Goal: Task Accomplishment & Management: Manage account settings

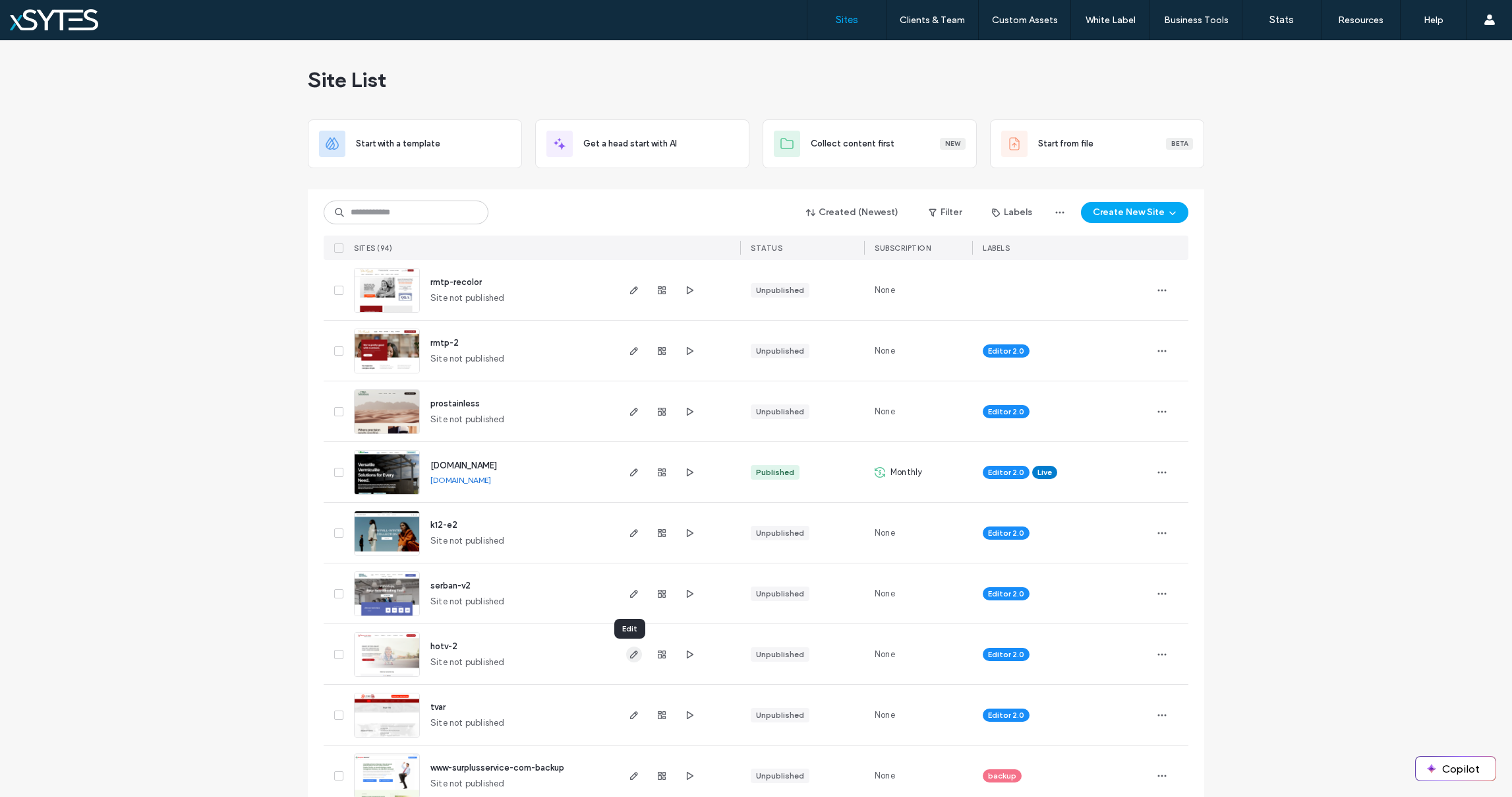
click at [628, 649] on icon "button" at bounding box center [633, 654] width 11 height 11
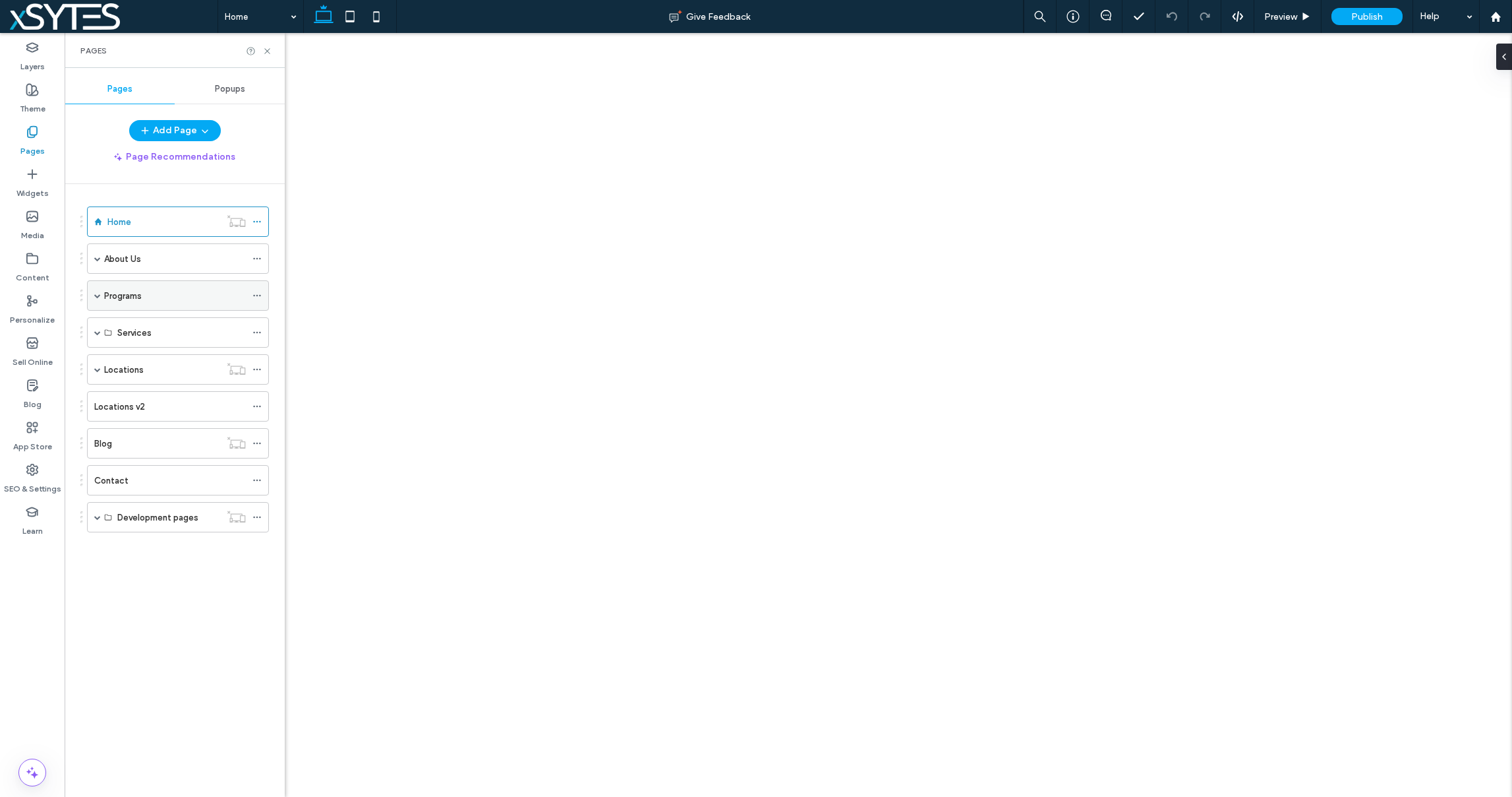
click at [99, 294] on span at bounding box center [98, 295] width 7 height 7
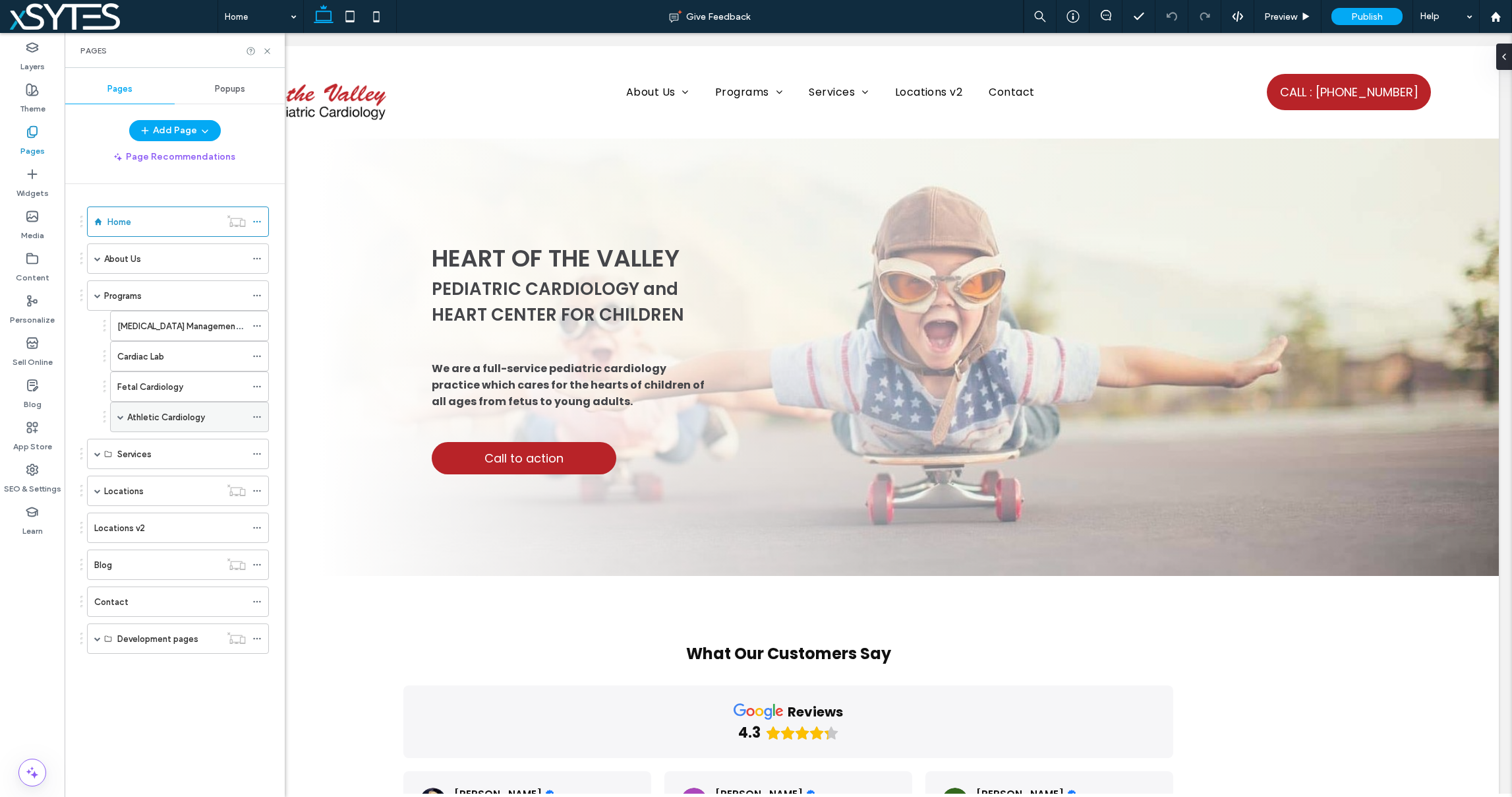
click at [119, 418] on span at bounding box center [121, 417] width 7 height 7
click at [186, 422] on label "Athletic Cardiology" at bounding box center [166, 417] width 78 height 23
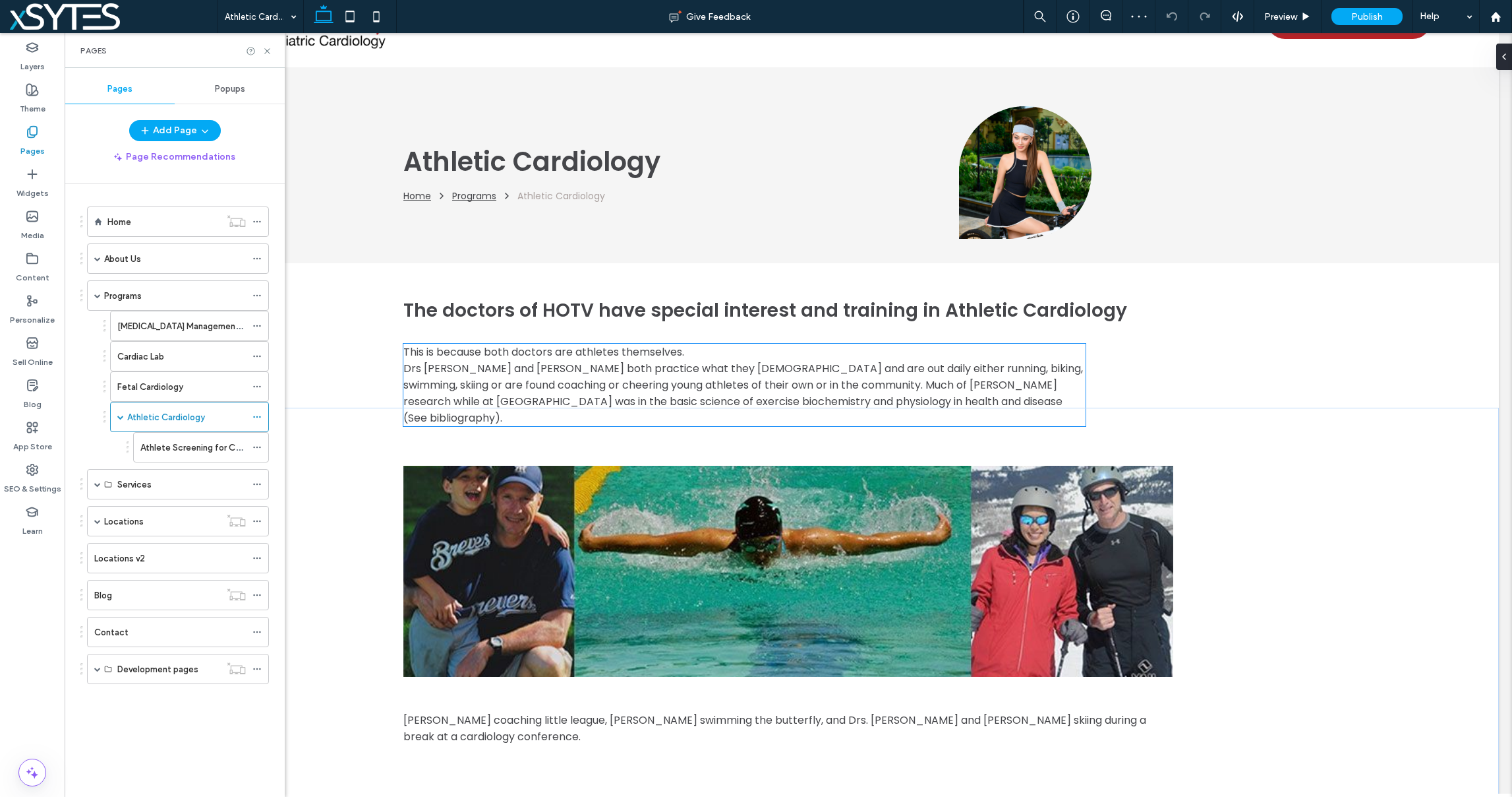
scroll to position [156, 0]
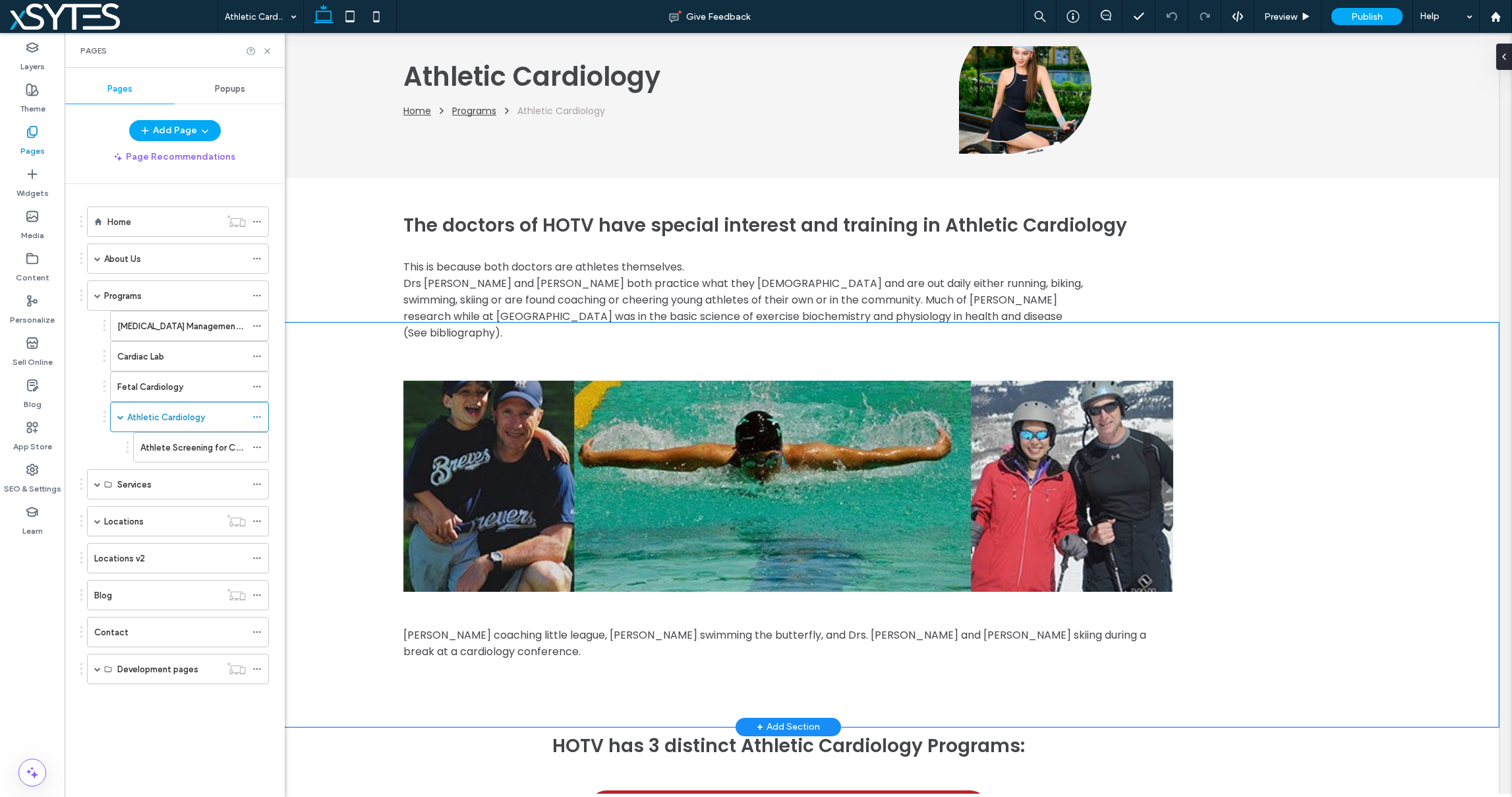
click at [1328, 418] on div "Dr. Maxwell coaching little league, Dr Sheridan swimming the butterfly, and Drs…" at bounding box center [788, 524] width 1421 height 404
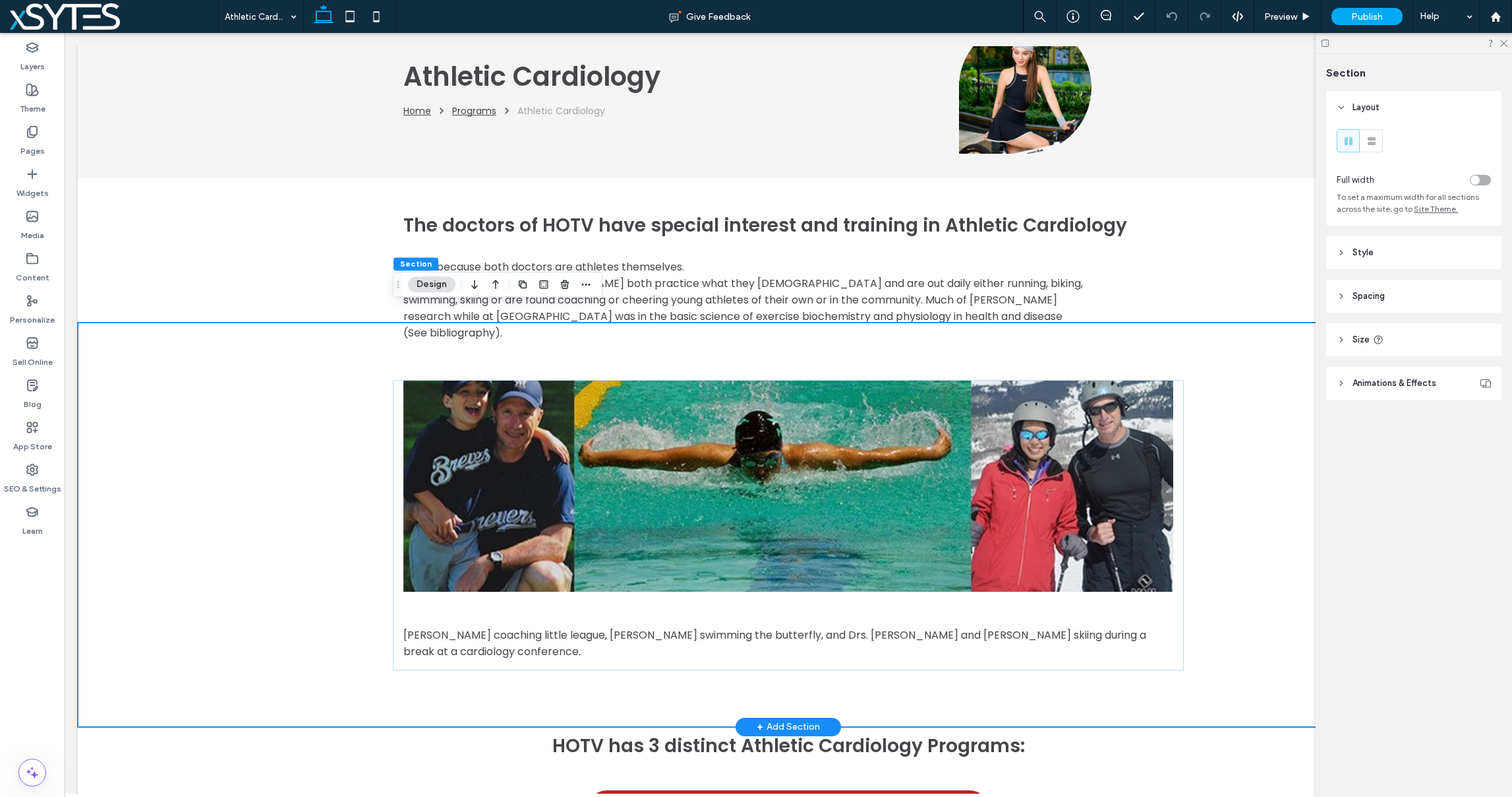
click at [214, 424] on div "Dr. Maxwell coaching little league, Dr Sheridan swimming the butterfly, and Drs…" at bounding box center [788, 524] width 1421 height 404
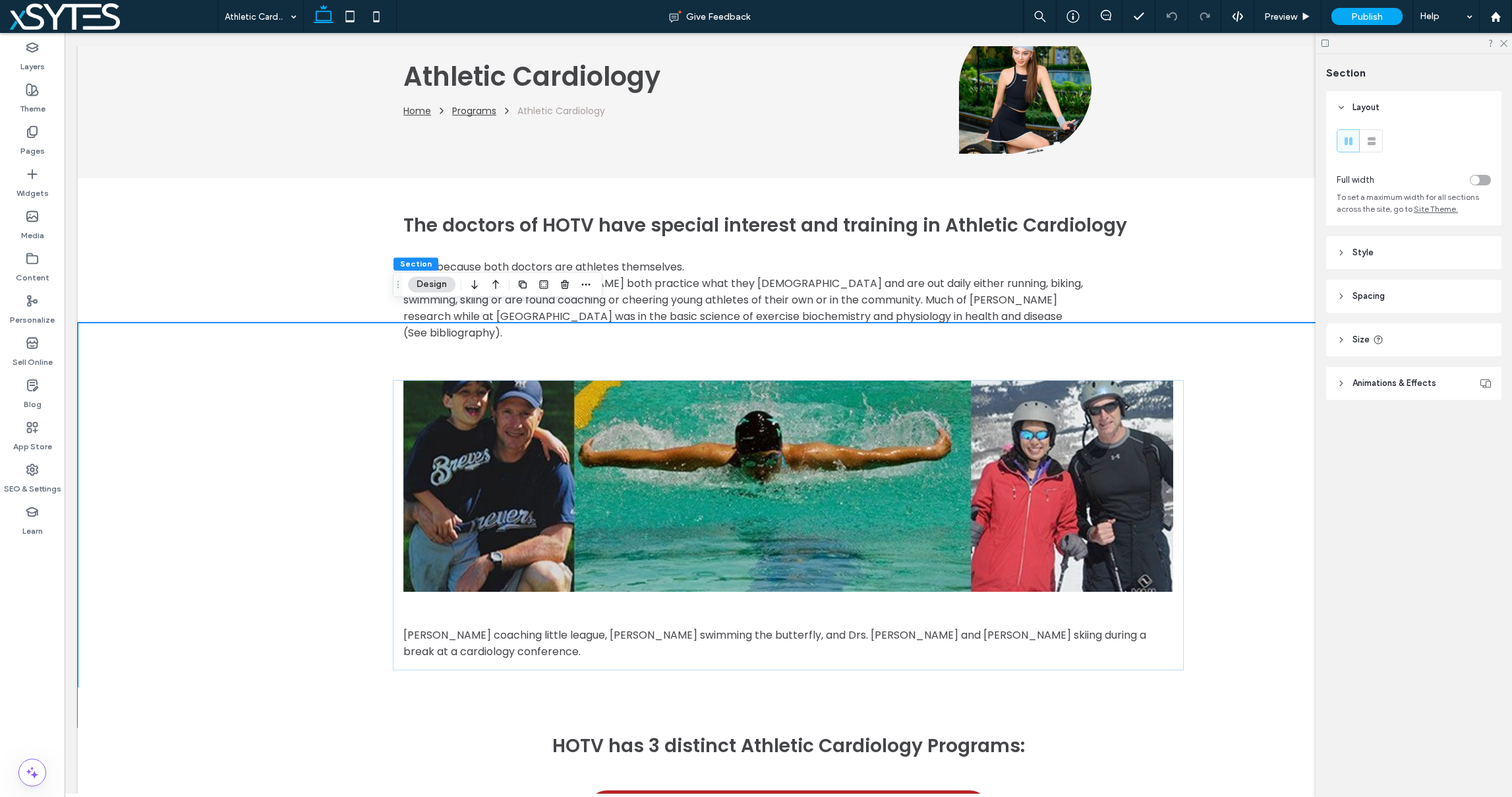
click at [1393, 299] on header "Spacing" at bounding box center [1414, 296] width 176 height 33
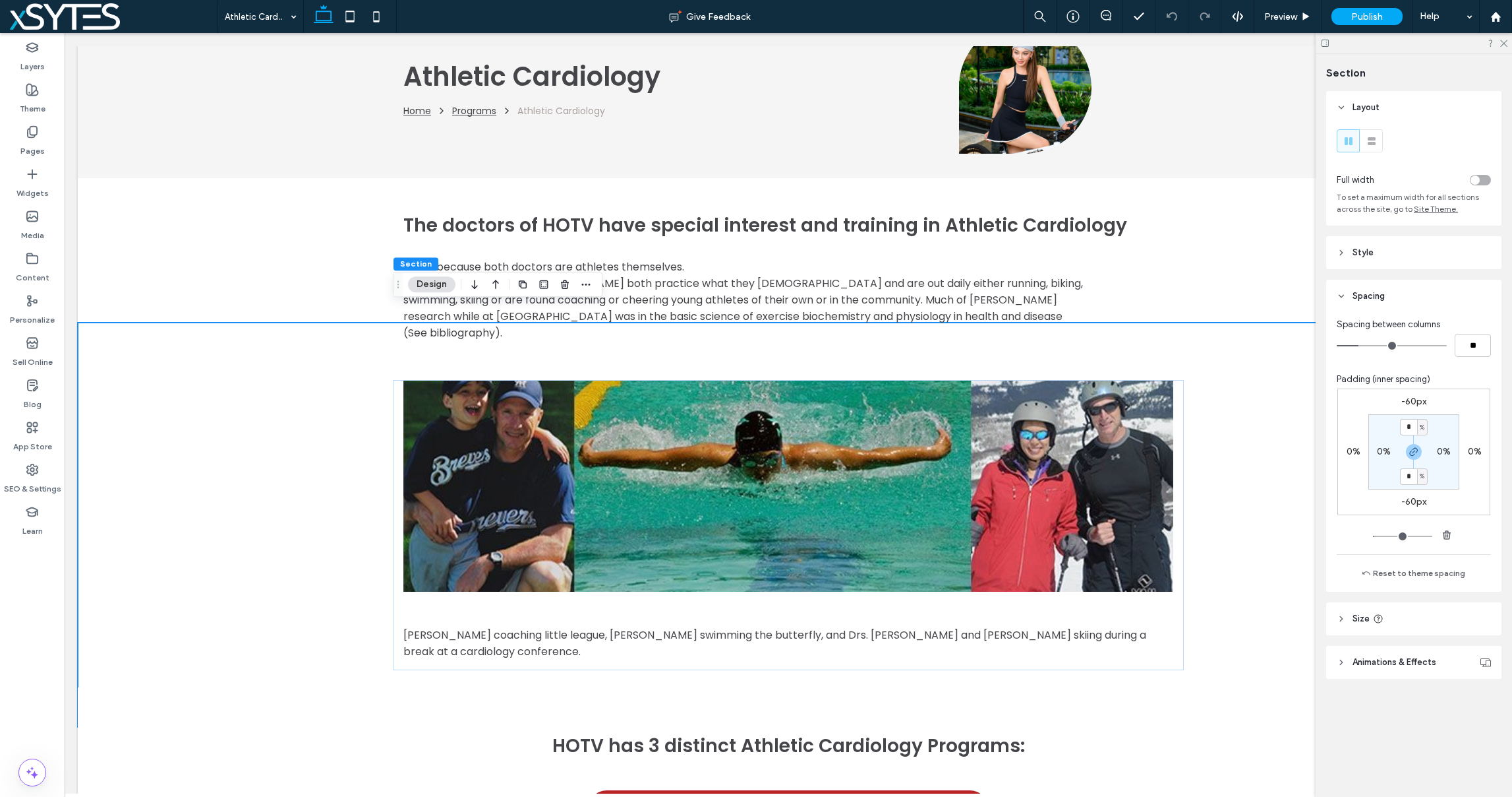
click at [1412, 397] on label "-60px" at bounding box center [1414, 401] width 25 height 11
type input "*"
click at [1412, 397] on input "***" at bounding box center [1408, 402] width 17 height 16
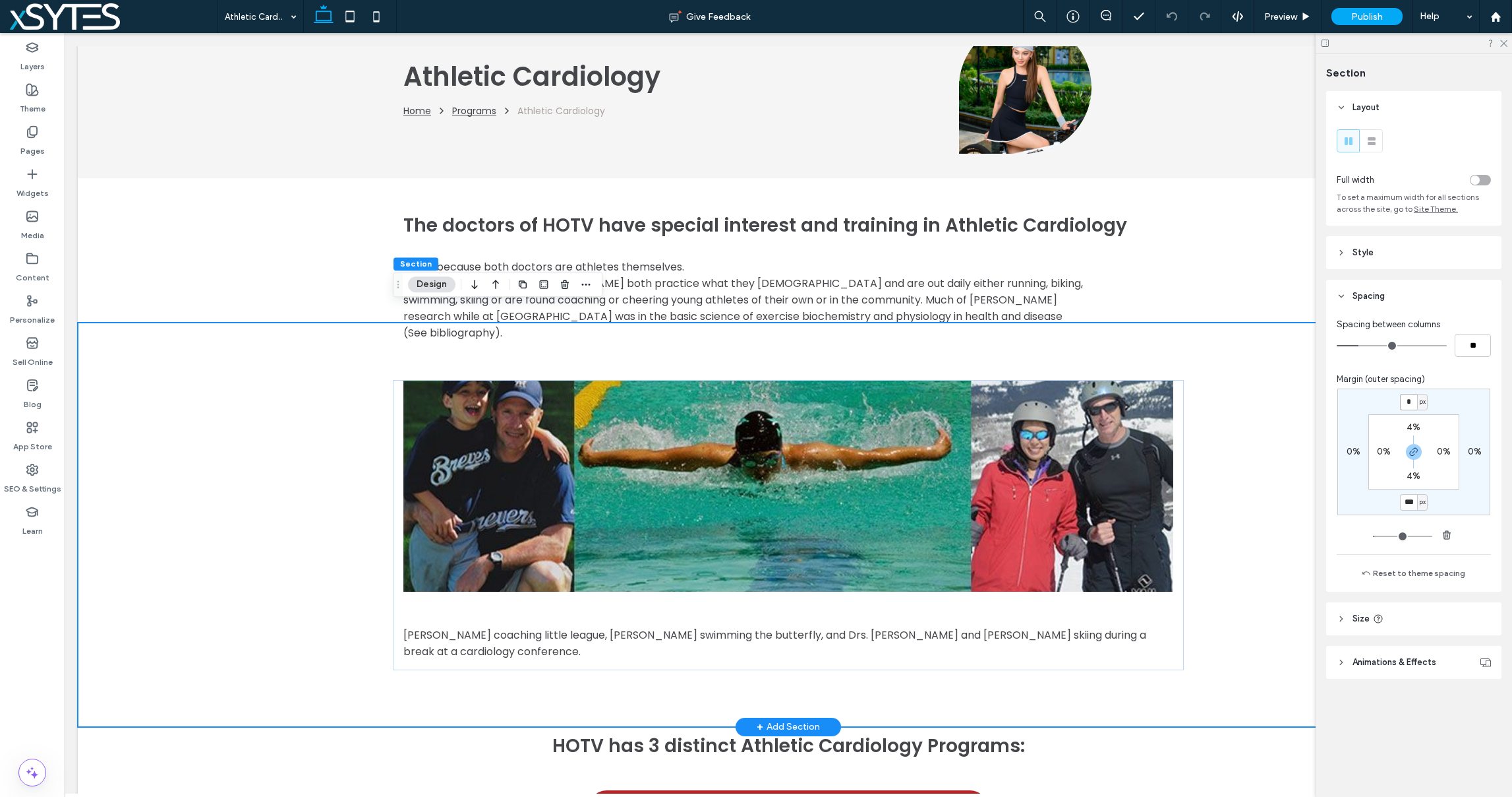
type input "*"
click at [1290, 417] on div "Dr. Maxwell coaching little league, Dr Sheridan swimming the butterfly, and Drs…" at bounding box center [788, 524] width 1421 height 404
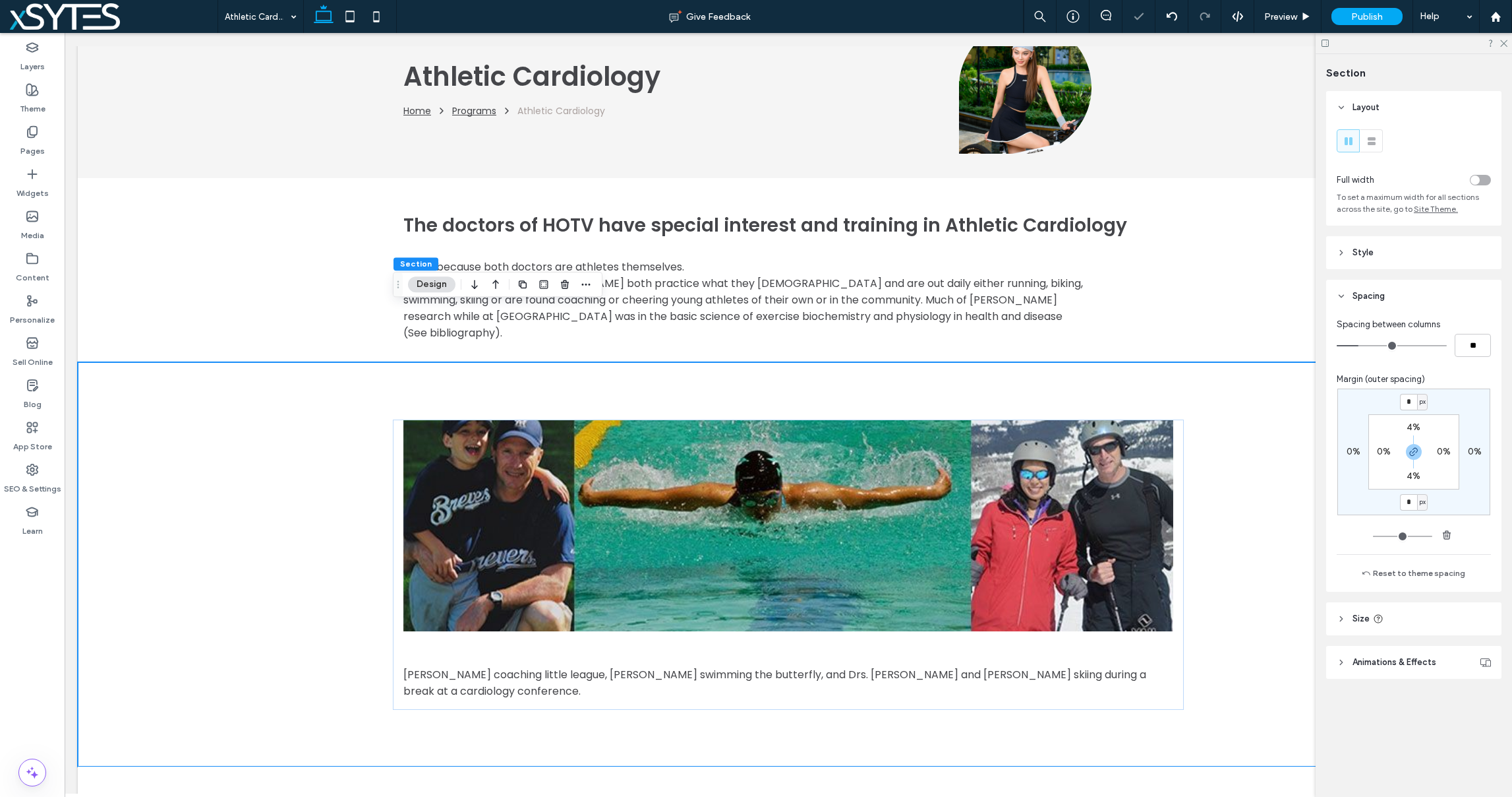
click at [1410, 424] on label "4%" at bounding box center [1413, 427] width 14 height 11
type input "*"
click at [1413, 449] on use "button" at bounding box center [1414, 452] width 8 height 8
click at [1406, 428] on input "*" at bounding box center [1408, 427] width 17 height 16
type input "*"
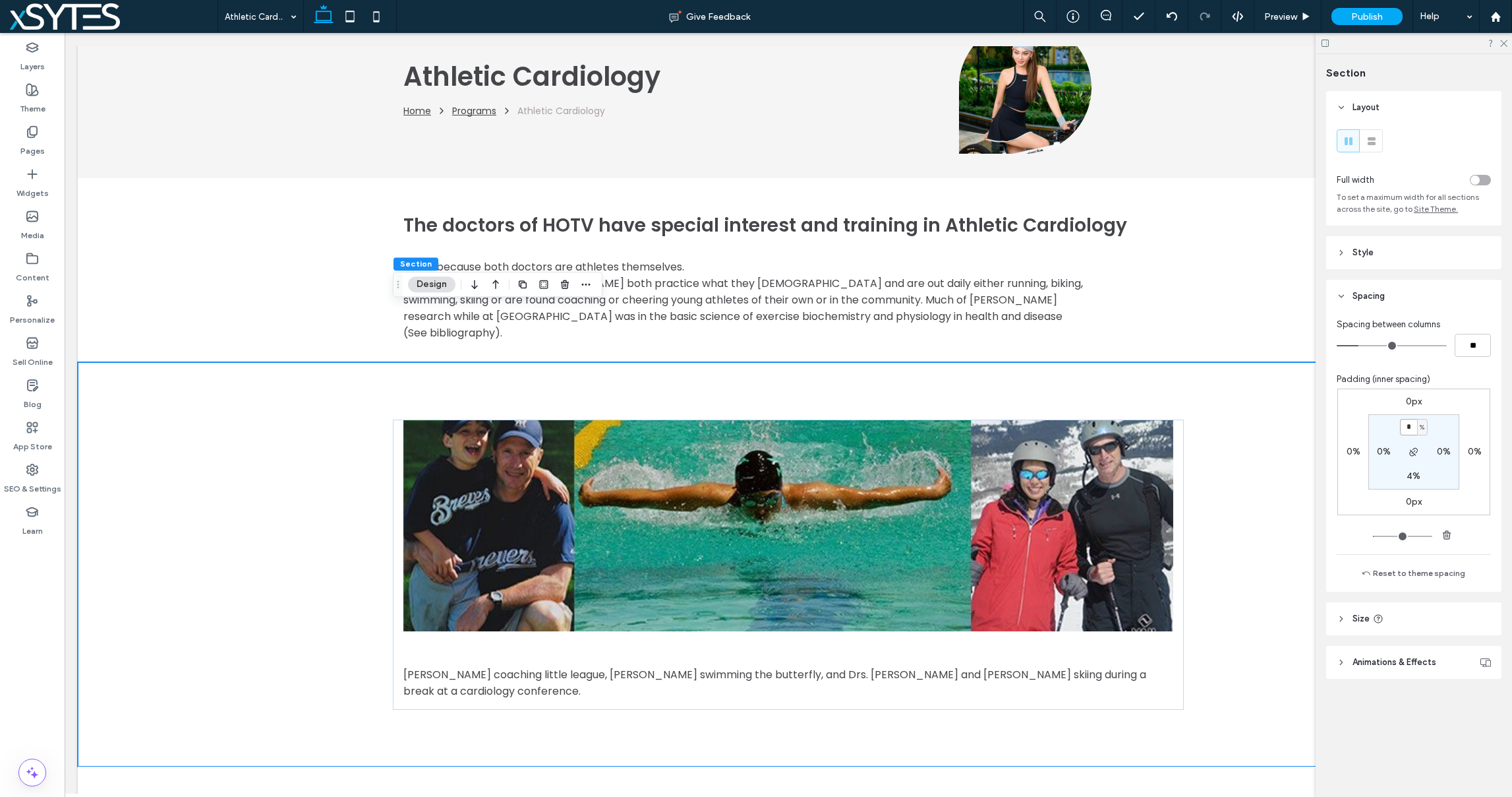
type input "*"
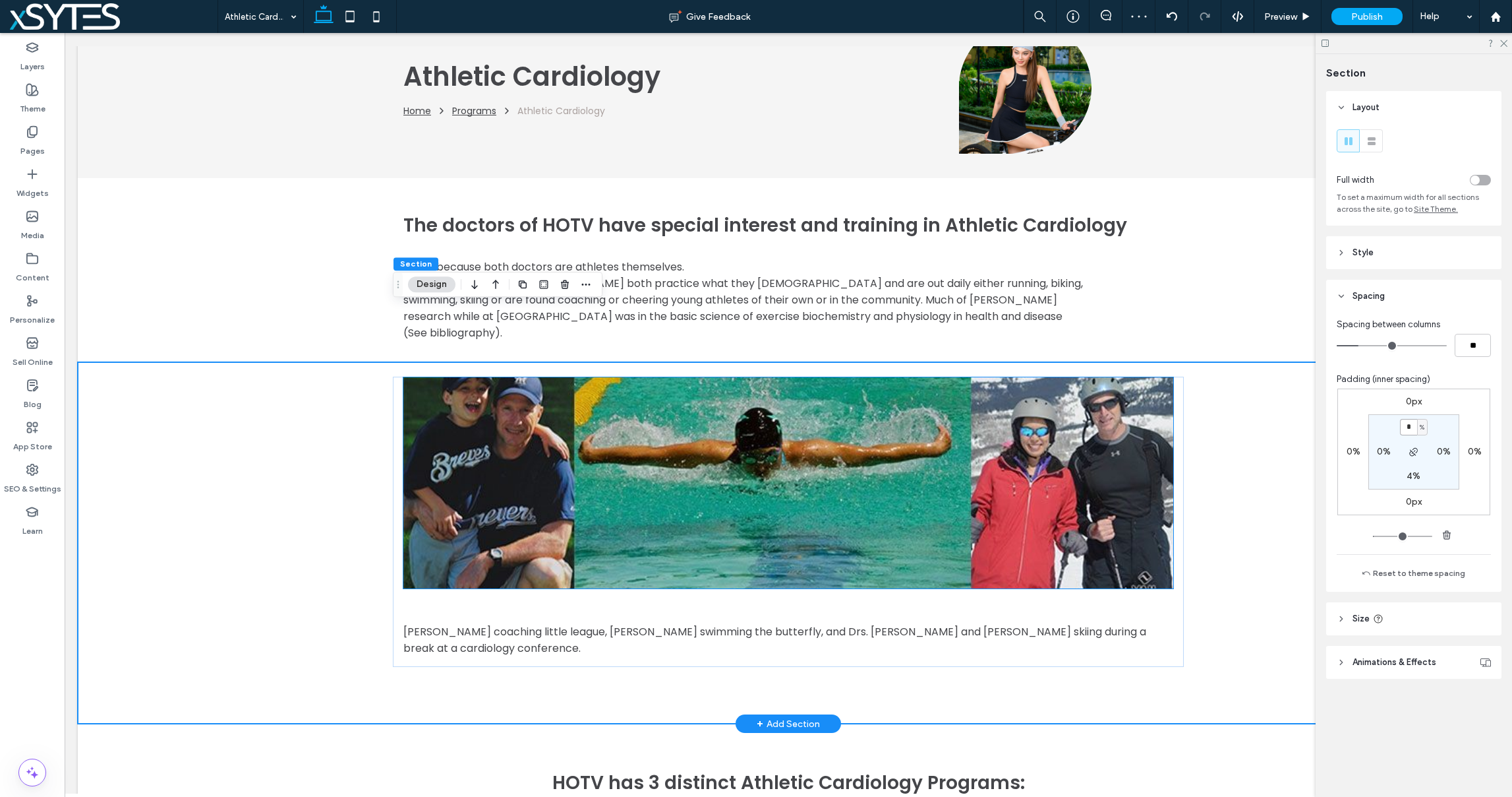
click at [763, 448] on img at bounding box center [788, 483] width 770 height 211
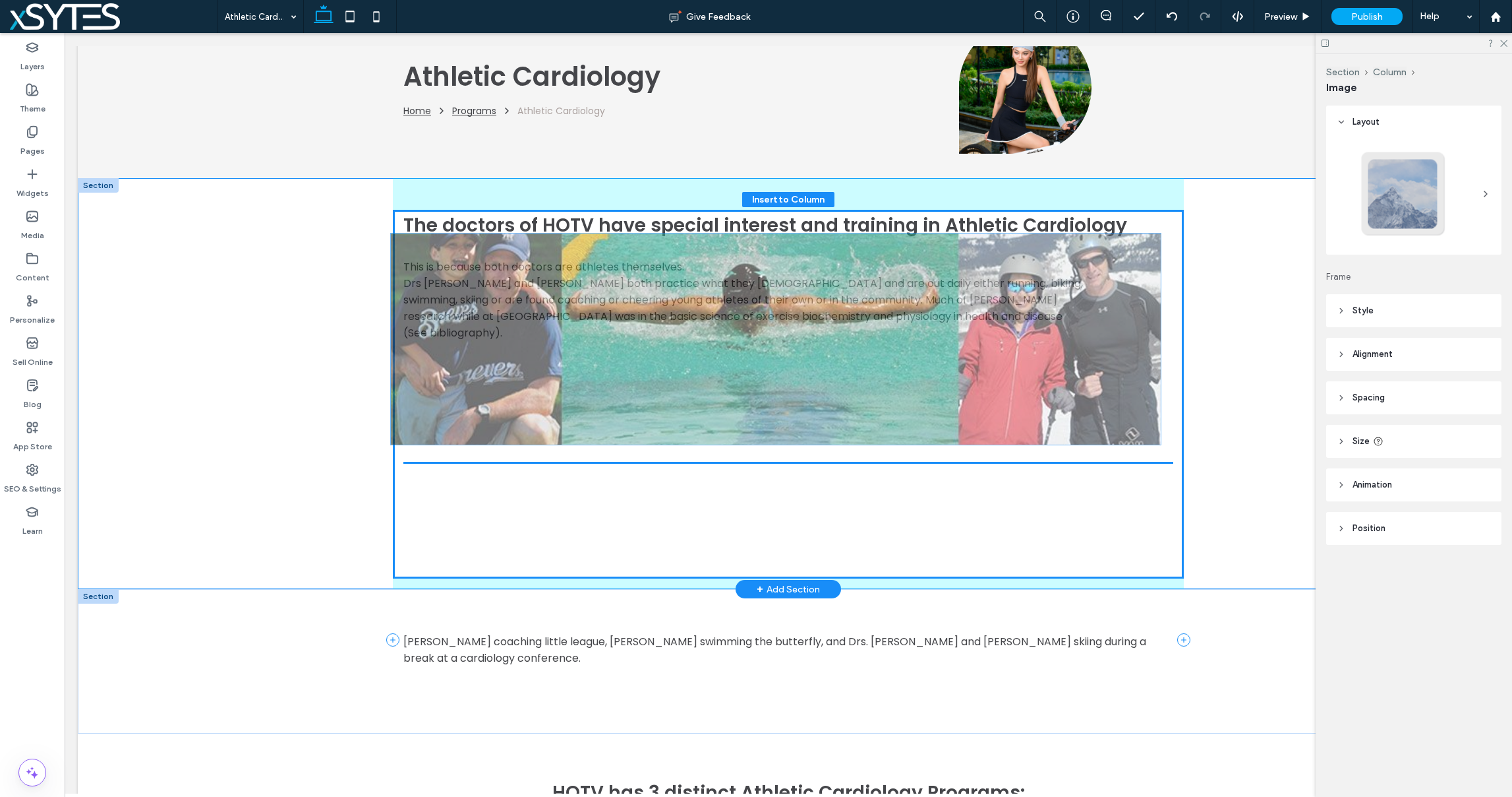
drag, startPoint x: 823, startPoint y: 493, endPoint x: 811, endPoint y: 365, distance: 128.6
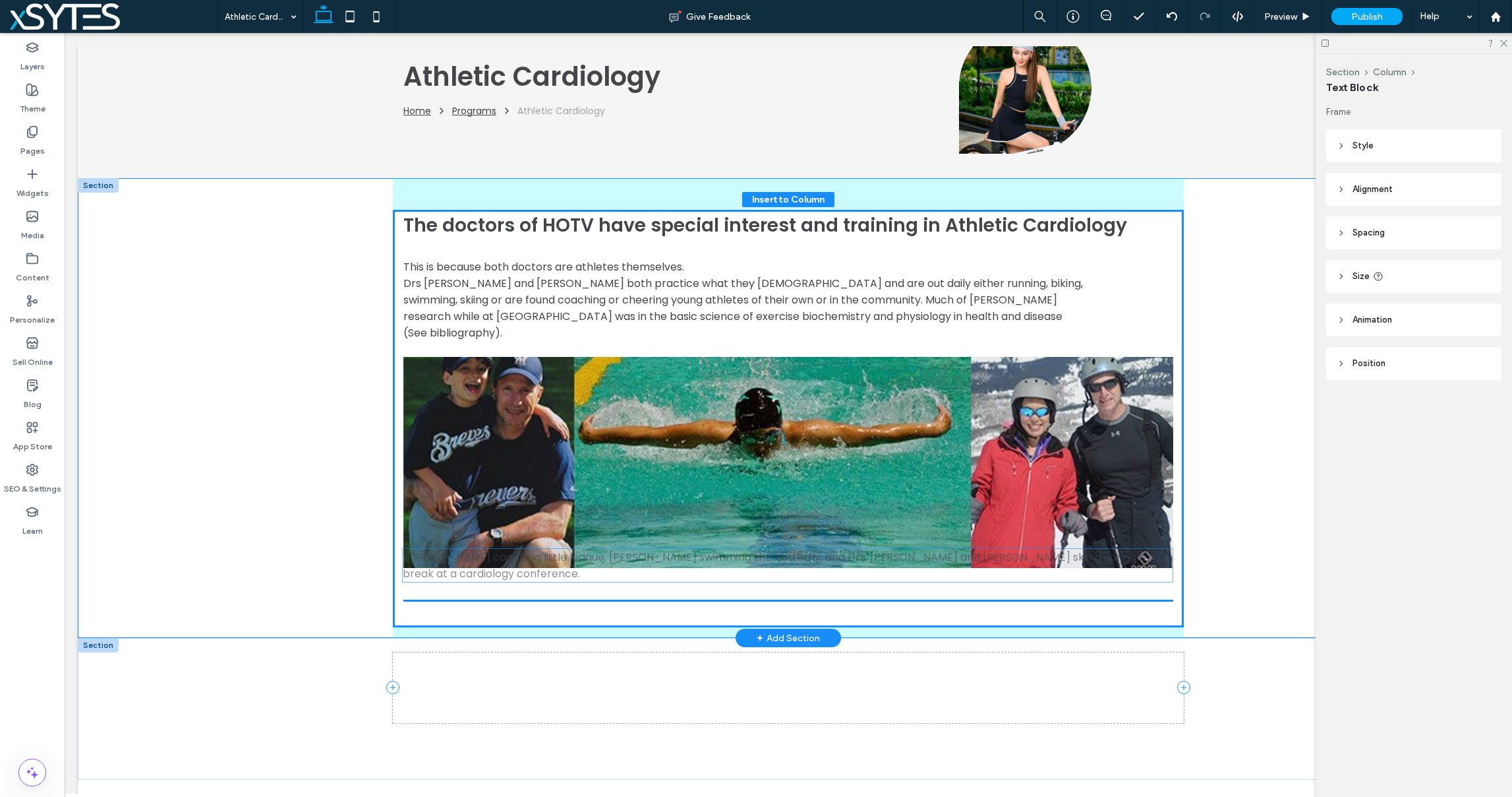
drag, startPoint x: 742, startPoint y: 630, endPoint x: 742, endPoint y: 562, distance: 68.0
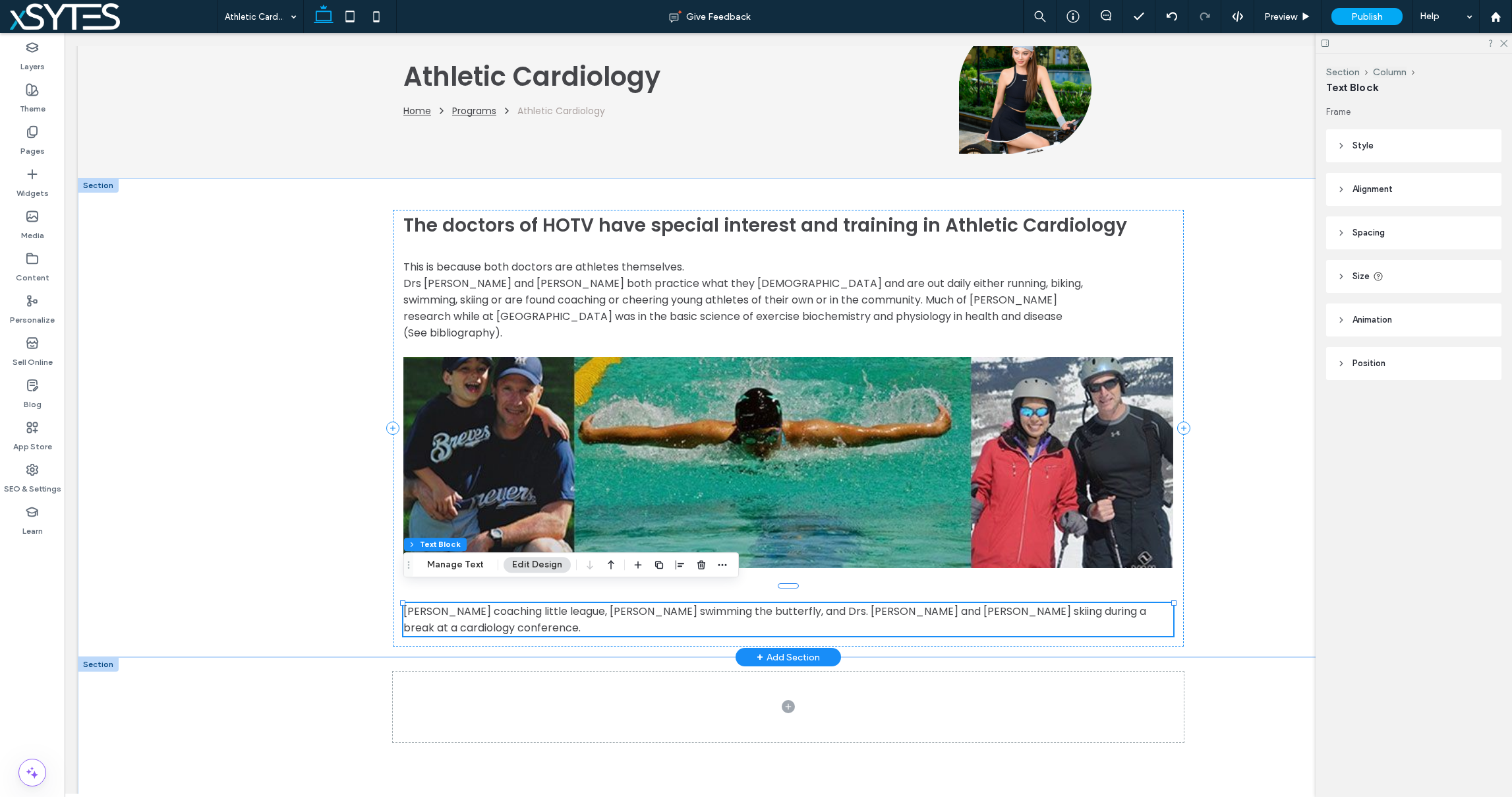
click at [489, 603] on span "Dr. Maxwell coaching little league, Dr Sheridan swimming the butterfly, and Drs…" at bounding box center [774, 619] width 742 height 32
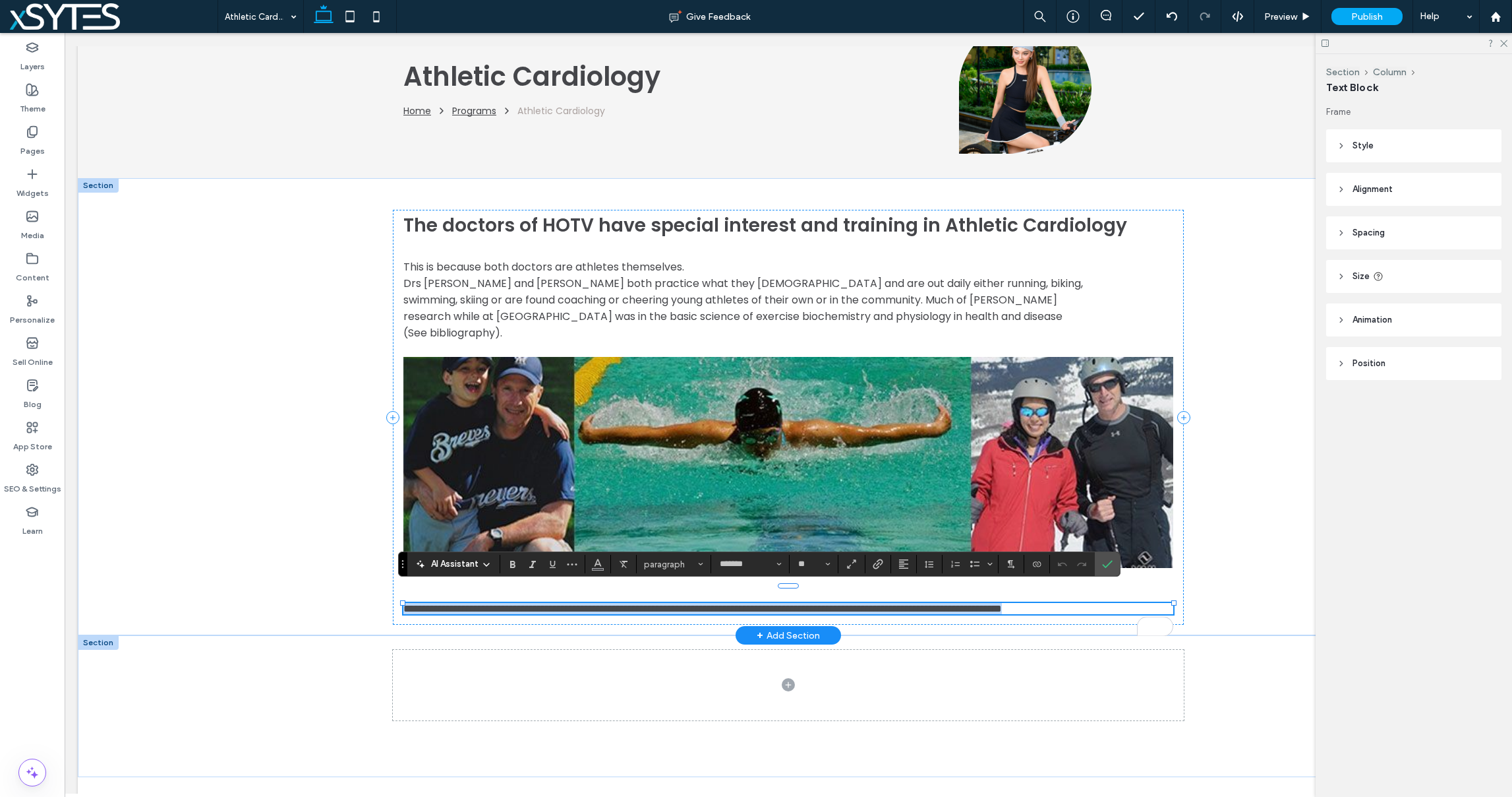
click at [482, 611] on p "**********" at bounding box center [788, 608] width 770 height 11
drag, startPoint x: 483, startPoint y: 611, endPoint x: 398, endPoint y: 595, distance: 86.5
click at [398, 595] on div "**********" at bounding box center [788, 416] width 791 height 415
copy span "**********"
click at [855, 403] on img at bounding box center [788, 462] width 770 height 211
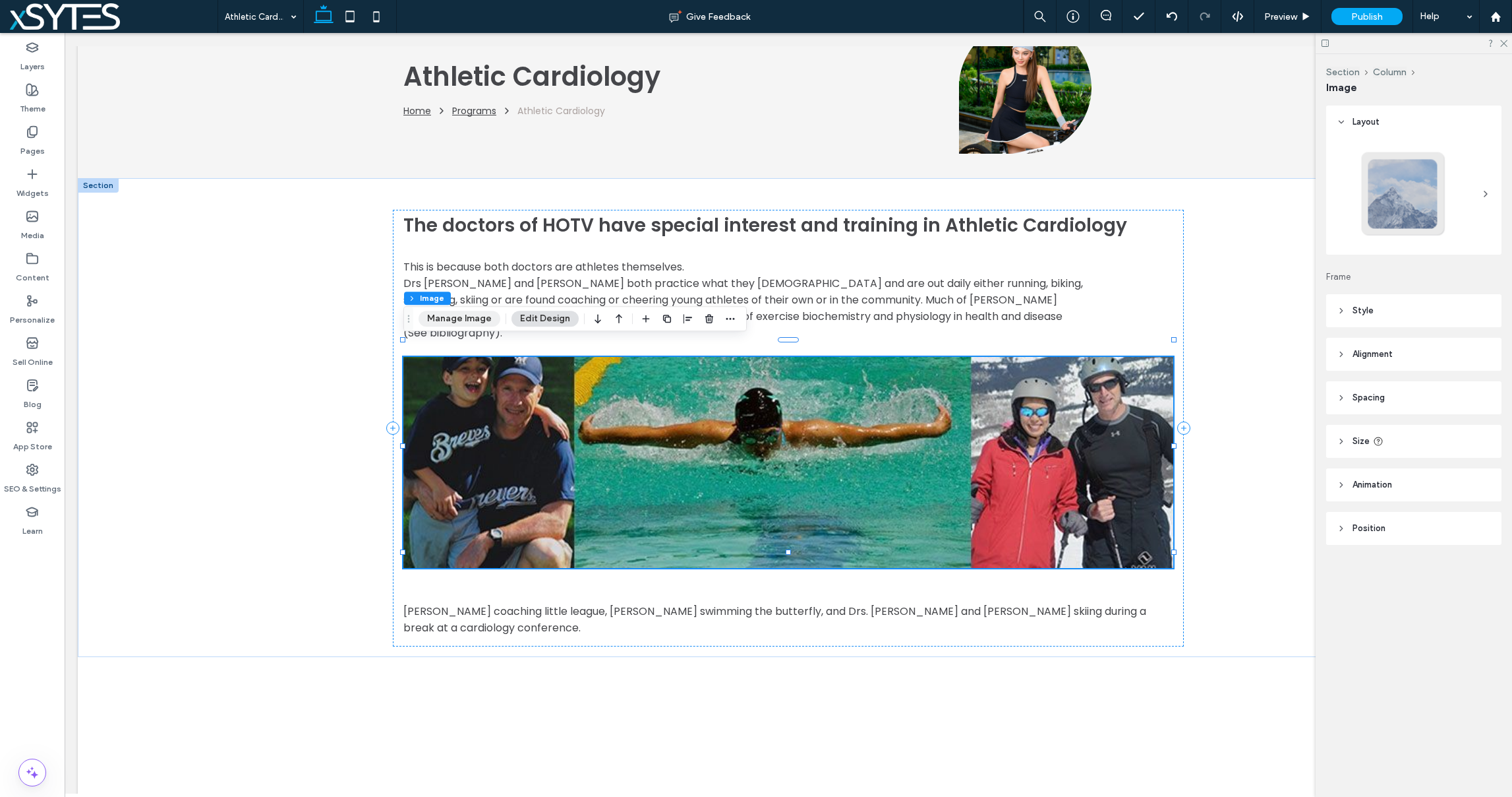
click at [471, 314] on button "Manage Image" at bounding box center [459, 318] width 82 height 16
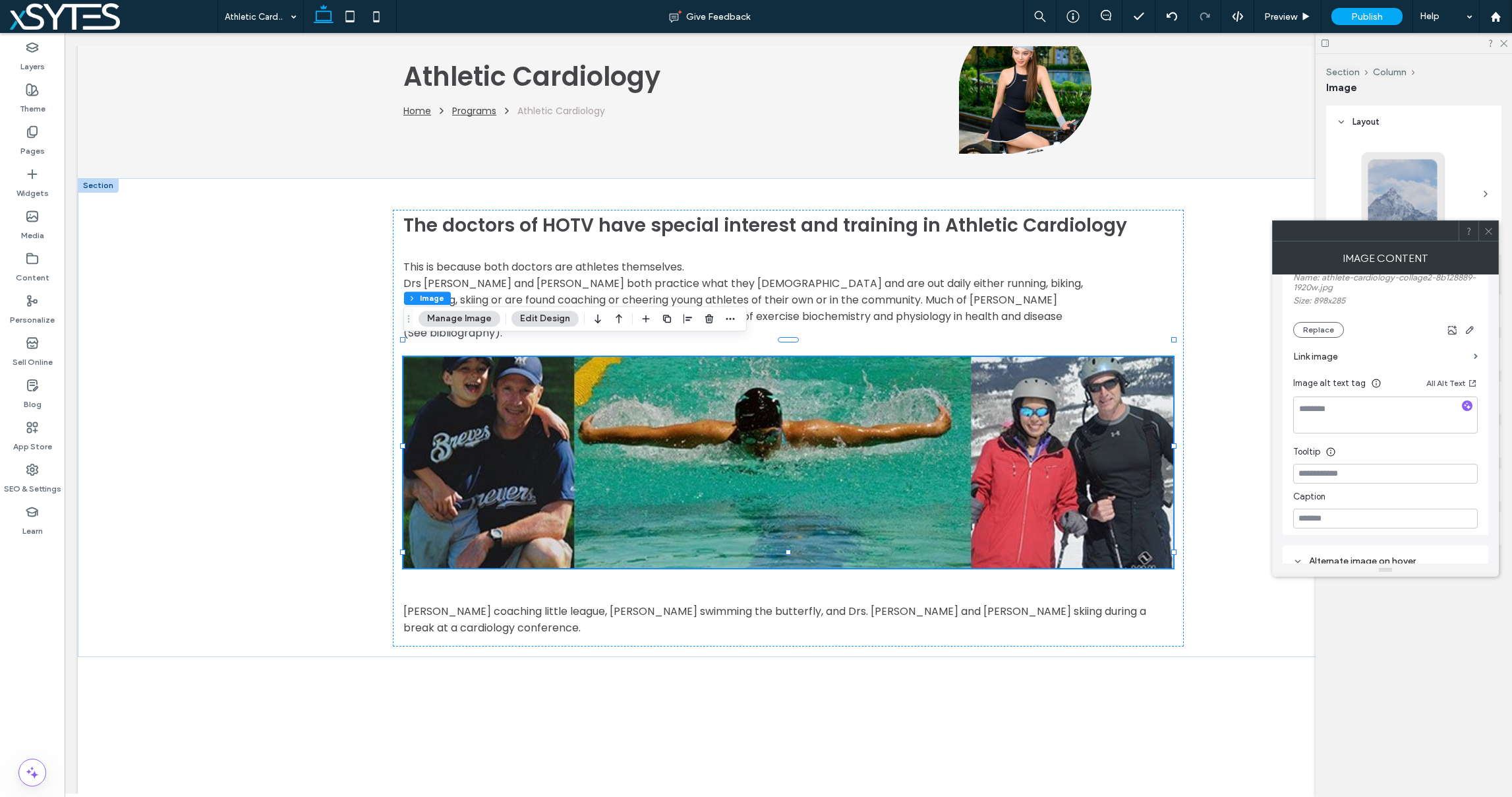
scroll to position [299, 0]
click at [1315, 483] on input at bounding box center [1385, 482] width 185 height 20
paste input "**********"
type input "**********"
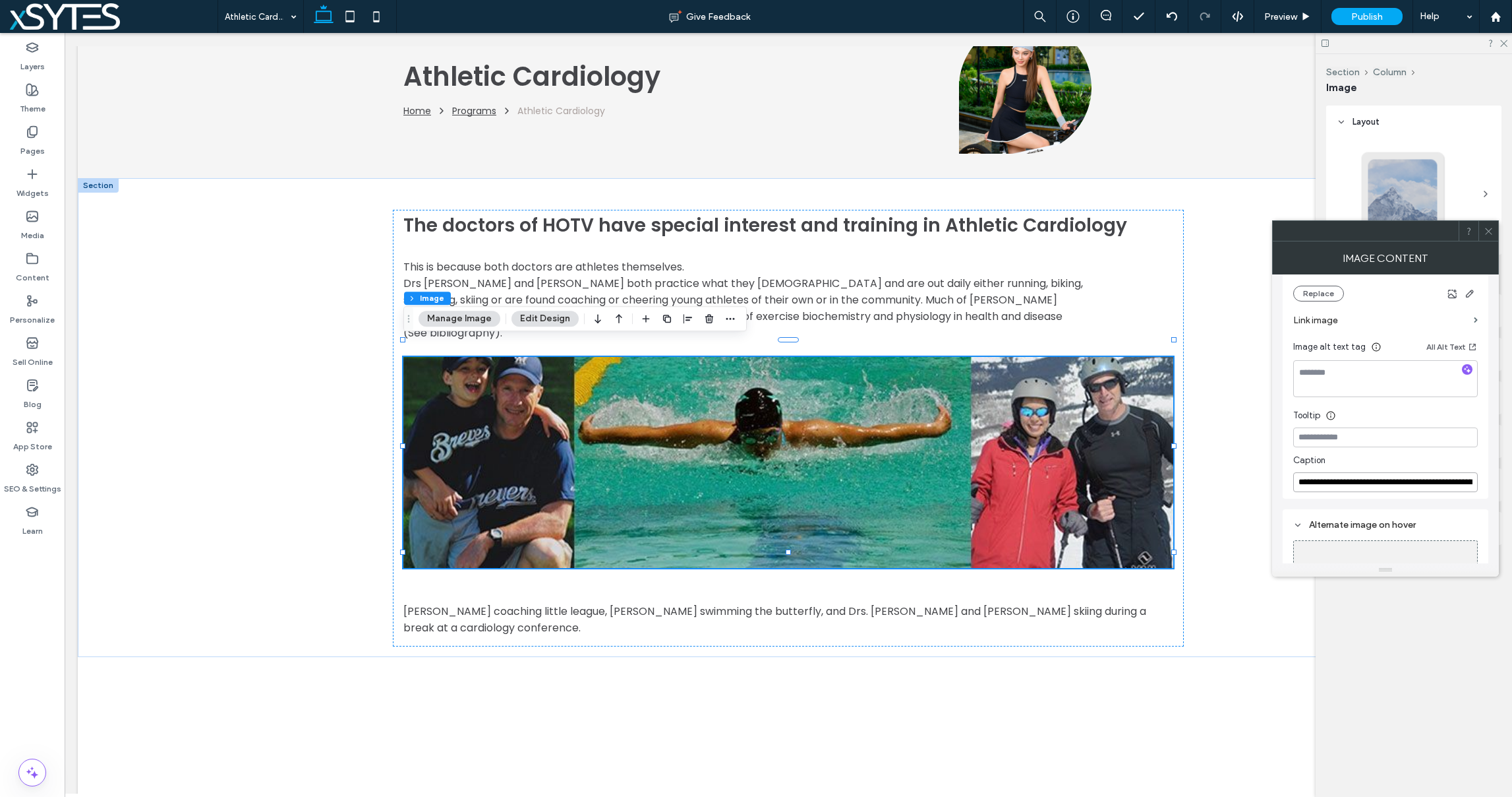
scroll to position [0, 416]
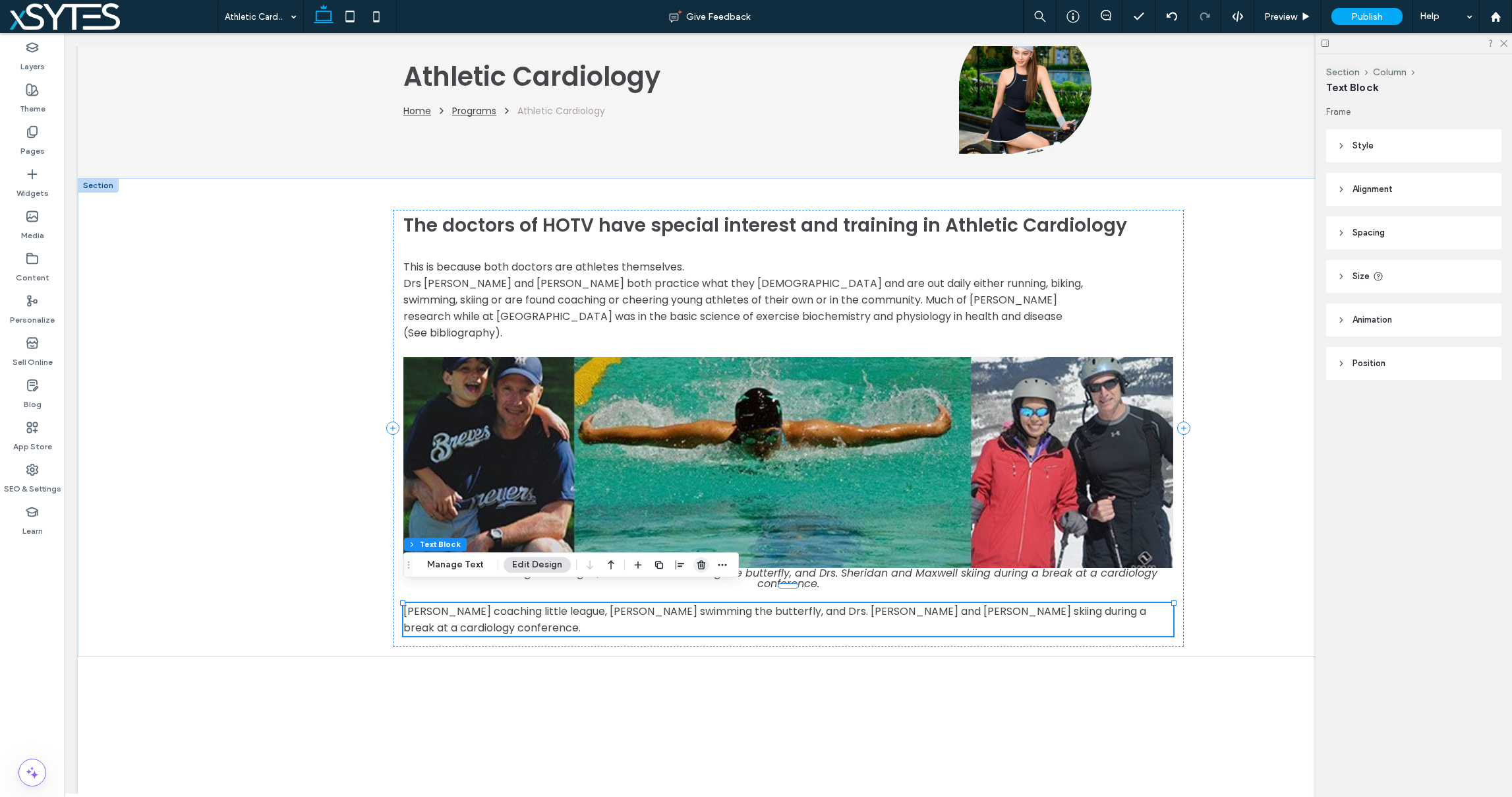
drag, startPoint x: 697, startPoint y: 565, endPoint x: 633, endPoint y: 534, distance: 71.1
click at [697, 565] on use "button" at bounding box center [701, 565] width 8 height 8
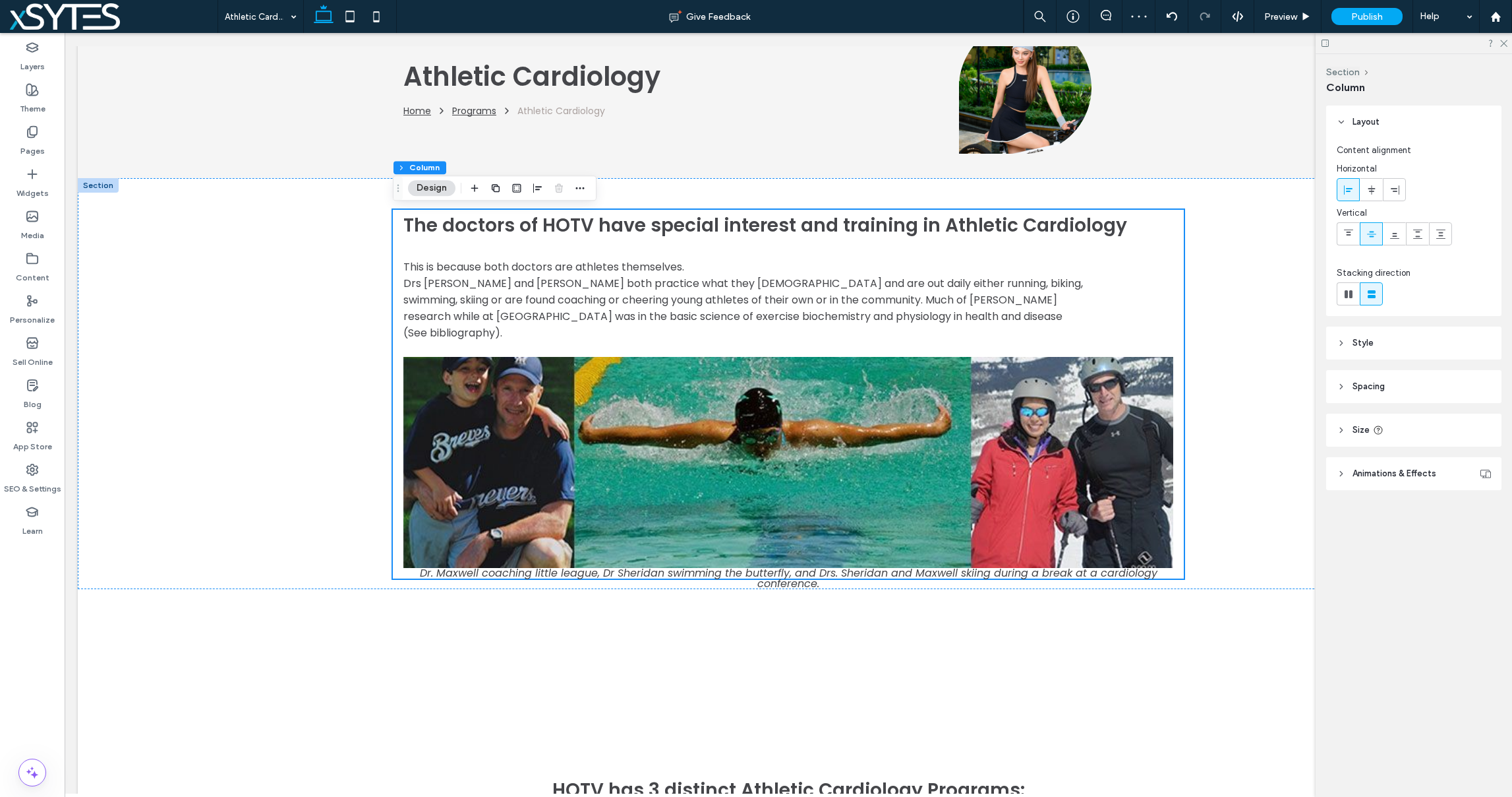
click at [1360, 341] on span "Style" at bounding box center [1364, 343] width 21 height 13
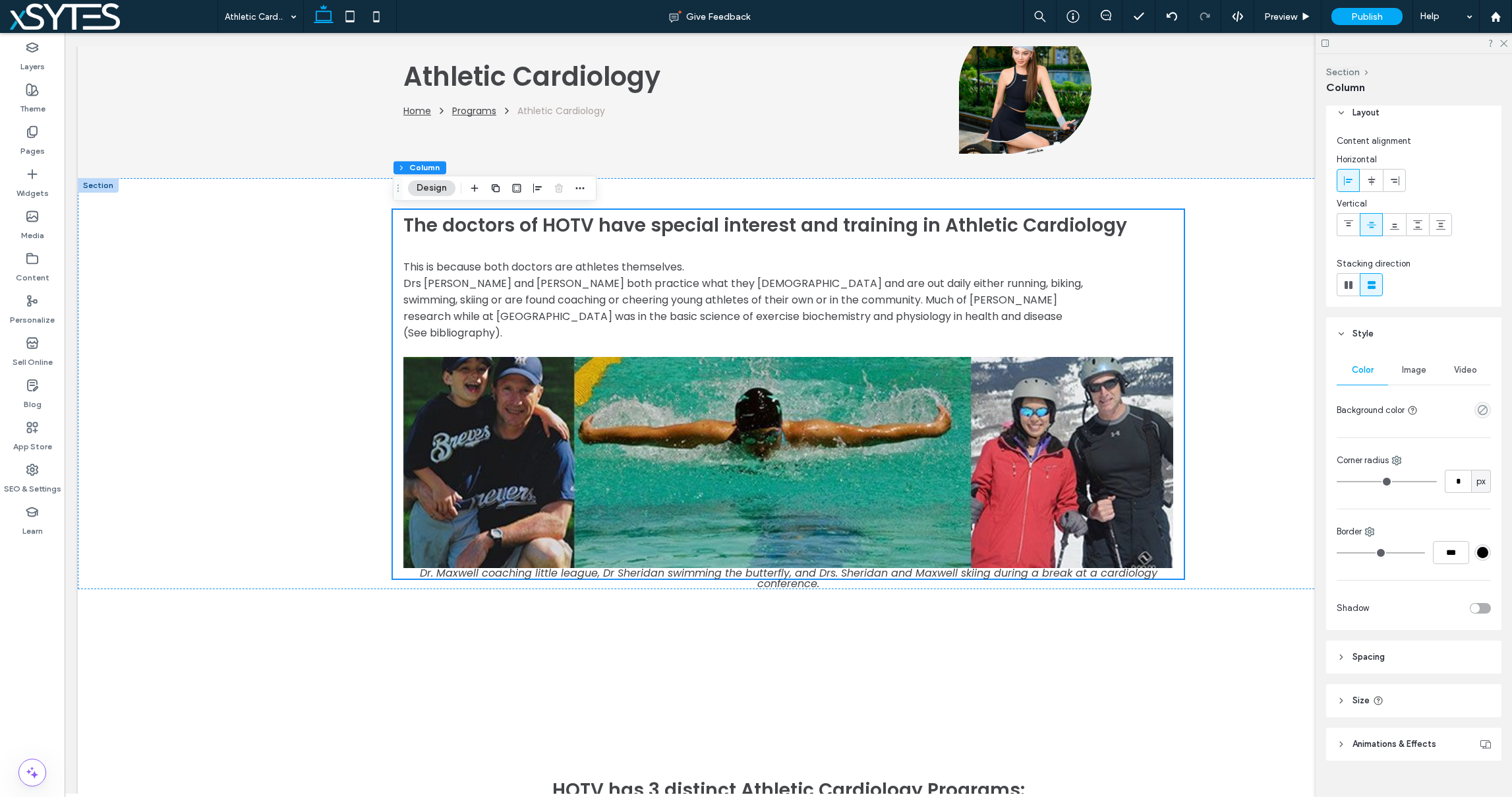
scroll to position [31, 0]
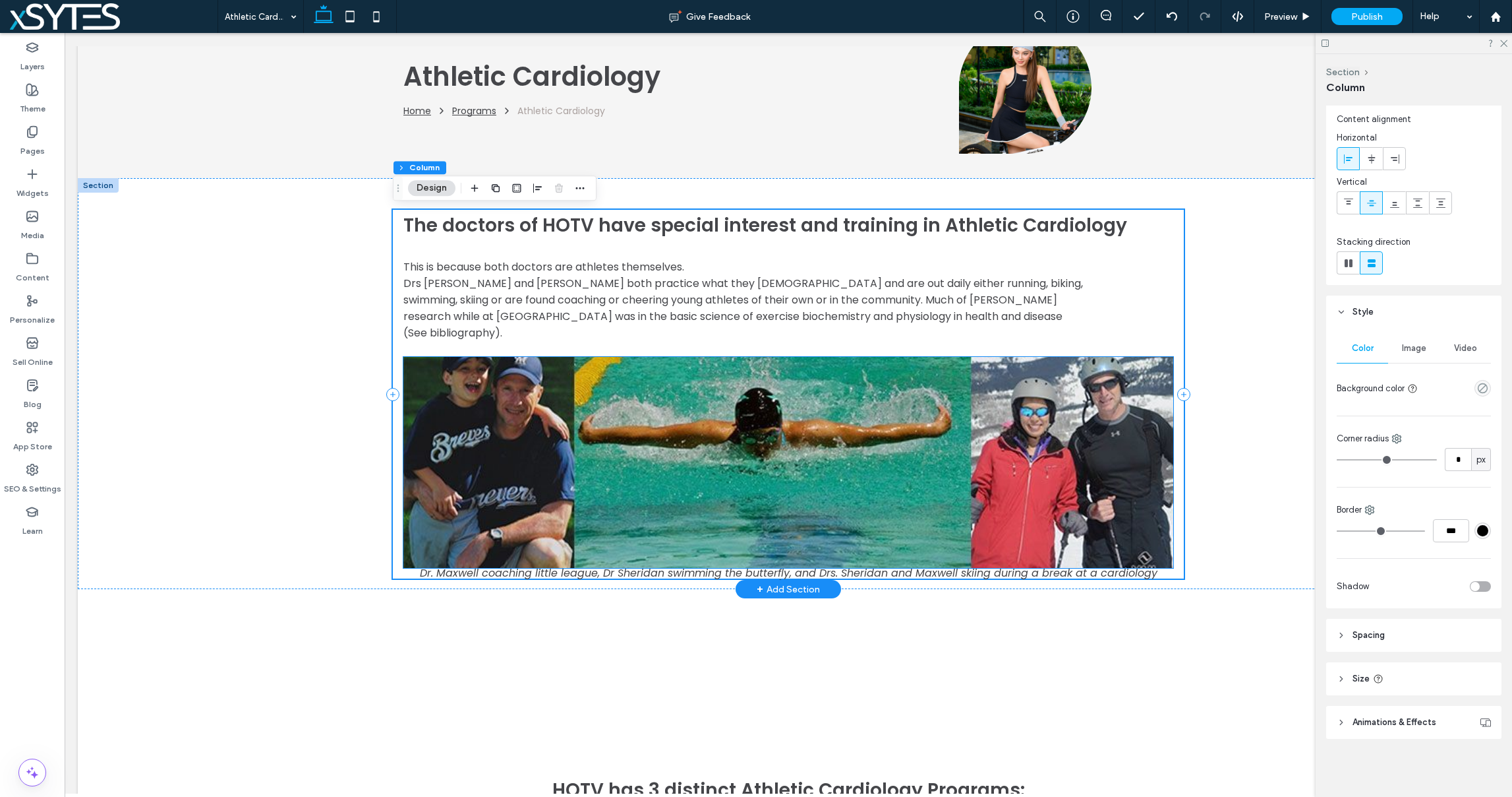
click at [802, 451] on img at bounding box center [788, 462] width 770 height 211
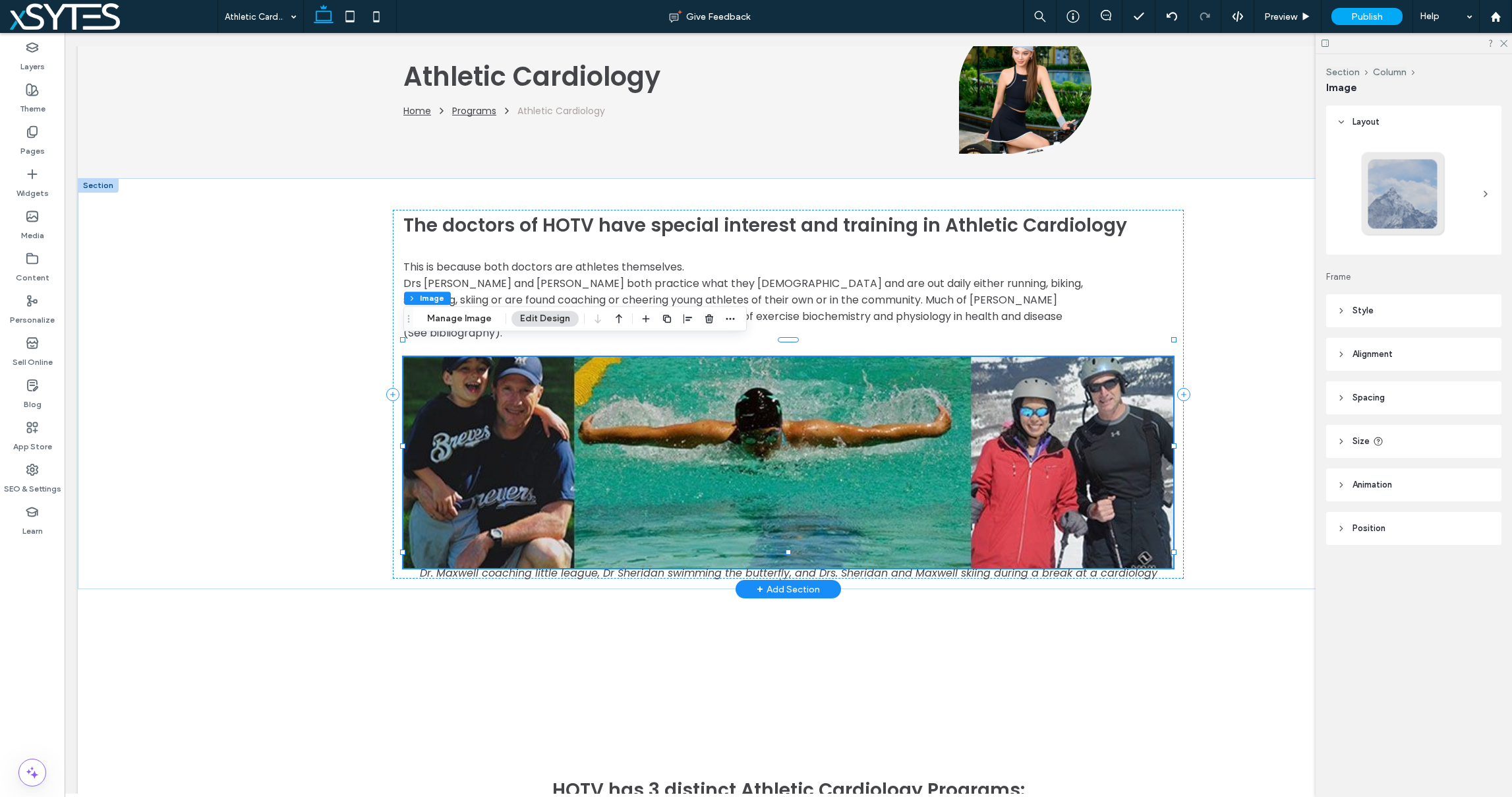
click at [1004, 568] on span at bounding box center [788, 579] width 770 height 21
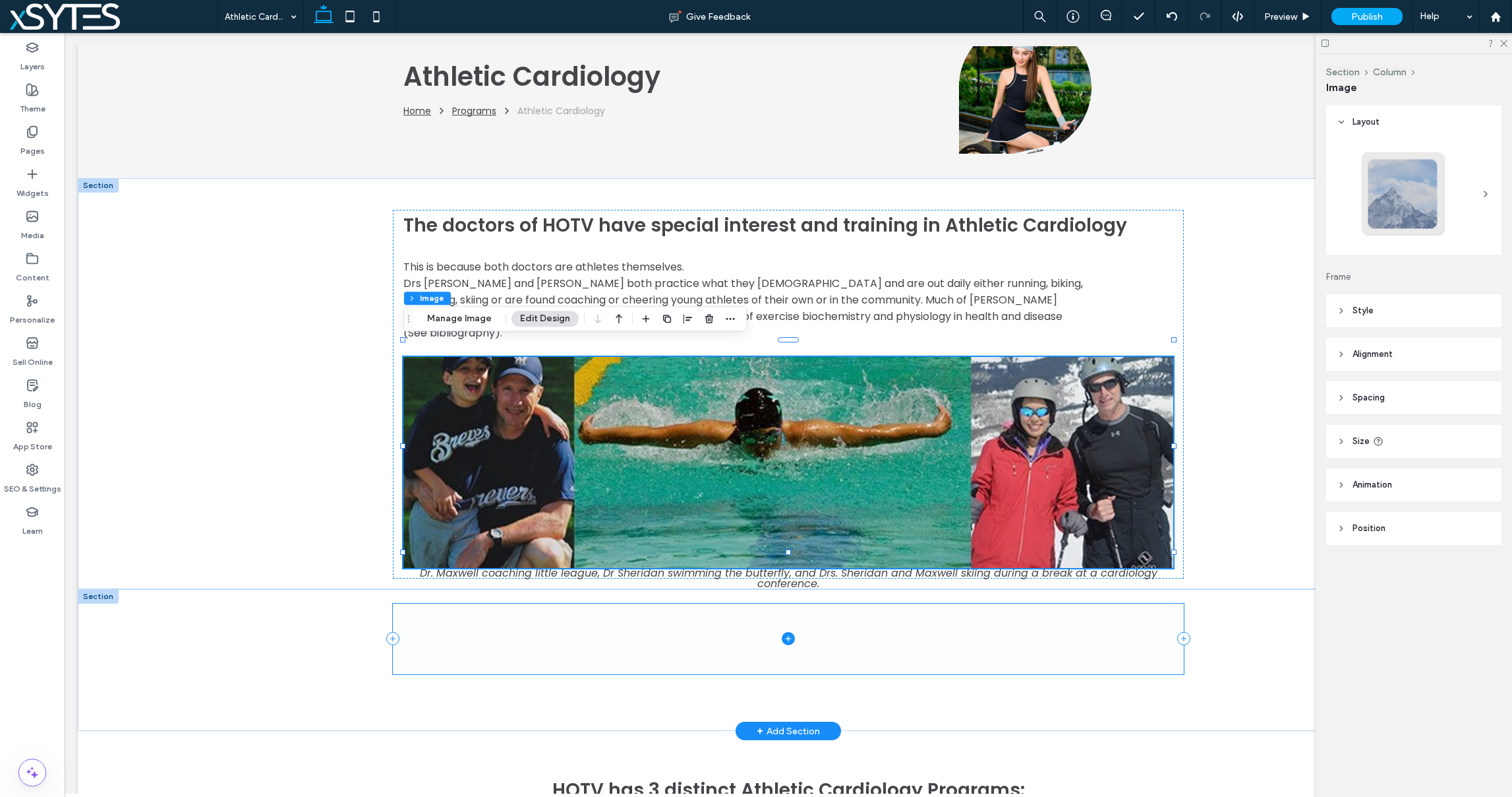
click at [956, 612] on span at bounding box center [788, 639] width 791 height 71
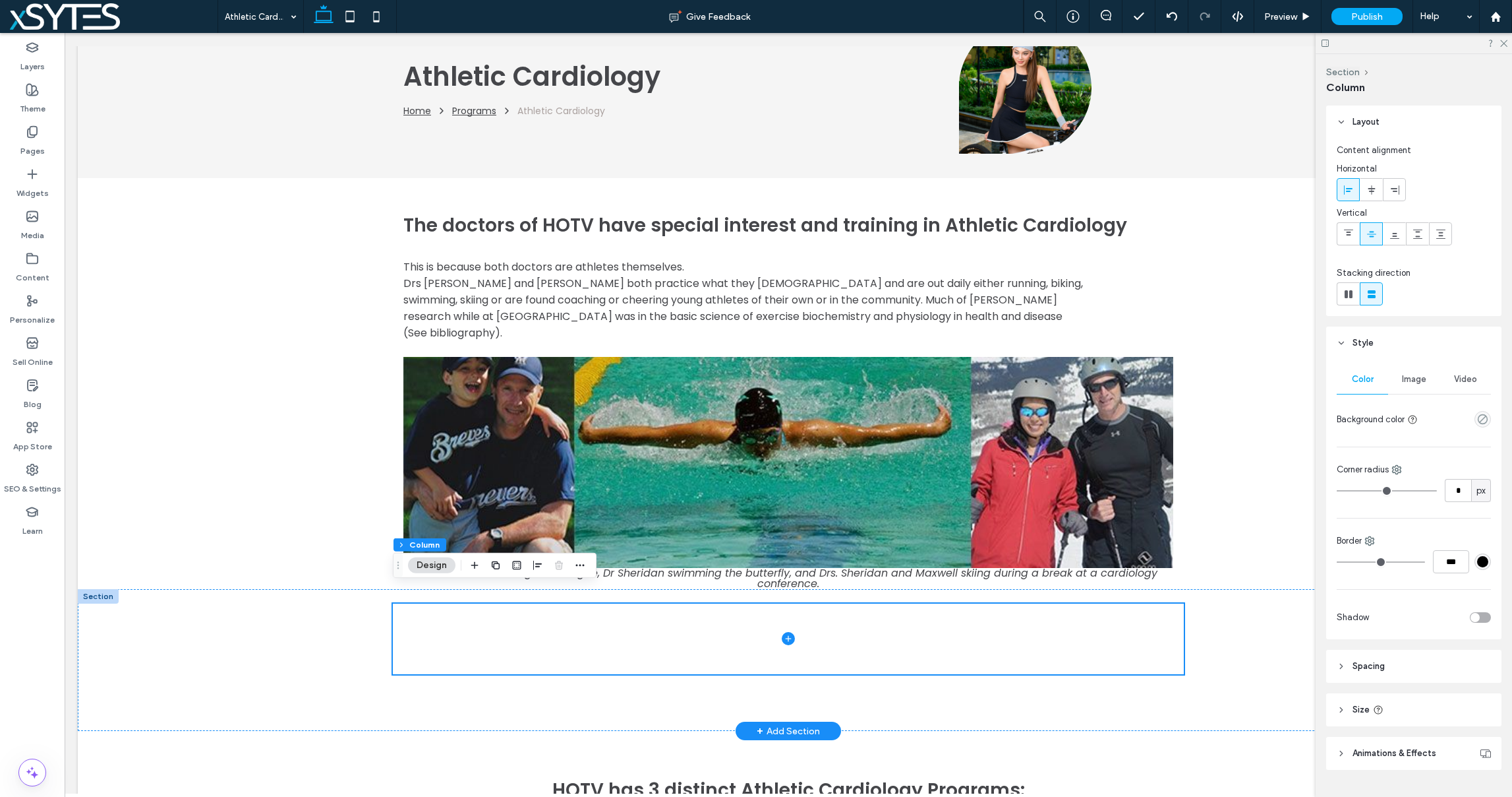
click at [92, 589] on div at bounding box center [98, 596] width 41 height 15
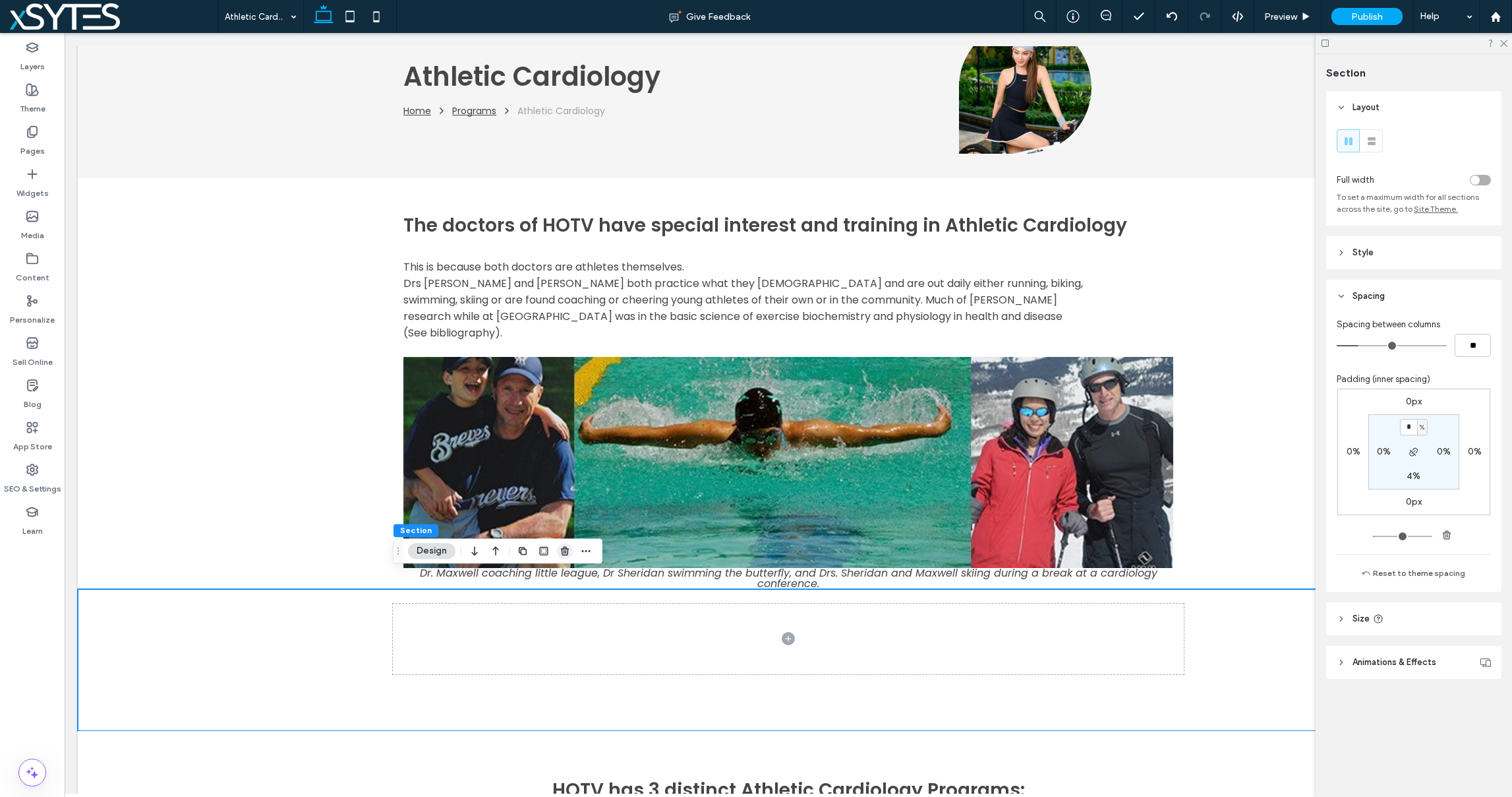
click at [562, 552] on use "button" at bounding box center [565, 551] width 8 height 8
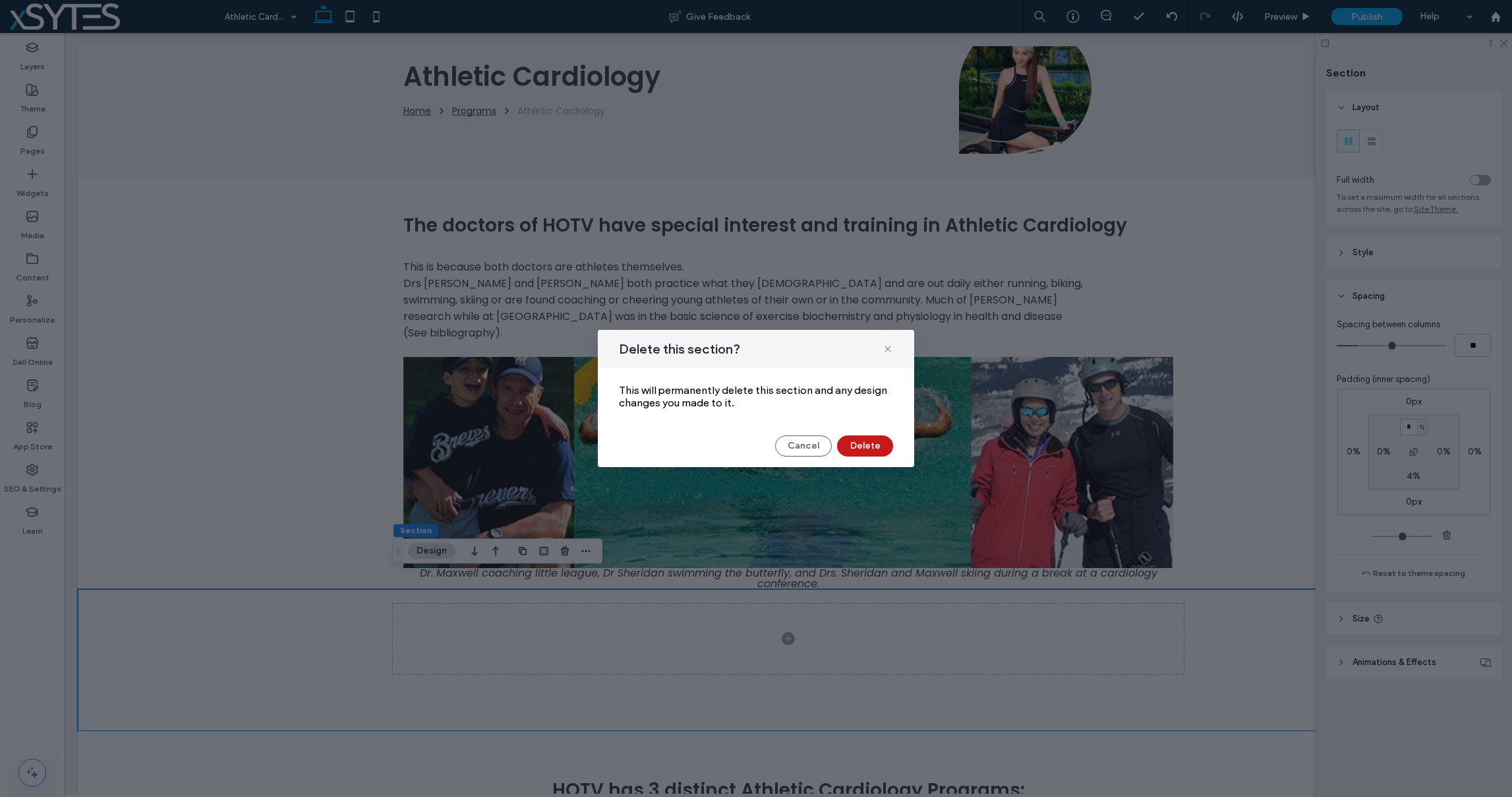
drag, startPoint x: 872, startPoint y: 442, endPoint x: 758, endPoint y: 501, distance: 128.4
click at [872, 442] on button "Delete" at bounding box center [865, 446] width 56 height 21
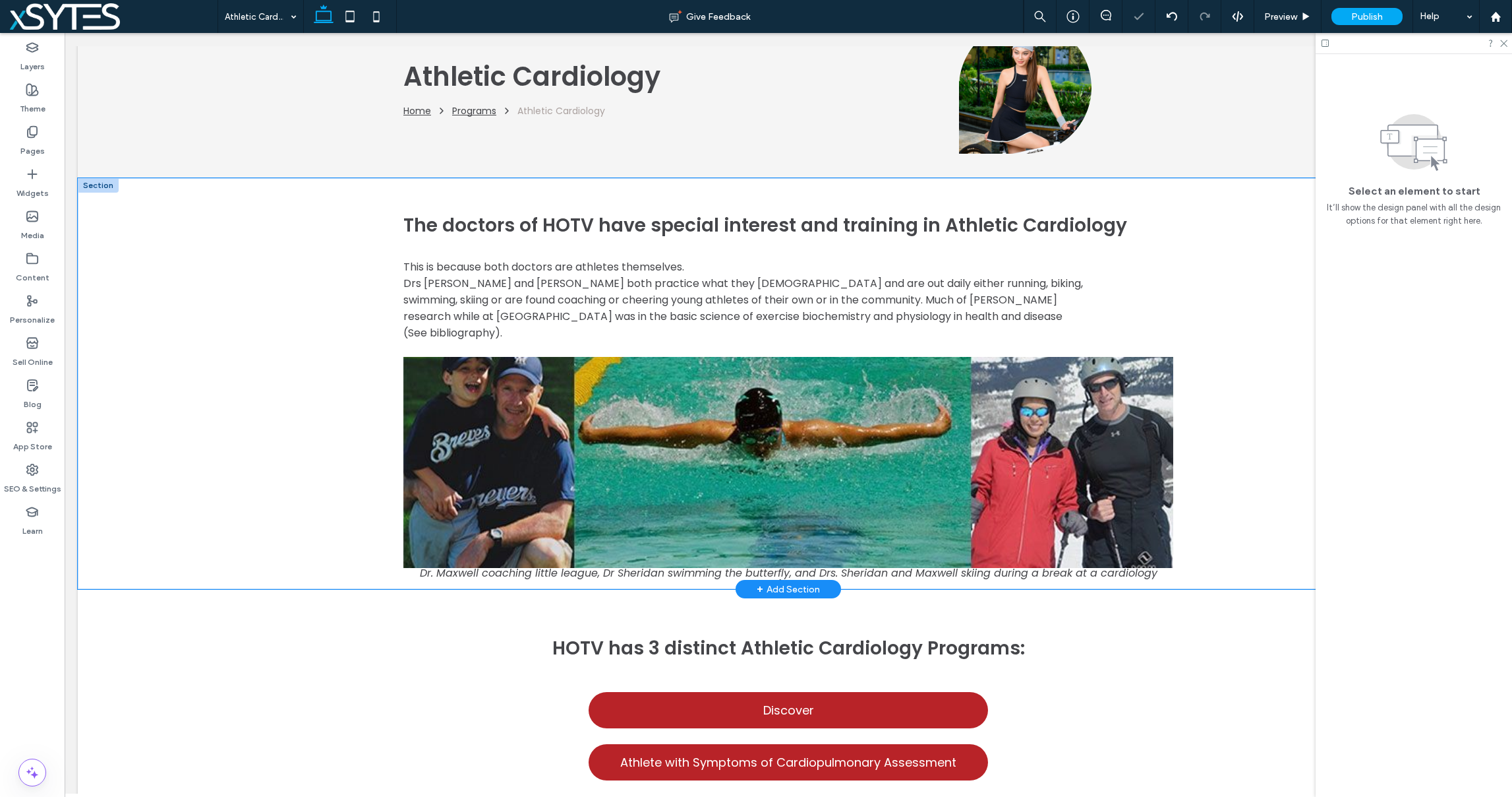
click at [1291, 310] on div "The doctors of HOTV have special interest and training in Athletic Cardiology T…" at bounding box center [788, 383] width 1421 height 411
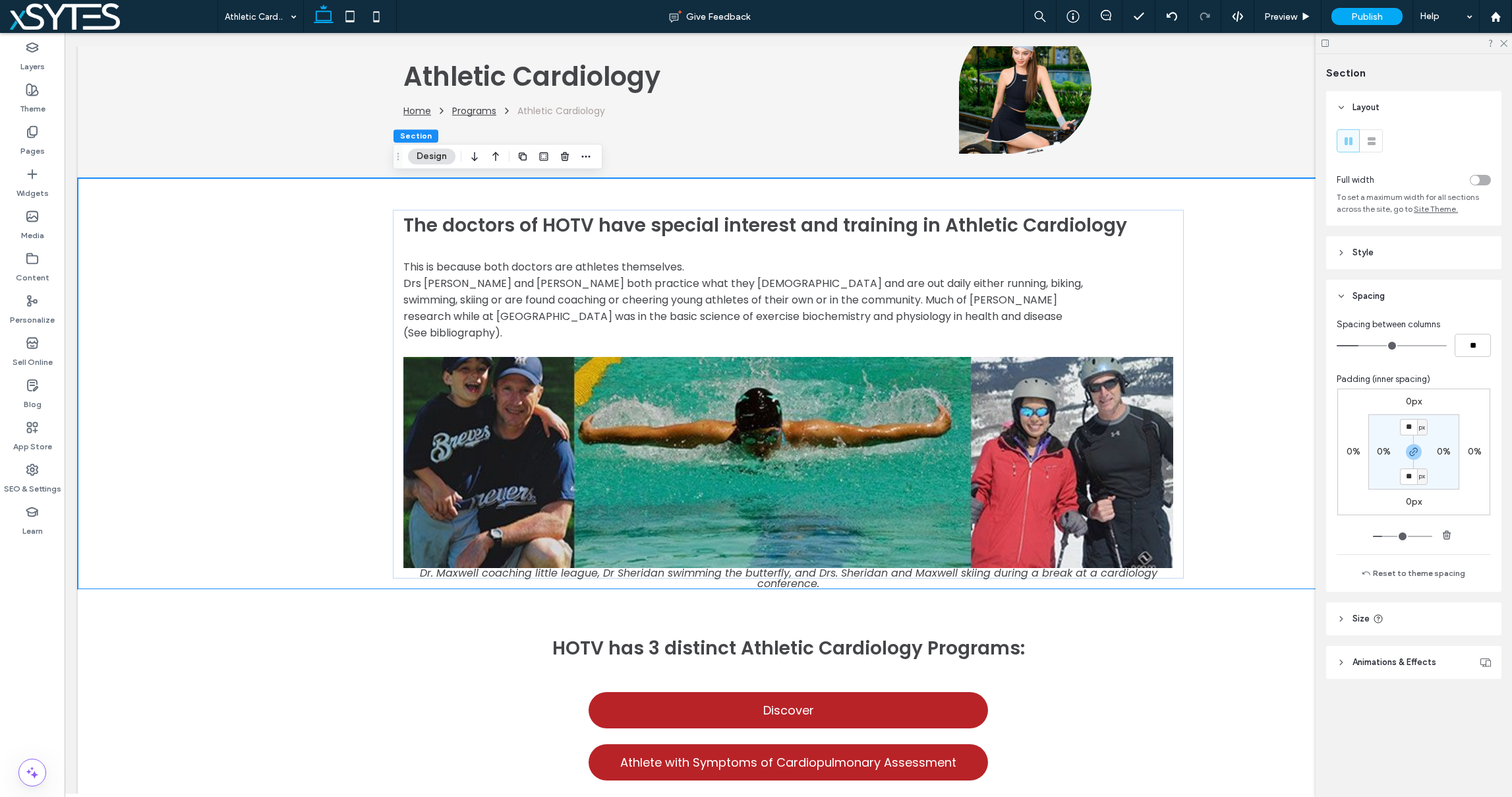
click at [1422, 428] on span "px" at bounding box center [1422, 428] width 6 height 13
click at [1421, 467] on div "%" at bounding box center [1418, 469] width 18 height 23
type input "***"
type input "*"
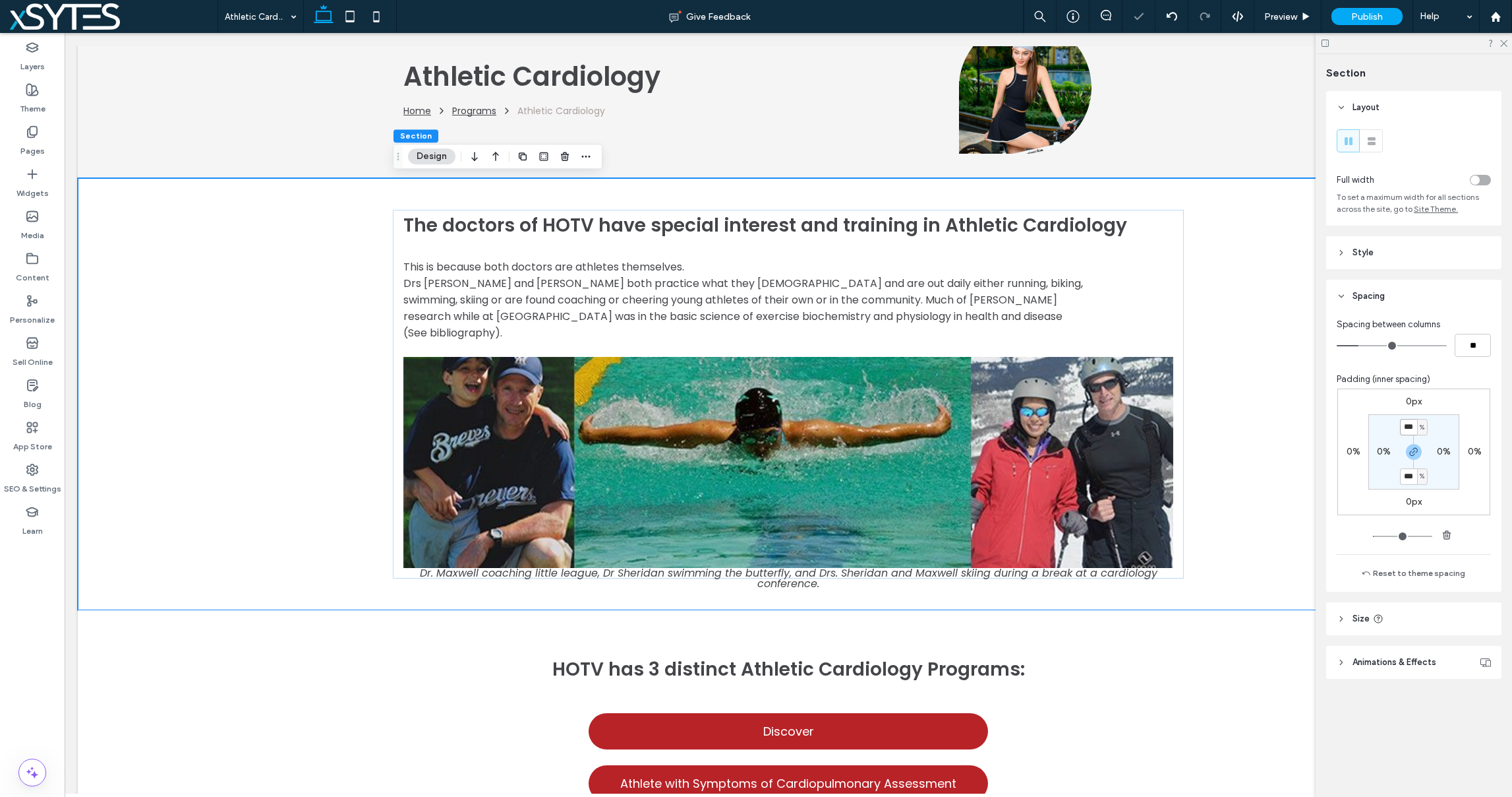
click at [1409, 424] on input "***" at bounding box center [1408, 427] width 17 height 16
type input "*"
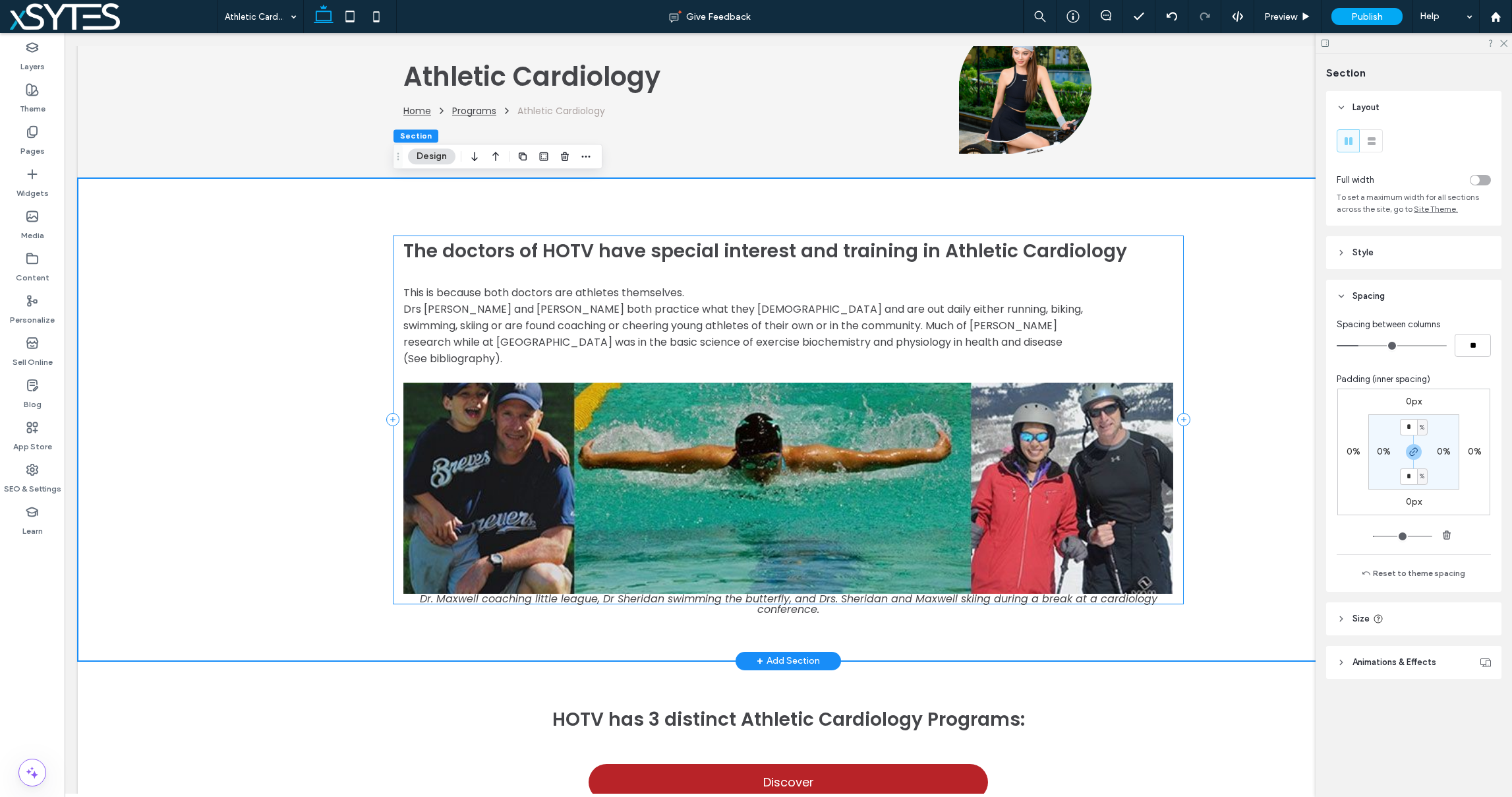
click at [1179, 255] on div "The doctors of HOTV have special interest and training in Athletic Cardiology T…" at bounding box center [788, 419] width 791 height 369
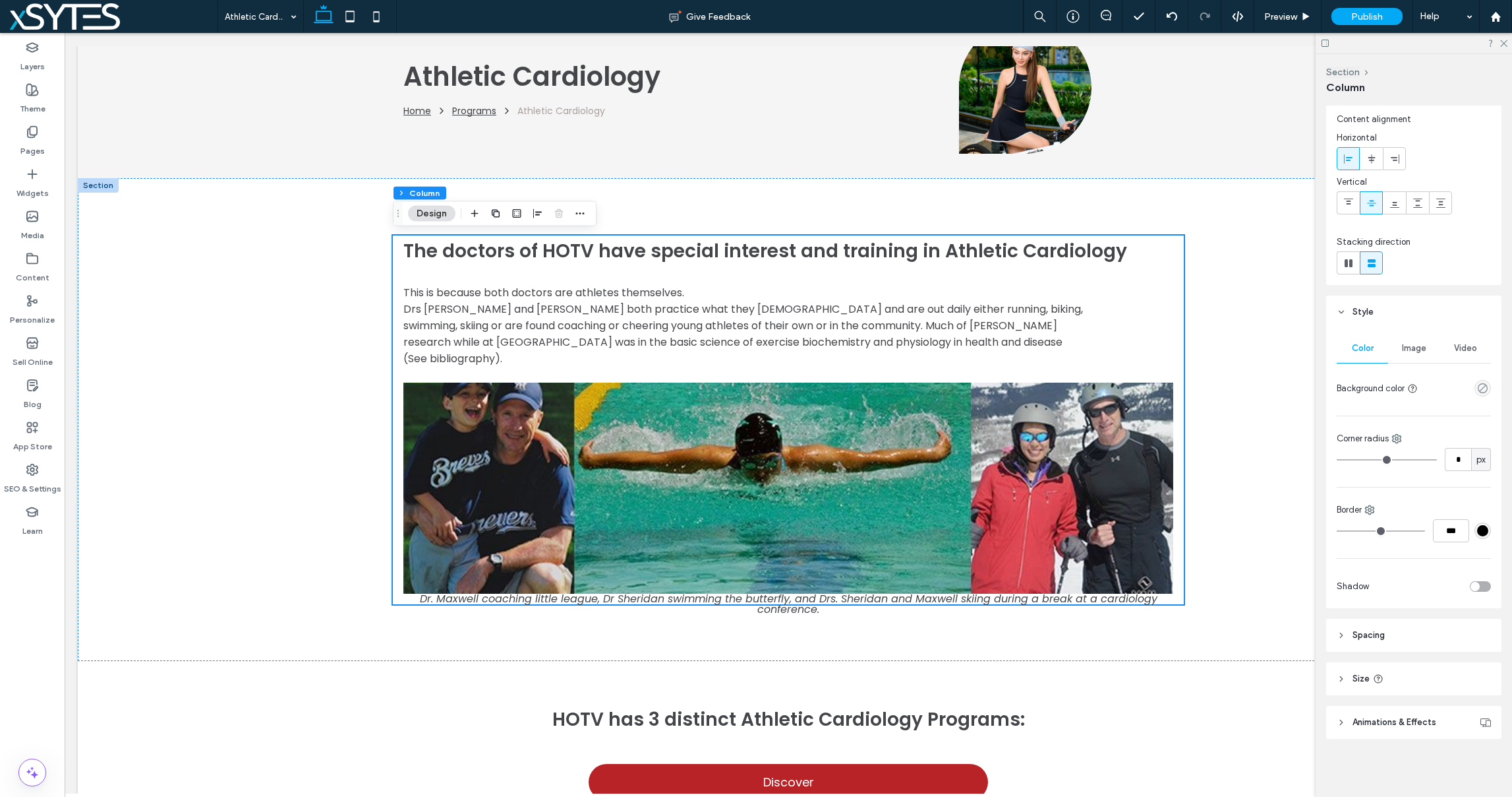
click at [1342, 635] on use at bounding box center [1341, 635] width 2 height 5
click at [548, 245] on span "The doctors of HOTV have special interest and training in Athletic Cardiology" at bounding box center [765, 250] width 724 height 25
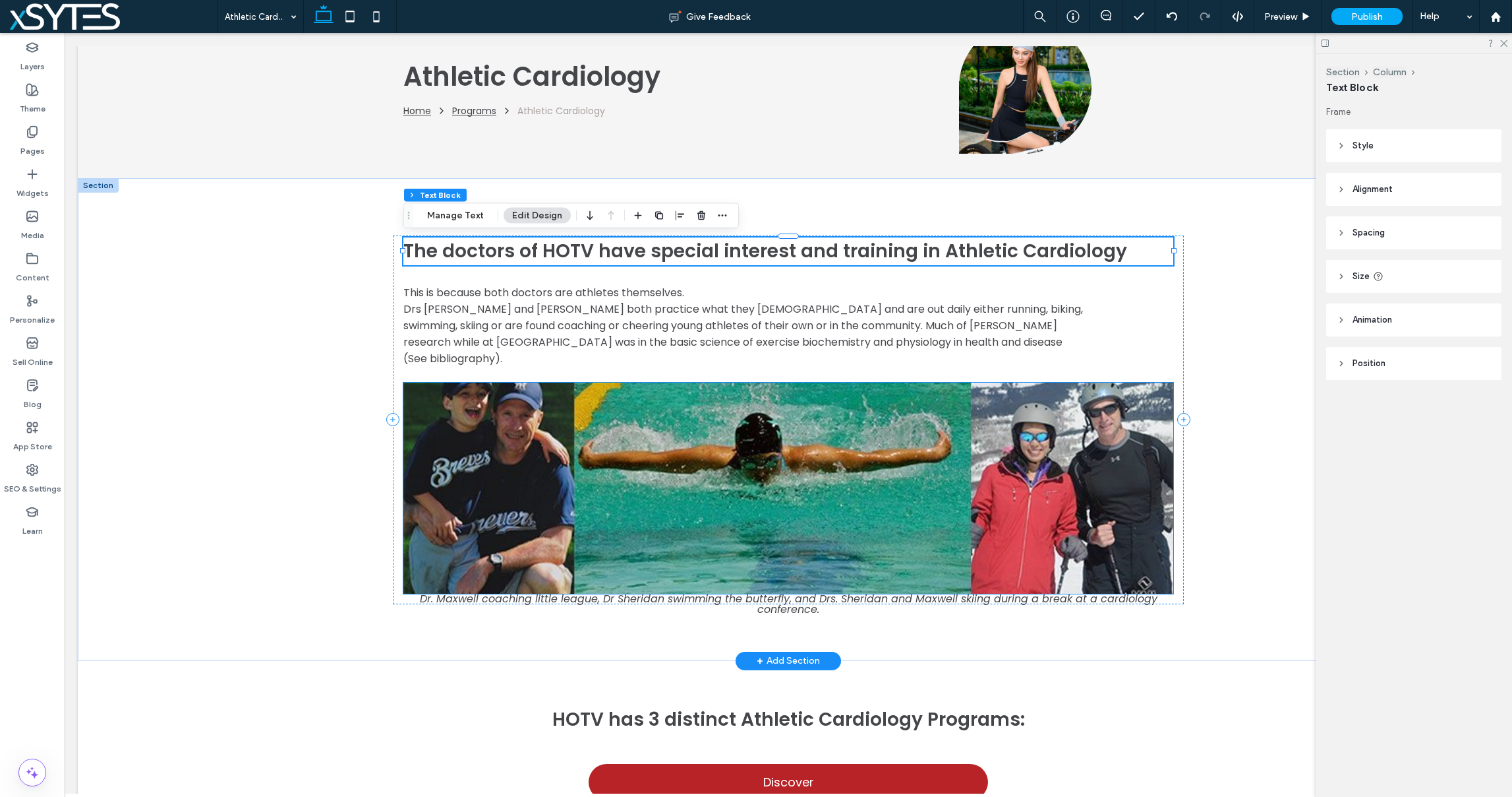
click at [541, 593] on span at bounding box center [788, 604] width 770 height 21
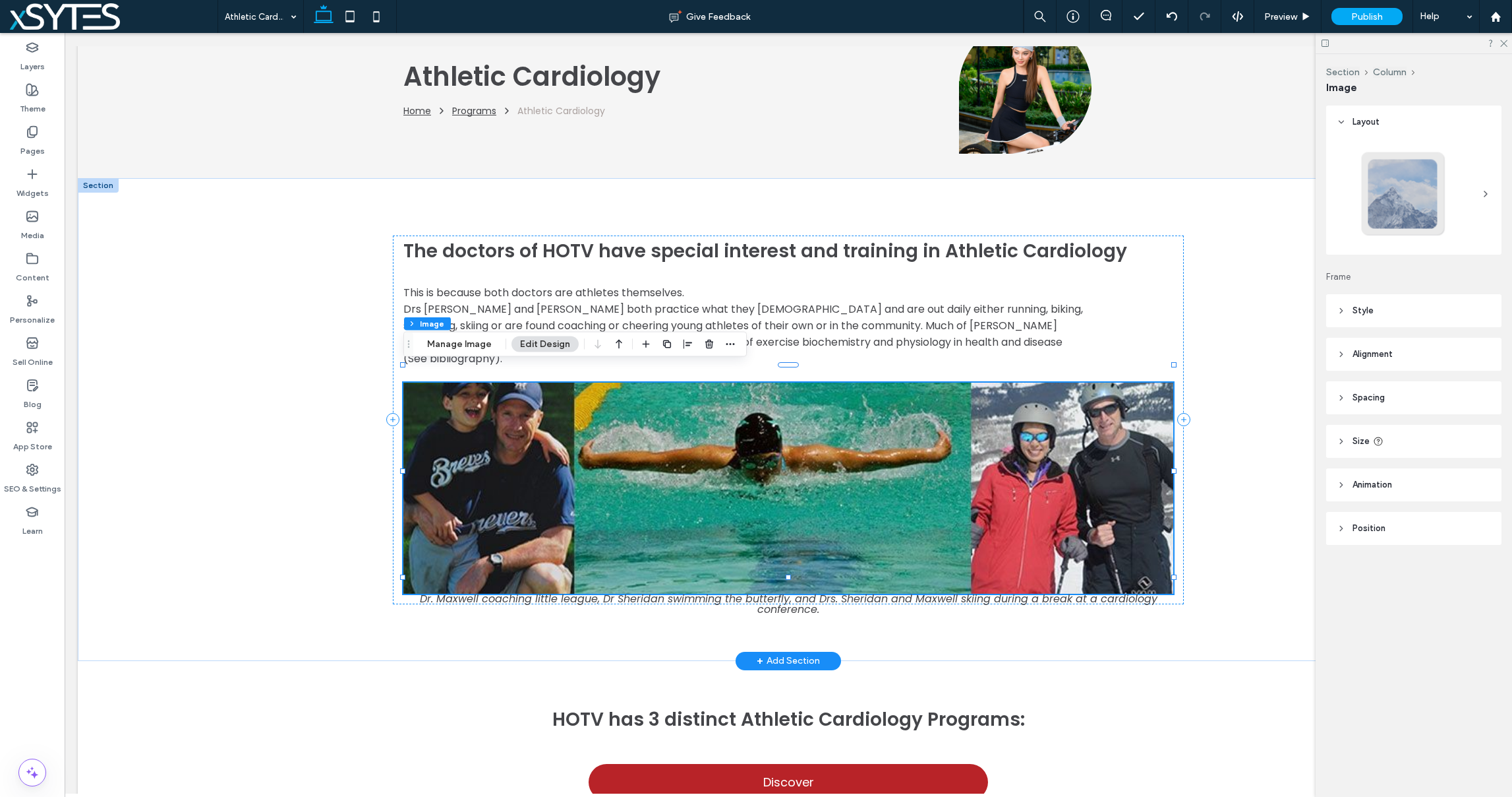
click at [545, 593] on span at bounding box center [788, 604] width 770 height 21
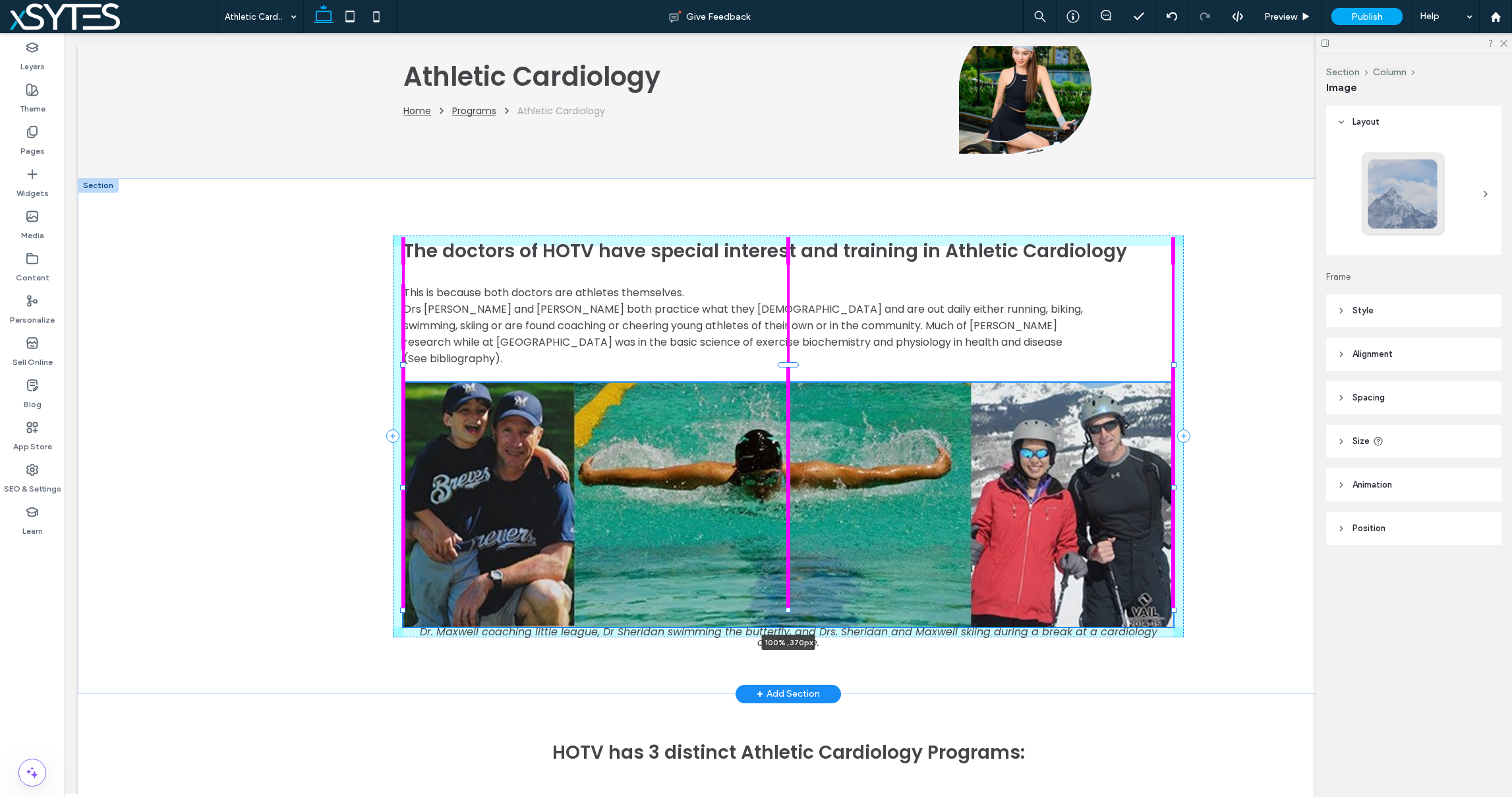
drag, startPoint x: 788, startPoint y: 577, endPoint x: 791, endPoint y: 593, distance: 16.3
click at [791, 593] on div "The doctors of HOTV have special interest and training in Athletic Cardiology T…" at bounding box center [788, 435] width 791 height 515
type input "***"
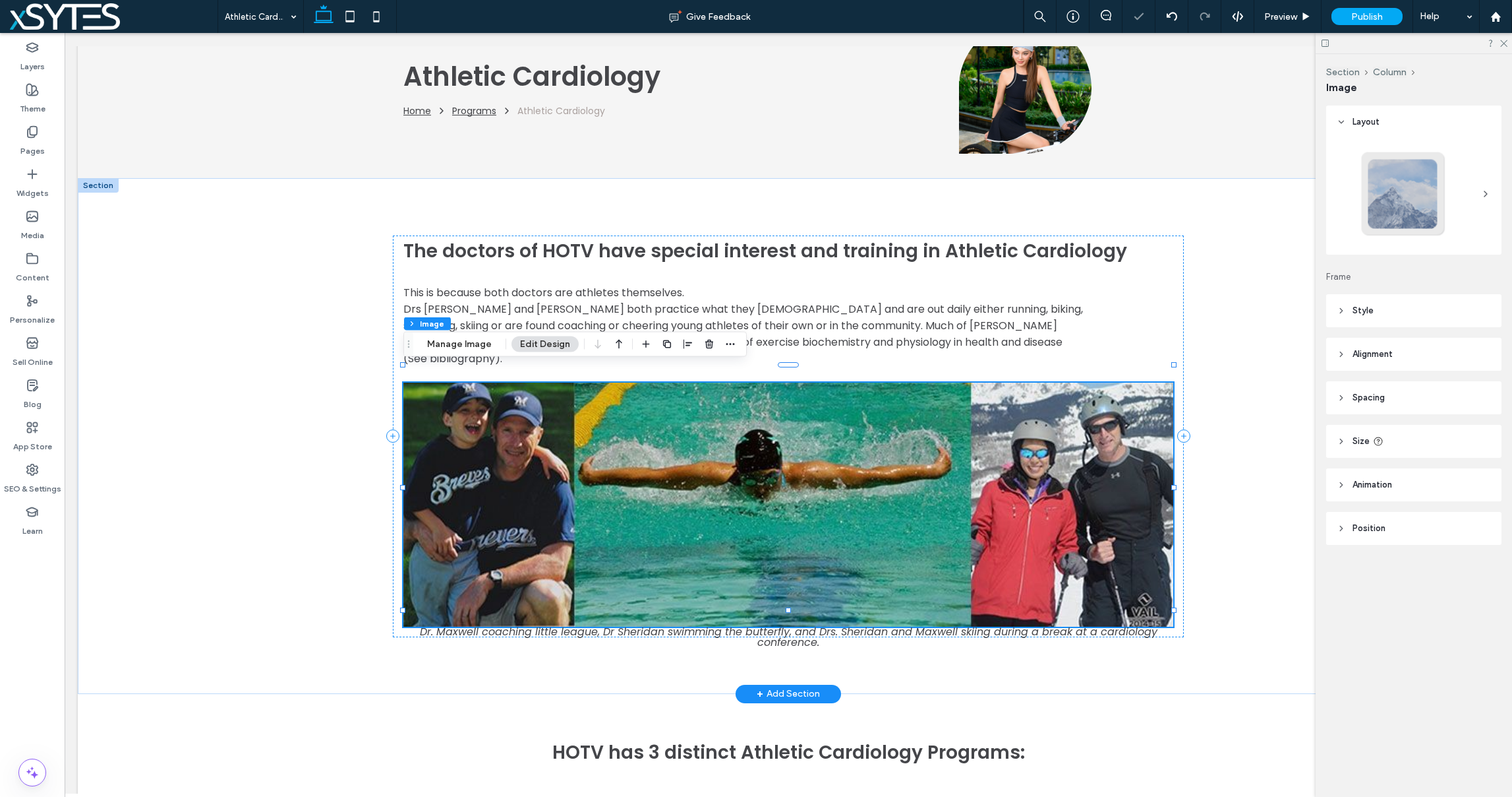
click at [879, 488] on img at bounding box center [788, 504] width 770 height 244
click at [1364, 438] on span "Size" at bounding box center [1361, 441] width 17 height 13
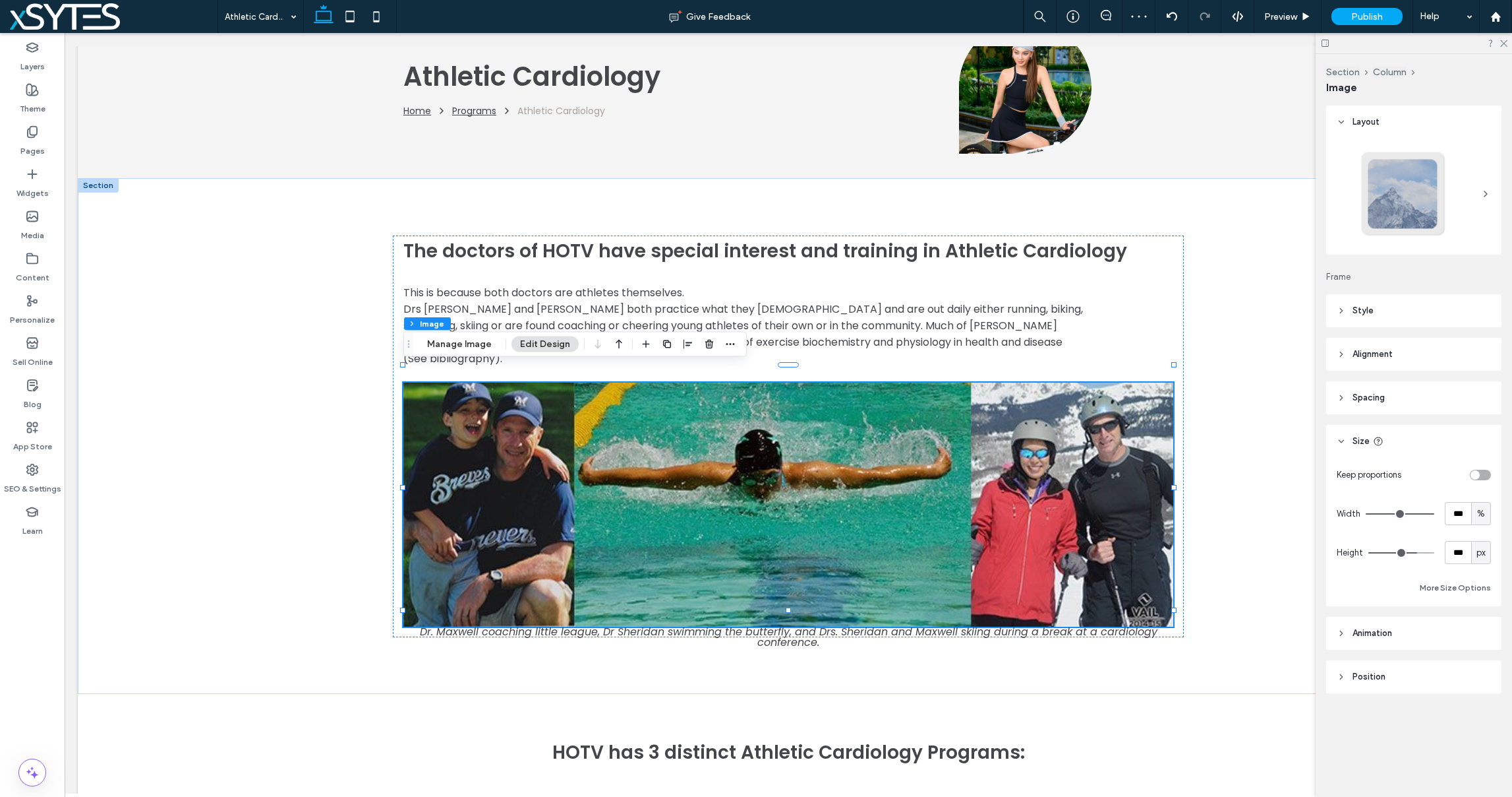
click at [1477, 472] on div "toggle" at bounding box center [1474, 474] width 9 height 9
type input "*"
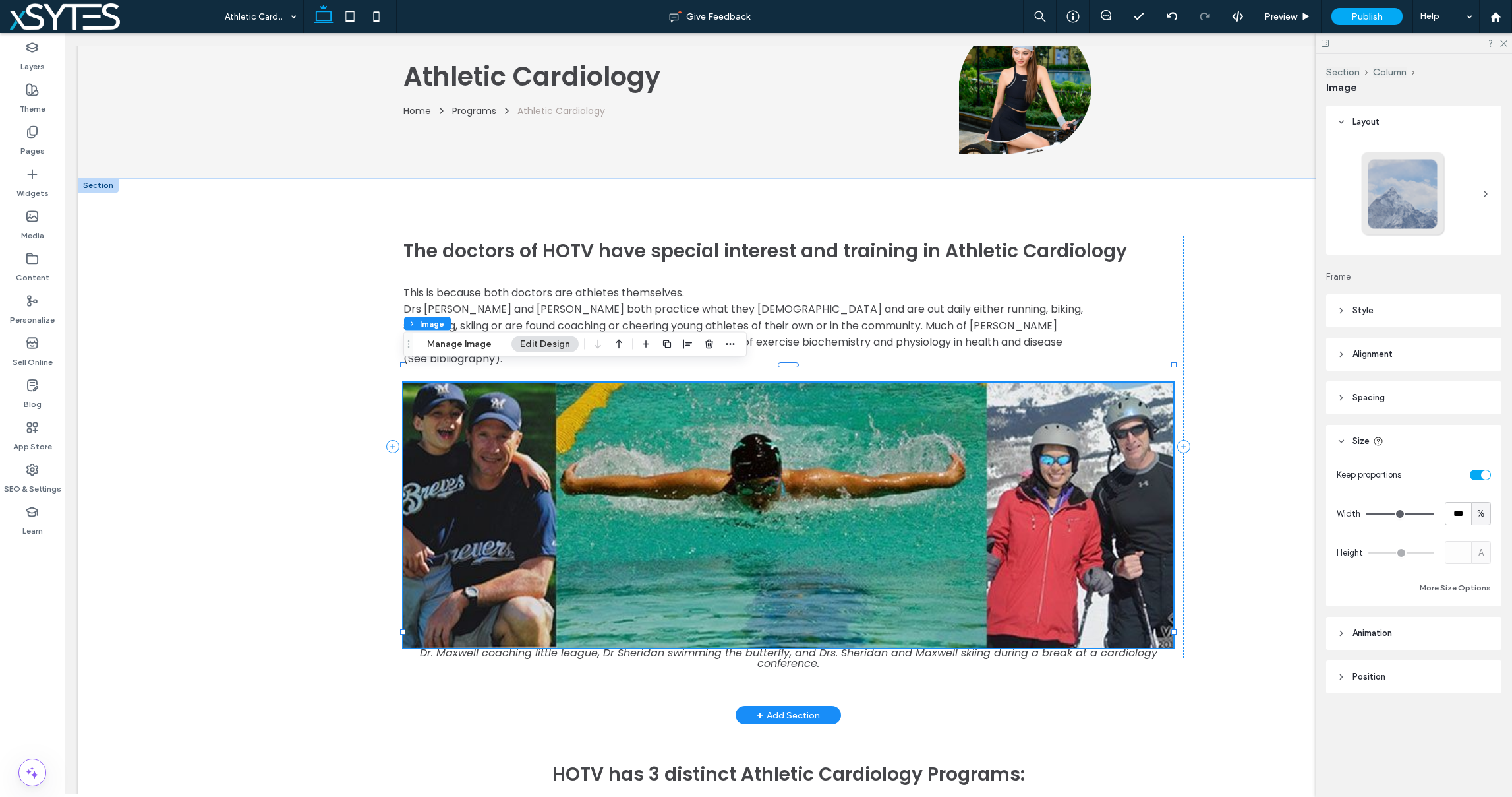
click at [878, 648] on span at bounding box center [788, 658] width 770 height 21
click at [1387, 307] on header "Style" at bounding box center [1414, 310] width 176 height 33
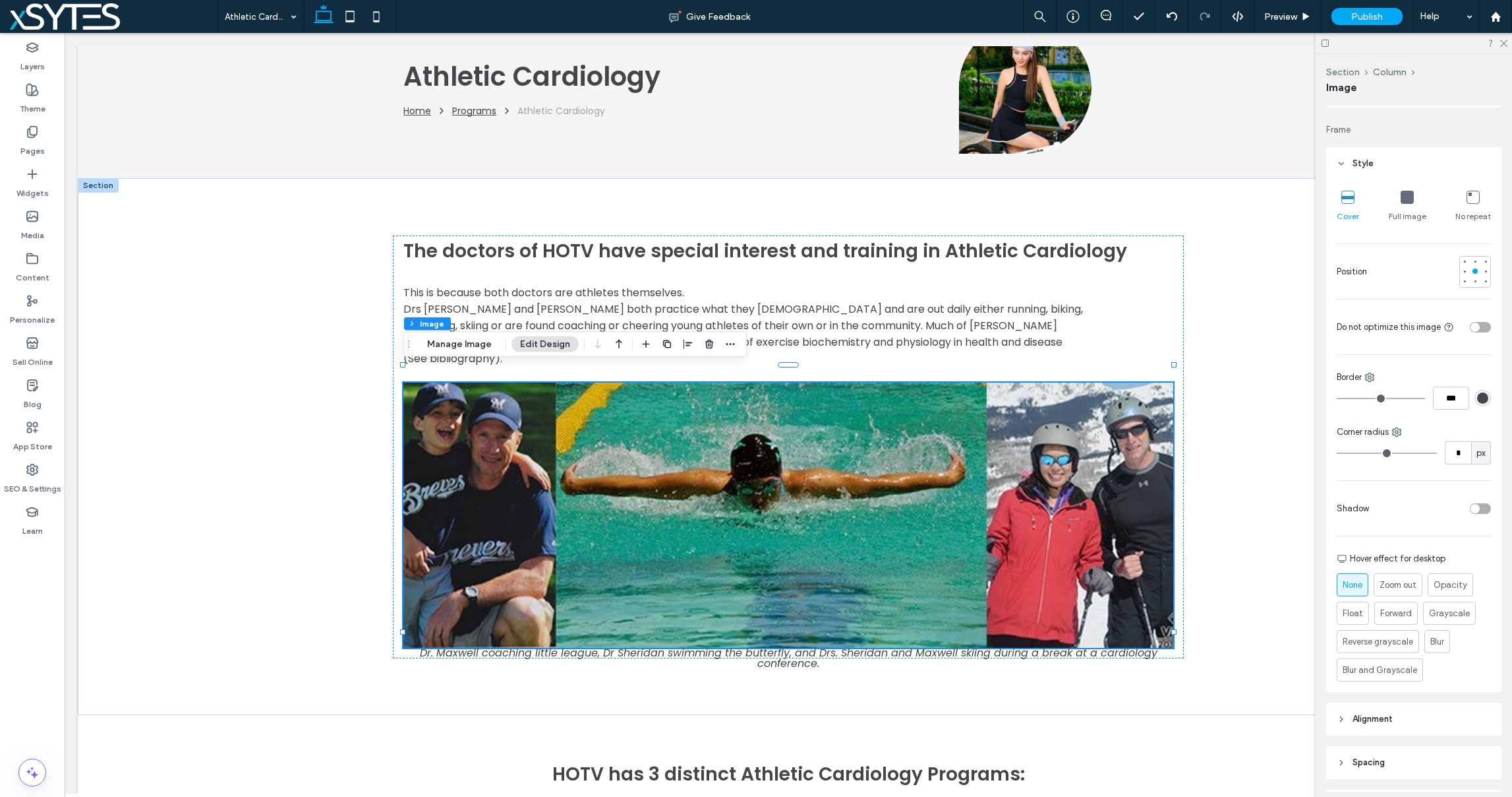
scroll to position [257, 0]
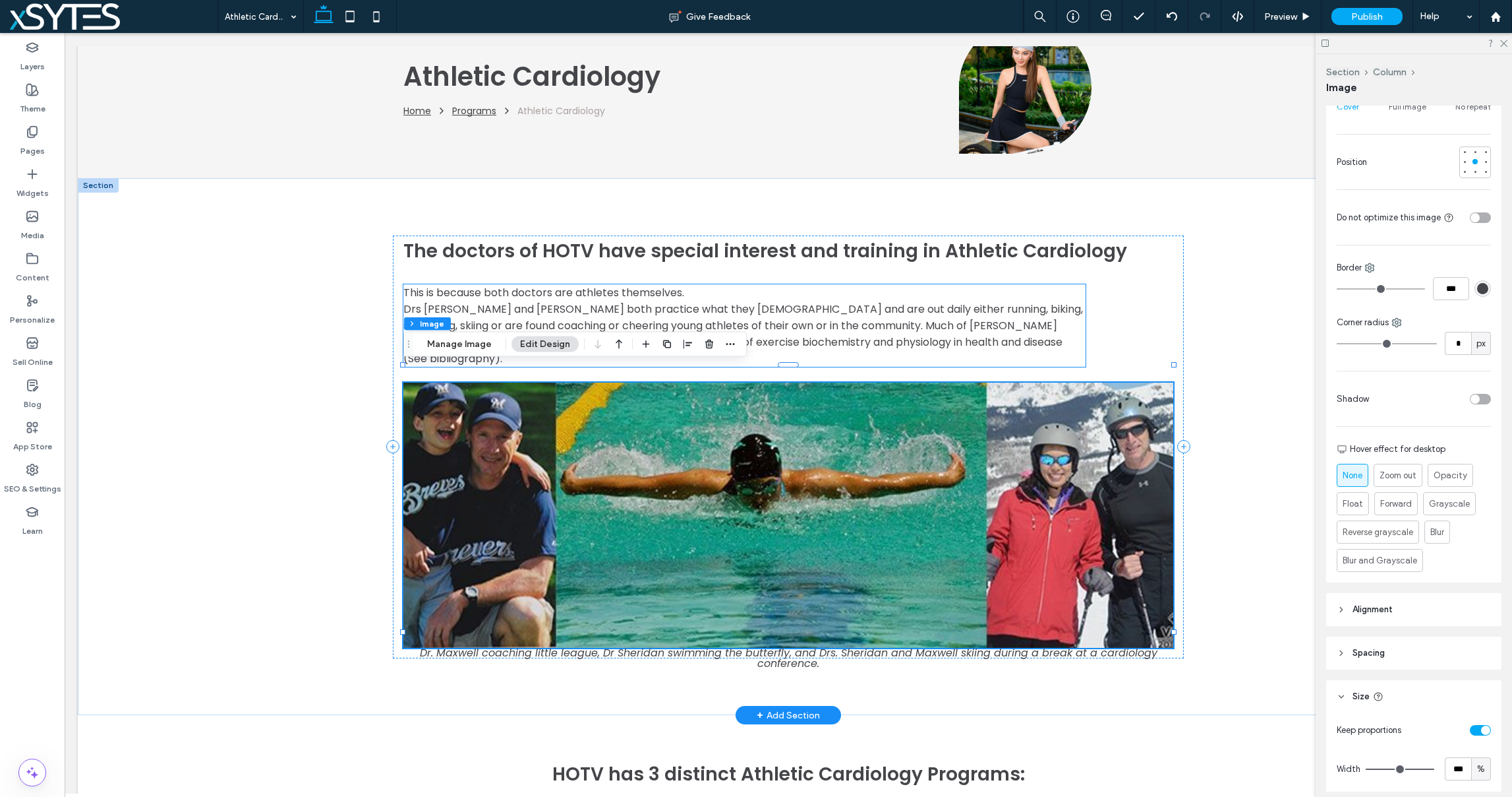
click at [729, 291] on p "This is because both doctors are athletes themselves." at bounding box center [745, 292] width 683 height 16
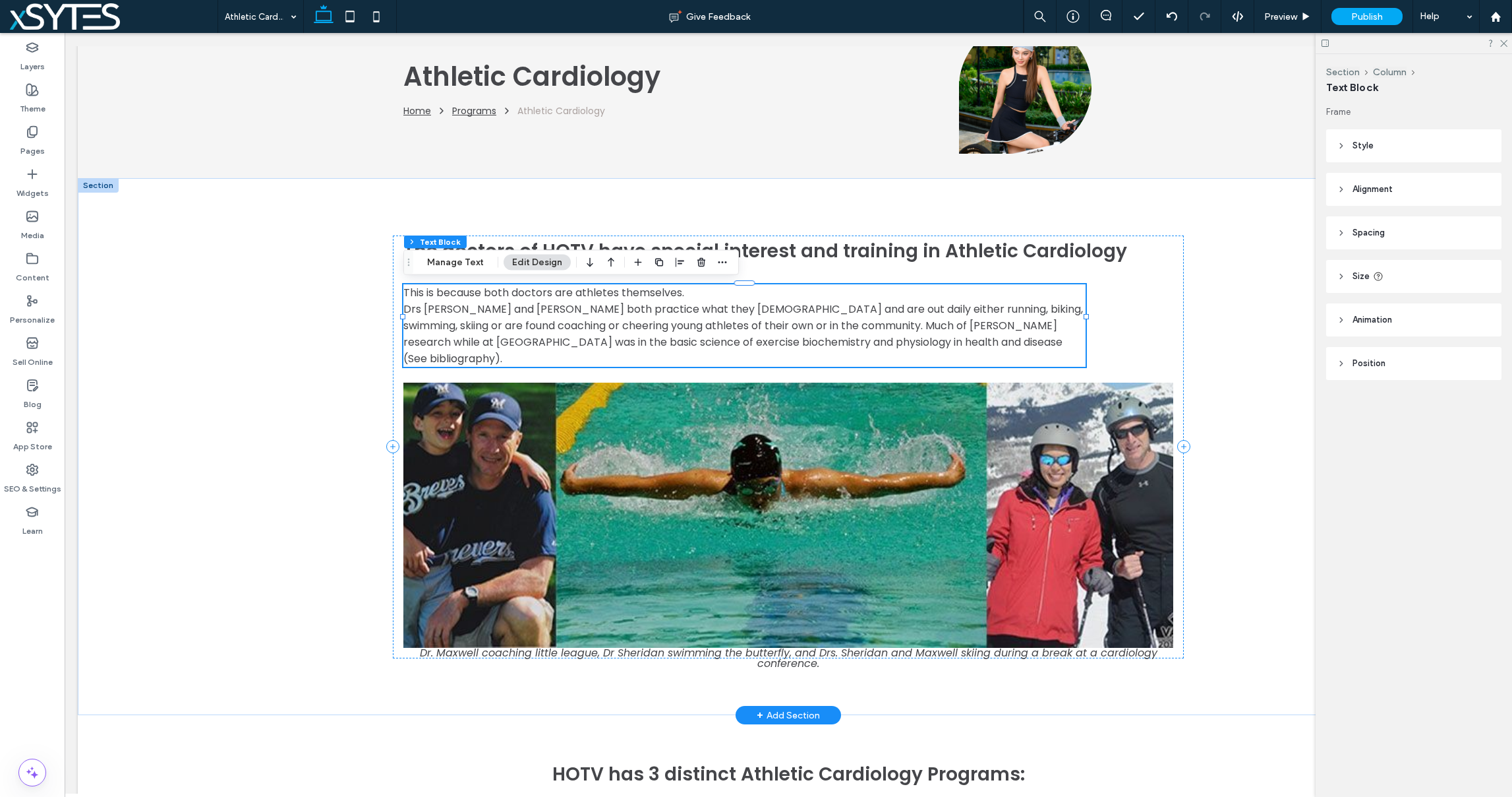
click at [713, 295] on p "This is because both doctors are athletes themselves." at bounding box center [745, 292] width 683 height 16
type input "*******"
type input "**"
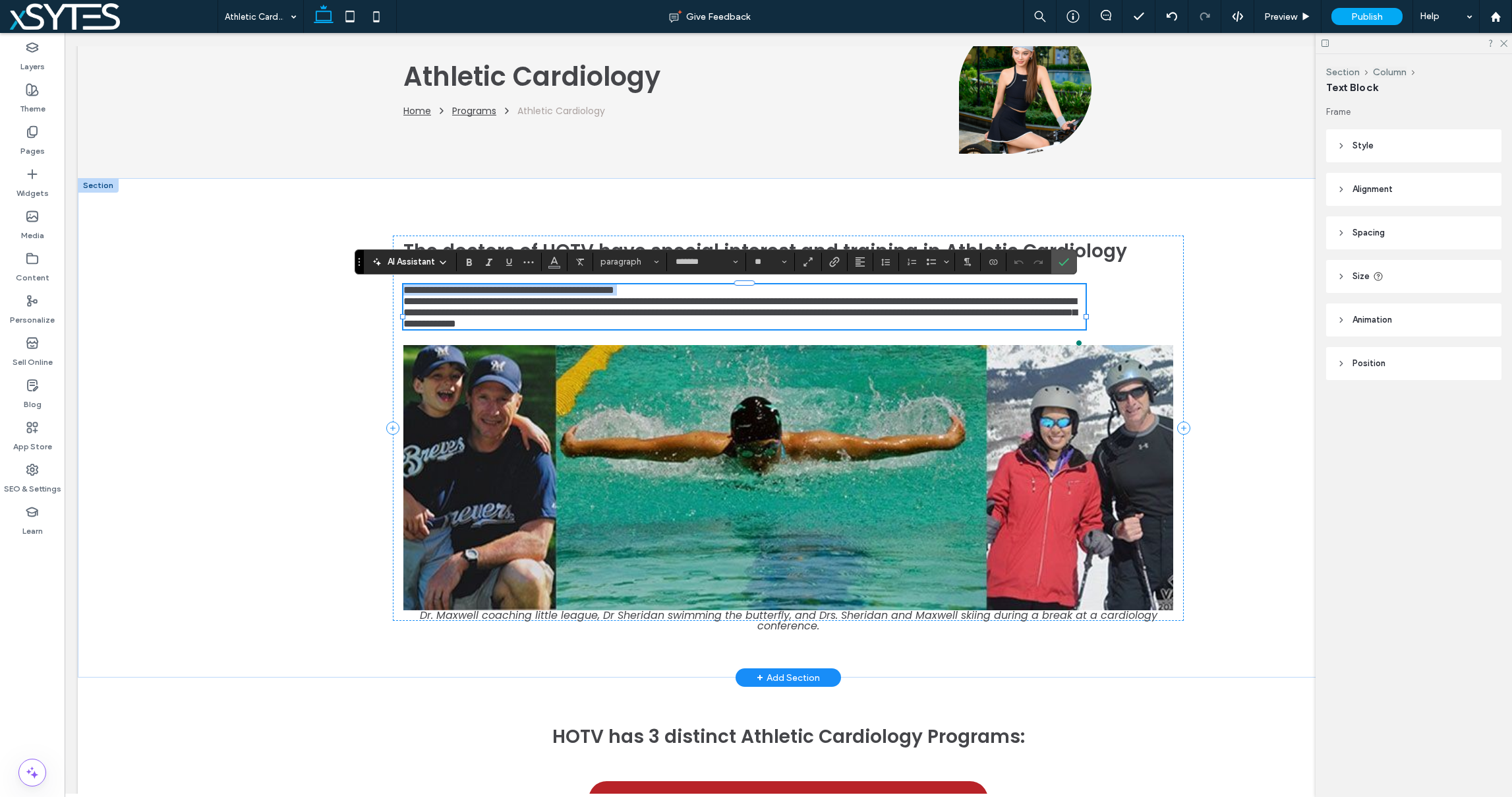
click at [713, 295] on p "**********" at bounding box center [745, 290] width 683 height 11
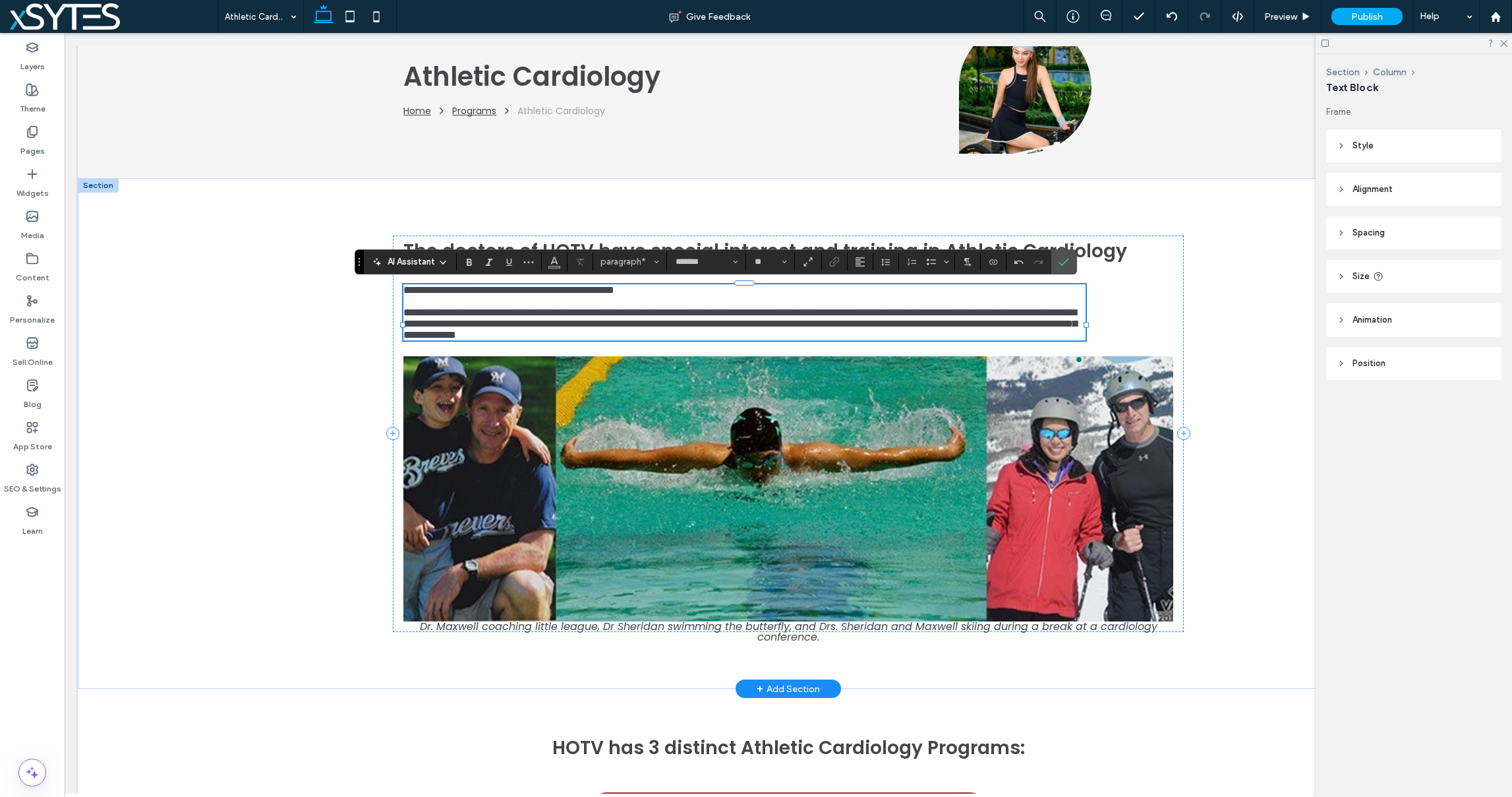
click at [777, 340] on span "**********" at bounding box center [740, 323] width 674 height 32
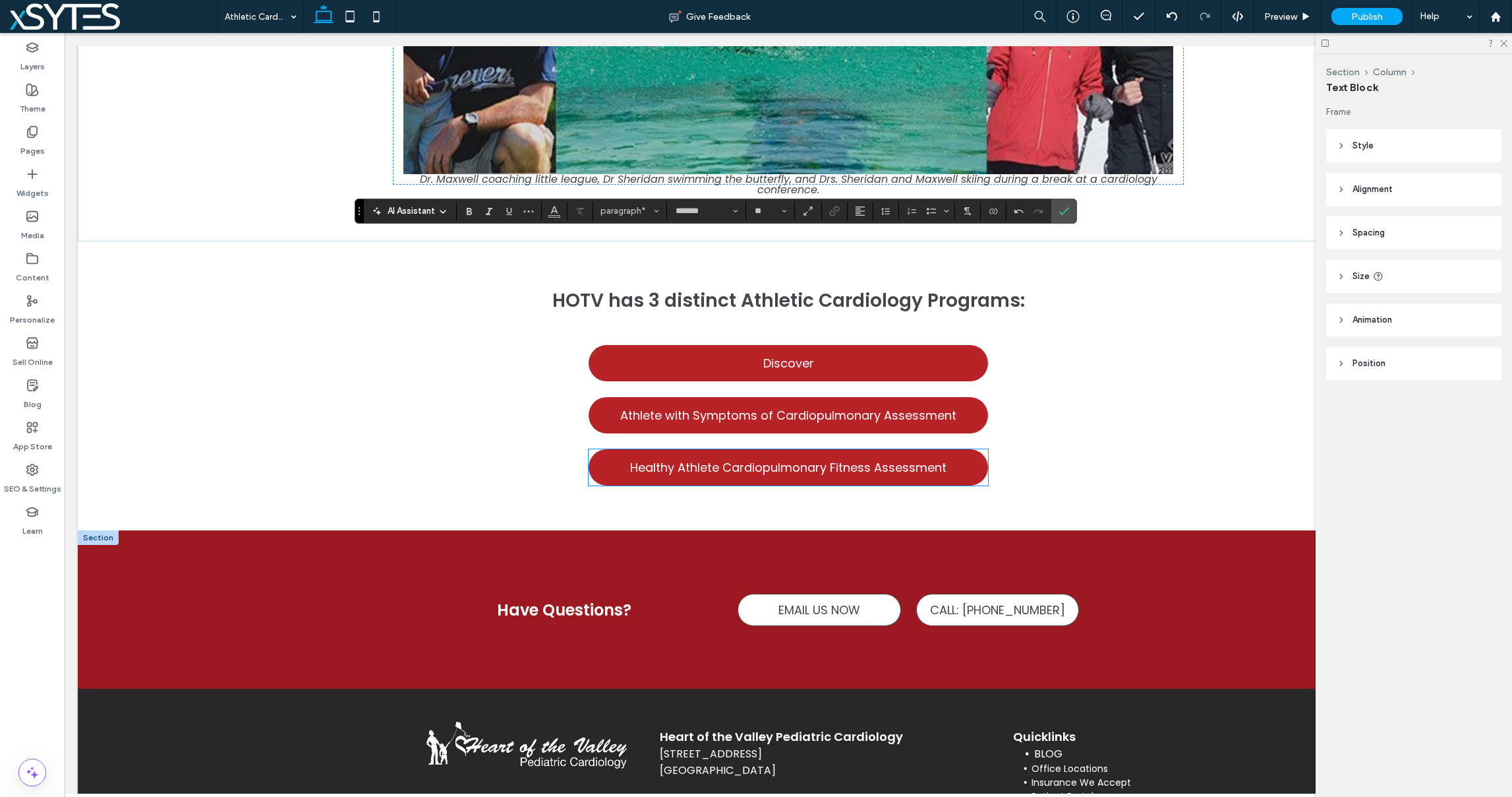
scroll to position [661, 0]
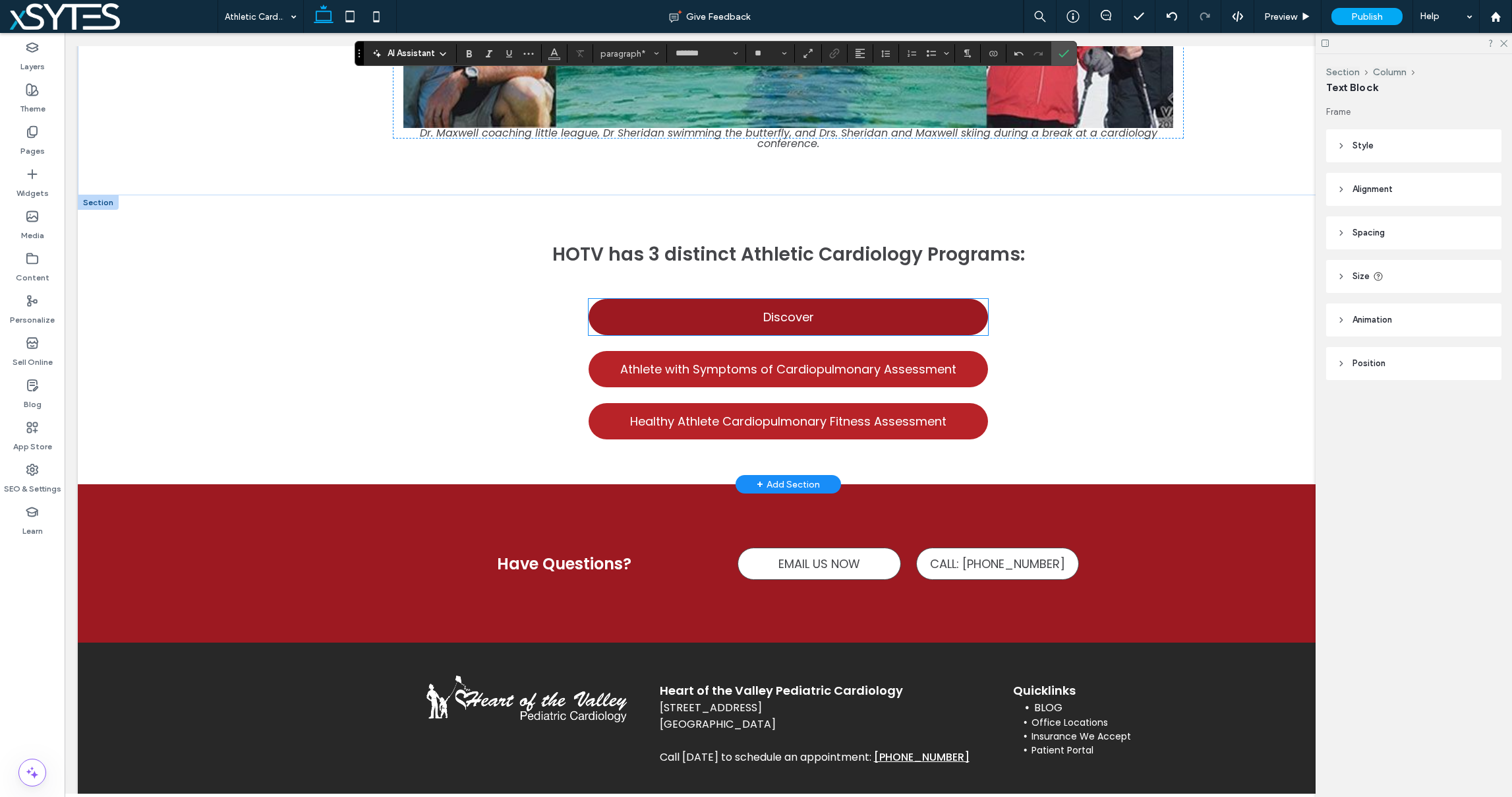
click at [783, 326] on span "Discover" at bounding box center [788, 317] width 51 height 18
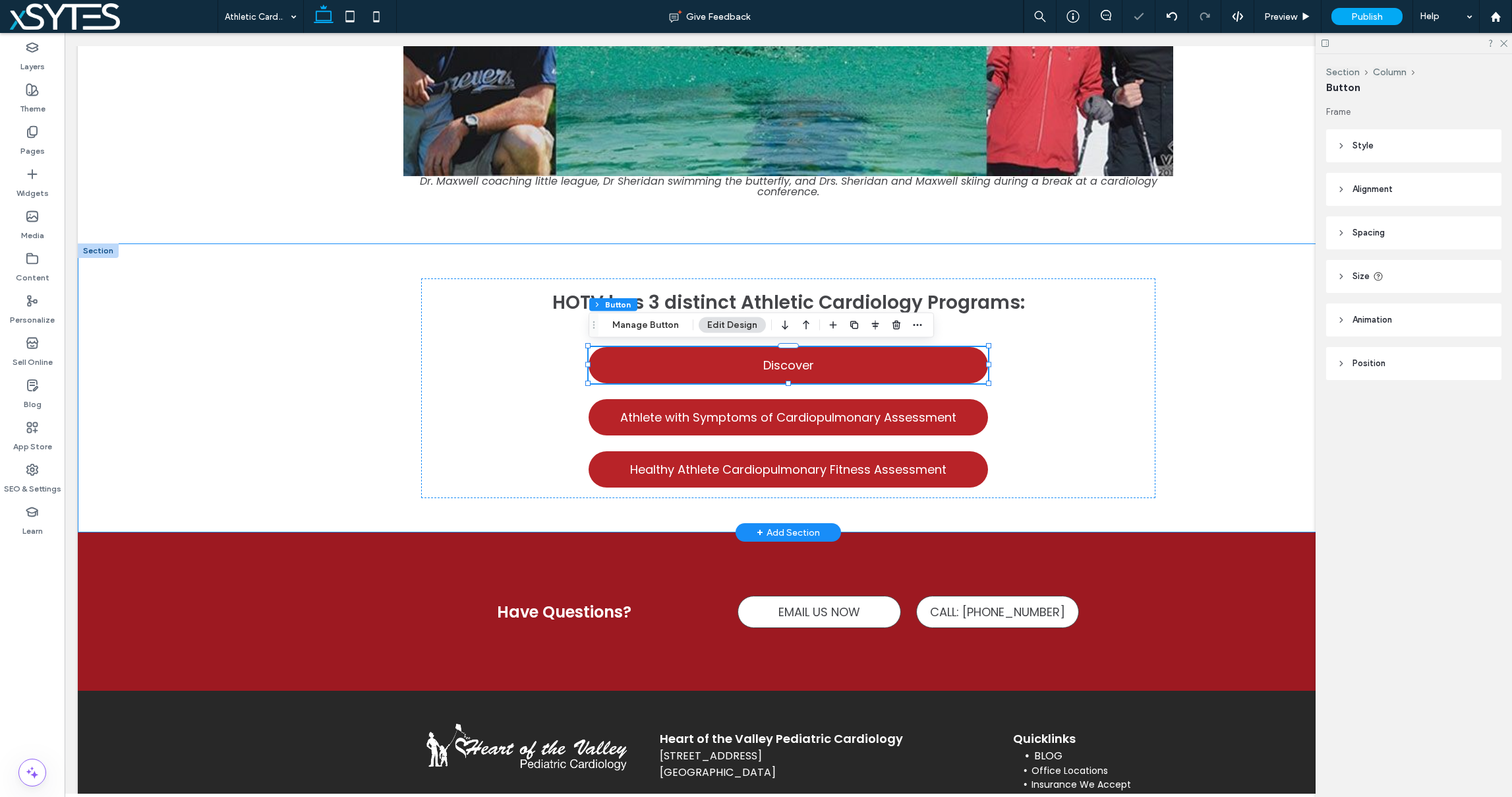
click at [243, 342] on div "HOTV has 3 distinct Athletic Cardiology Programs: Discover Athlete with Symptom…" at bounding box center [788, 387] width 1421 height 289
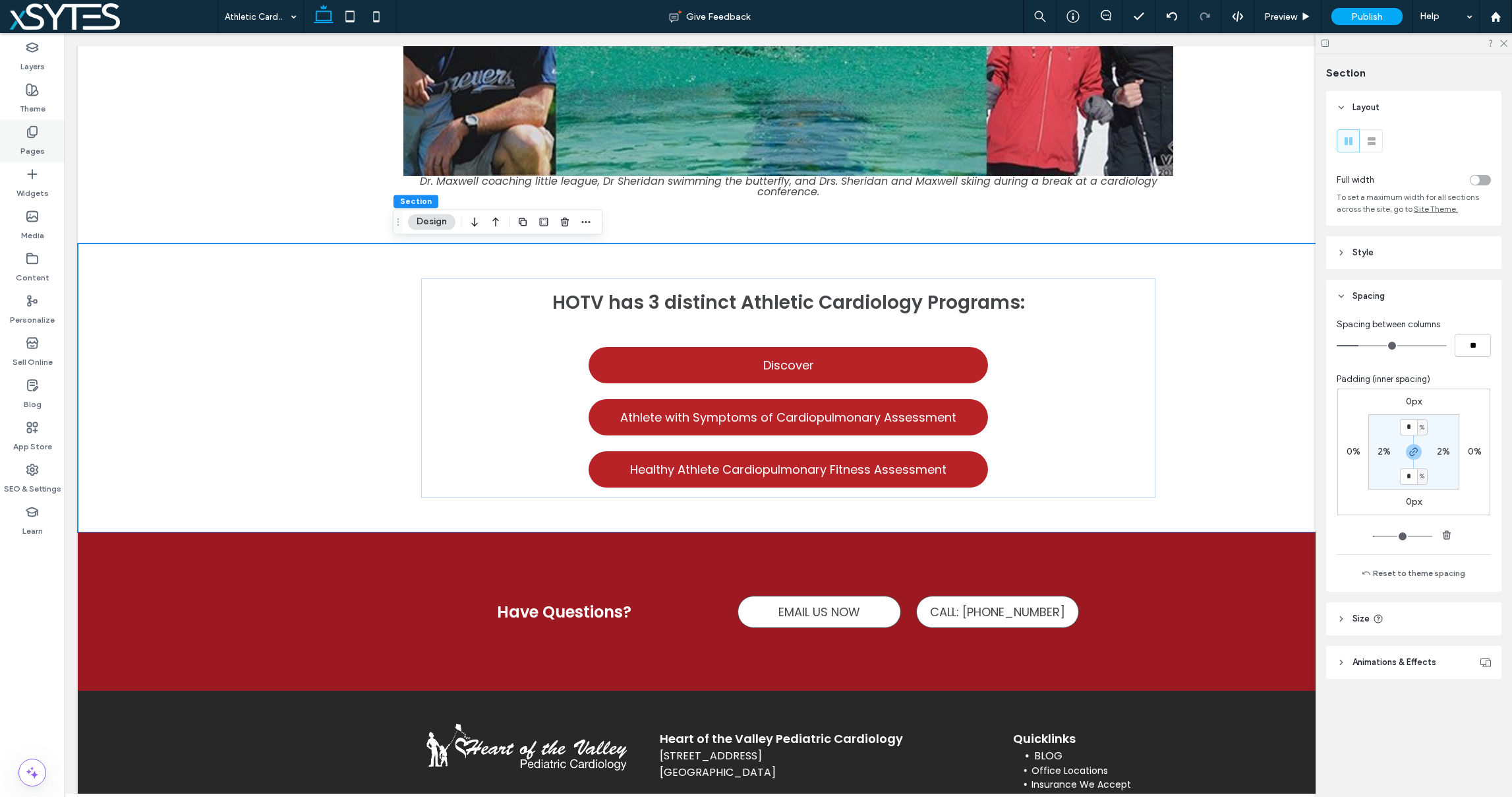
click at [23, 137] on div "Pages" at bounding box center [32, 140] width 65 height 42
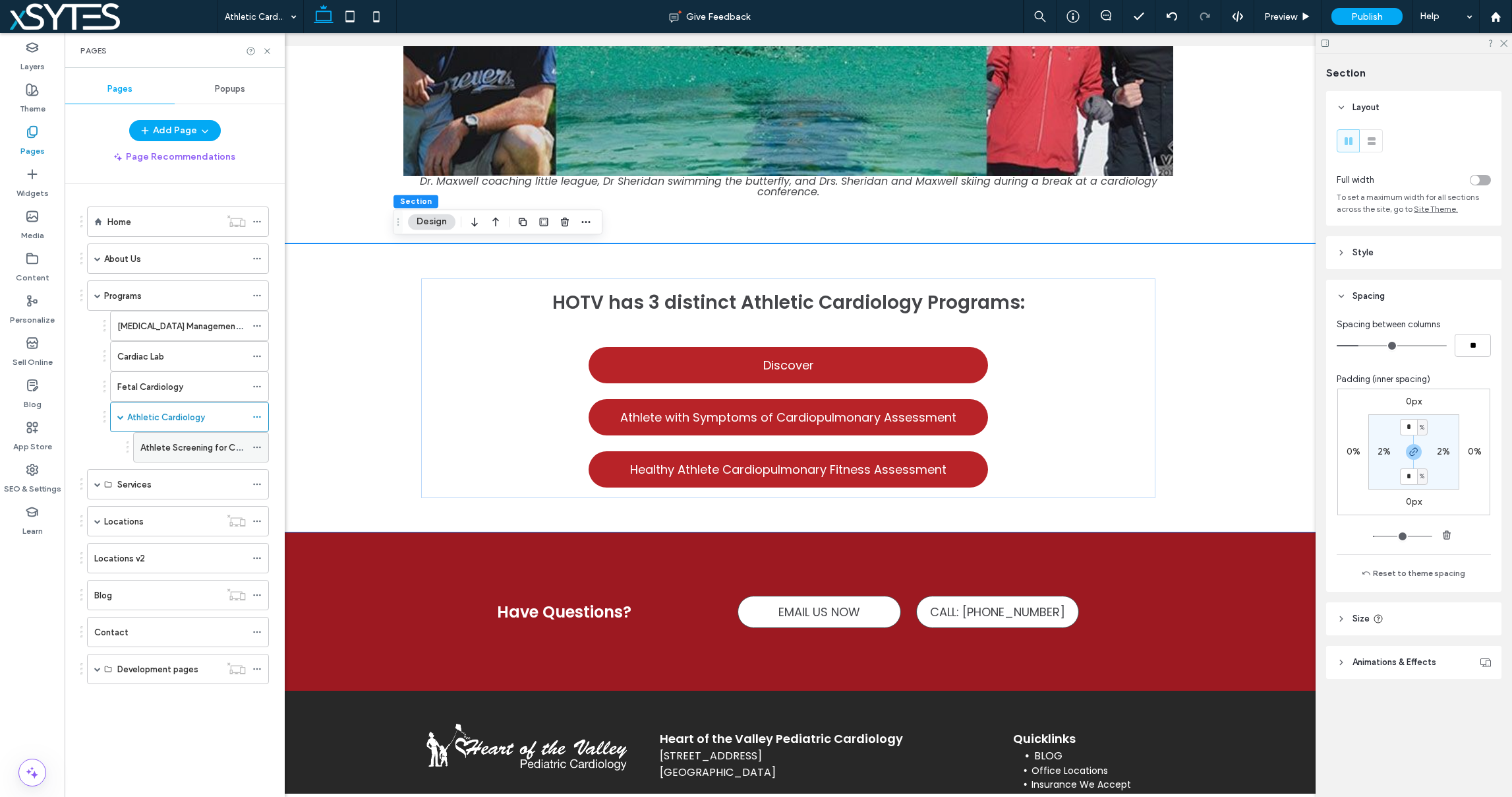
click at [173, 451] on label "Athlete Screening for Causes of Sudden Cardiac Death" at bounding box center [240, 447] width 199 height 23
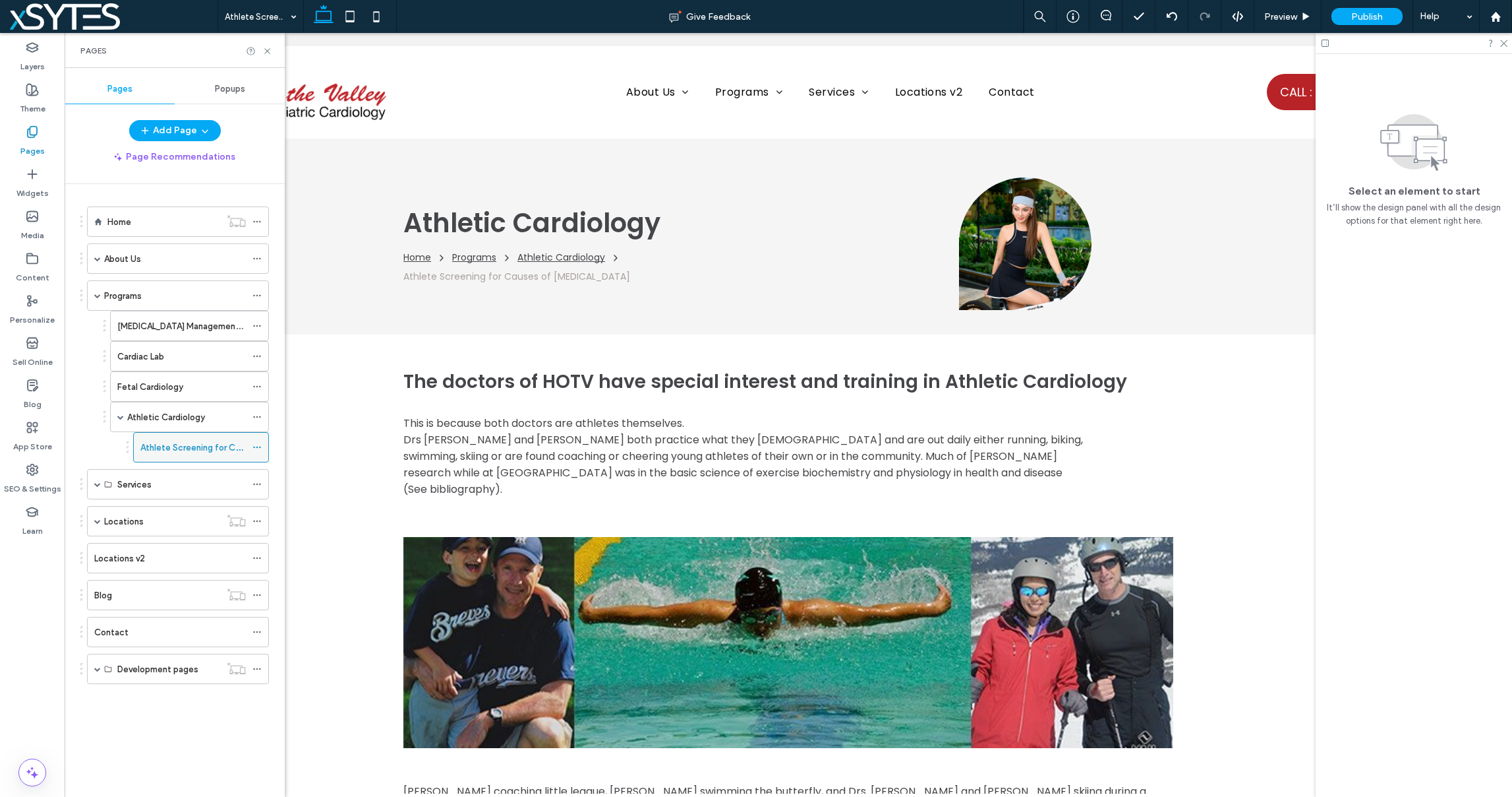
scroll to position [0, 0]
click at [145, 412] on label "Athletic Cardiology" at bounding box center [166, 417] width 78 height 23
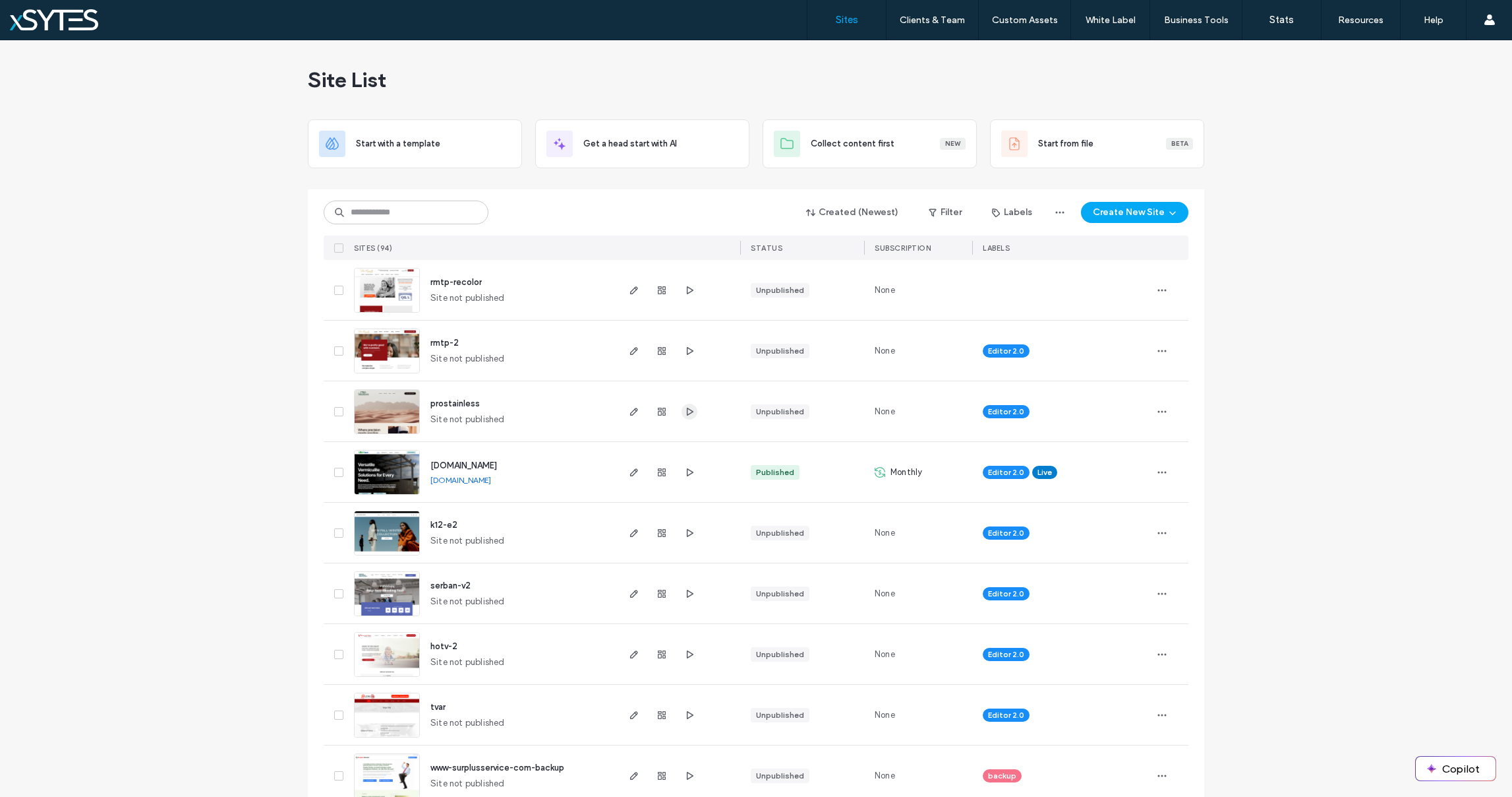
click at [686, 408] on icon "button" at bounding box center [689, 411] width 11 height 11
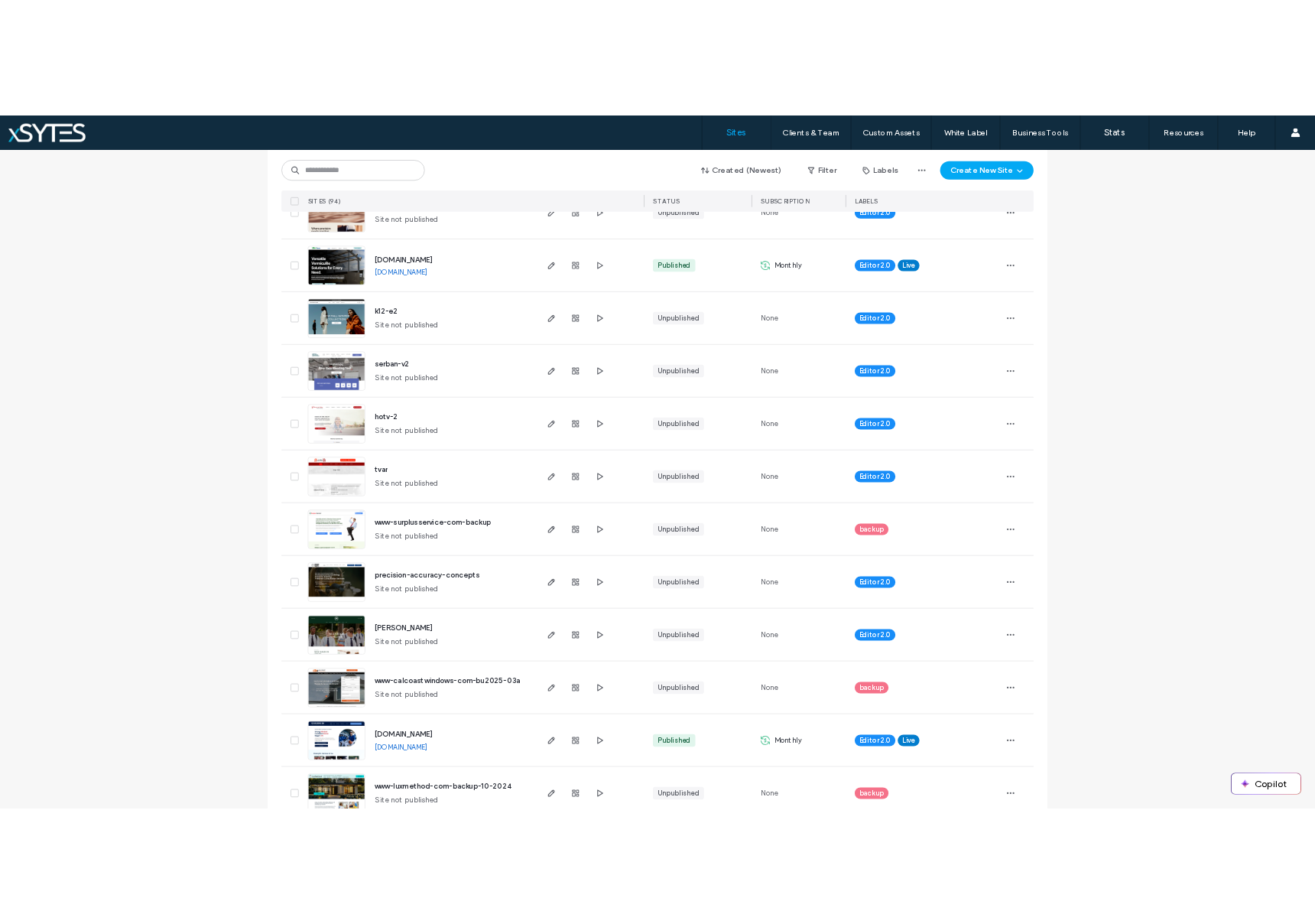
scroll to position [350, 0]
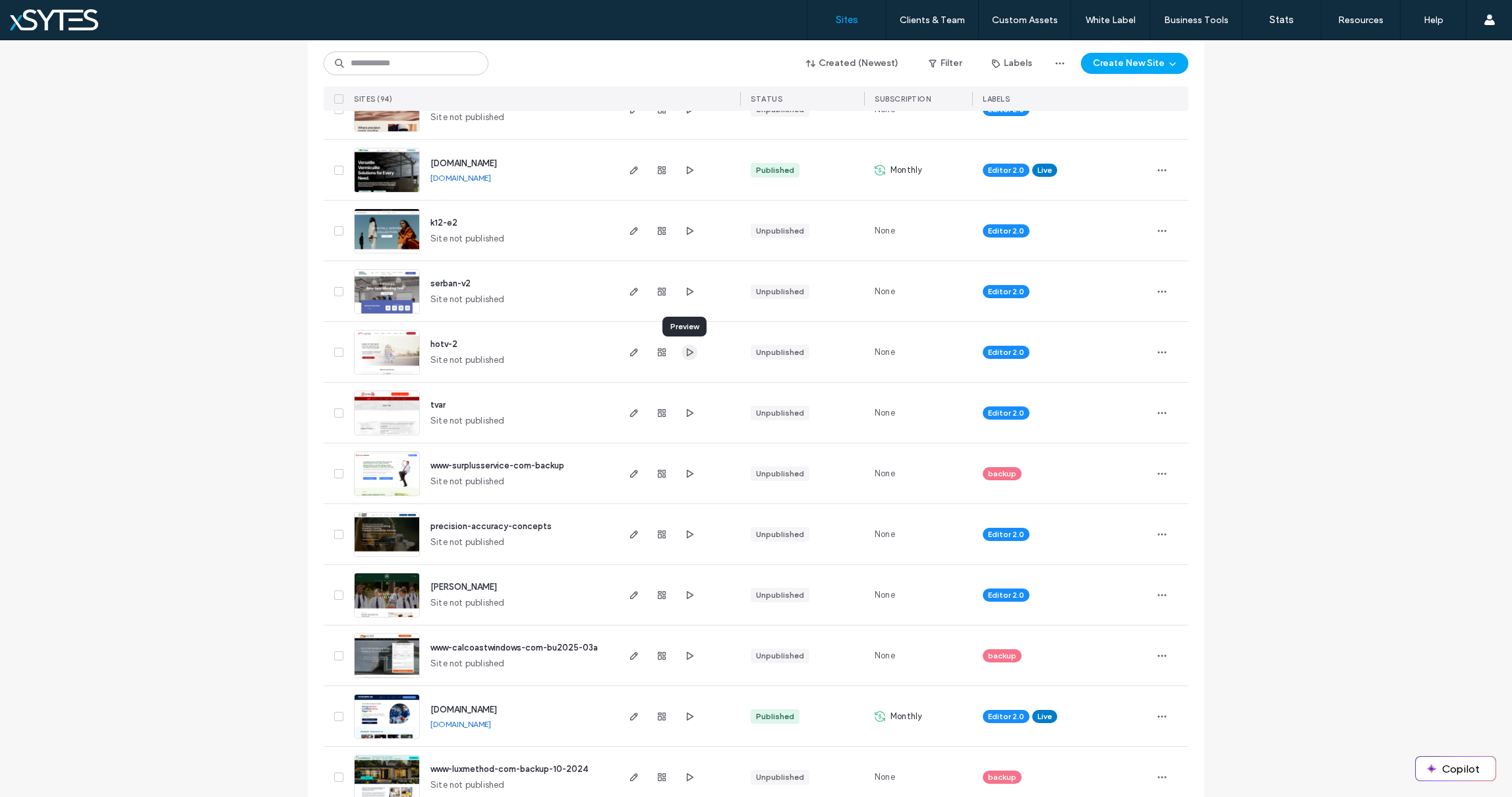
click at [686, 350] on icon "button" at bounding box center [689, 352] width 11 height 11
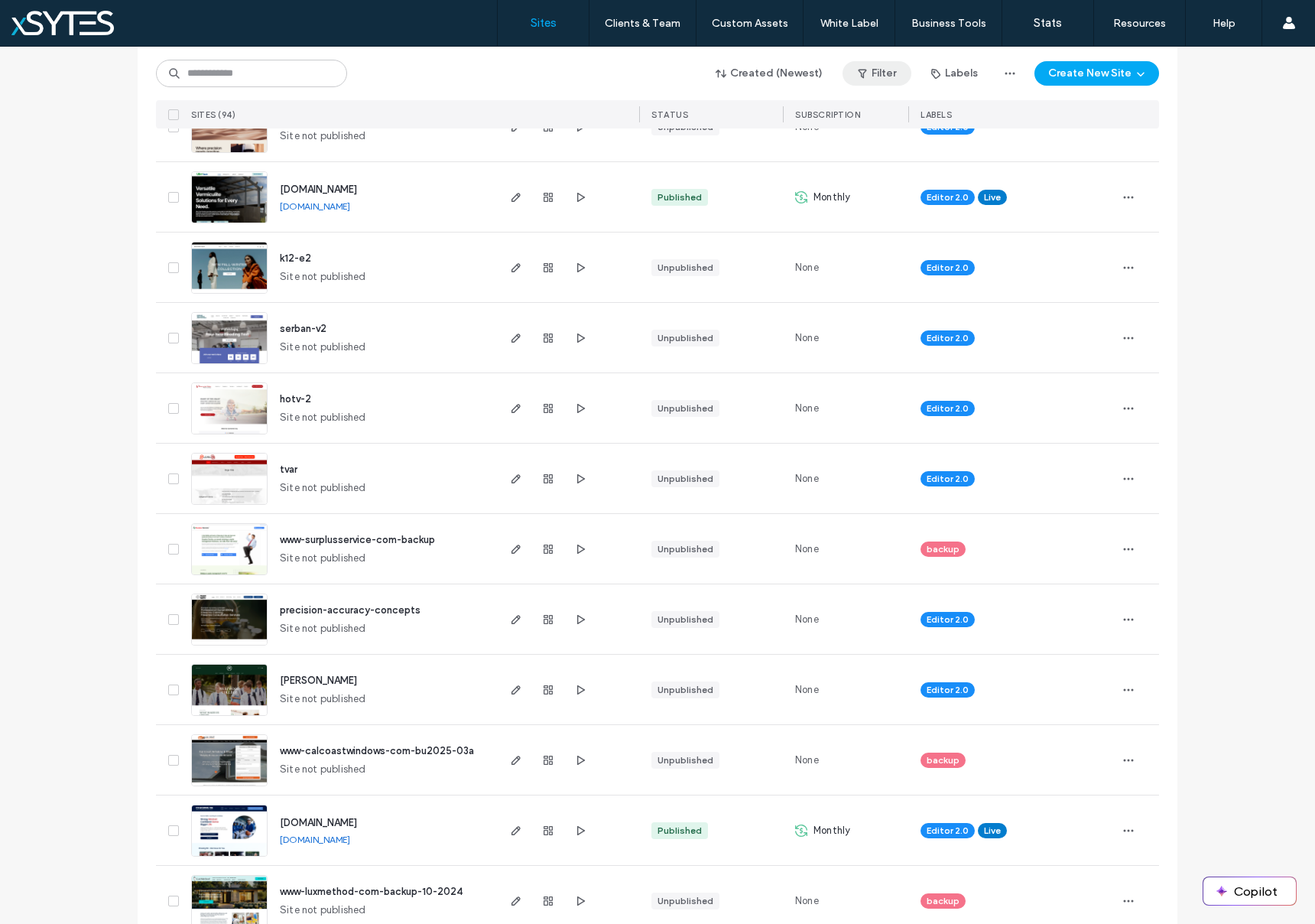
click at [865, 69] on icon "button" at bounding box center [862, 73] width 12 height 12
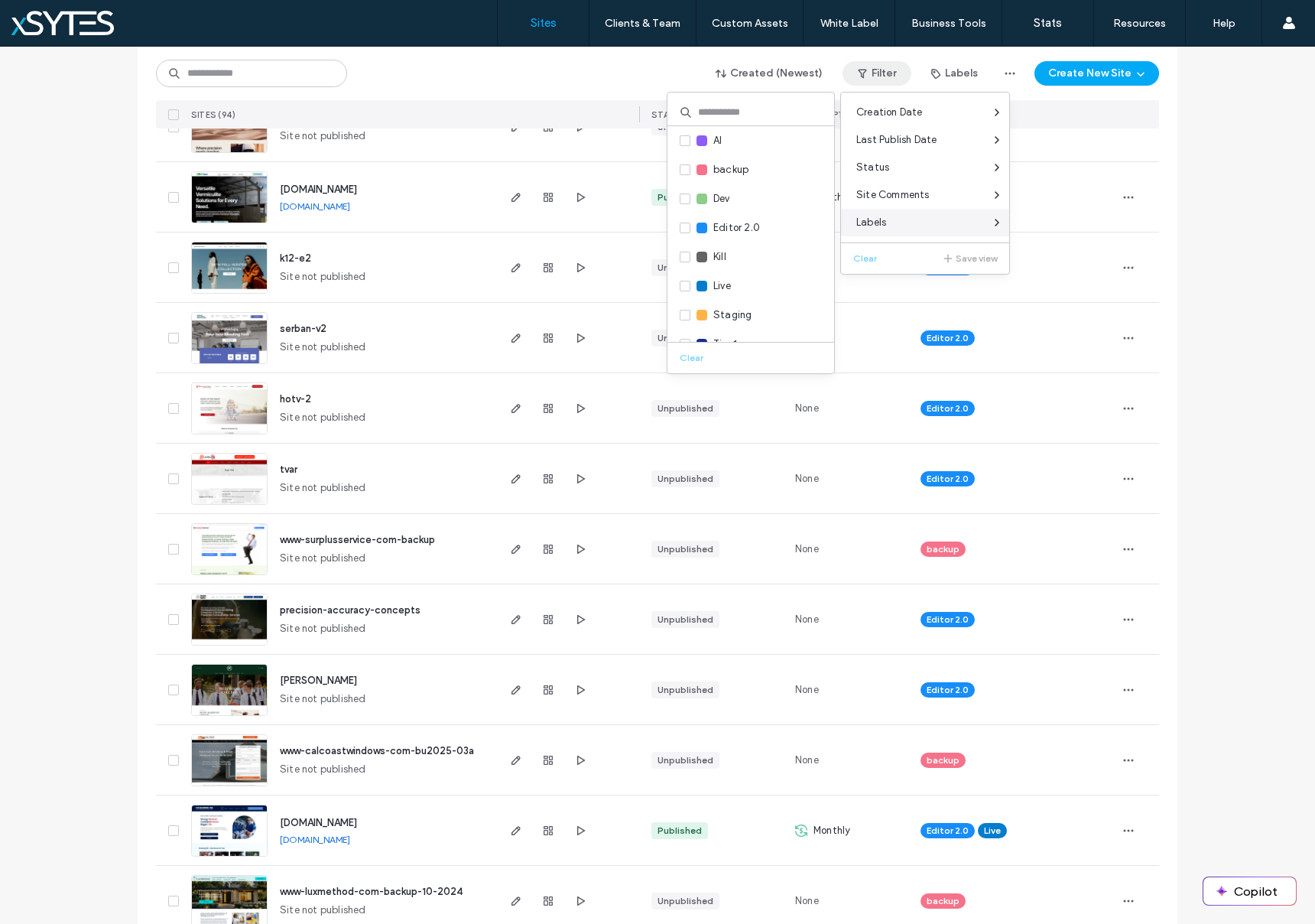
click at [883, 224] on span "Labels" at bounding box center [871, 223] width 29 height 15
click at [682, 322] on icon at bounding box center [685, 321] width 6 height 5
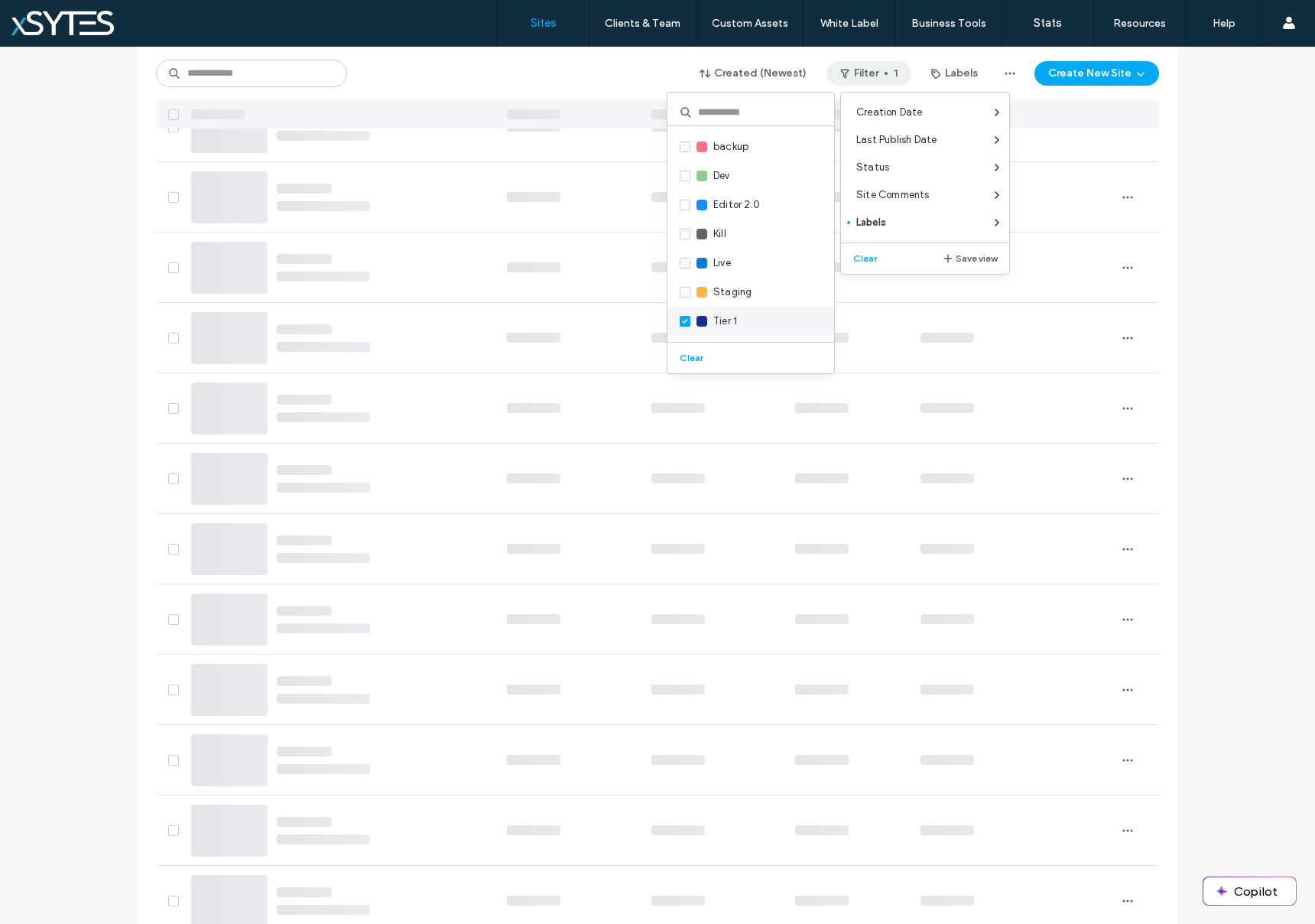
scroll to position [0, 0]
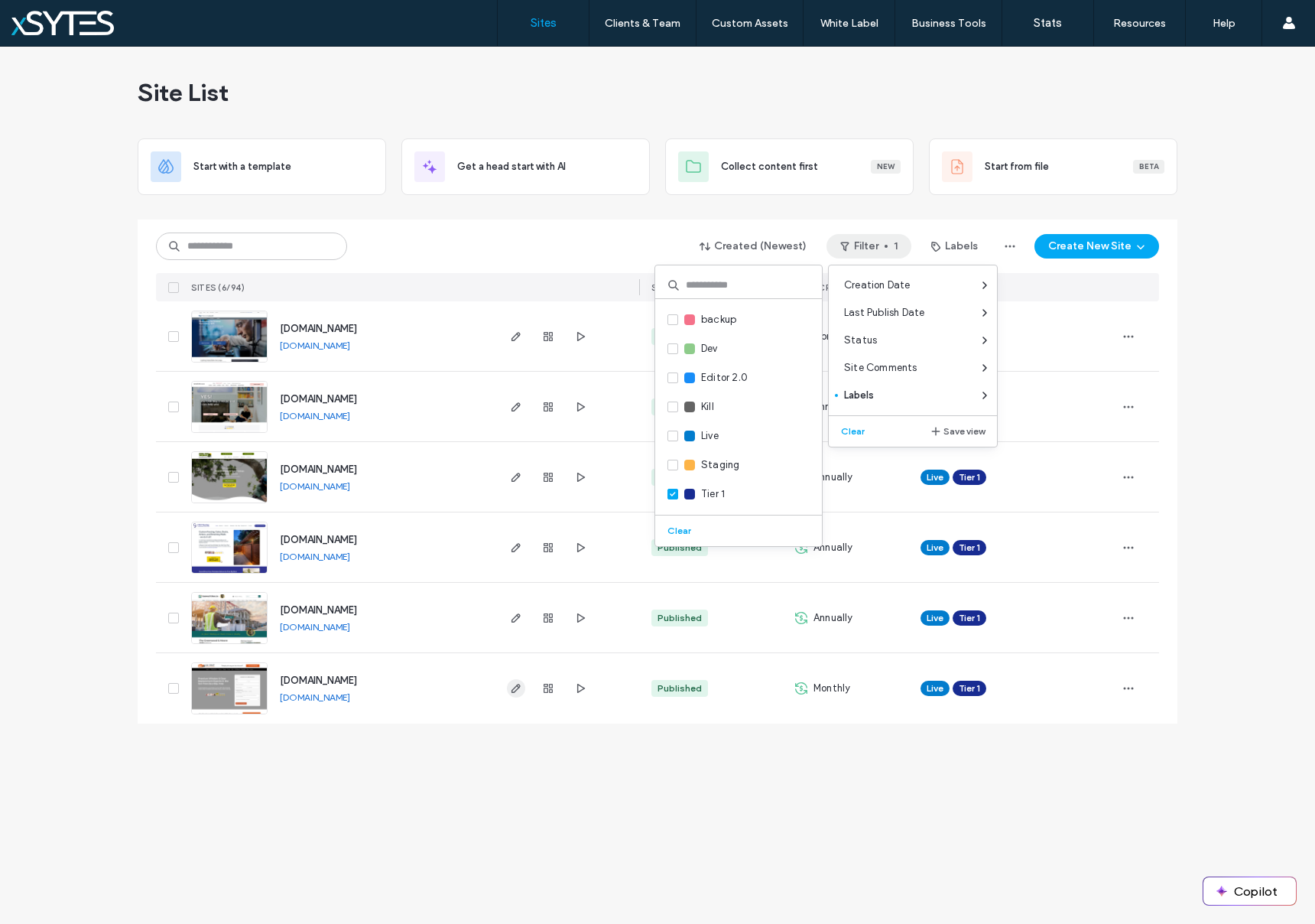
click at [512, 686] on icon "button" at bounding box center [516, 688] width 12 height 12
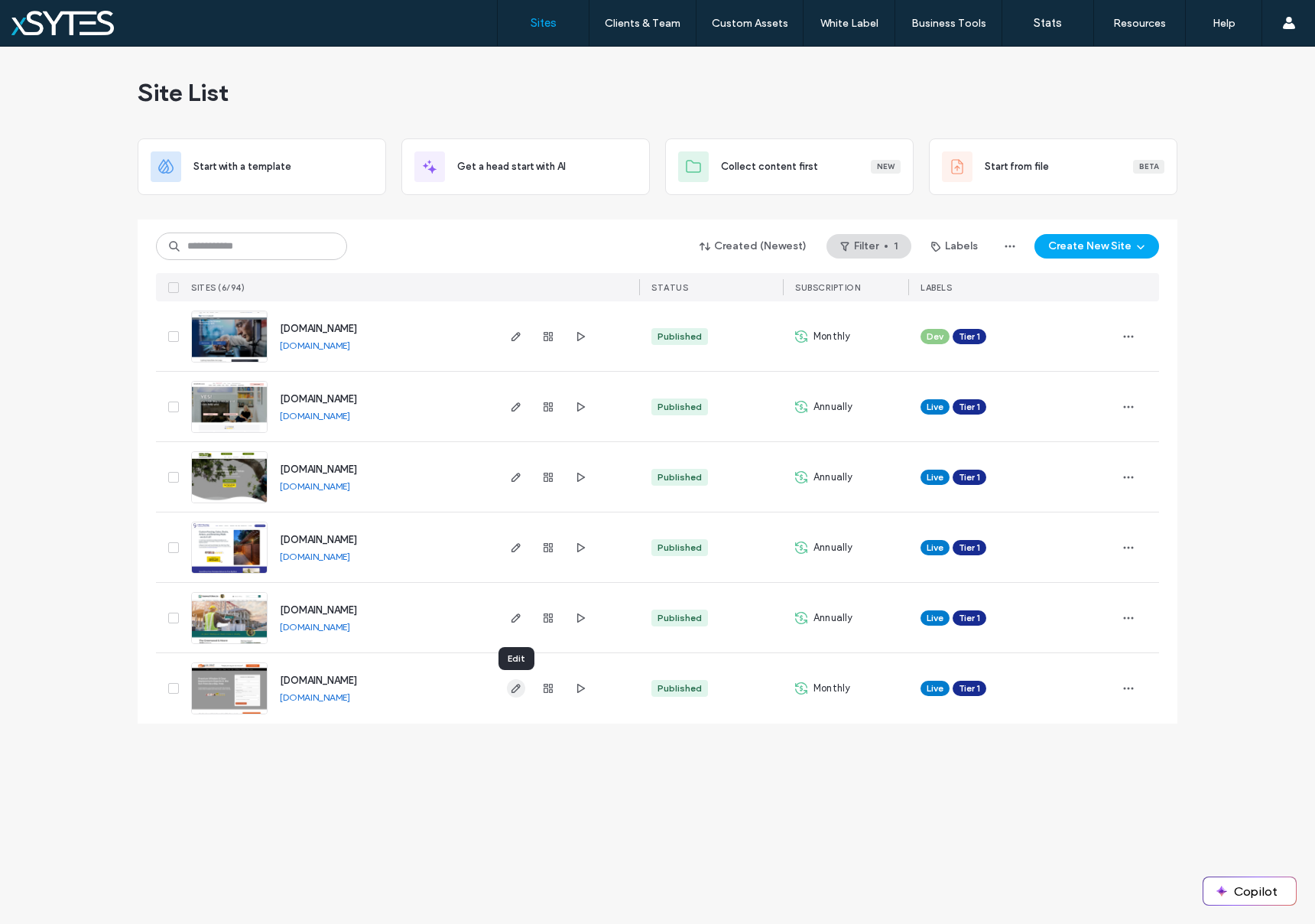
click at [512, 686] on icon "button" at bounding box center [516, 688] width 12 height 12
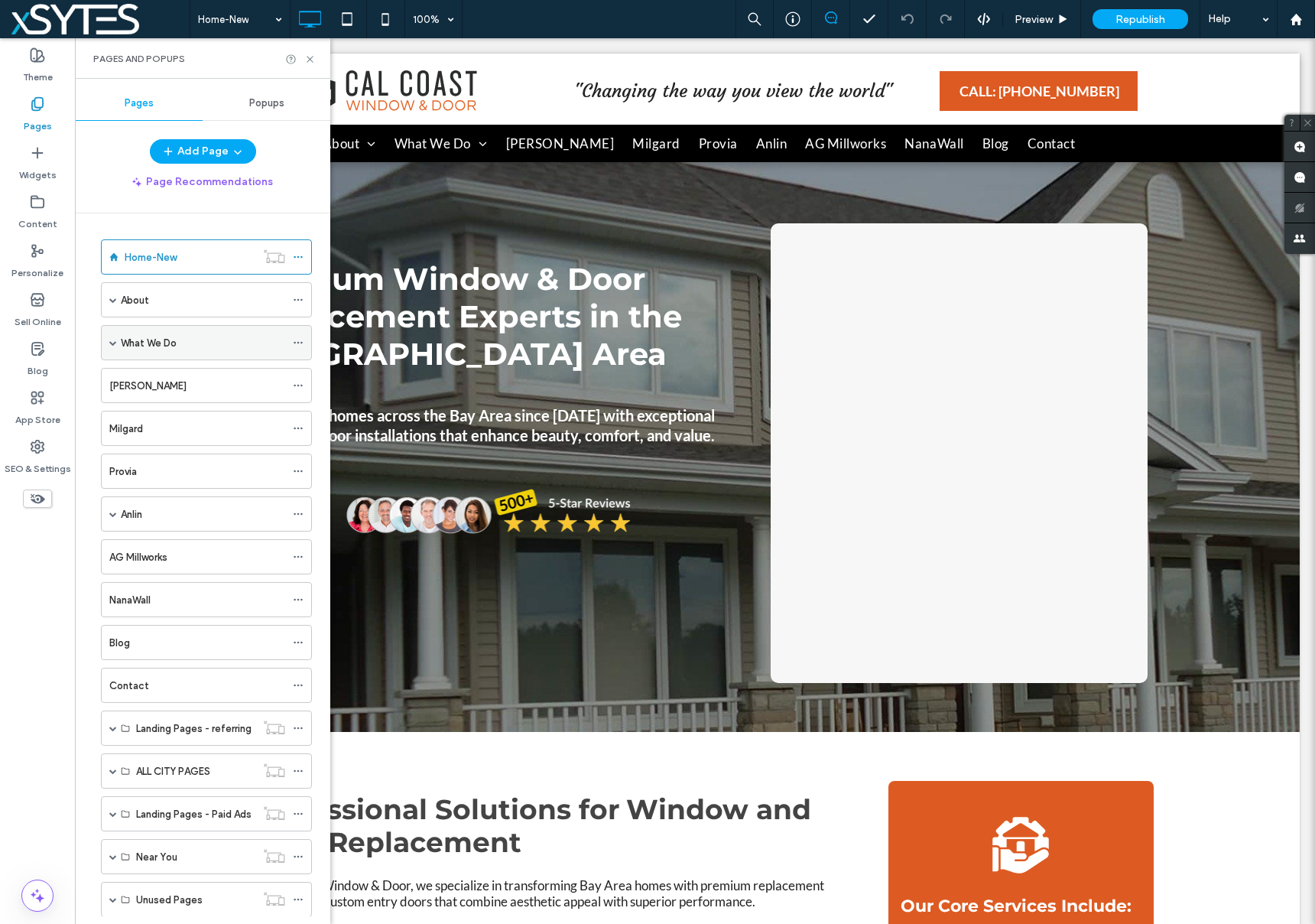
click at [109, 336] on span at bounding box center [113, 342] width 8 height 33
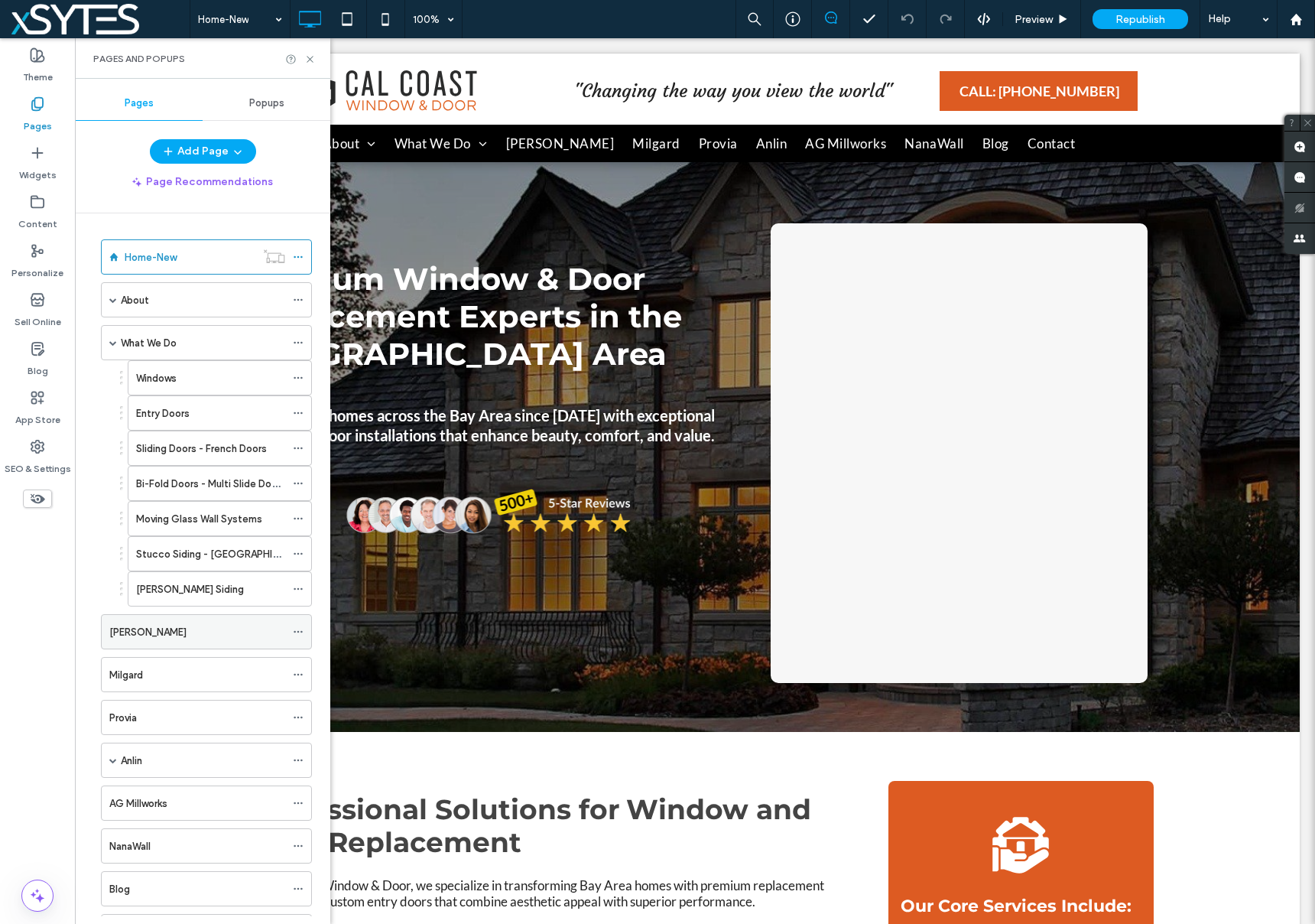
click at [230, 642] on div "[PERSON_NAME]" at bounding box center [197, 631] width 176 height 33
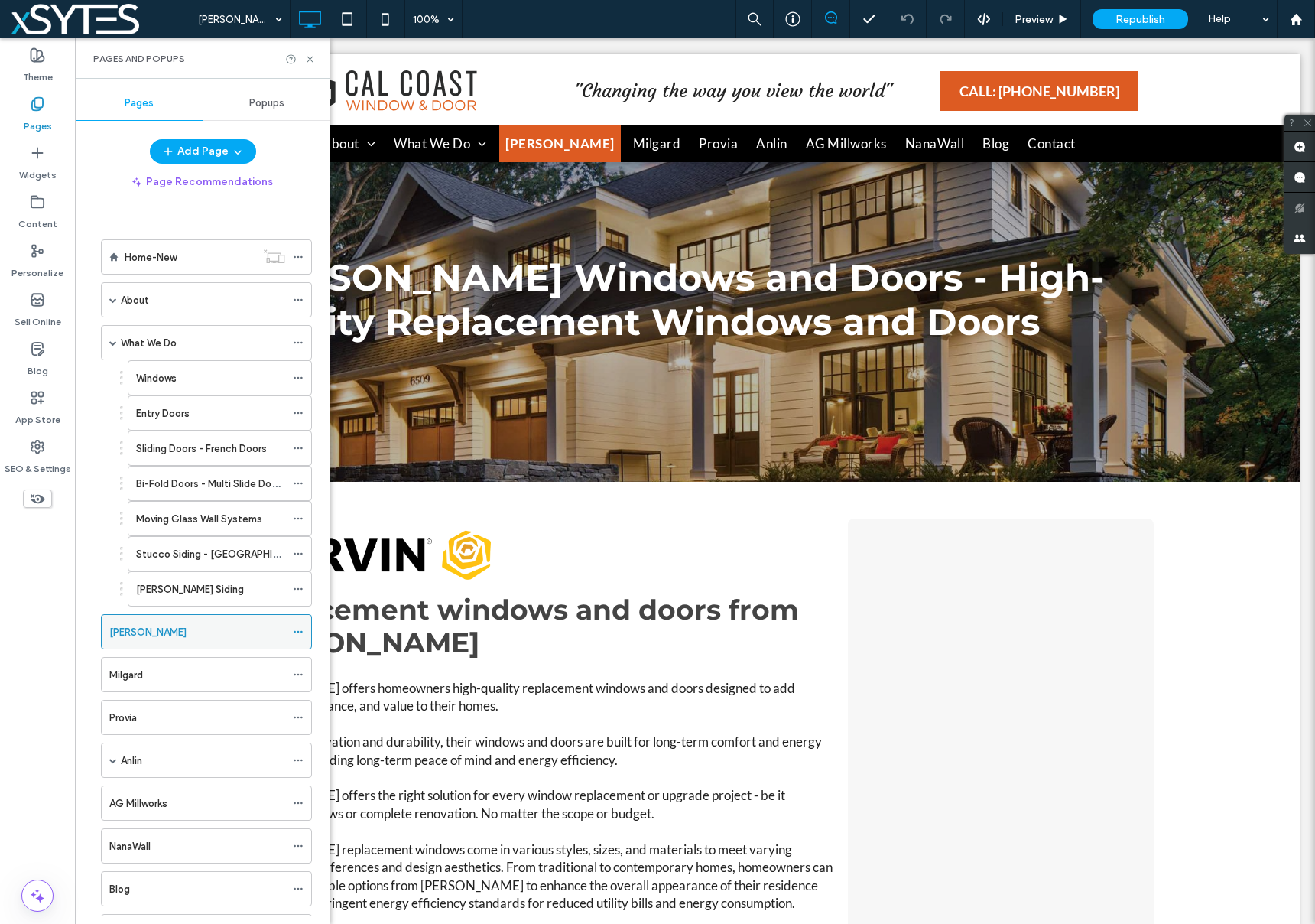
click at [303, 632] on icon at bounding box center [298, 631] width 10 height 10
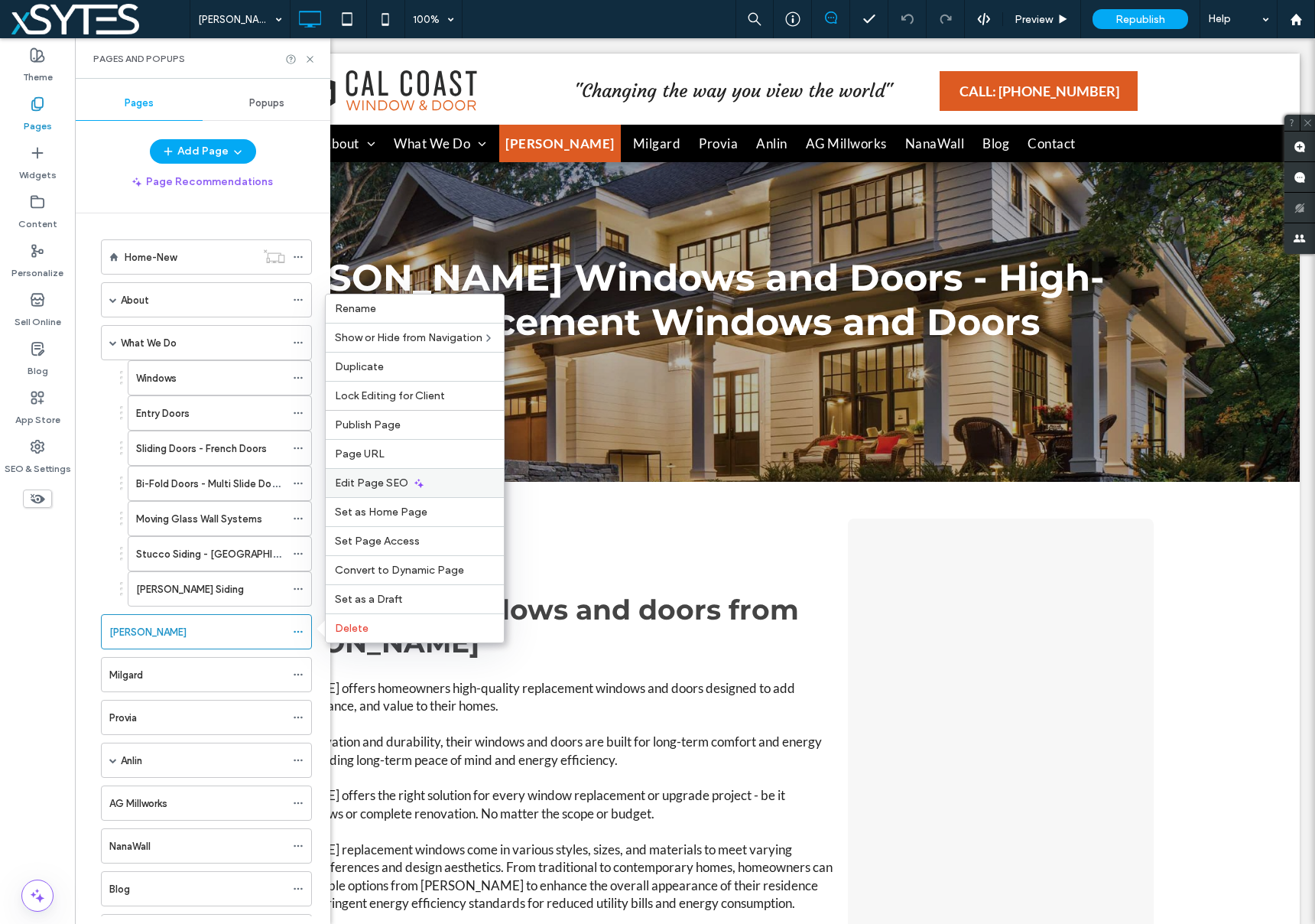
click at [427, 485] on div "Edit Page SEO" at bounding box center [414, 482] width 178 height 29
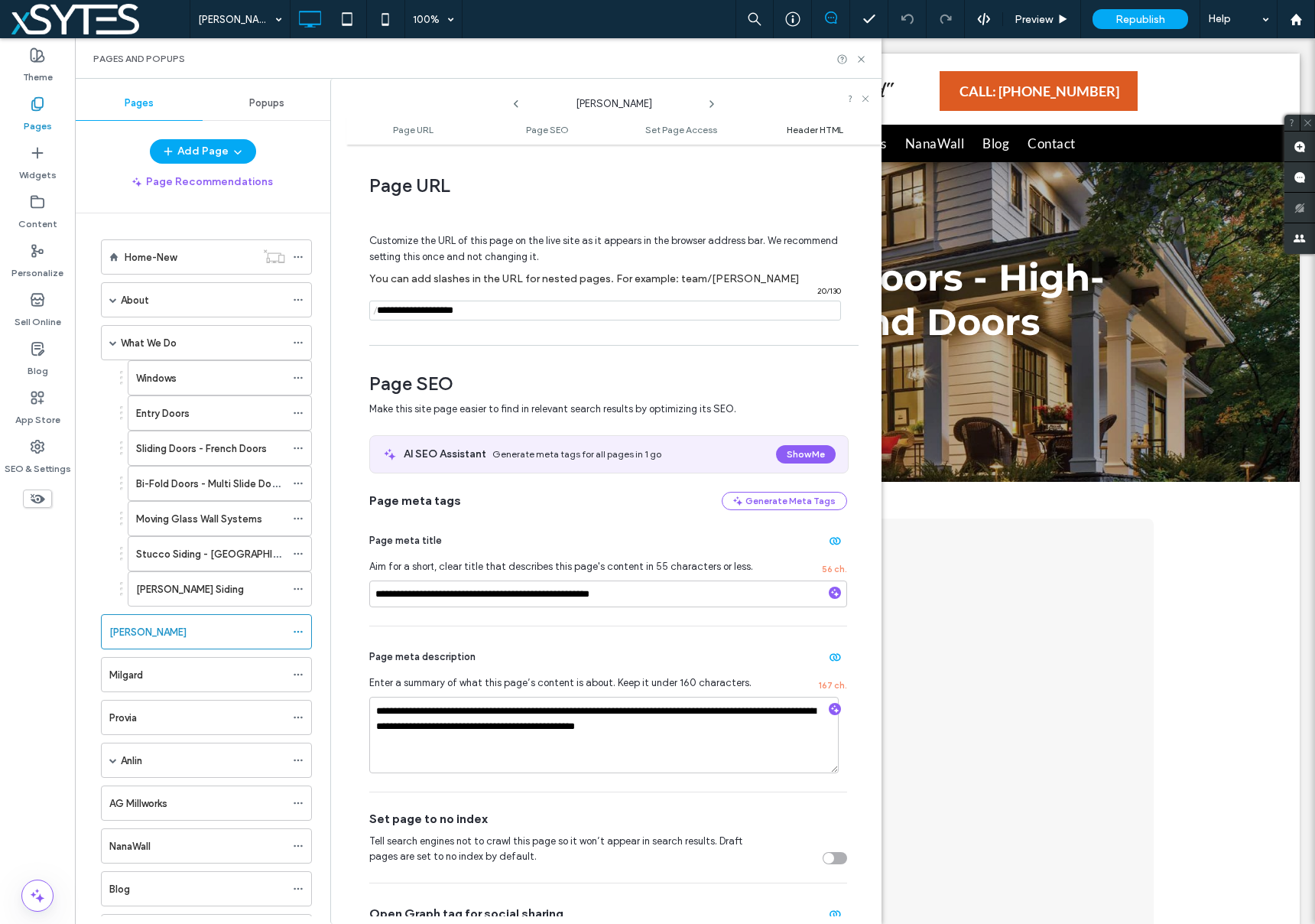
click at [795, 127] on span "Header HTML" at bounding box center [815, 129] width 56 height 11
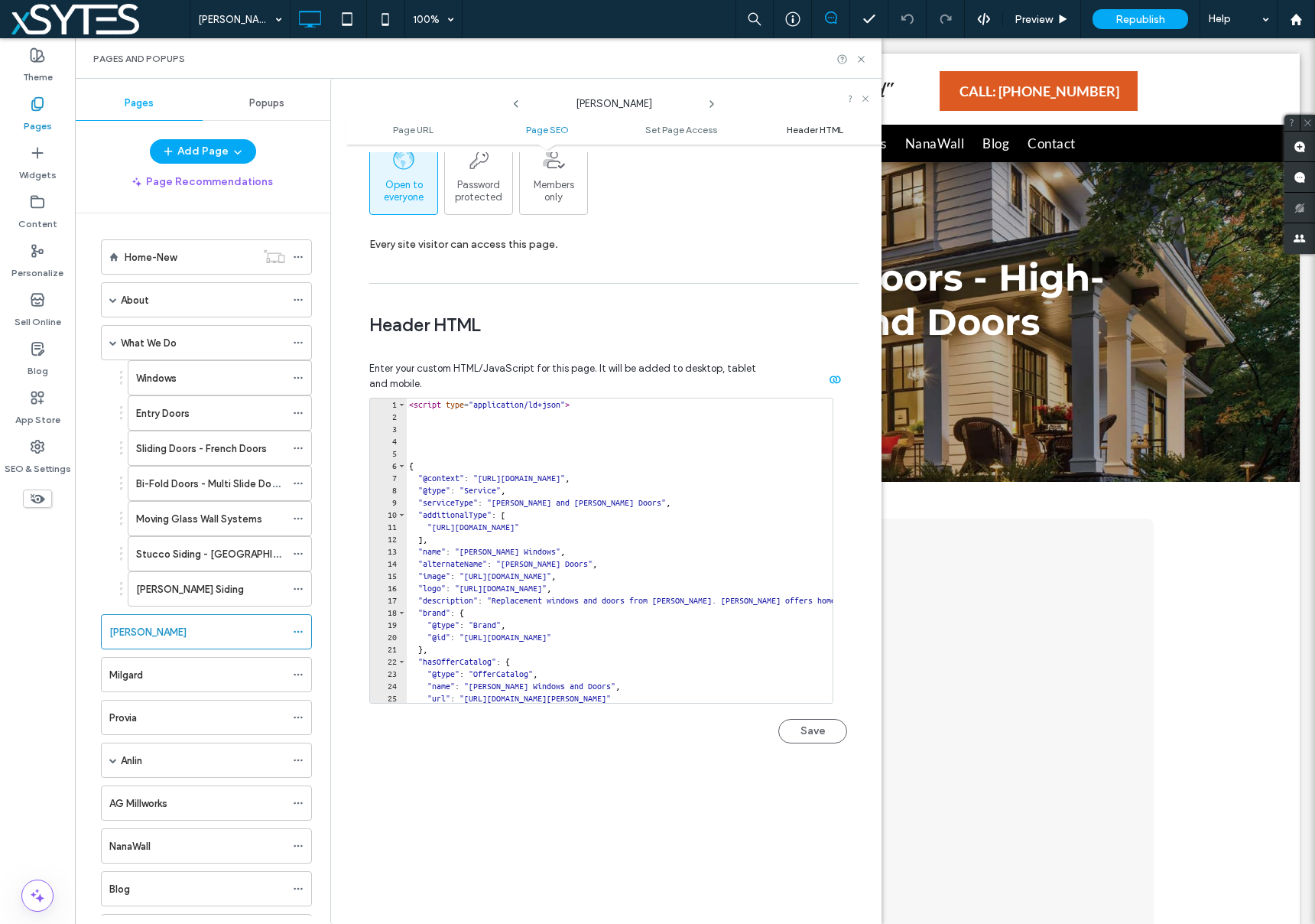
scroll to position [1409, 0]
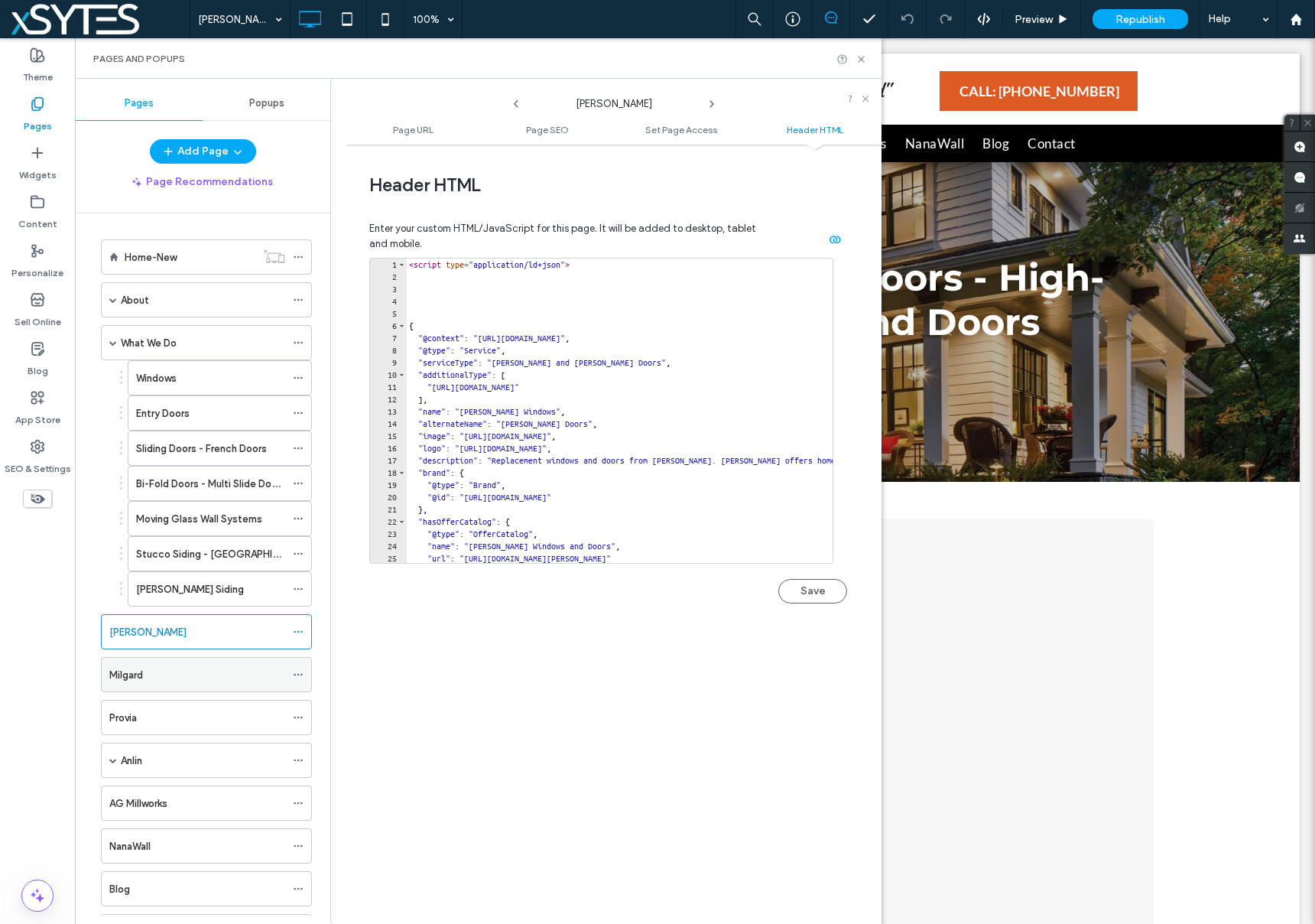
click at [157, 668] on div "Milgard" at bounding box center [197, 675] width 176 height 16
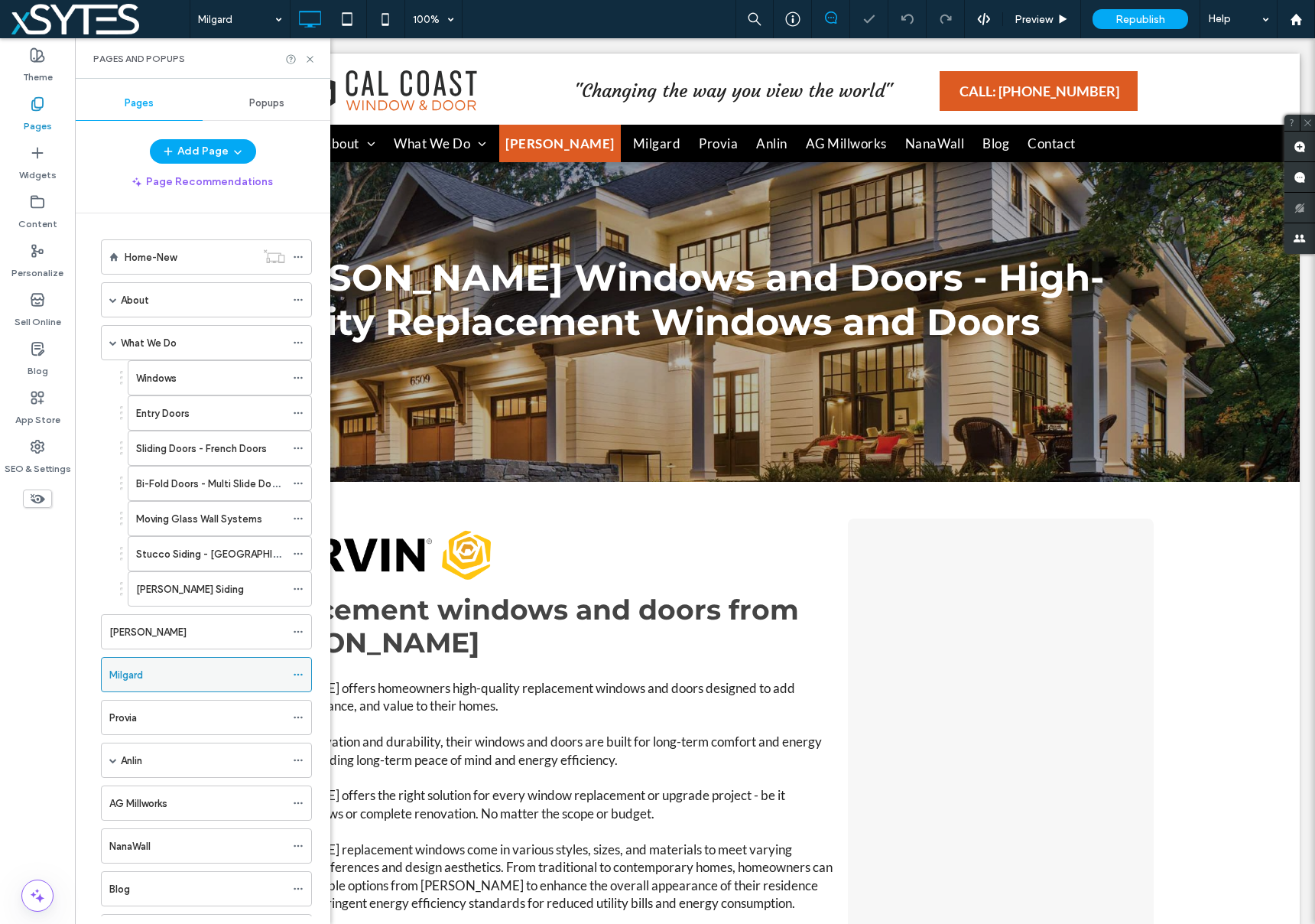
click at [298, 671] on icon at bounding box center [298, 674] width 10 height 10
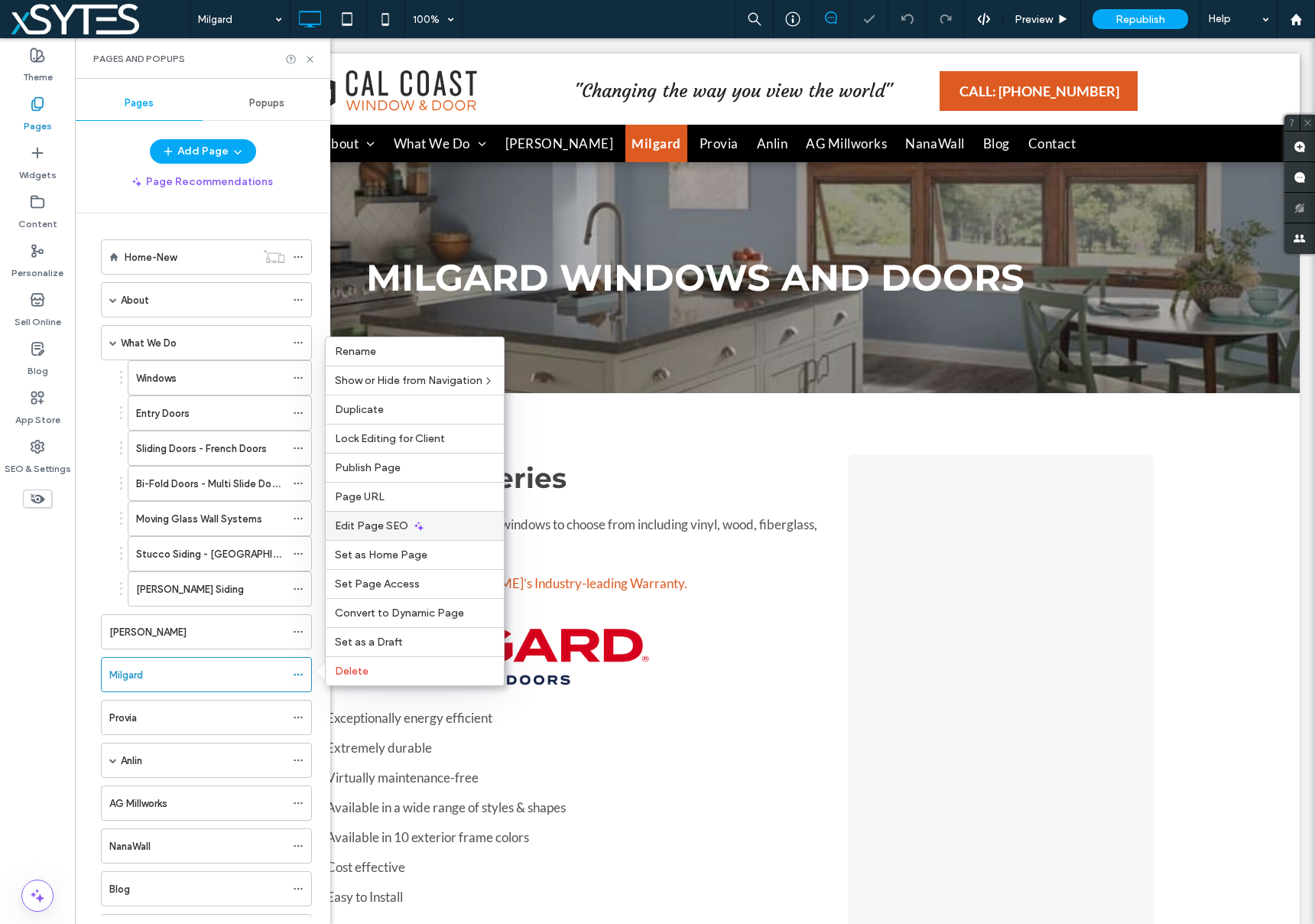
click at [442, 522] on div "Edit Page SEO" at bounding box center [414, 525] width 178 height 29
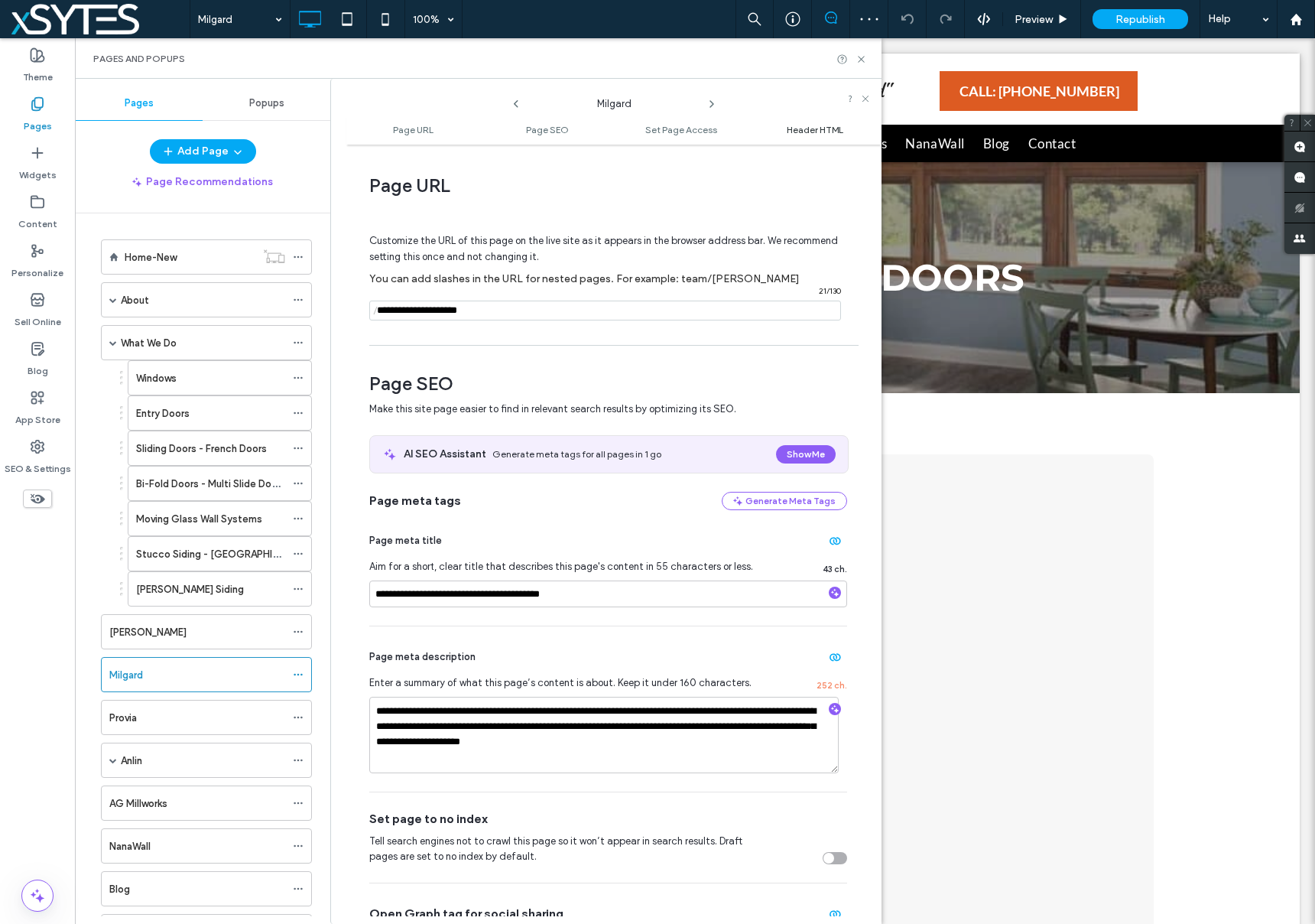
click at [815, 130] on span "Header HTML" at bounding box center [815, 129] width 56 height 11
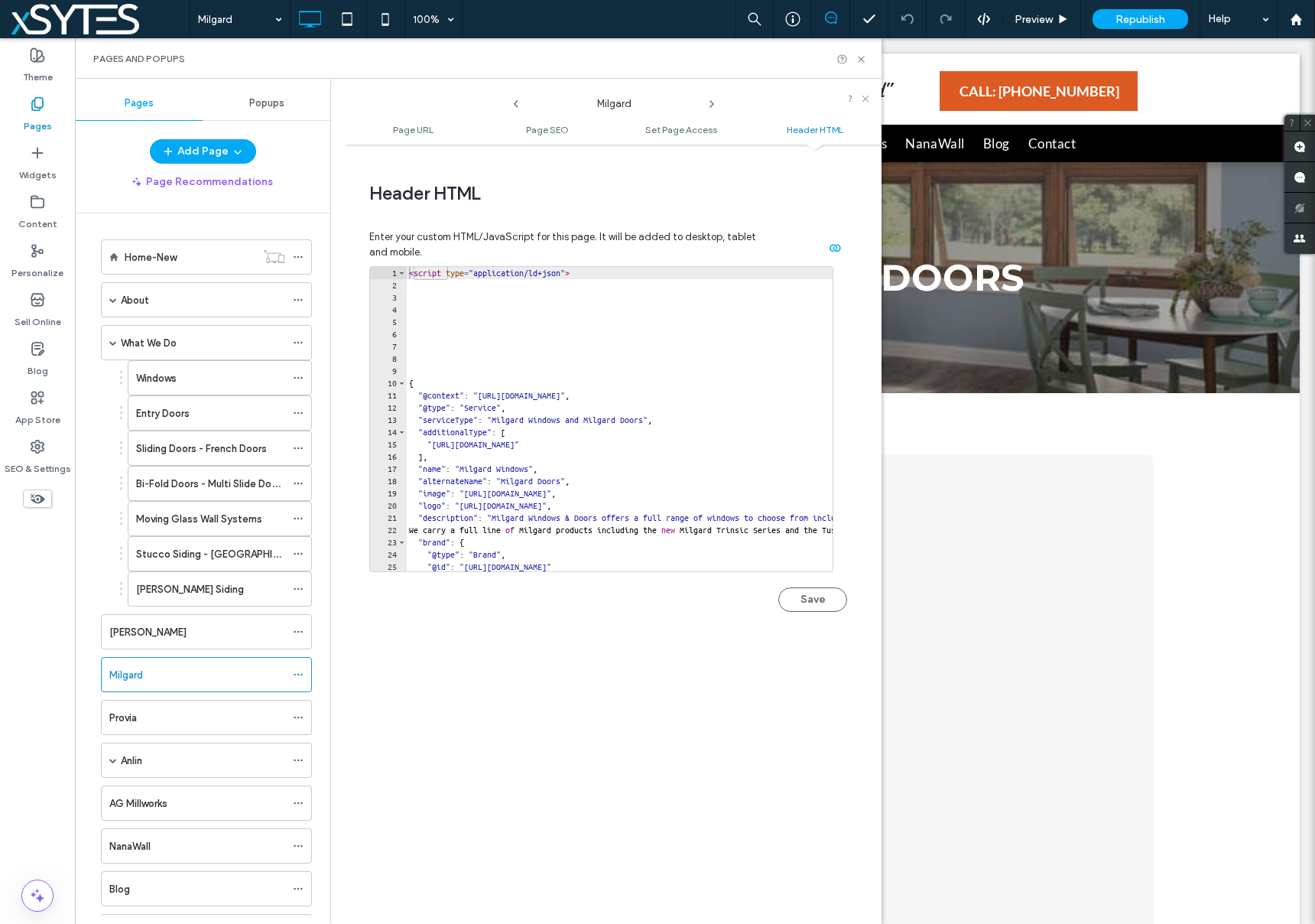
scroll to position [1409, 0]
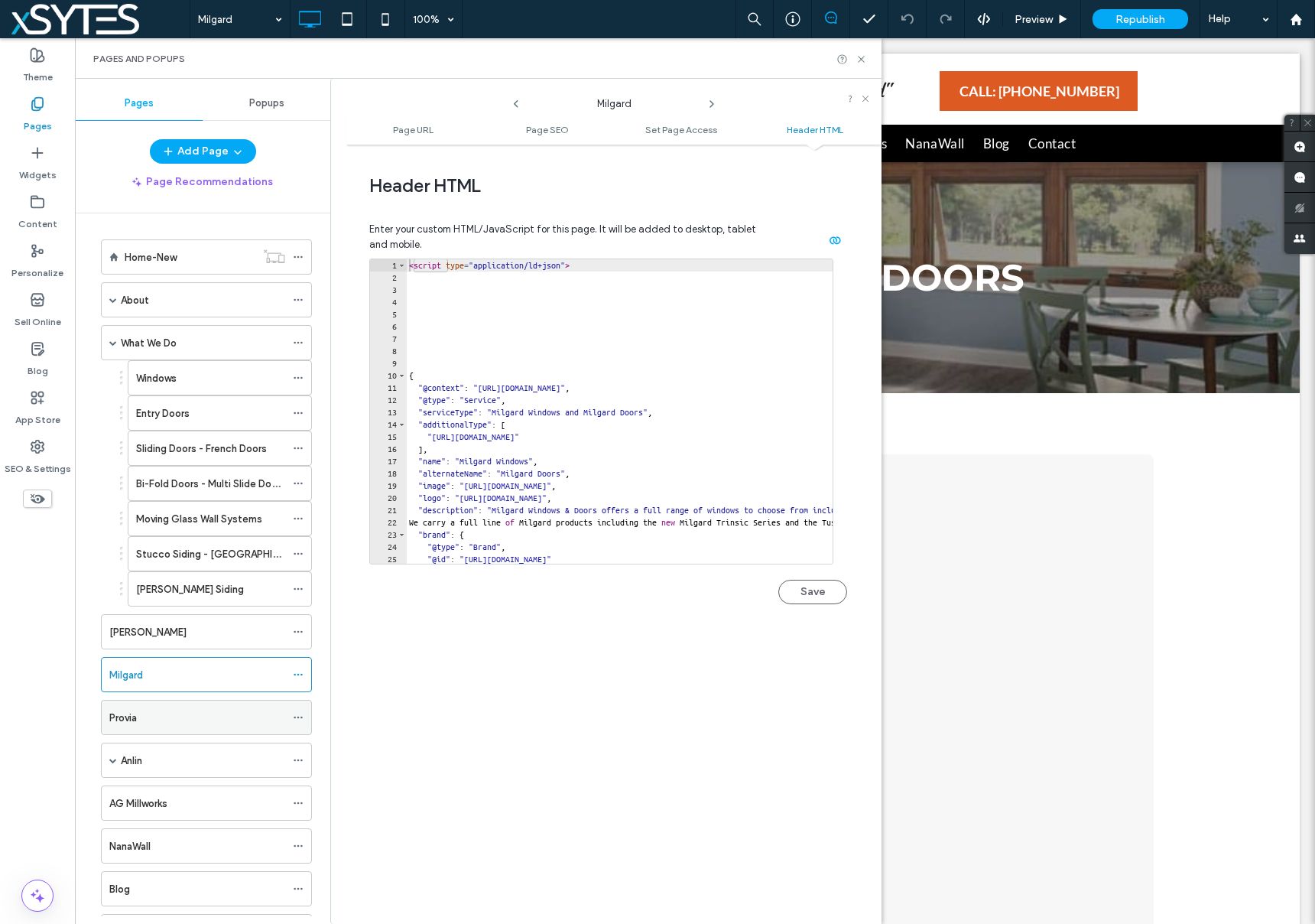
click at [260, 718] on div "Provia" at bounding box center [197, 718] width 176 height 16
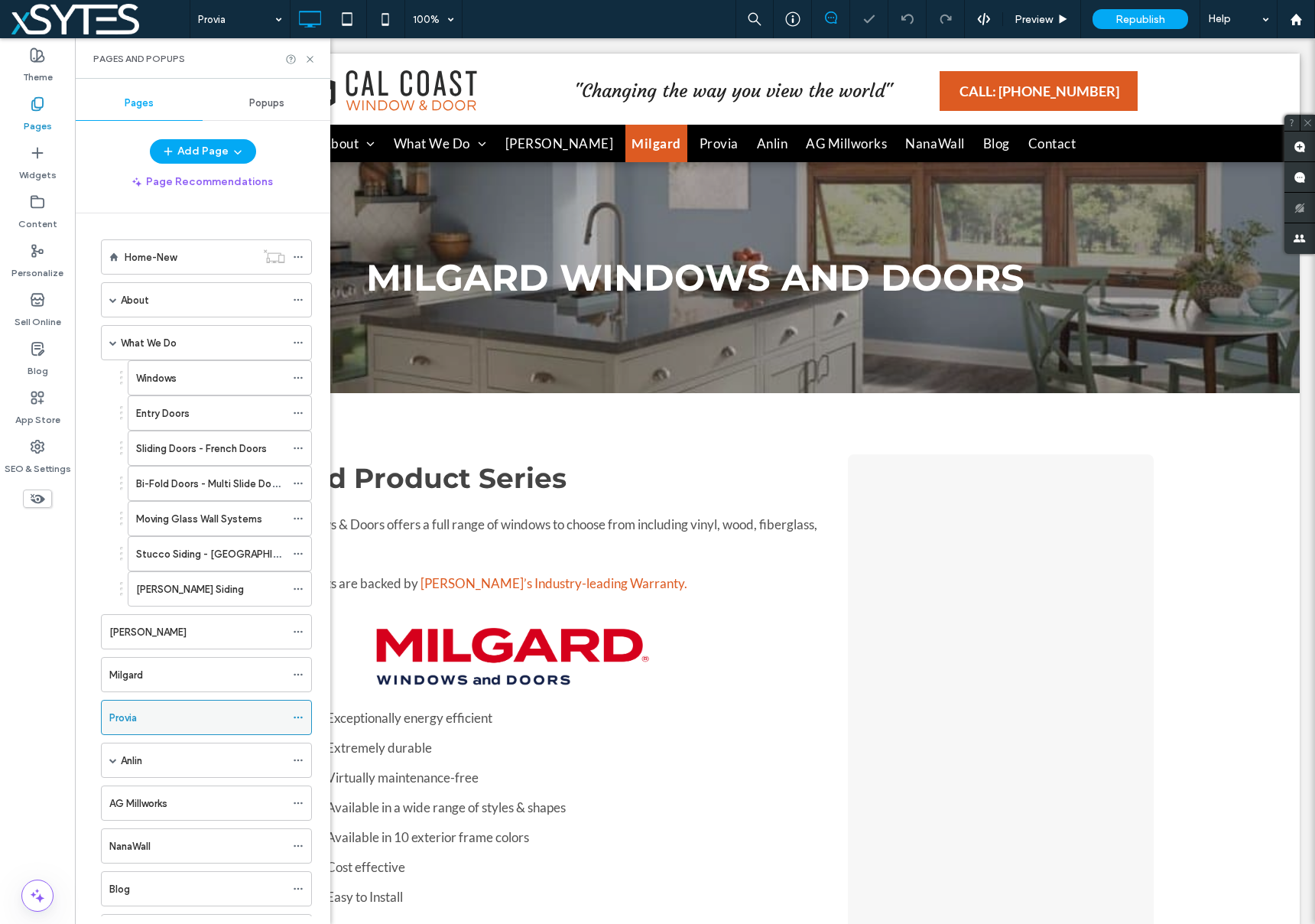
click at [299, 714] on icon at bounding box center [298, 717] width 10 height 10
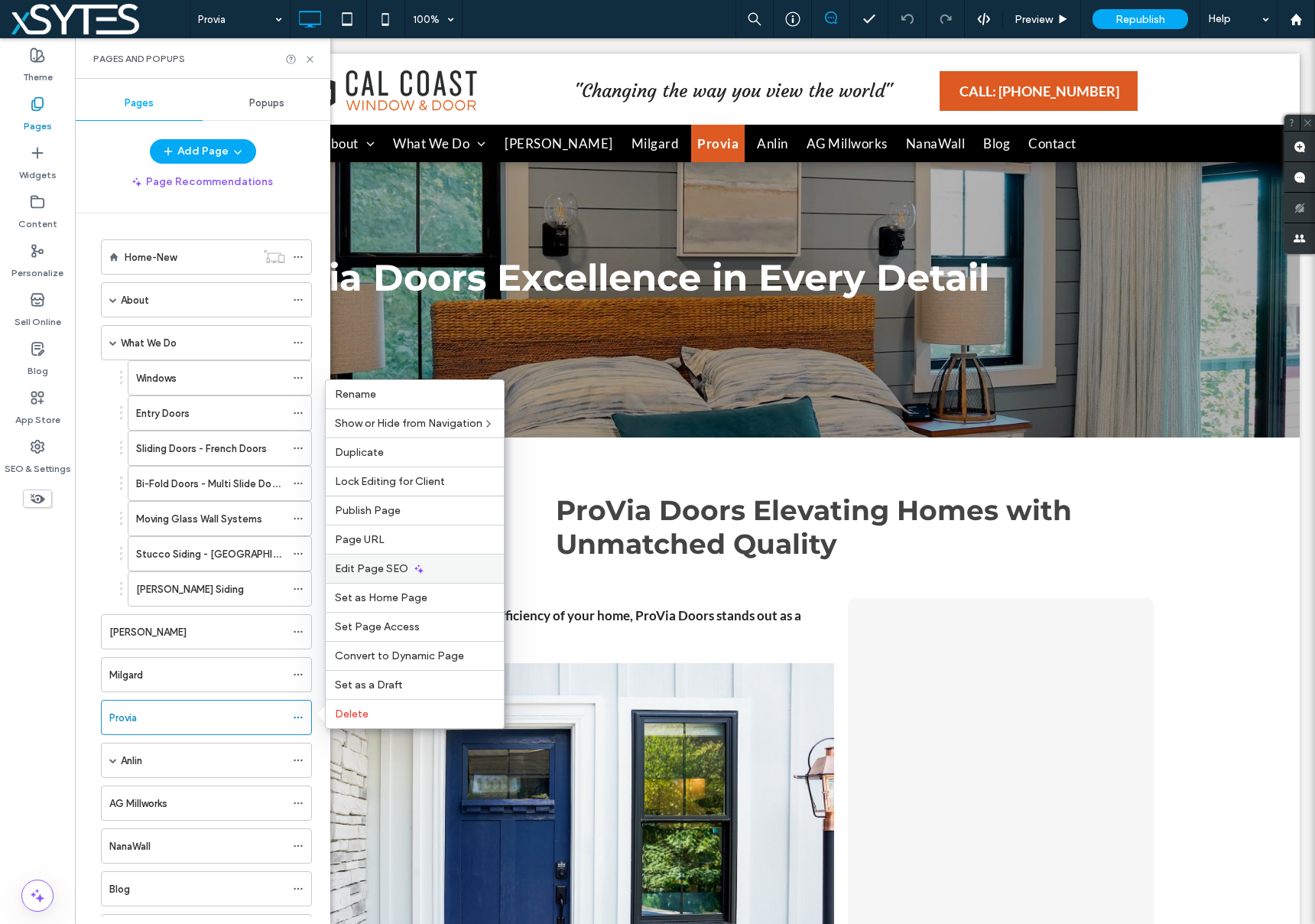
click at [451, 563] on div "Edit Page SEO" at bounding box center [414, 568] width 178 height 29
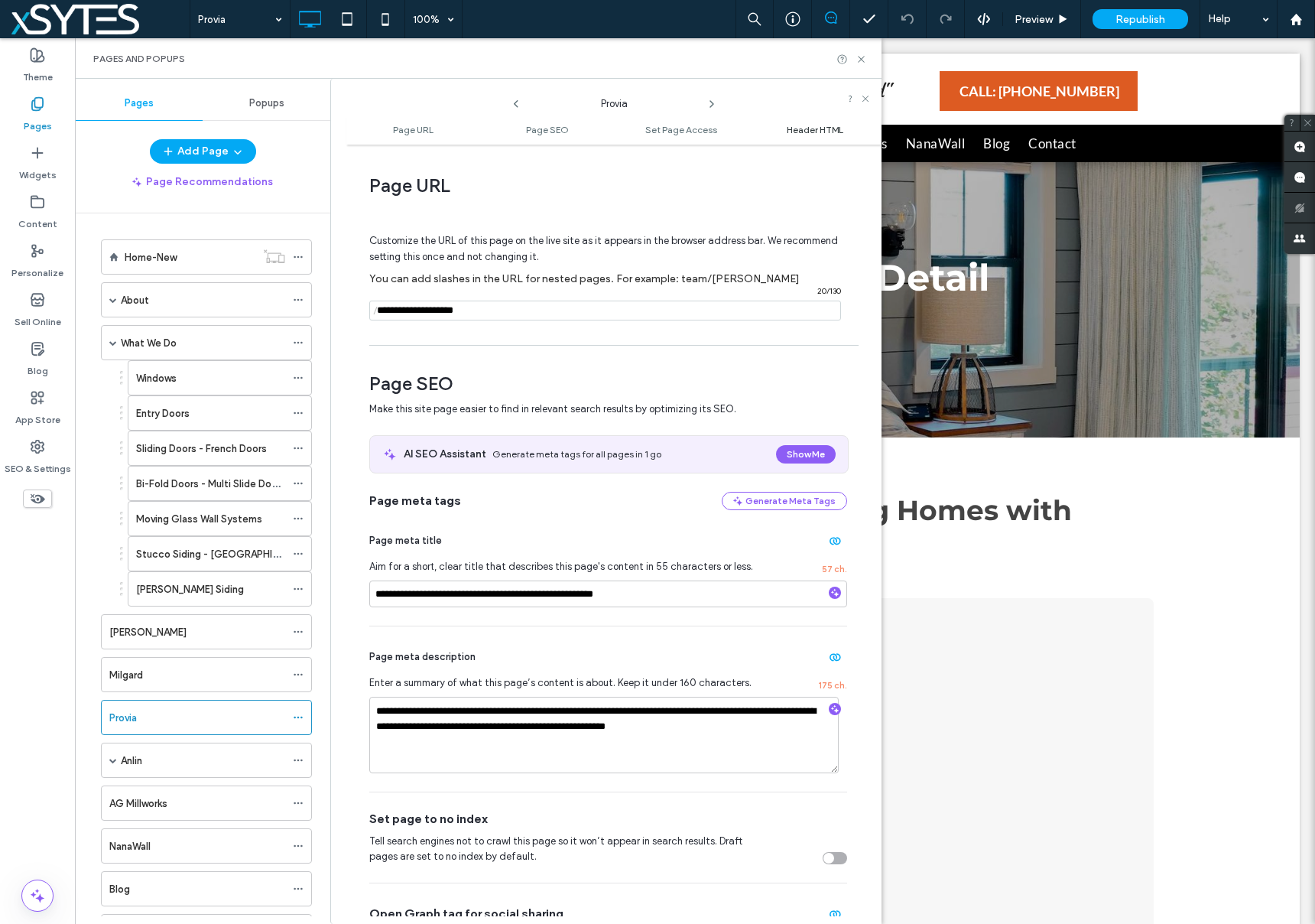
click at [814, 130] on span "Header HTML" at bounding box center [815, 129] width 56 height 11
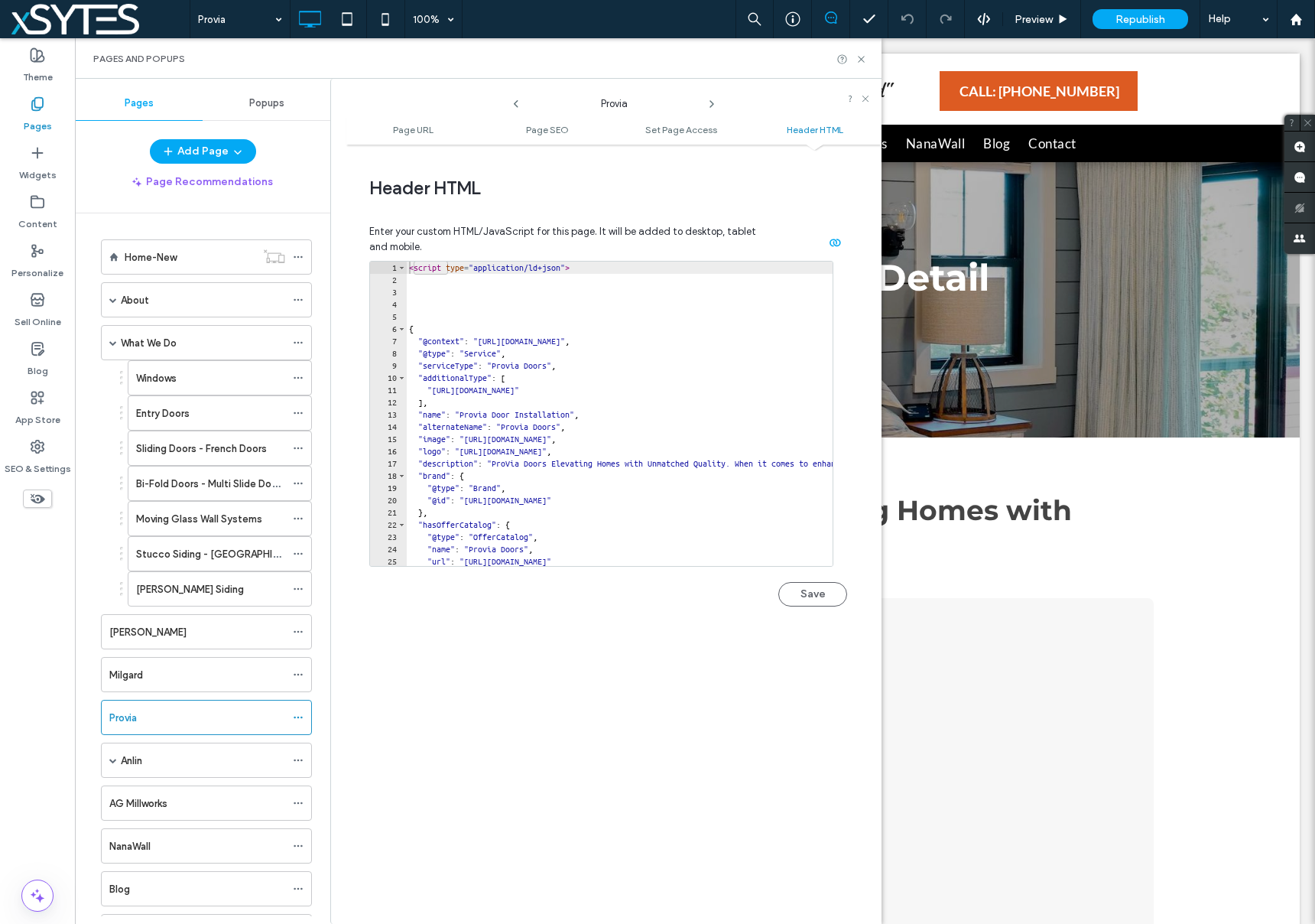
scroll to position [1411, 0]
click at [265, 636] on div "[PERSON_NAME]" at bounding box center [197, 632] width 176 height 16
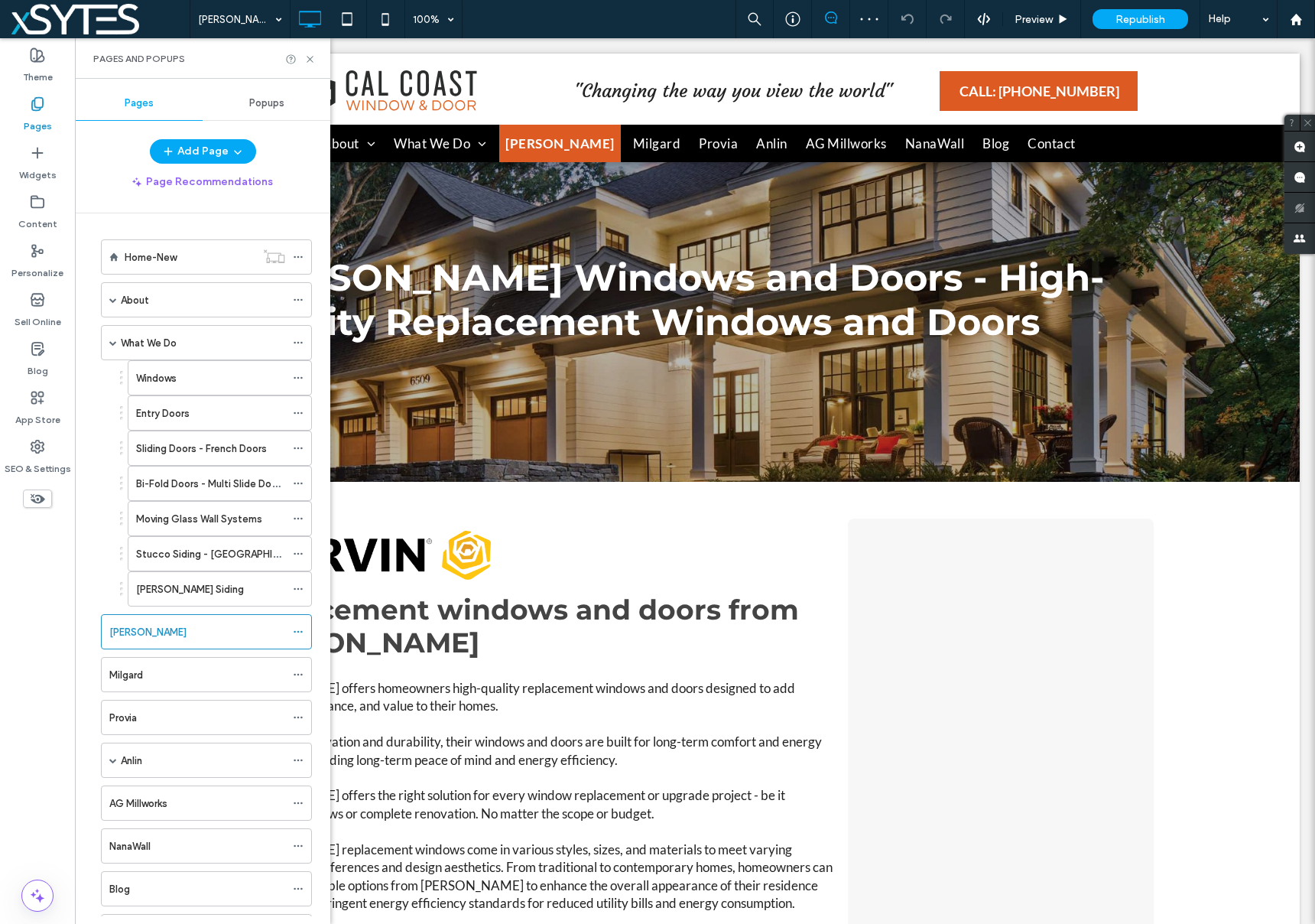
click at [216, 761] on div "Anlin" at bounding box center [203, 760] width 165 height 16
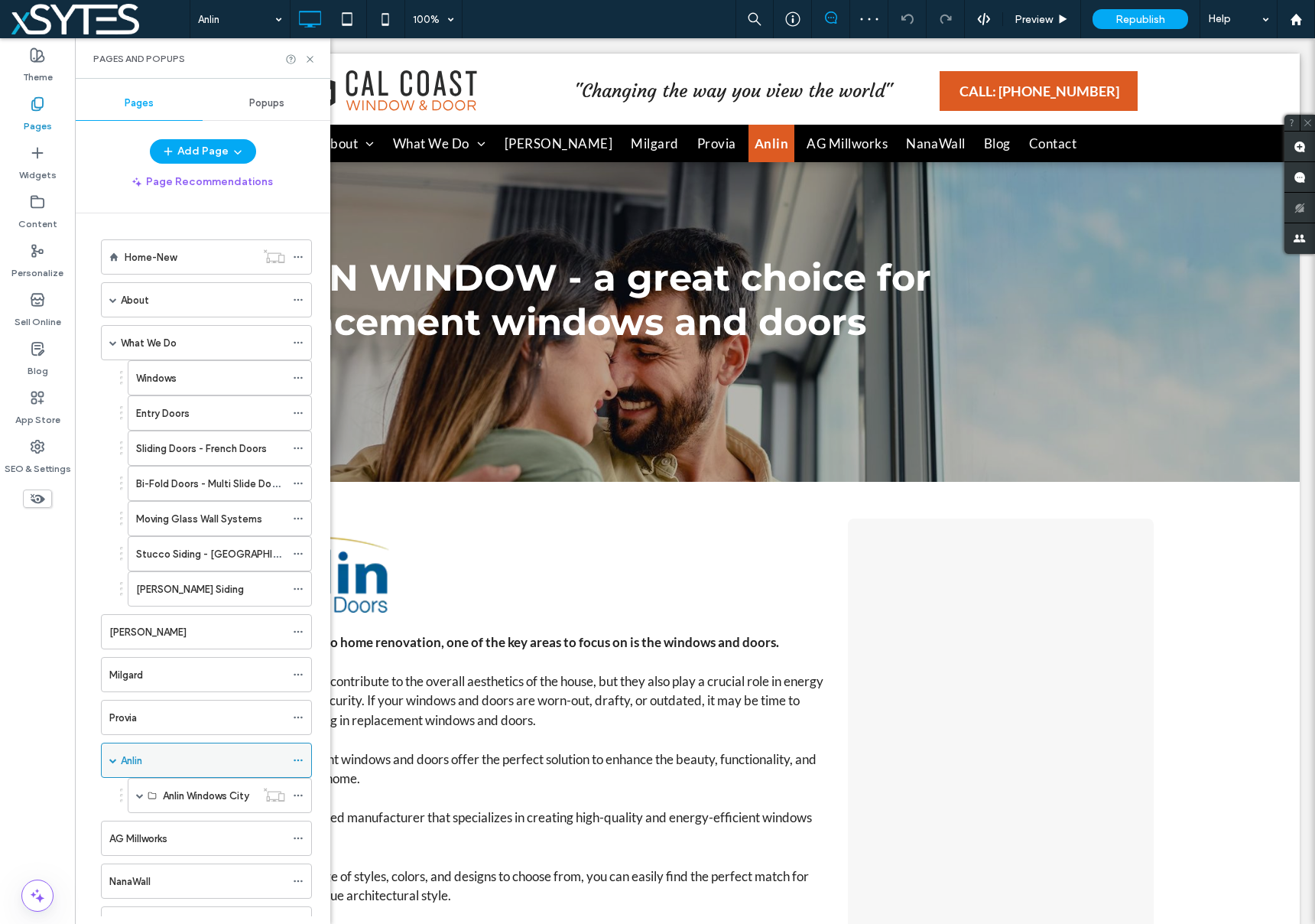
click at [294, 759] on icon at bounding box center [298, 759] width 10 height 10
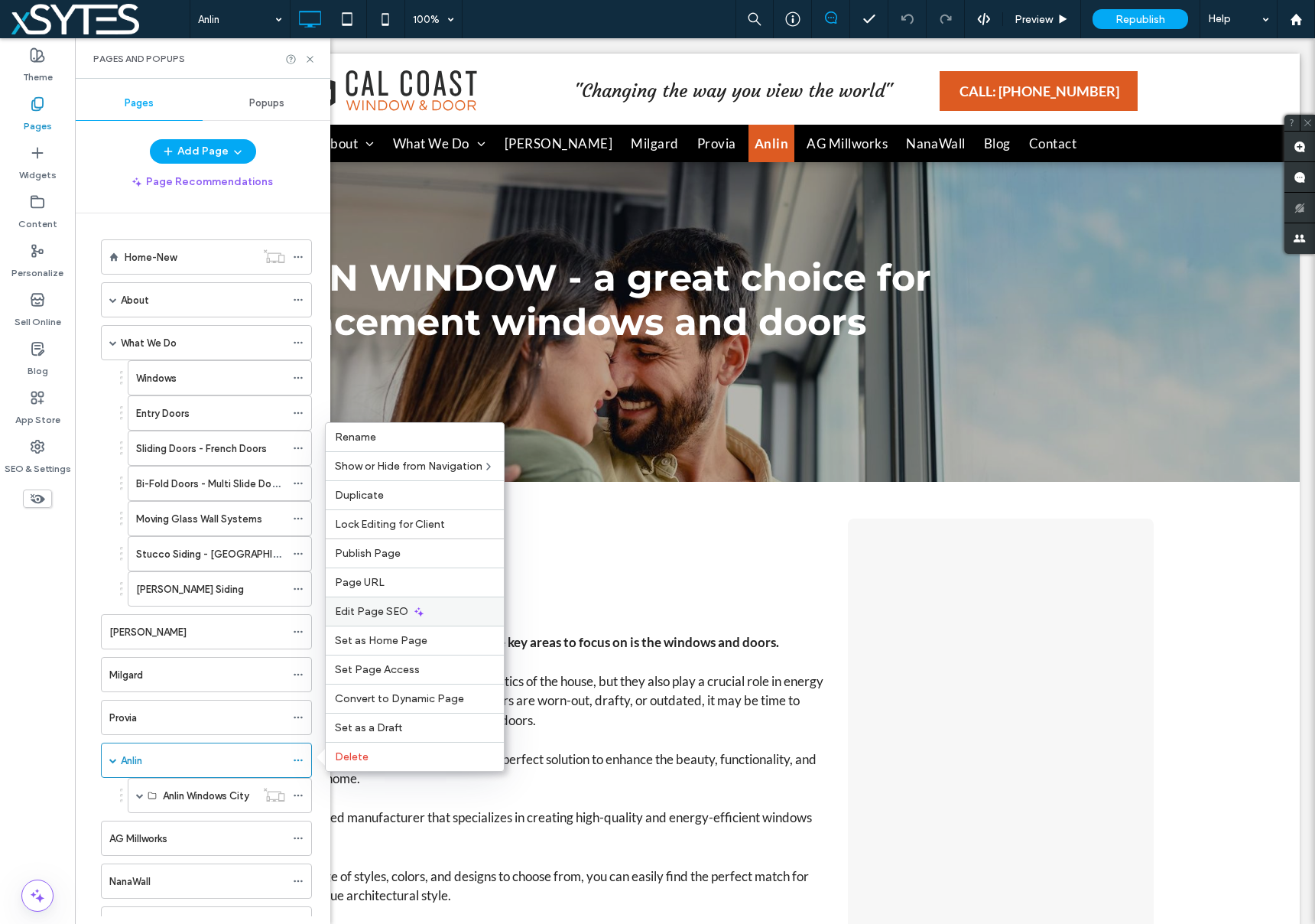
click at [484, 606] on div "Edit Page SEO" at bounding box center [414, 611] width 178 height 29
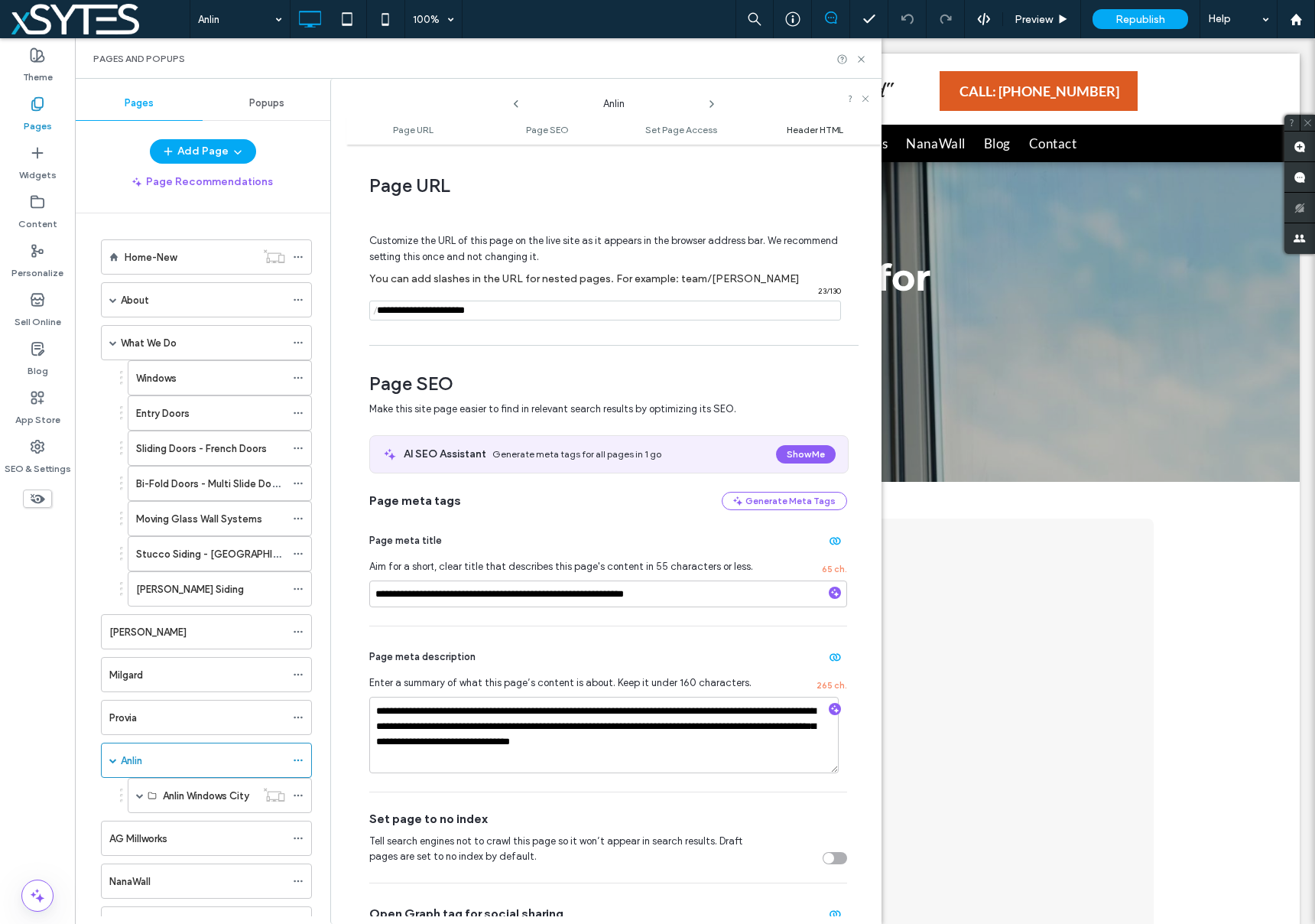
click at [815, 130] on span "Header HTML" at bounding box center [815, 129] width 56 height 11
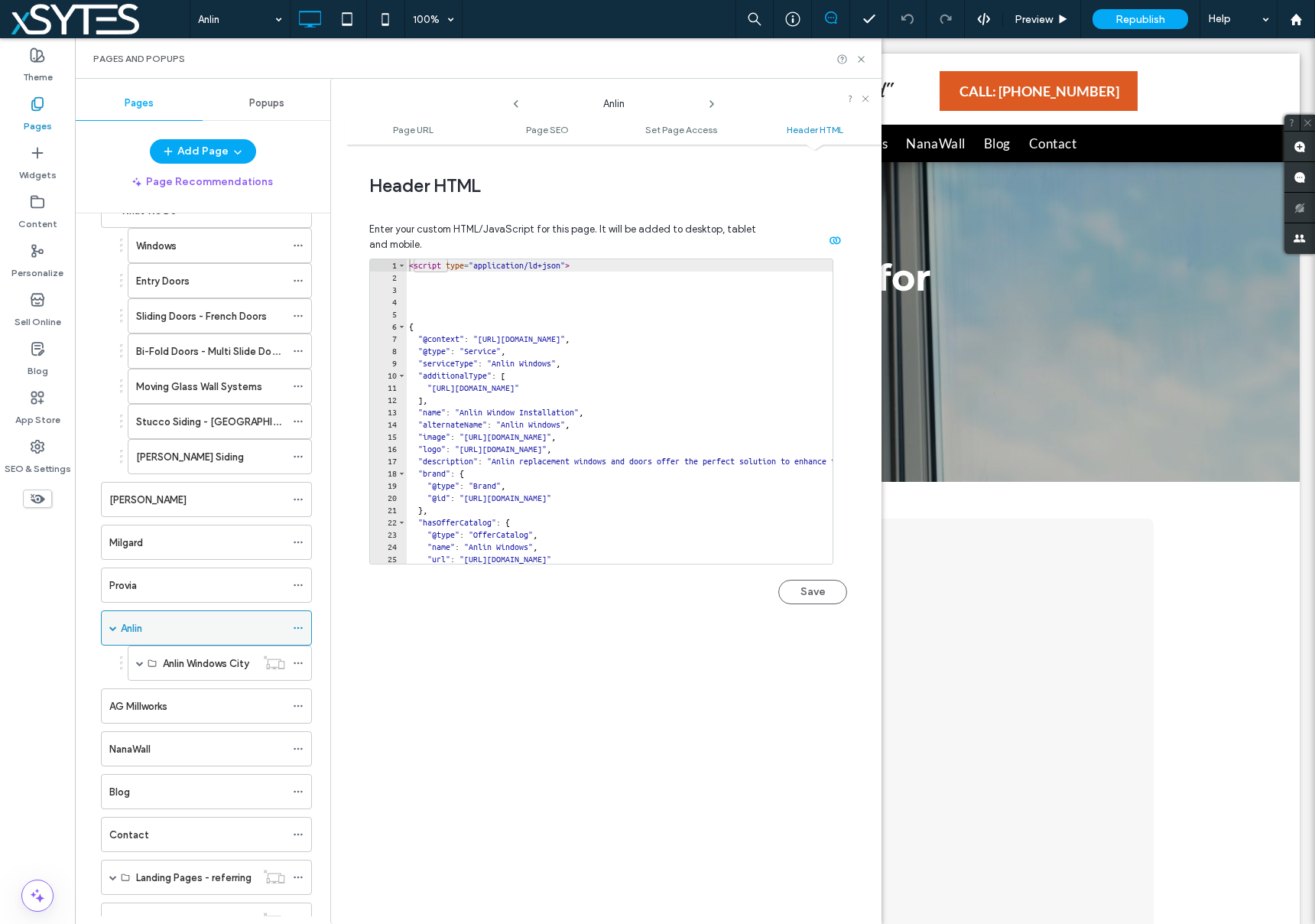
scroll to position [321, 0]
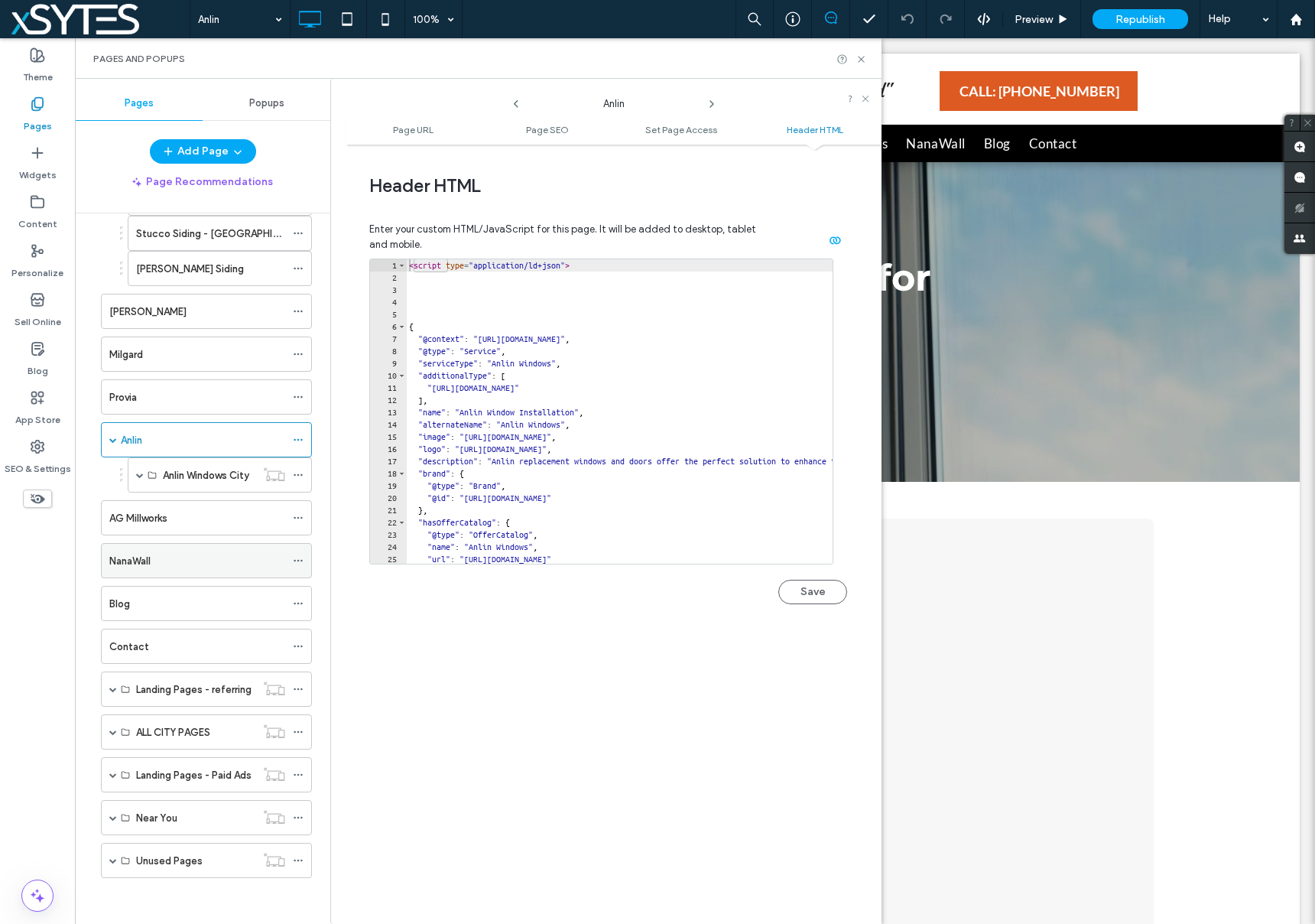
click at [294, 558] on icon at bounding box center [298, 560] width 10 height 10
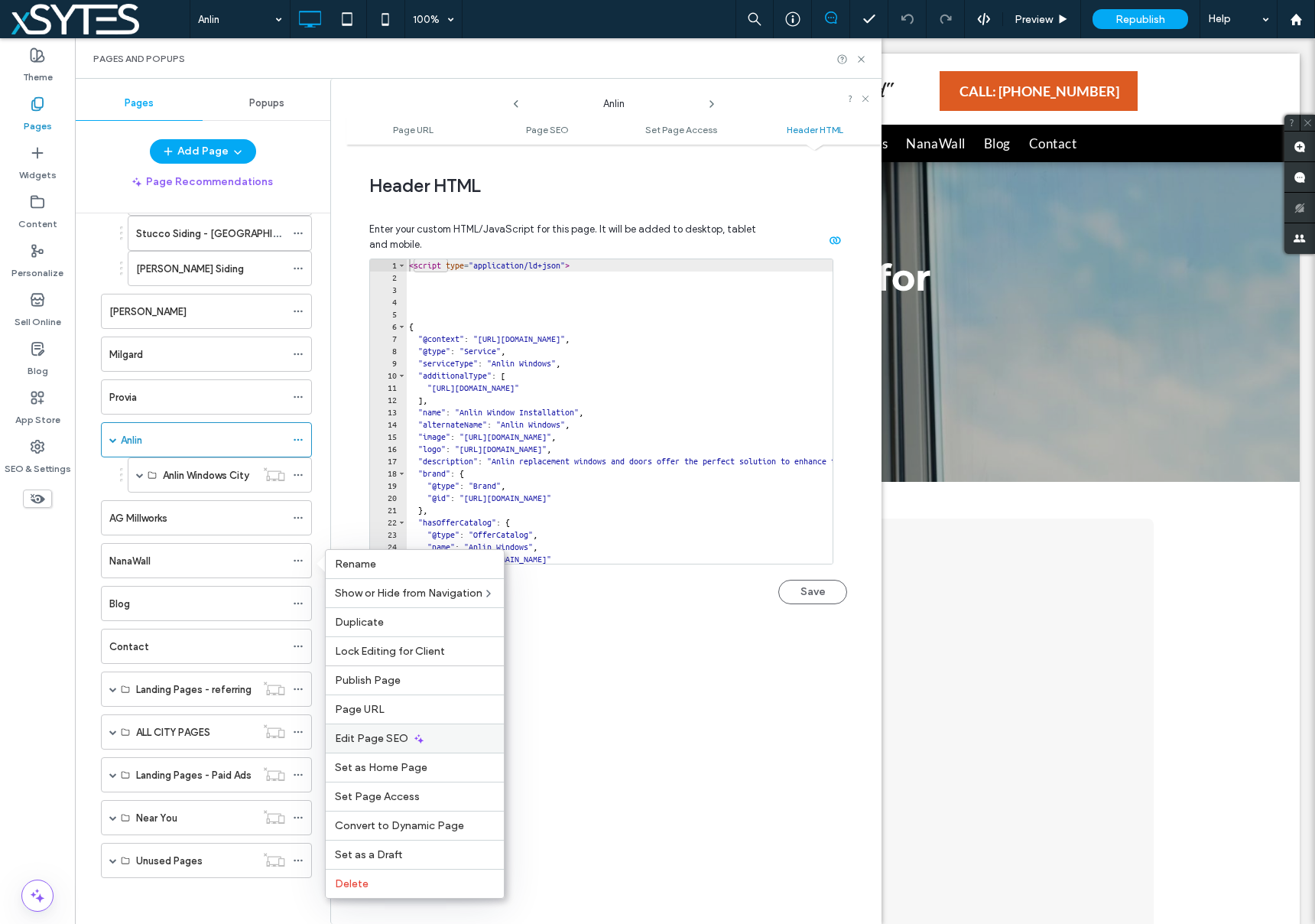
click at [376, 733] on span "Edit Page SEO" at bounding box center [371, 738] width 73 height 13
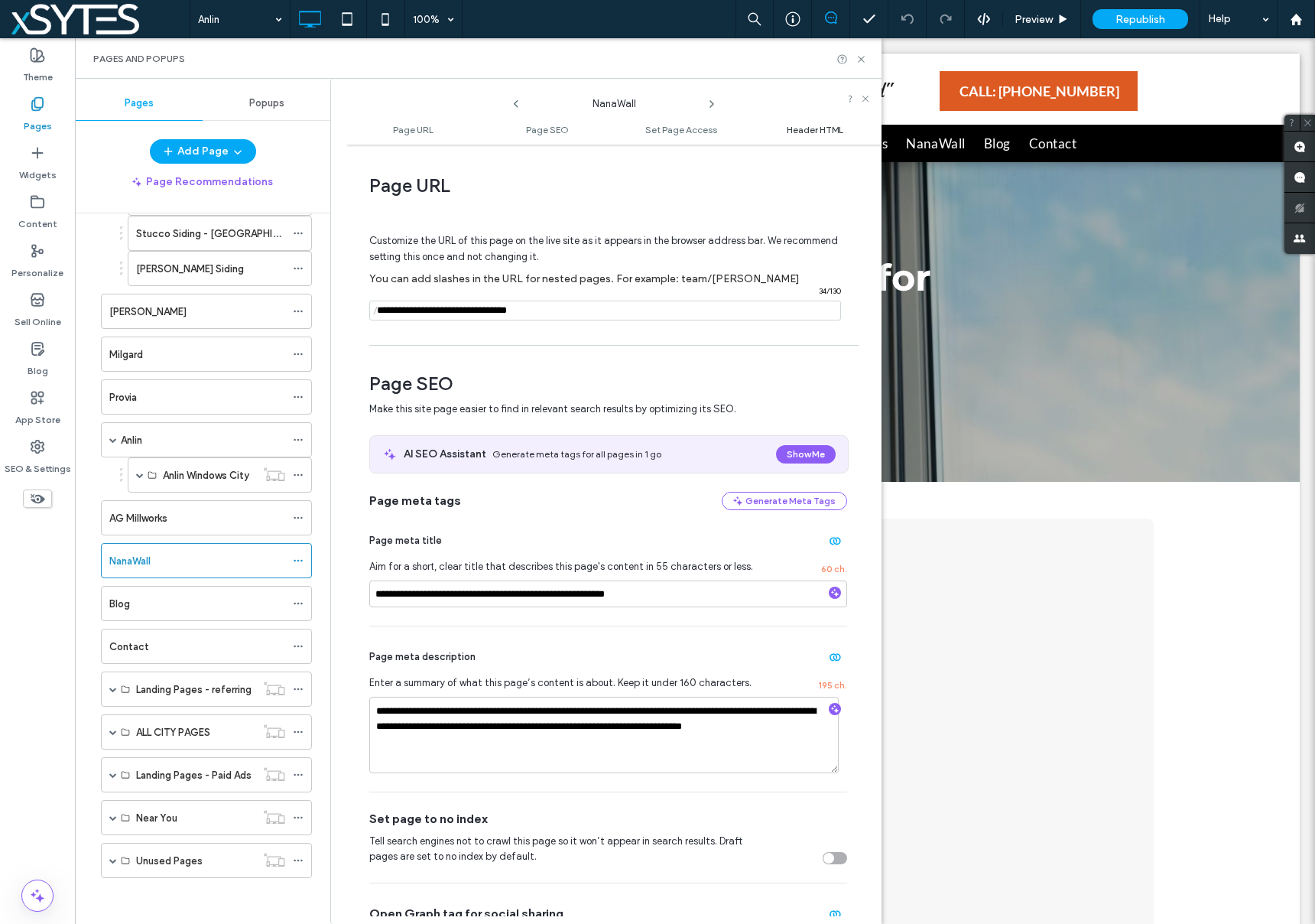
click at [815, 124] on span "Header HTML" at bounding box center [815, 129] width 56 height 11
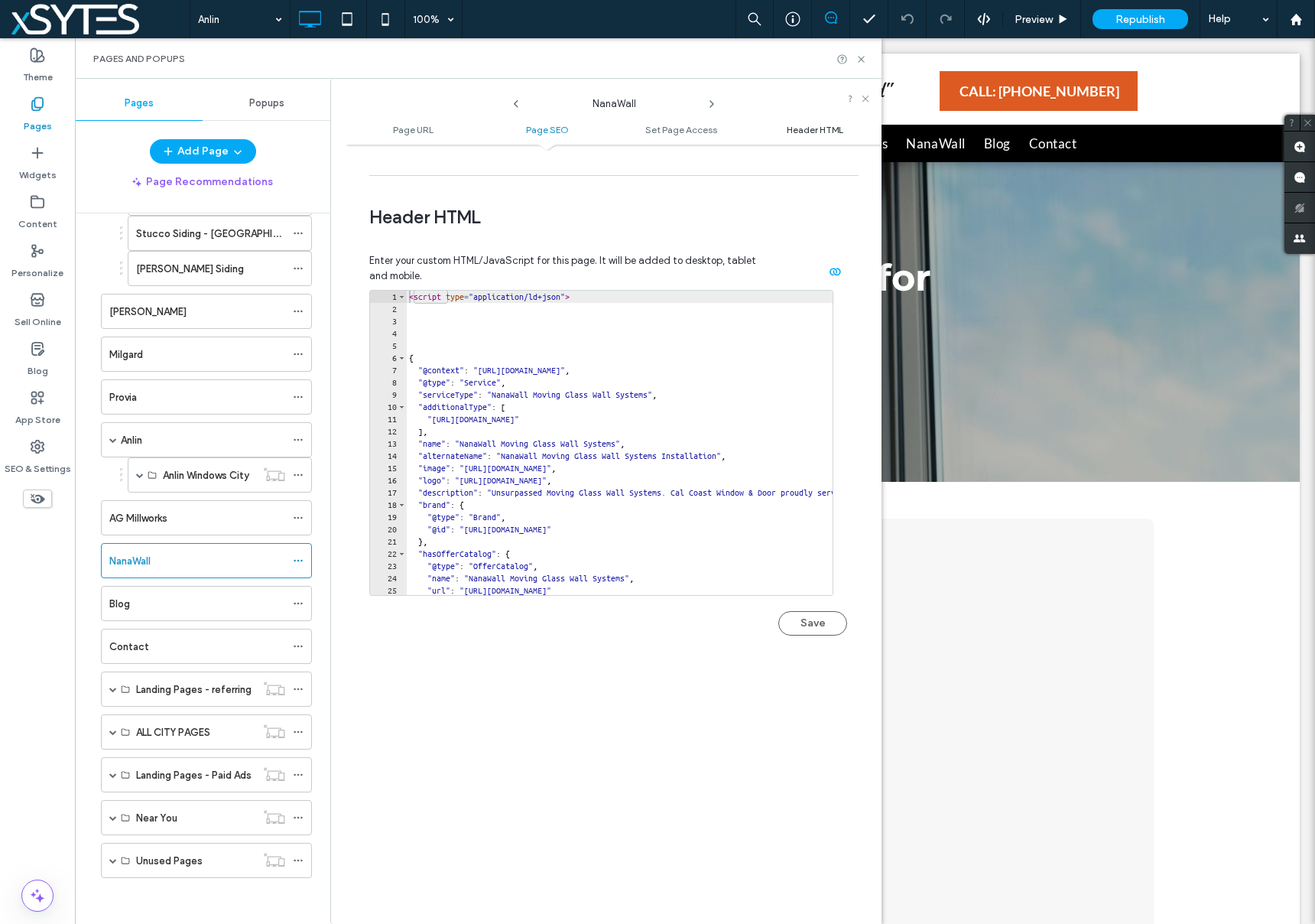
scroll to position [1411, 0]
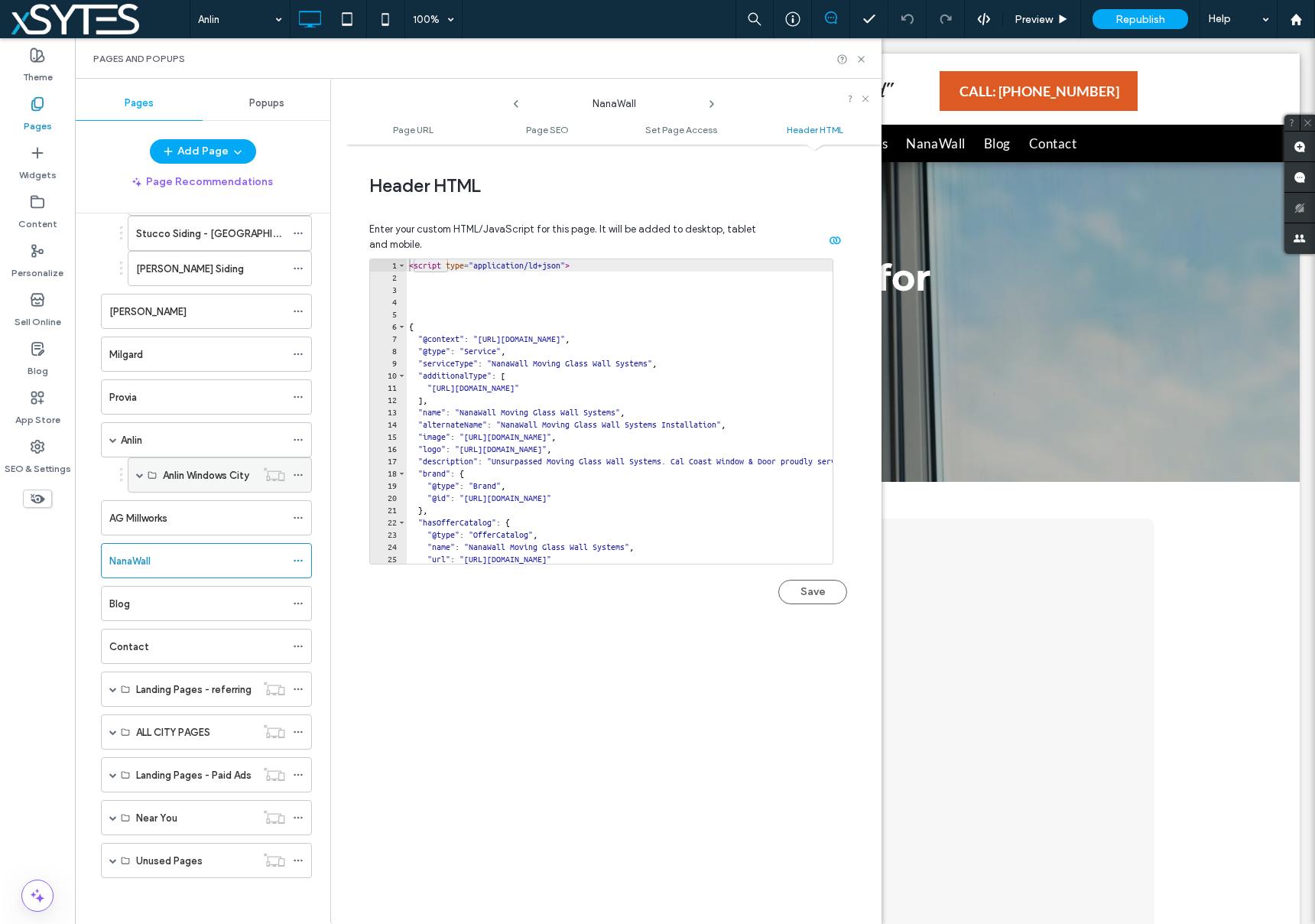
click at [298, 473] on icon at bounding box center [298, 474] width 10 height 10
click at [136, 476] on span at bounding box center [140, 475] width 8 height 8
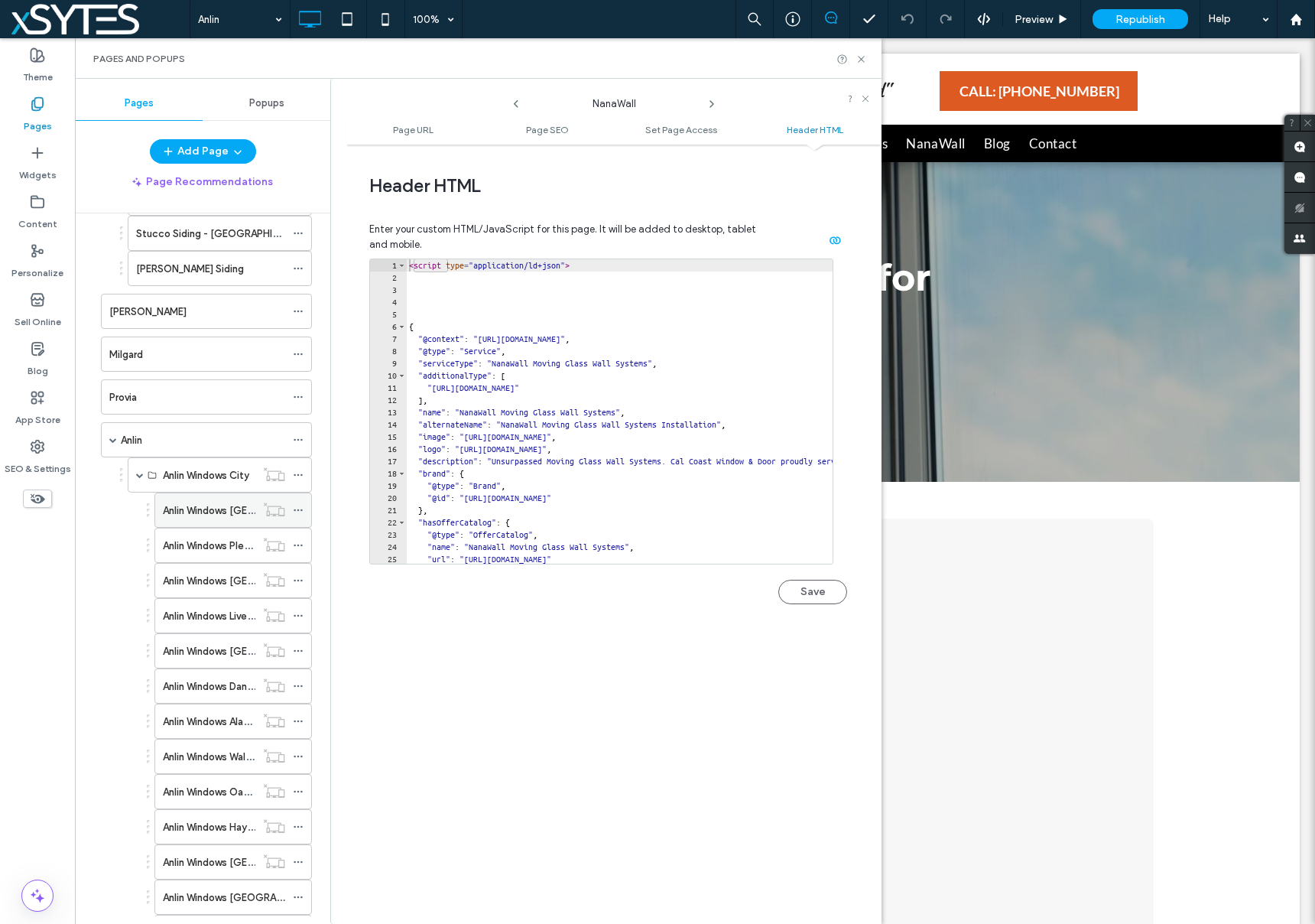
click at [197, 505] on label "Anlin Windows [GEOGRAPHIC_DATA] [GEOGRAPHIC_DATA]" at bounding box center [300, 510] width 274 height 27
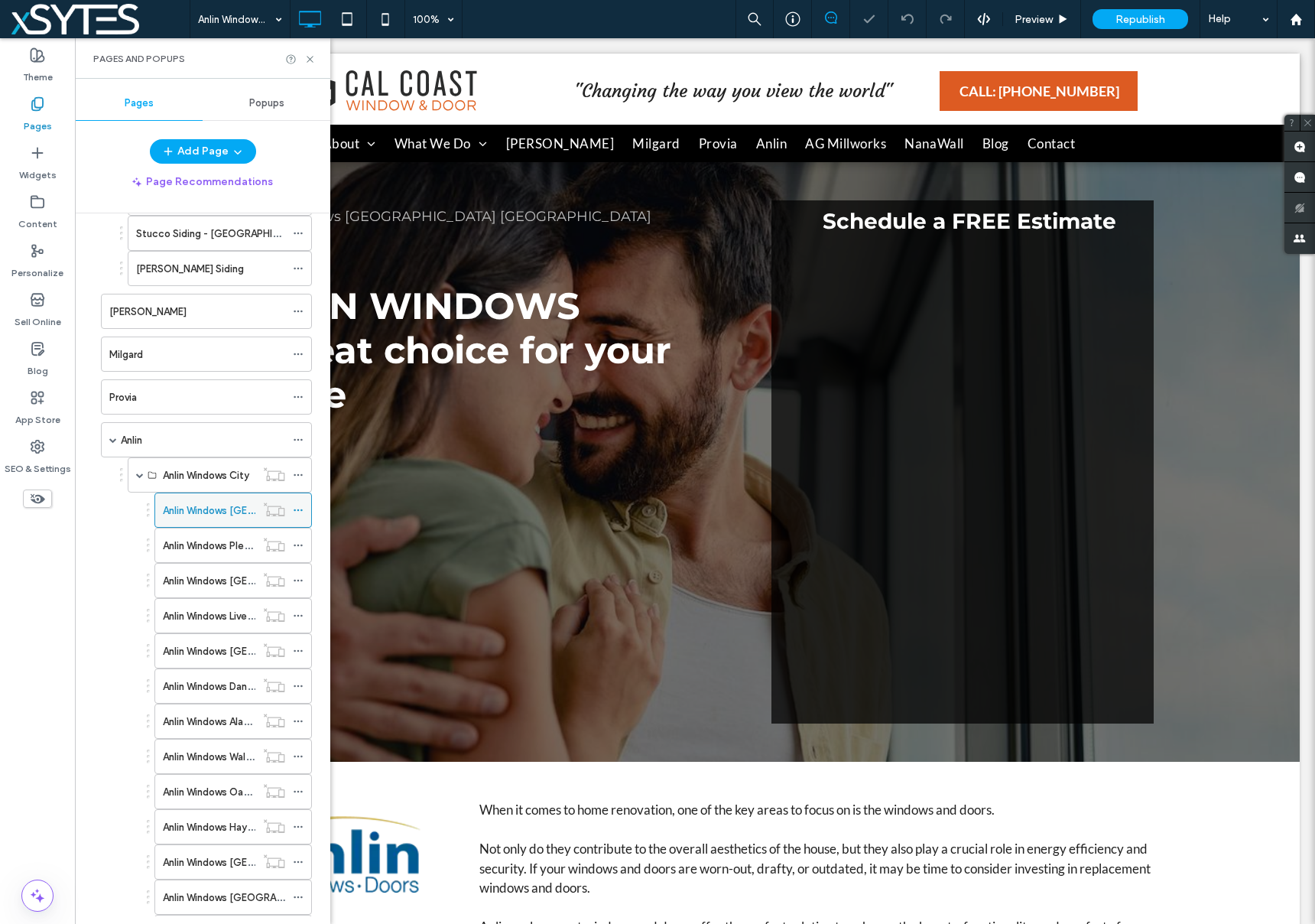
click at [301, 508] on icon at bounding box center [298, 509] width 10 height 10
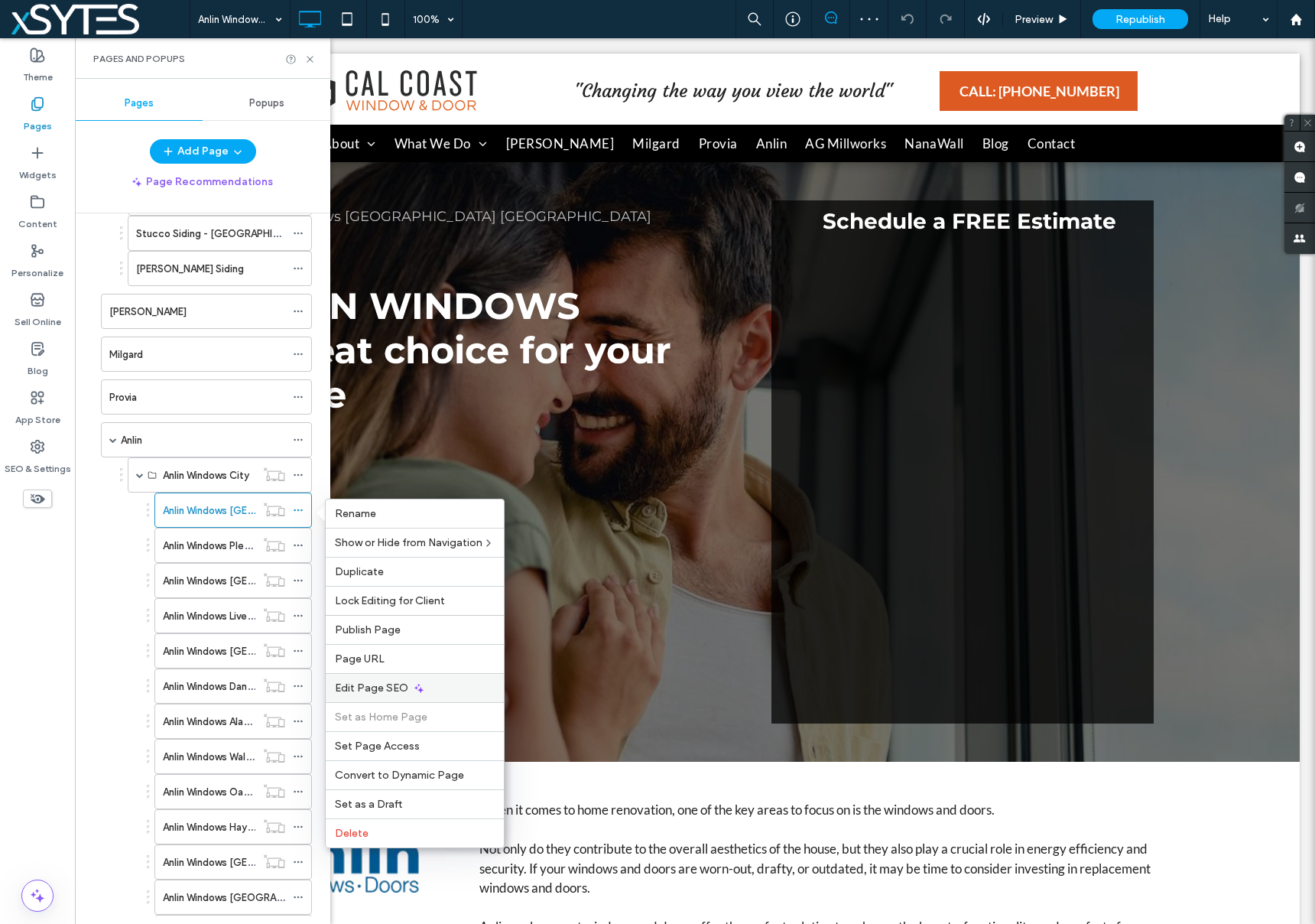
click at [413, 685] on icon at bounding box center [419, 688] width 12 height 12
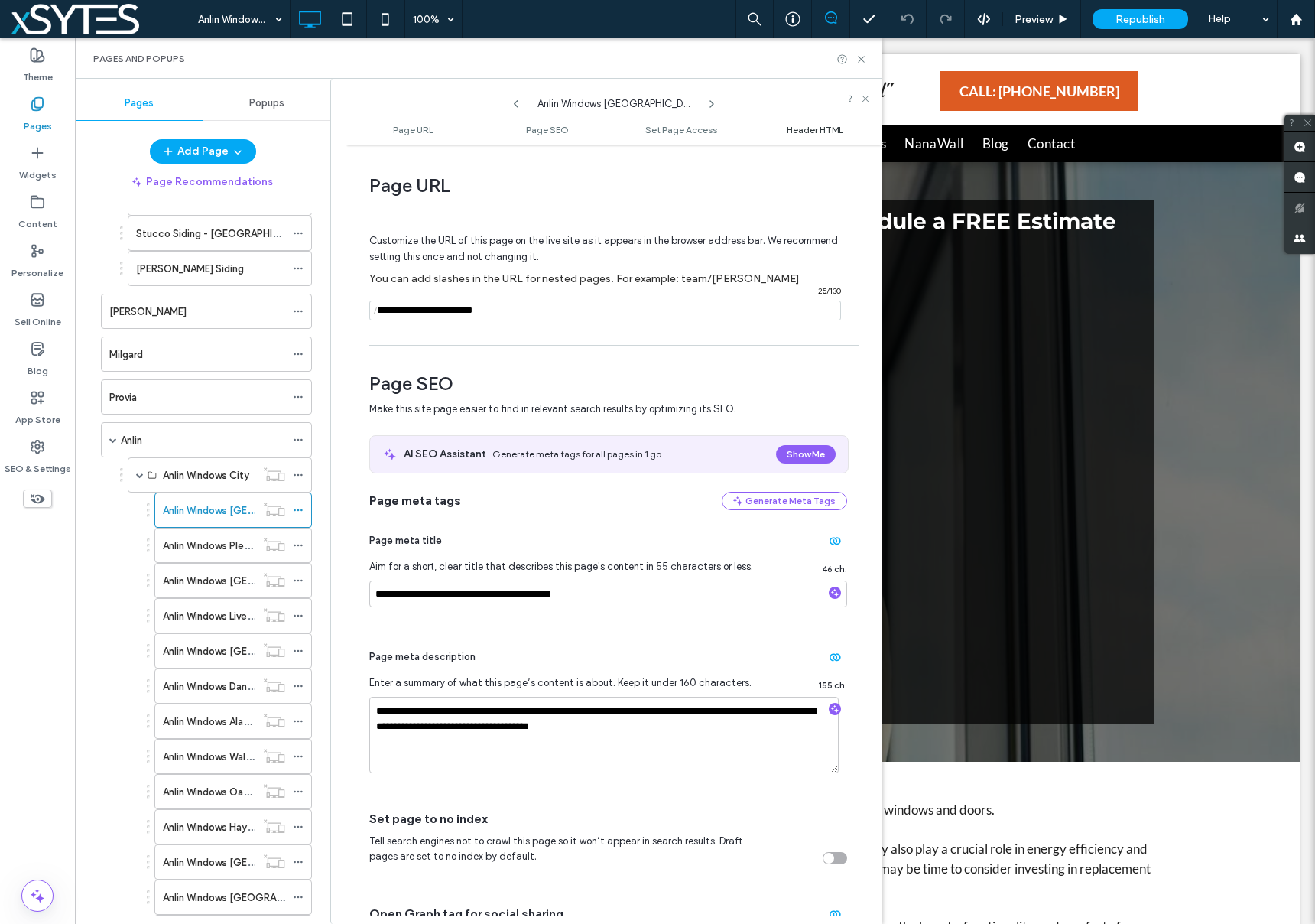
click at [803, 130] on span "Header HTML" at bounding box center [815, 129] width 56 height 11
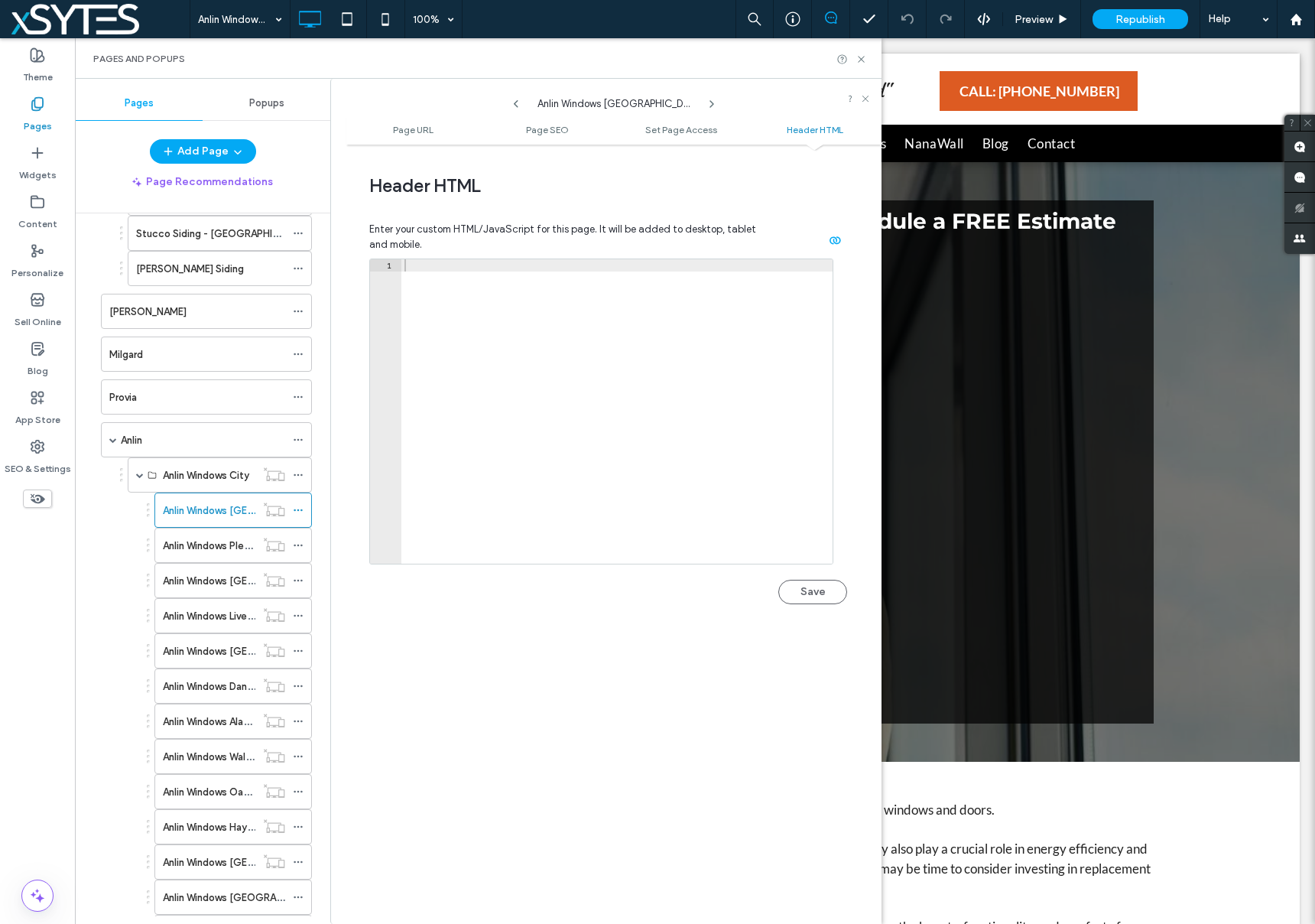
scroll to position [1411, 0]
click at [863, 59] on icon at bounding box center [861, 59] width 11 height 11
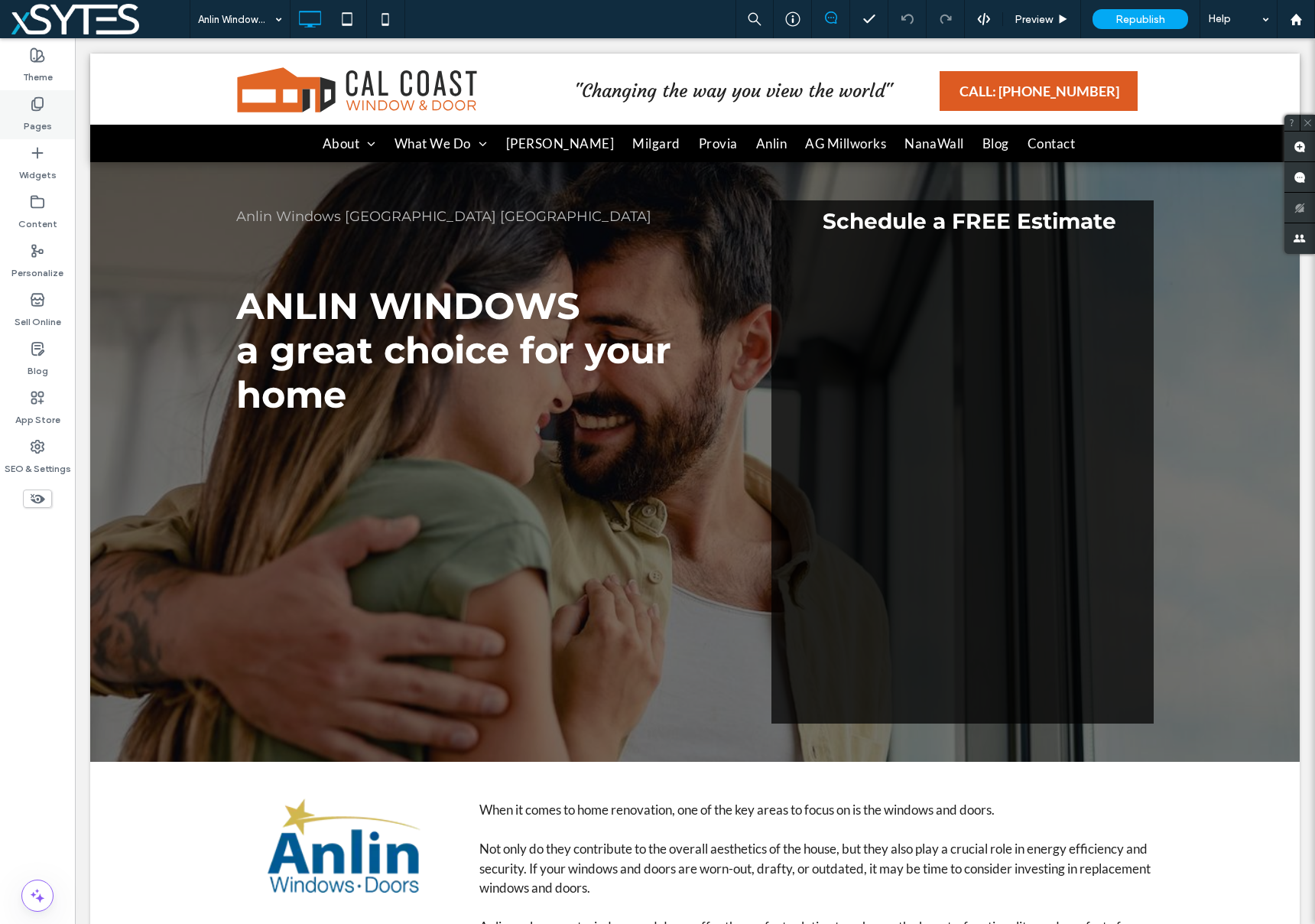
drag, startPoint x: 45, startPoint y: 120, endPoint x: 379, endPoint y: 676, distance: 648.6
click at [45, 120] on label "Pages" at bounding box center [38, 122] width 29 height 21
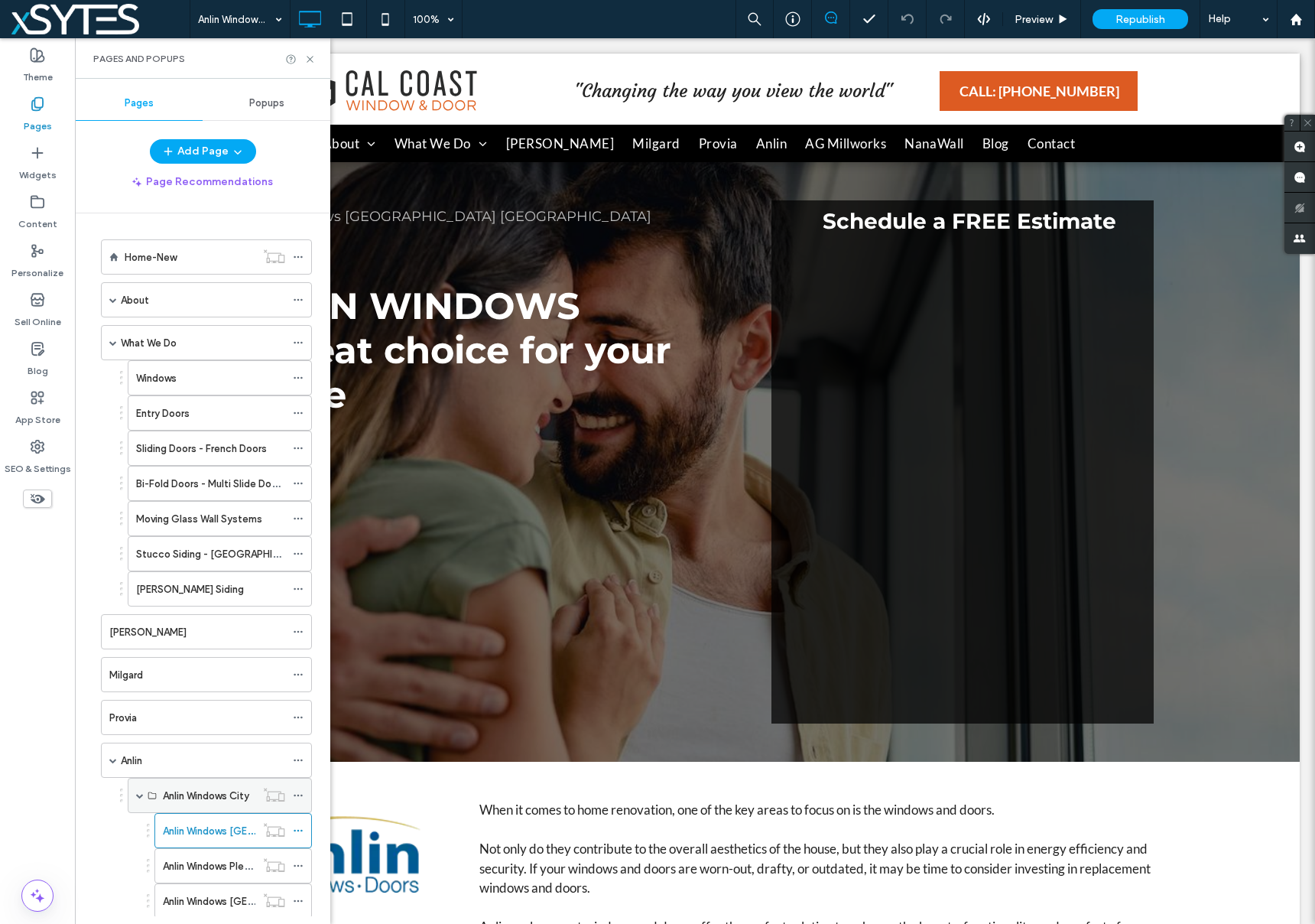
click at [140, 795] on span at bounding box center [140, 796] width 8 height 8
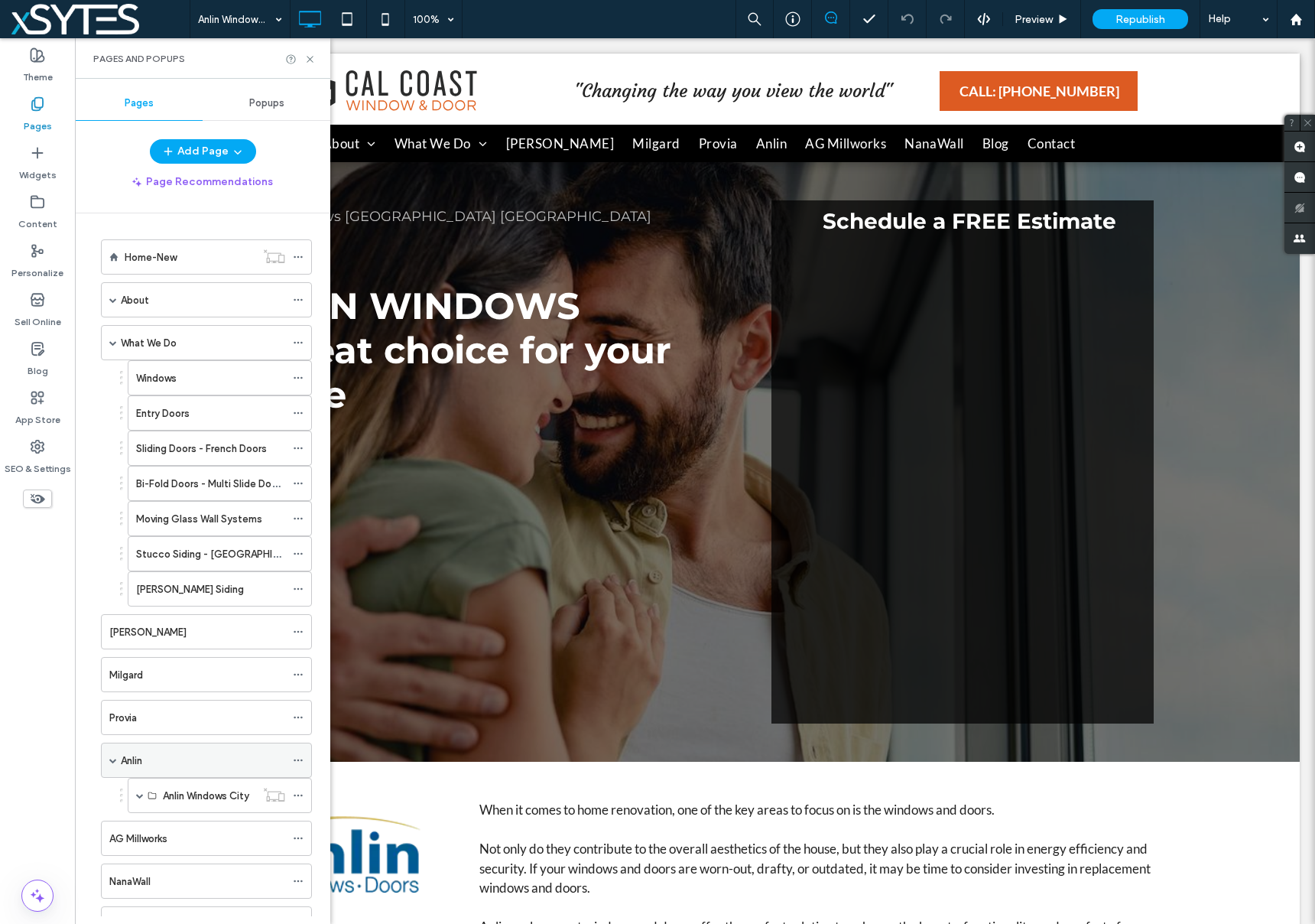
click at [114, 761] on span at bounding box center [113, 760] width 8 height 8
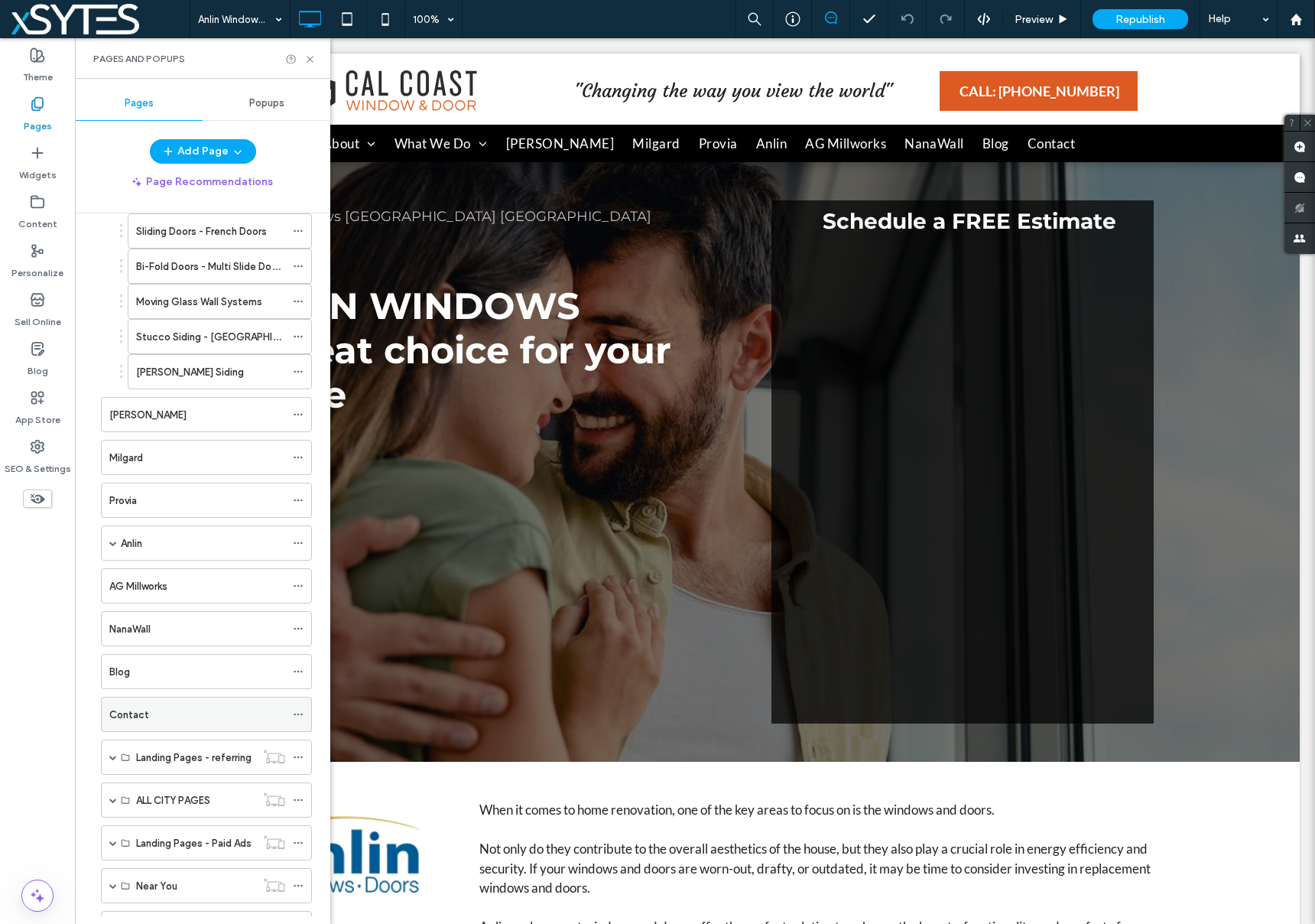
scroll to position [285, 0]
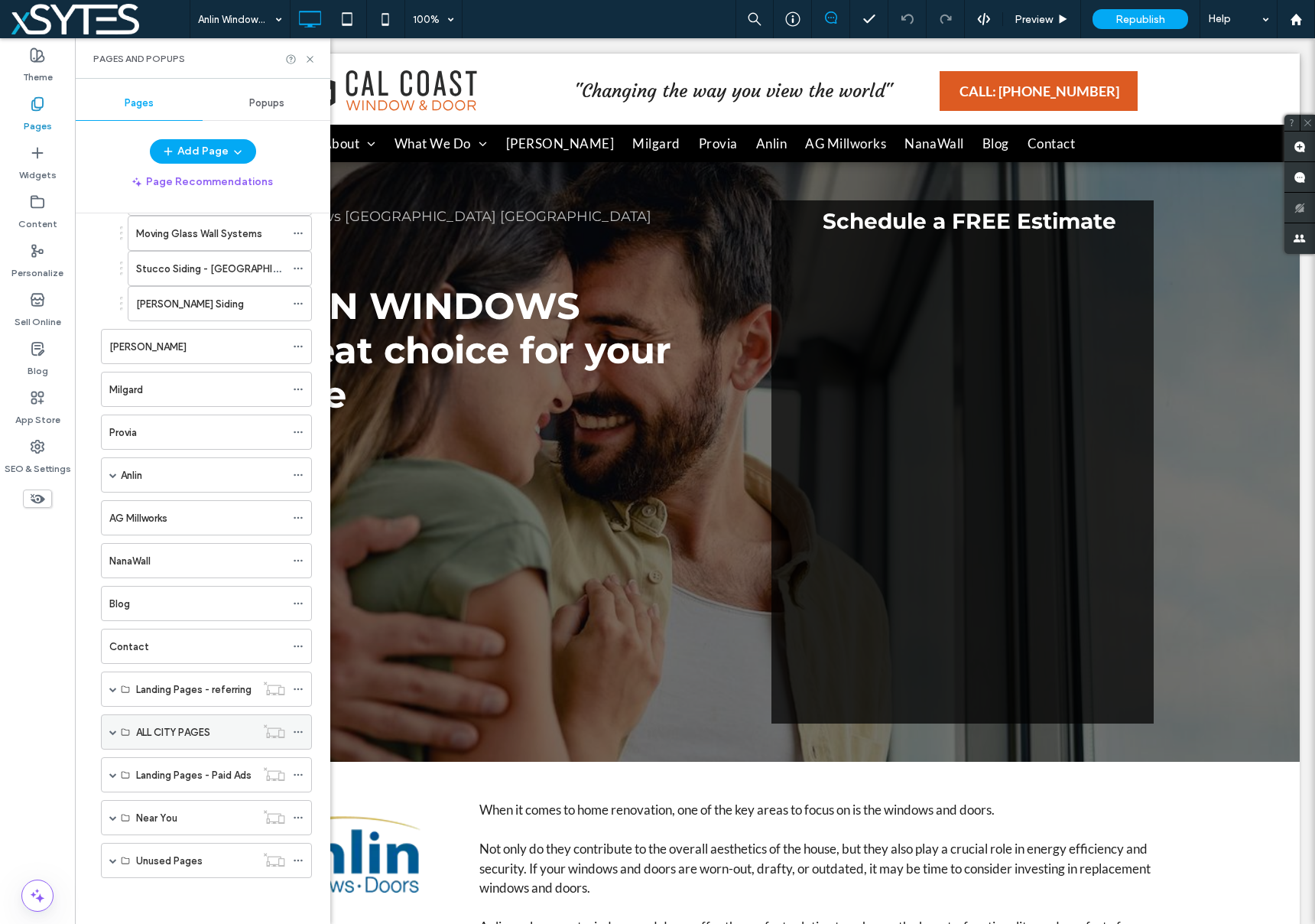
click at [110, 731] on span at bounding box center [113, 732] width 8 height 8
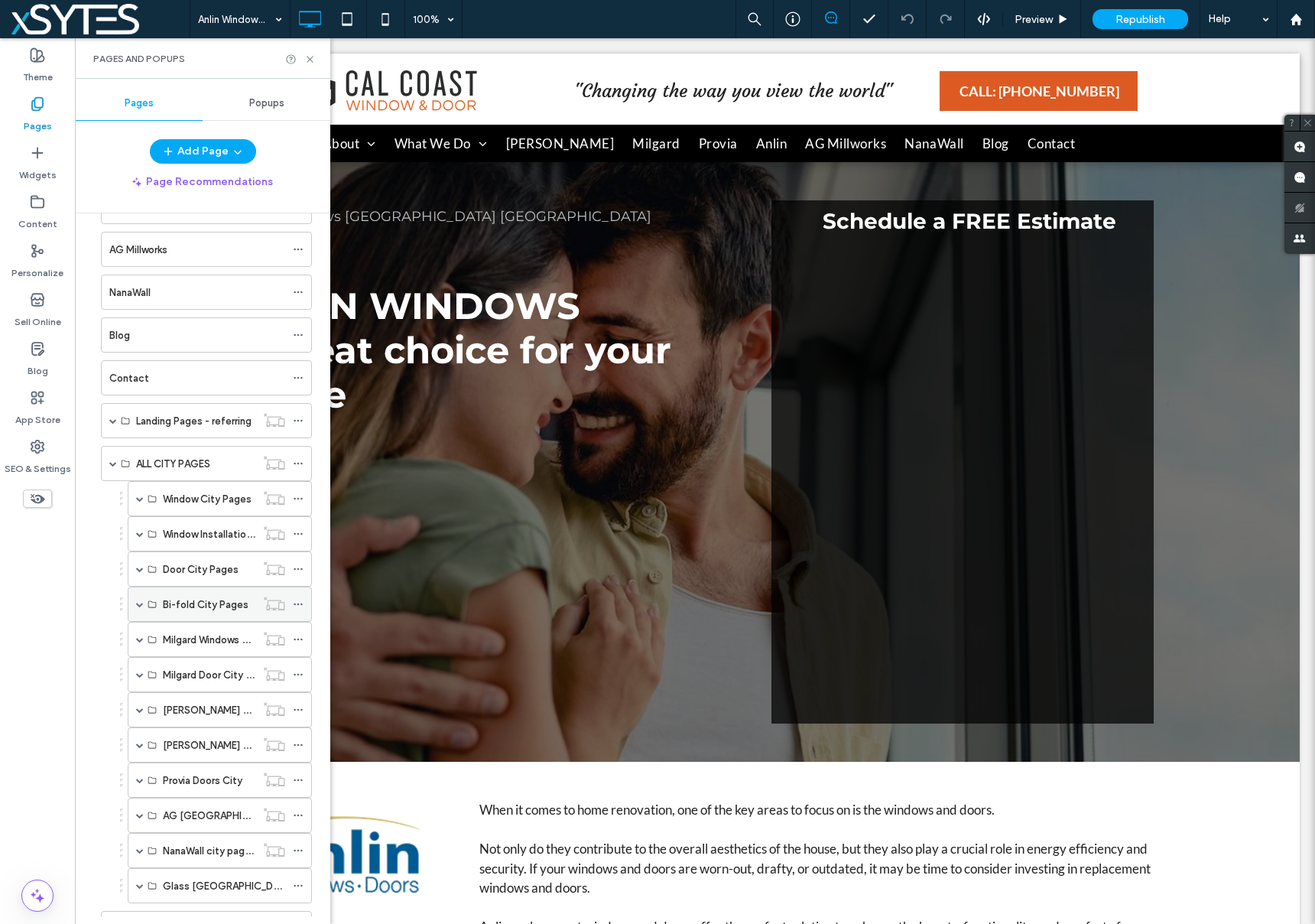
scroll to position [707, 0]
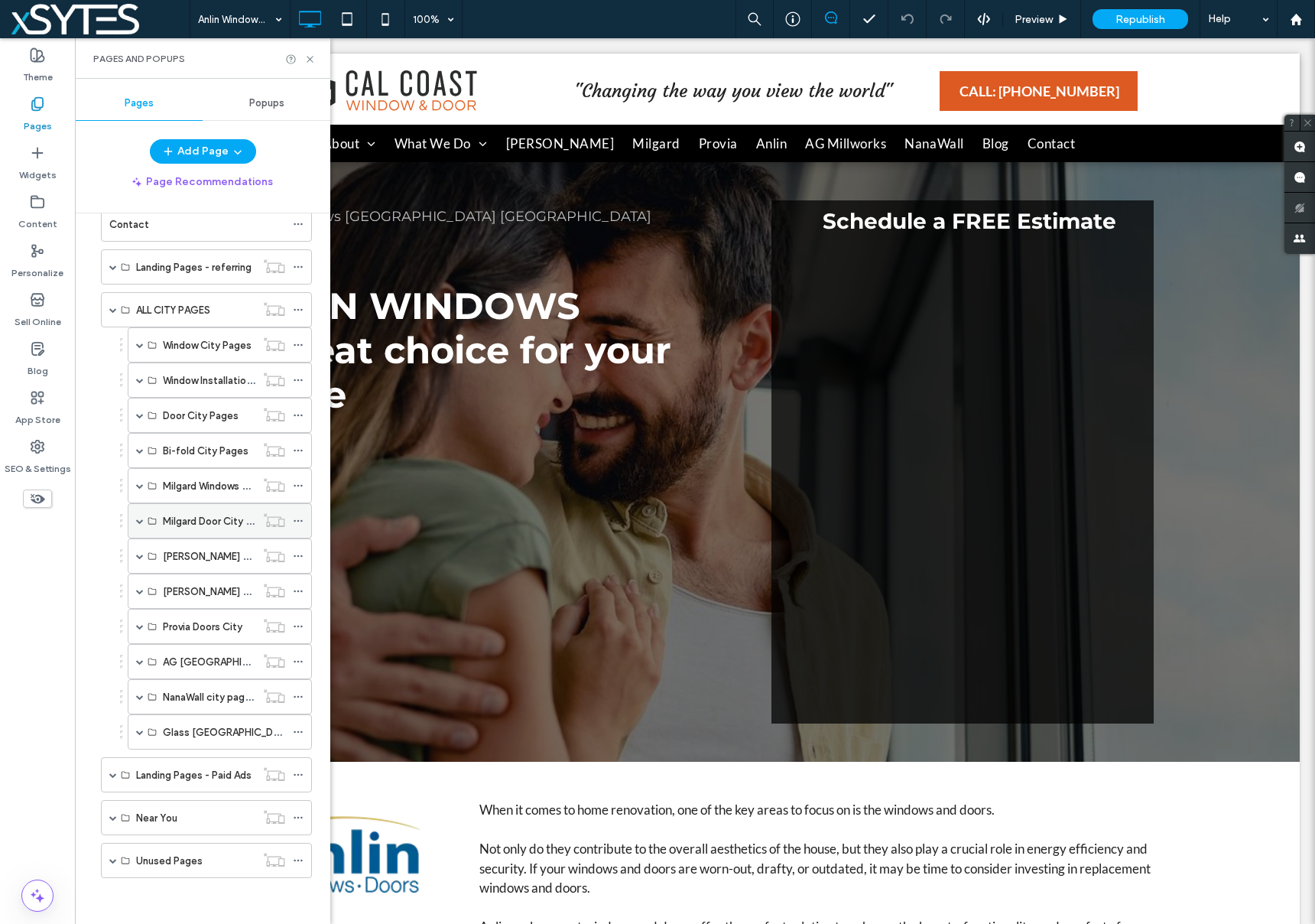
click at [139, 521] on span at bounding box center [140, 521] width 8 height 8
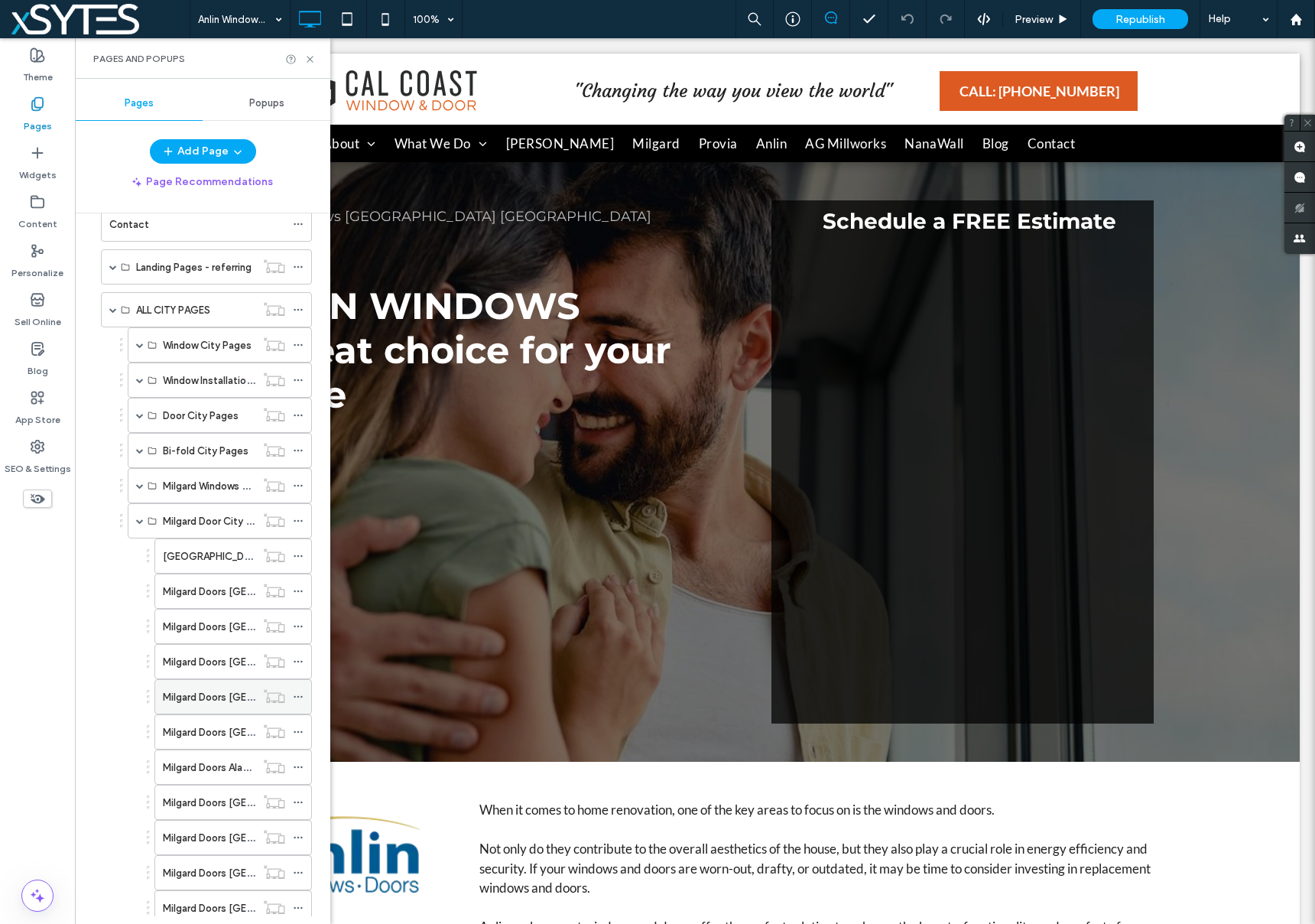
click at [298, 697] on use at bounding box center [298, 697] width 9 height 2
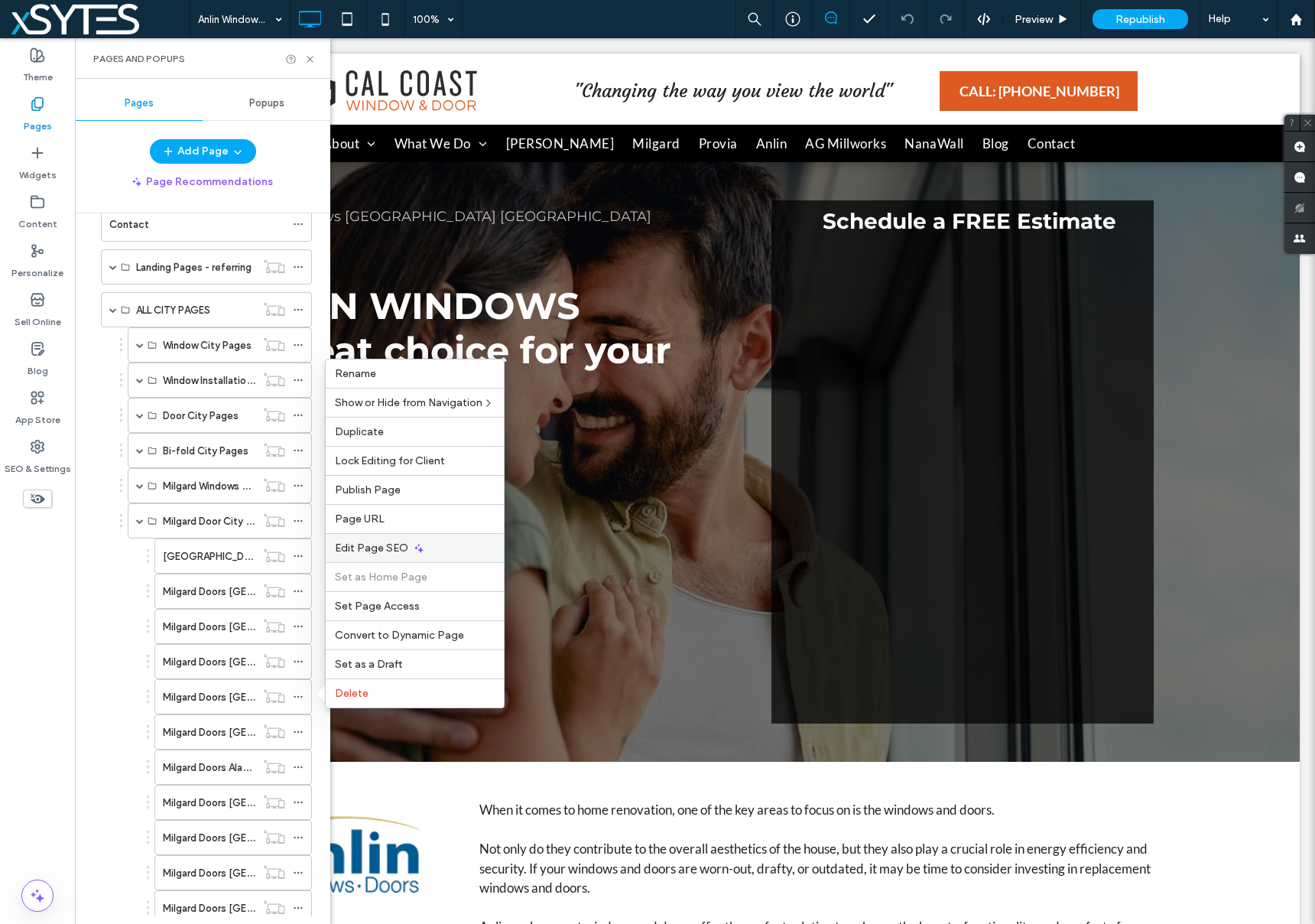
click at [441, 548] on div "Edit Page SEO" at bounding box center [414, 547] width 178 height 29
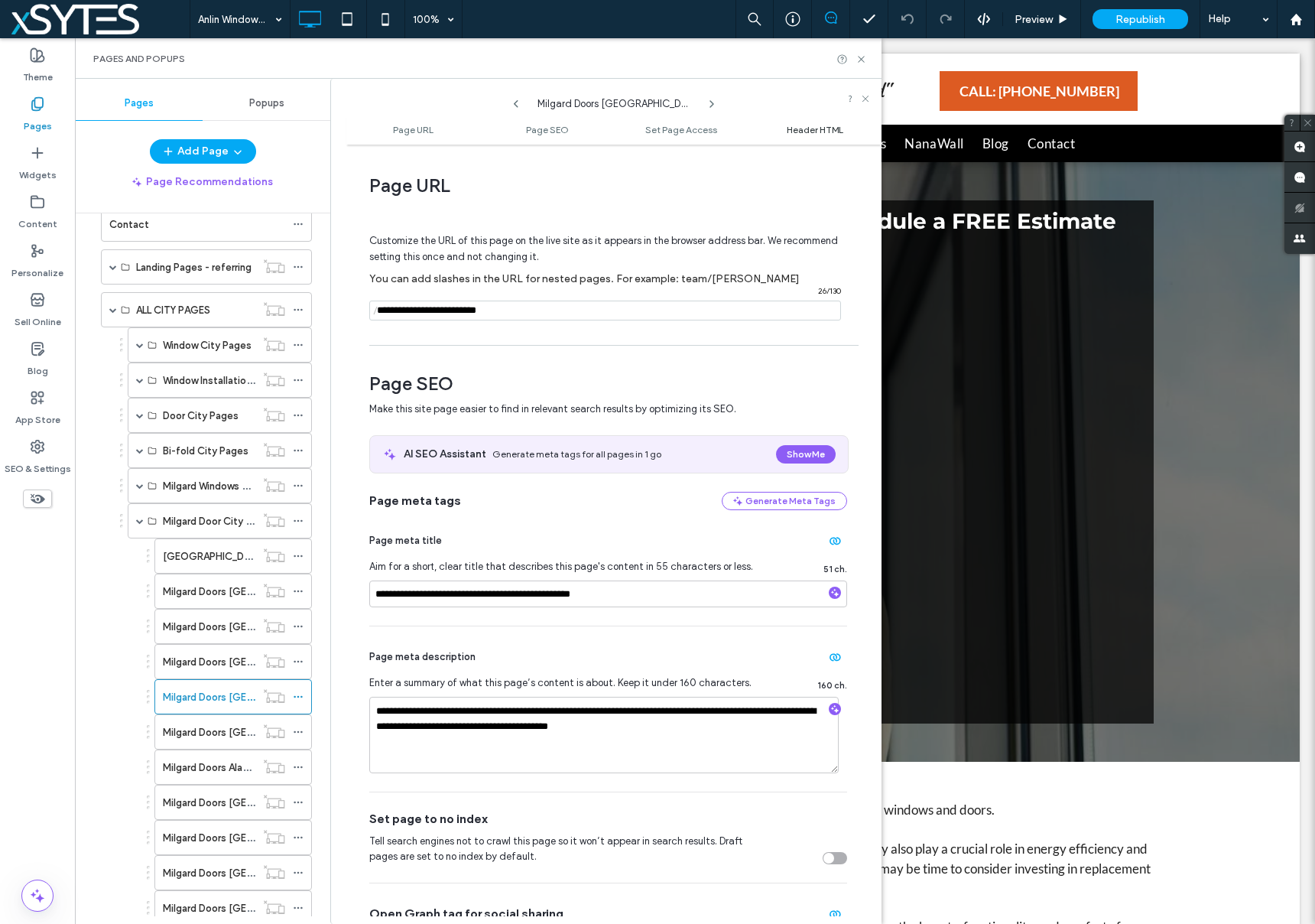
click at [817, 130] on span "Header HTML" at bounding box center [815, 129] width 56 height 11
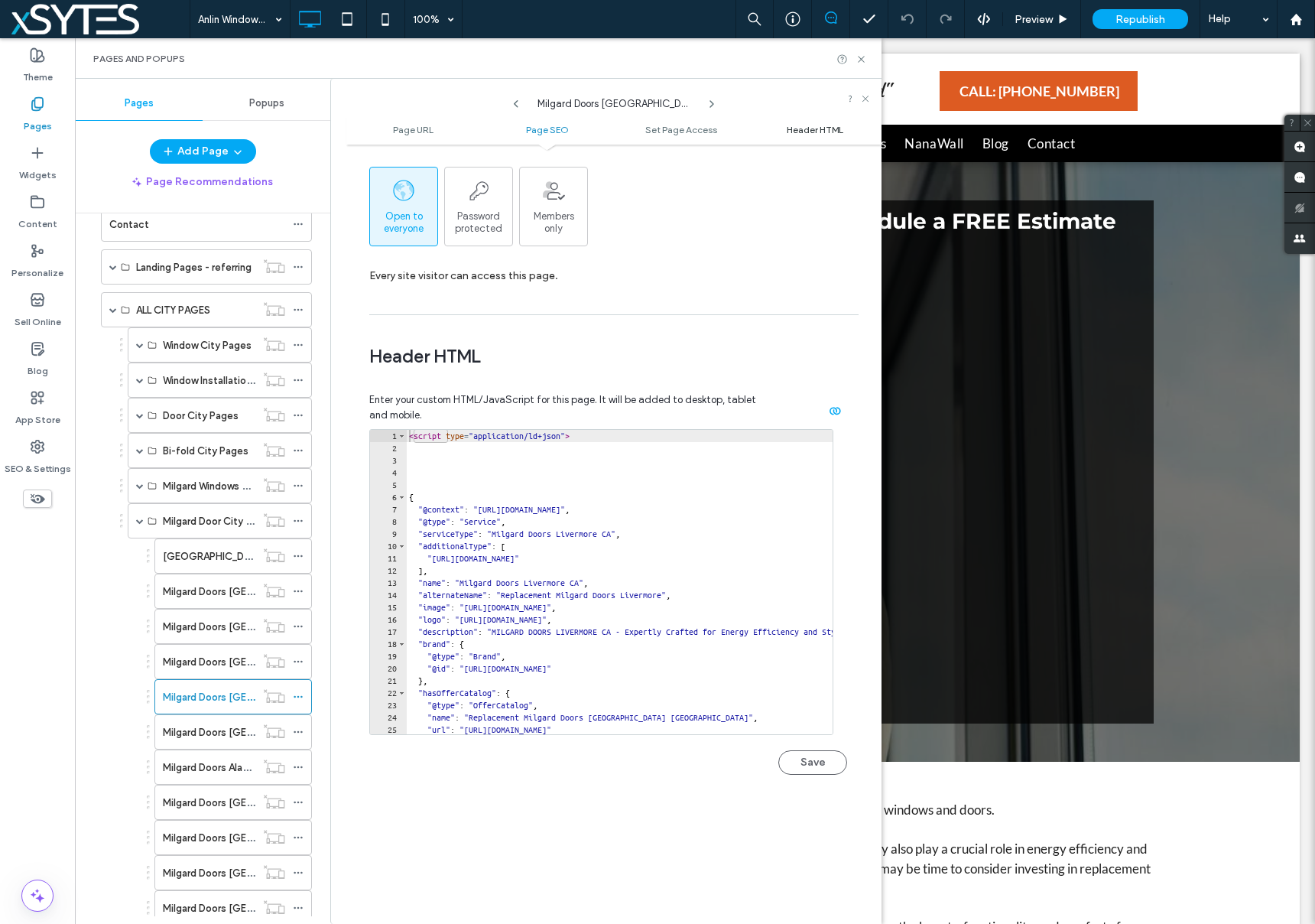
scroll to position [1409, 0]
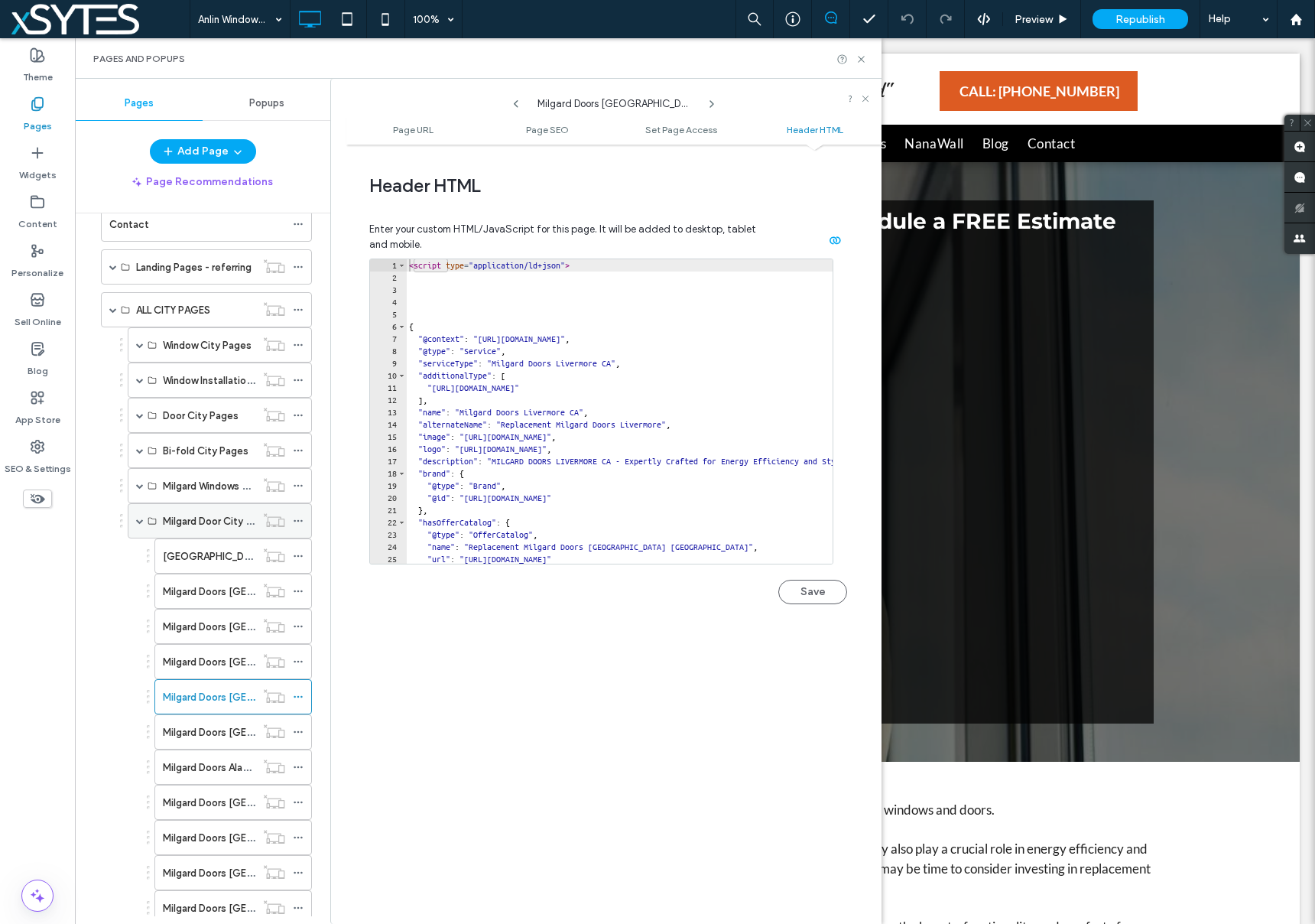
click at [141, 521] on span at bounding box center [140, 521] width 8 height 8
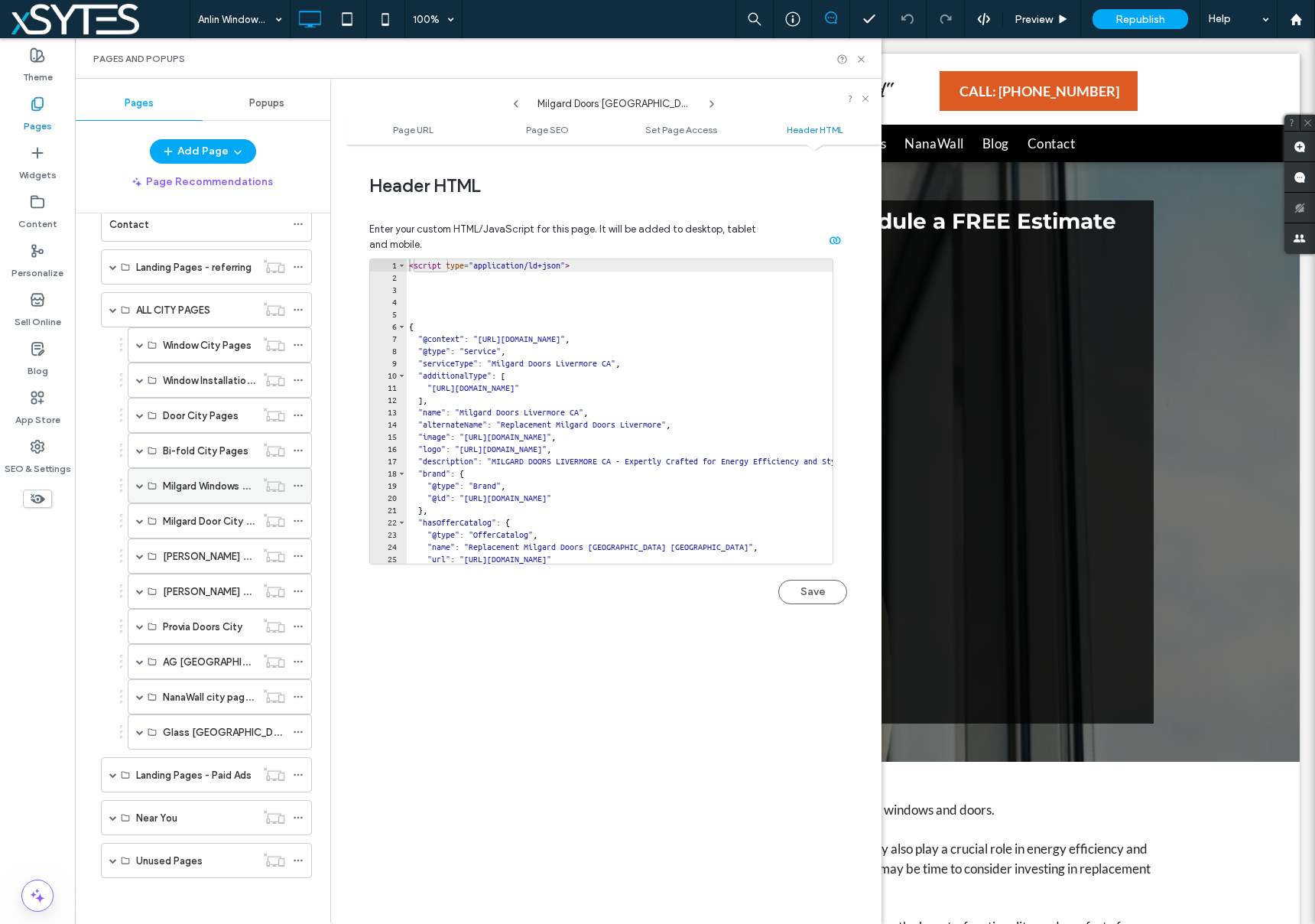
click at [143, 487] on span at bounding box center [140, 485] width 8 height 8
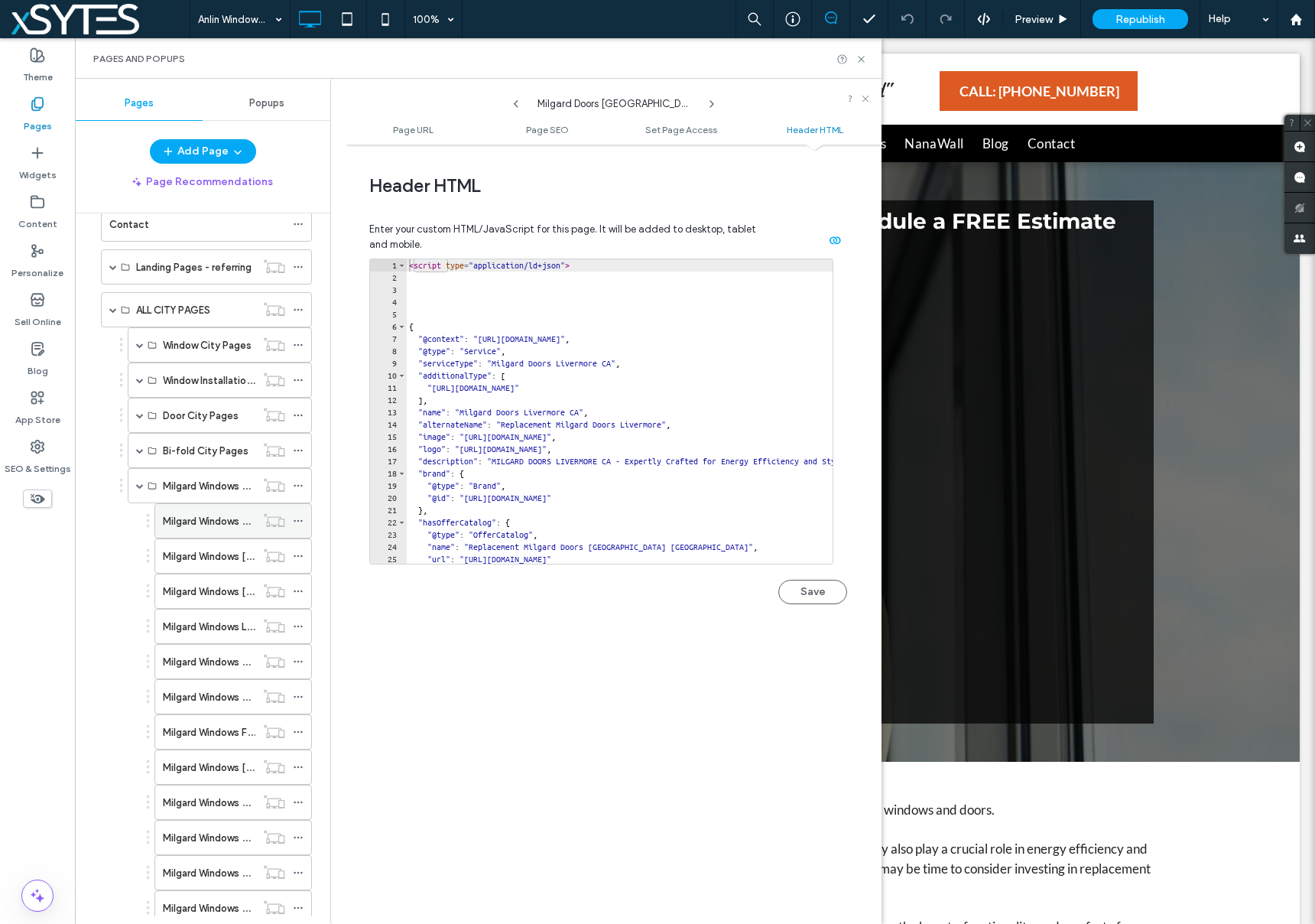
click at [299, 520] on use at bounding box center [298, 521] width 9 height 2
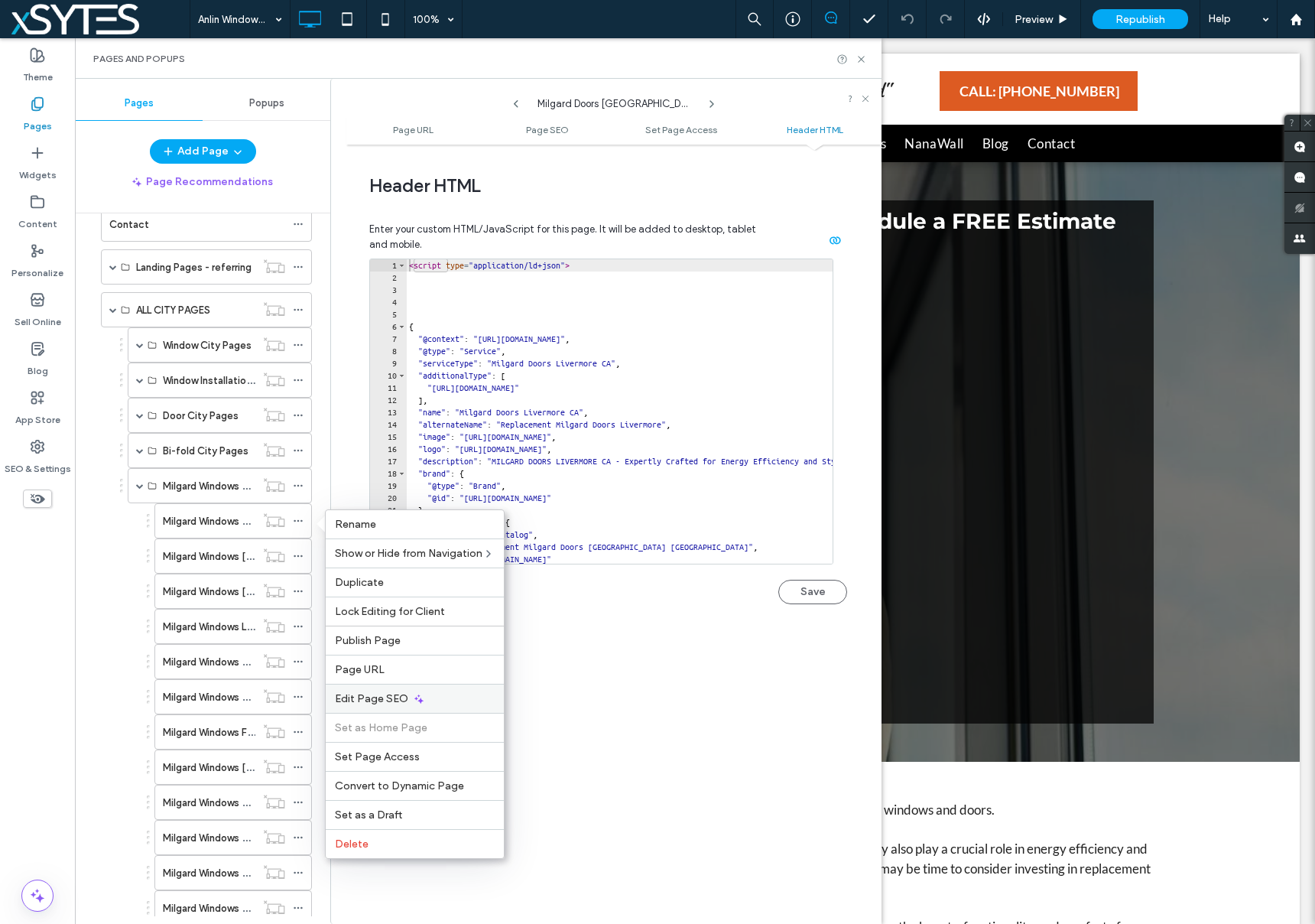
click at [414, 693] on icon at bounding box center [419, 698] width 12 height 12
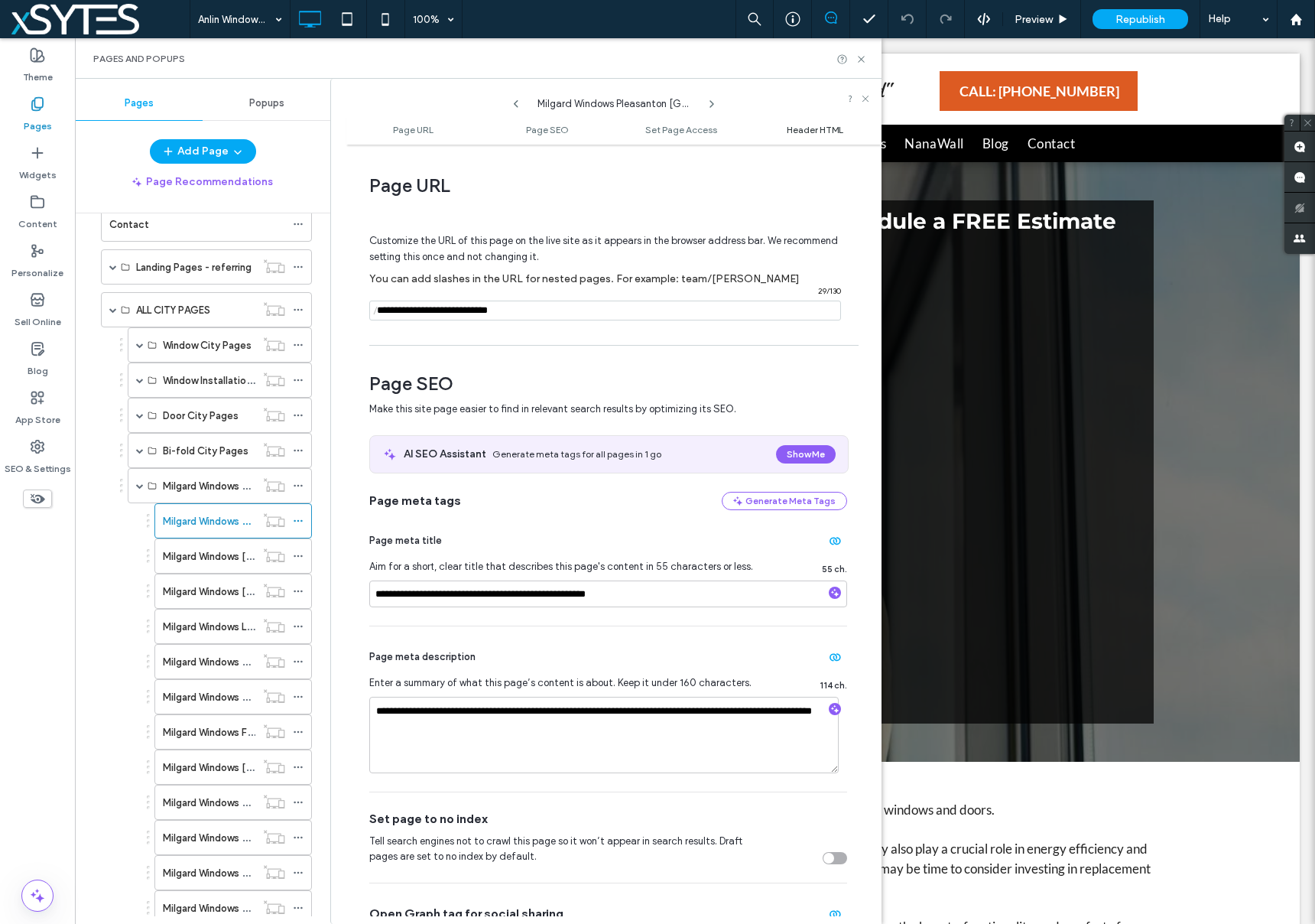
click at [815, 130] on span "Header HTML" at bounding box center [815, 129] width 56 height 11
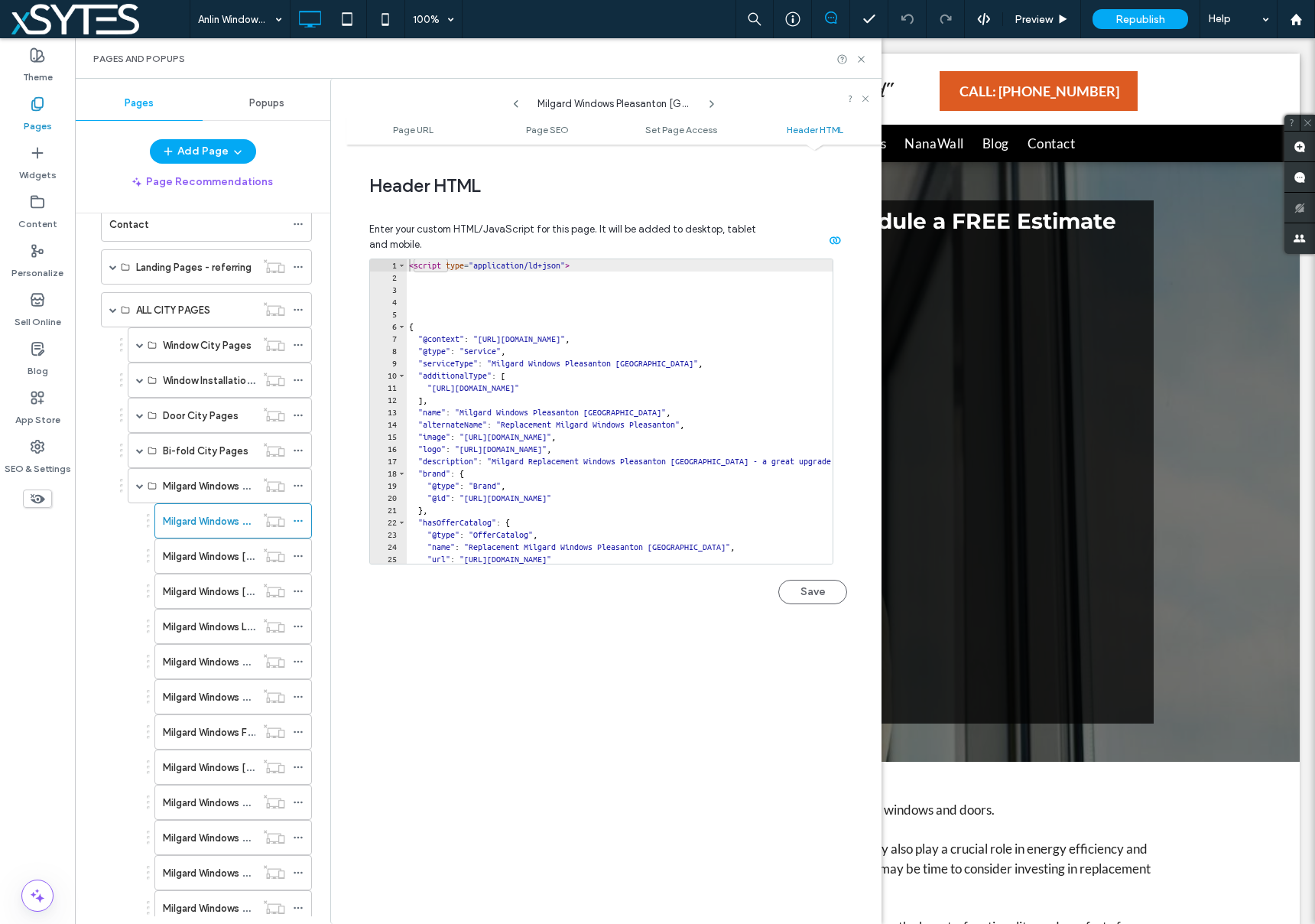
click at [29, 104] on icon at bounding box center [37, 104] width 15 height 15
click at [109, 308] on span at bounding box center [113, 309] width 8 height 8
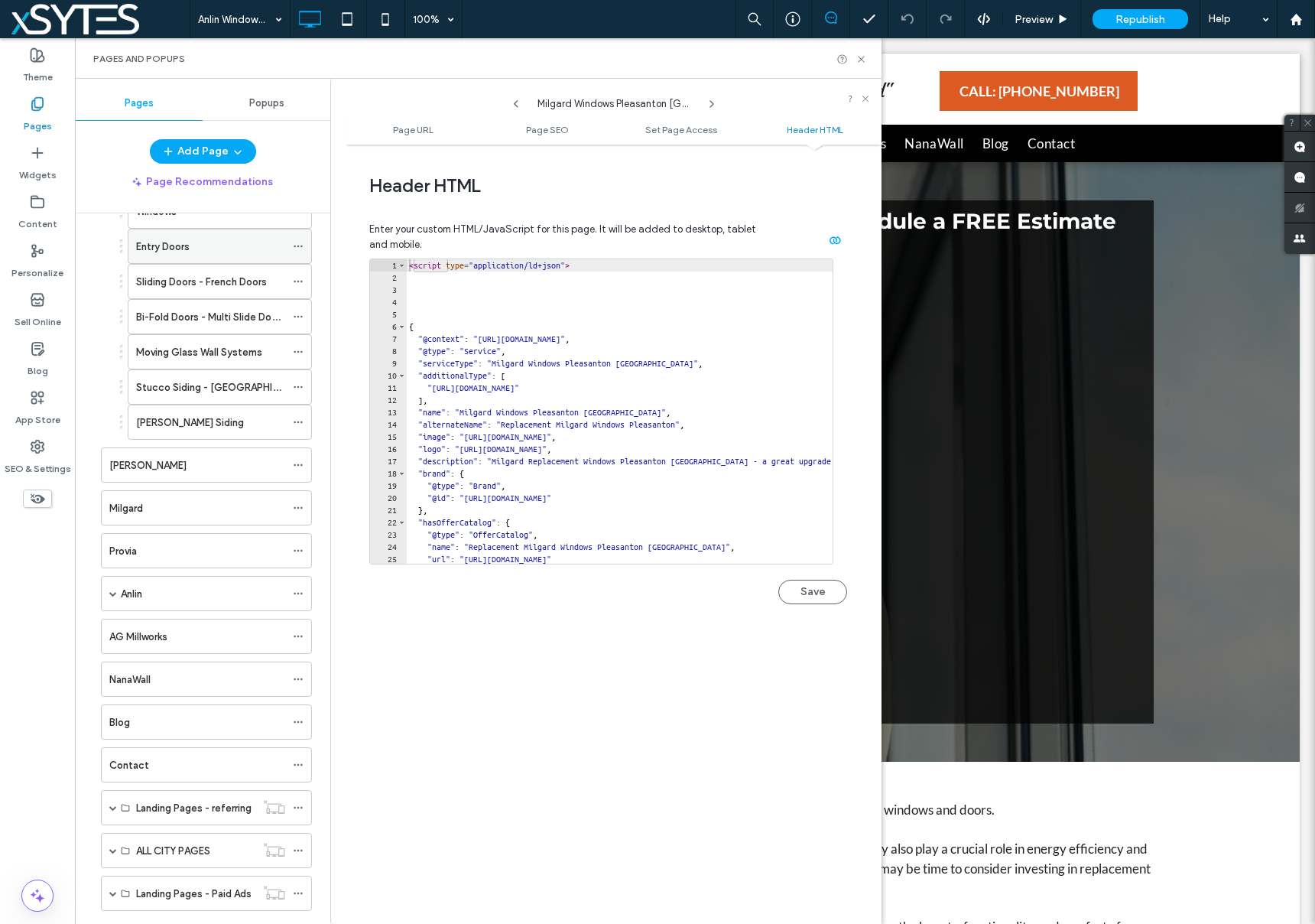
scroll to position [0, 0]
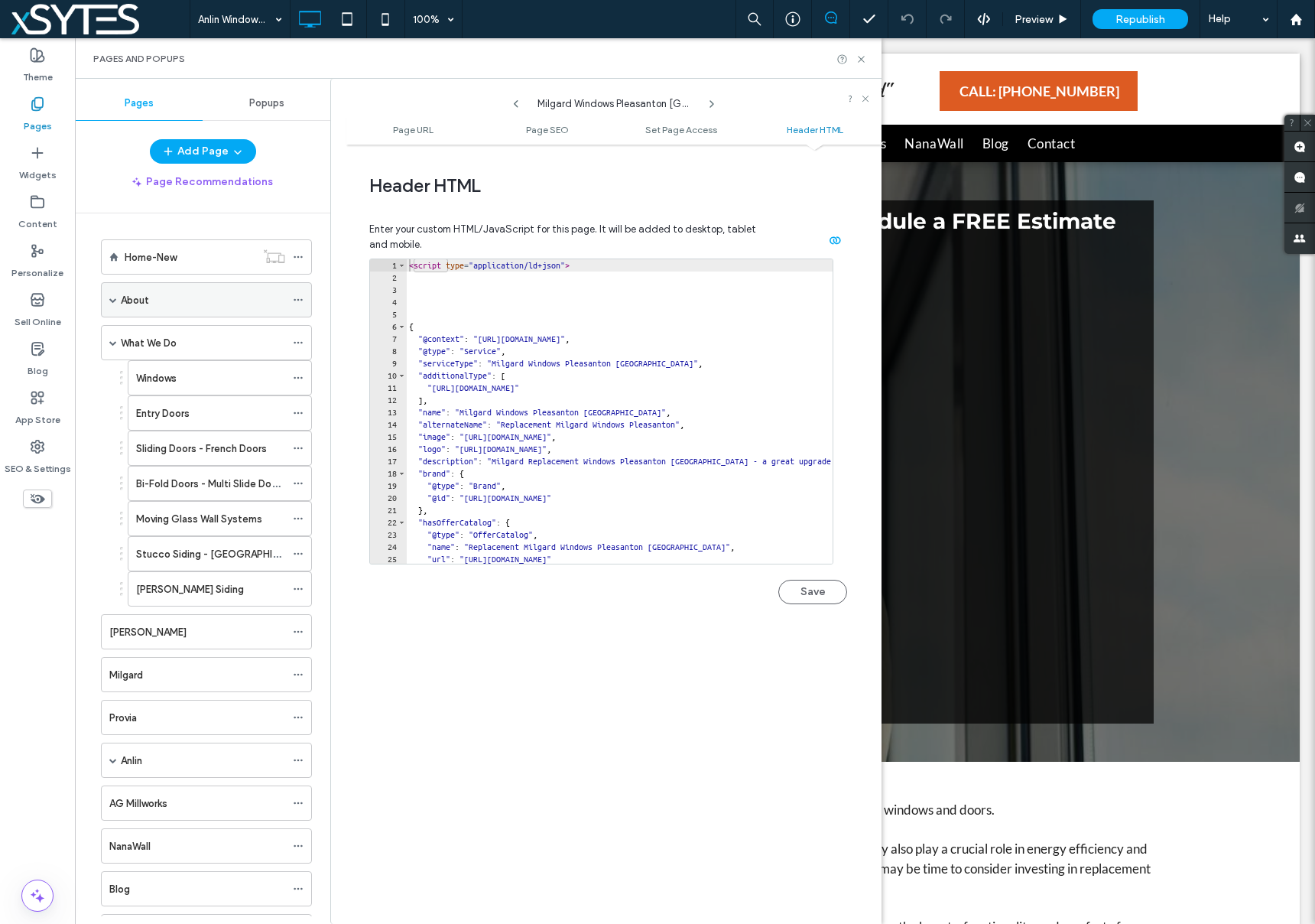
click at [298, 298] on icon at bounding box center [298, 299] width 10 height 10
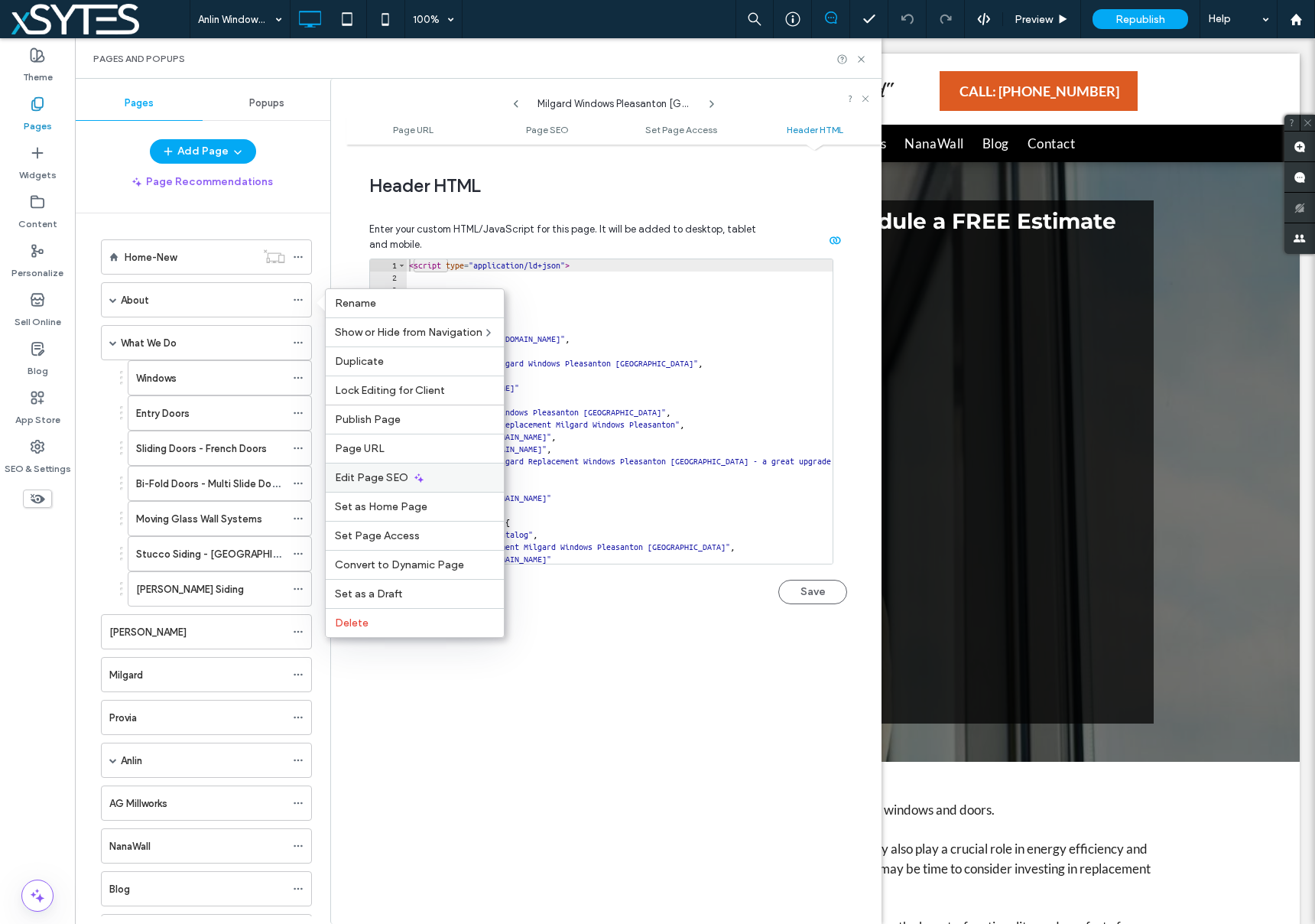
click at [379, 473] on span "Edit Page SEO" at bounding box center [371, 478] width 73 height 13
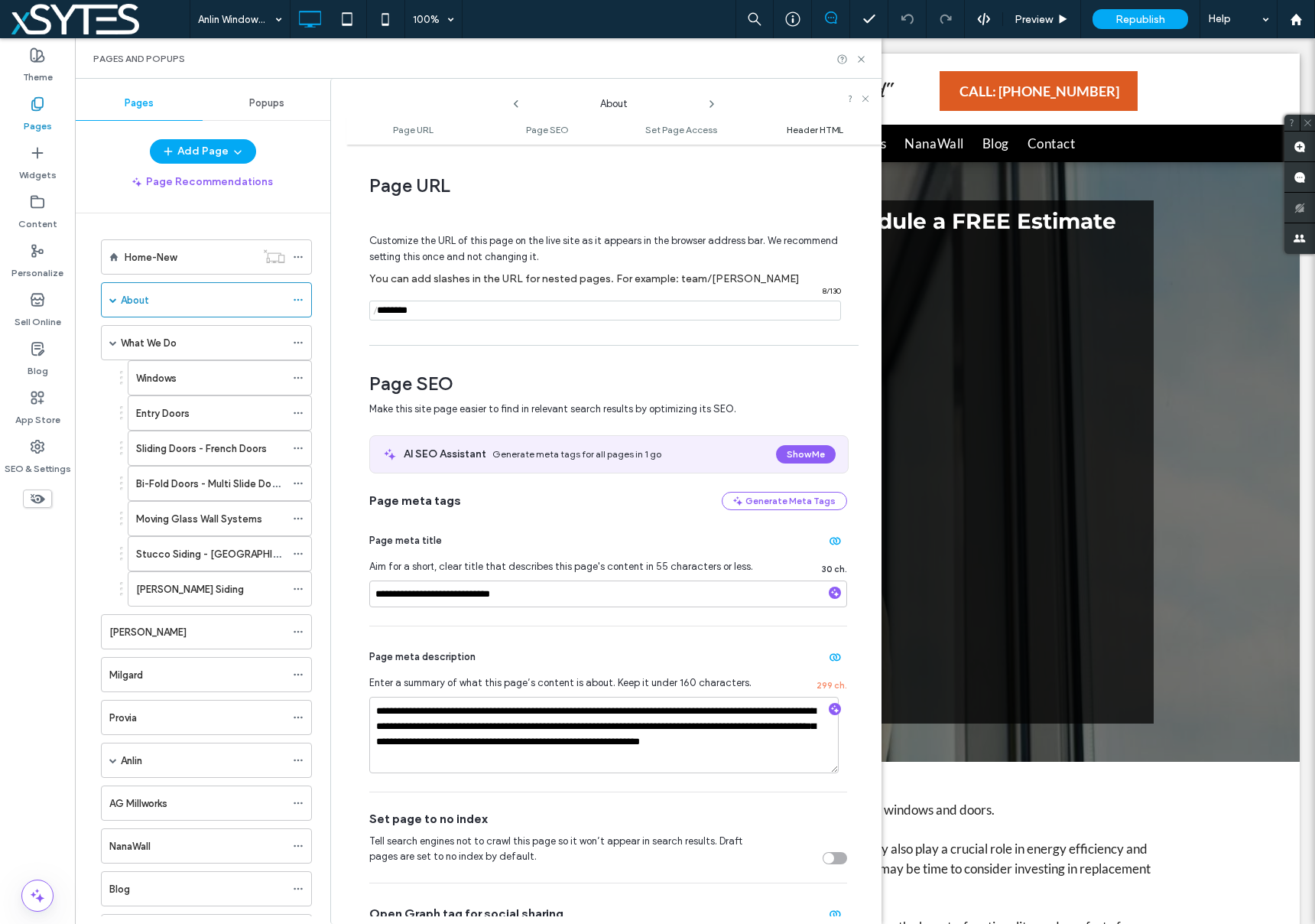
click at [825, 127] on span "Header HTML" at bounding box center [815, 129] width 56 height 11
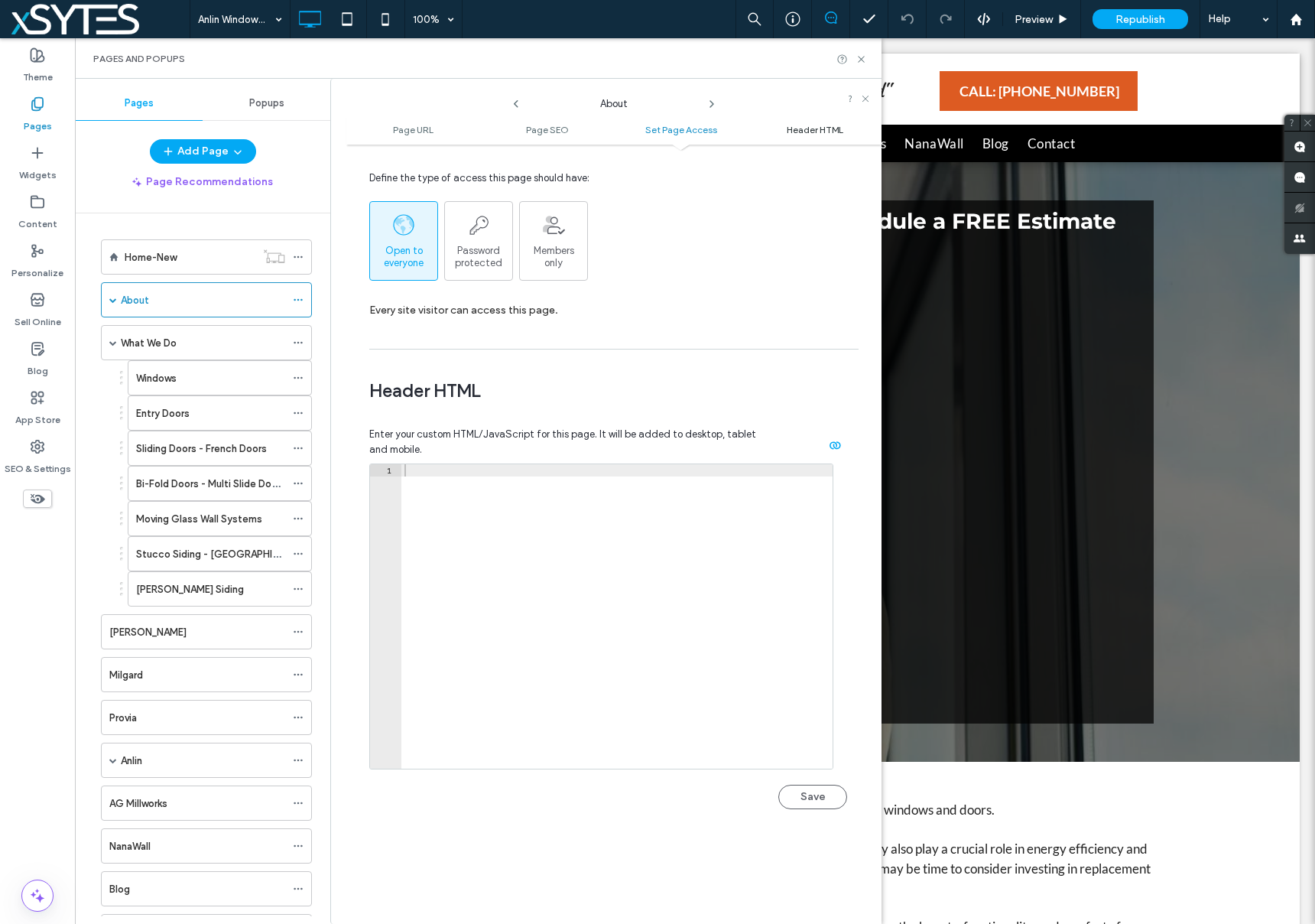
scroll to position [1409, 0]
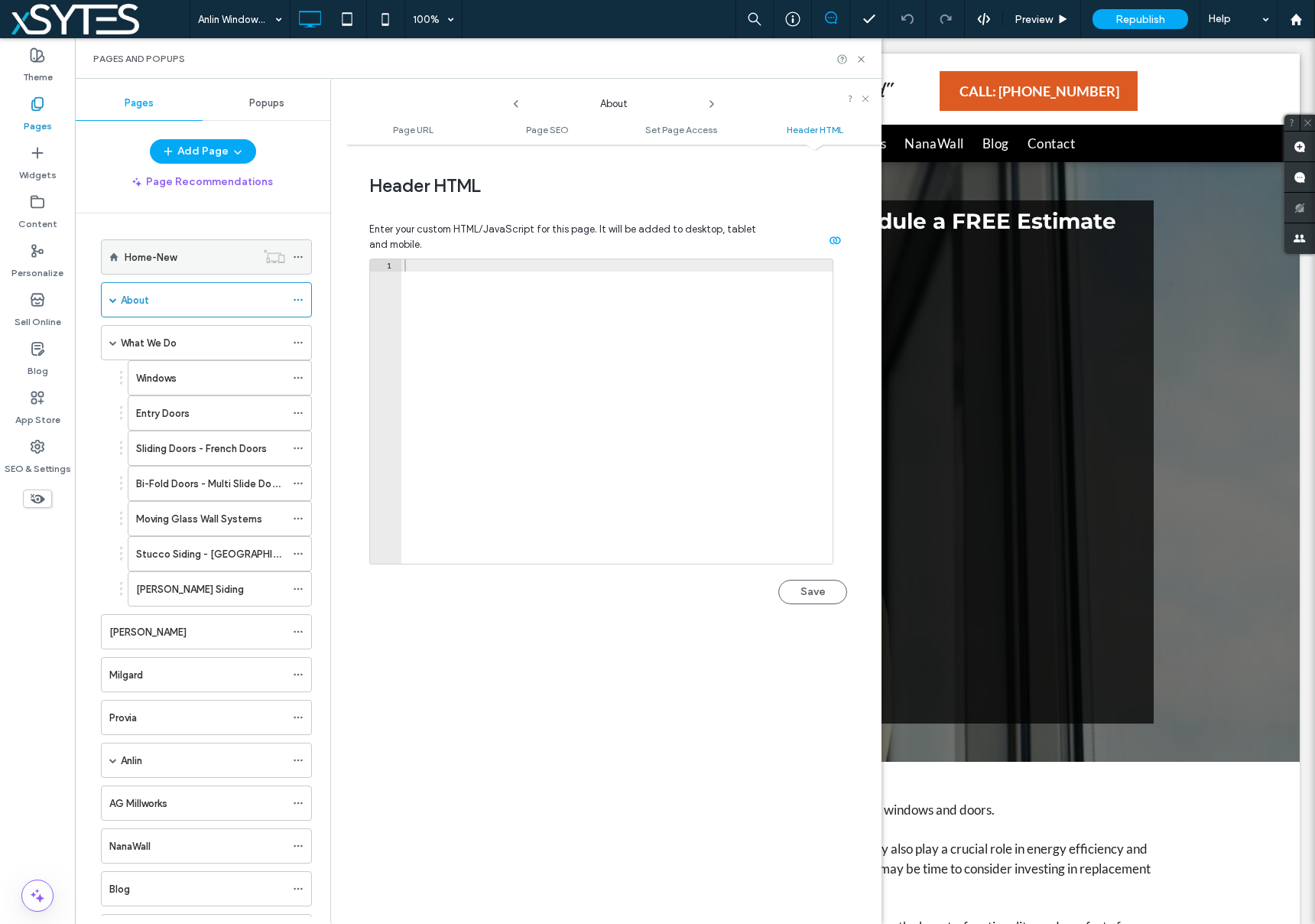
click at [298, 255] on icon at bounding box center [298, 256] width 10 height 10
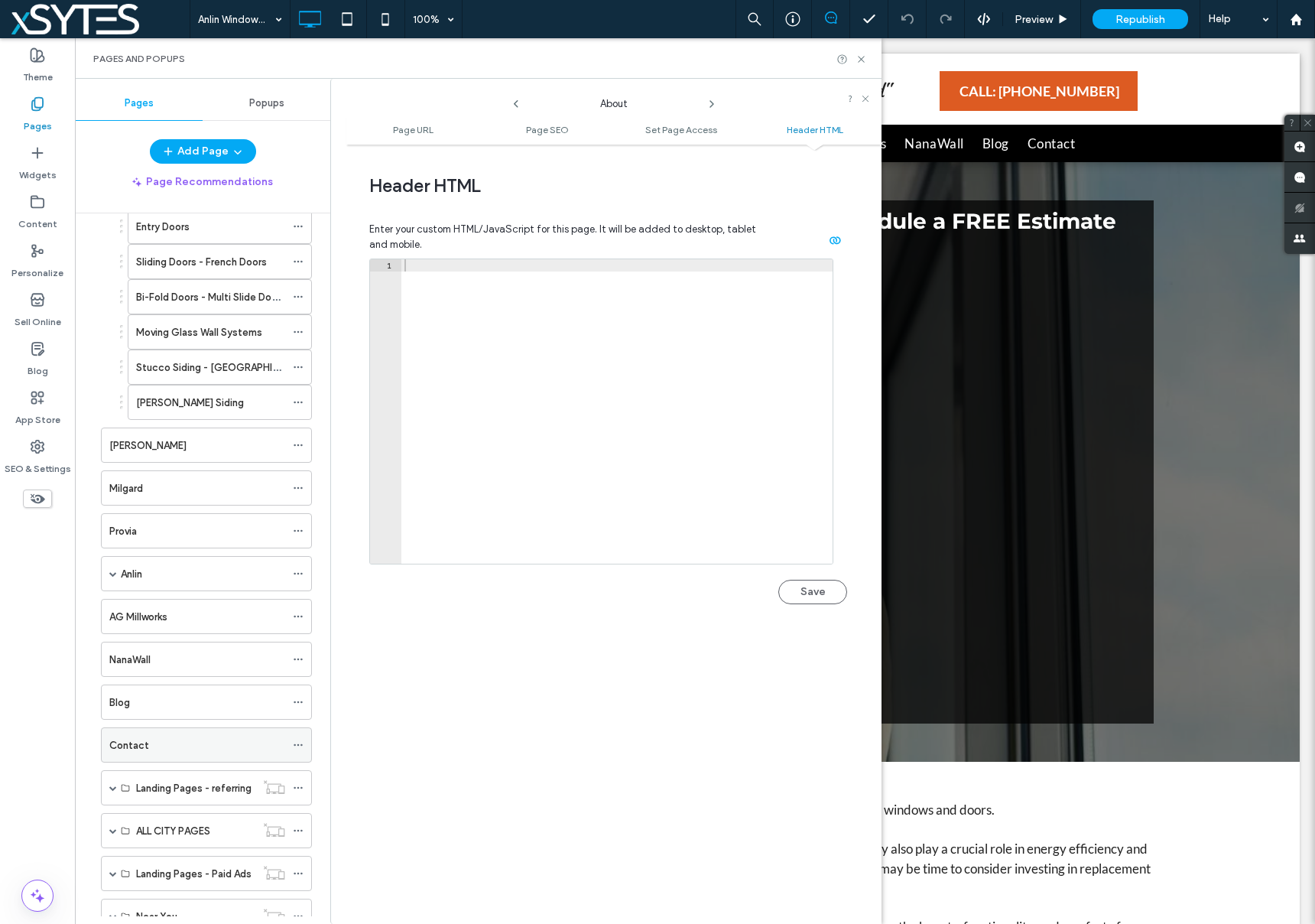
scroll to position [285, 0]
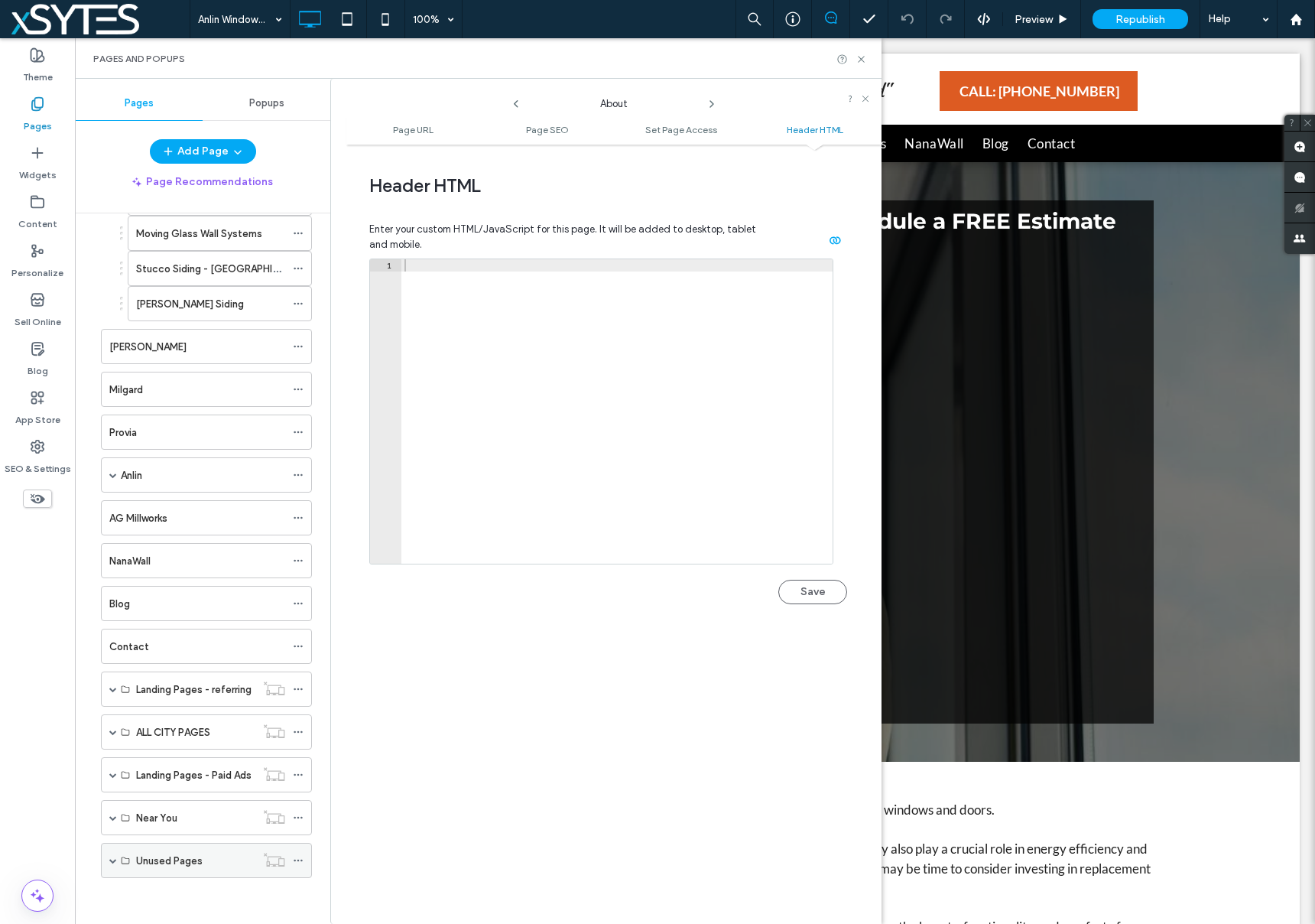
click at [114, 857] on span at bounding box center [113, 860] width 8 height 8
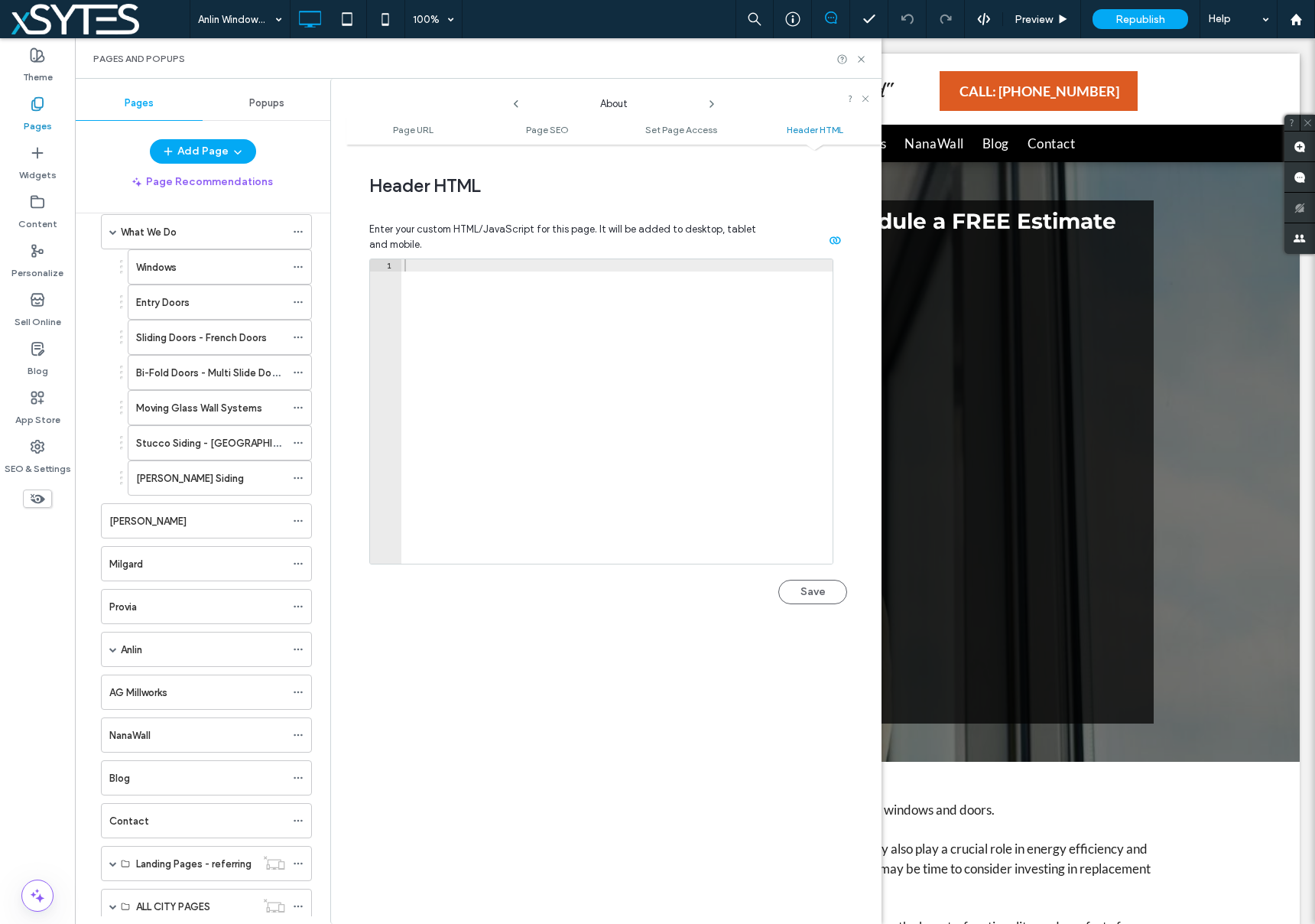
scroll to position [0, 0]
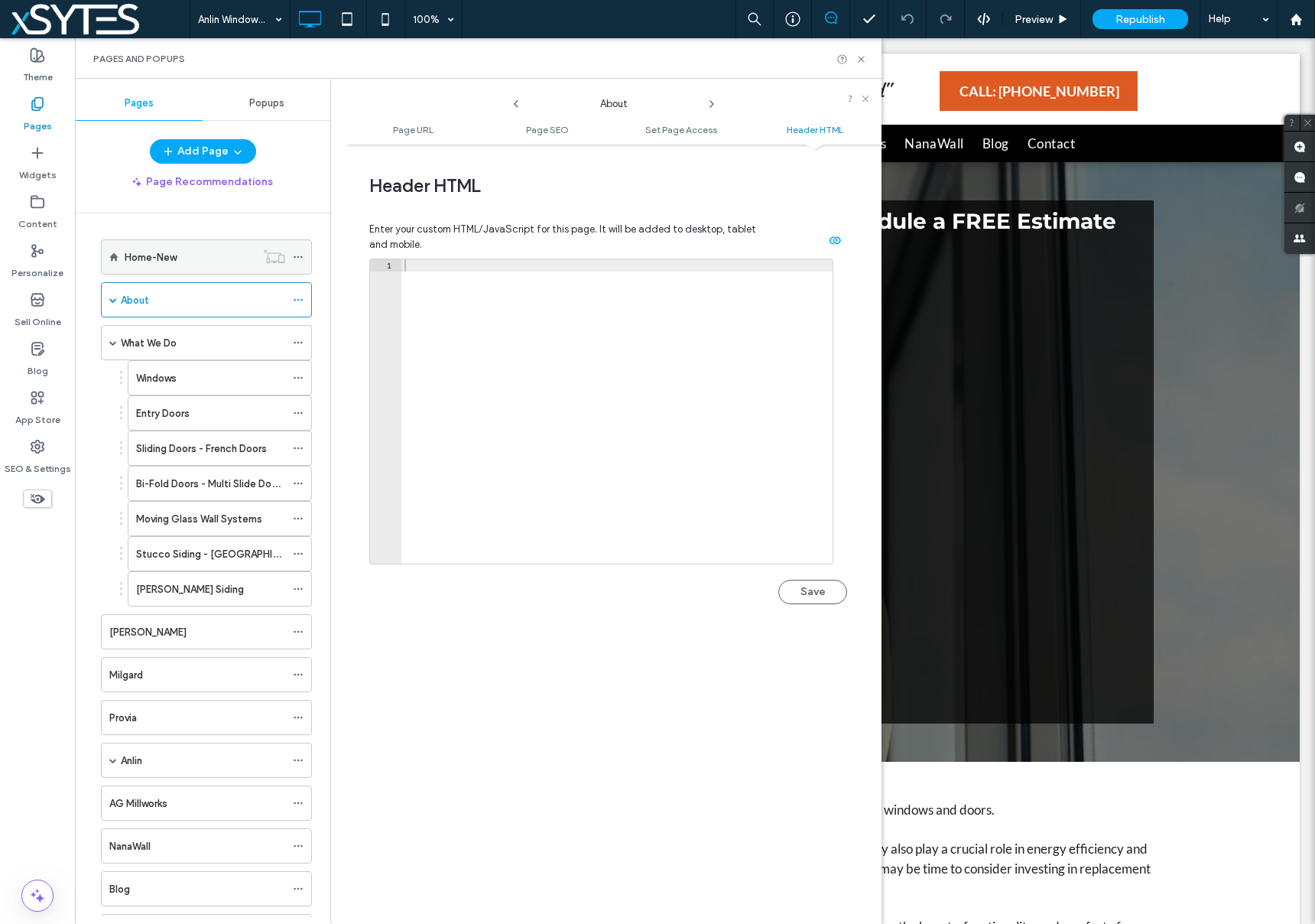
click at [294, 256] on use at bounding box center [298, 257] width 9 height 2
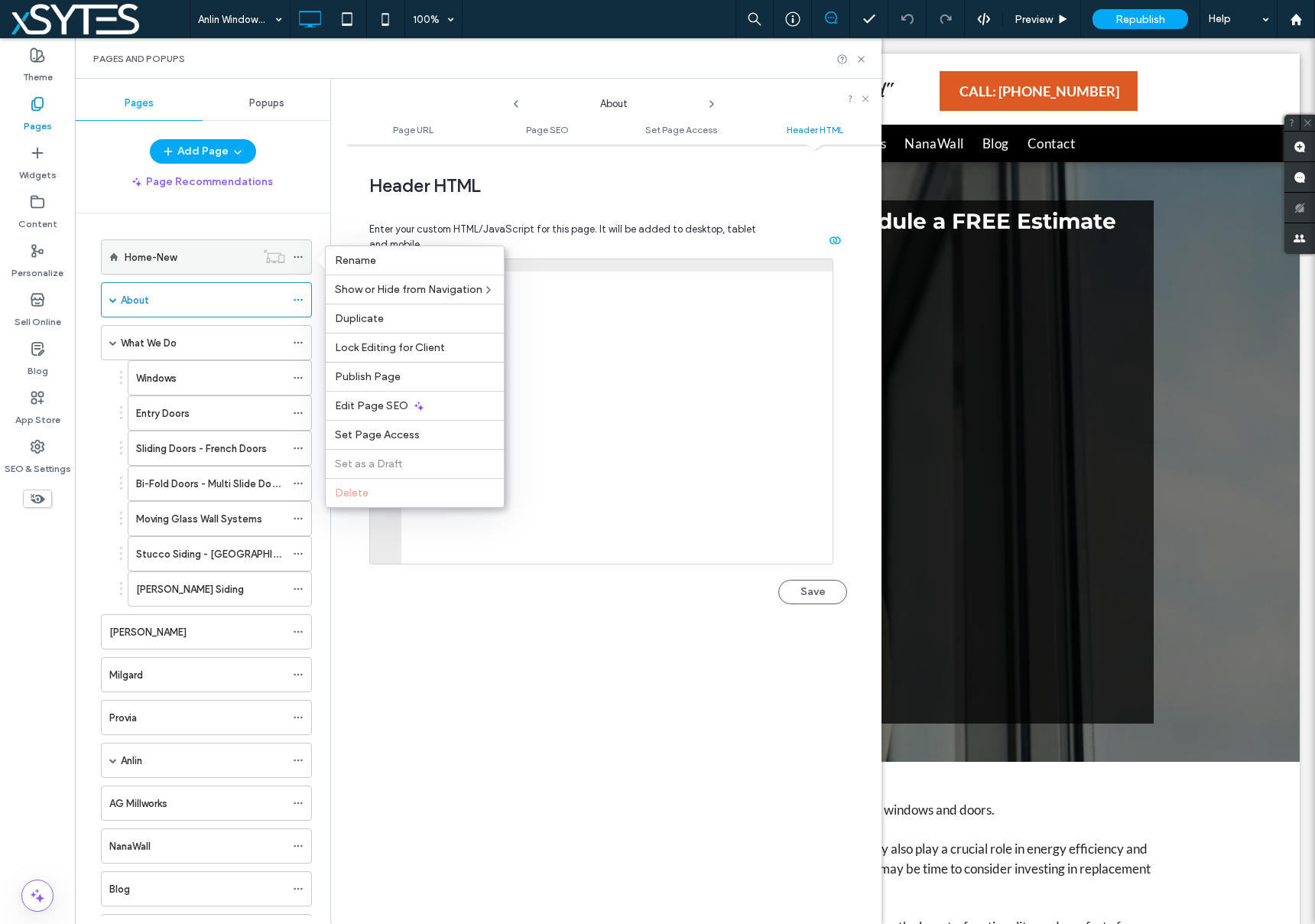
click at [205, 254] on div "Home-New" at bounding box center [189, 257] width 130 height 16
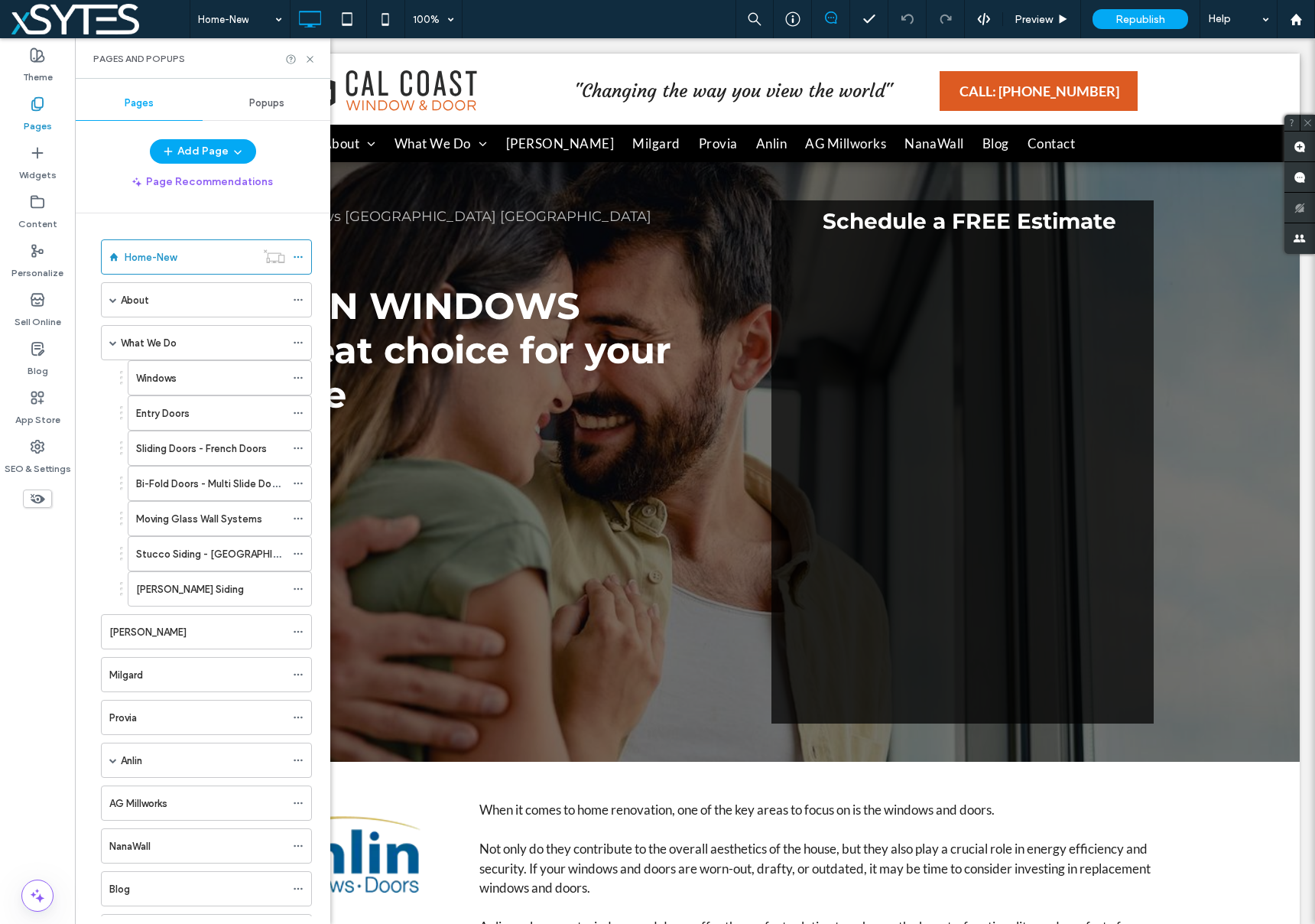
click at [299, 255] on div at bounding box center [658, 462] width 1315 height 924
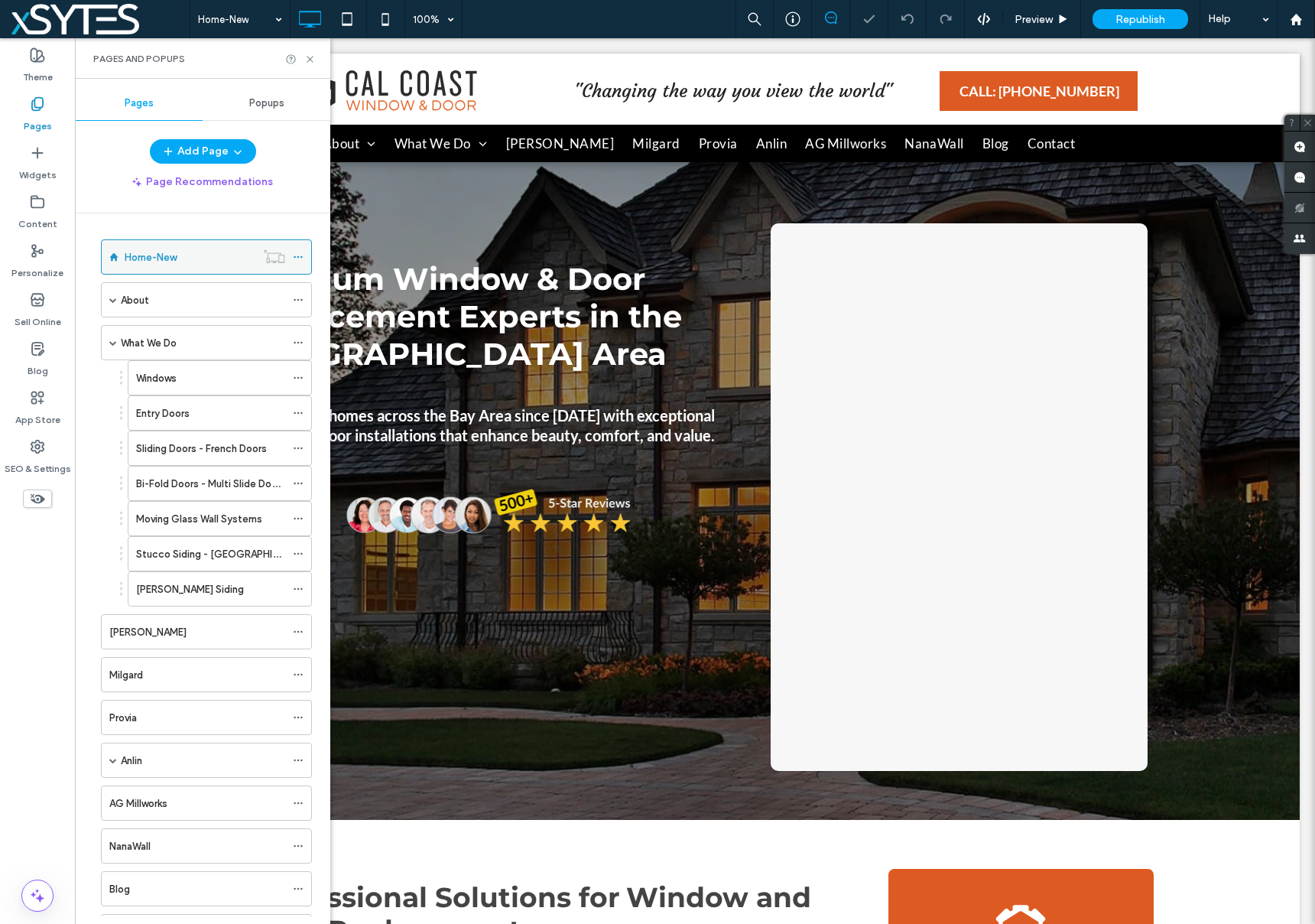
click at [298, 255] on icon at bounding box center [298, 256] width 10 height 10
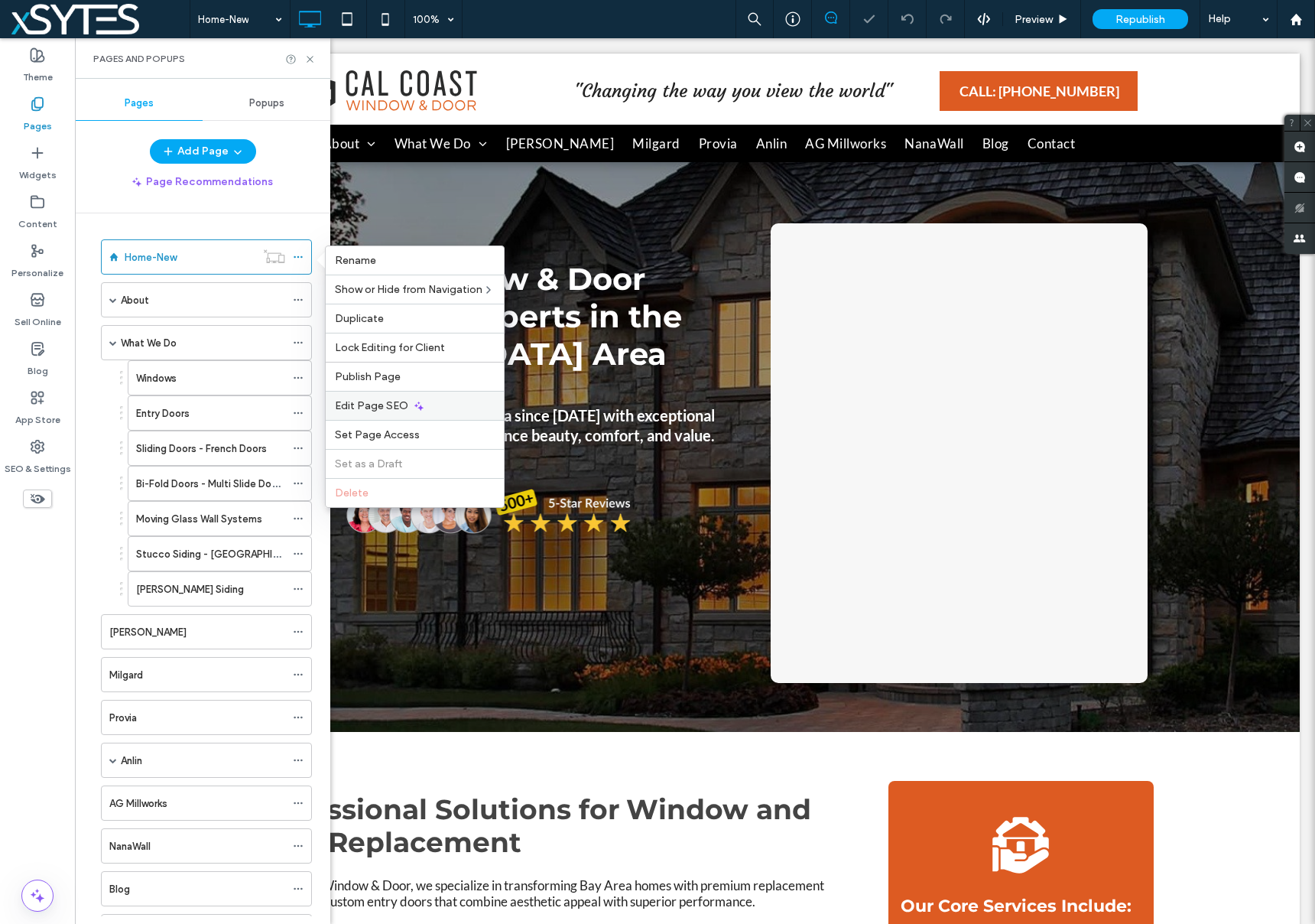
click at [383, 402] on span "Edit Page SEO" at bounding box center [371, 405] width 73 height 13
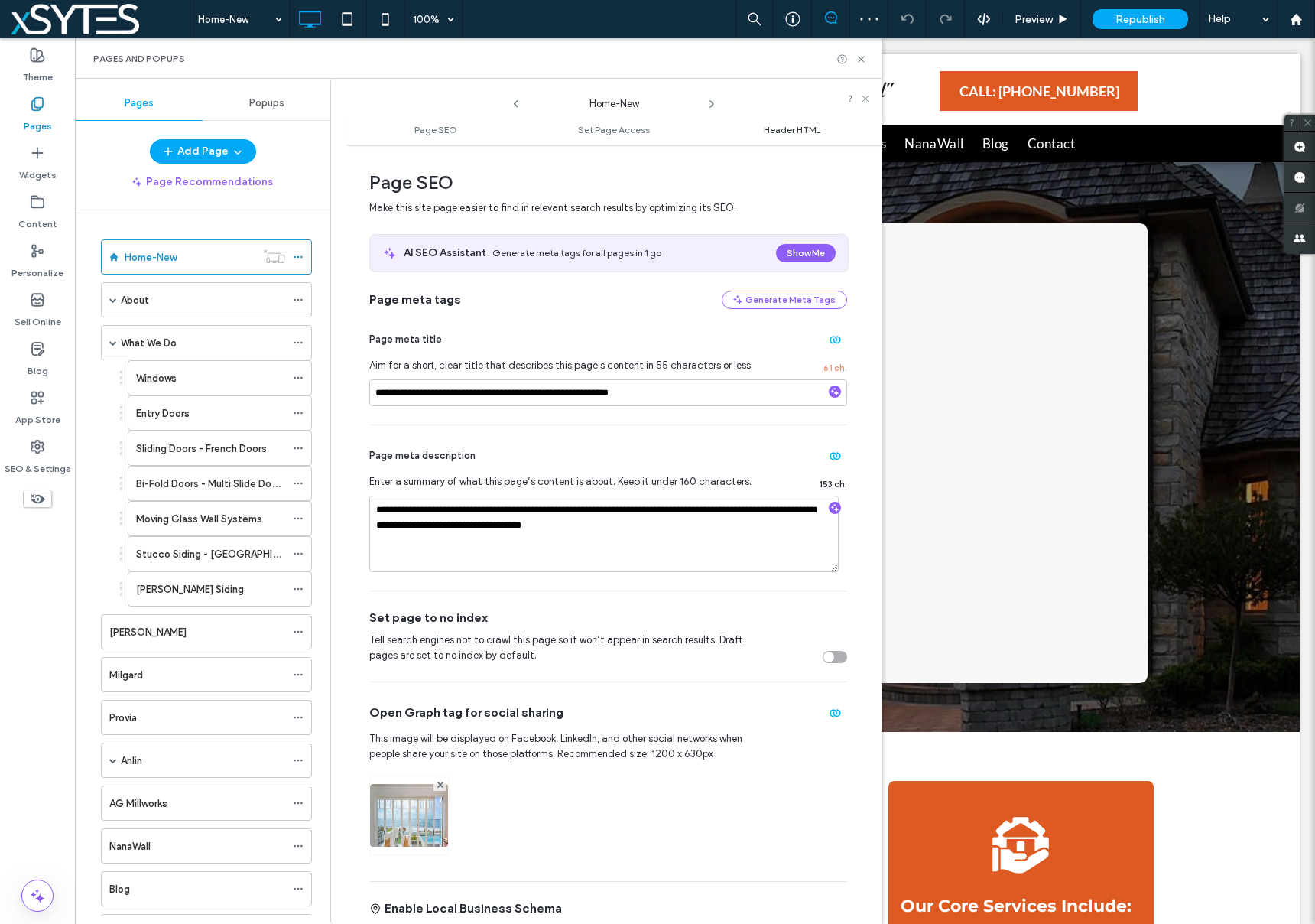
click at [813, 129] on span "Header HTML" at bounding box center [792, 129] width 56 height 11
click at [299, 254] on icon at bounding box center [298, 256] width 10 height 10
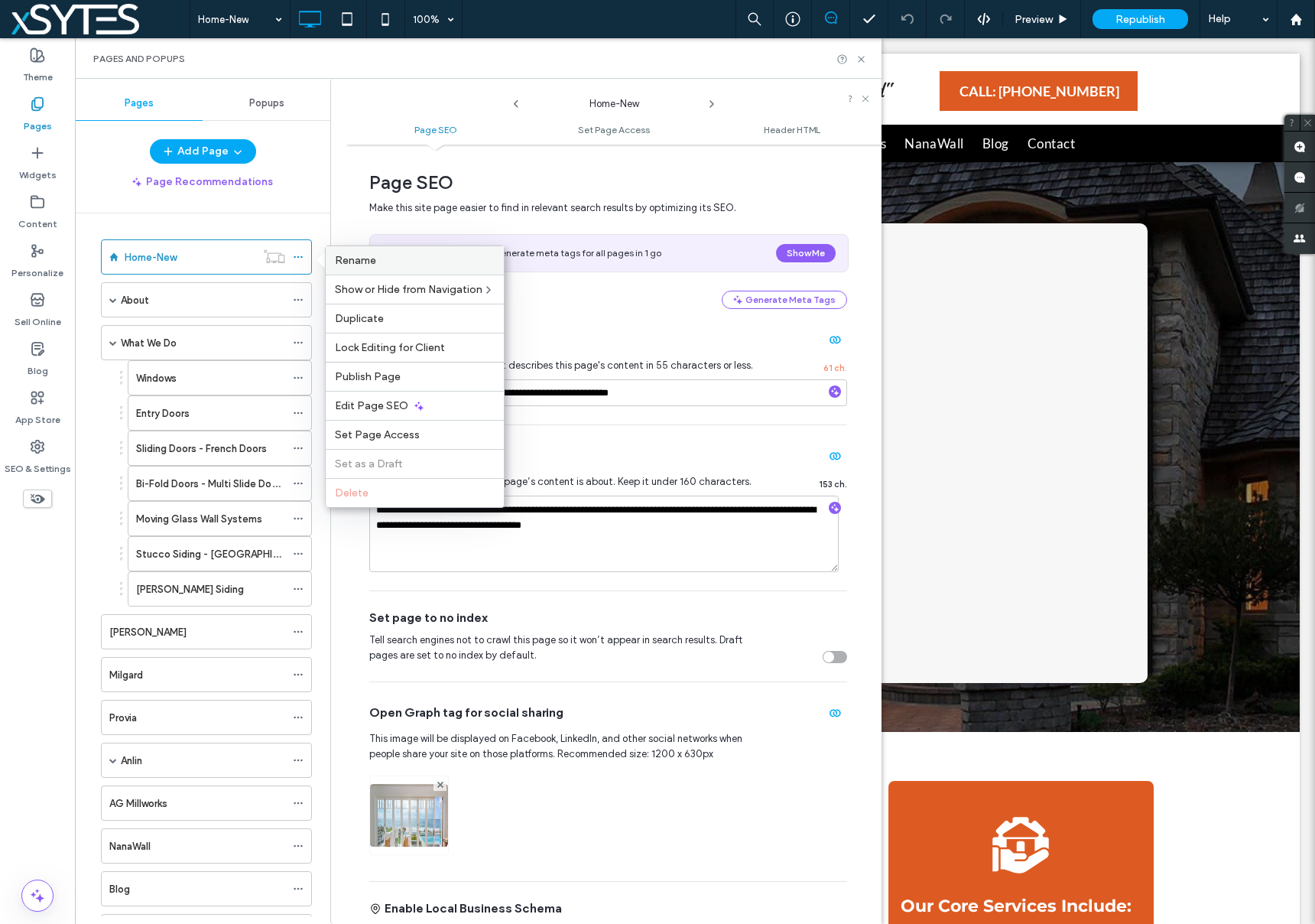
click at [376, 257] on label "Rename" at bounding box center [415, 261] width 160 height 13
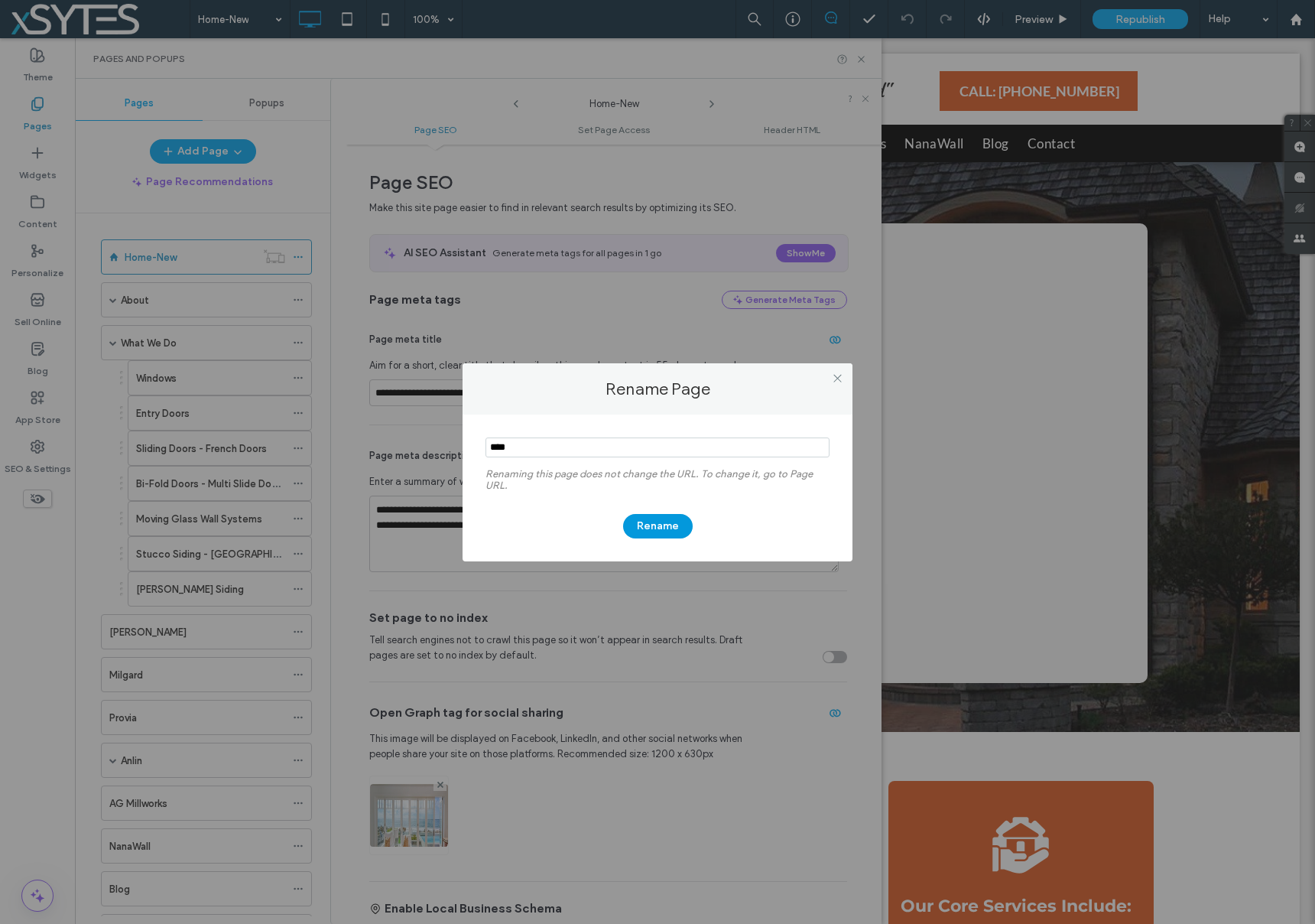
type input "****"
click at [650, 532] on button "Rename" at bounding box center [658, 526] width 69 height 25
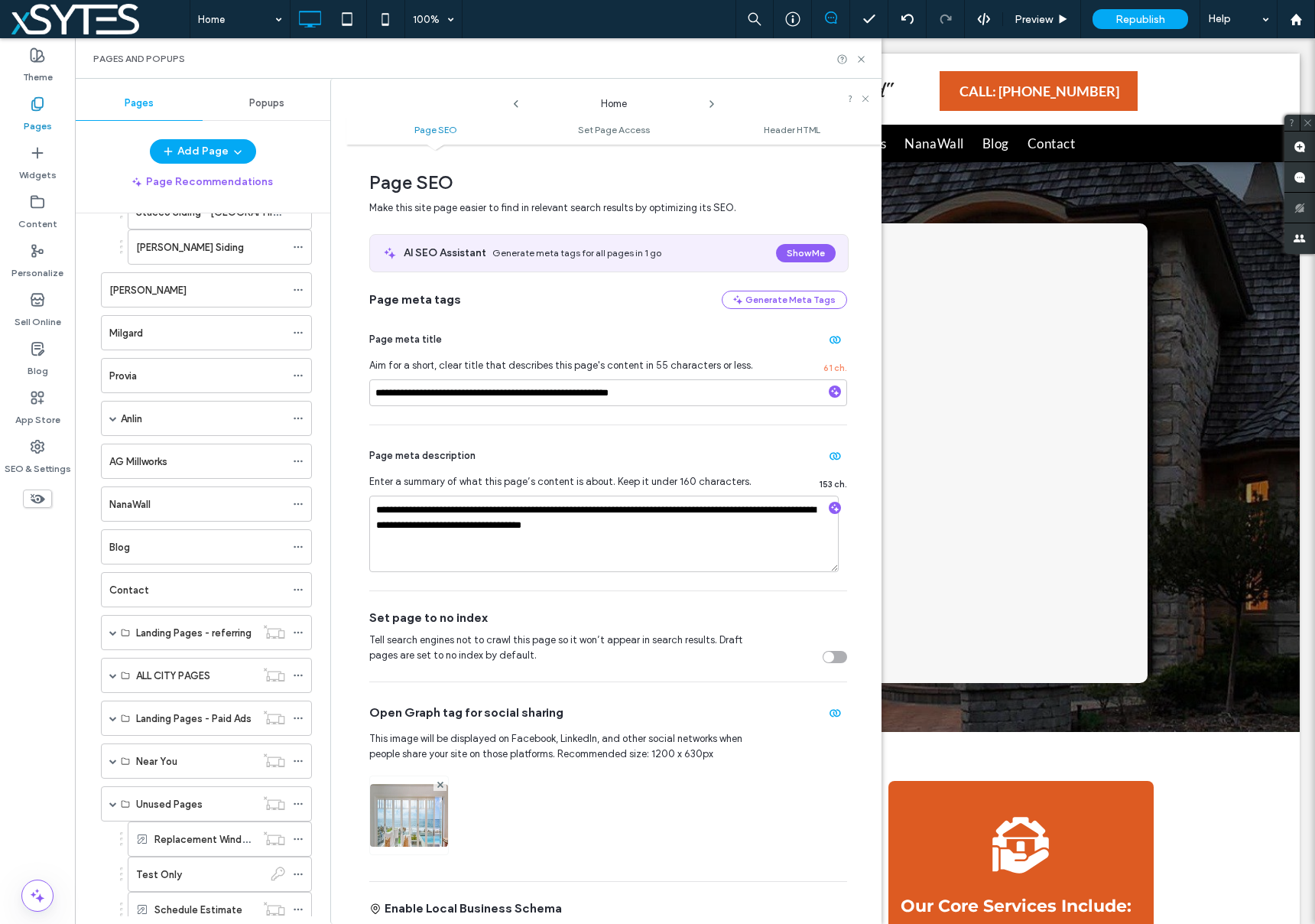
scroll to position [426, 0]
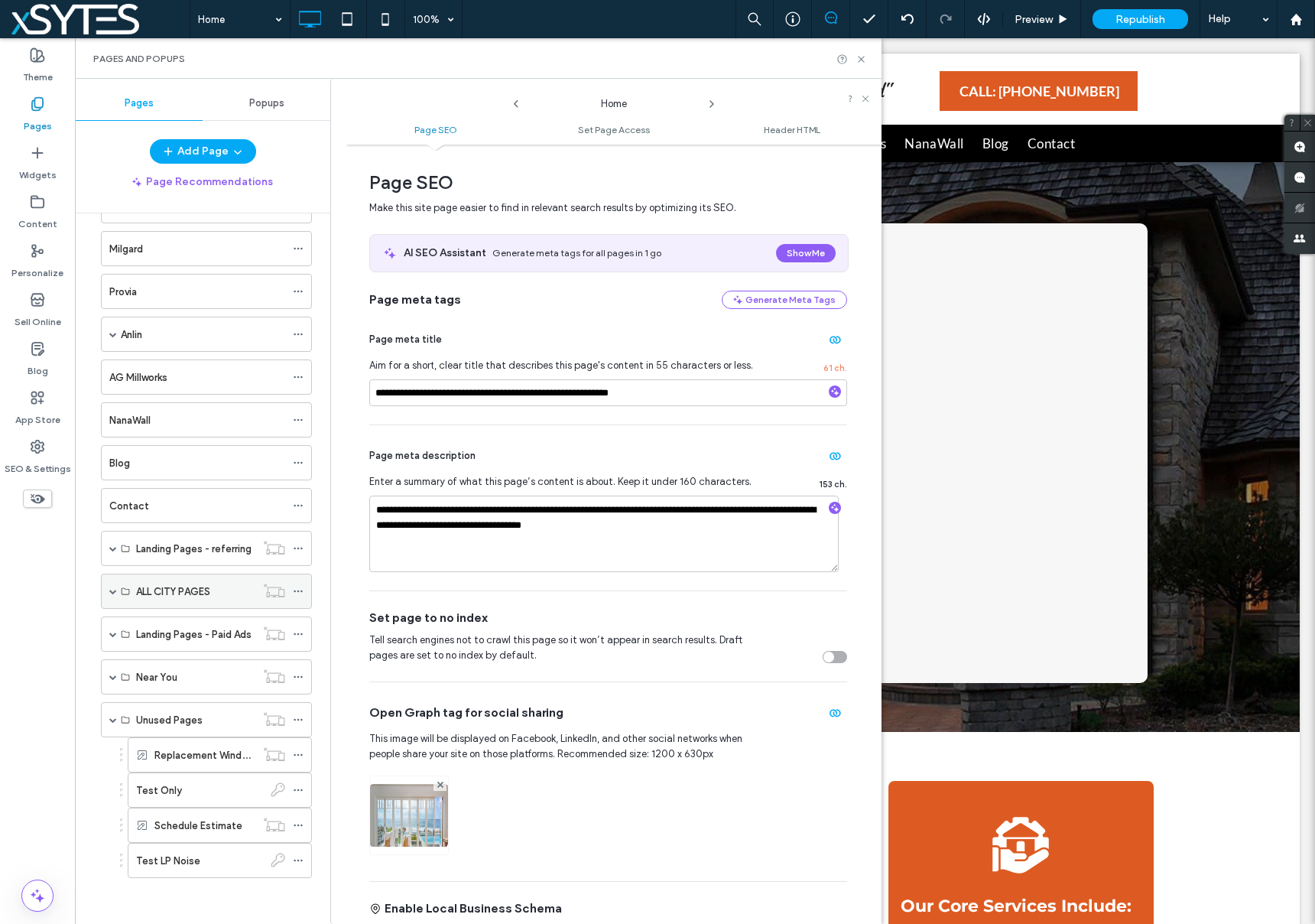
click at [109, 590] on span at bounding box center [113, 591] width 8 height 8
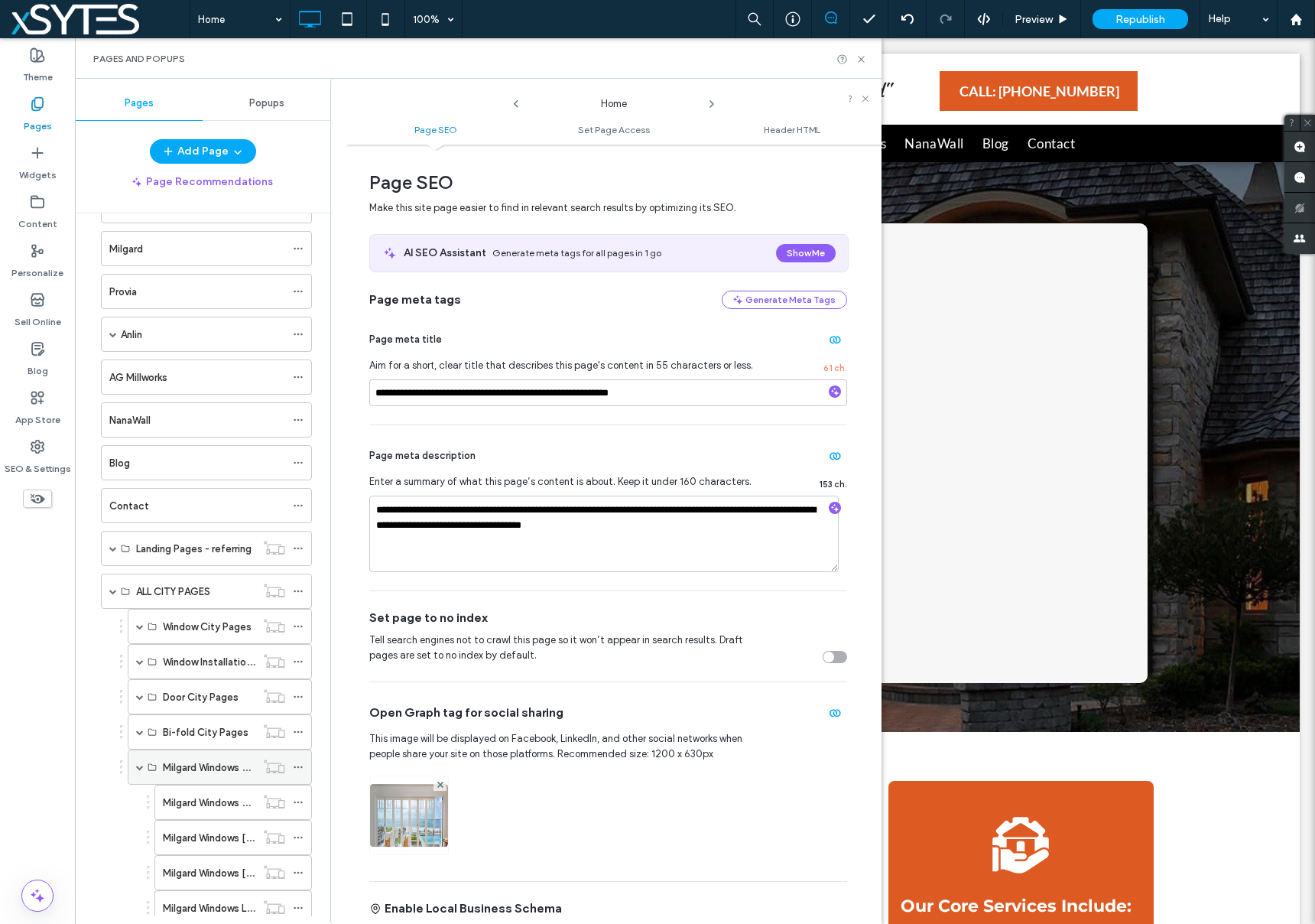
click at [137, 765] on span at bounding box center [140, 767] width 8 height 8
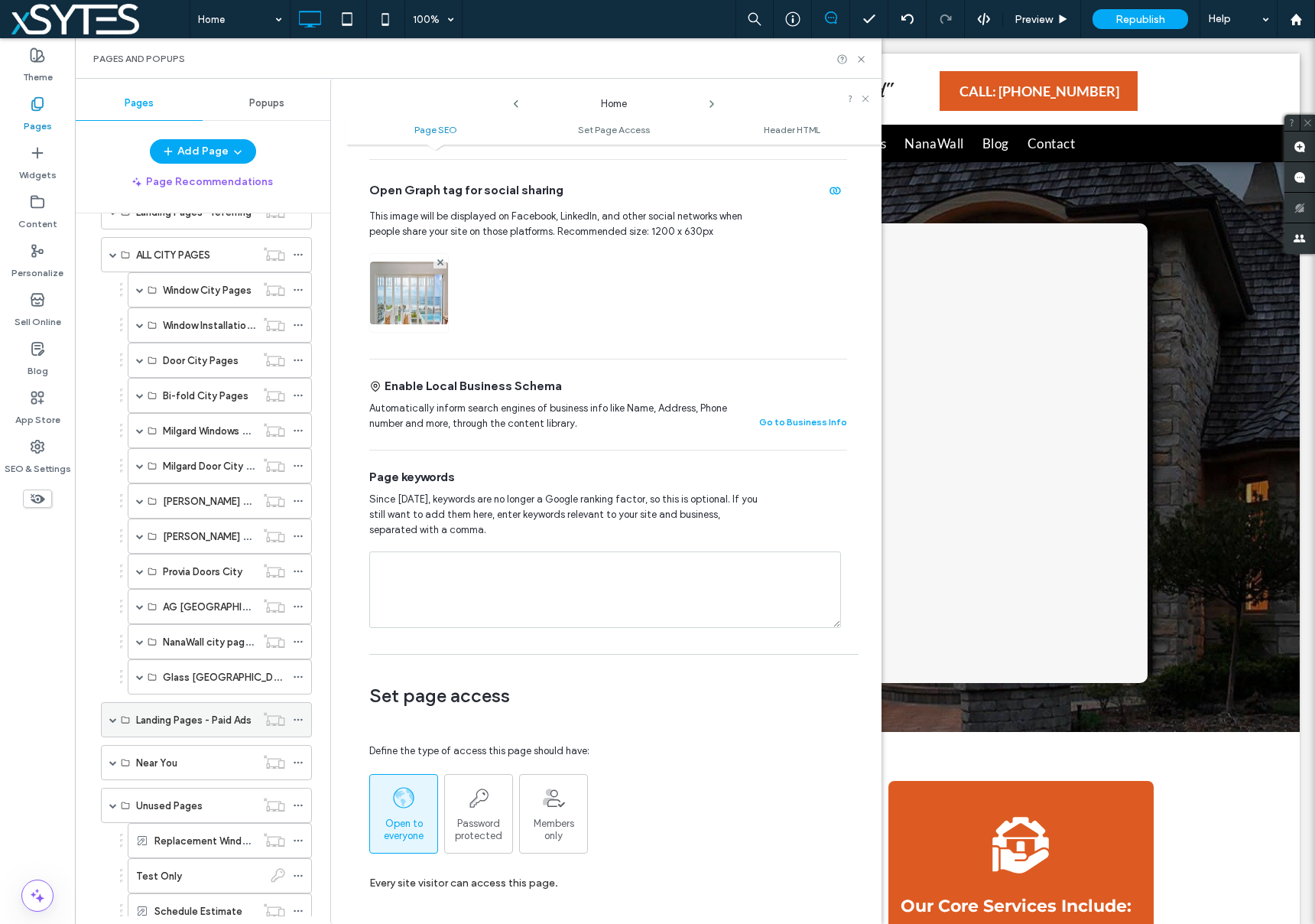
scroll to position [745, 0]
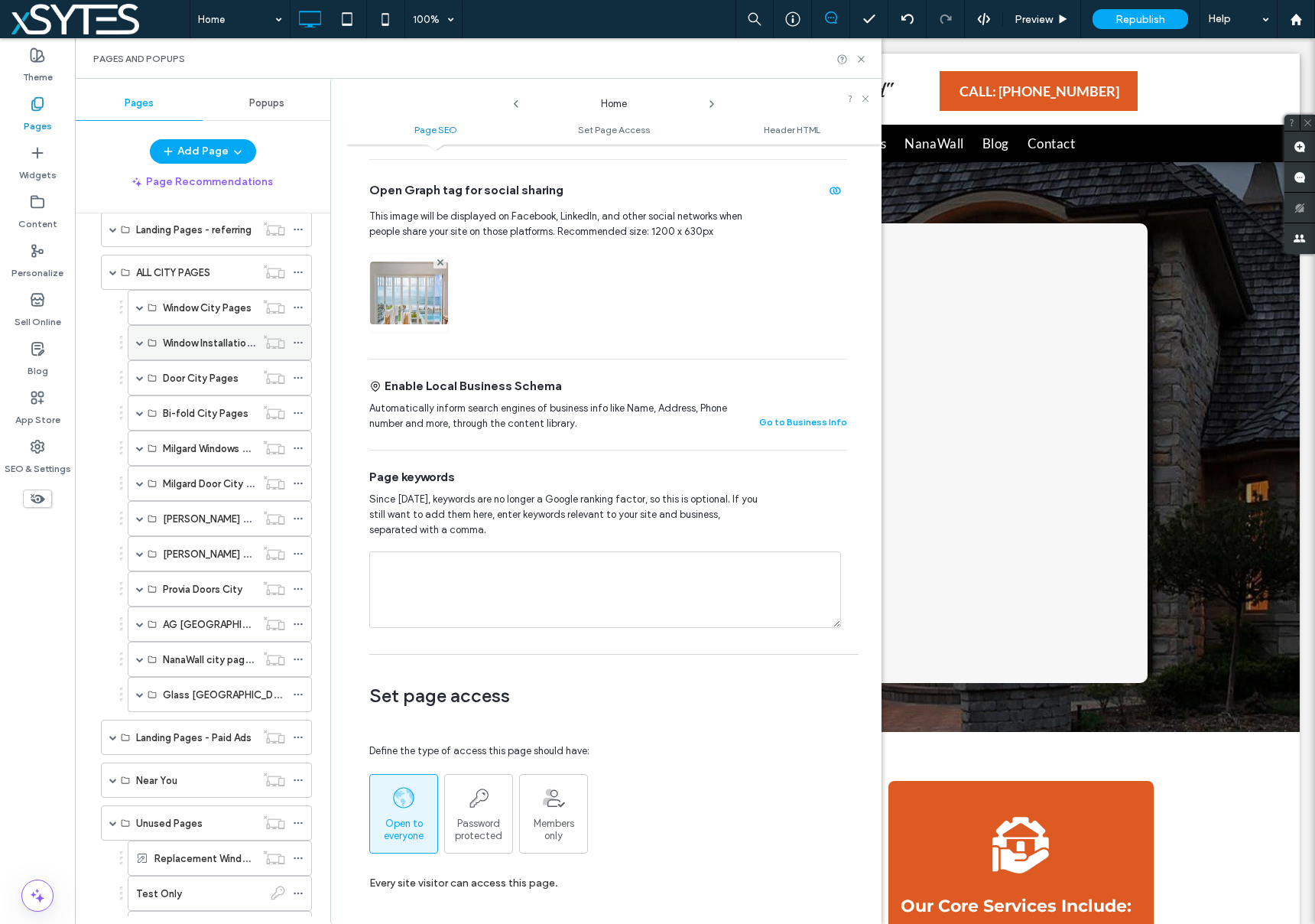
click at [142, 341] on span at bounding box center [140, 343] width 8 height 8
click at [225, 375] on label "Window installation [GEOGRAPHIC_DATA] [GEOGRAPHIC_DATA]" at bounding box center [329, 378] width 298 height 27
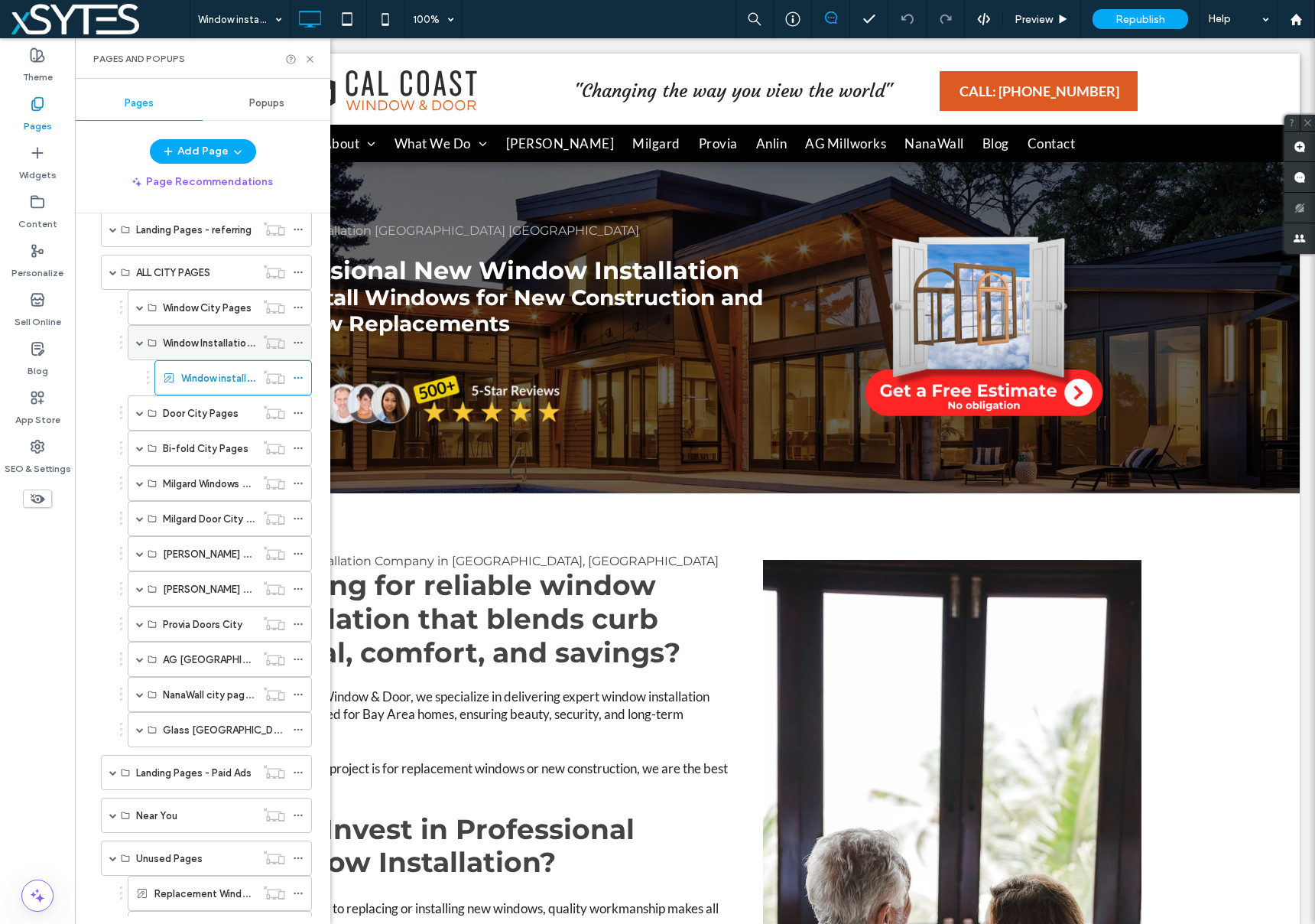
click at [141, 343] on span at bounding box center [140, 343] width 8 height 8
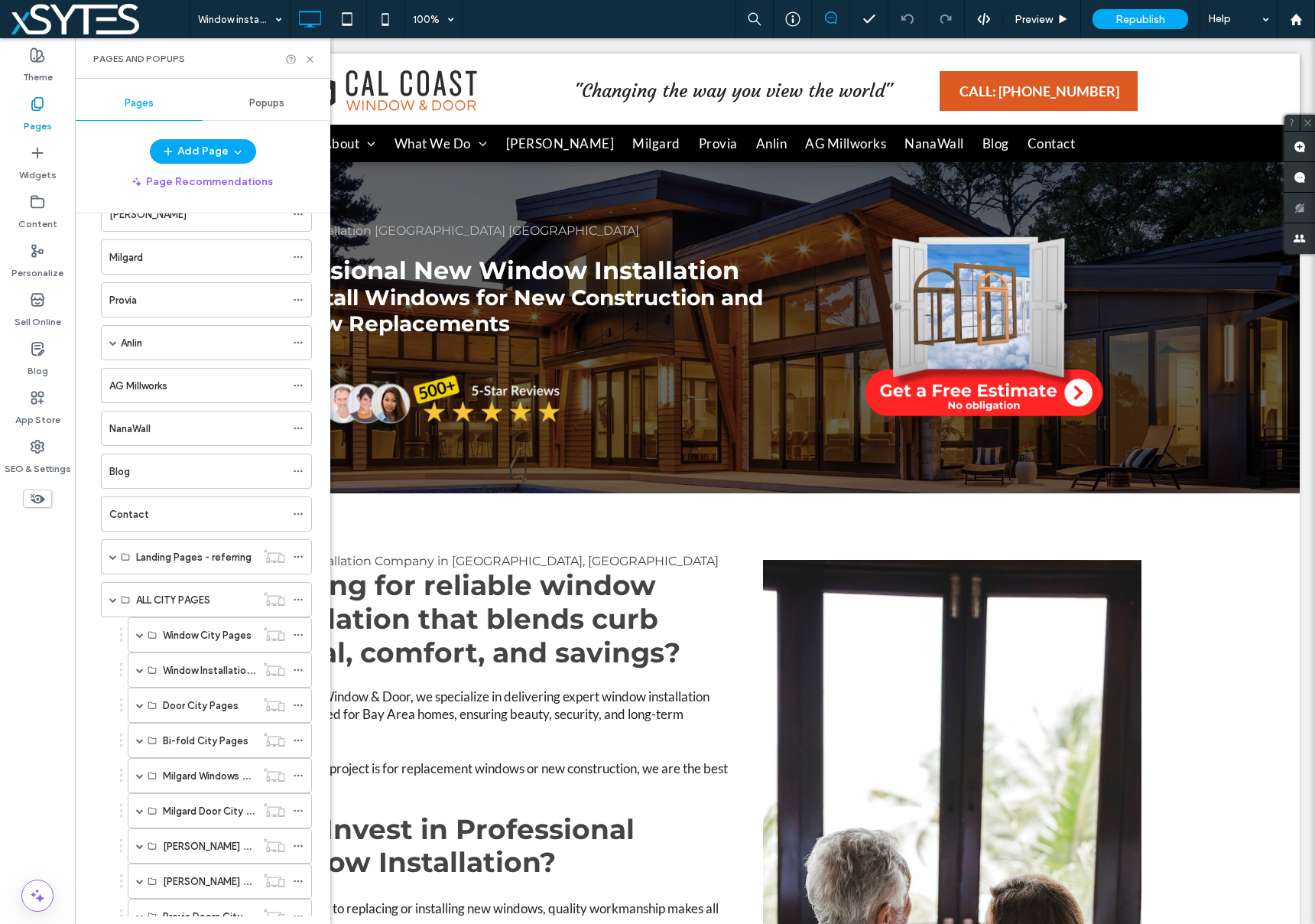
scroll to position [417, 0]
click at [115, 343] on span at bounding box center [113, 344] width 8 height 8
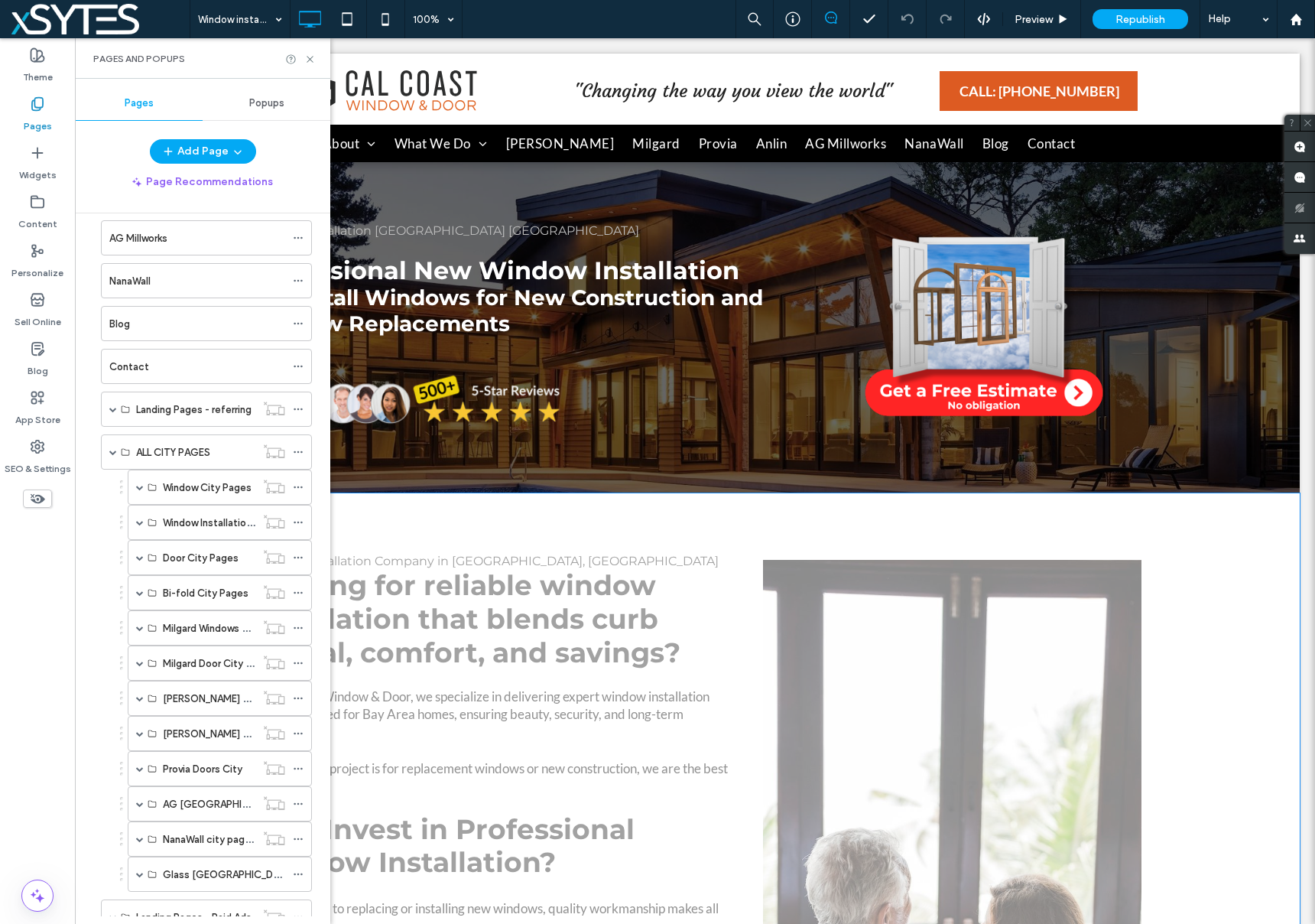
scroll to position [883, 0]
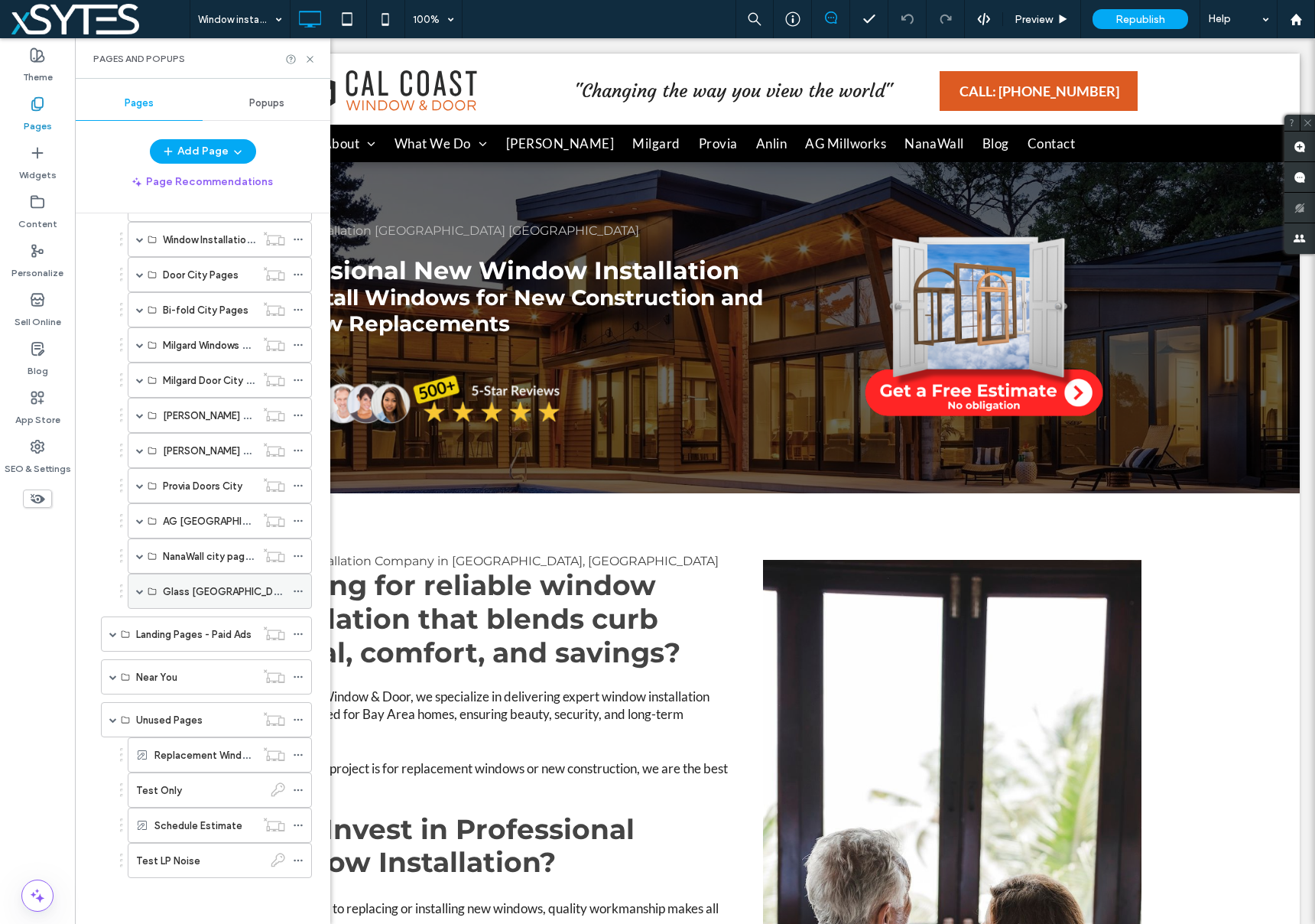
click at [295, 589] on icon at bounding box center [298, 590] width 10 height 10
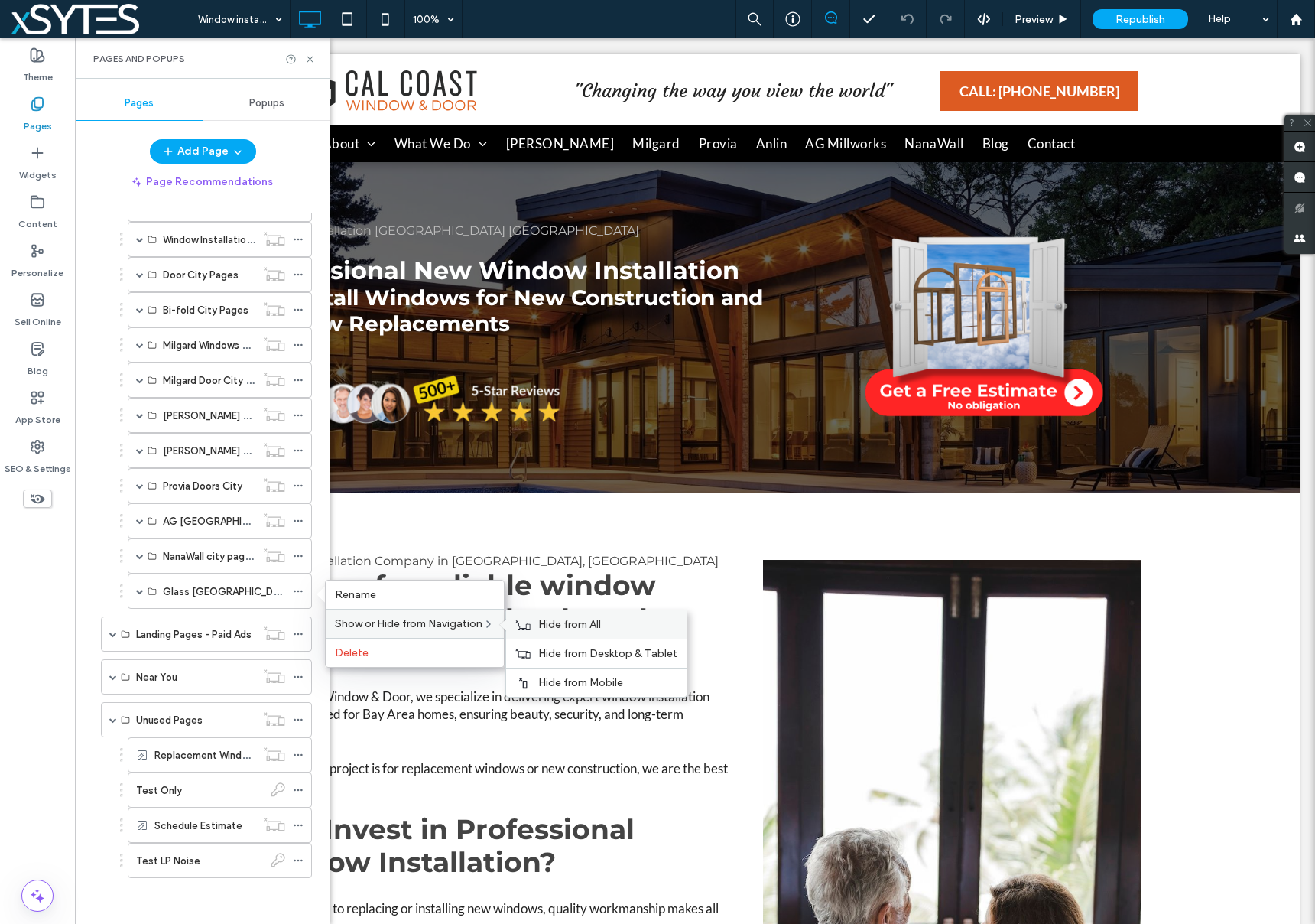
click at [537, 623] on div "Hide from All" at bounding box center [597, 624] width 181 height 29
click at [139, 592] on span at bounding box center [140, 591] width 8 height 8
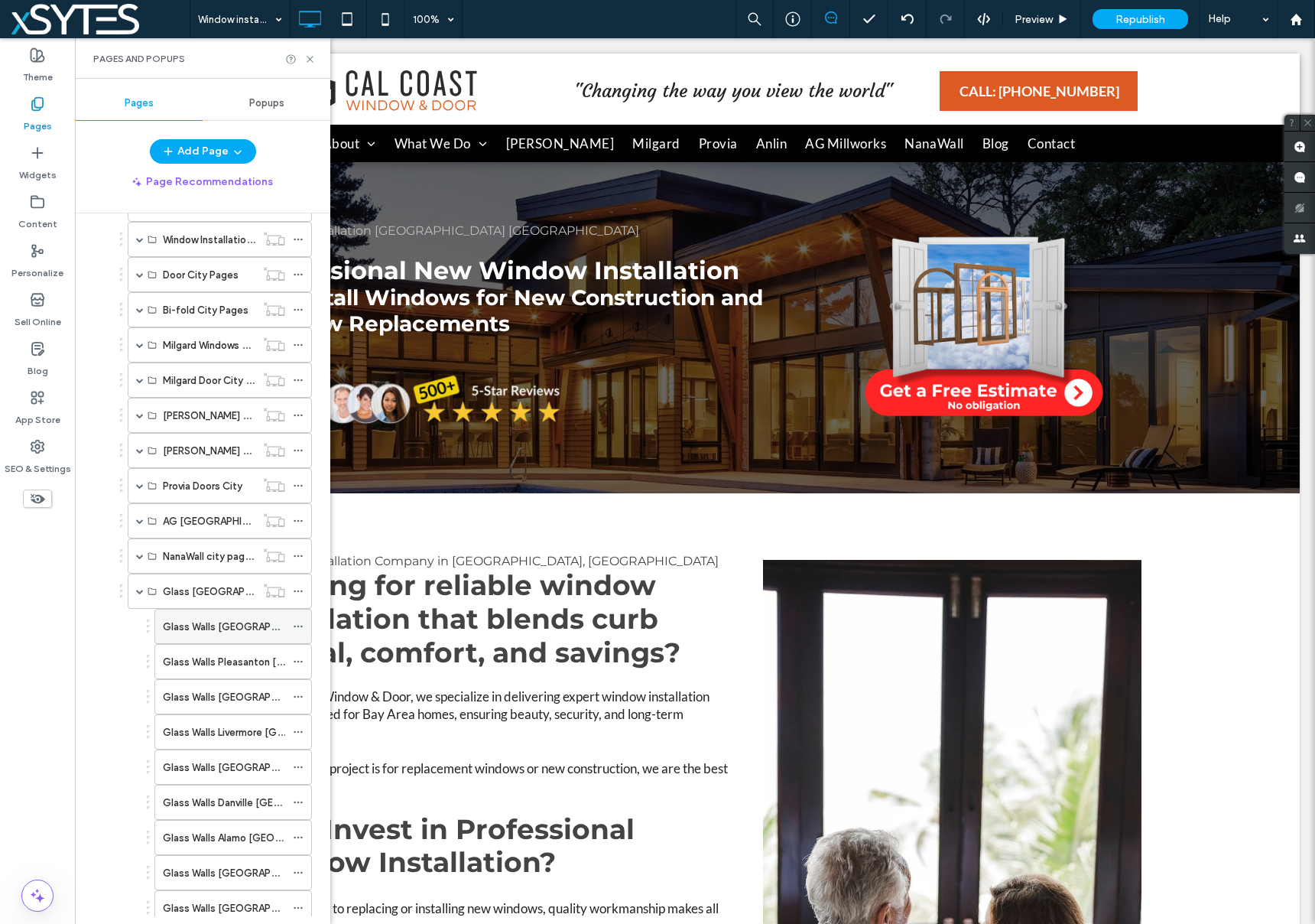
click at [185, 628] on label "Glass Walls [GEOGRAPHIC_DATA]" at bounding box center [242, 626] width 158 height 27
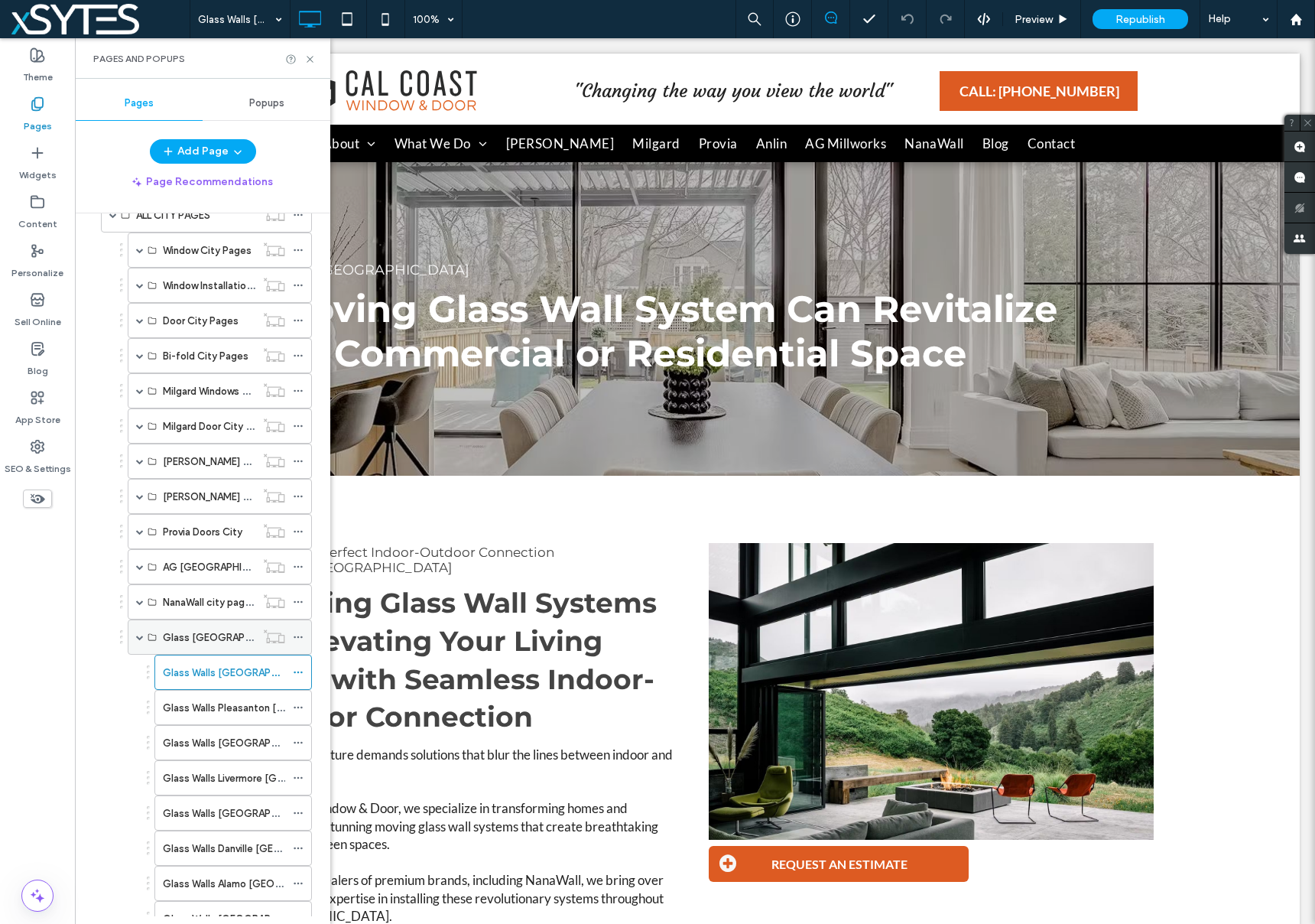
scroll to position [1032, 0]
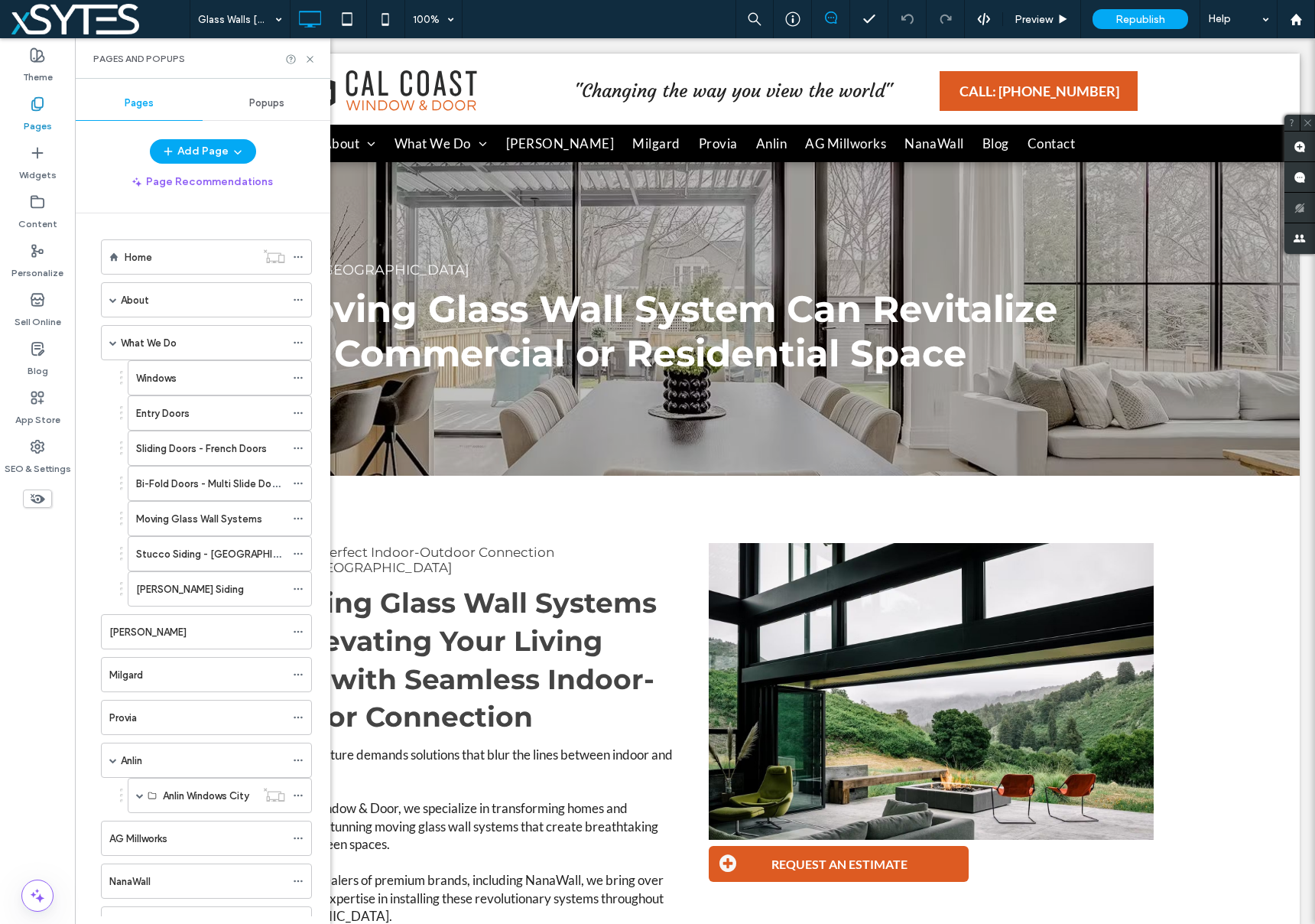
scroll to position [1032, 0]
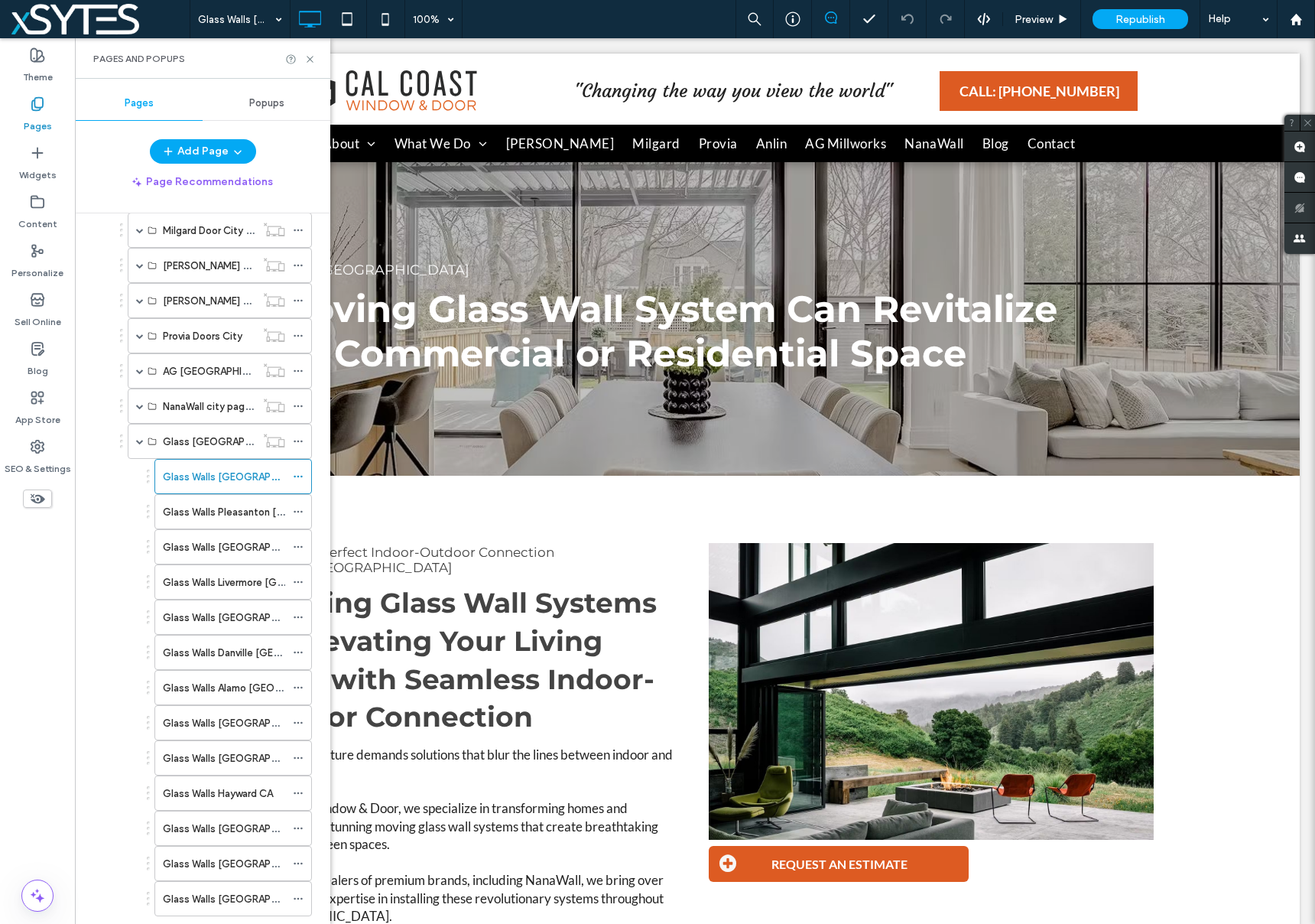
click at [138, 441] on span at bounding box center [140, 442] width 8 height 8
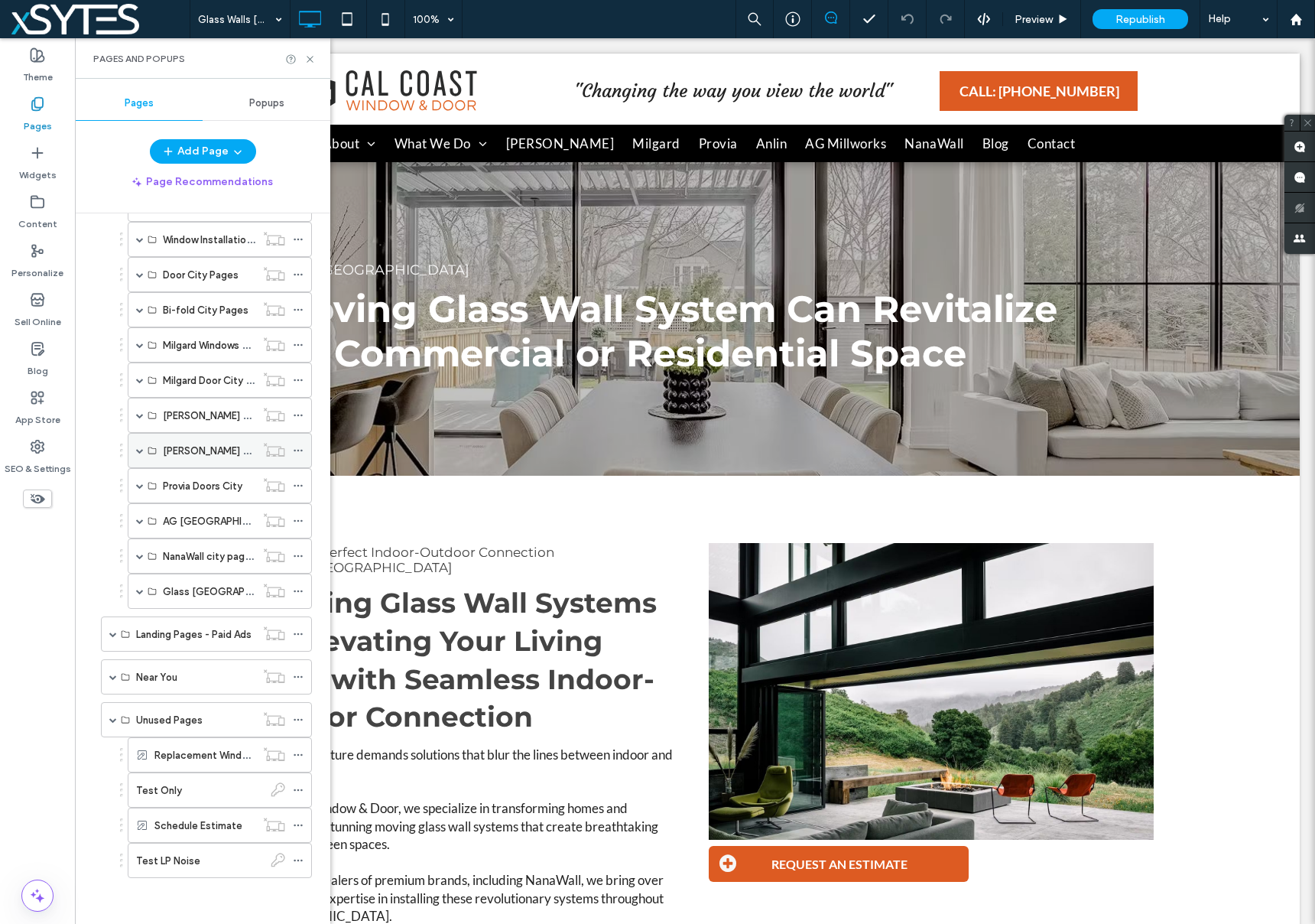
scroll to position [883, 0]
click at [115, 633] on span at bounding box center [113, 634] width 8 height 8
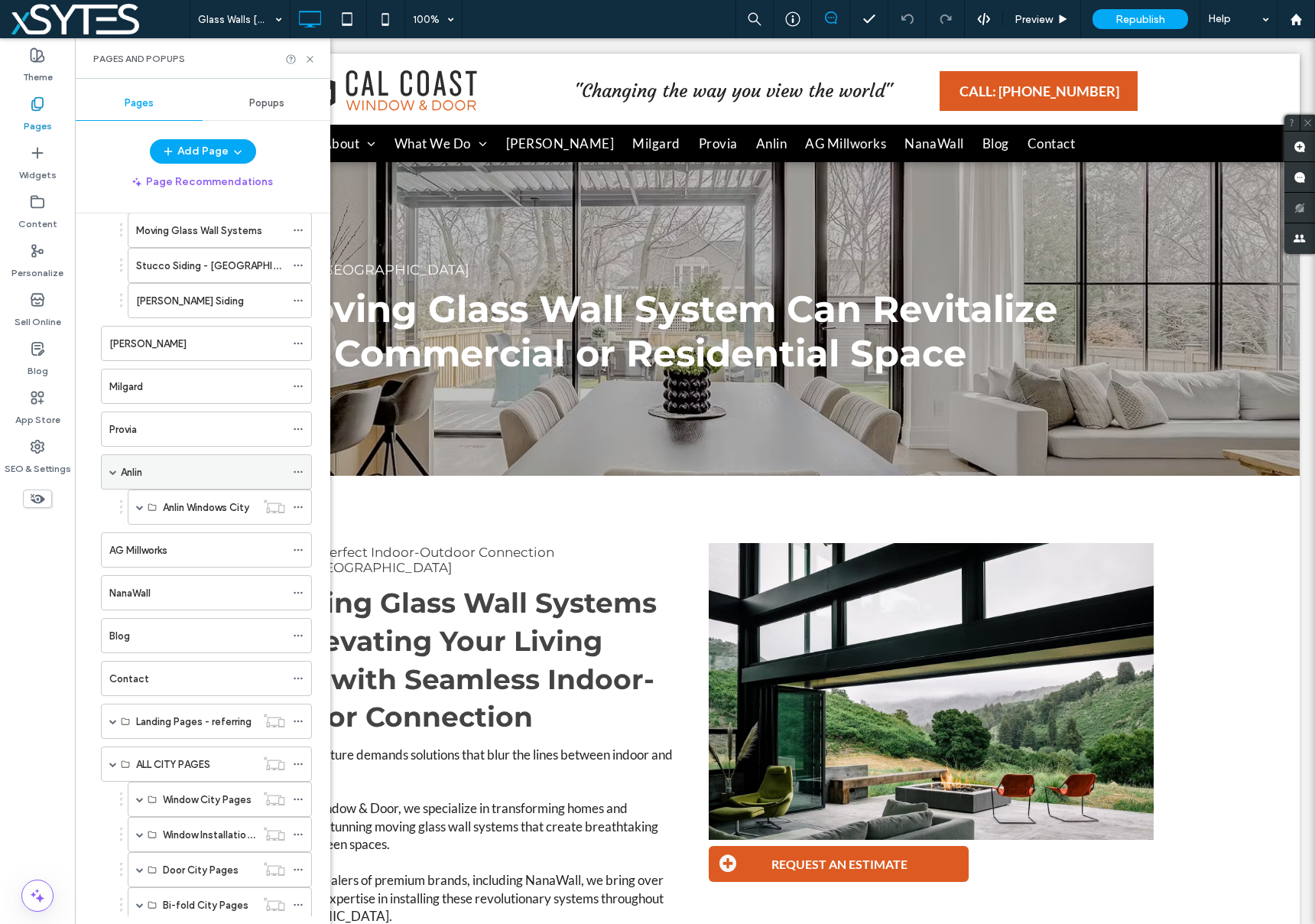
click at [111, 471] on span at bounding box center [113, 472] width 8 height 8
click at [297, 470] on icon at bounding box center [298, 471] width 10 height 10
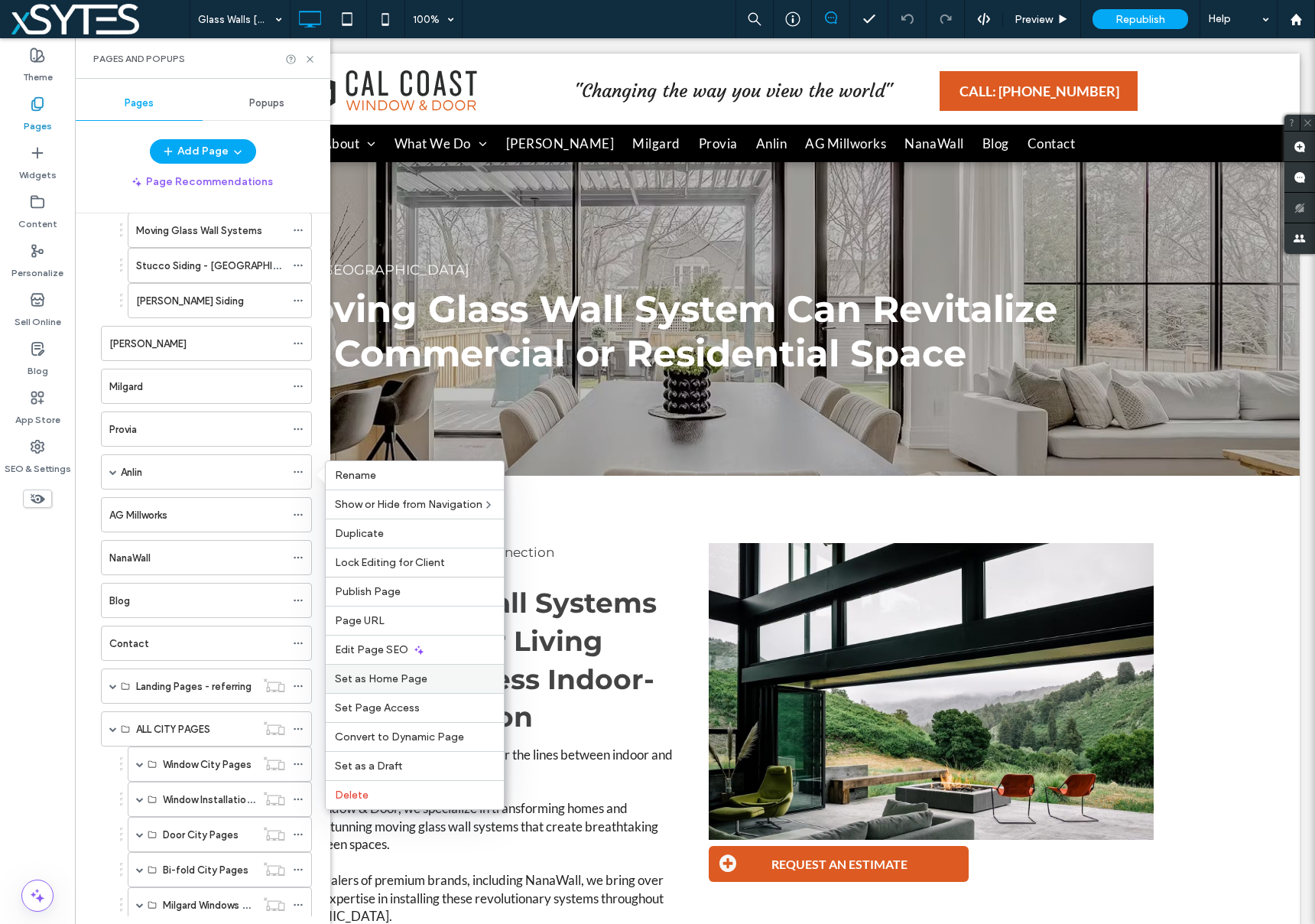
click at [458, 663] on div "Set as Home Page" at bounding box center [414, 678] width 178 height 29
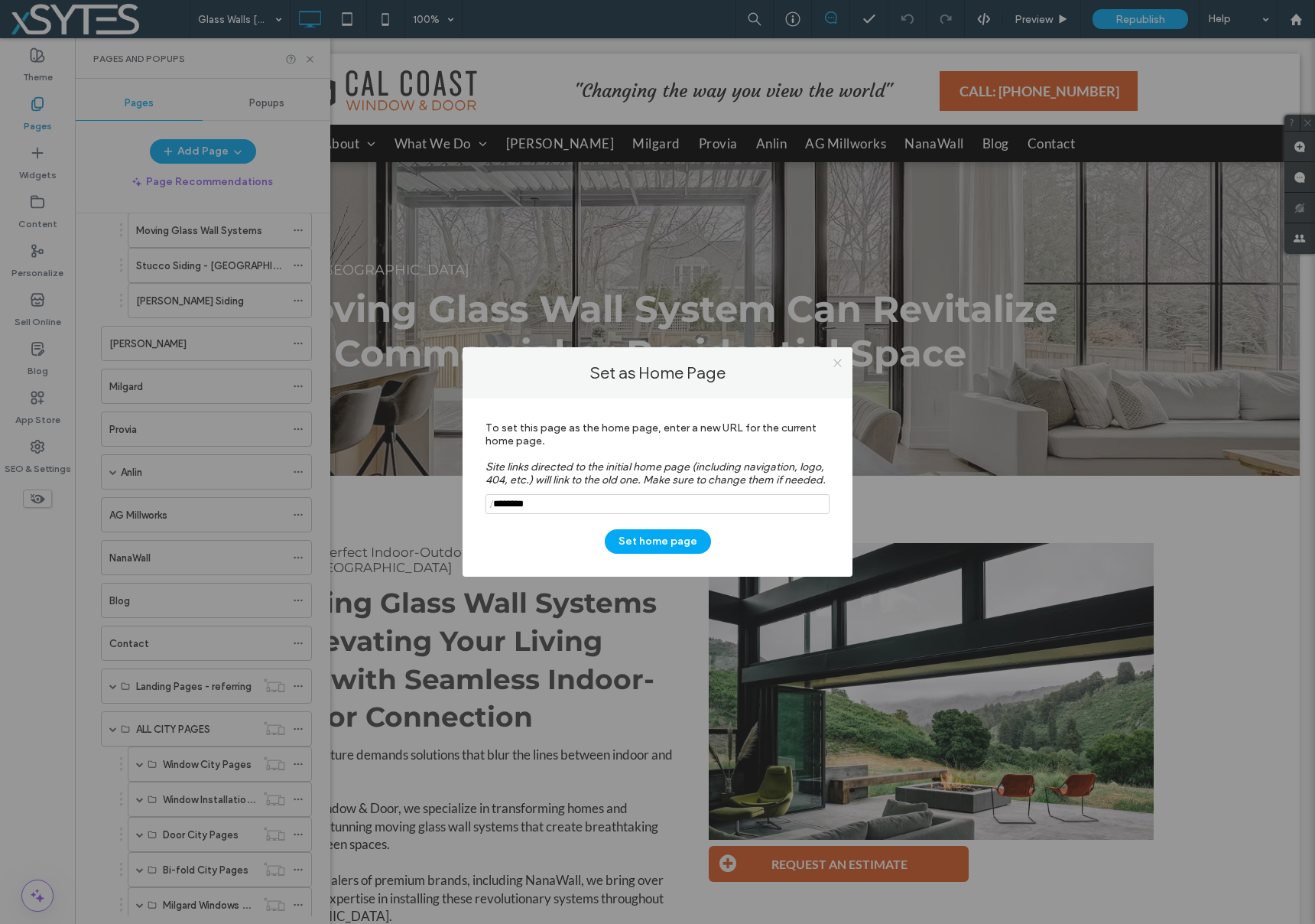
click at [836, 359] on icon at bounding box center [837, 363] width 11 height 11
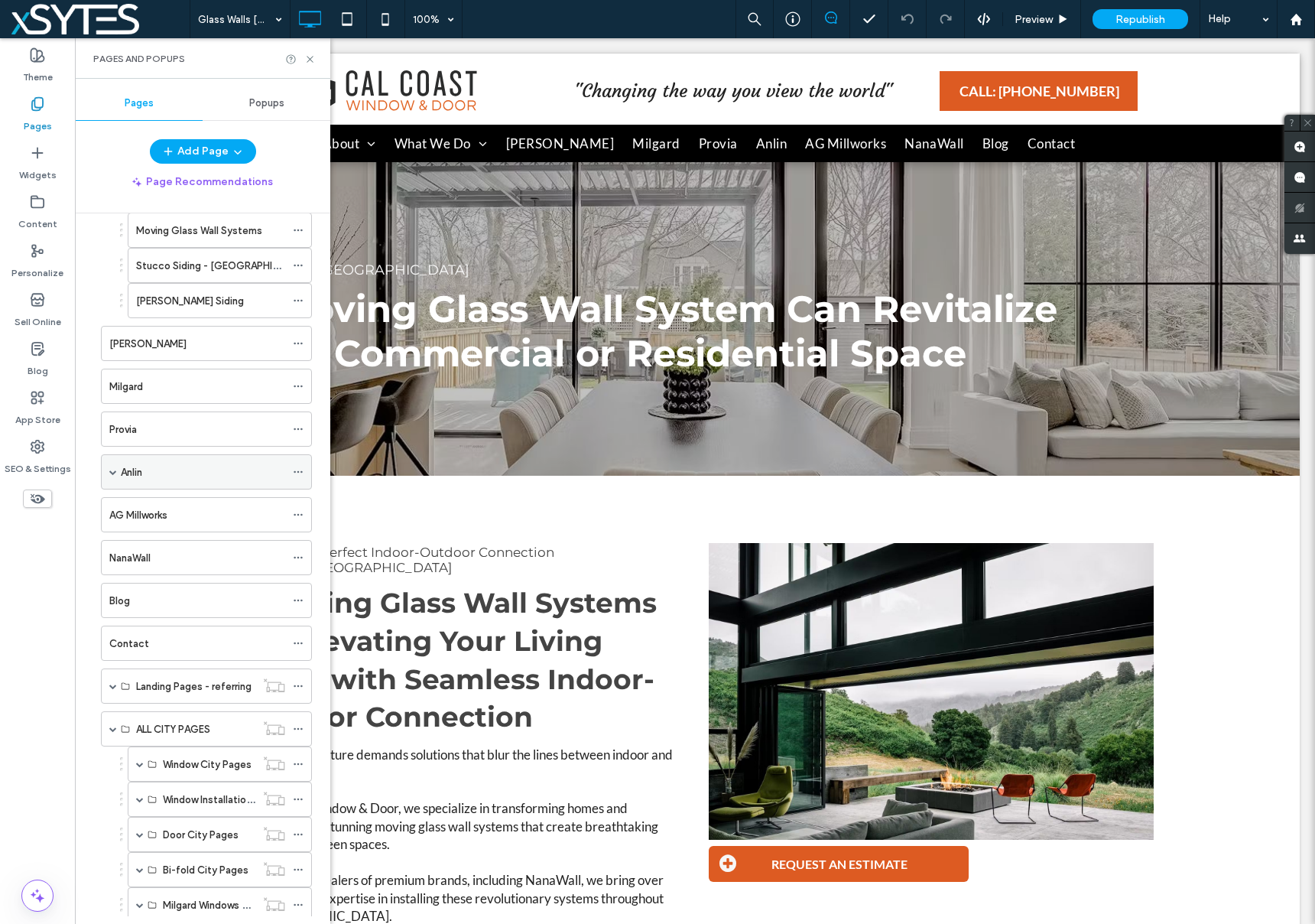
click at [294, 471] on use at bounding box center [298, 472] width 9 height 2
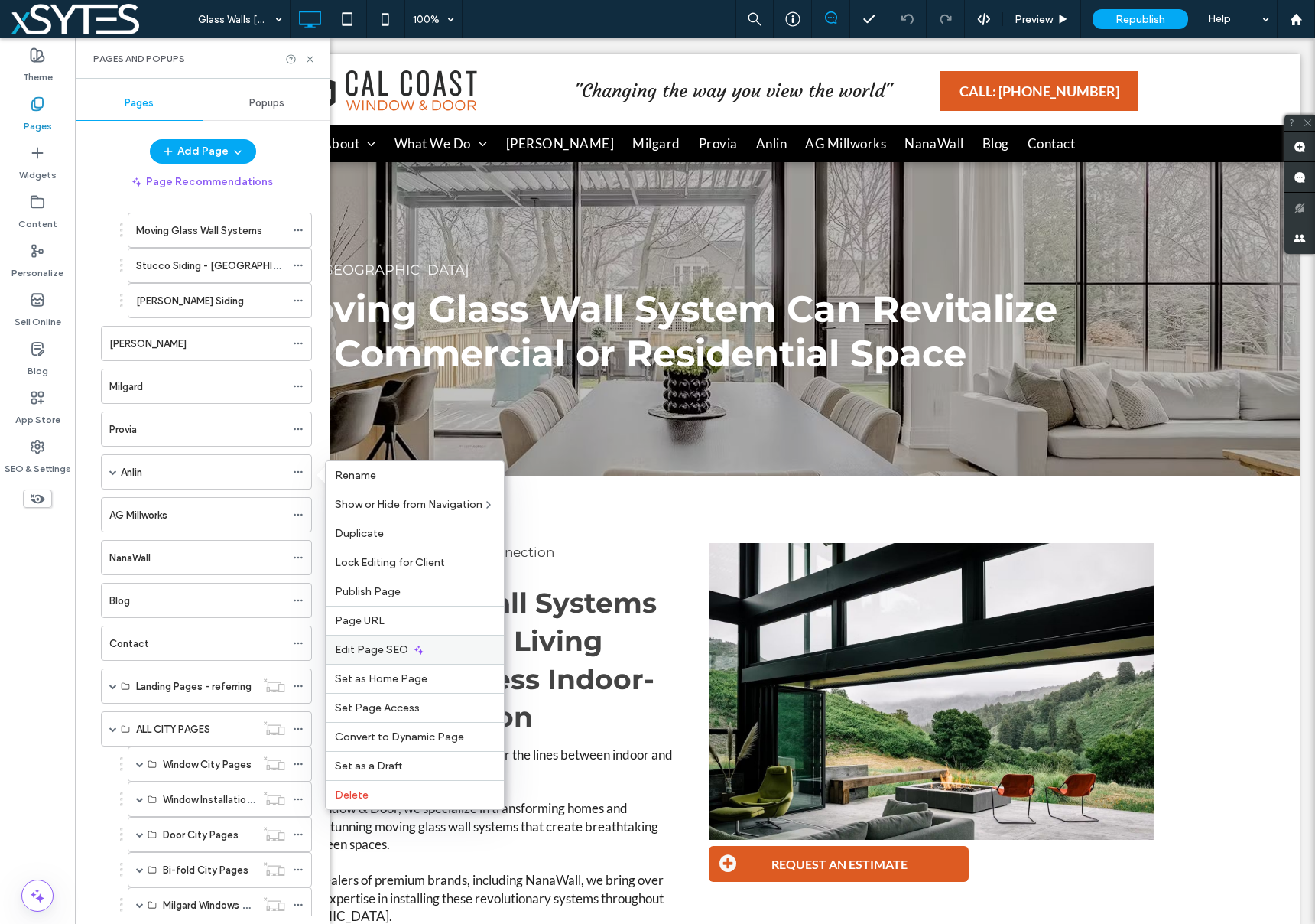
click at [384, 644] on span "Edit Page SEO" at bounding box center [371, 650] width 73 height 13
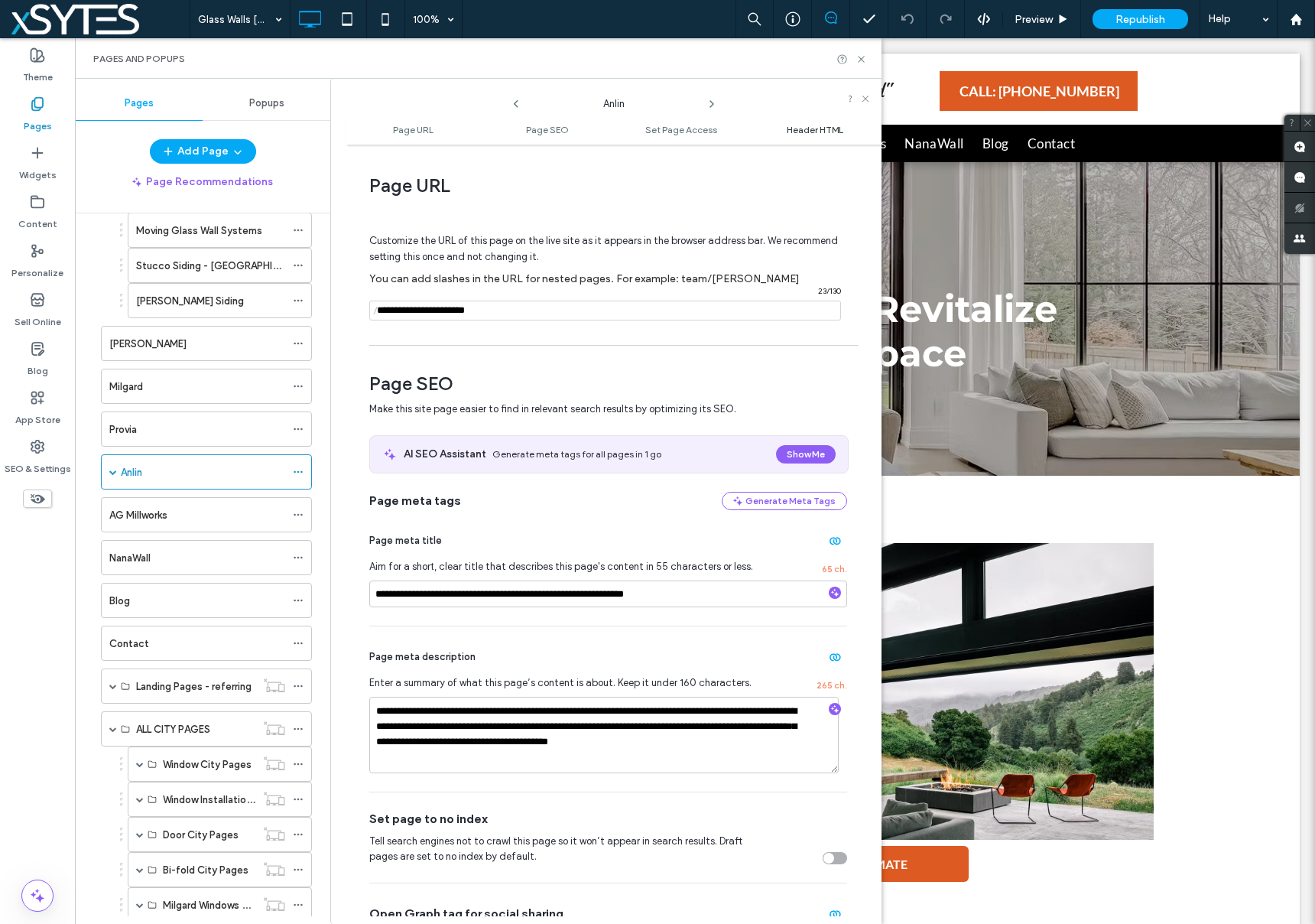
click at [796, 131] on span "Header HTML" at bounding box center [815, 129] width 56 height 11
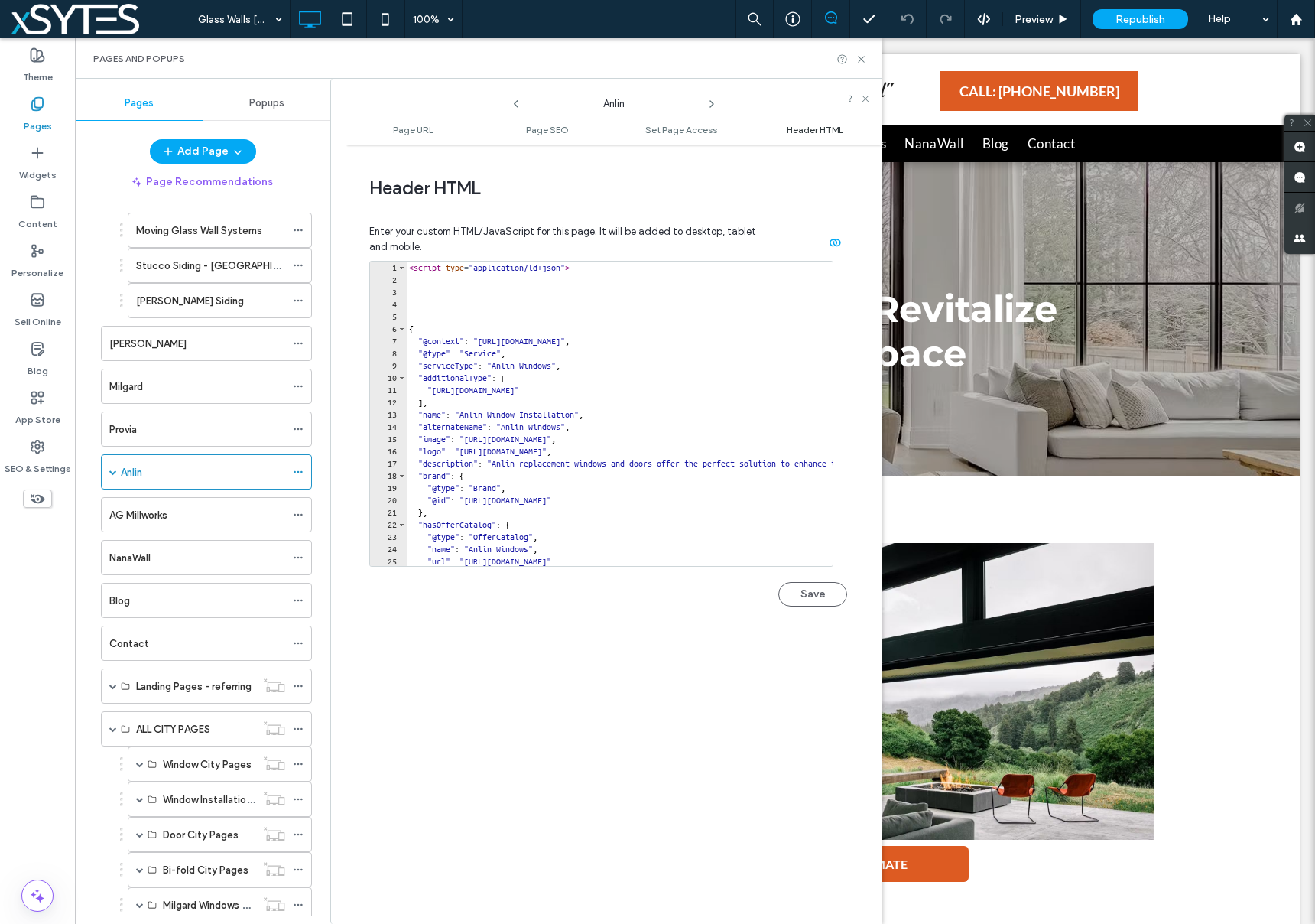
scroll to position [1409, 0]
click at [298, 344] on use at bounding box center [298, 344] width 9 height 2
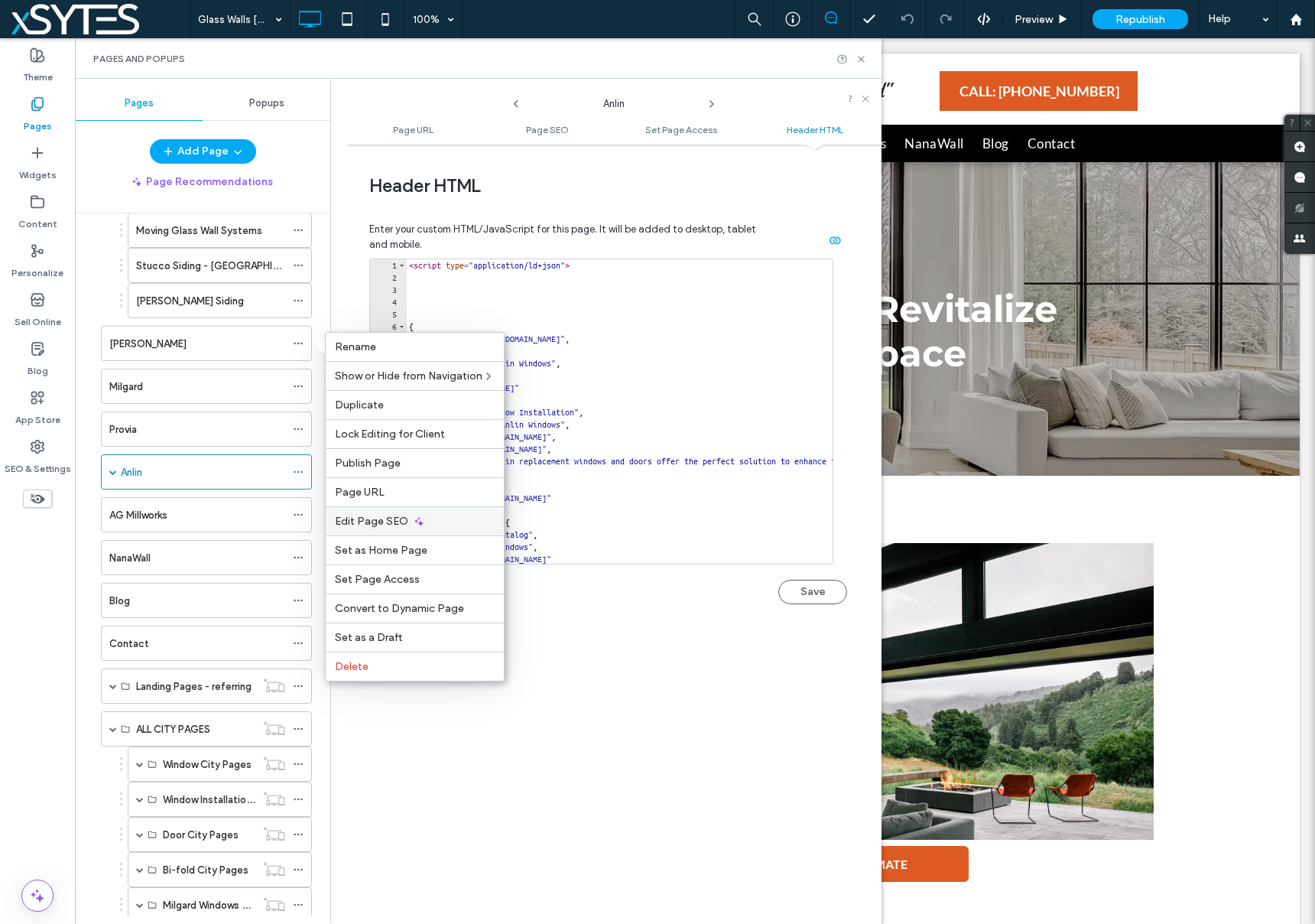
click at [442, 515] on div "Edit Page SEO" at bounding box center [414, 521] width 178 height 29
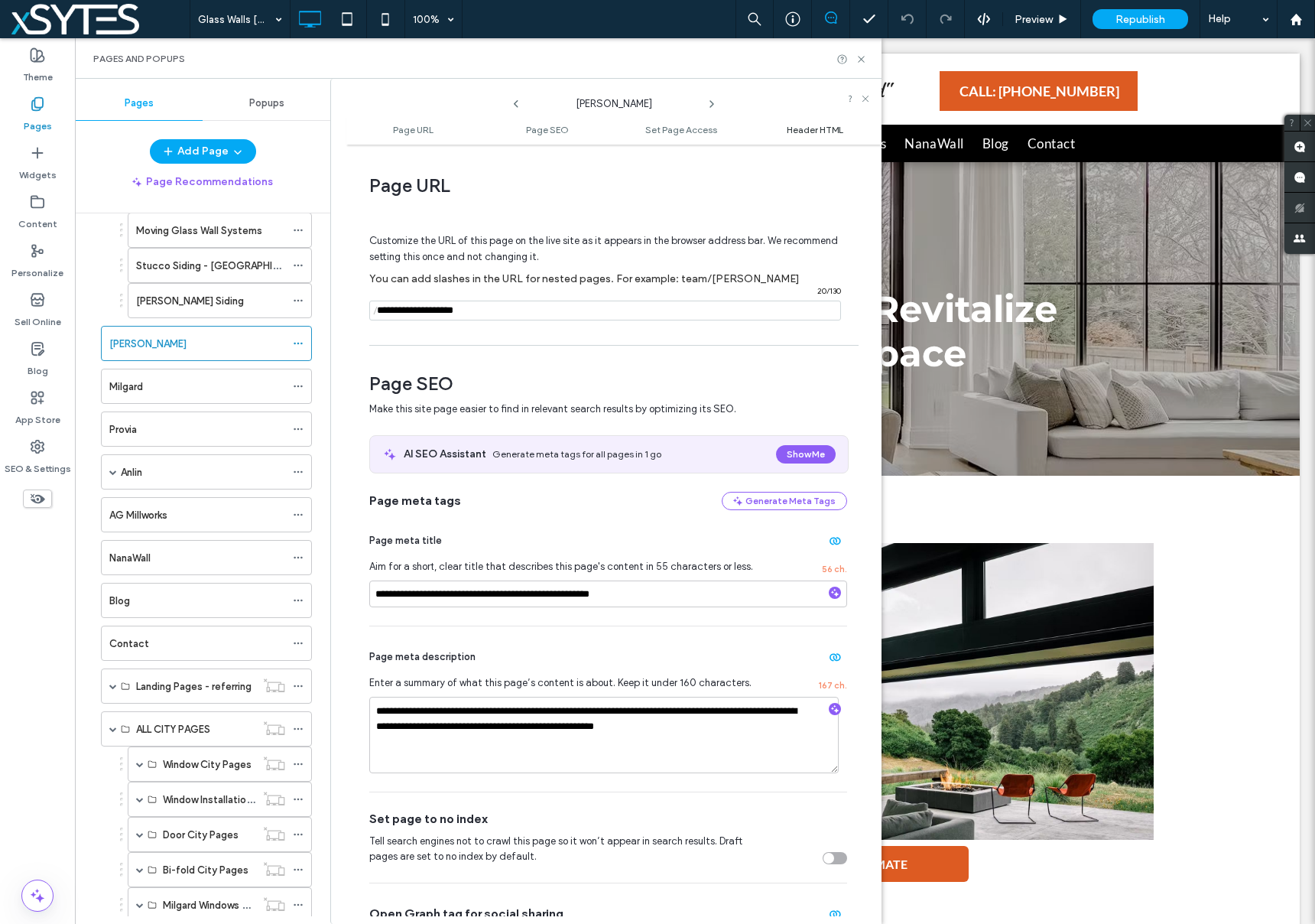
click at [800, 130] on span "Header HTML" at bounding box center [815, 129] width 56 height 11
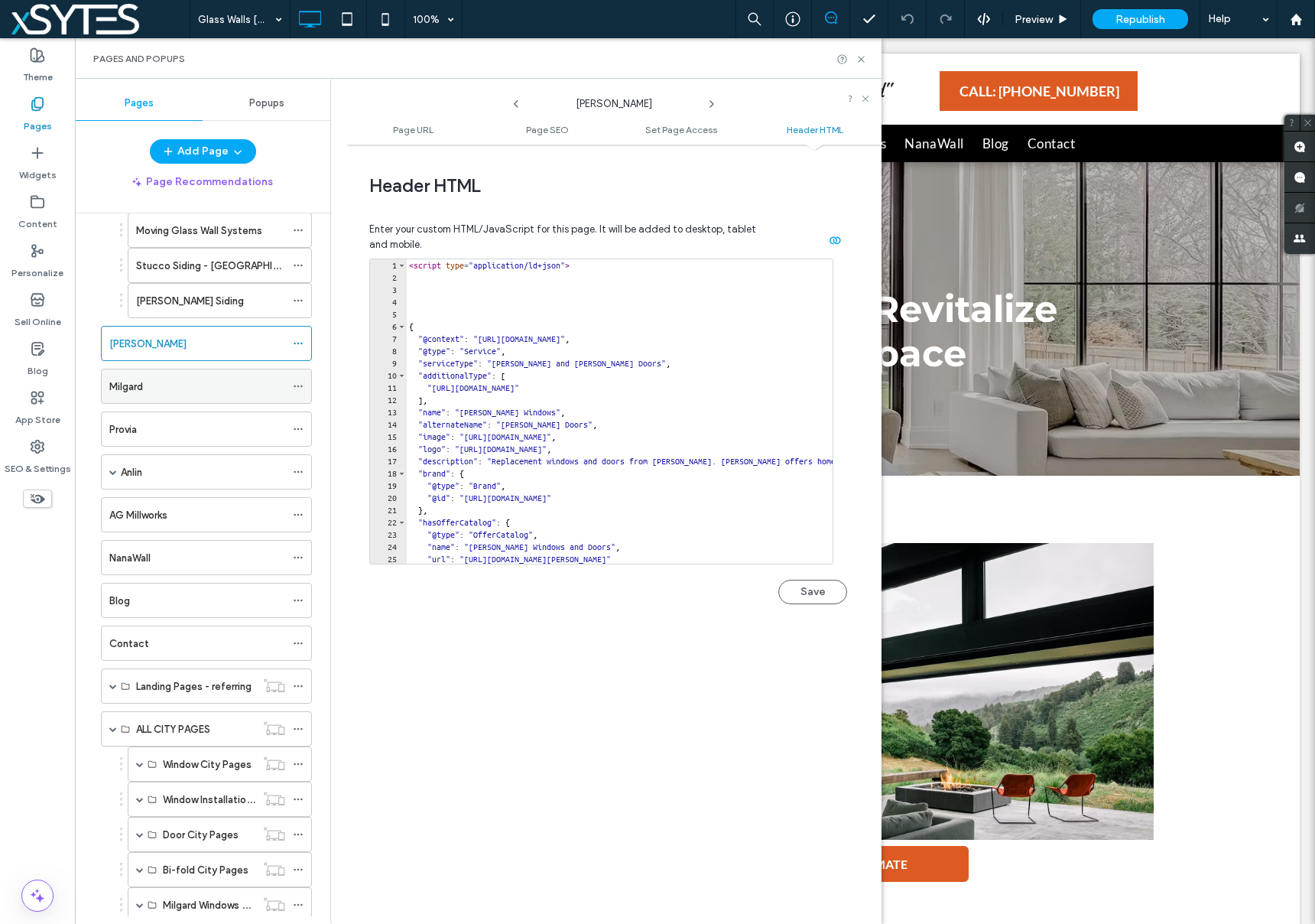
click at [298, 386] on use at bounding box center [298, 386] width 9 height 2
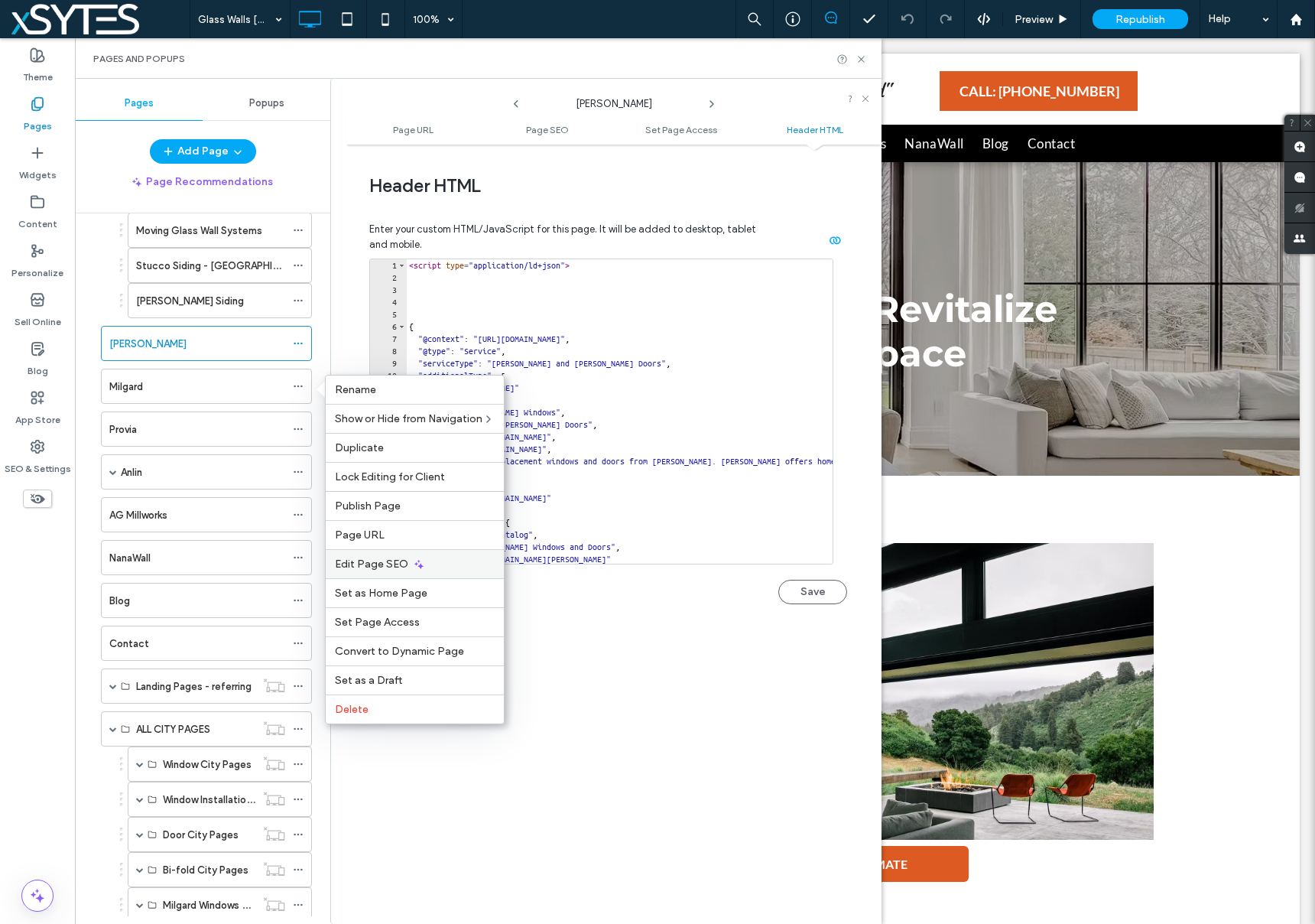
click at [434, 560] on div "Edit Page SEO" at bounding box center [414, 563] width 178 height 29
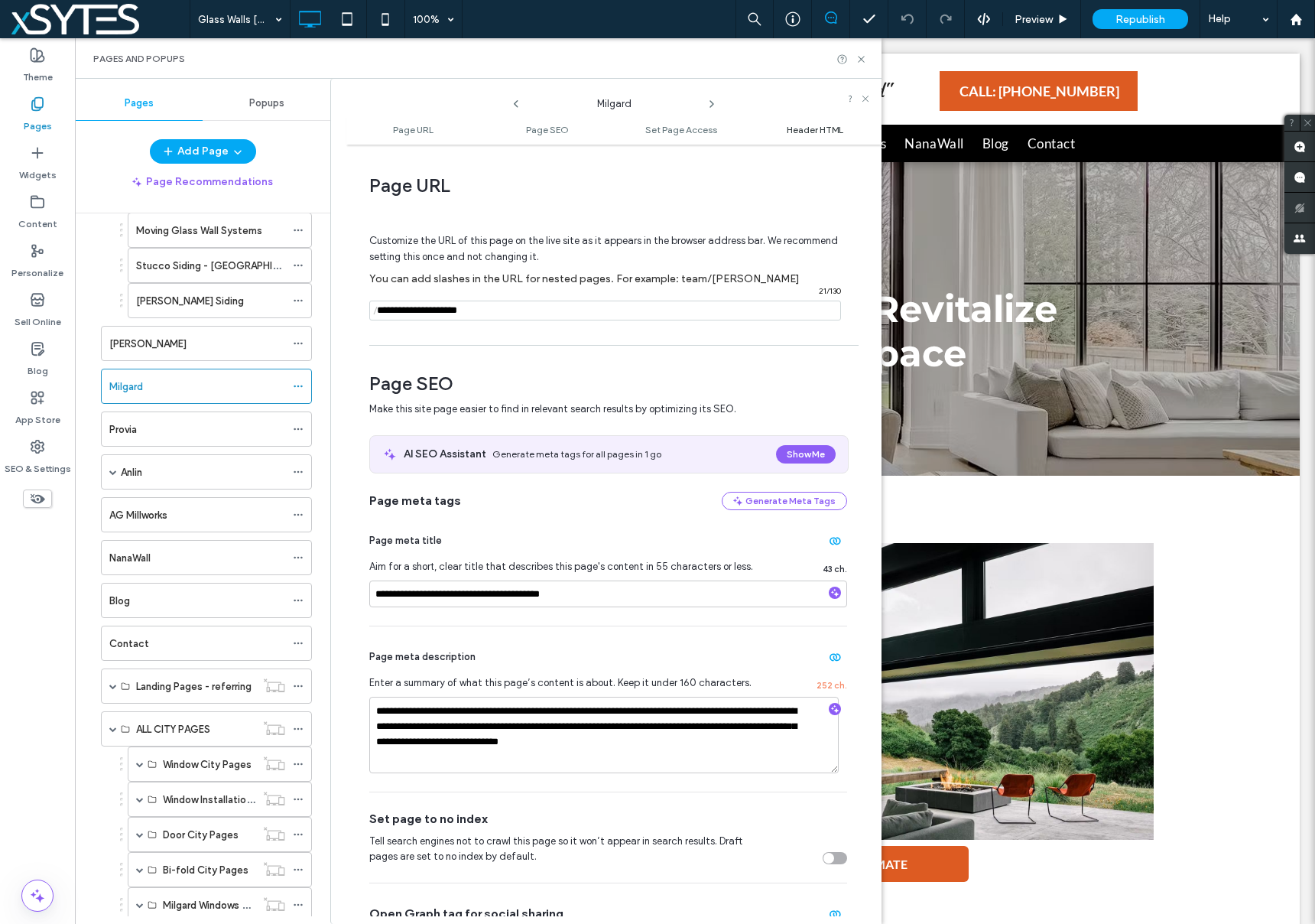
click at [807, 128] on span "Header HTML" at bounding box center [815, 129] width 56 height 11
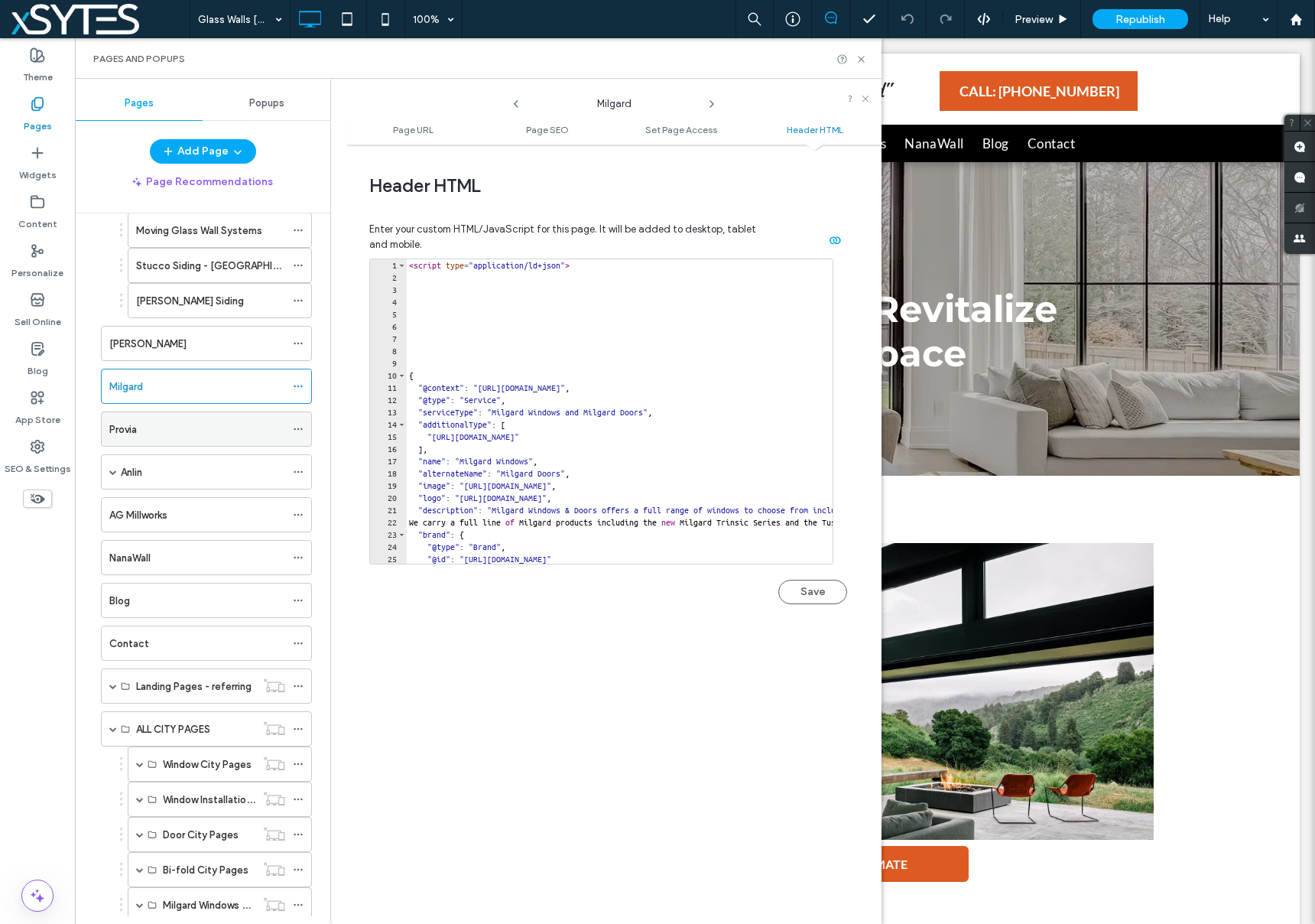
click at [298, 426] on icon at bounding box center [298, 428] width 10 height 10
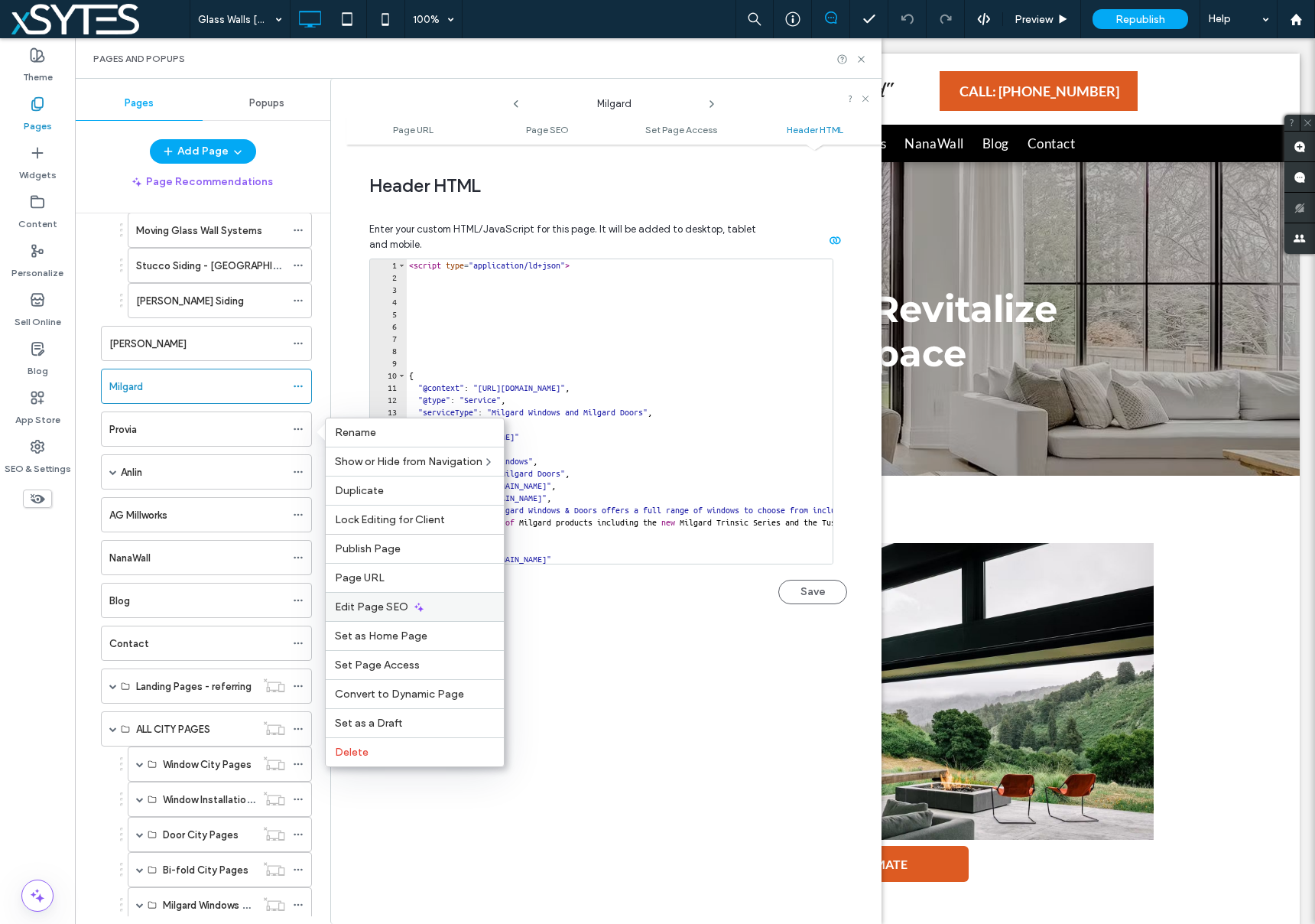
click at [438, 600] on div "Edit Page SEO" at bounding box center [414, 606] width 178 height 29
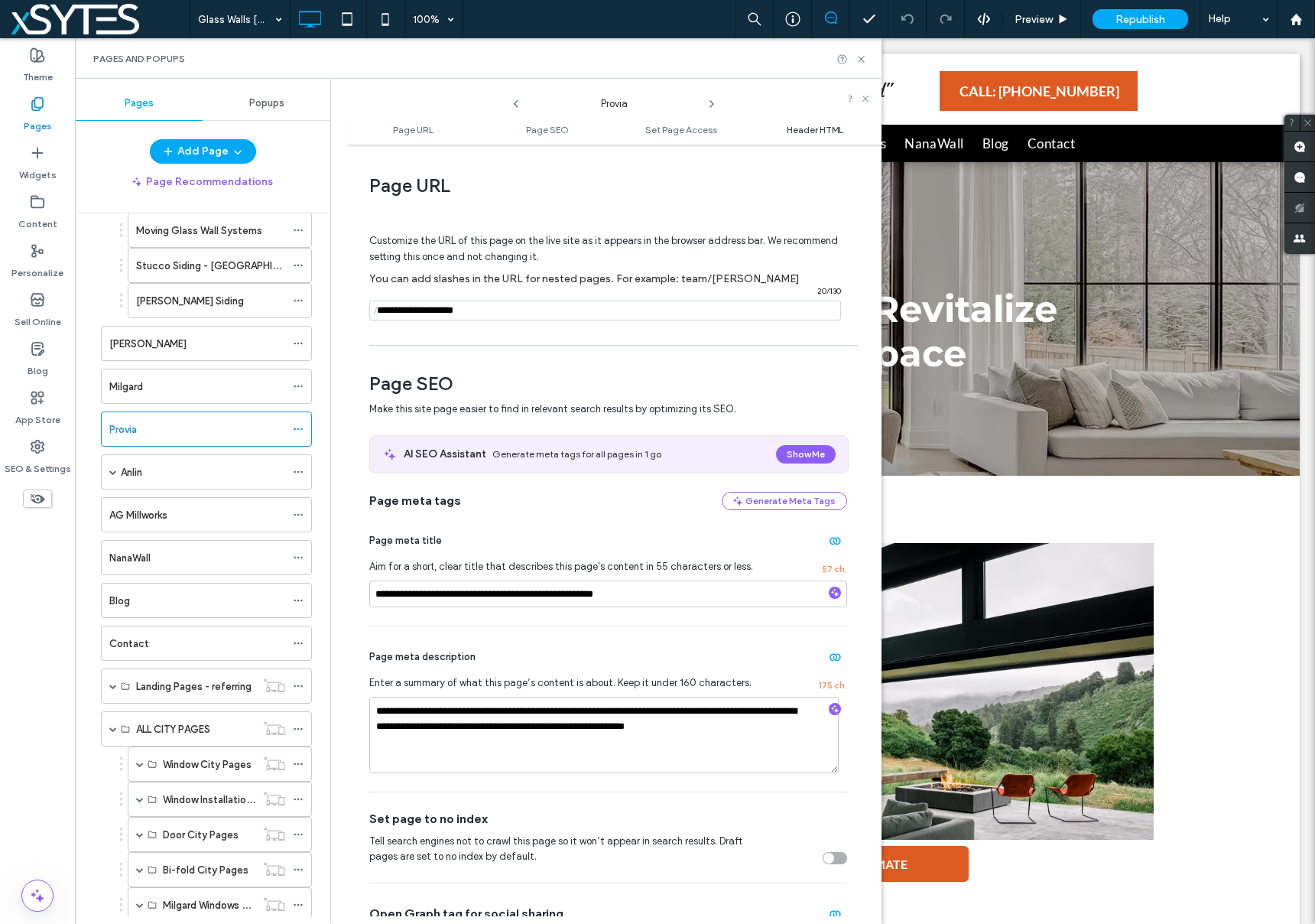
click at [794, 129] on span "Header HTML" at bounding box center [815, 129] width 56 height 11
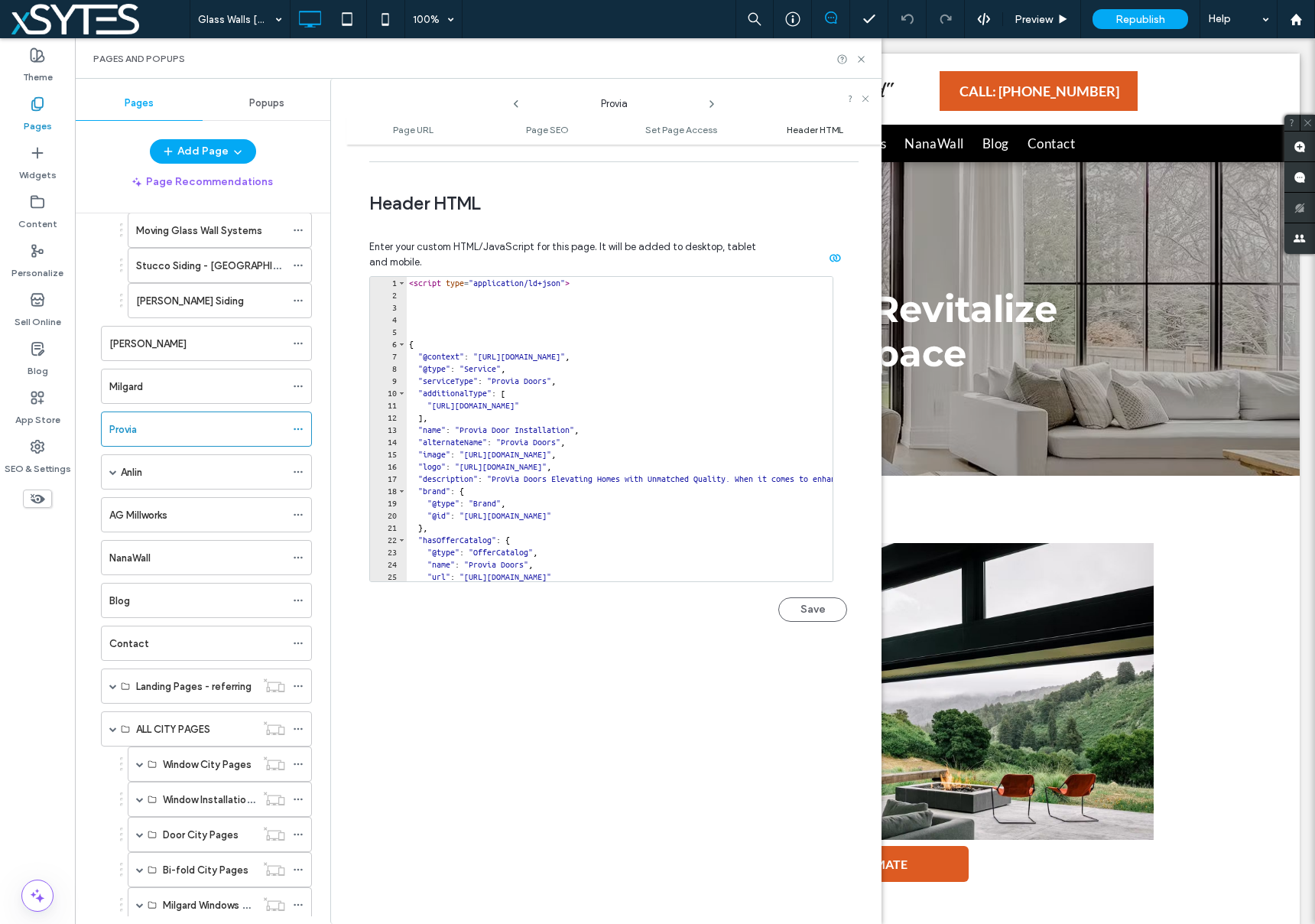
scroll to position [1411, 0]
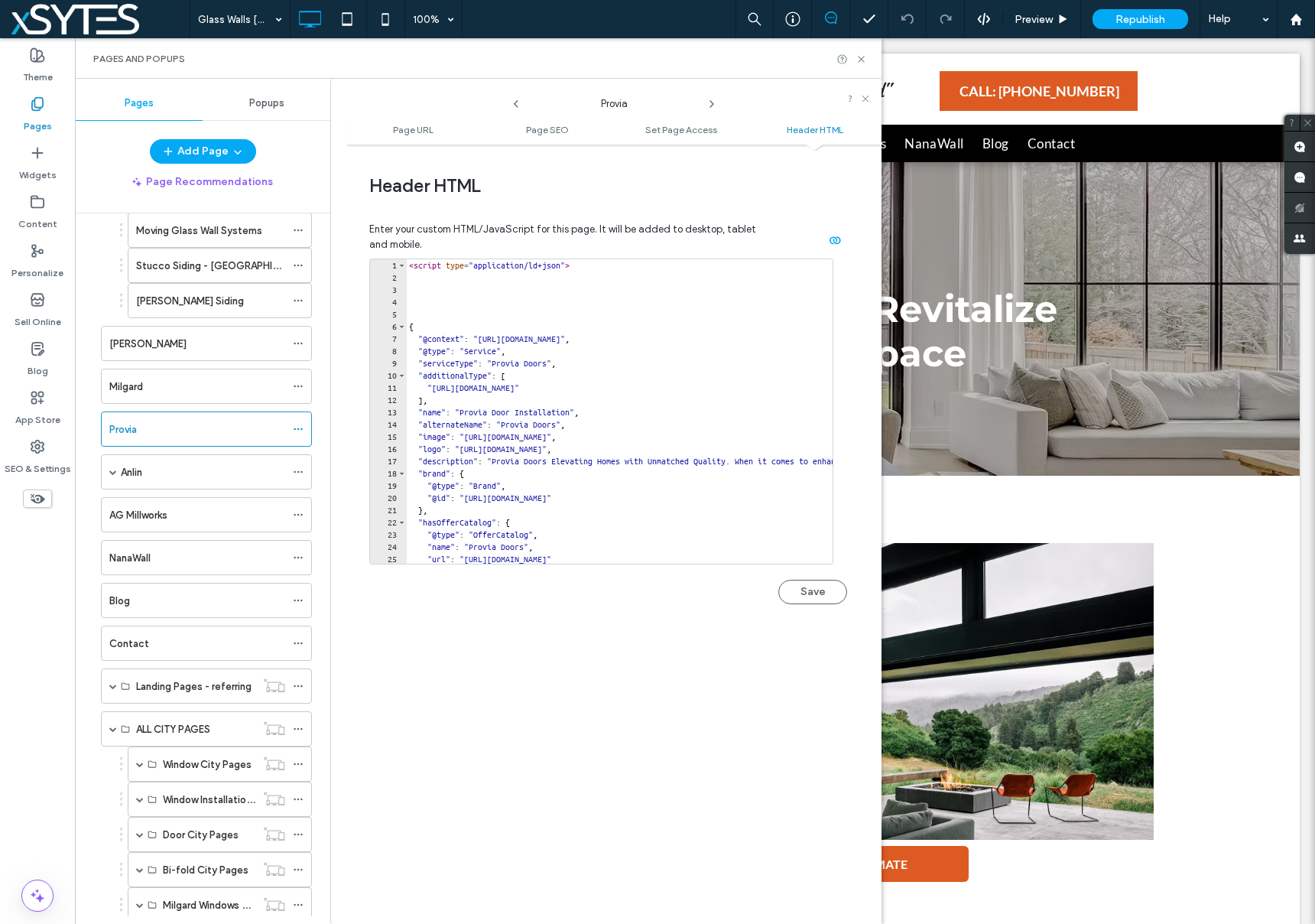
drag, startPoint x: 265, startPoint y: 508, endPoint x: 293, endPoint y: 530, distance: 35.6
click at [265, 508] on div "AG Millworks" at bounding box center [197, 515] width 176 height 16
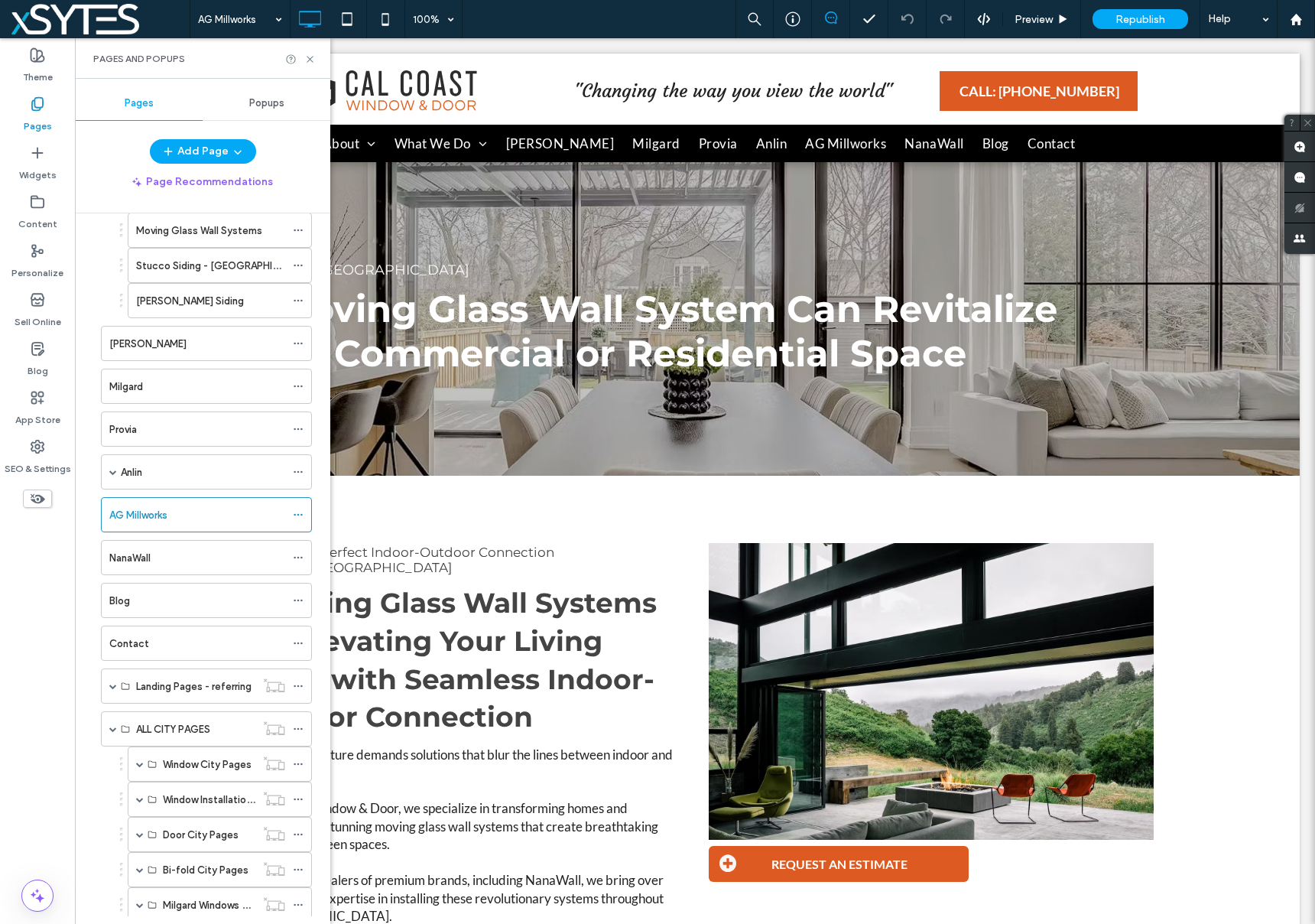
click at [300, 516] on icon at bounding box center [298, 514] width 10 height 10
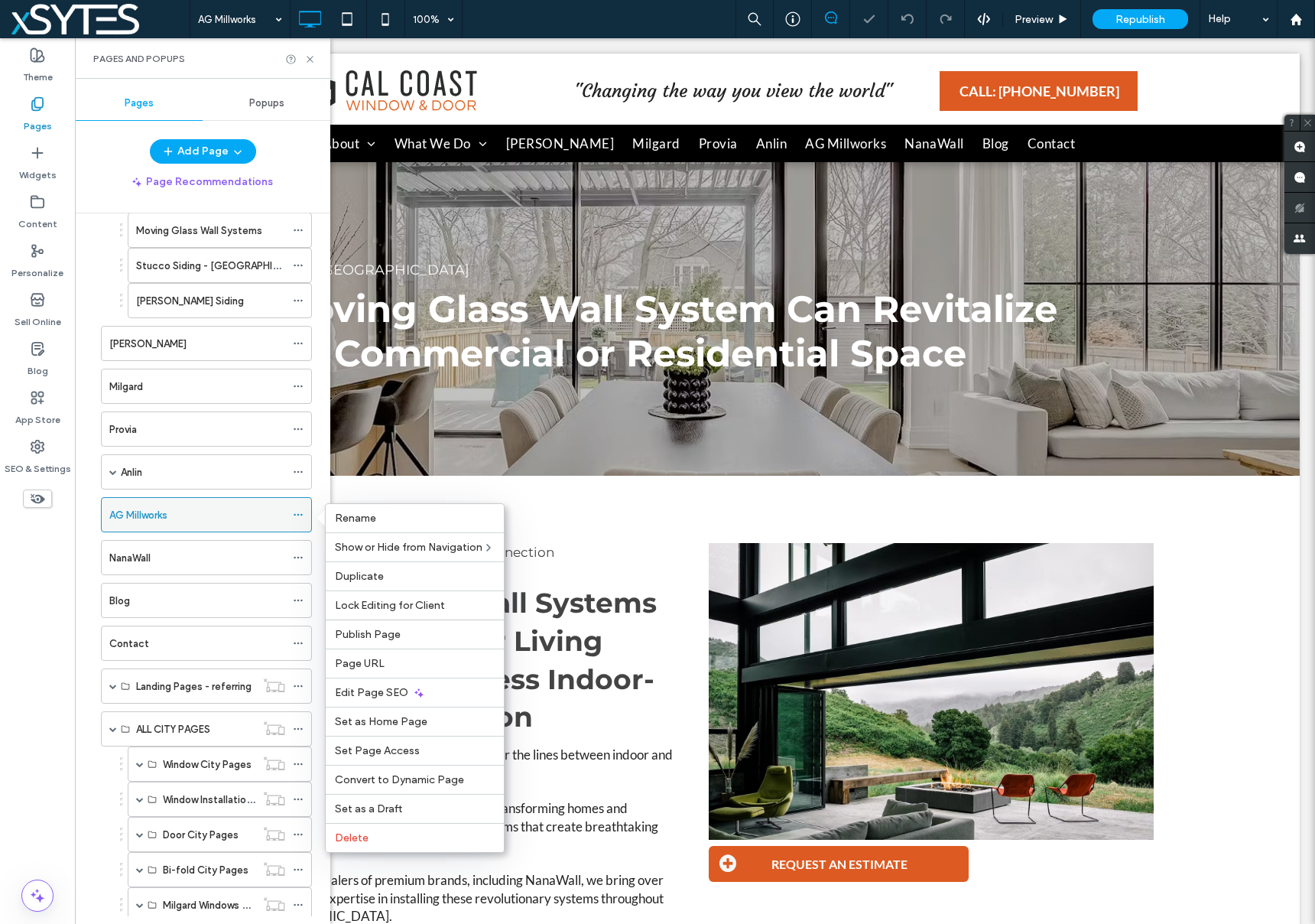
click at [298, 513] on icon at bounding box center [298, 514] width 10 height 10
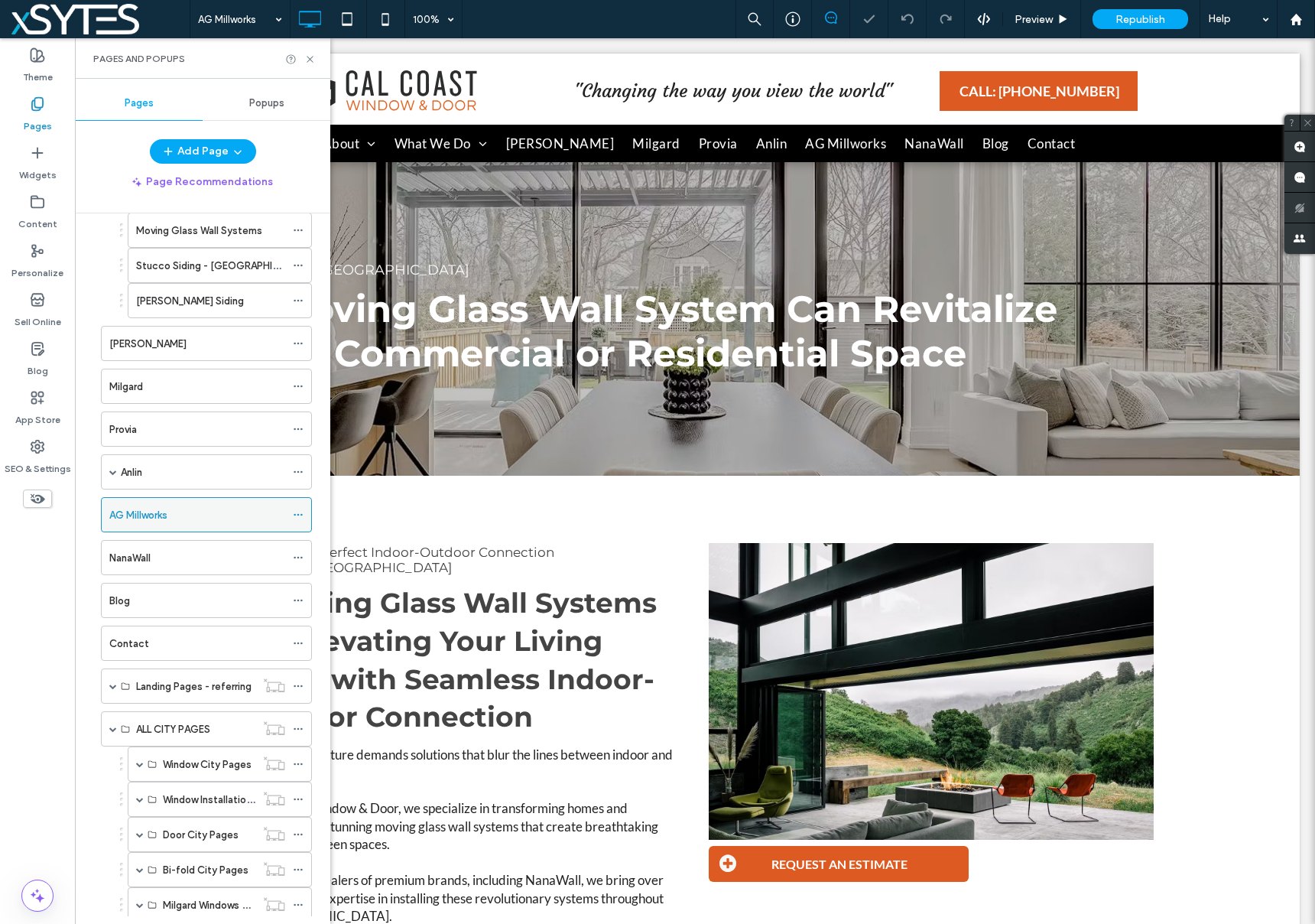
click at [298, 513] on icon at bounding box center [298, 514] width 10 height 10
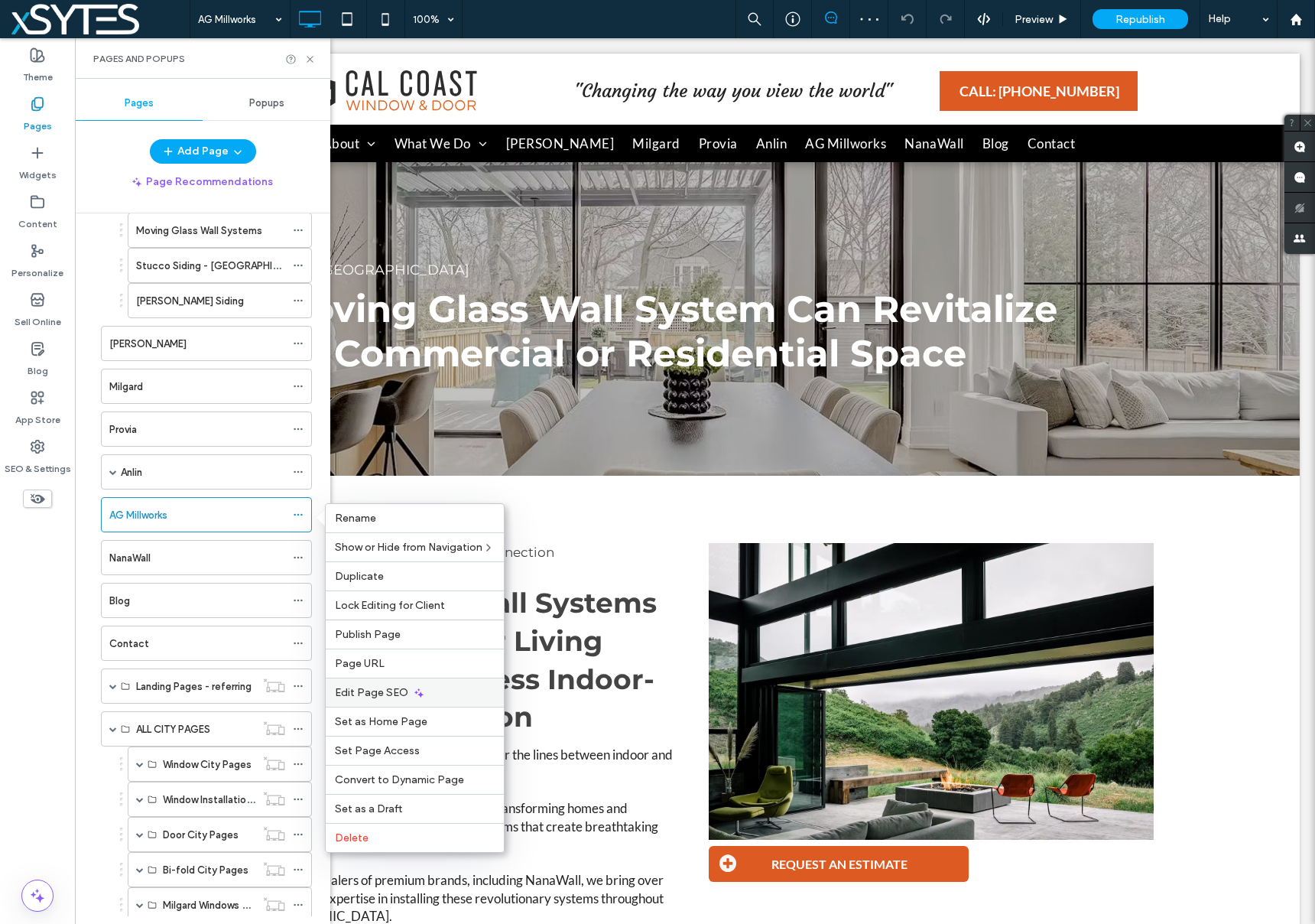
click at [418, 688] on icon at bounding box center [419, 692] width 12 height 12
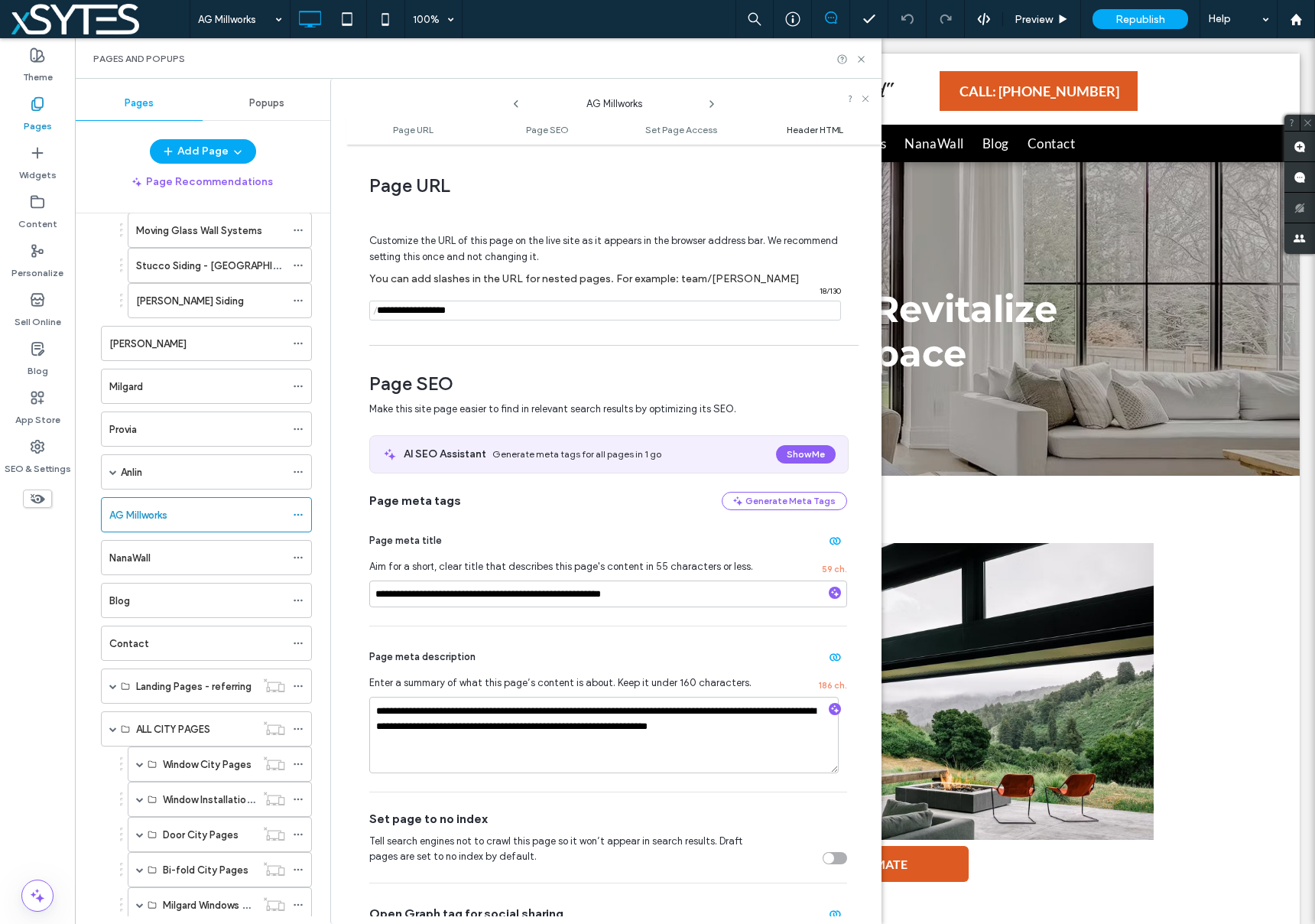
click at [810, 124] on span "Header HTML" at bounding box center [815, 129] width 56 height 11
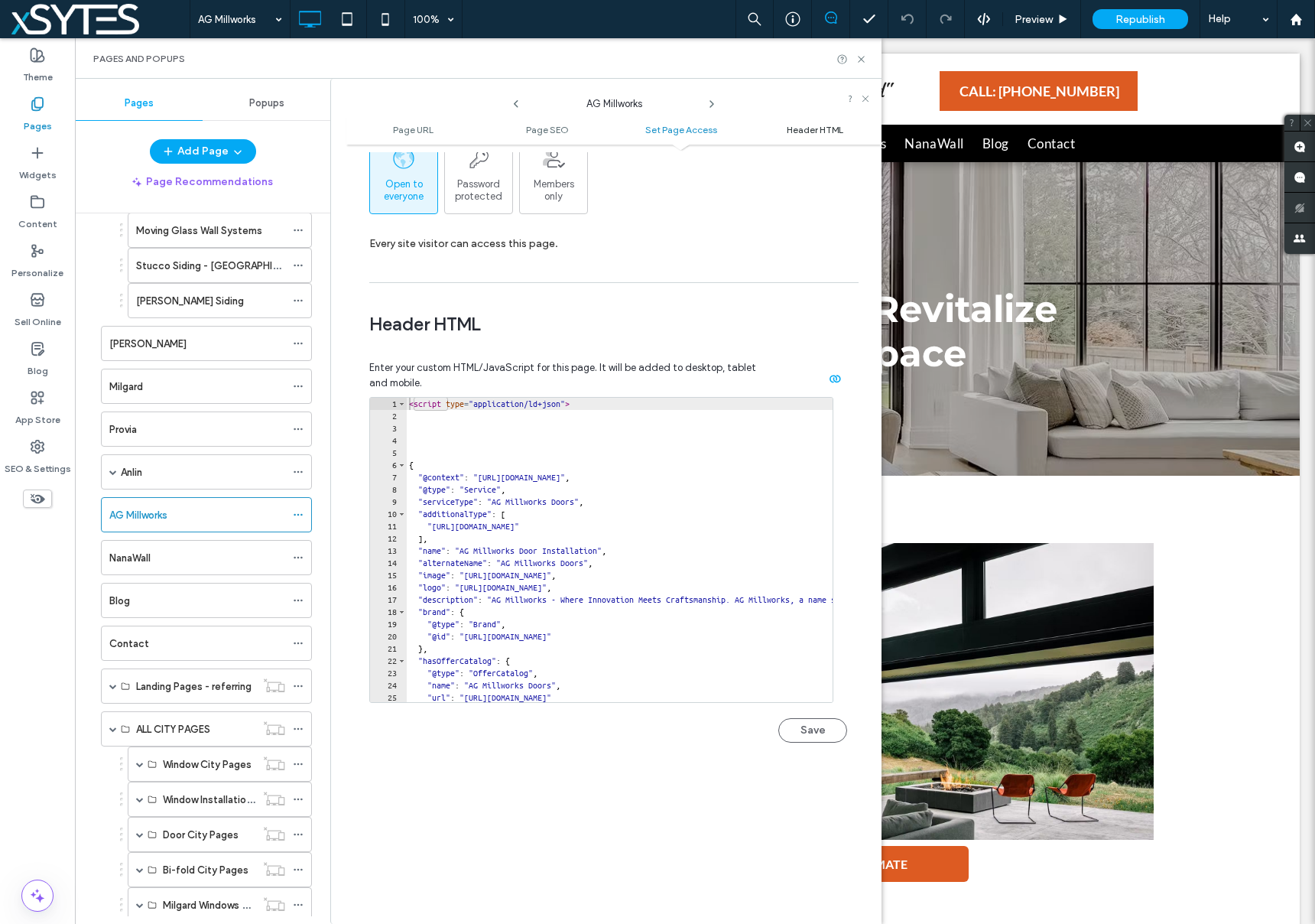
scroll to position [1411, 0]
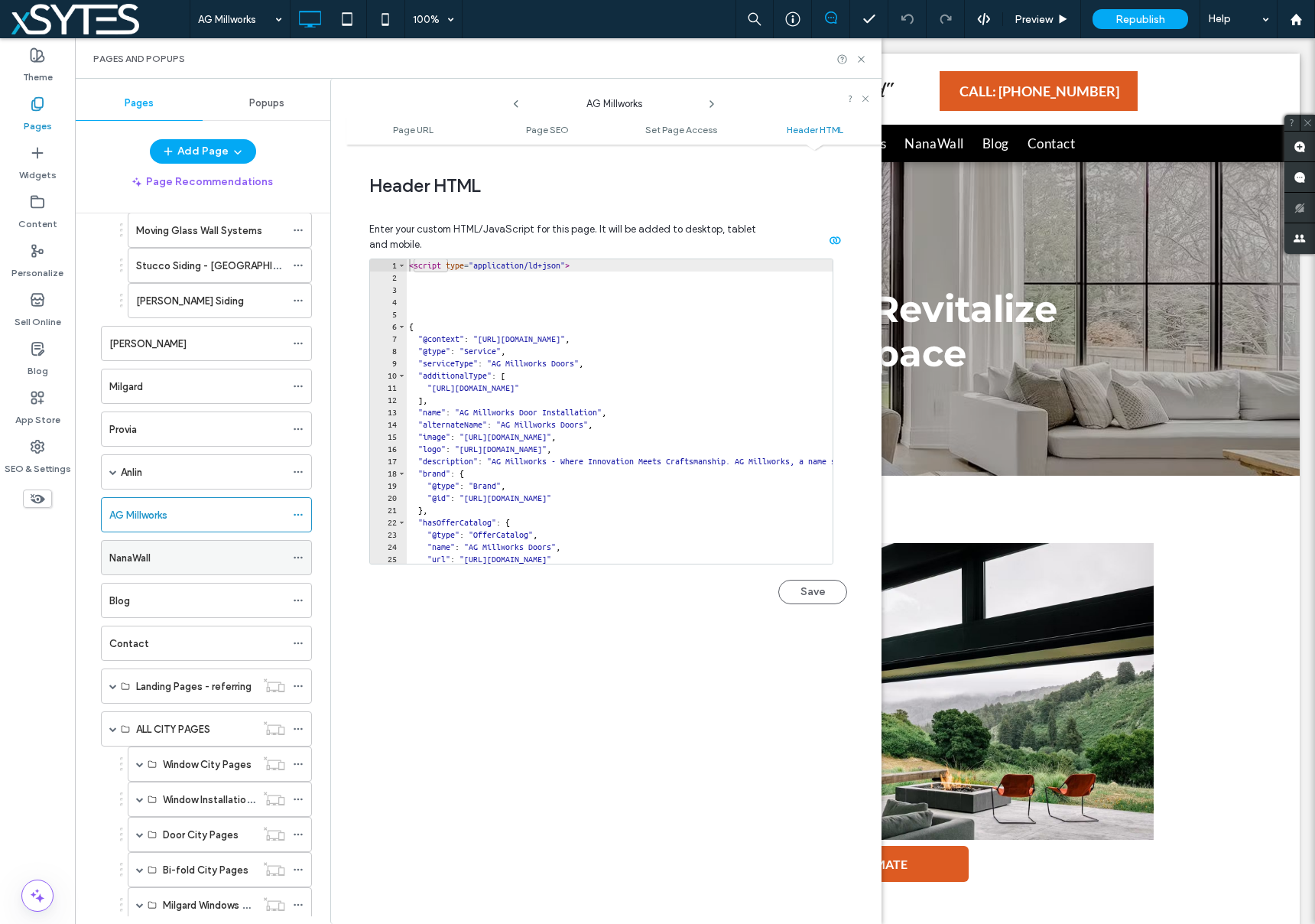
click at [296, 555] on icon at bounding box center [298, 557] width 10 height 10
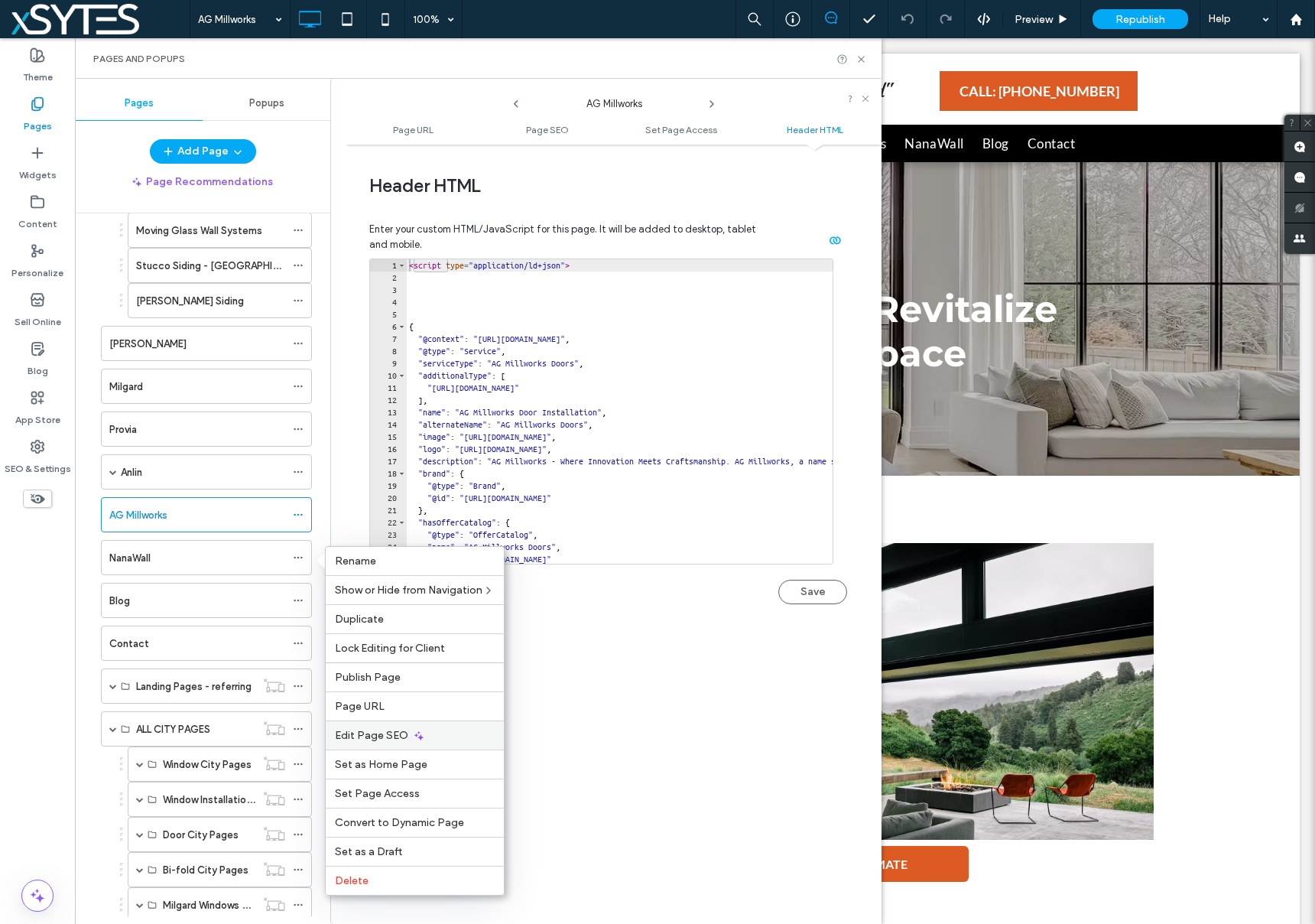
click at [434, 729] on div "Edit Page SEO" at bounding box center [414, 735] width 178 height 29
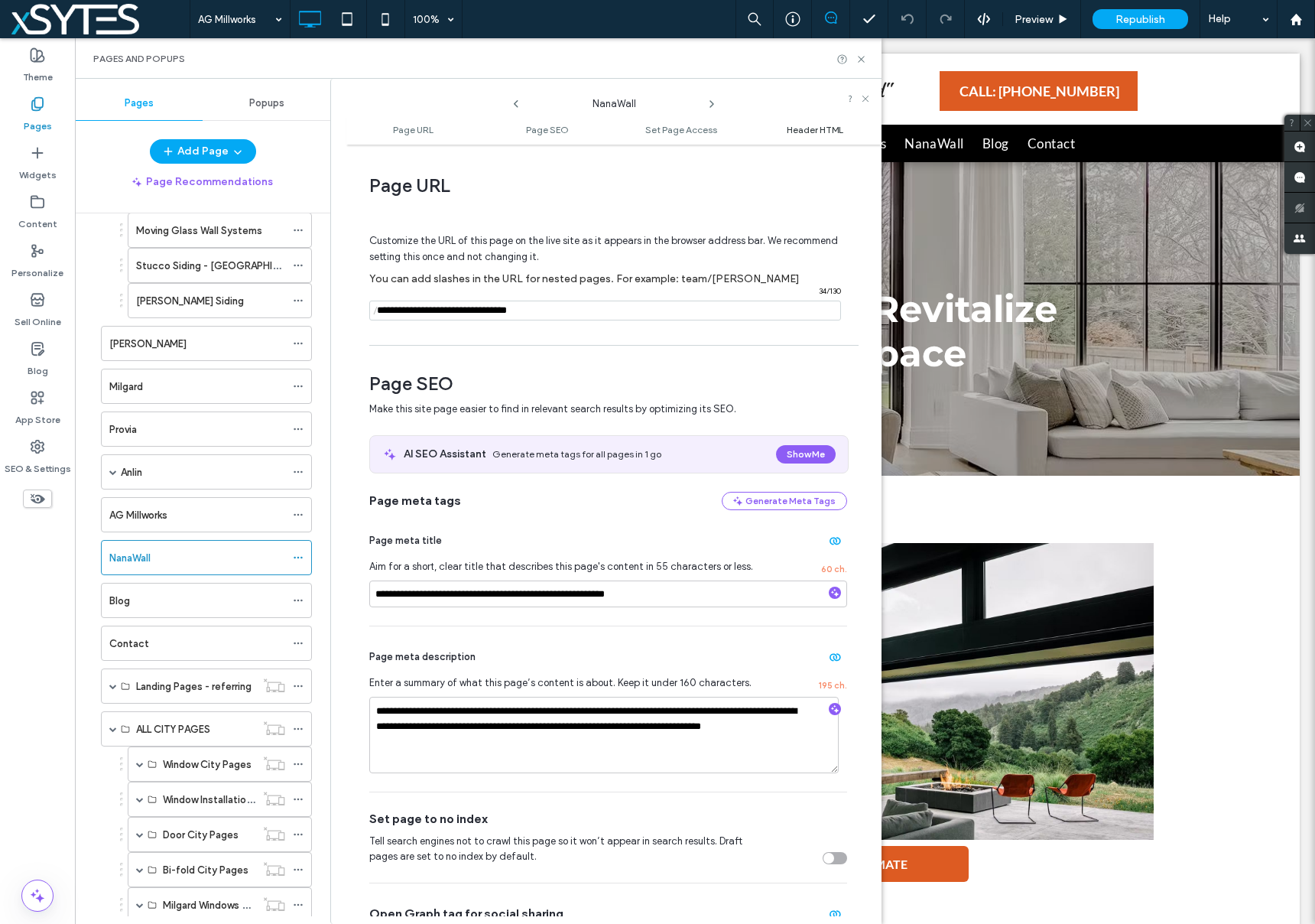
click at [818, 128] on span "Header HTML" at bounding box center [815, 129] width 56 height 11
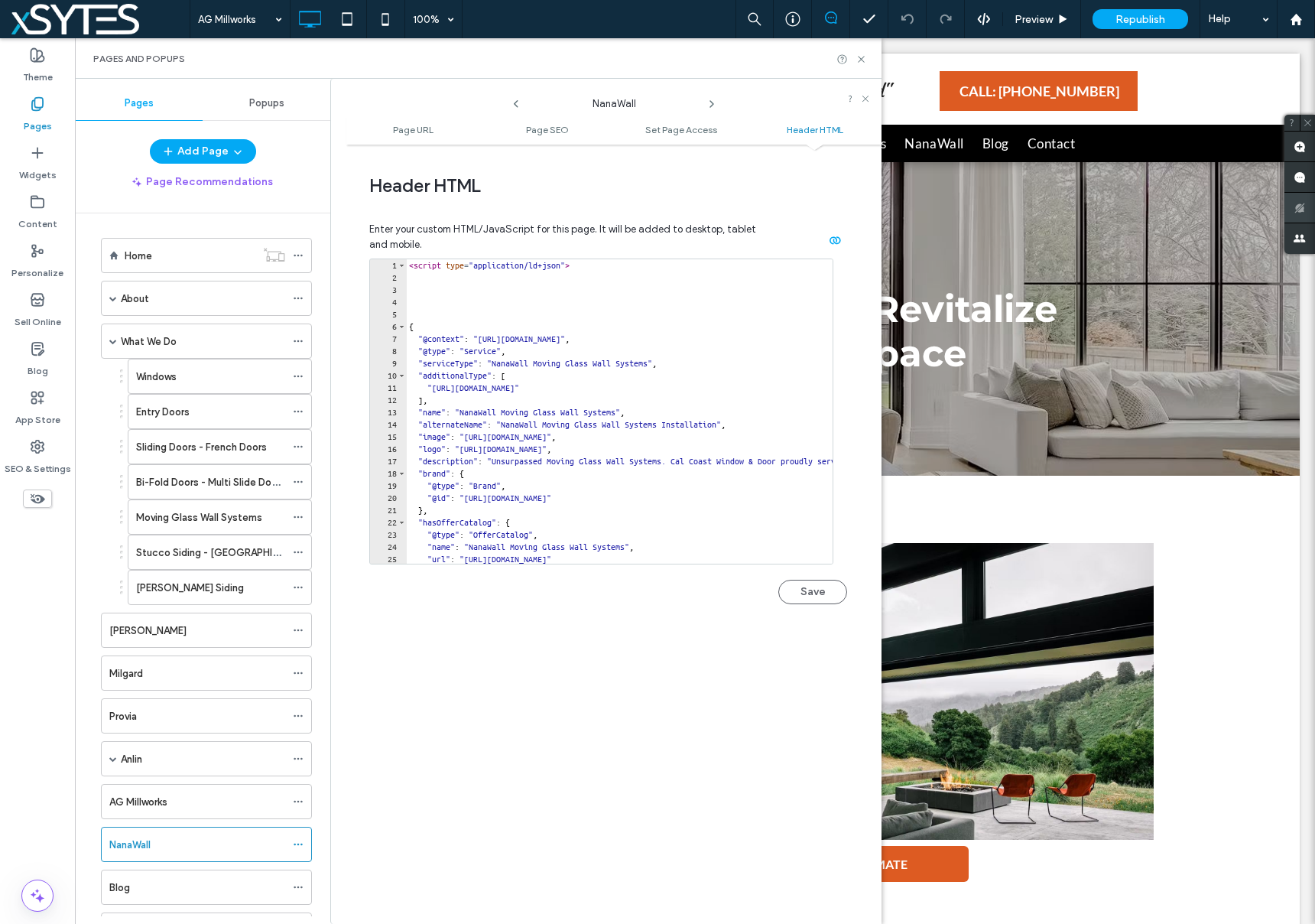
scroll to position [0, 0]
click at [294, 378] on use at bounding box center [298, 378] width 9 height 2
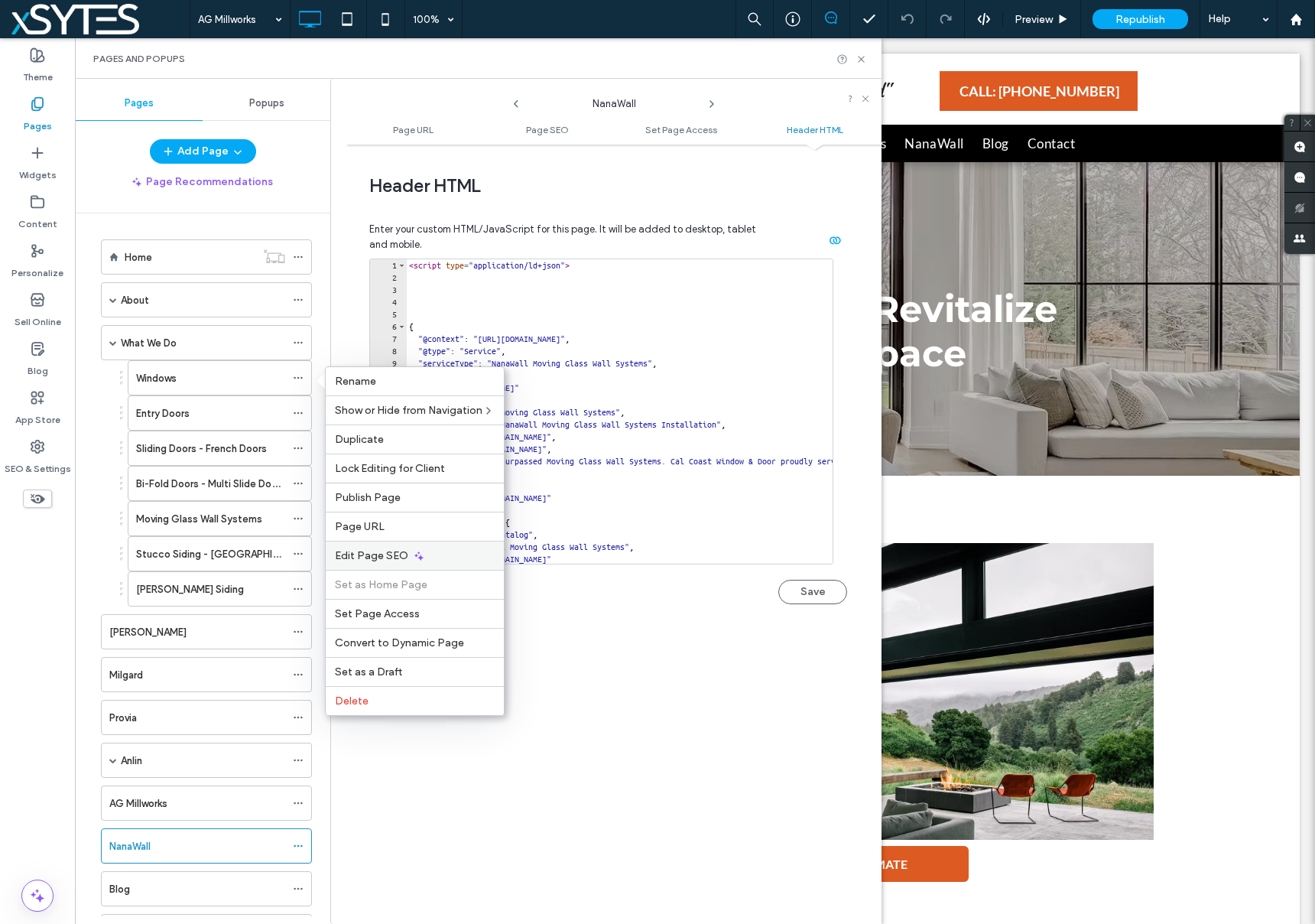
click at [457, 555] on div "Edit Page SEO" at bounding box center [414, 555] width 178 height 29
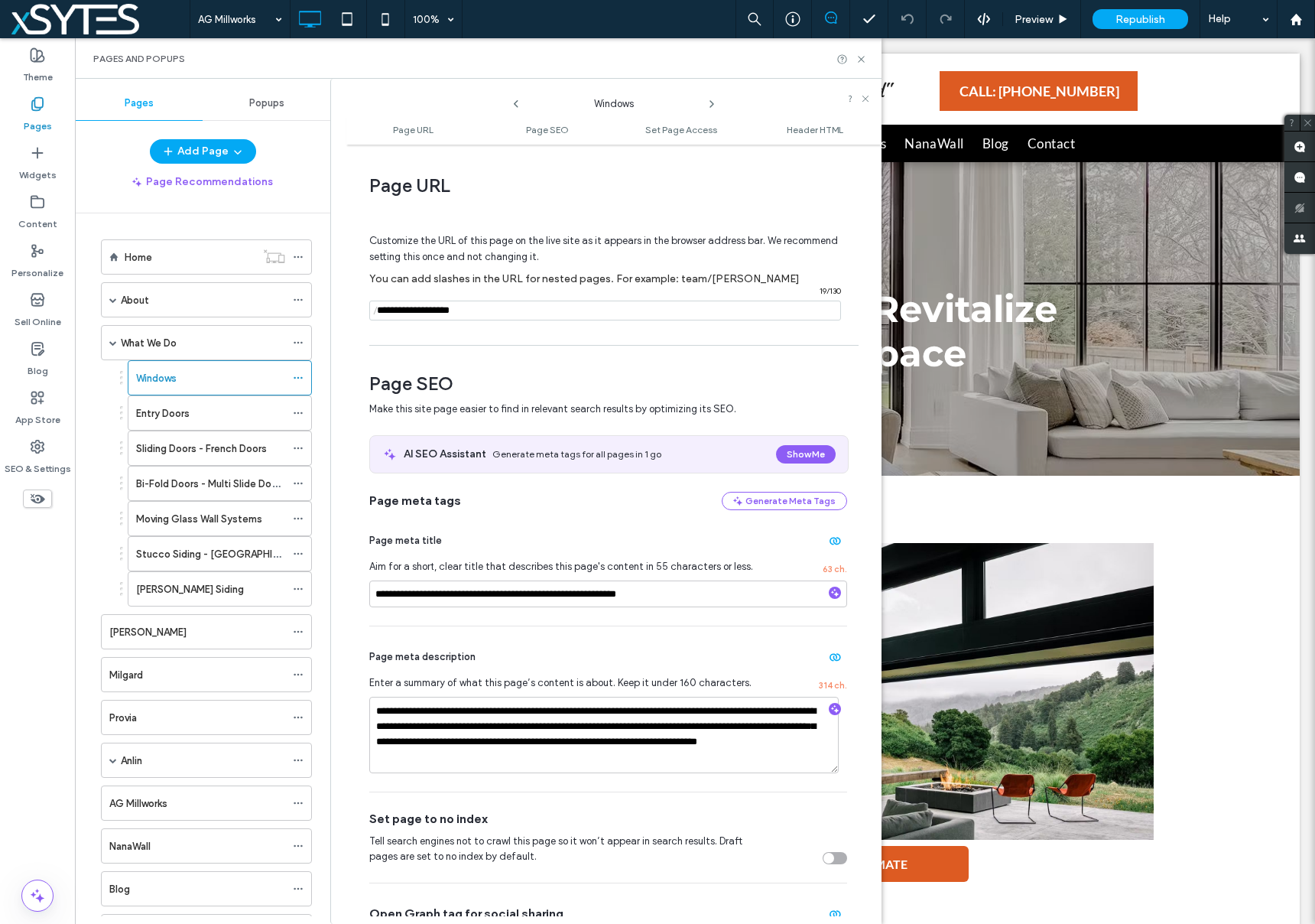
click at [458, 555] on div "**********" at bounding box center [608, 567] width 478 height 115
click at [800, 135] on ul "Page URL Page SEO Set Page Access Header HTML" at bounding box center [614, 129] width 535 height 30
click at [799, 130] on span "Header HTML" at bounding box center [815, 129] width 56 height 11
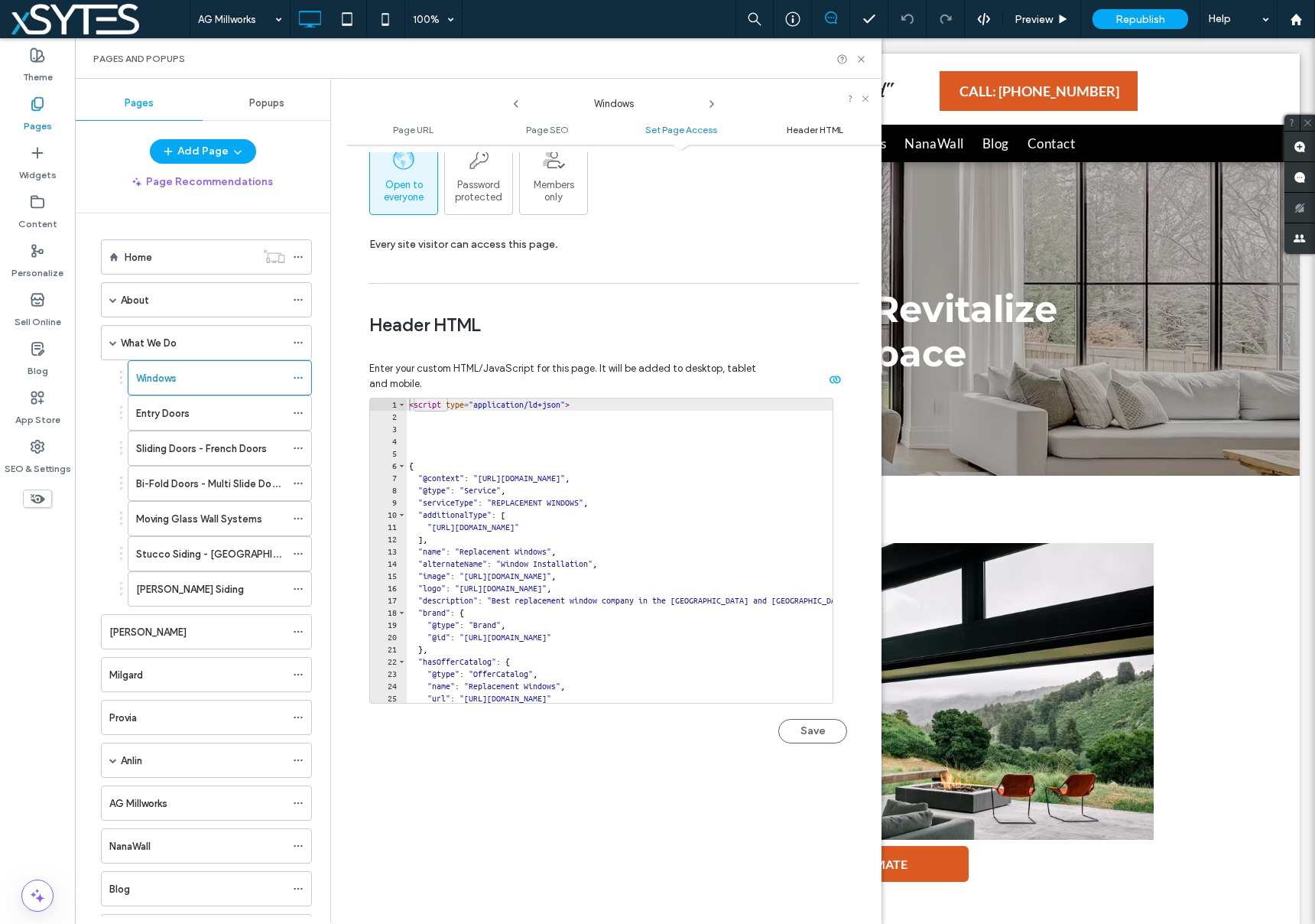
scroll to position [1409, 0]
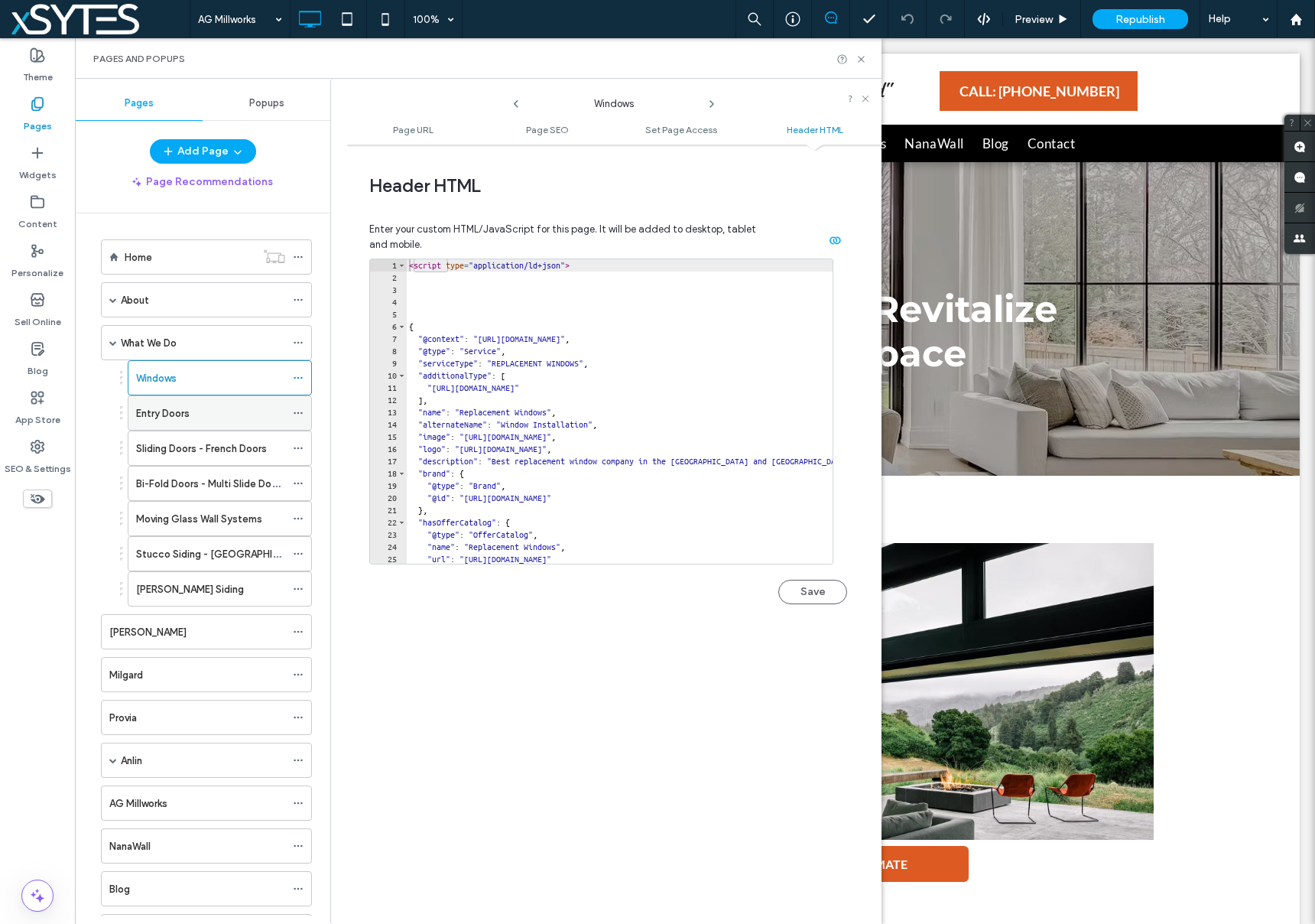
click at [298, 409] on icon at bounding box center [298, 412] width 10 height 10
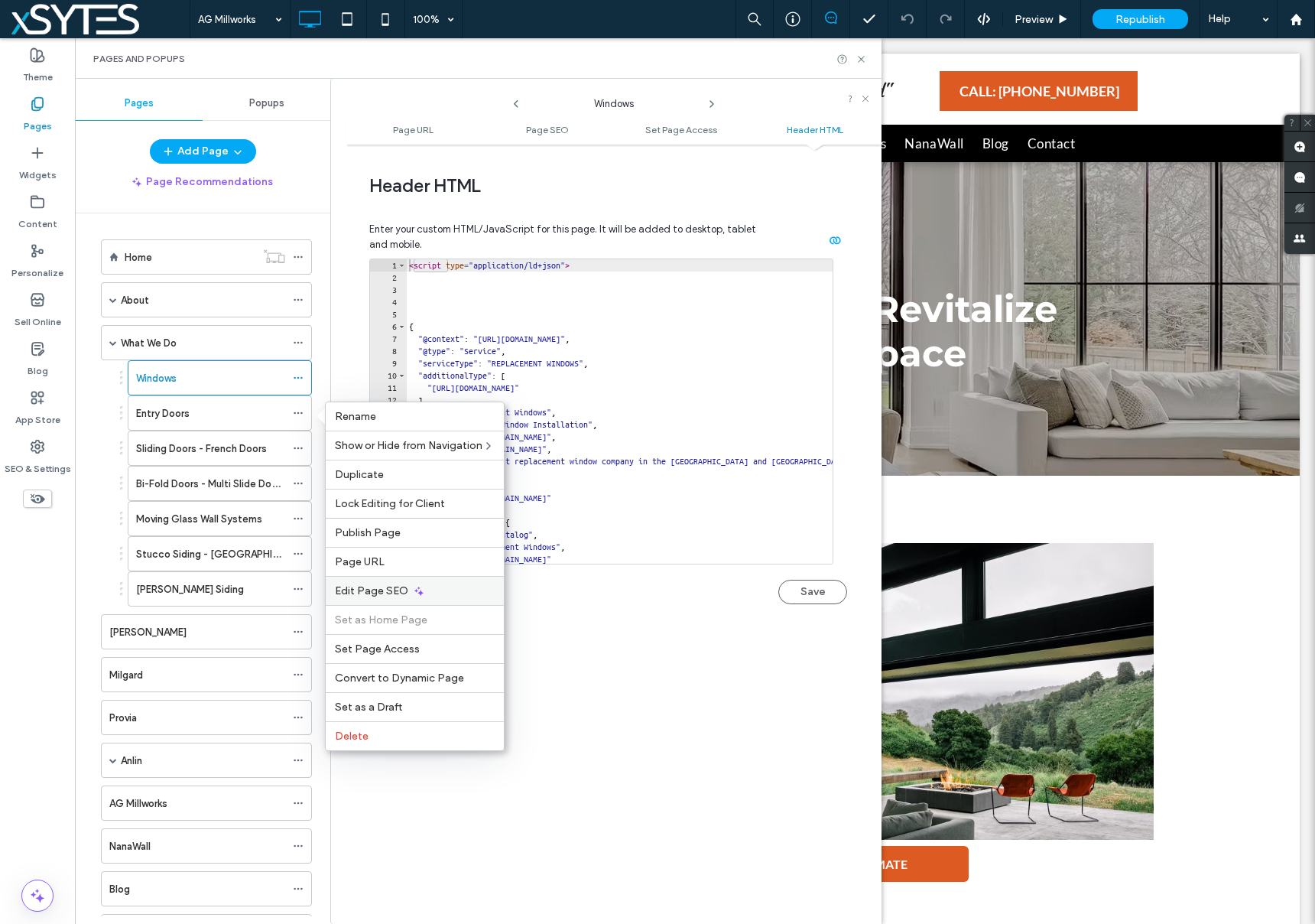
click at [399, 585] on span "Edit Page SEO" at bounding box center [371, 591] width 73 height 13
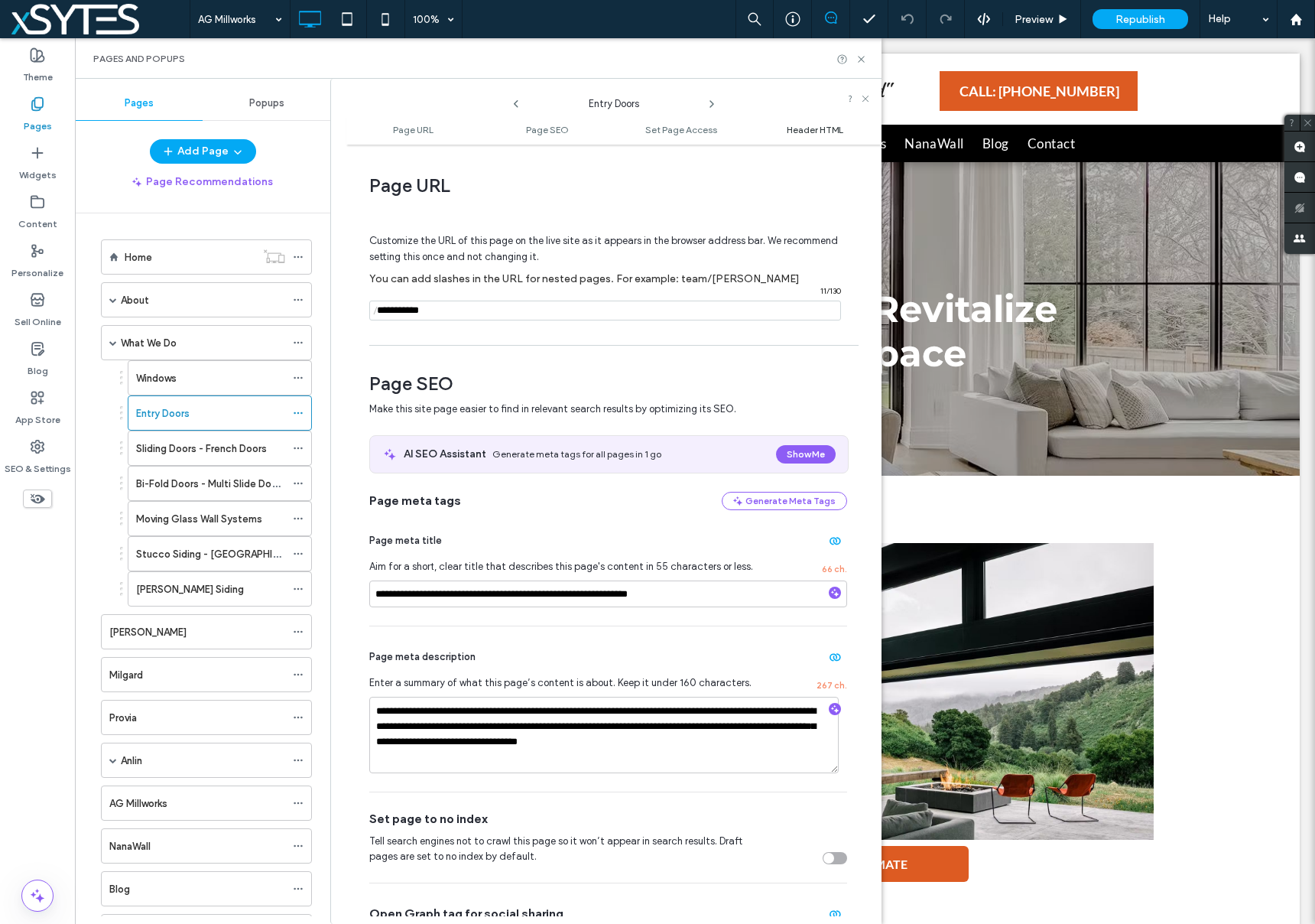
click at [798, 129] on span "Header HTML" at bounding box center [815, 129] width 56 height 11
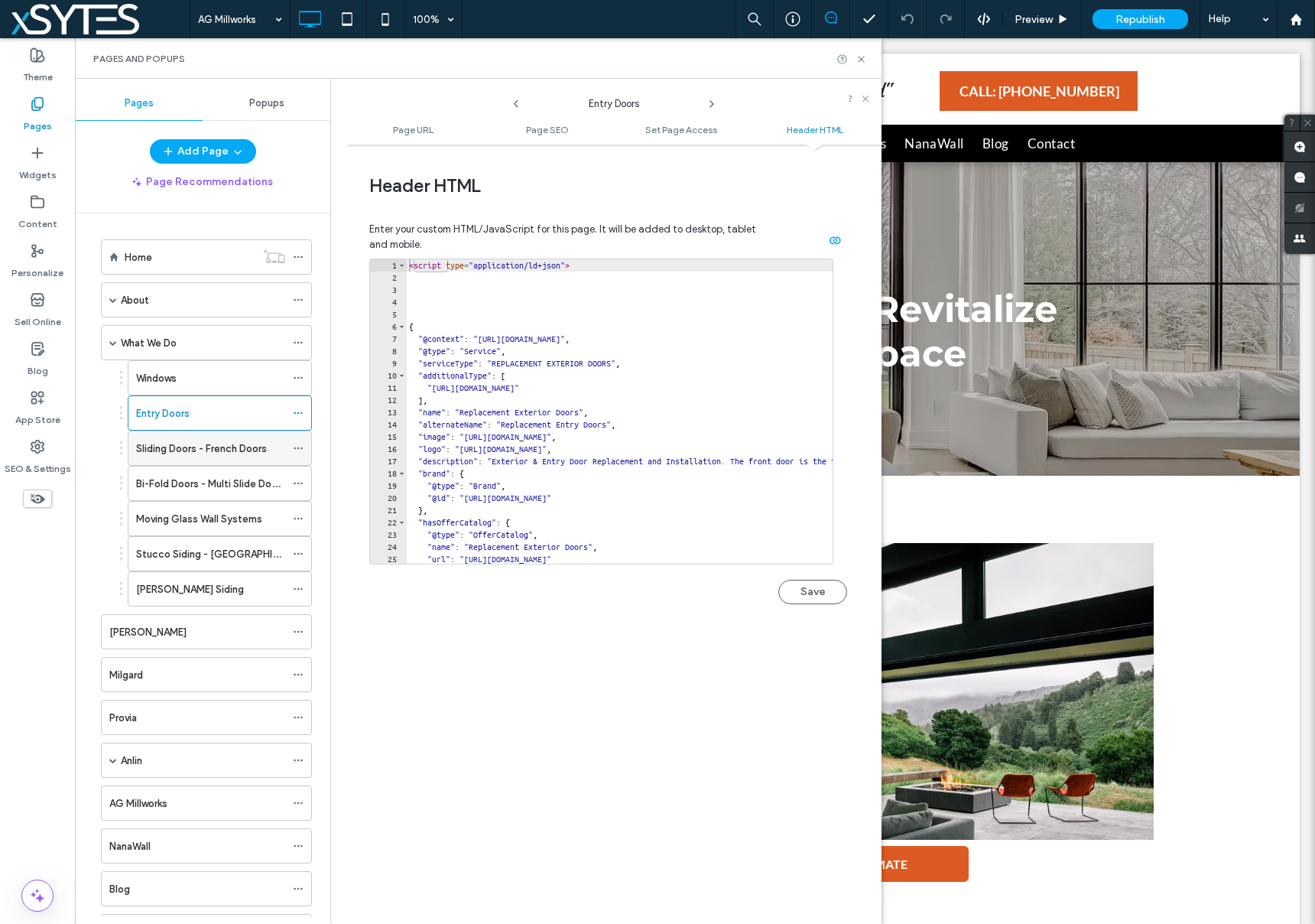
click at [294, 446] on icon at bounding box center [298, 447] width 10 height 10
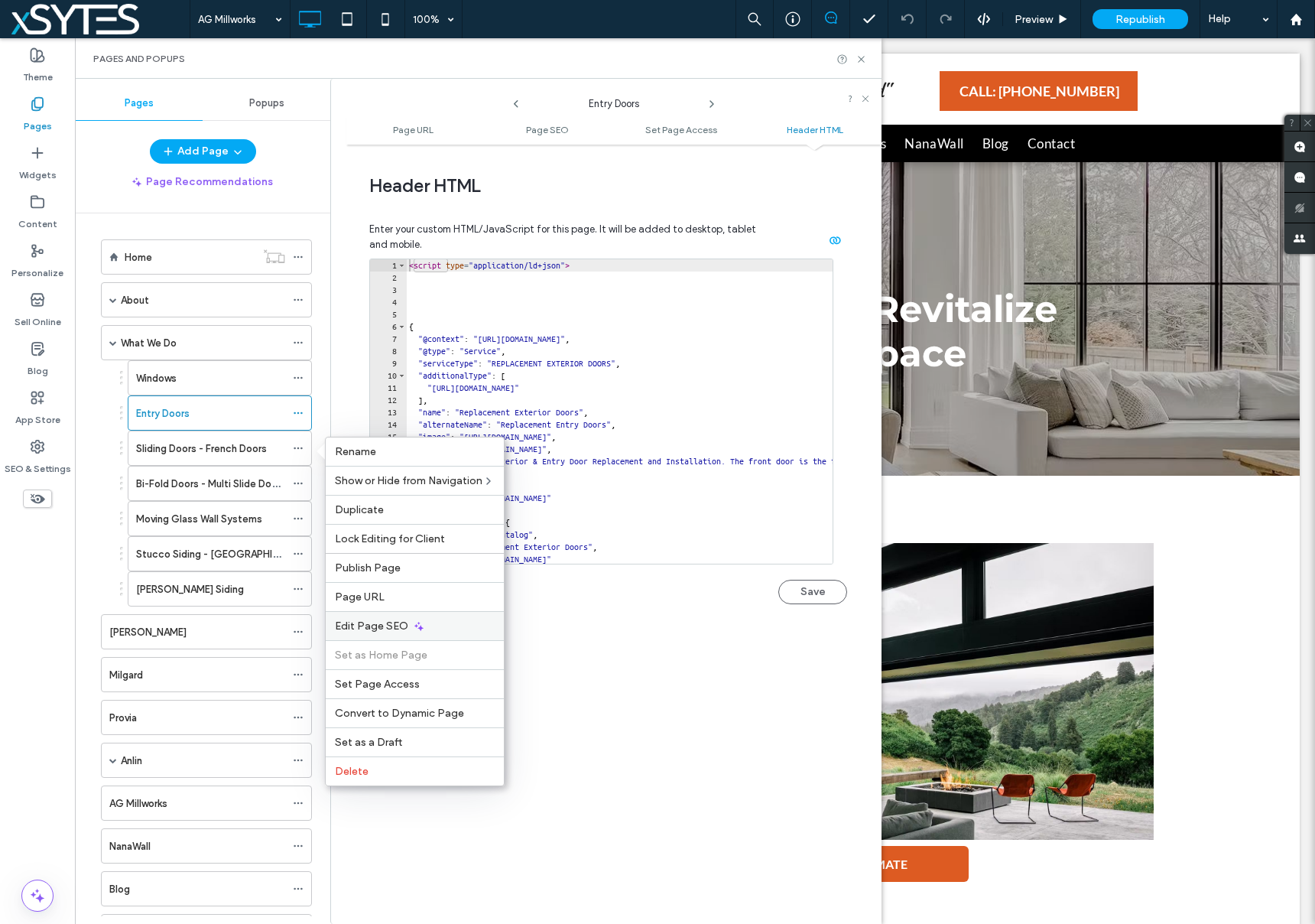
click at [442, 622] on div "Edit Page SEO" at bounding box center [414, 625] width 178 height 29
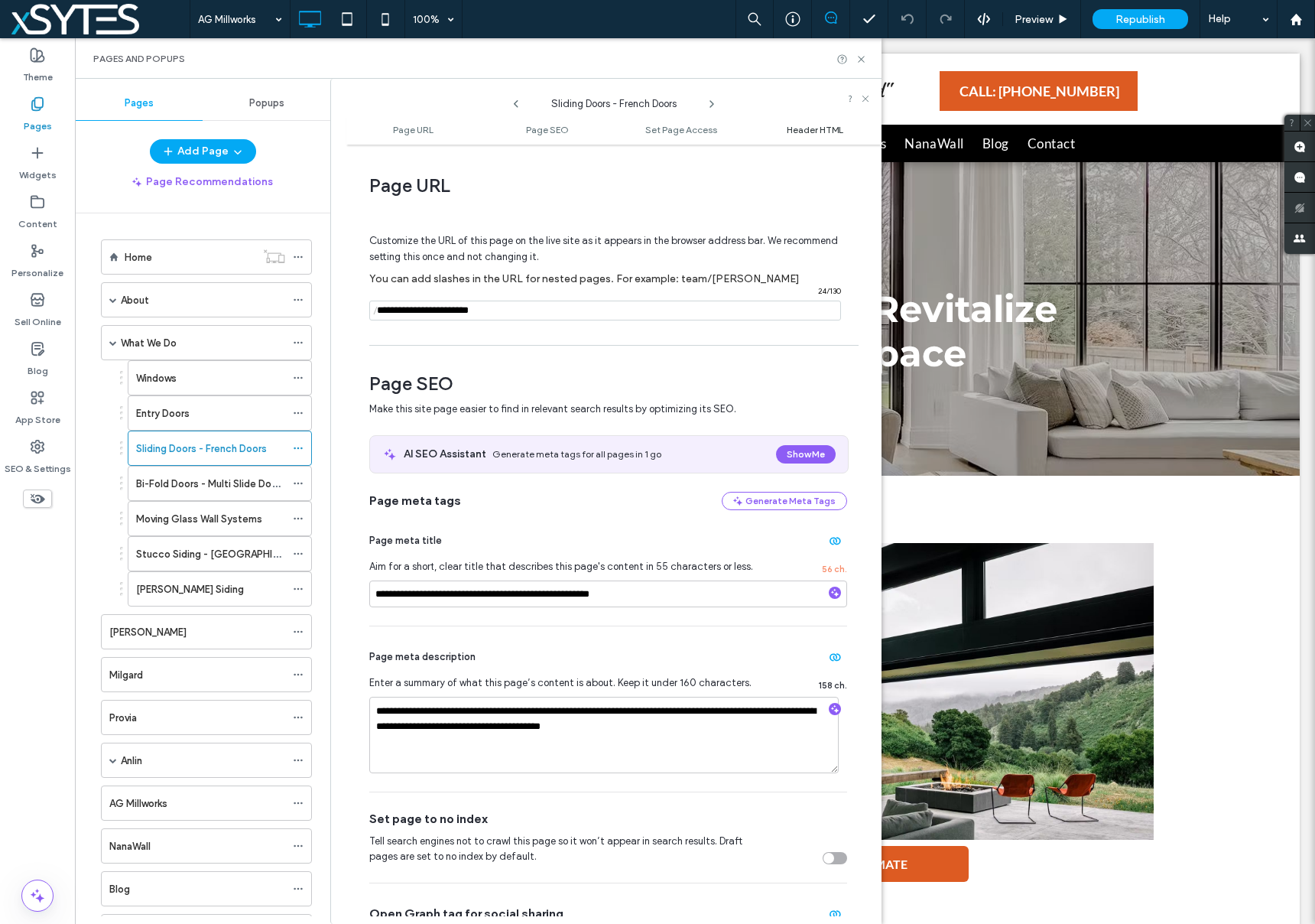
click at [841, 129] on span "Header HTML" at bounding box center [815, 129] width 56 height 11
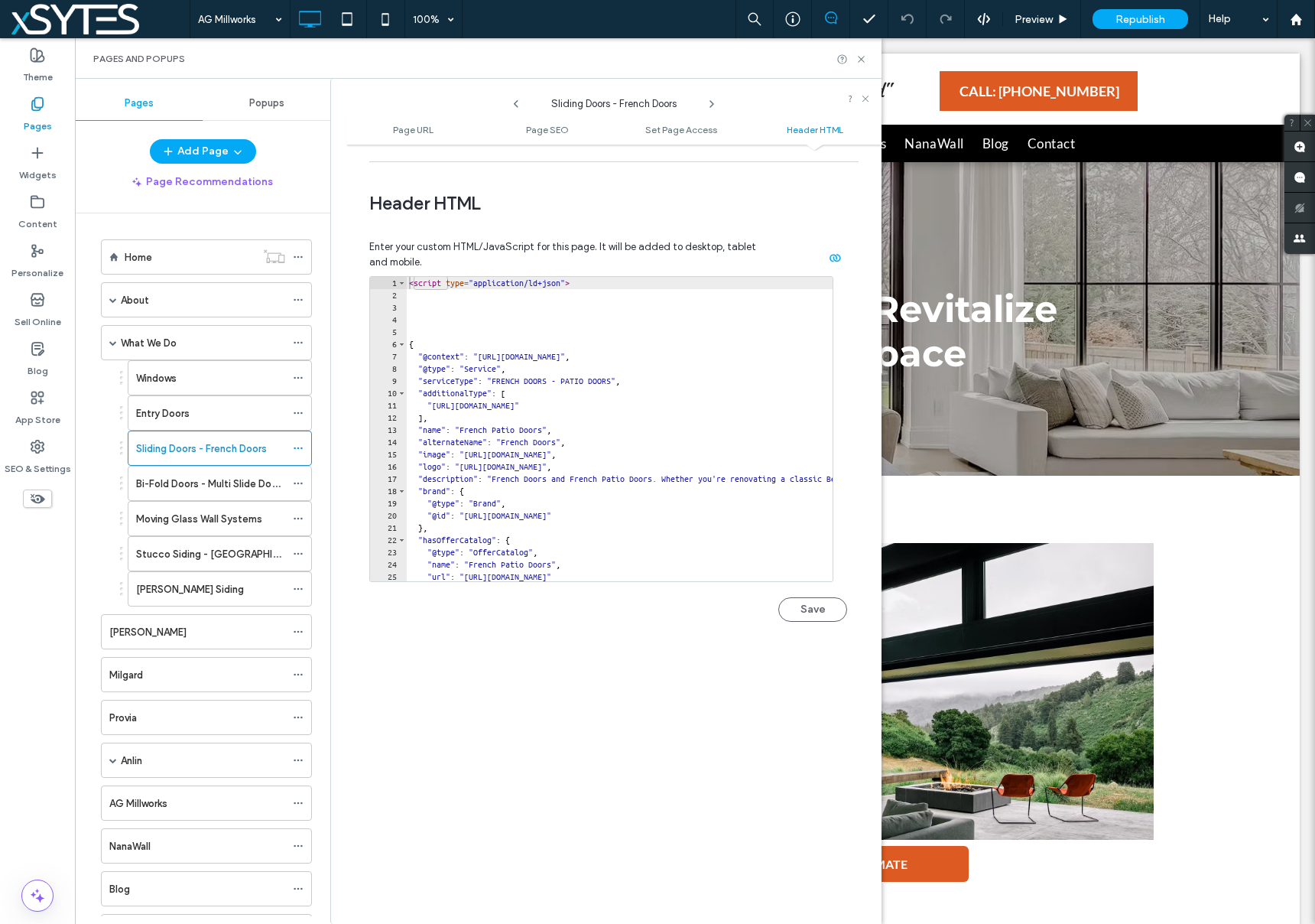
scroll to position [1411, 0]
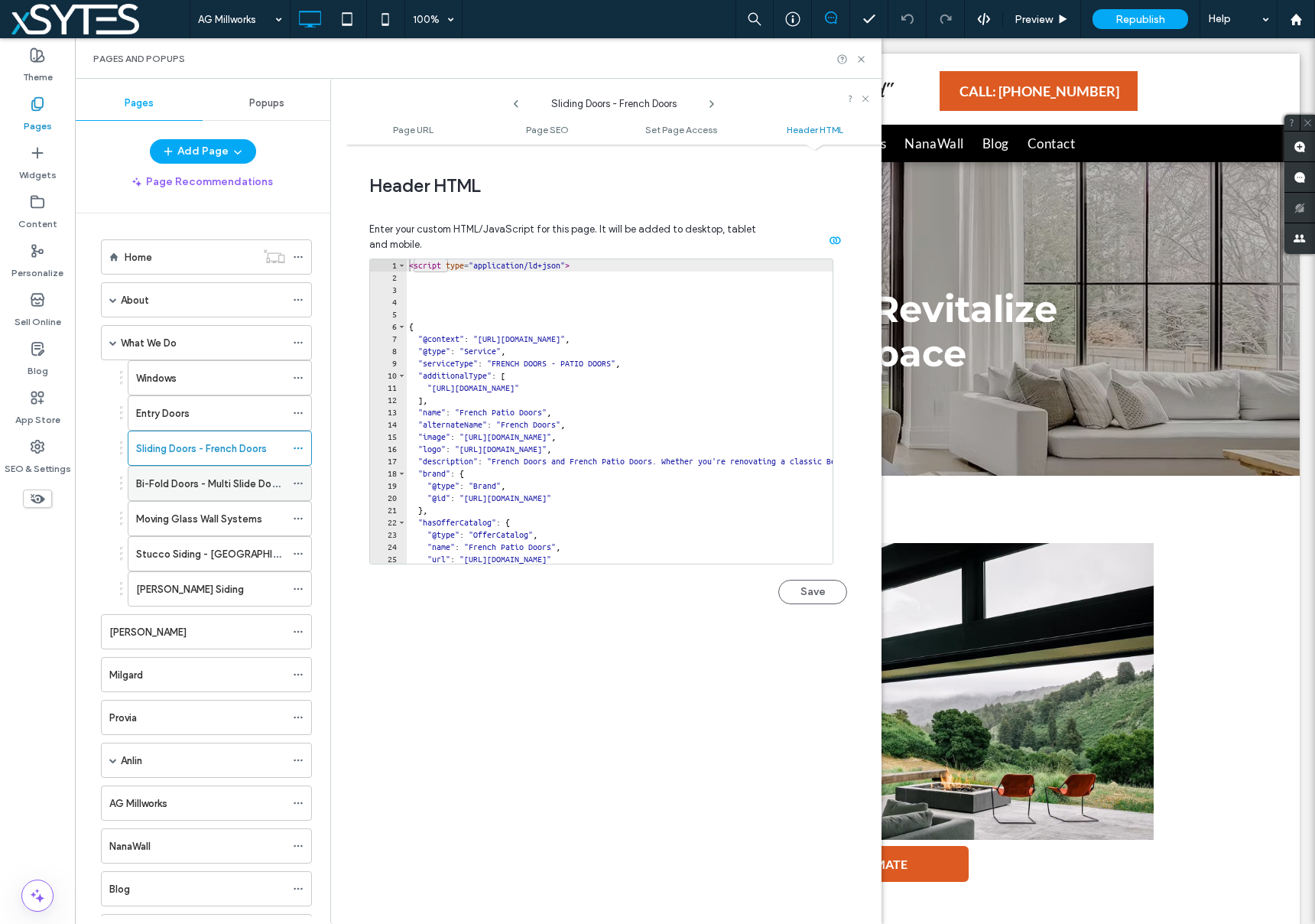
click at [298, 483] on use at bounding box center [298, 483] width 9 height 2
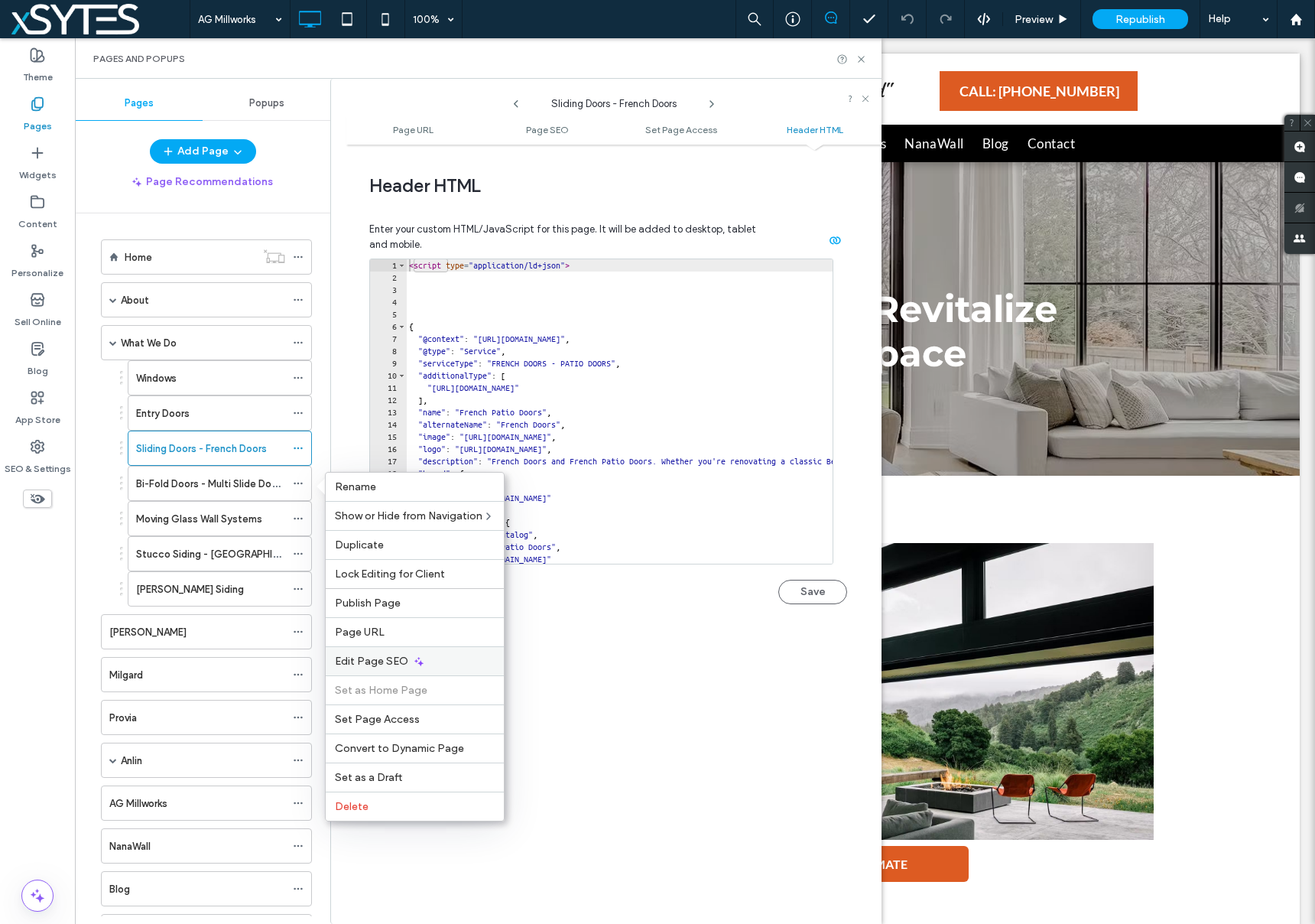
click at [473, 657] on div "Edit Page SEO" at bounding box center [414, 660] width 178 height 29
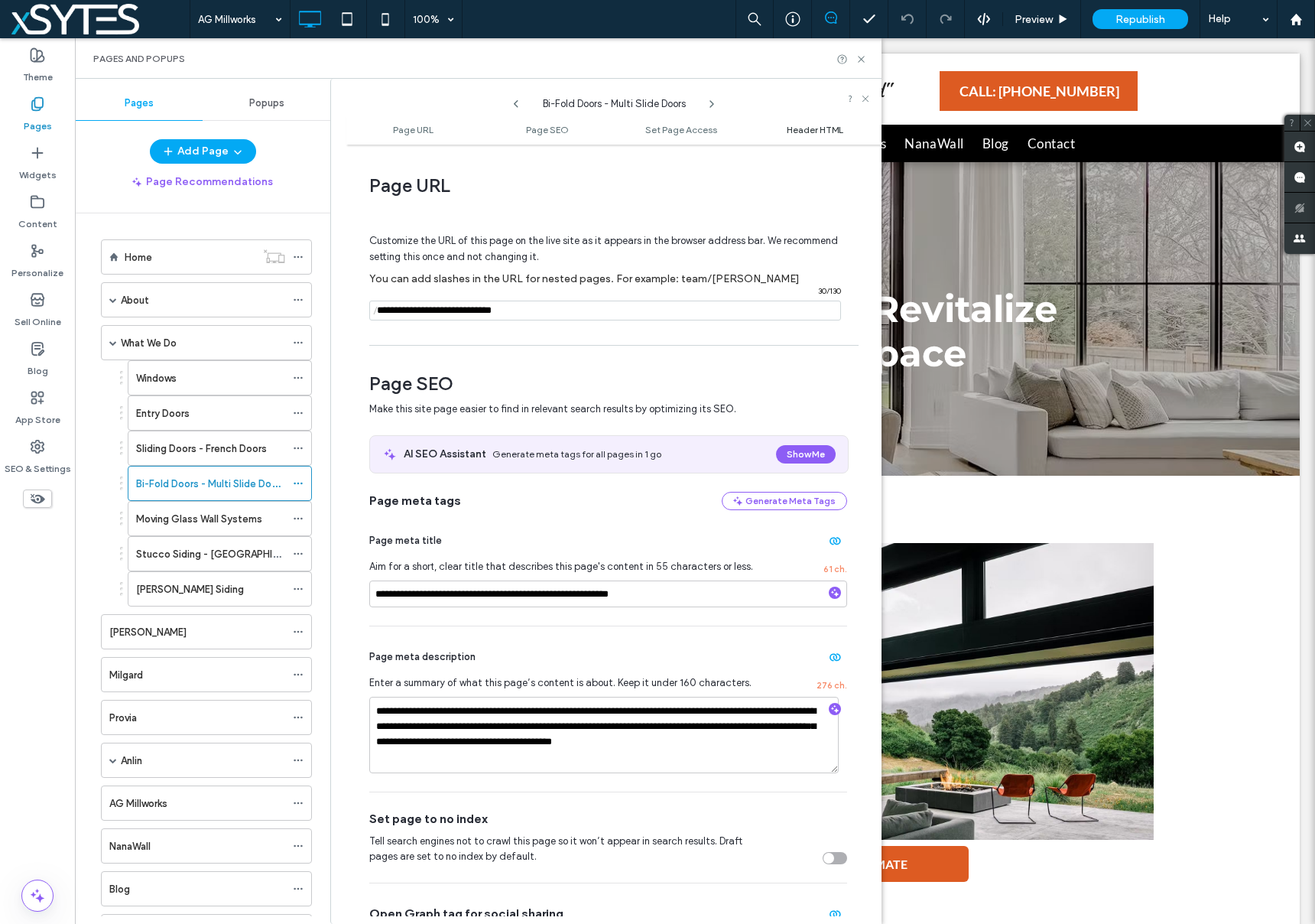
click at [811, 126] on span "Header HTML" at bounding box center [815, 129] width 56 height 11
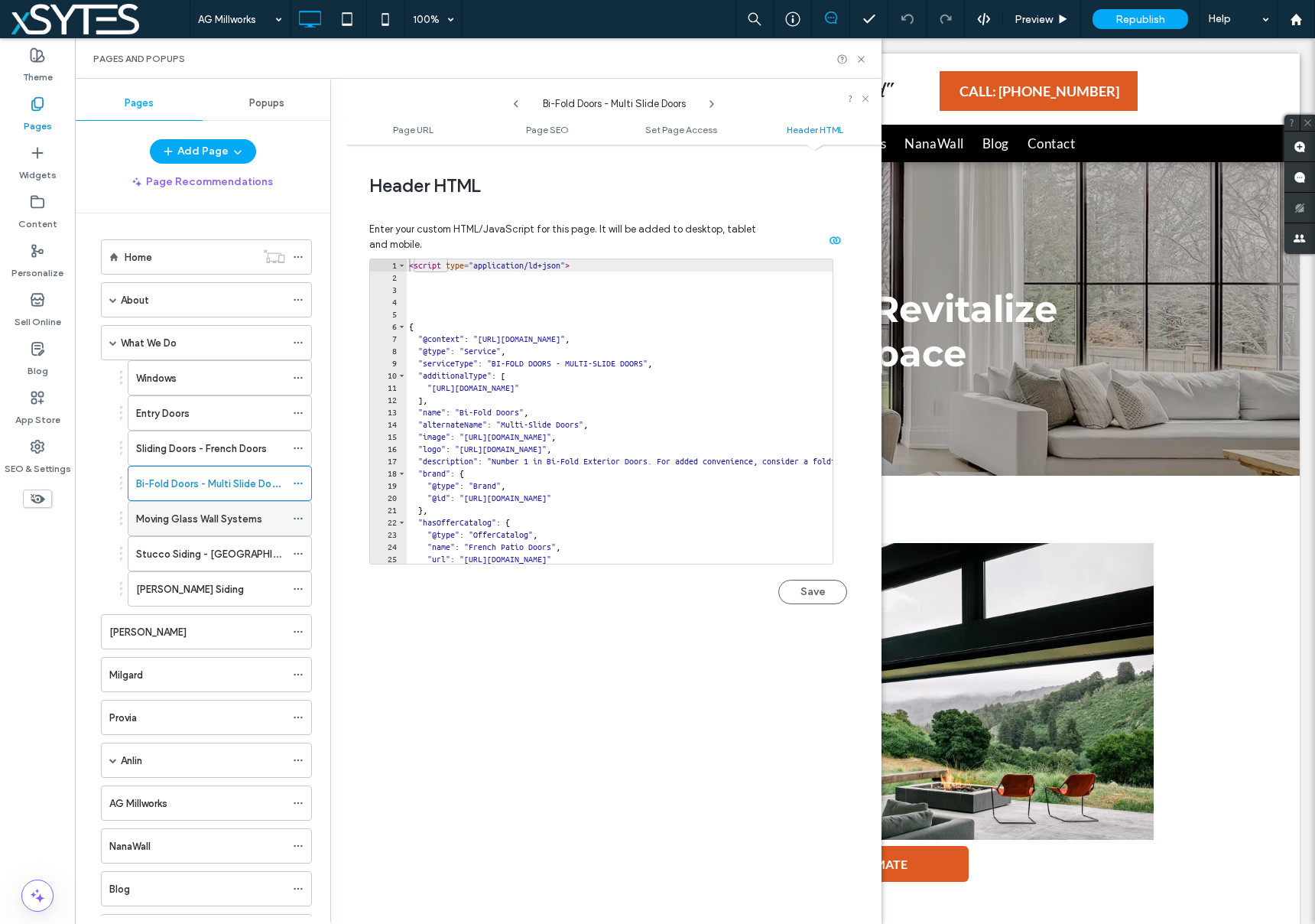
click at [297, 516] on icon at bounding box center [298, 518] width 10 height 10
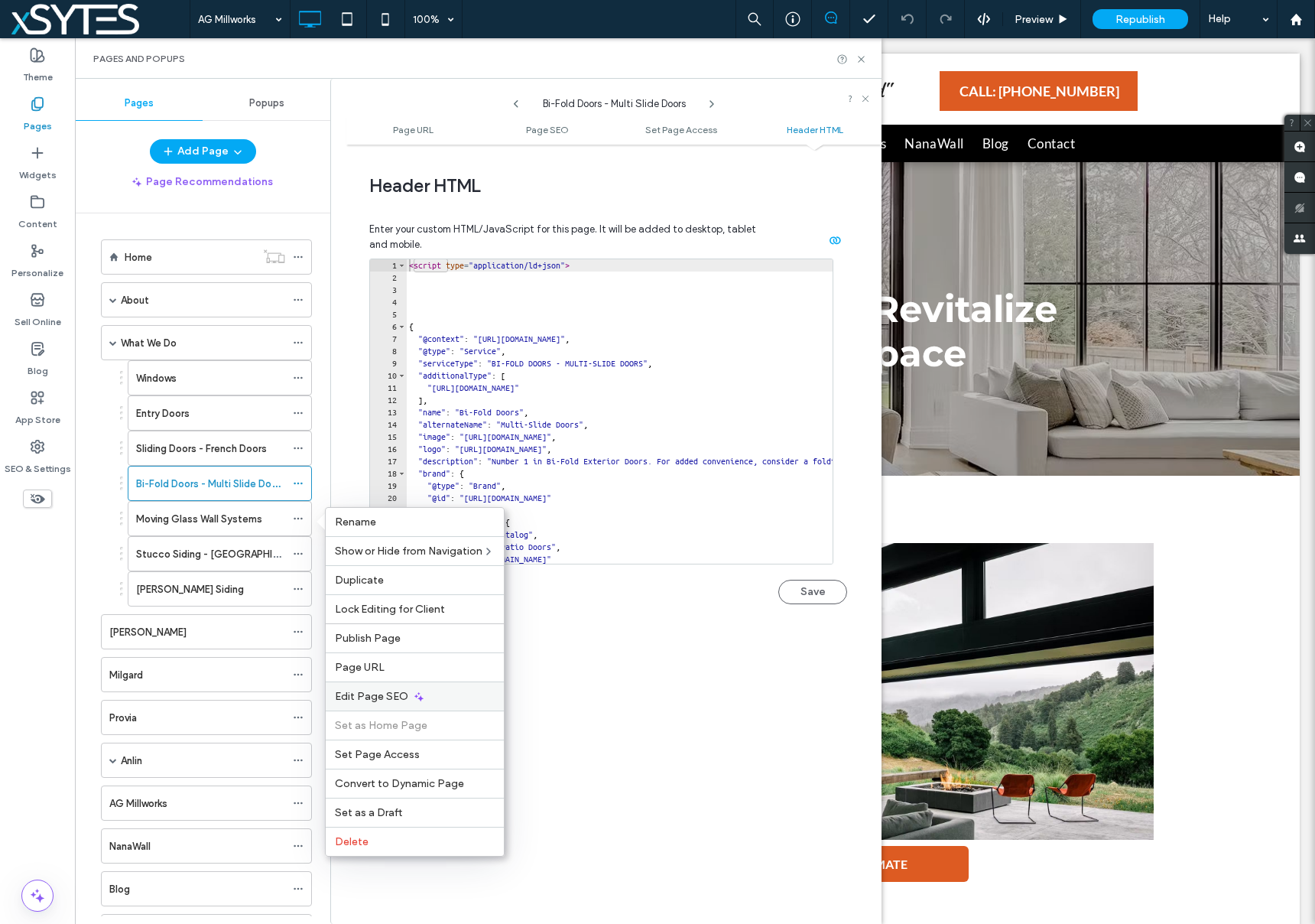
click at [432, 696] on div "Edit Page SEO" at bounding box center [414, 696] width 178 height 29
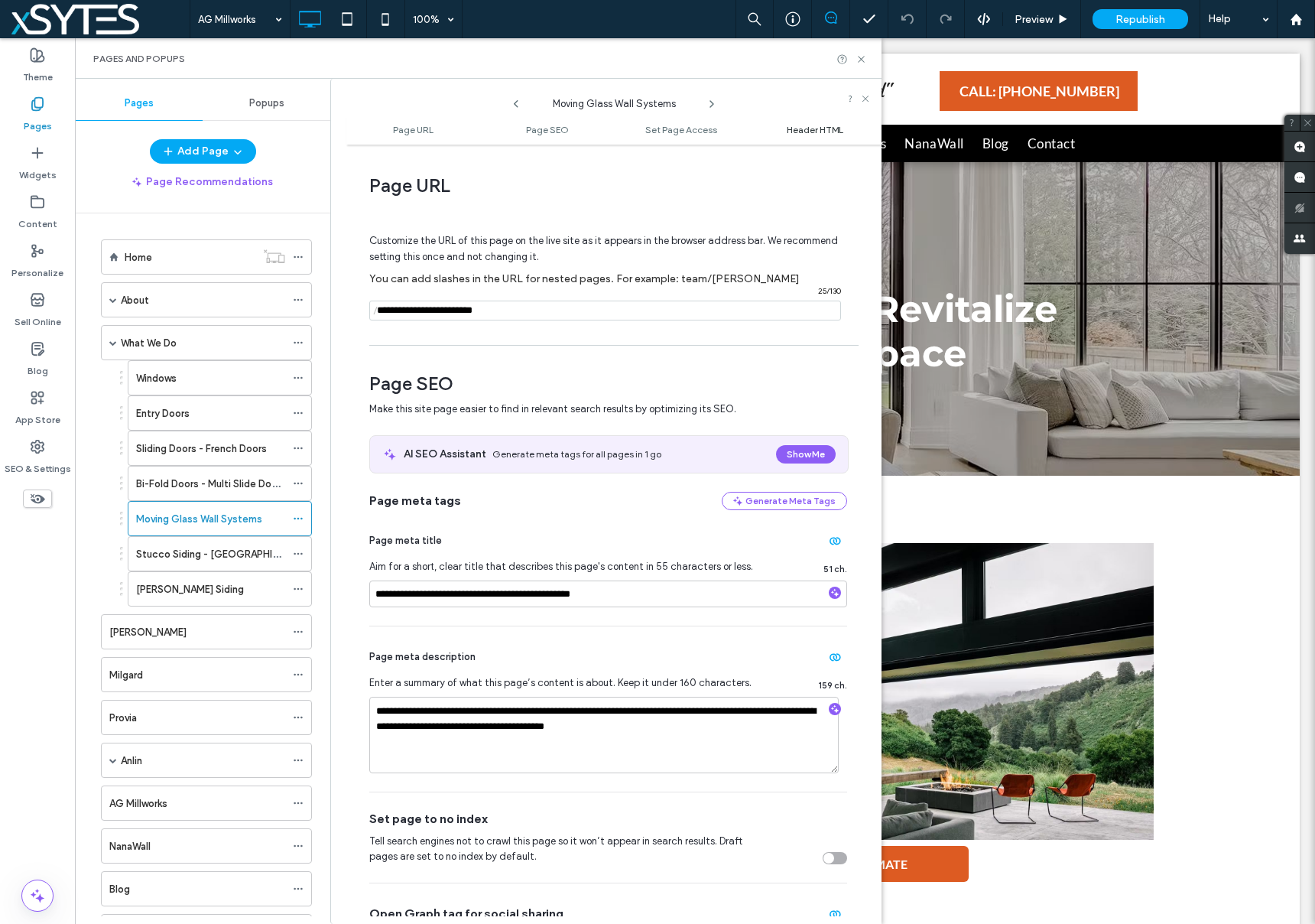
click at [808, 125] on span "Header HTML" at bounding box center [815, 129] width 56 height 11
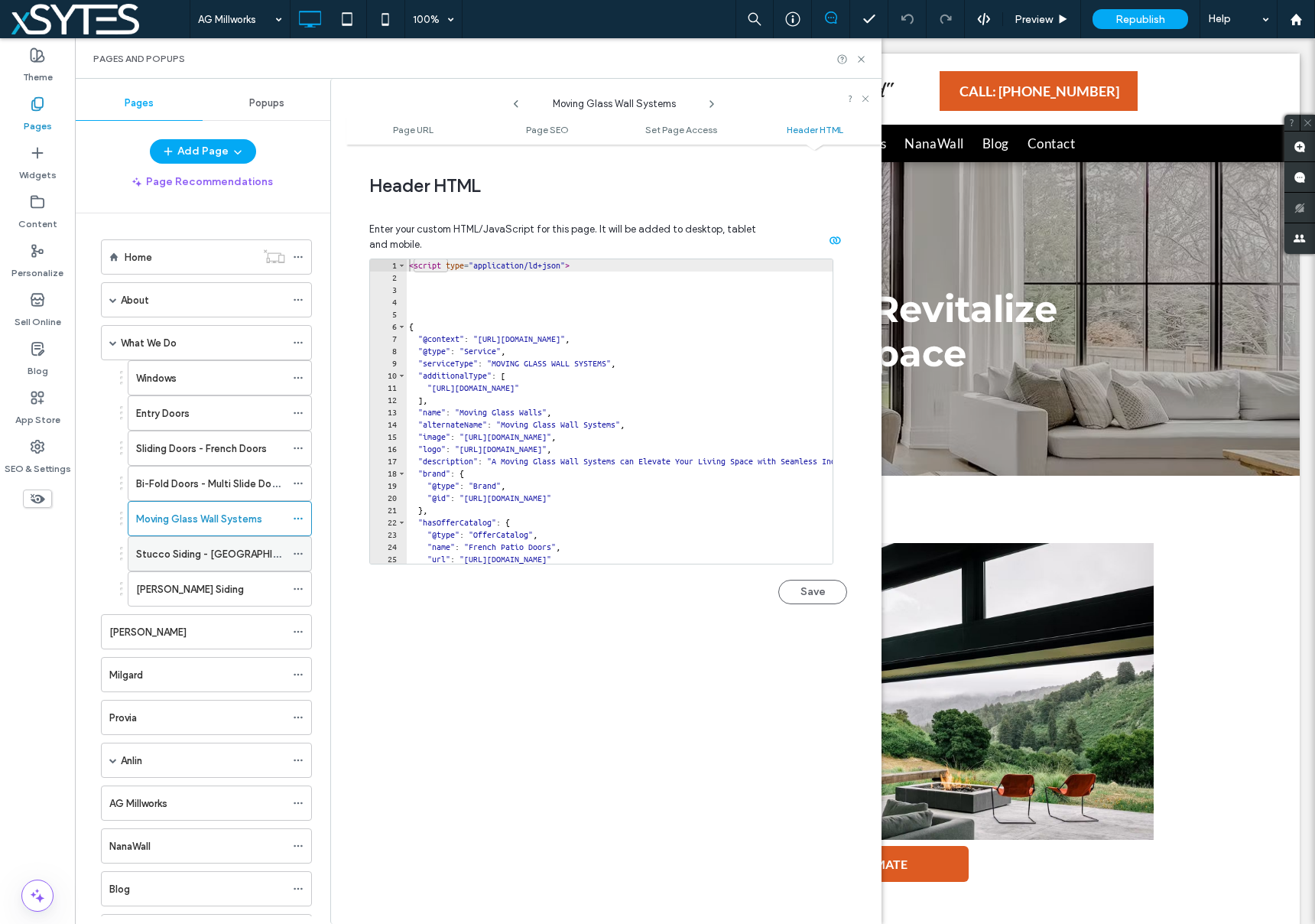
click at [272, 554] on div "Stucco Siding - [GEOGRAPHIC_DATA]" at bounding box center [210, 554] width 149 height 16
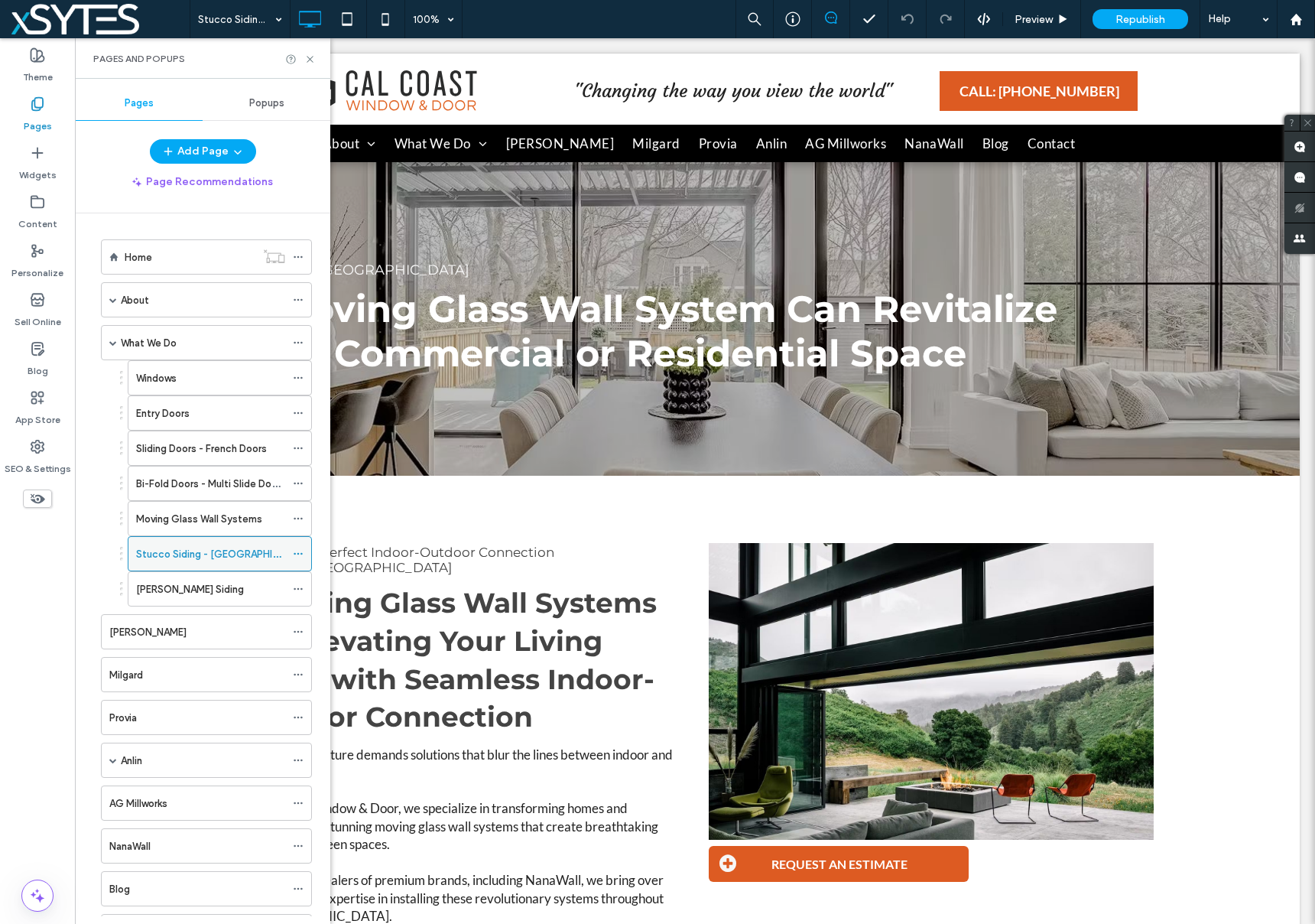
click at [302, 550] on icon at bounding box center [298, 553] width 10 height 10
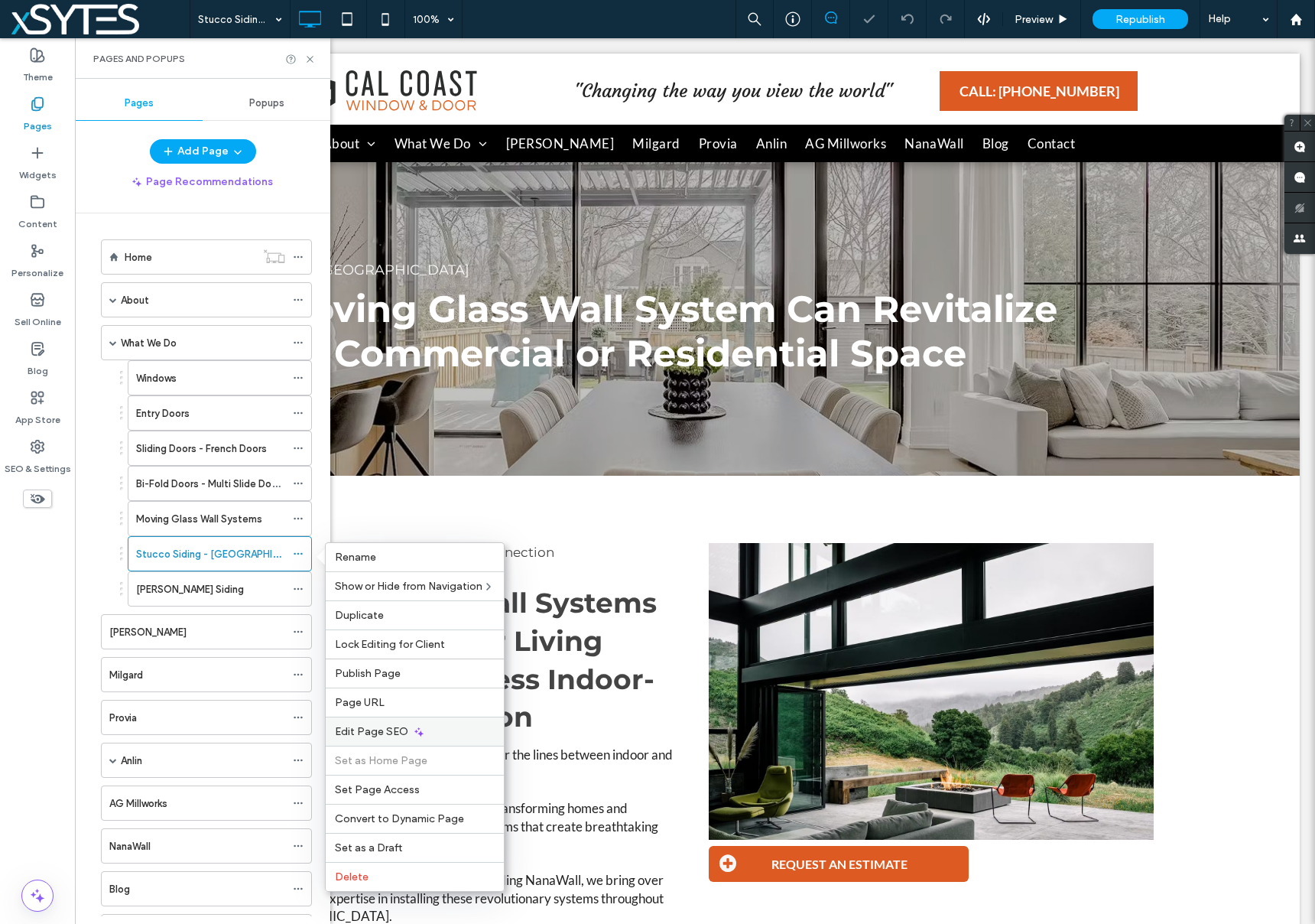
click at [492, 723] on div "Edit Page SEO" at bounding box center [414, 731] width 178 height 29
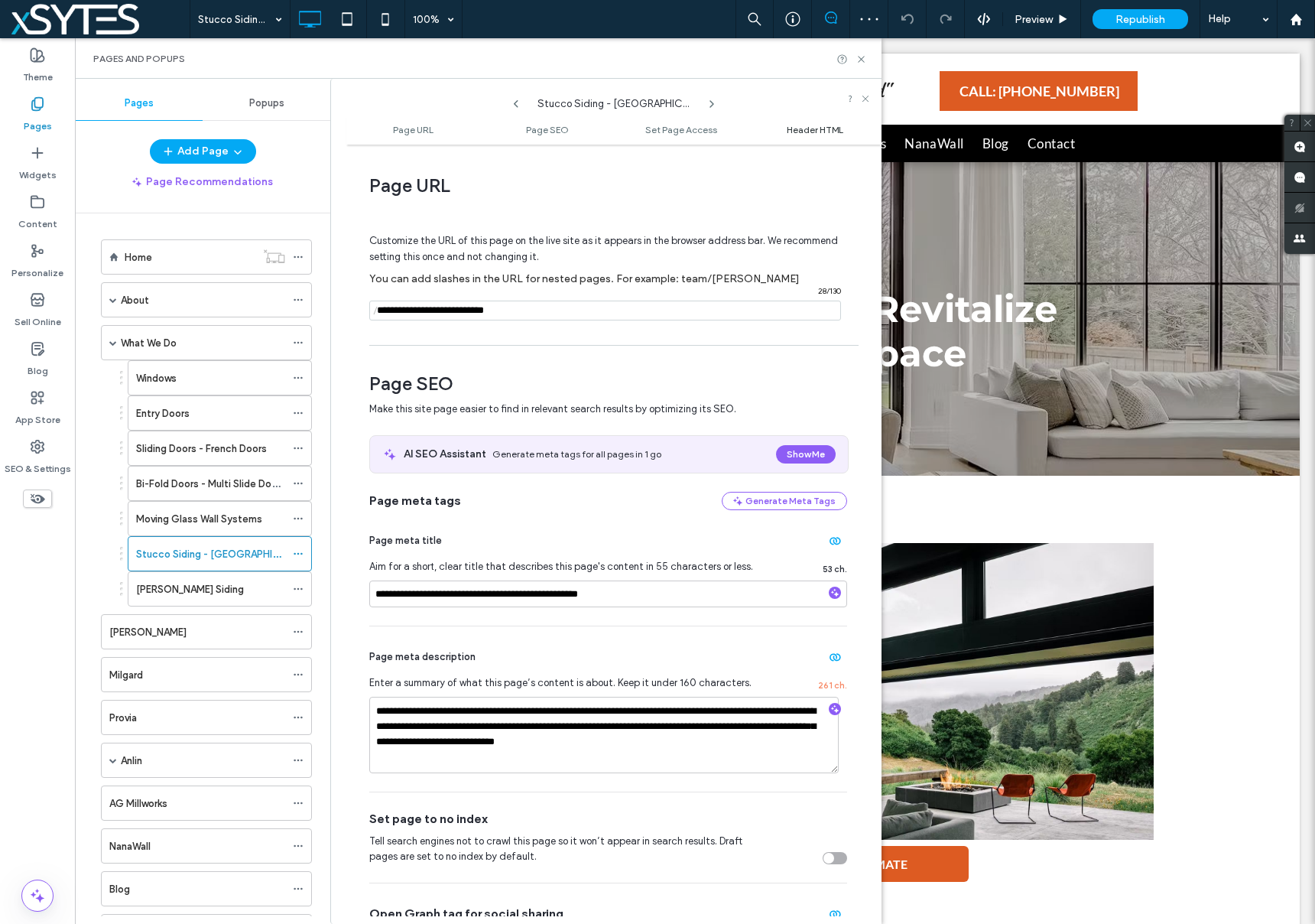
click at [822, 128] on span "Header HTML" at bounding box center [815, 129] width 56 height 11
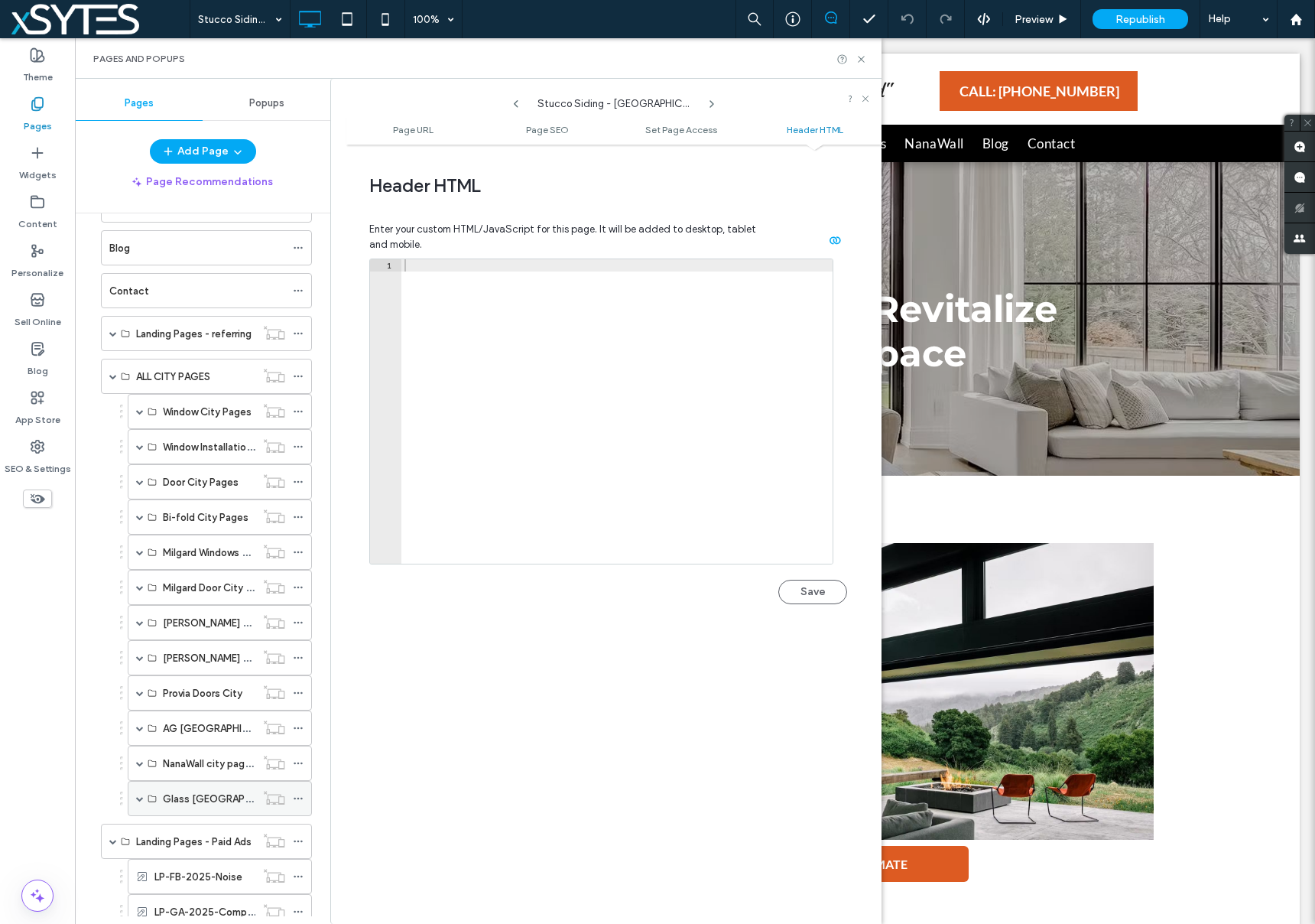
scroll to position [729, 0]
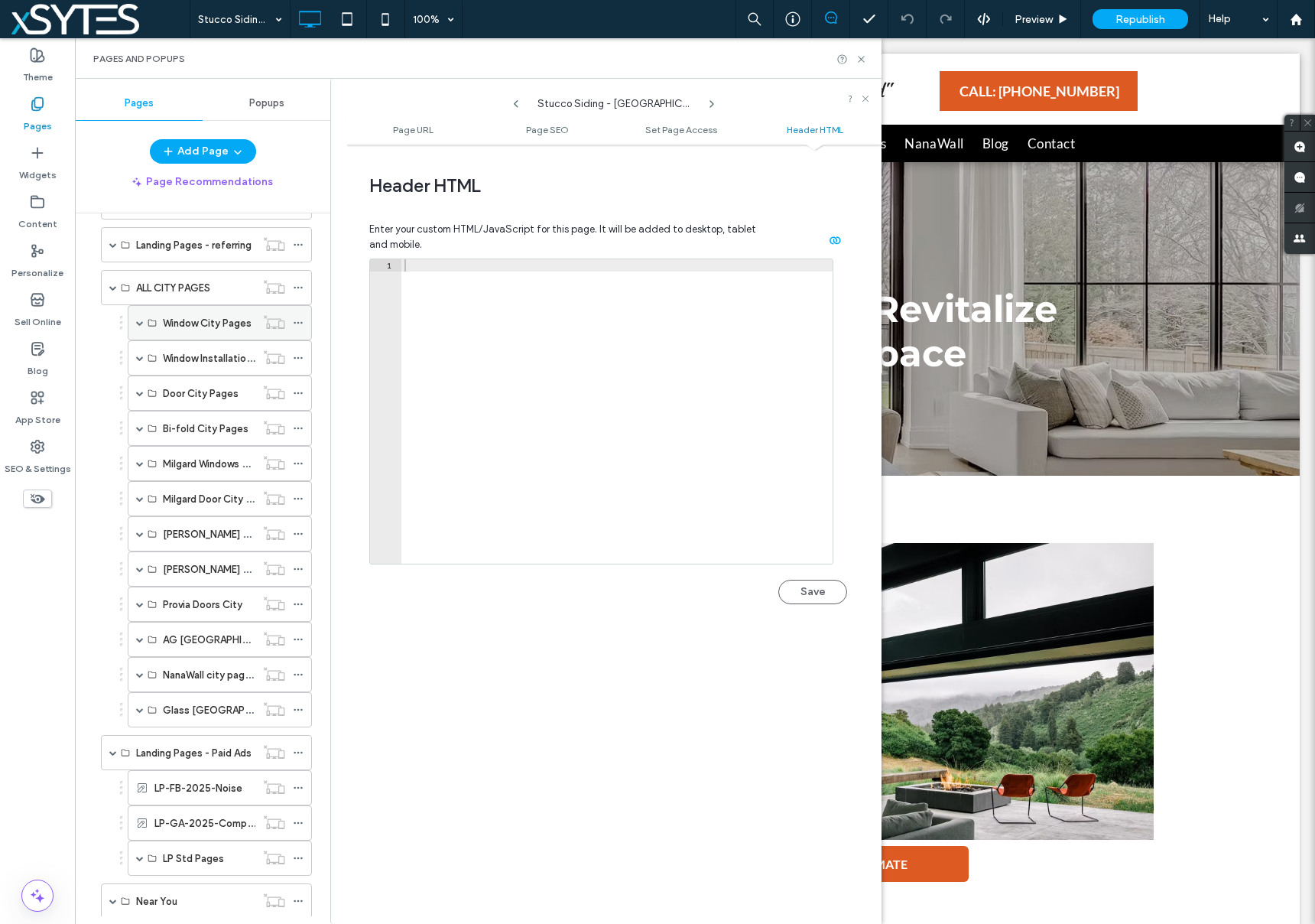
click at [139, 323] on span at bounding box center [140, 323] width 8 height 8
click at [300, 498] on icon at bounding box center [298, 498] width 10 height 10
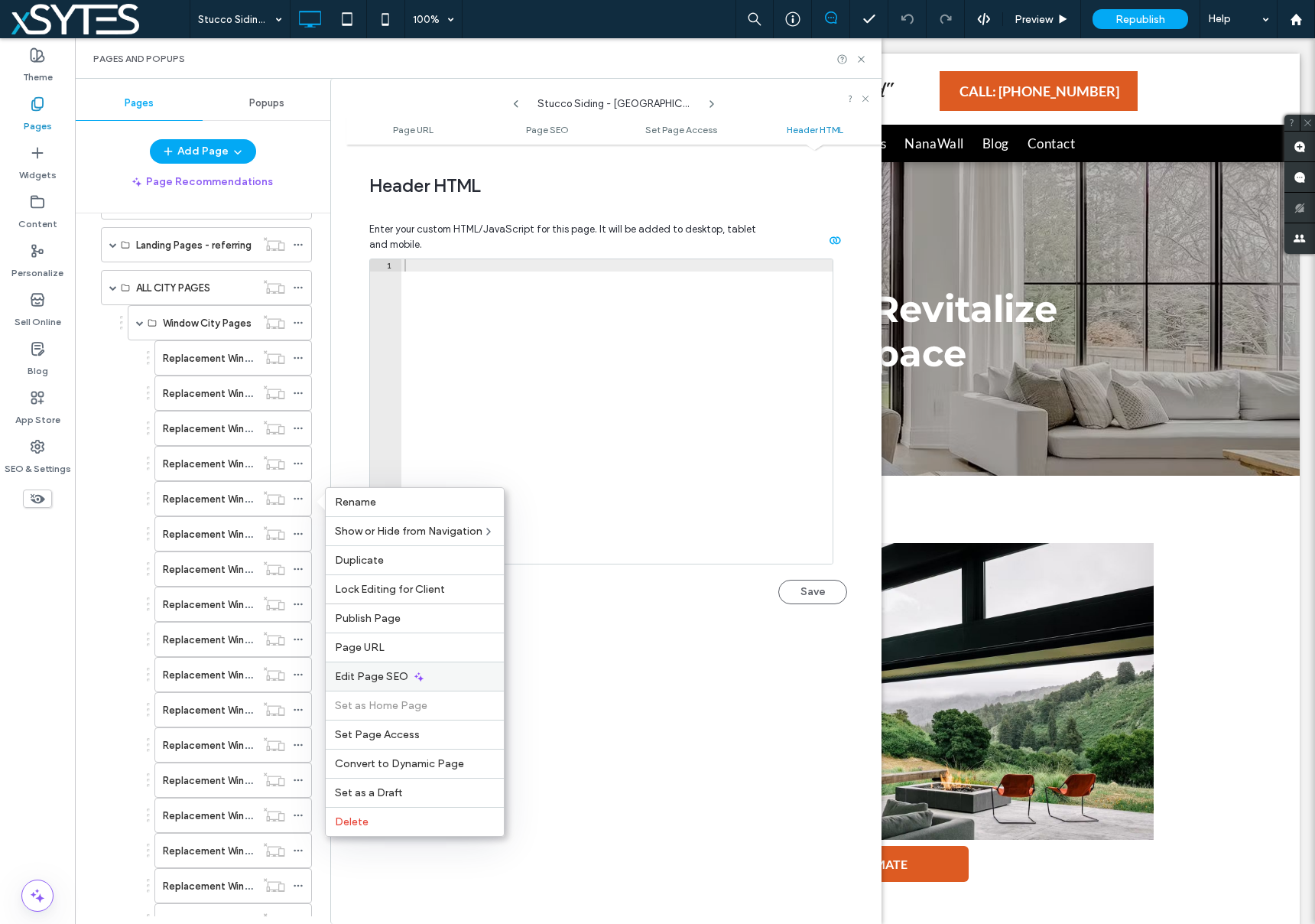
click at [499, 674] on div "Edit Page SEO" at bounding box center [414, 676] width 178 height 29
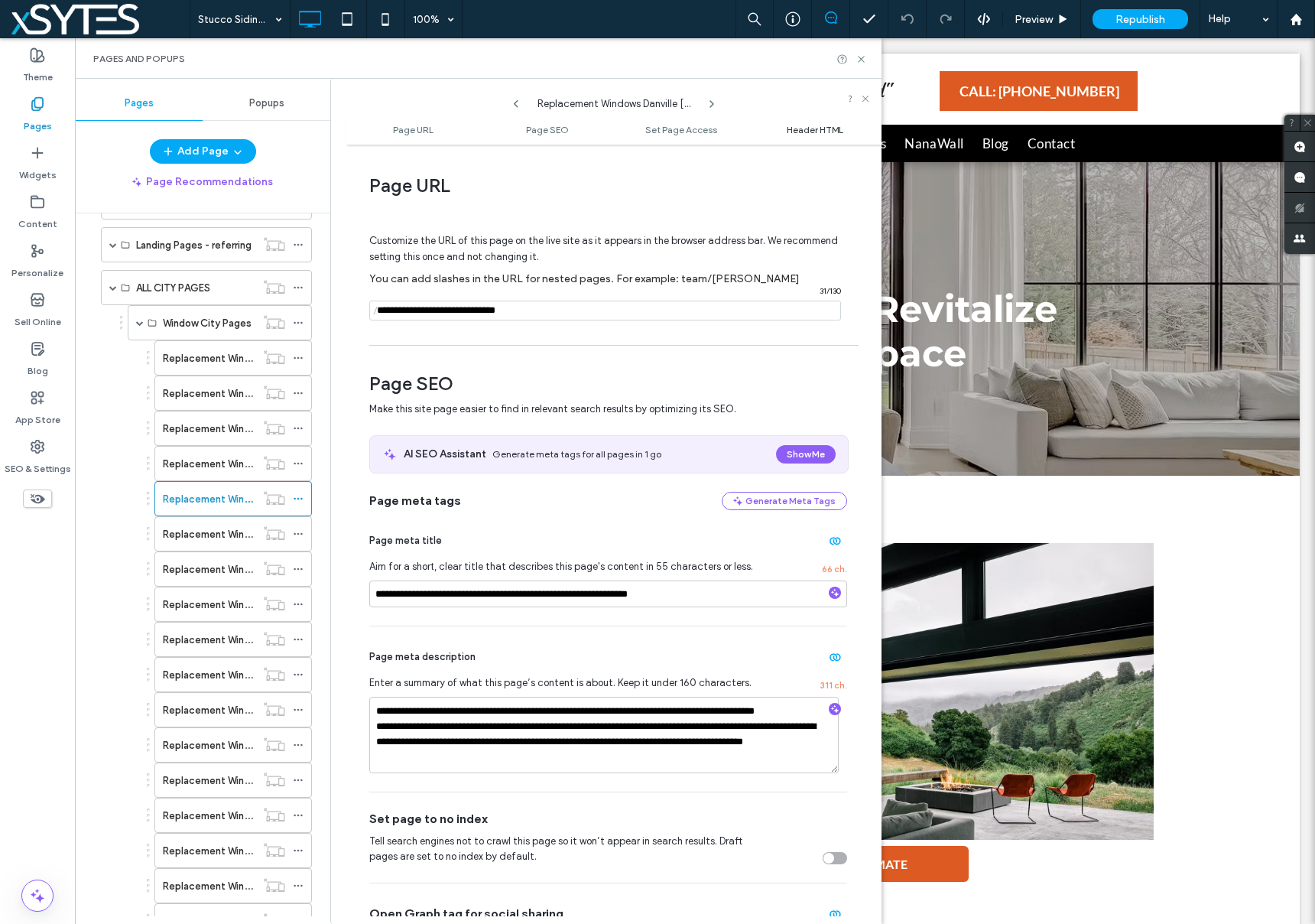
click at [805, 130] on span "Header HTML" at bounding box center [815, 129] width 56 height 11
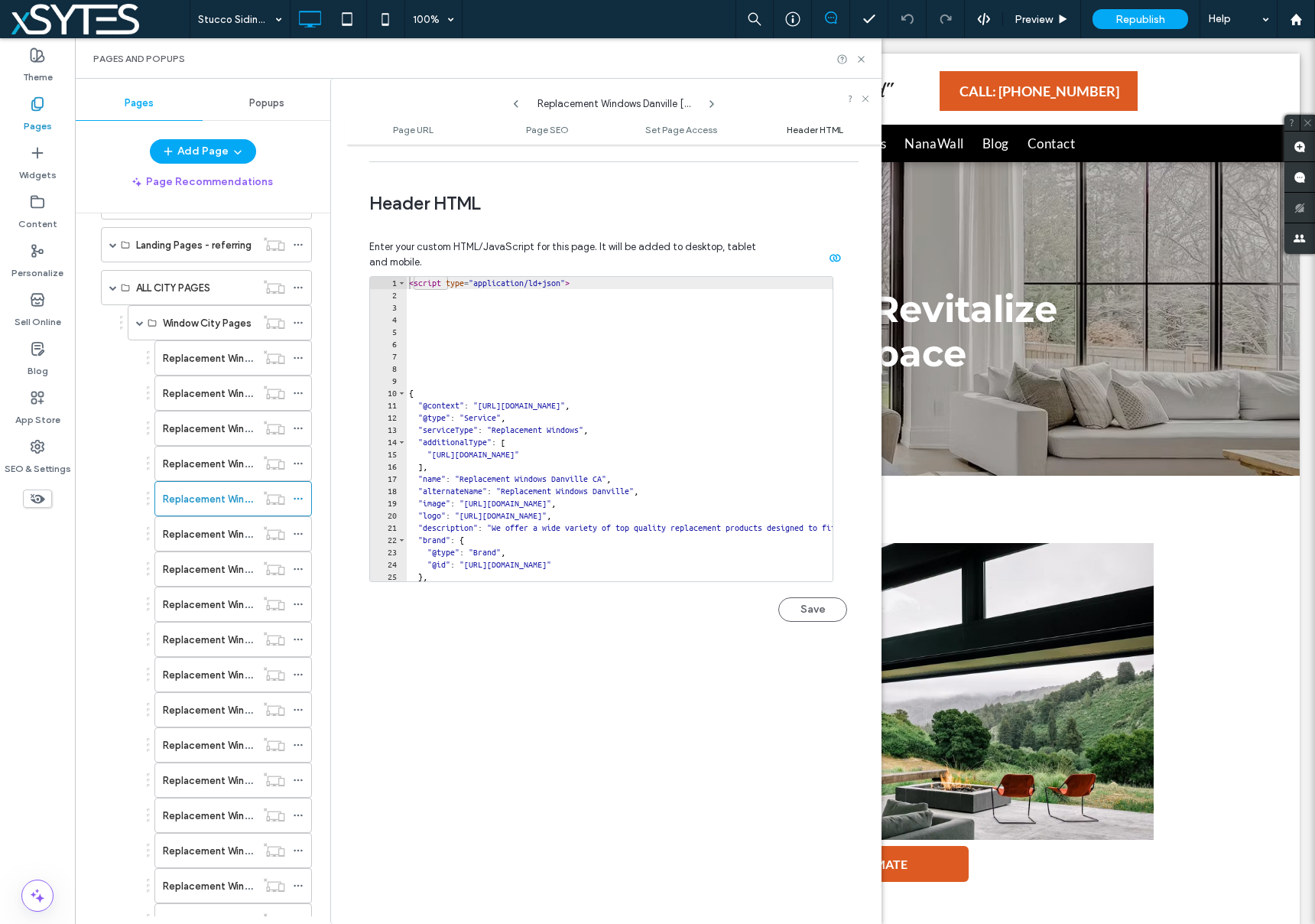
scroll to position [1409, 0]
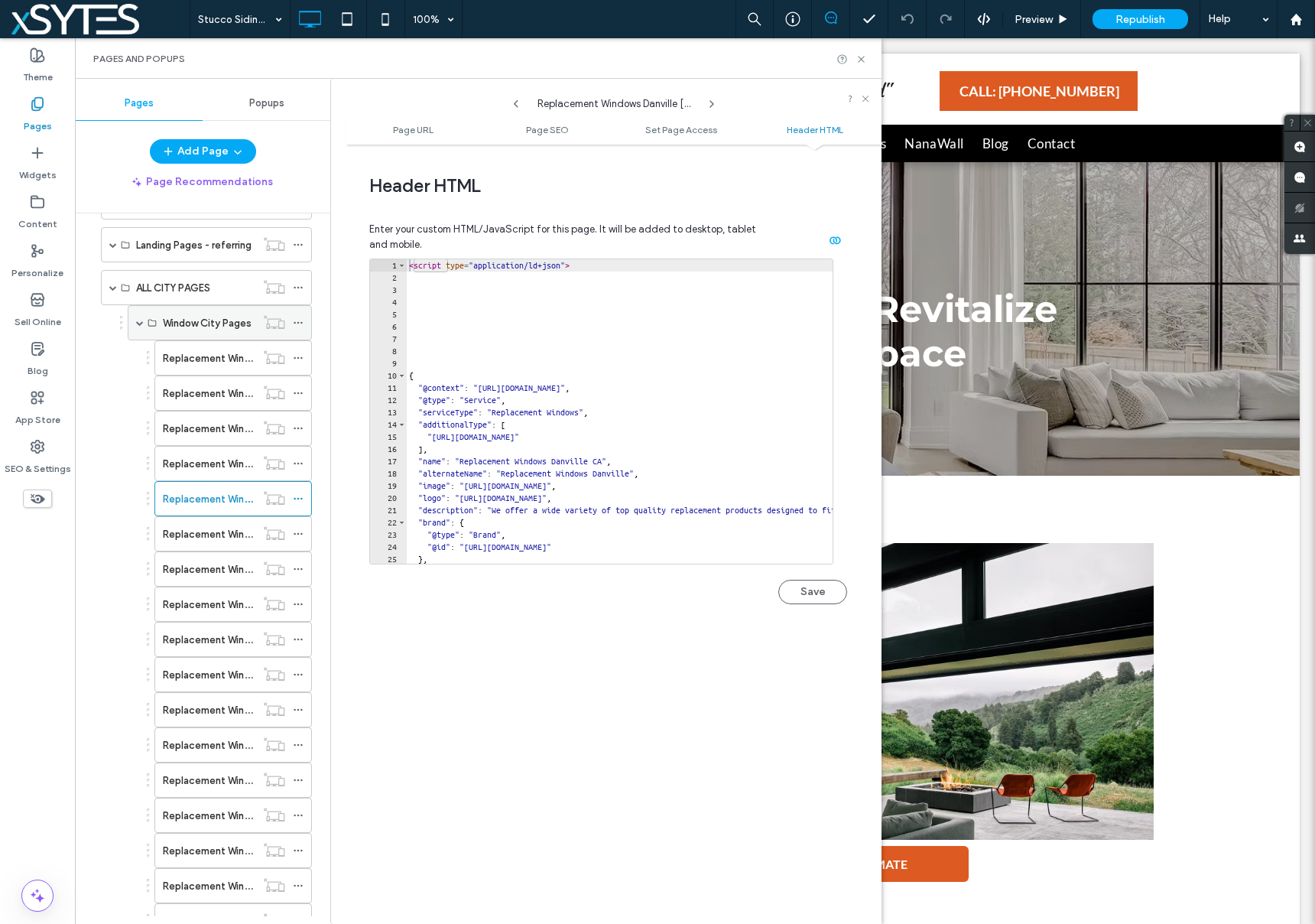
click at [136, 323] on span at bounding box center [140, 323] width 8 height 8
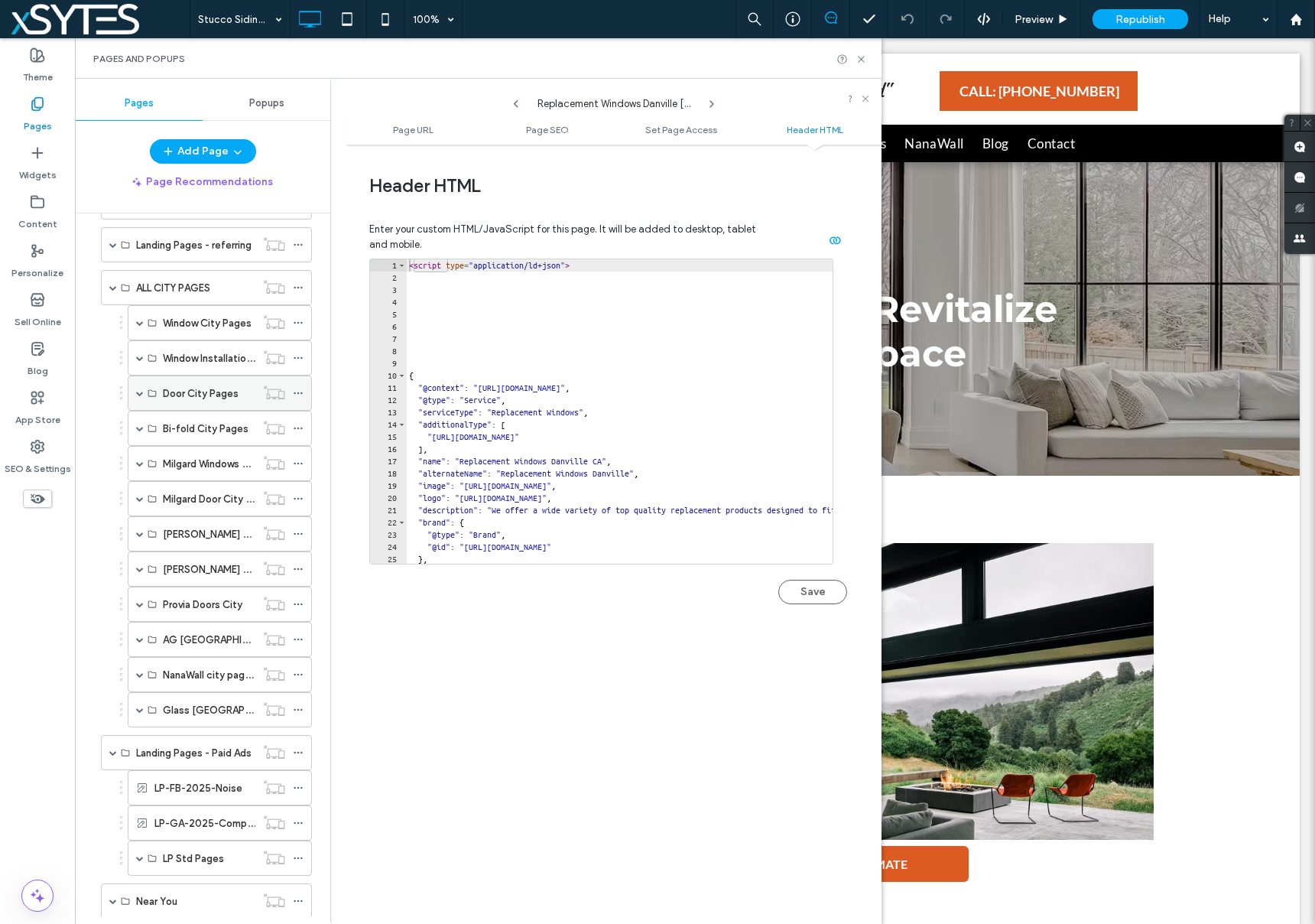
click at [295, 395] on icon at bounding box center [298, 392] width 10 height 10
click at [140, 393] on span at bounding box center [140, 393] width 8 height 8
click at [301, 531] on icon at bounding box center [298, 533] width 10 height 10
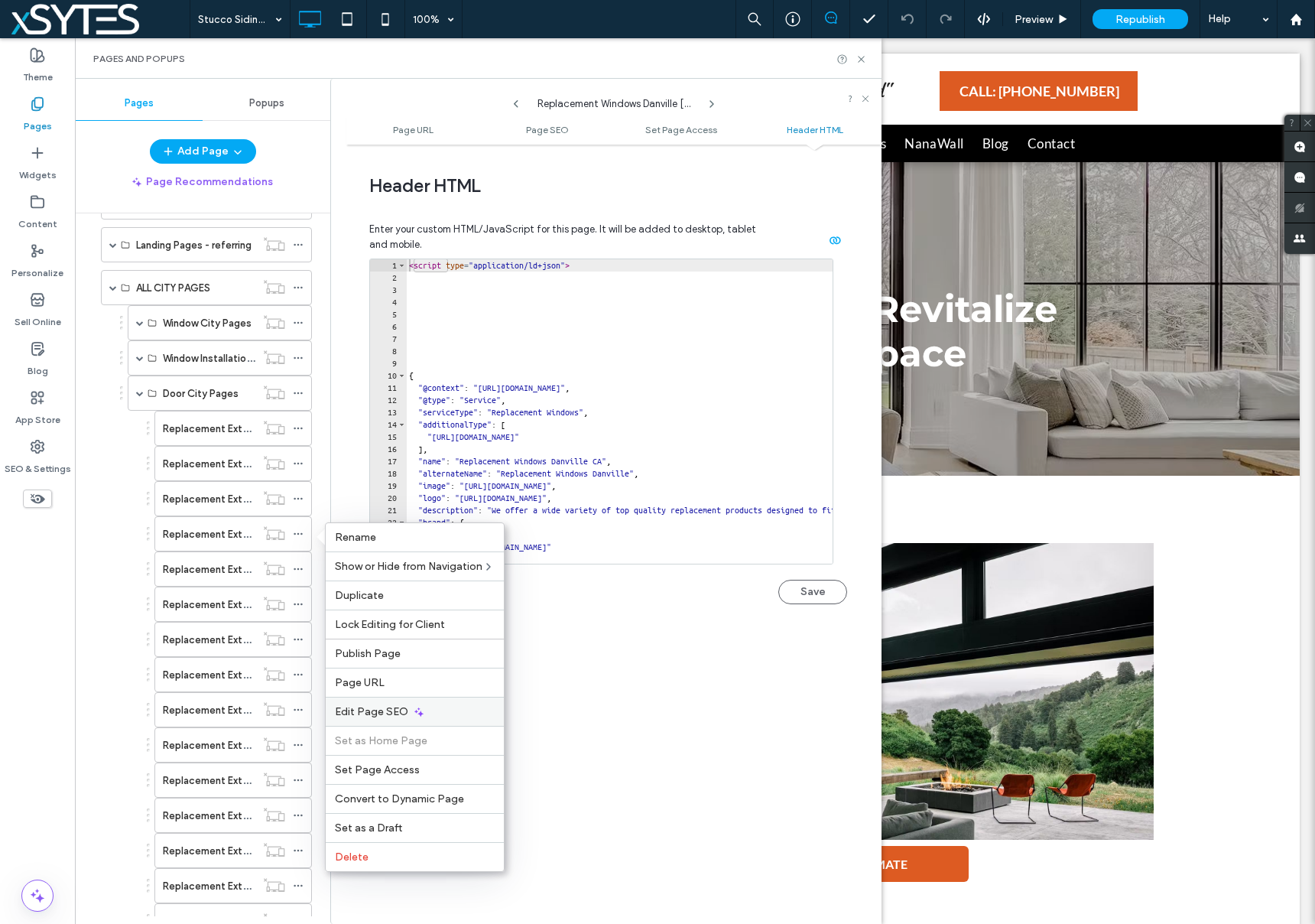
click at [434, 714] on div "Edit Page SEO" at bounding box center [414, 711] width 178 height 29
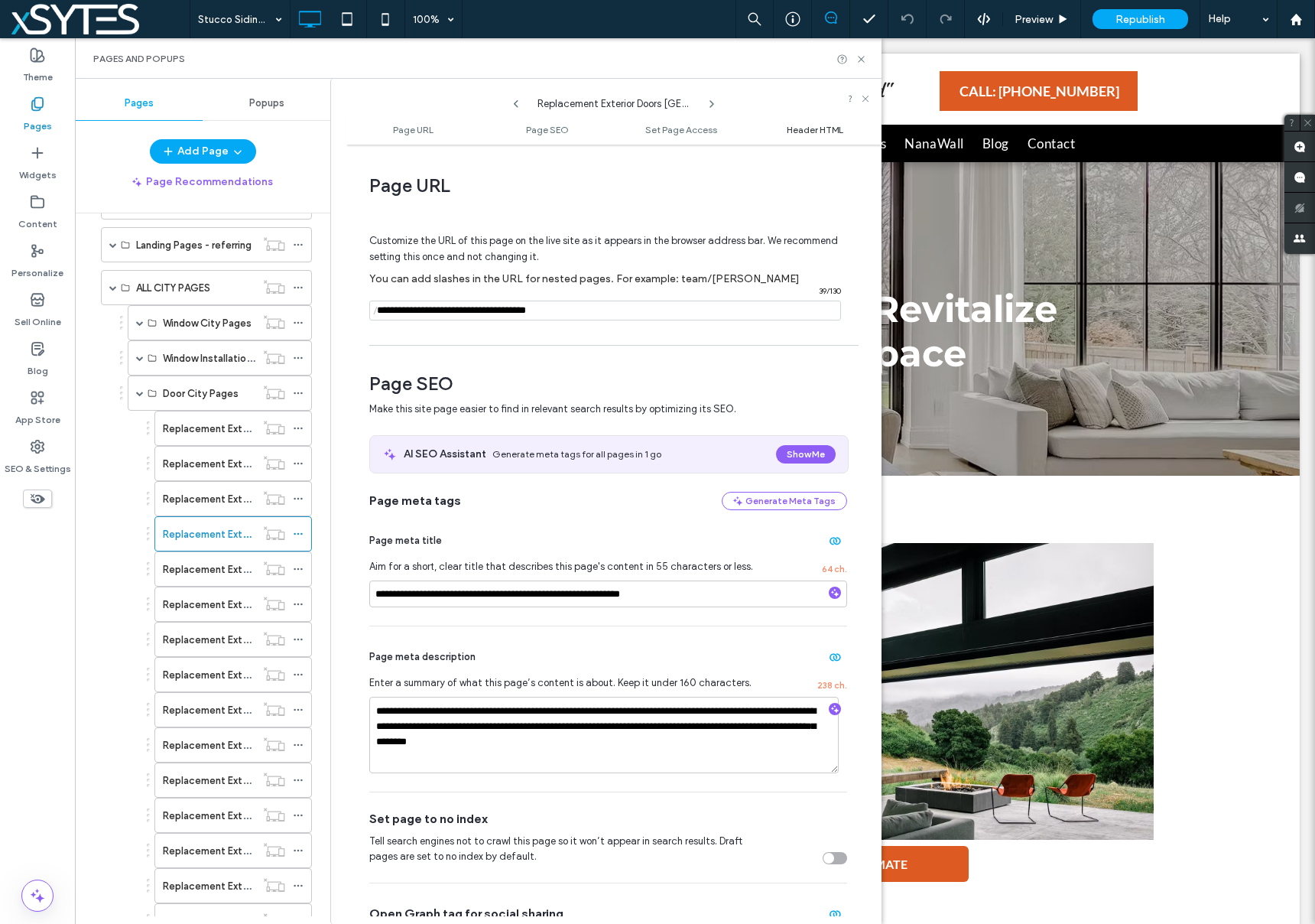
click at [808, 130] on span "Header HTML" at bounding box center [815, 129] width 56 height 11
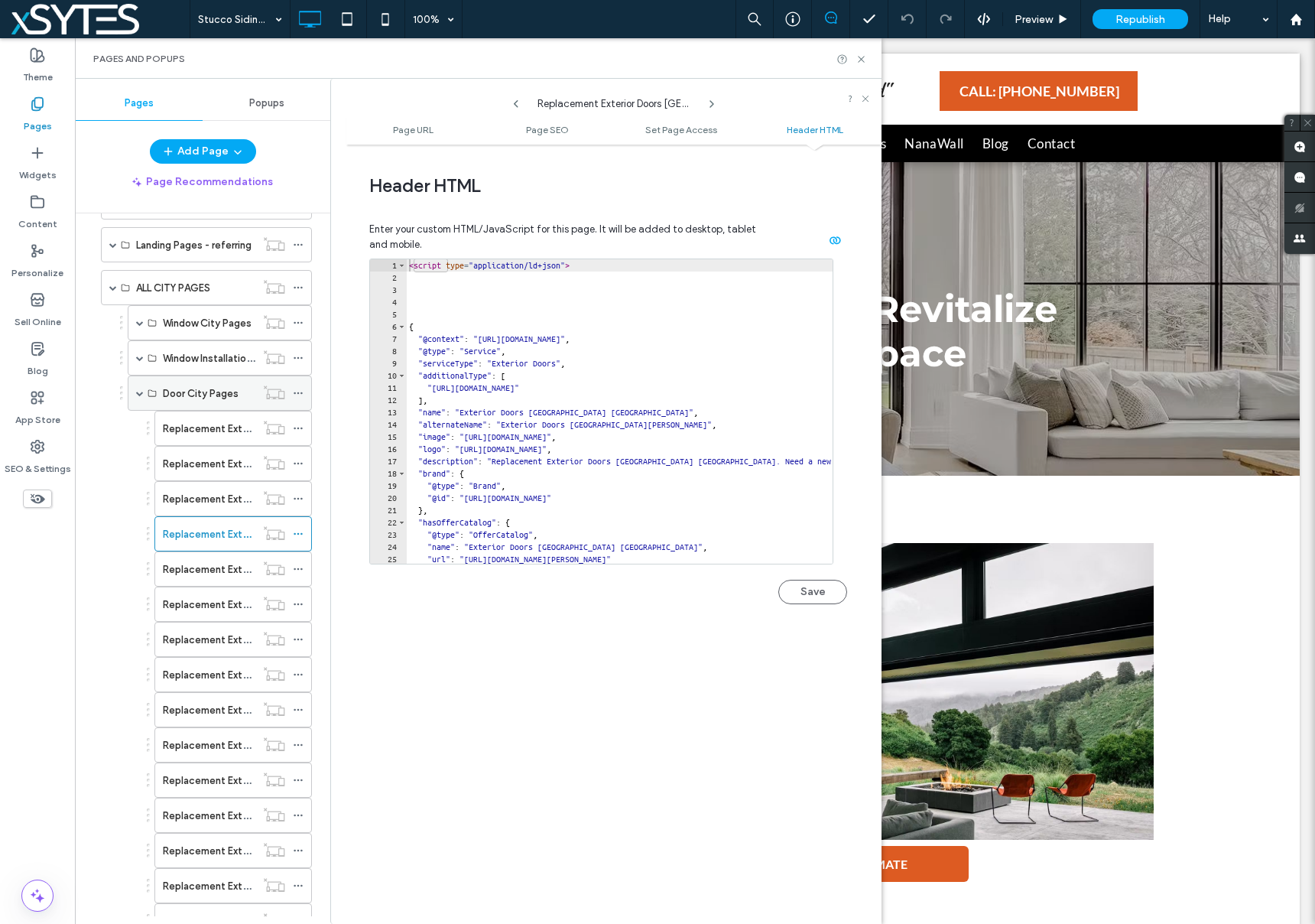
click at [138, 395] on span at bounding box center [140, 393] width 8 height 8
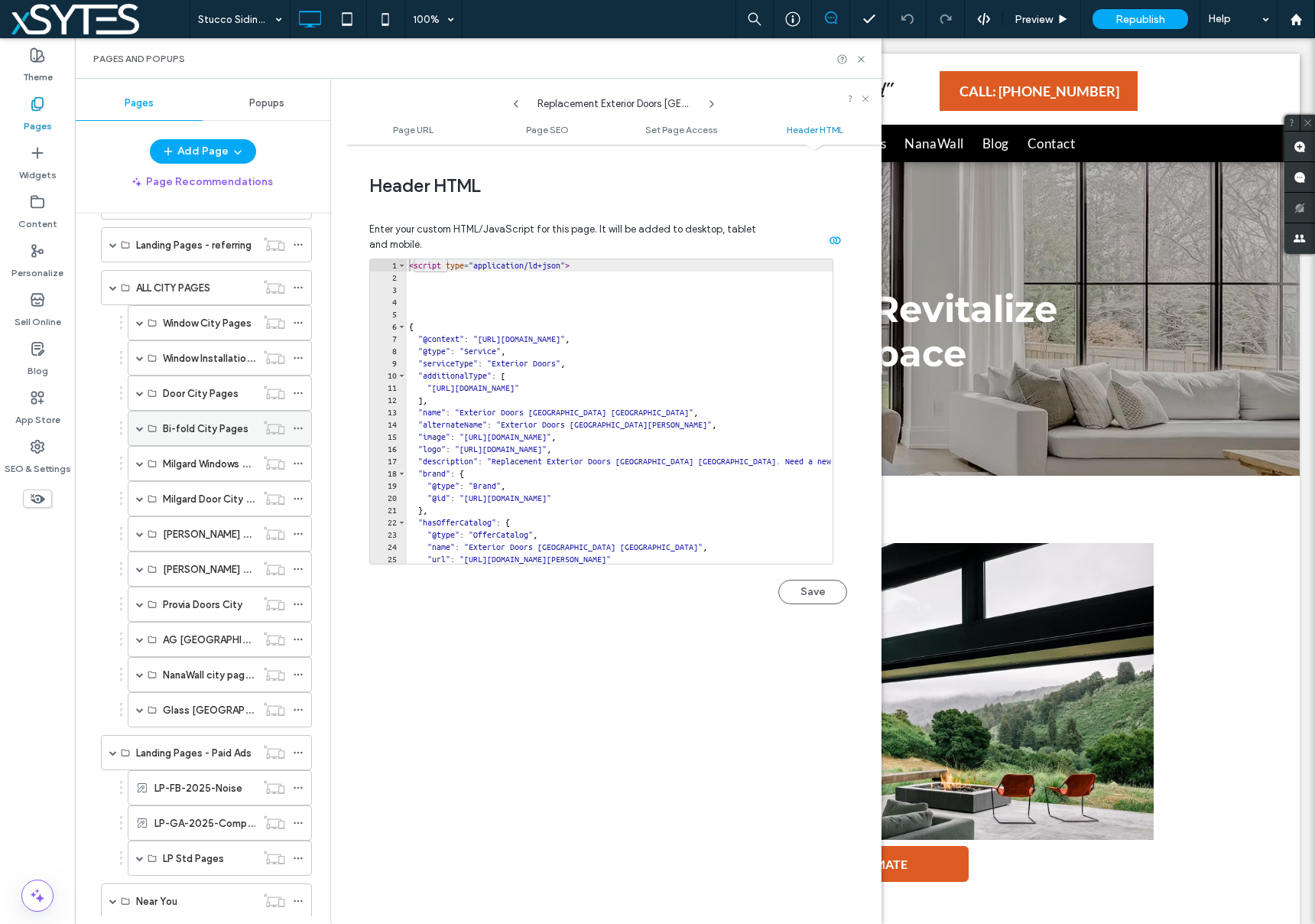
click at [297, 426] on icon at bounding box center [298, 427] width 10 height 10
click at [136, 428] on span at bounding box center [140, 428] width 8 height 8
click at [294, 532] on icon at bounding box center [298, 533] width 10 height 10
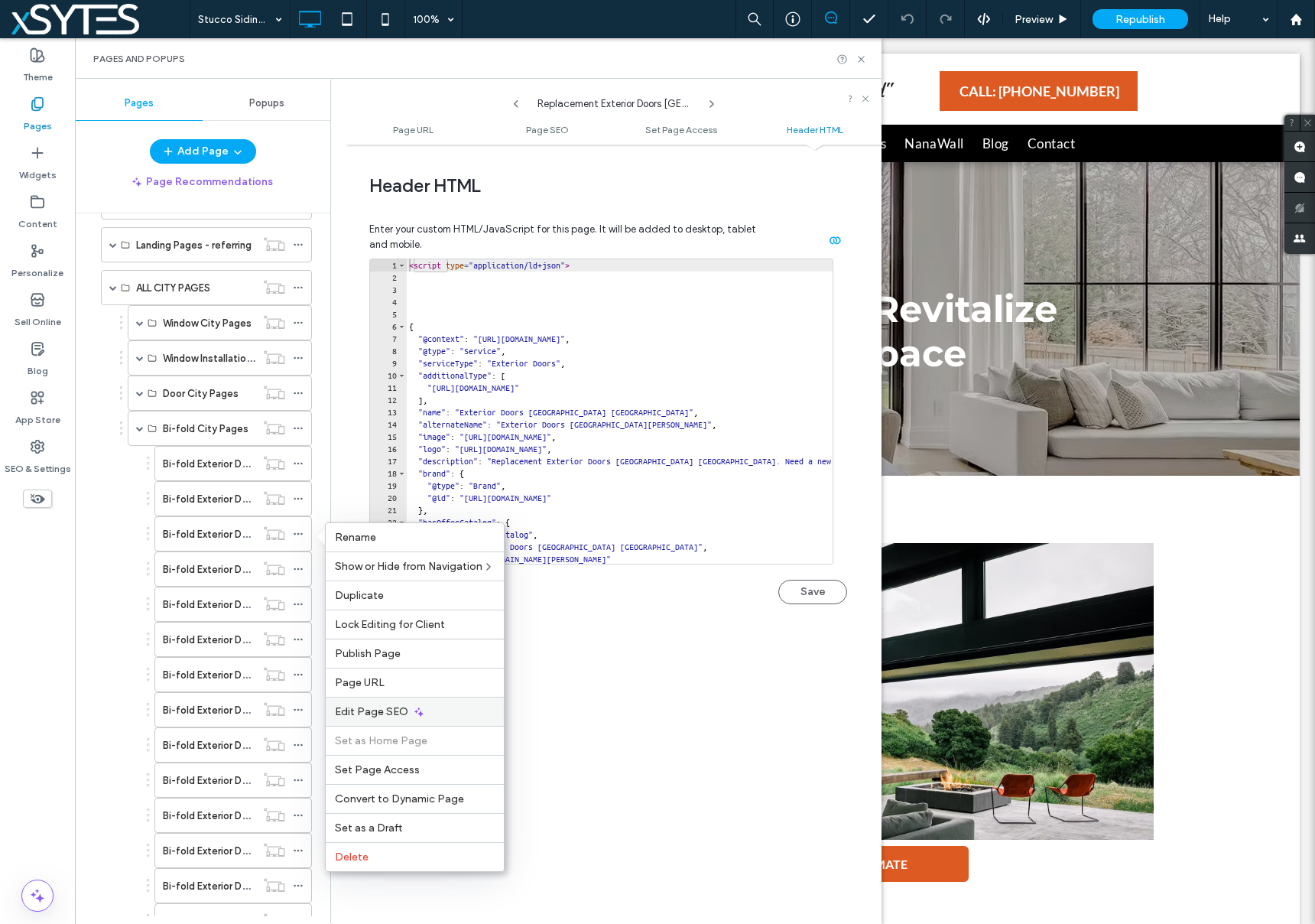
click at [404, 707] on span "Edit Page SEO" at bounding box center [371, 712] width 73 height 13
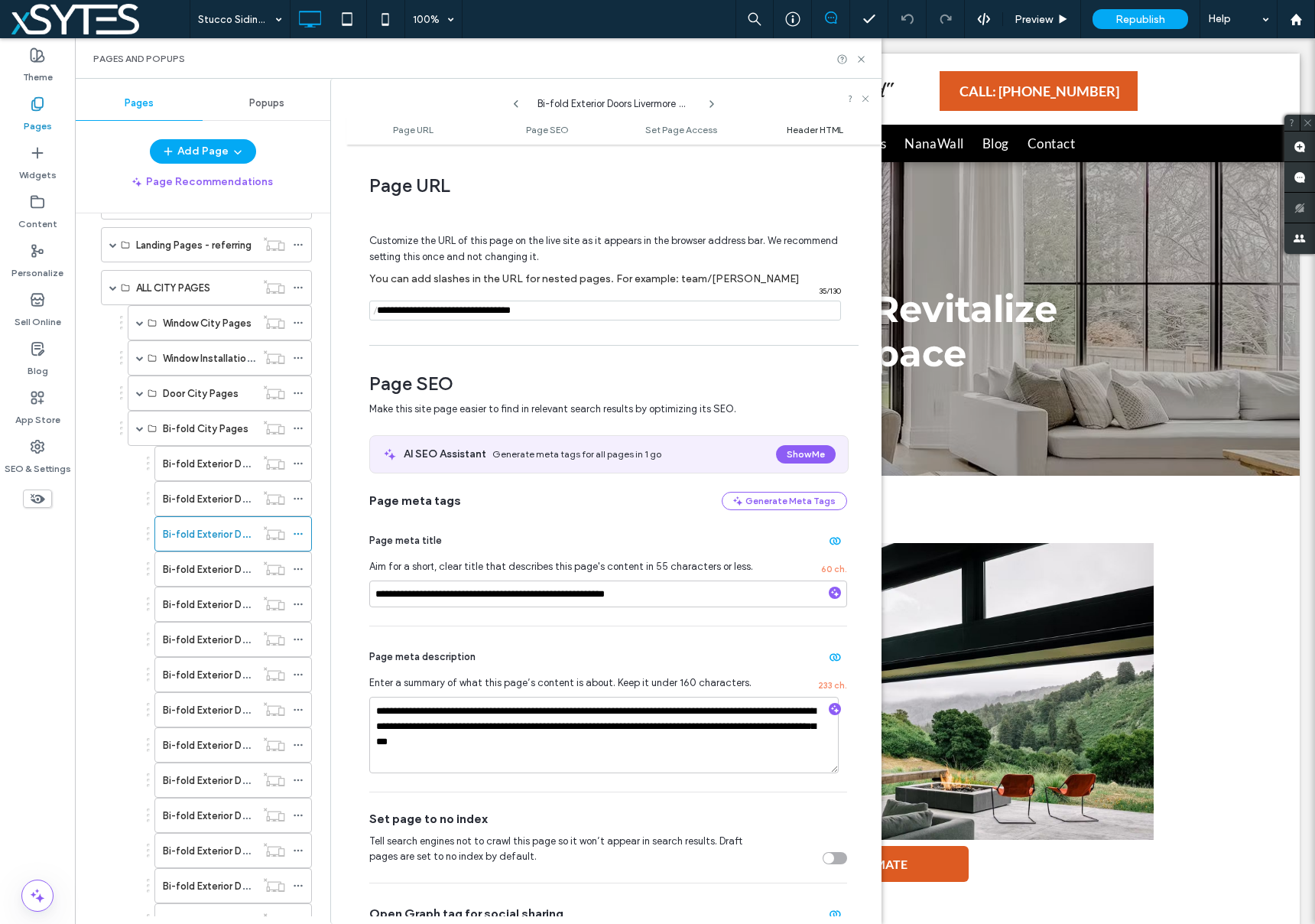
click at [821, 126] on span "Header HTML" at bounding box center [815, 129] width 56 height 11
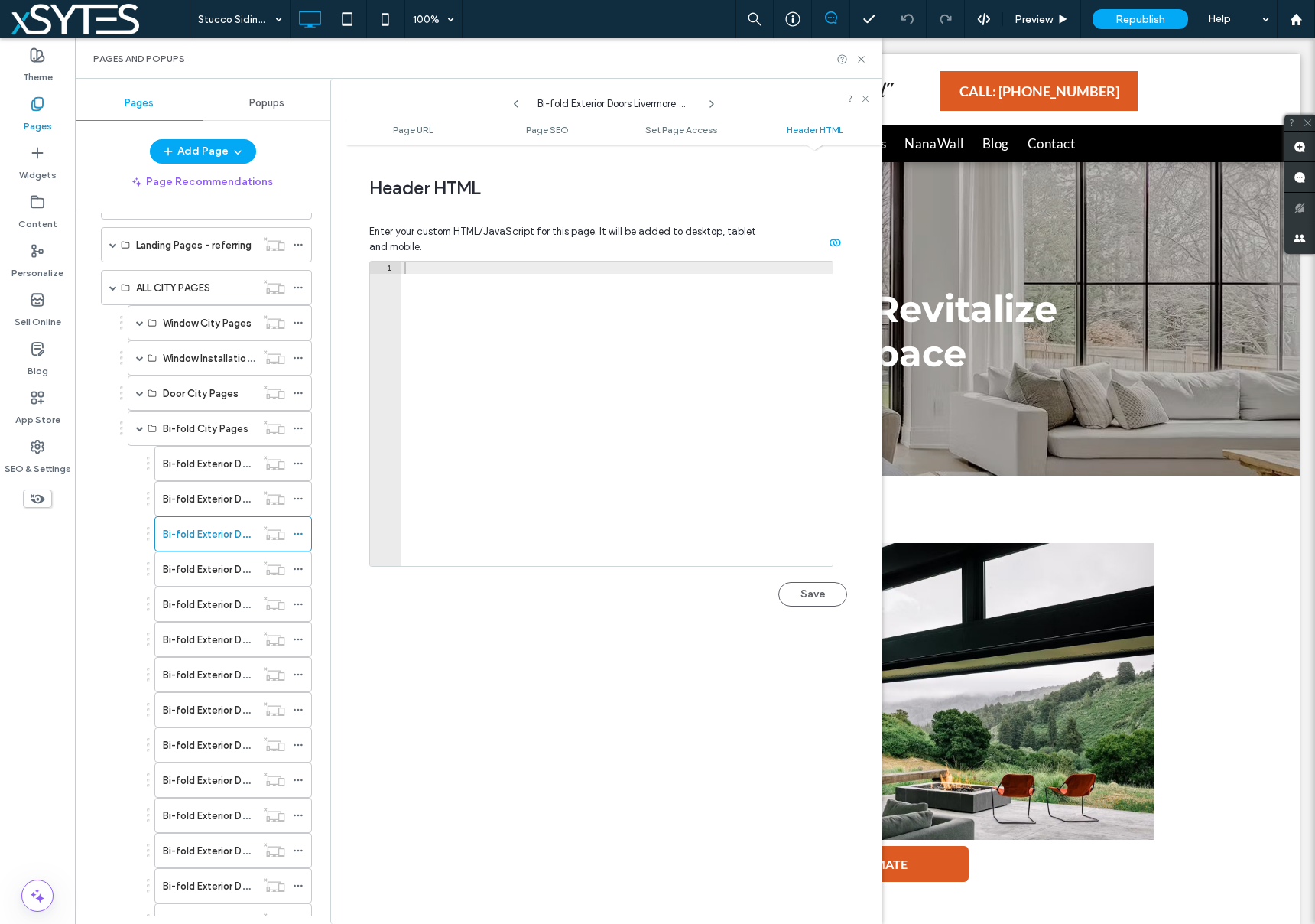
scroll to position [1411, 0]
click at [138, 429] on span at bounding box center [140, 428] width 8 height 8
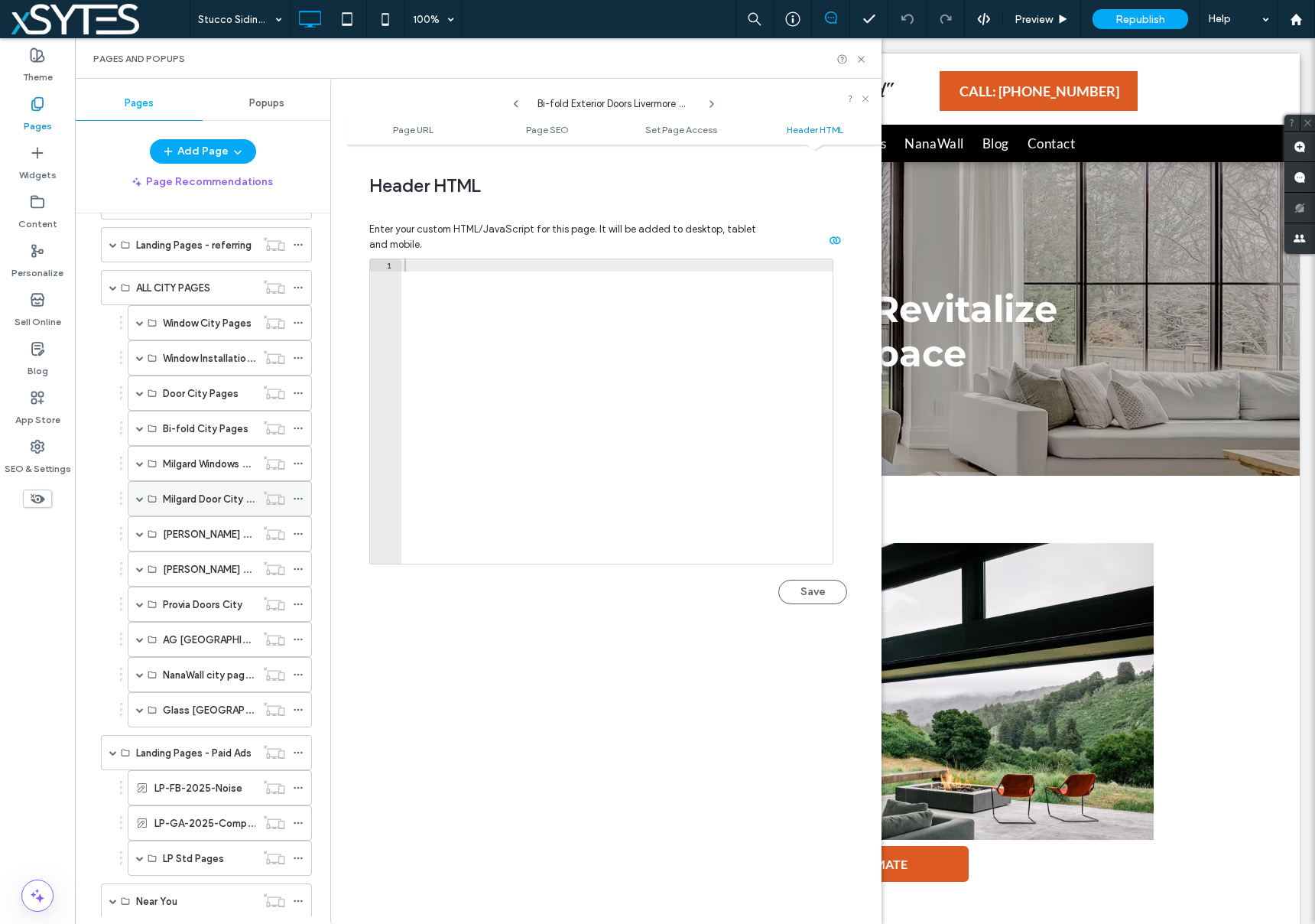
click at [138, 499] on span at bounding box center [140, 499] width 8 height 8
click at [138, 462] on span at bounding box center [140, 463] width 8 height 8
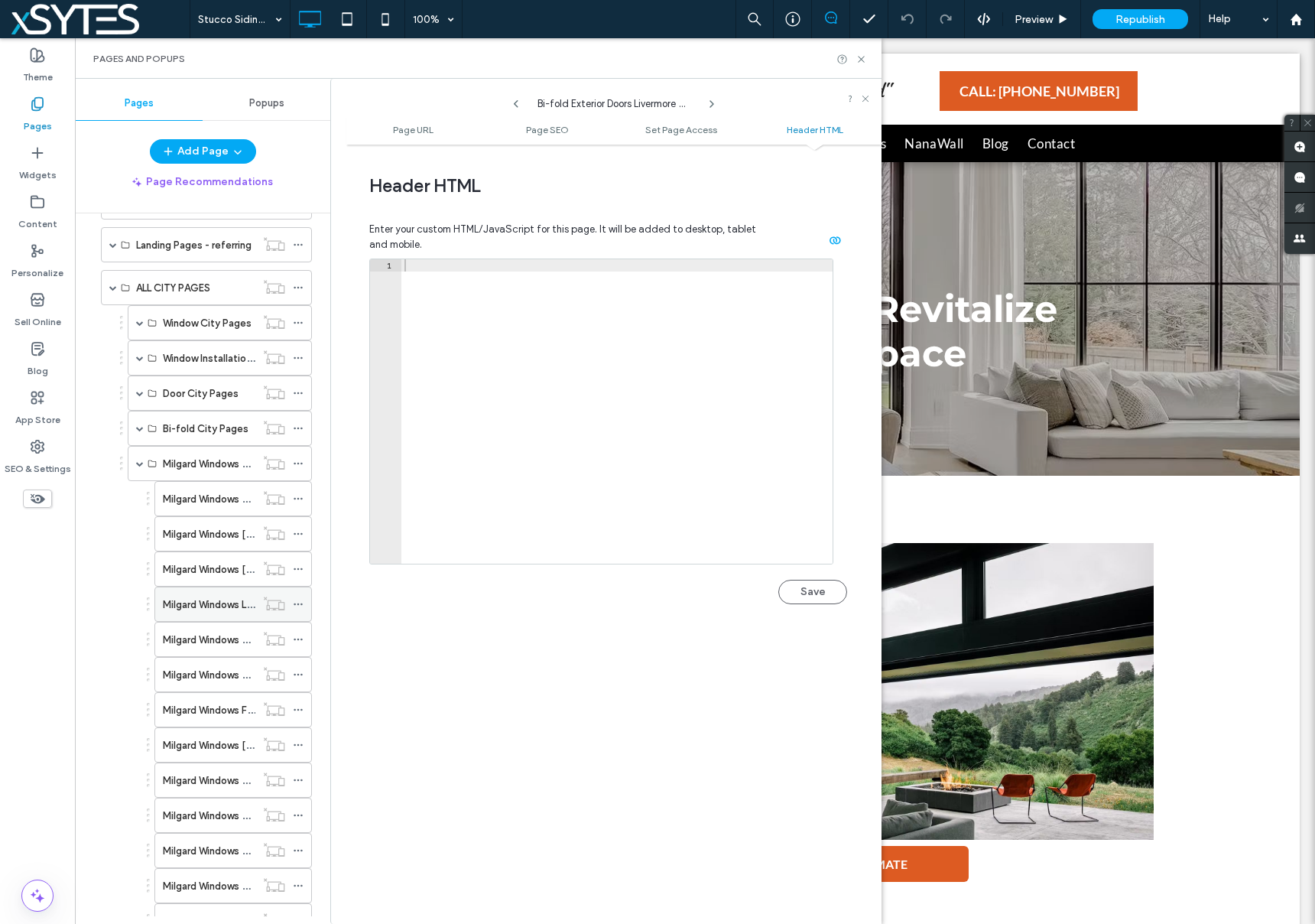
click at [295, 601] on icon at bounding box center [298, 603] width 10 height 10
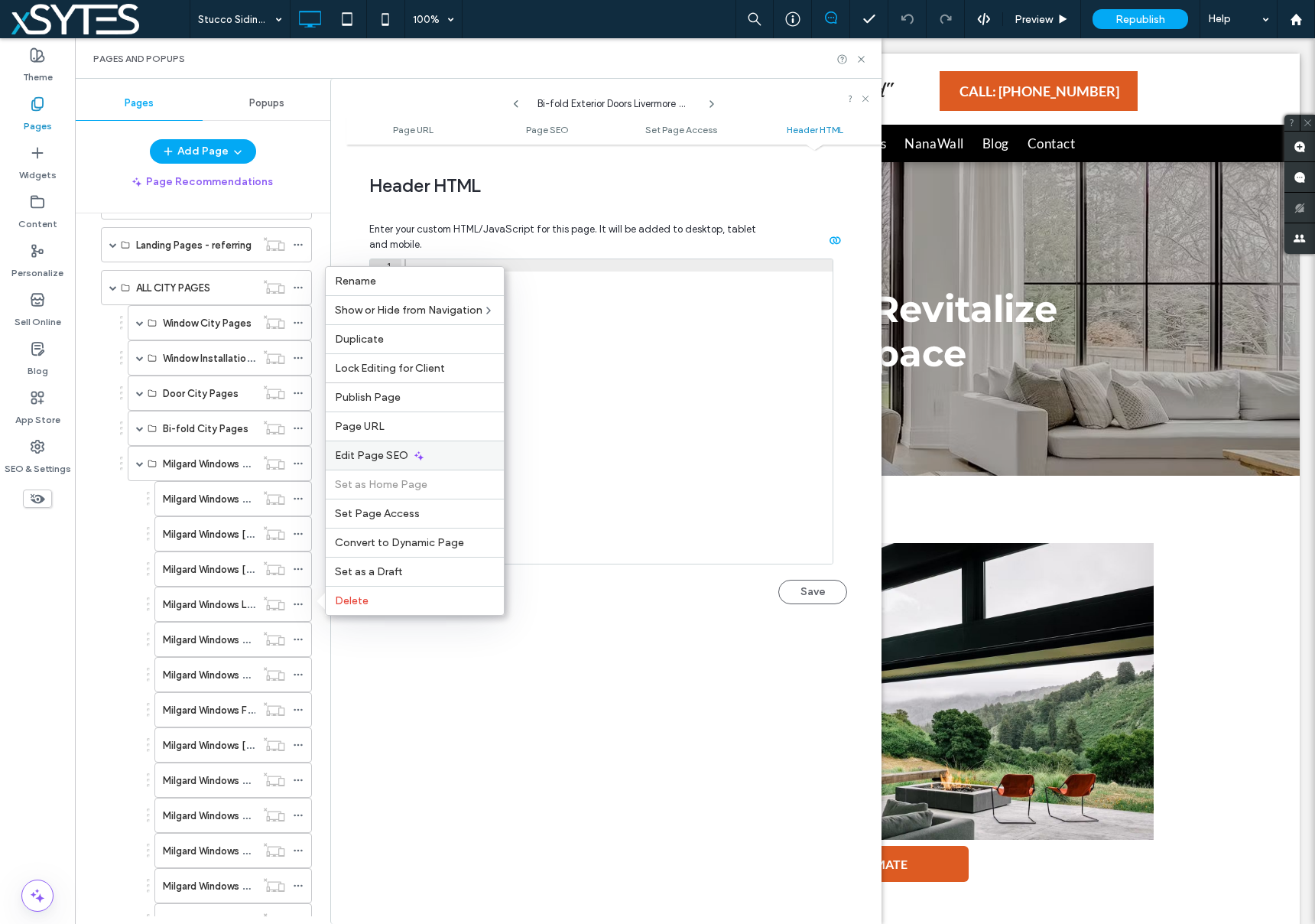
click at [378, 449] on span "Edit Page SEO" at bounding box center [371, 456] width 73 height 13
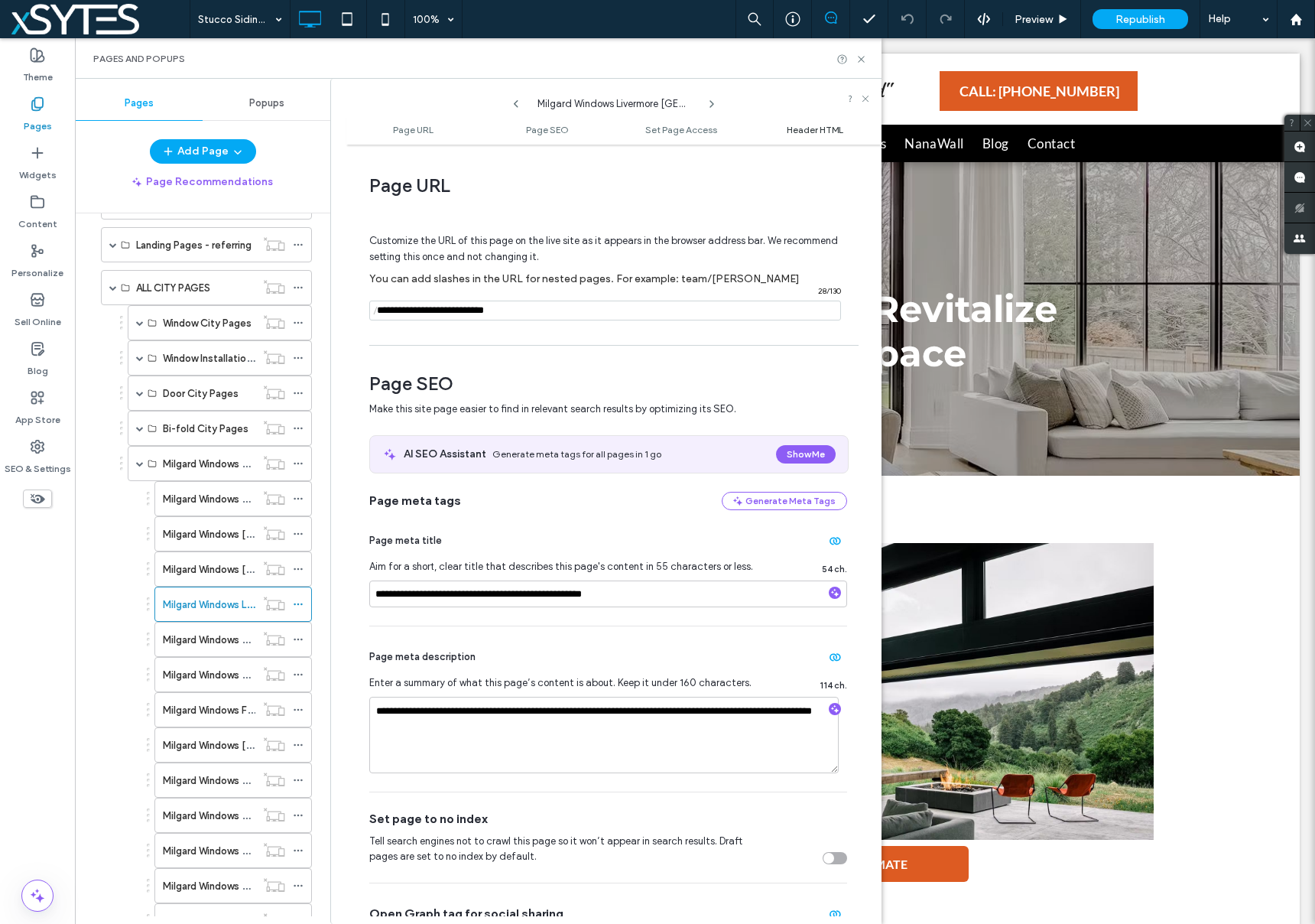
click at [826, 128] on span "Header HTML" at bounding box center [815, 129] width 56 height 11
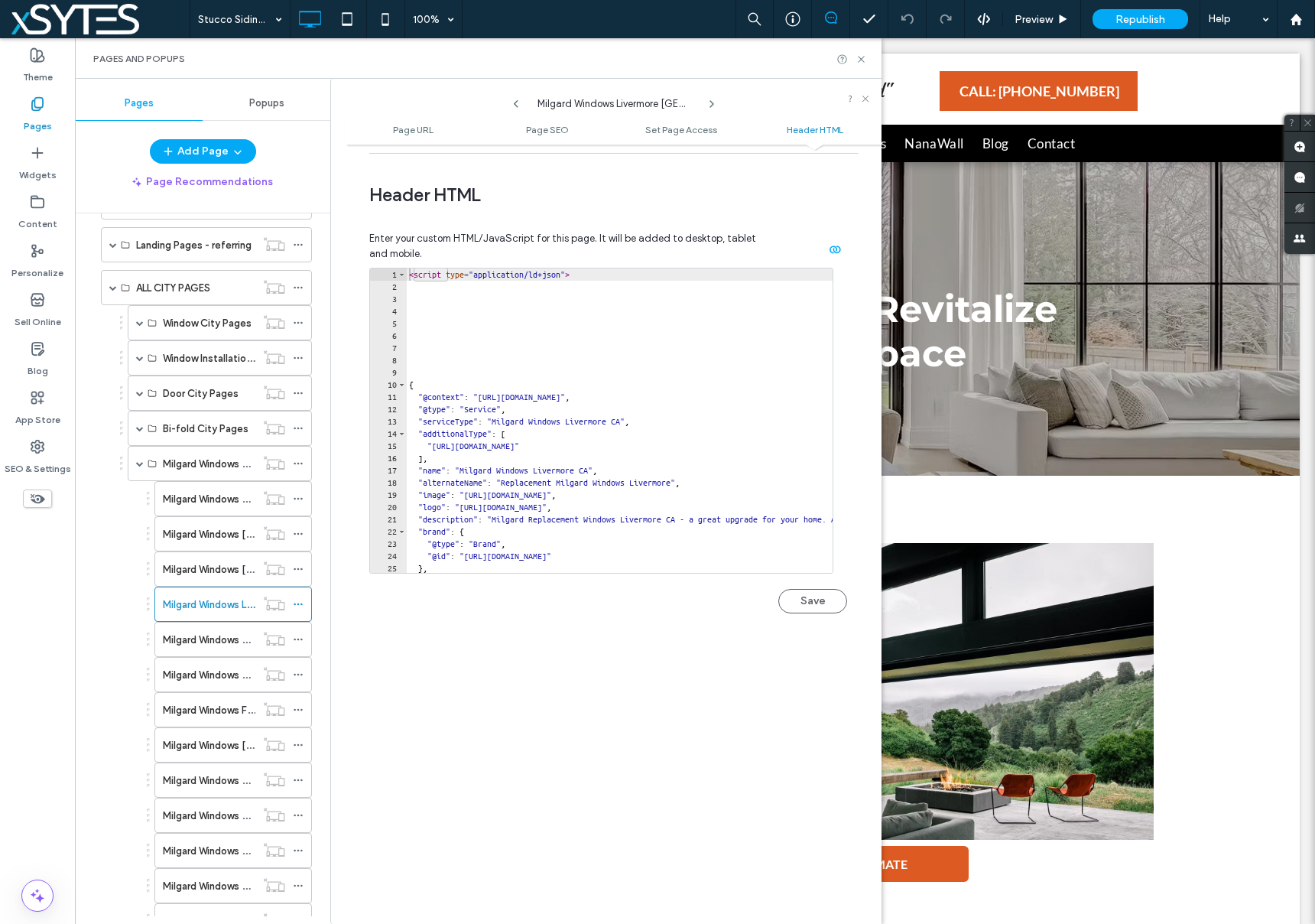
scroll to position [1409, 0]
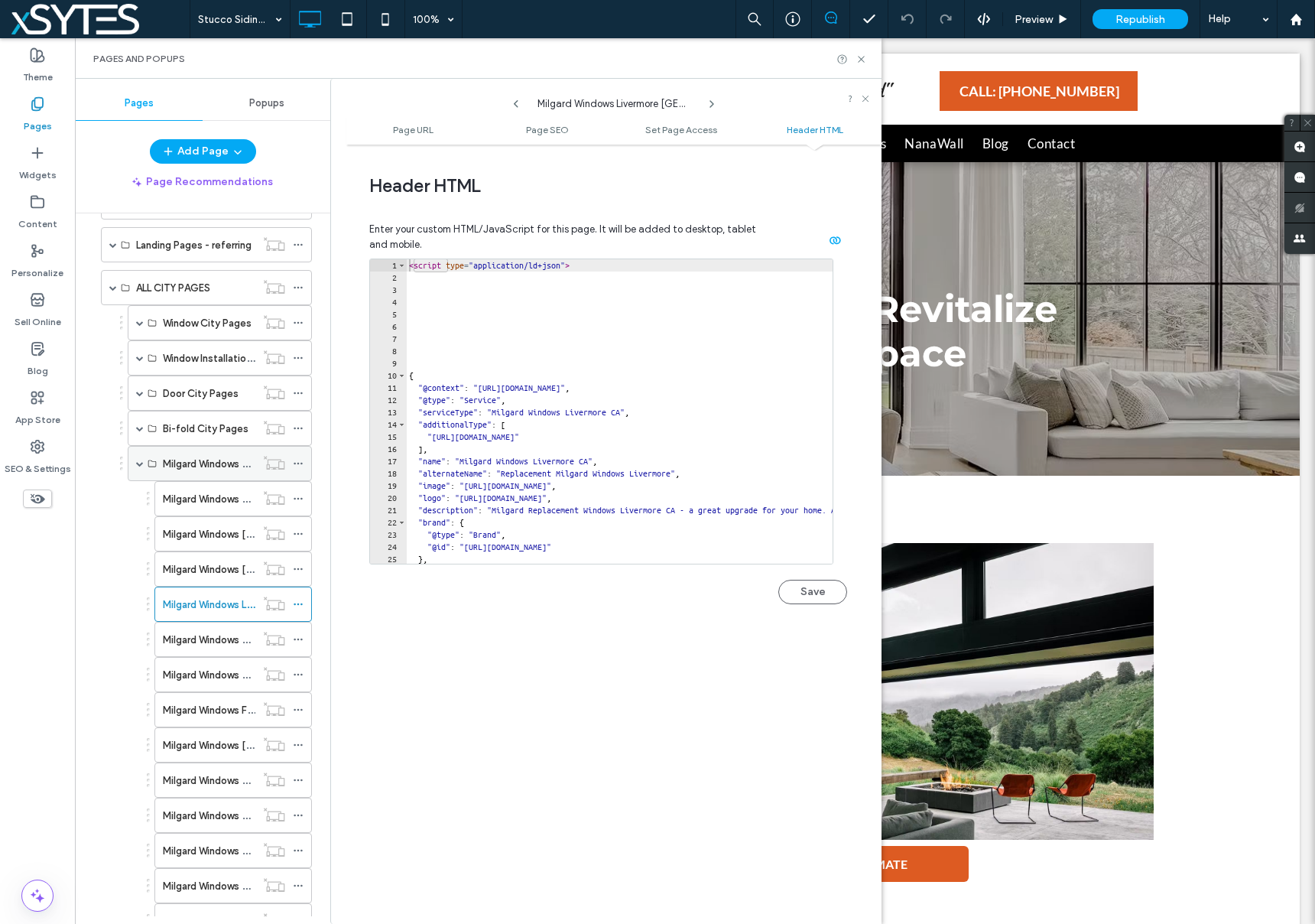
click at [137, 464] on span at bounding box center [140, 463] width 8 height 8
click at [296, 601] on icon at bounding box center [298, 603] width 10 height 10
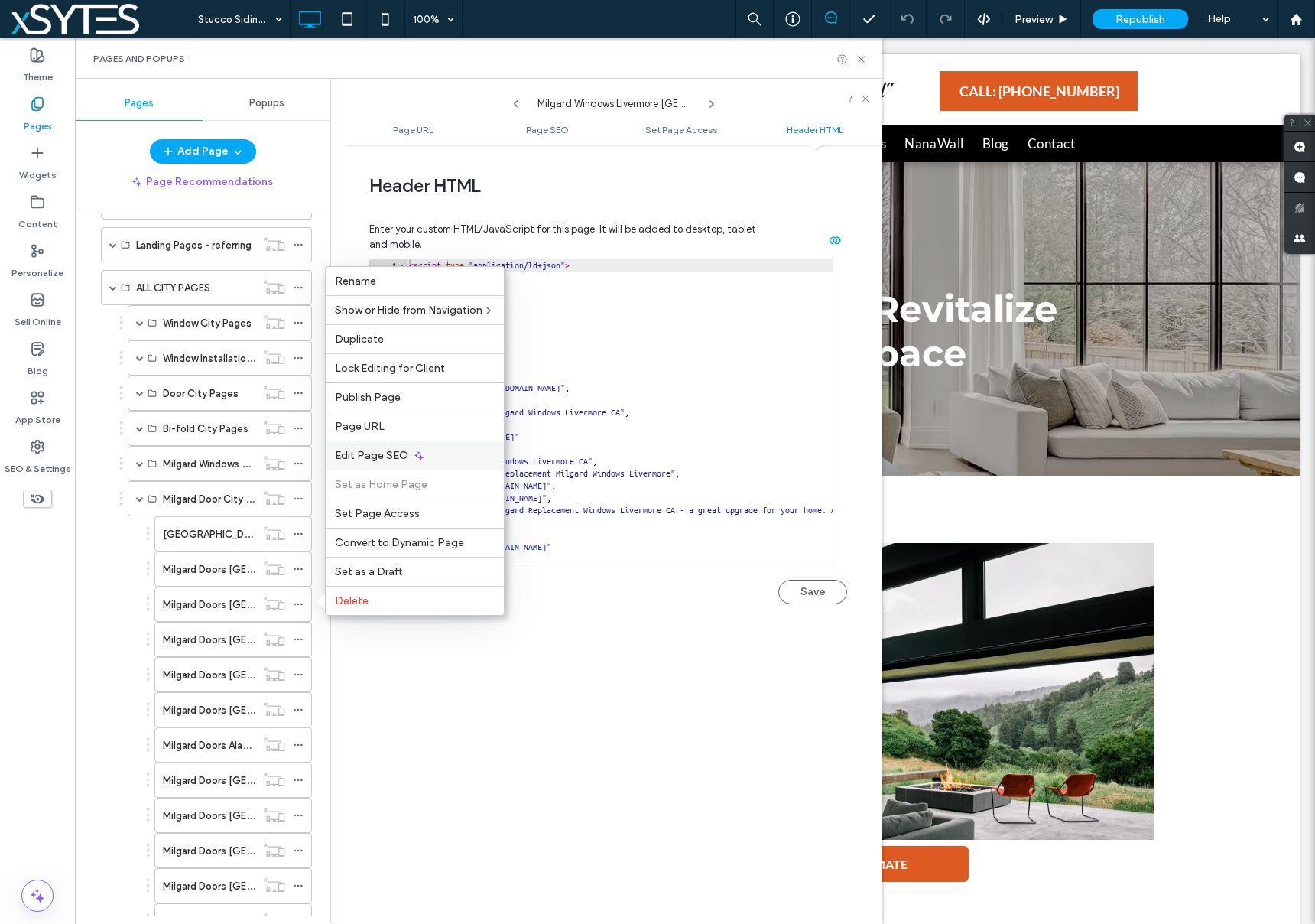
click at [460, 450] on div "Edit Page SEO" at bounding box center [414, 455] width 178 height 29
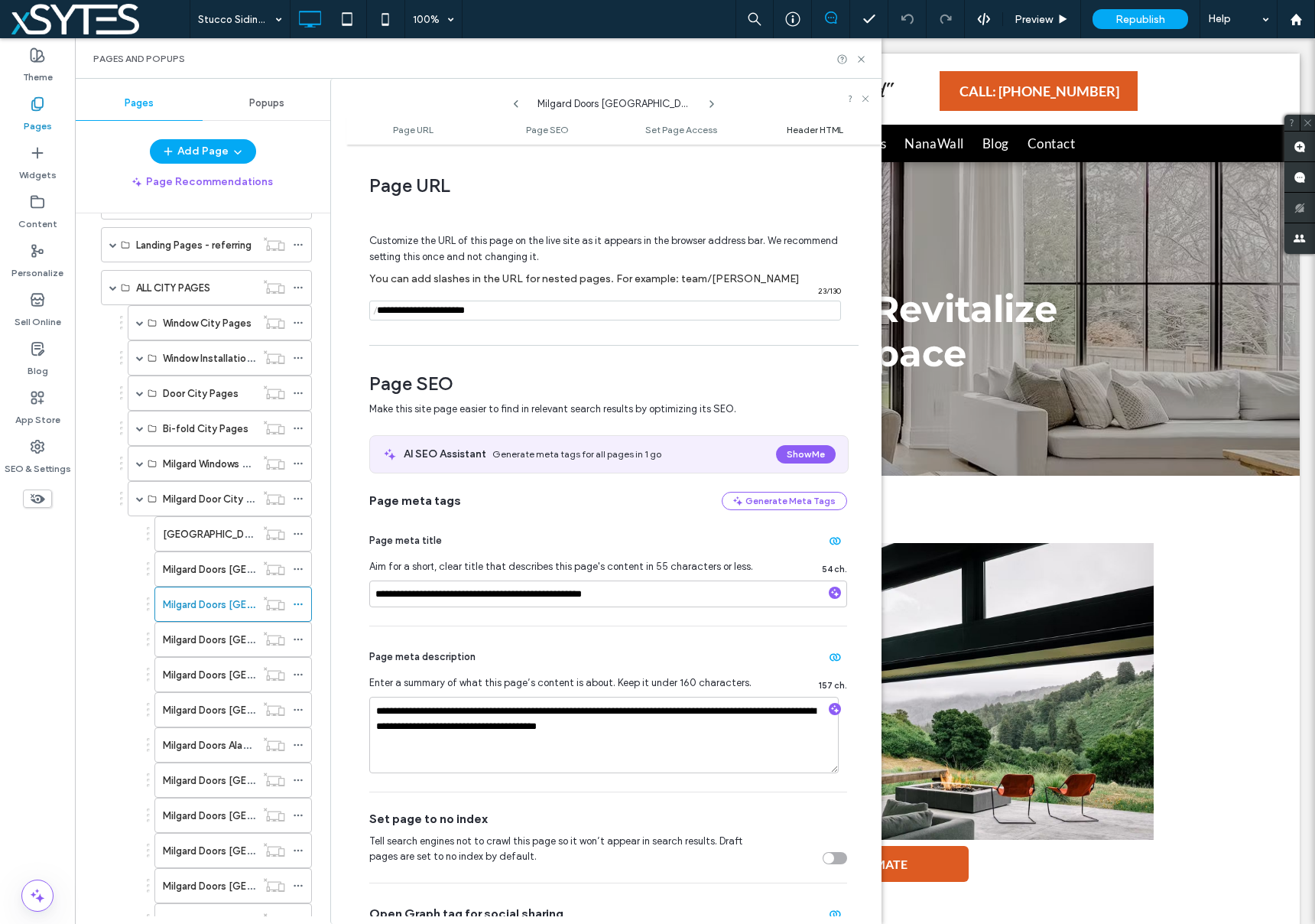
click at [812, 130] on span "Header HTML" at bounding box center [815, 129] width 56 height 11
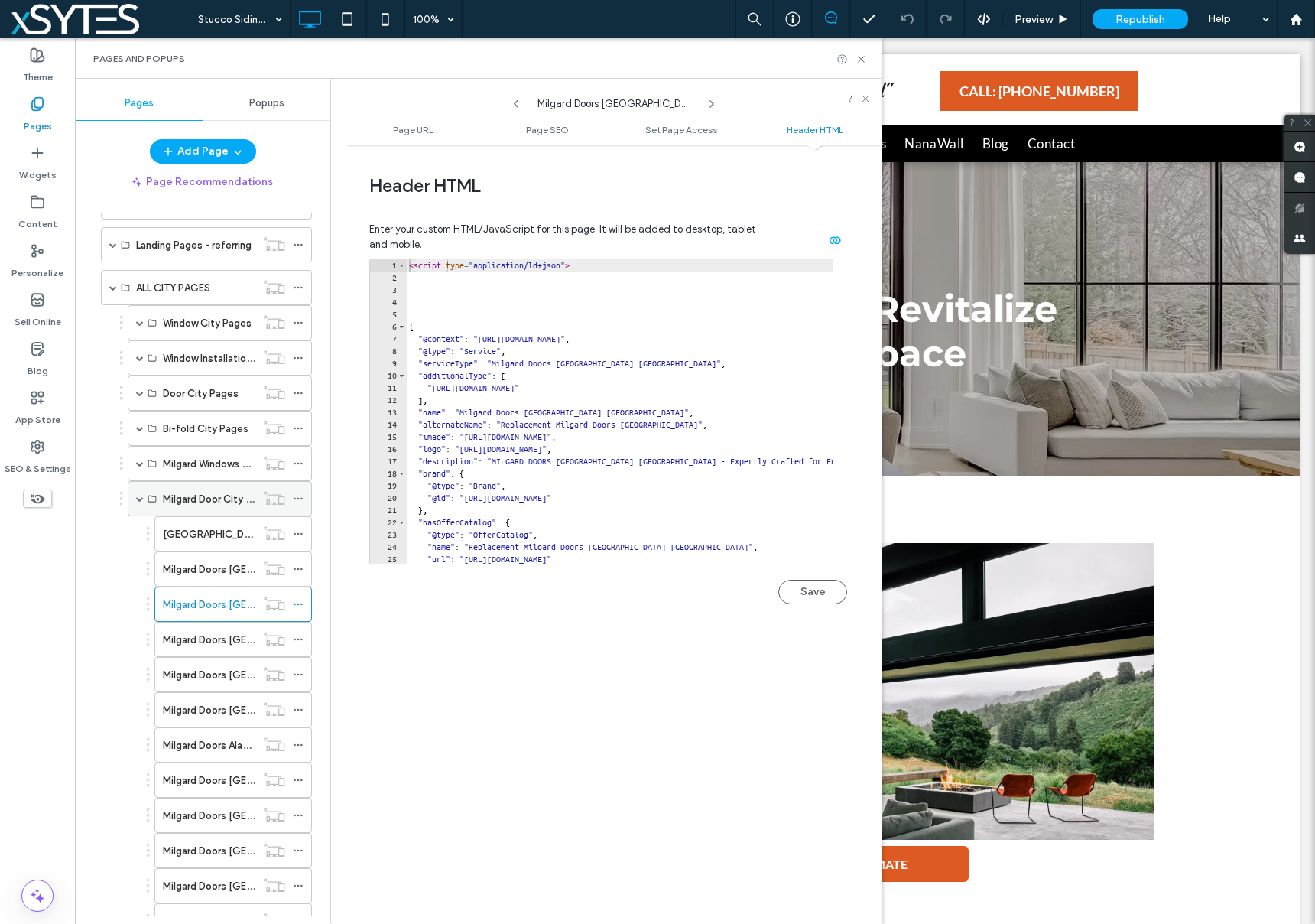
click at [137, 500] on span at bounding box center [140, 499] width 8 height 8
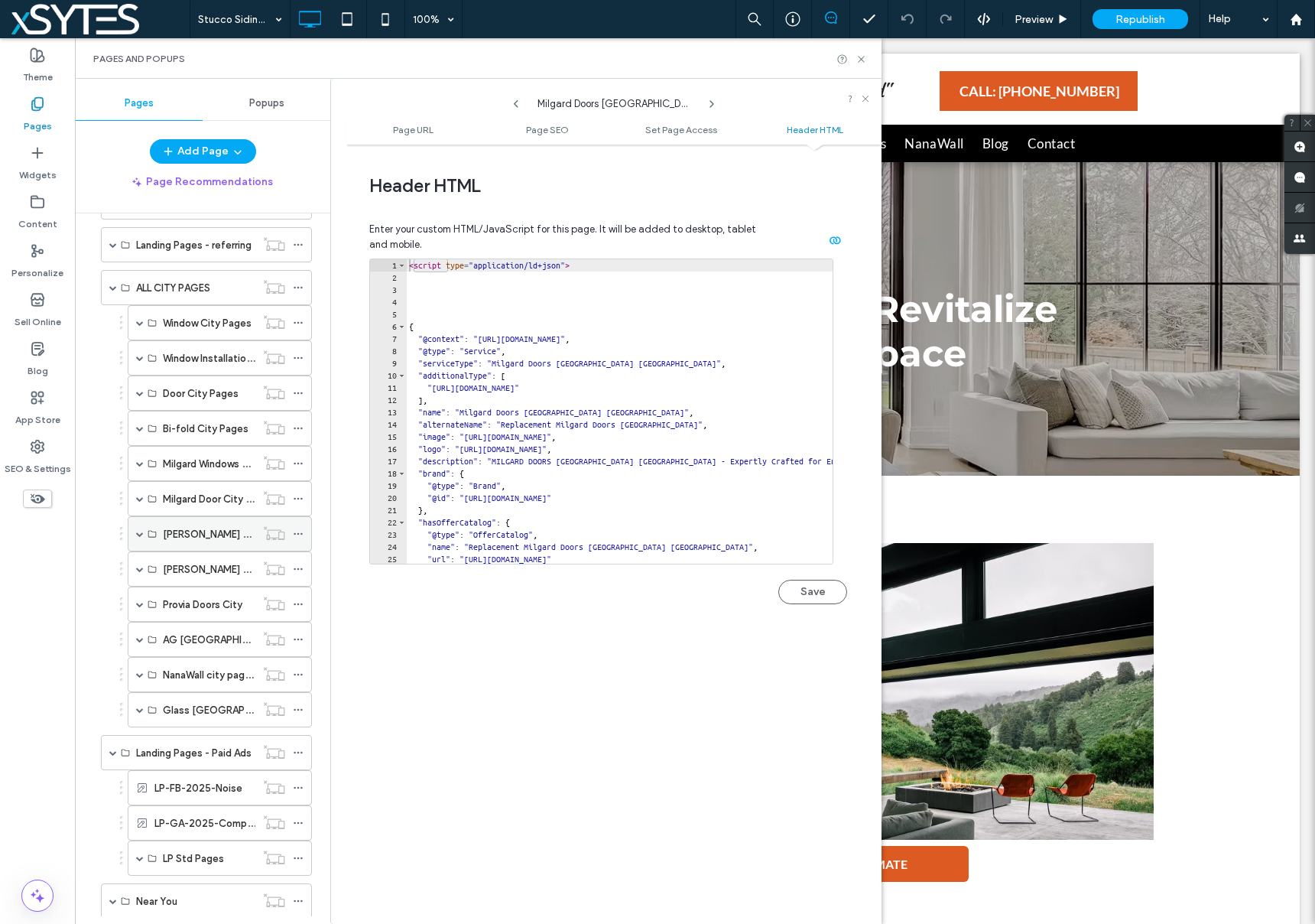
click at [137, 532] on span at bounding box center [140, 534] width 8 height 8
click at [295, 639] on use at bounding box center [298, 639] width 9 height 2
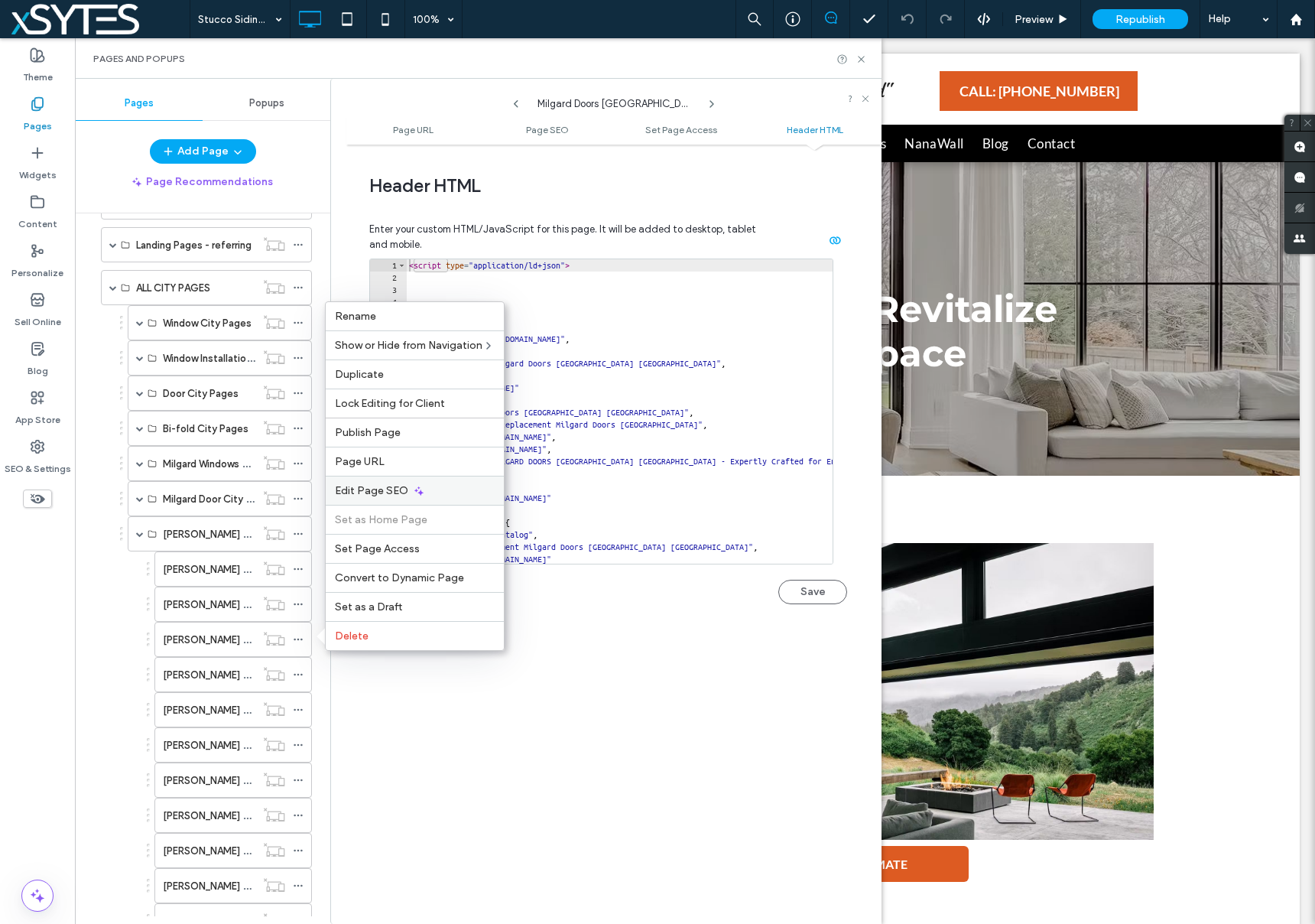
click at [383, 498] on div "Edit Page SEO" at bounding box center [414, 490] width 178 height 29
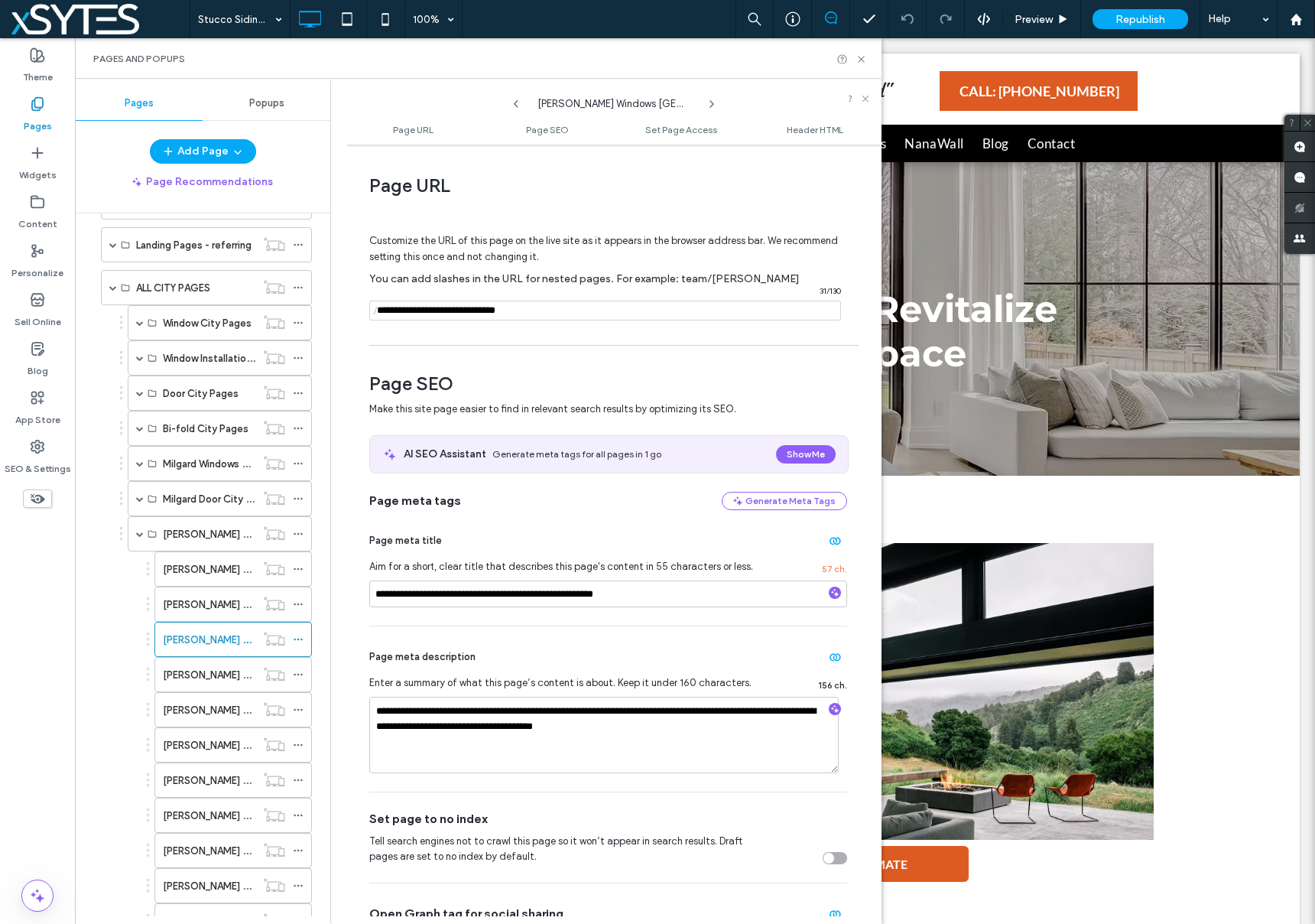
click at [810, 119] on ul "Page URL Page SEO Set Page Access Header HTML" at bounding box center [614, 129] width 535 height 30
click at [809, 128] on span "Header HTML" at bounding box center [815, 129] width 56 height 11
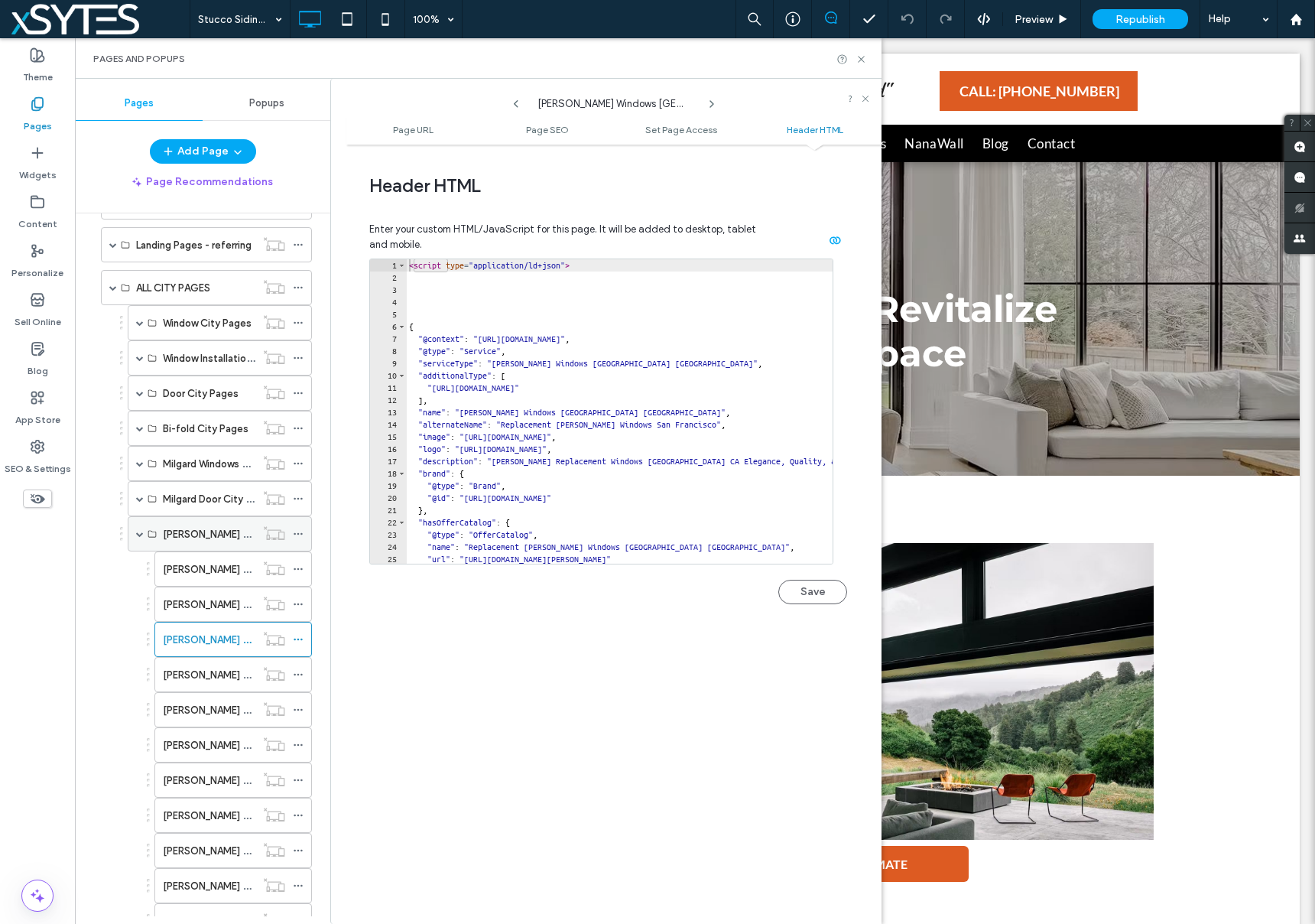
click at [140, 535] on span at bounding box center [140, 534] width 8 height 8
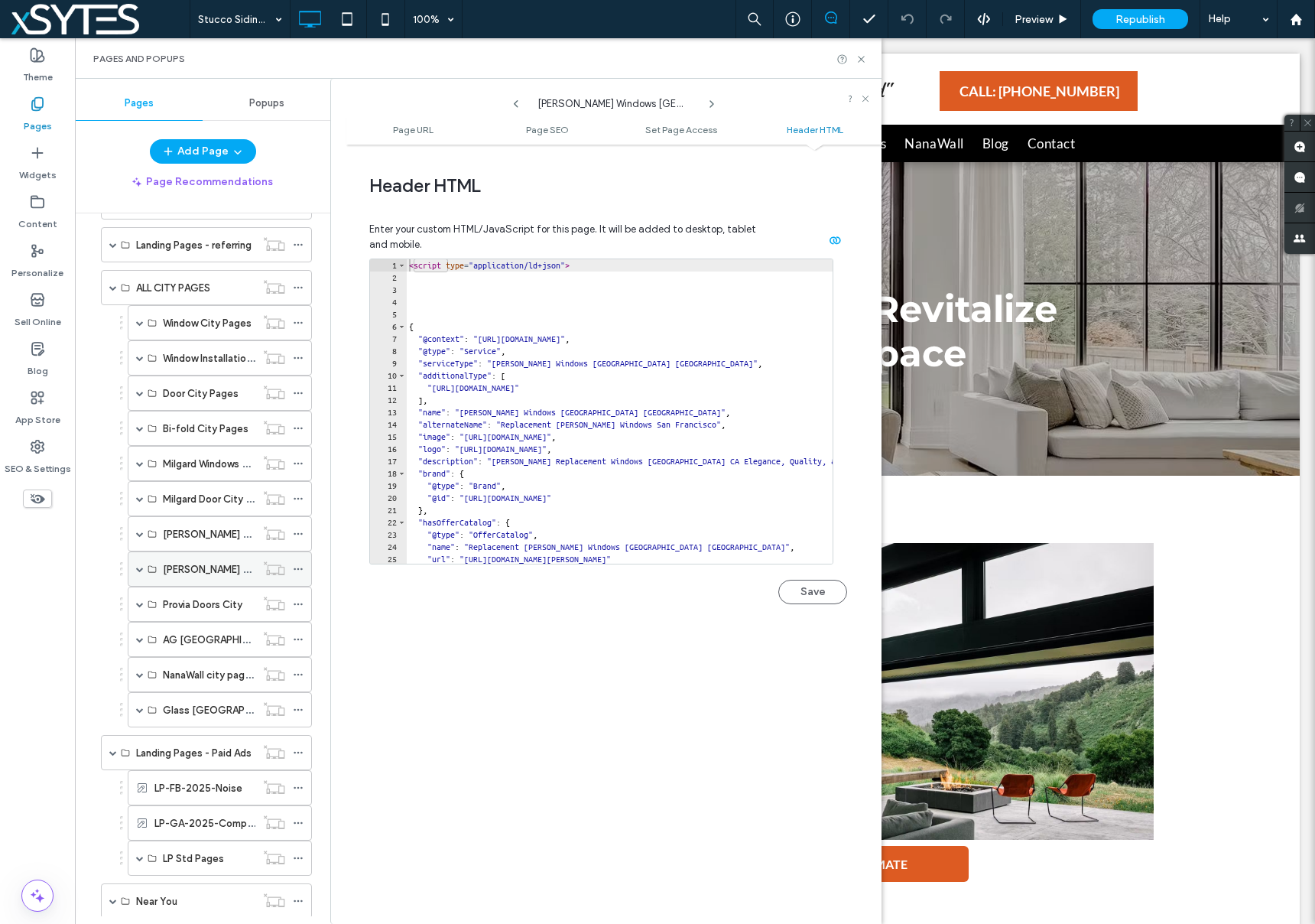
click at [299, 568] on icon at bounding box center [298, 568] width 10 height 10
click at [140, 570] on span at bounding box center [140, 569] width 8 height 8
click at [297, 706] on icon at bounding box center [298, 709] width 10 height 10
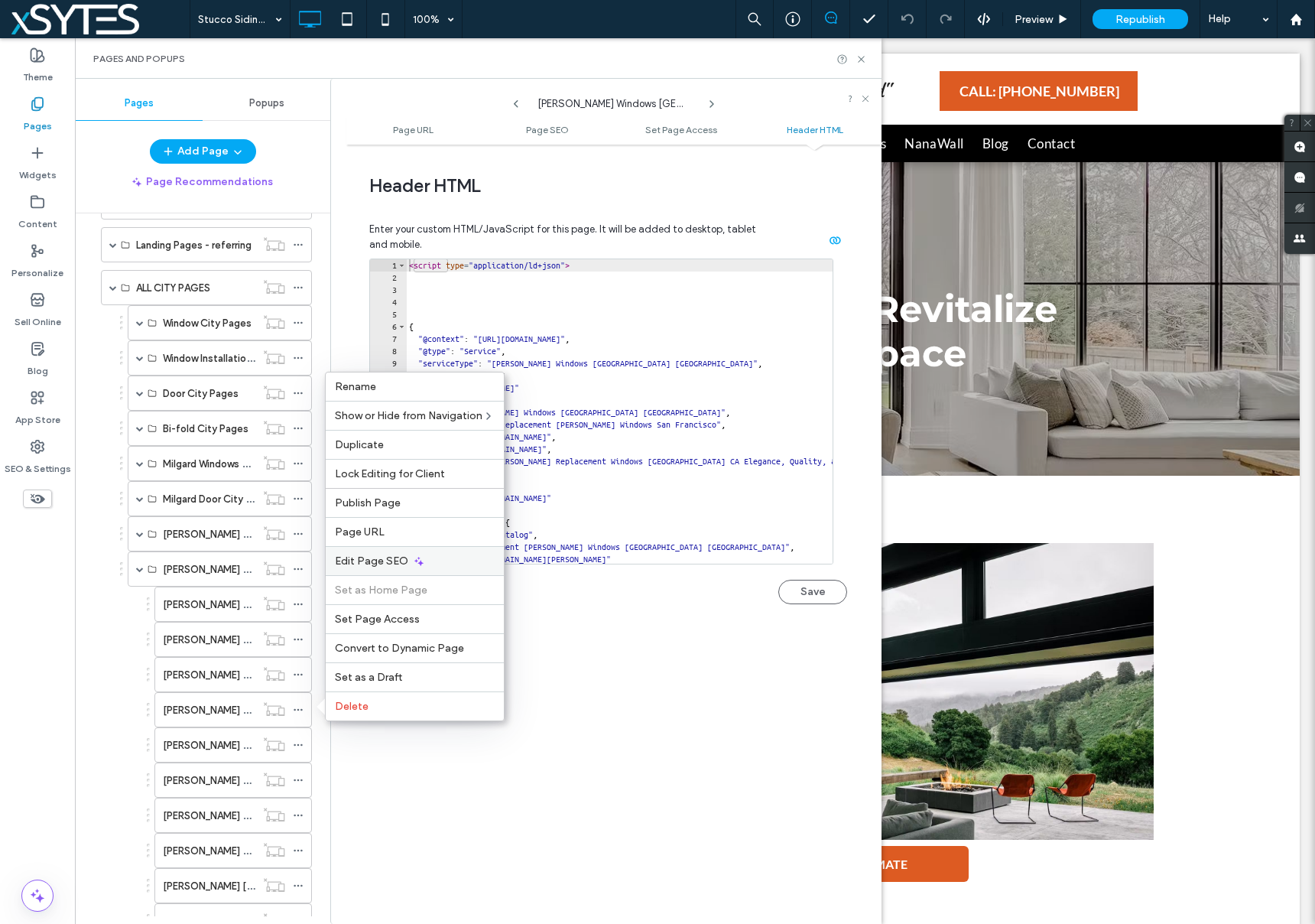
click at [408, 560] on div "Edit Page SEO" at bounding box center [414, 560] width 178 height 29
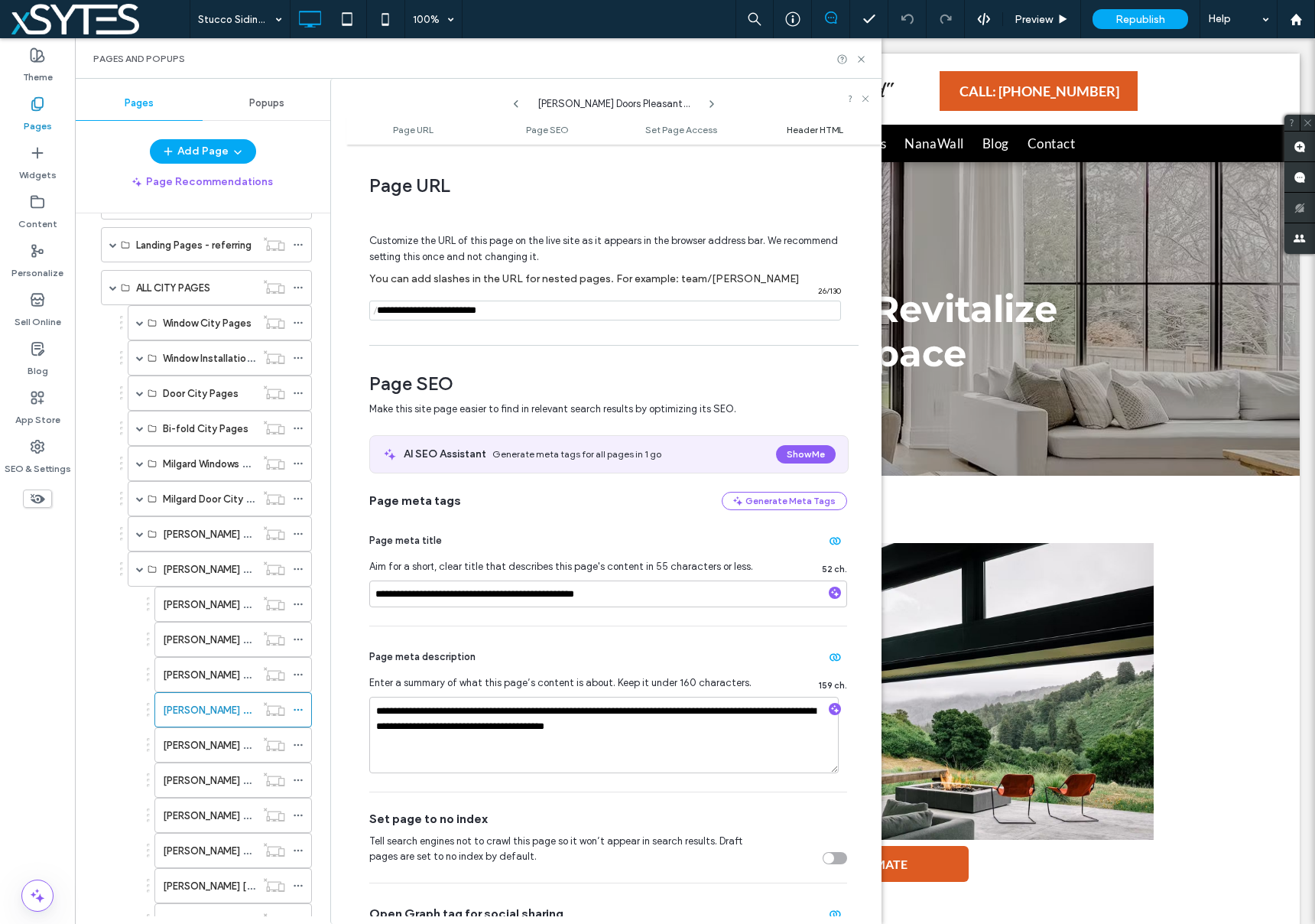
click at [815, 130] on span "Header HTML" at bounding box center [815, 129] width 56 height 11
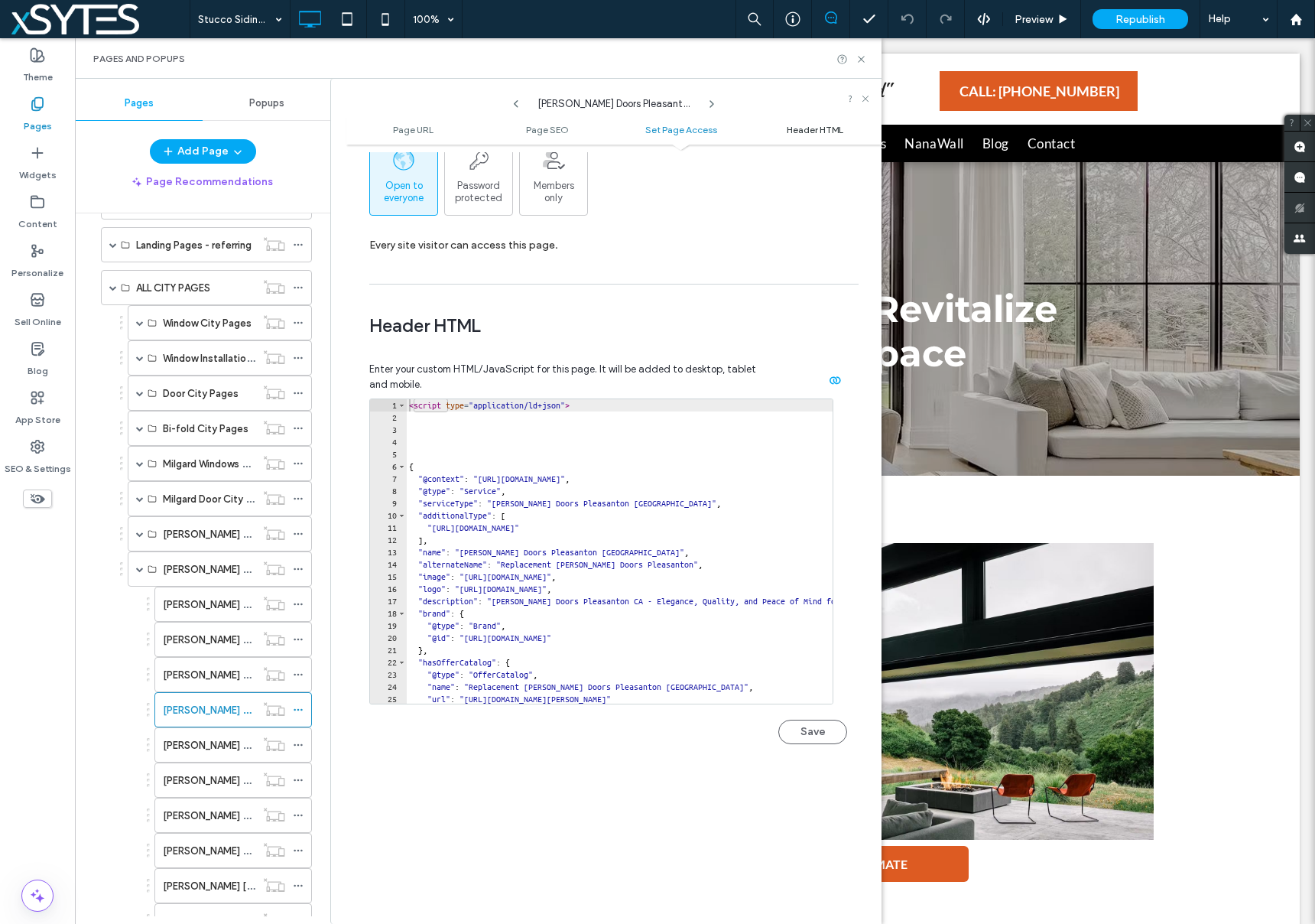
scroll to position [1411, 0]
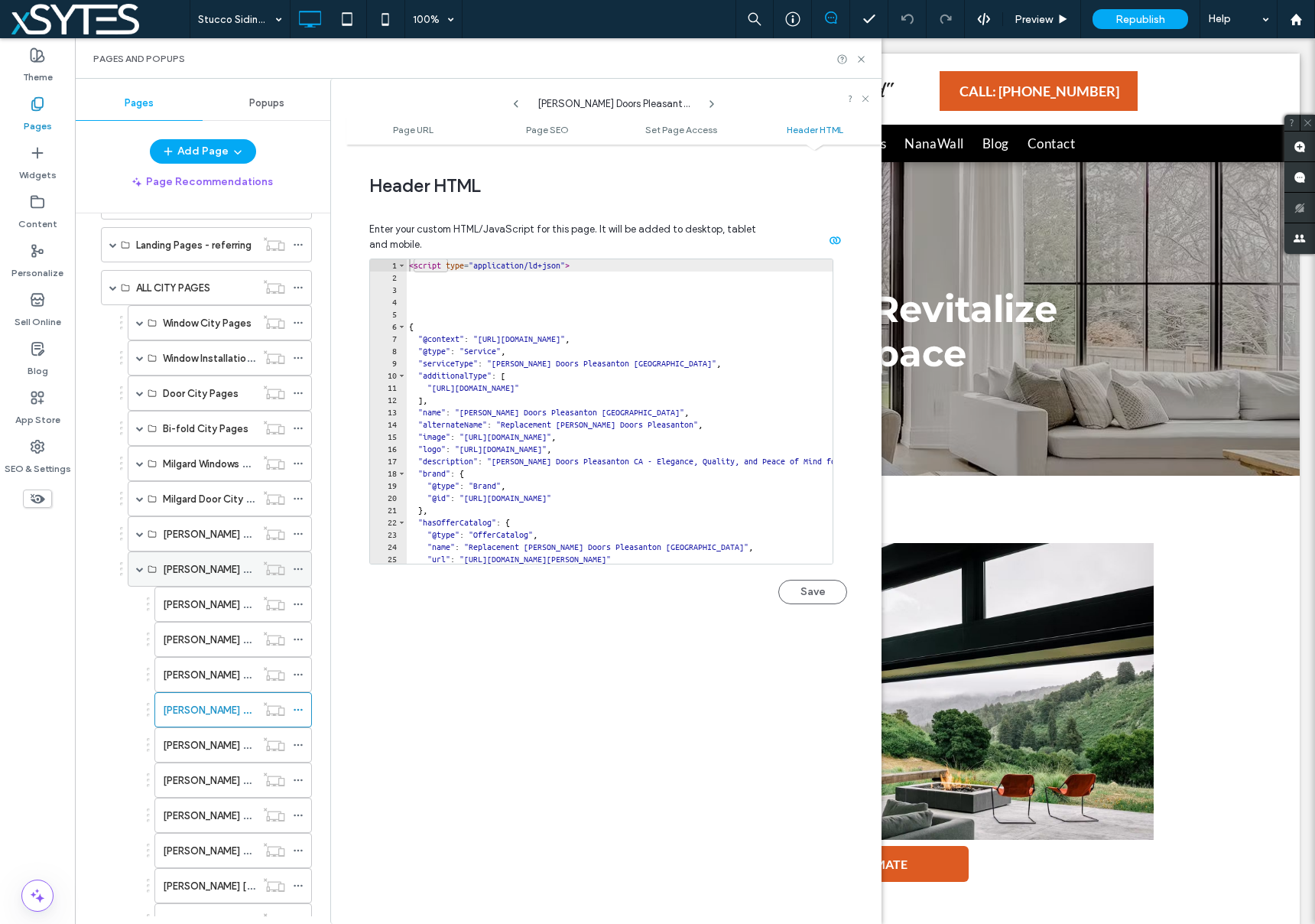
click at [138, 568] on span at bounding box center [140, 569] width 8 height 8
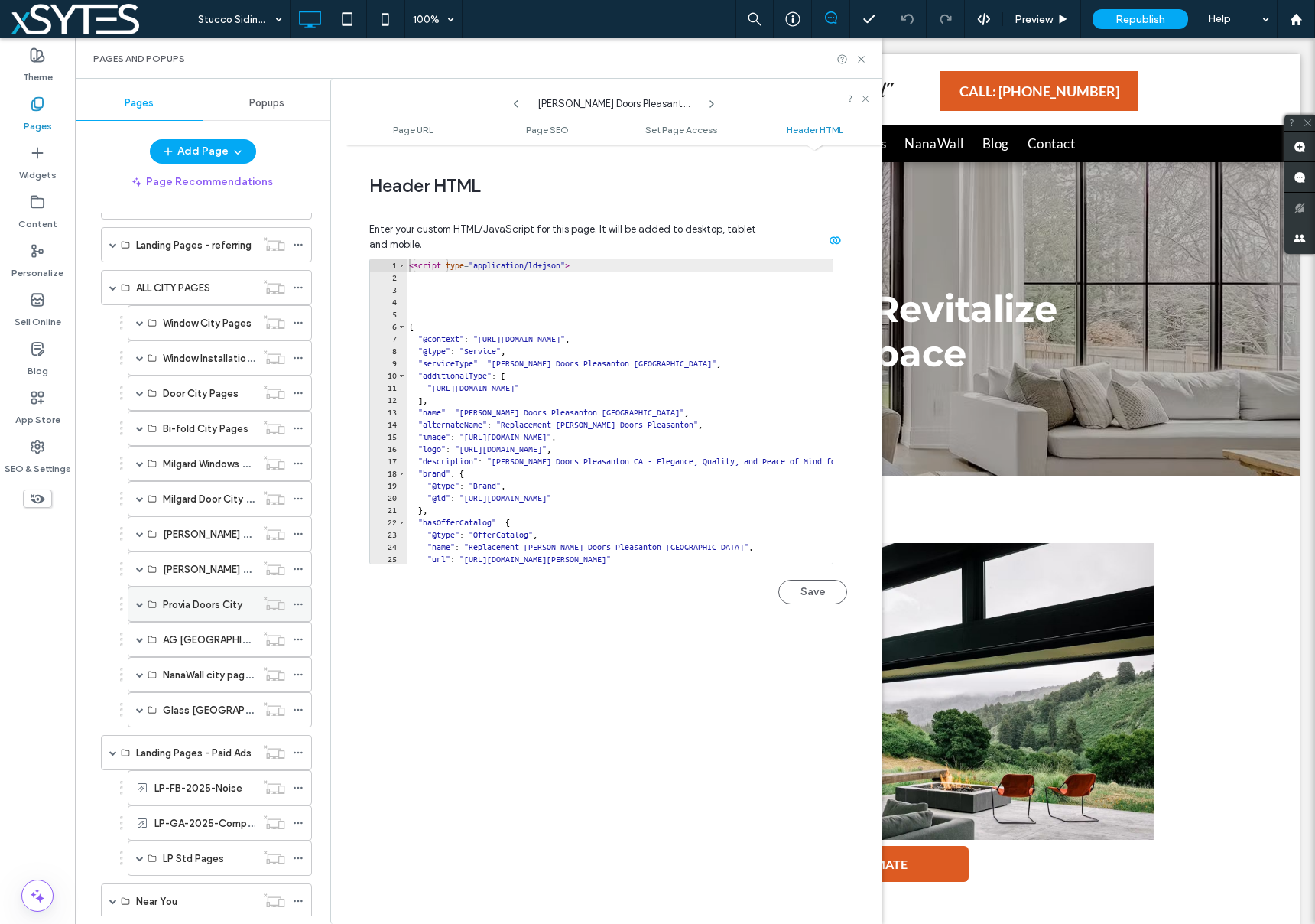
click at [139, 604] on span at bounding box center [140, 604] width 8 height 8
click at [294, 709] on use at bounding box center [298, 710] width 9 height 2
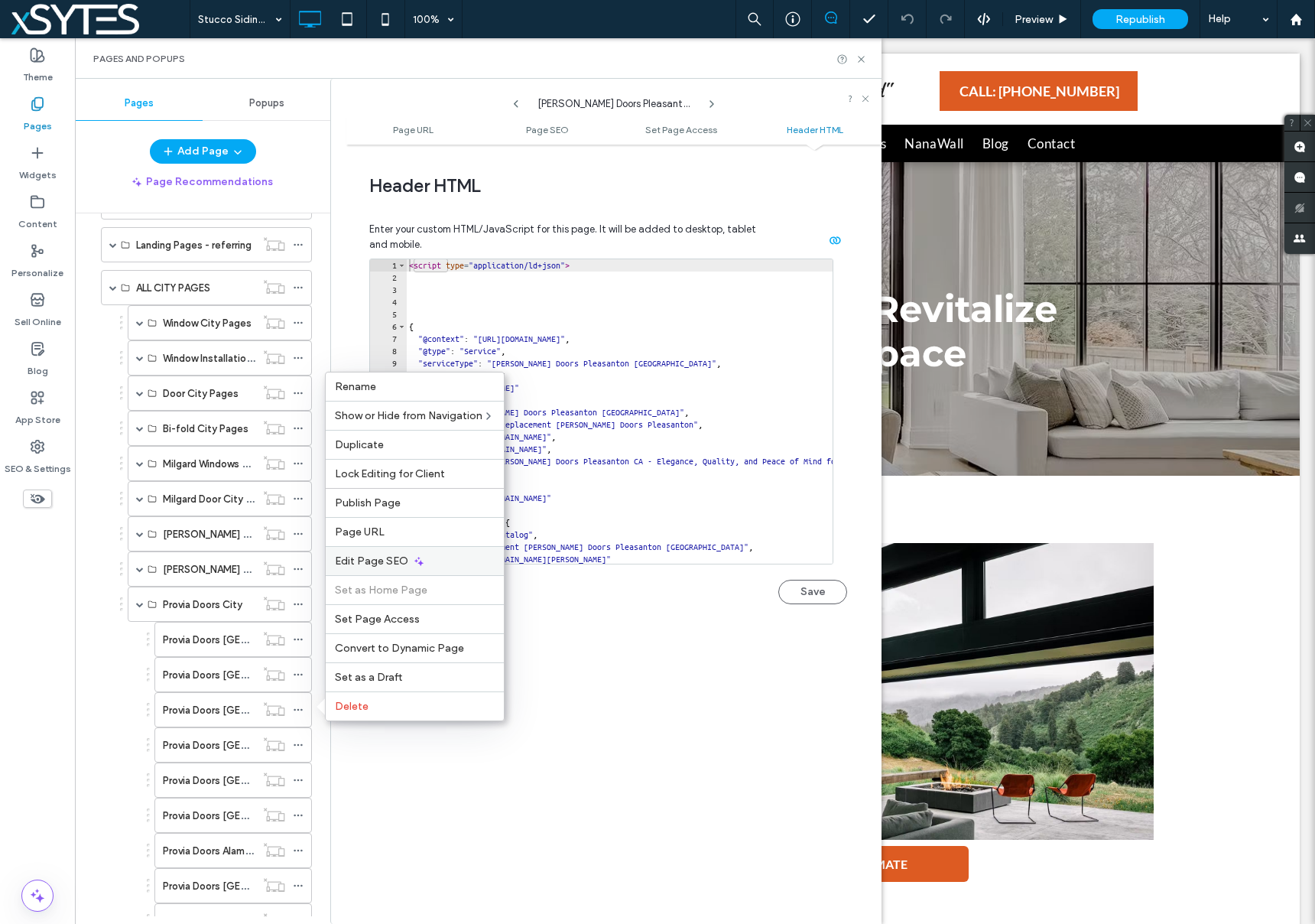
click at [404, 561] on span "Edit Page SEO" at bounding box center [371, 560] width 73 height 13
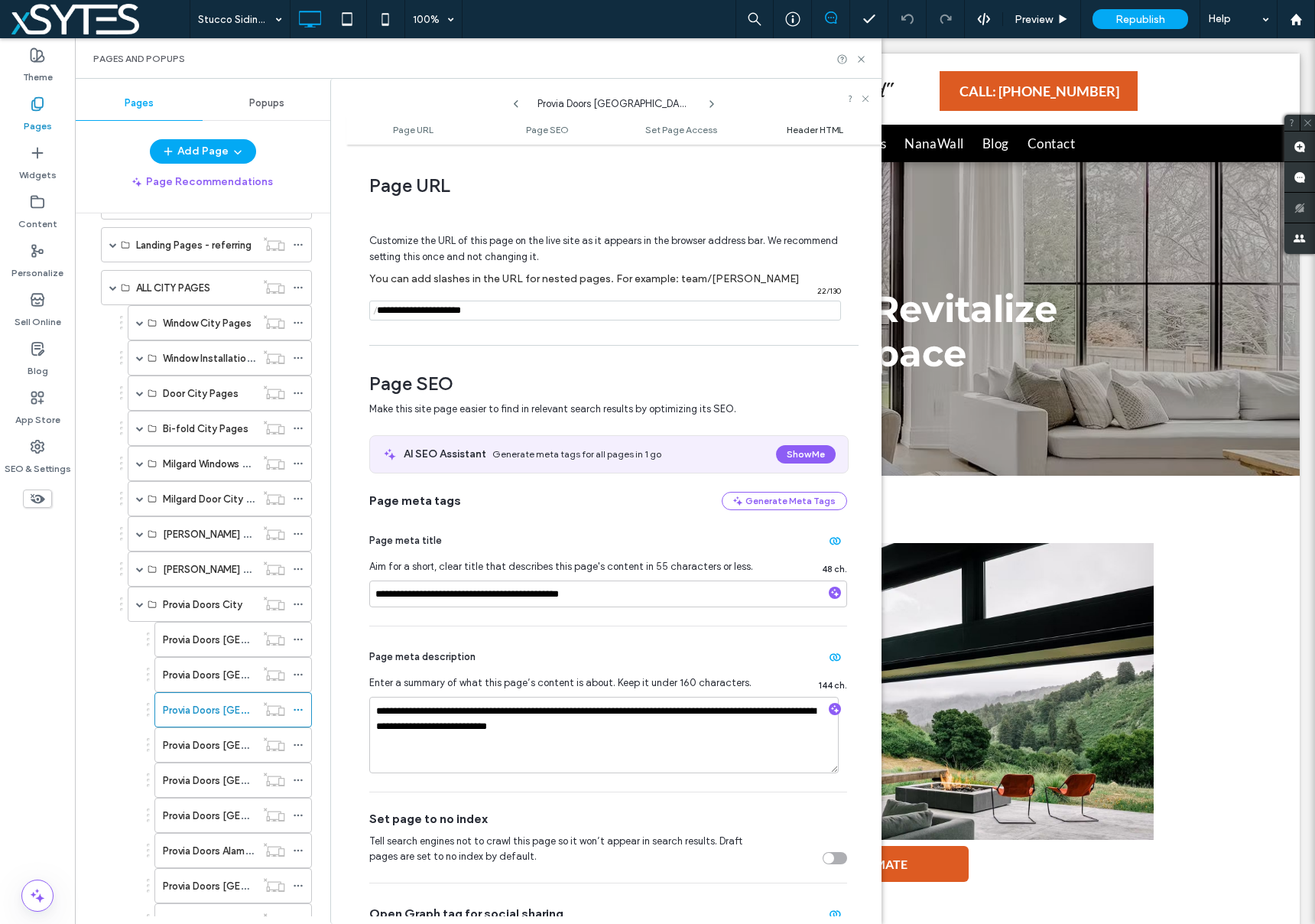
click at [795, 134] on span "Header HTML" at bounding box center [815, 129] width 56 height 11
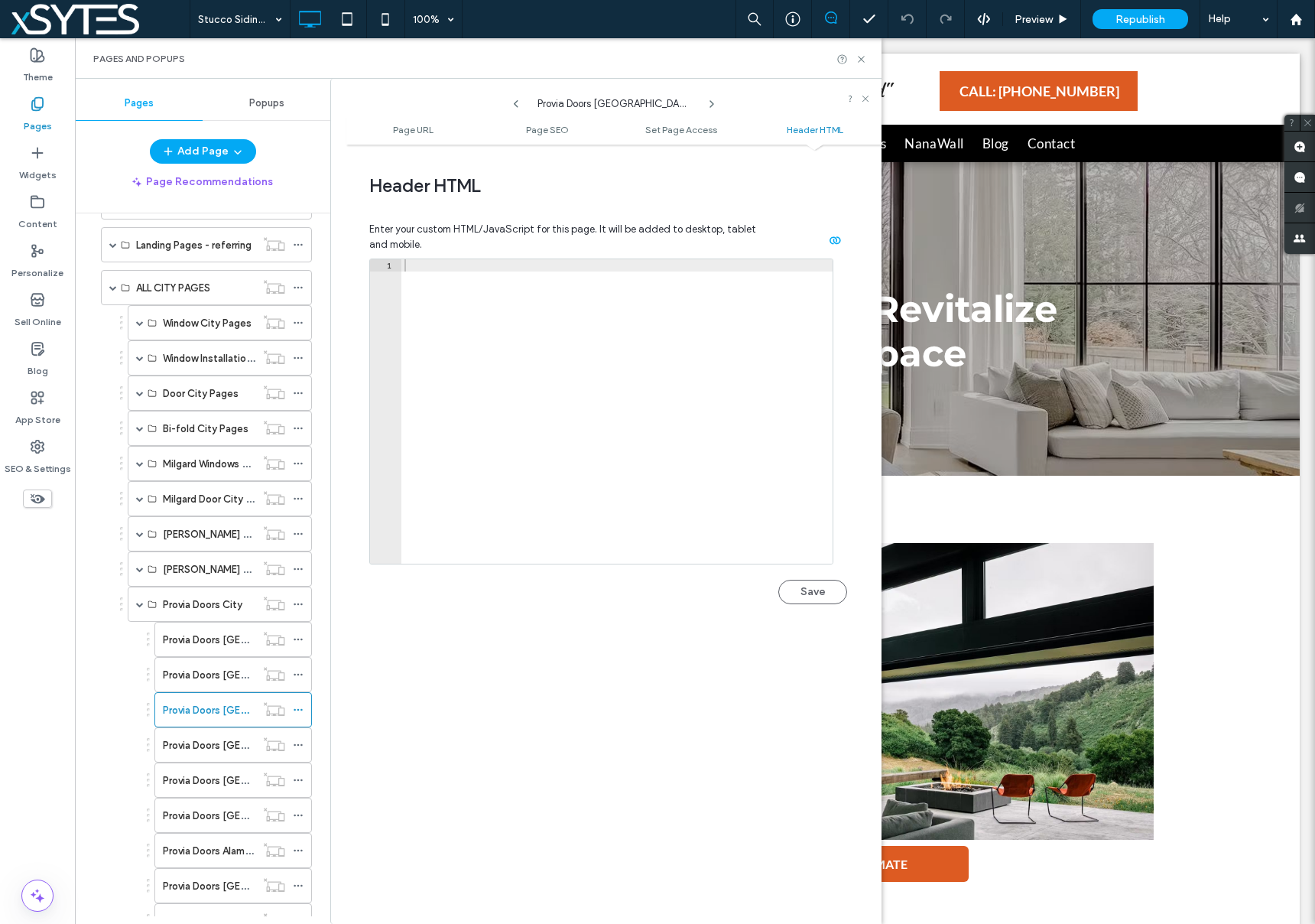
click at [577, 671] on div "**********" at bounding box center [614, 534] width 535 height 764
click at [112, 289] on span at bounding box center [113, 287] width 8 height 8
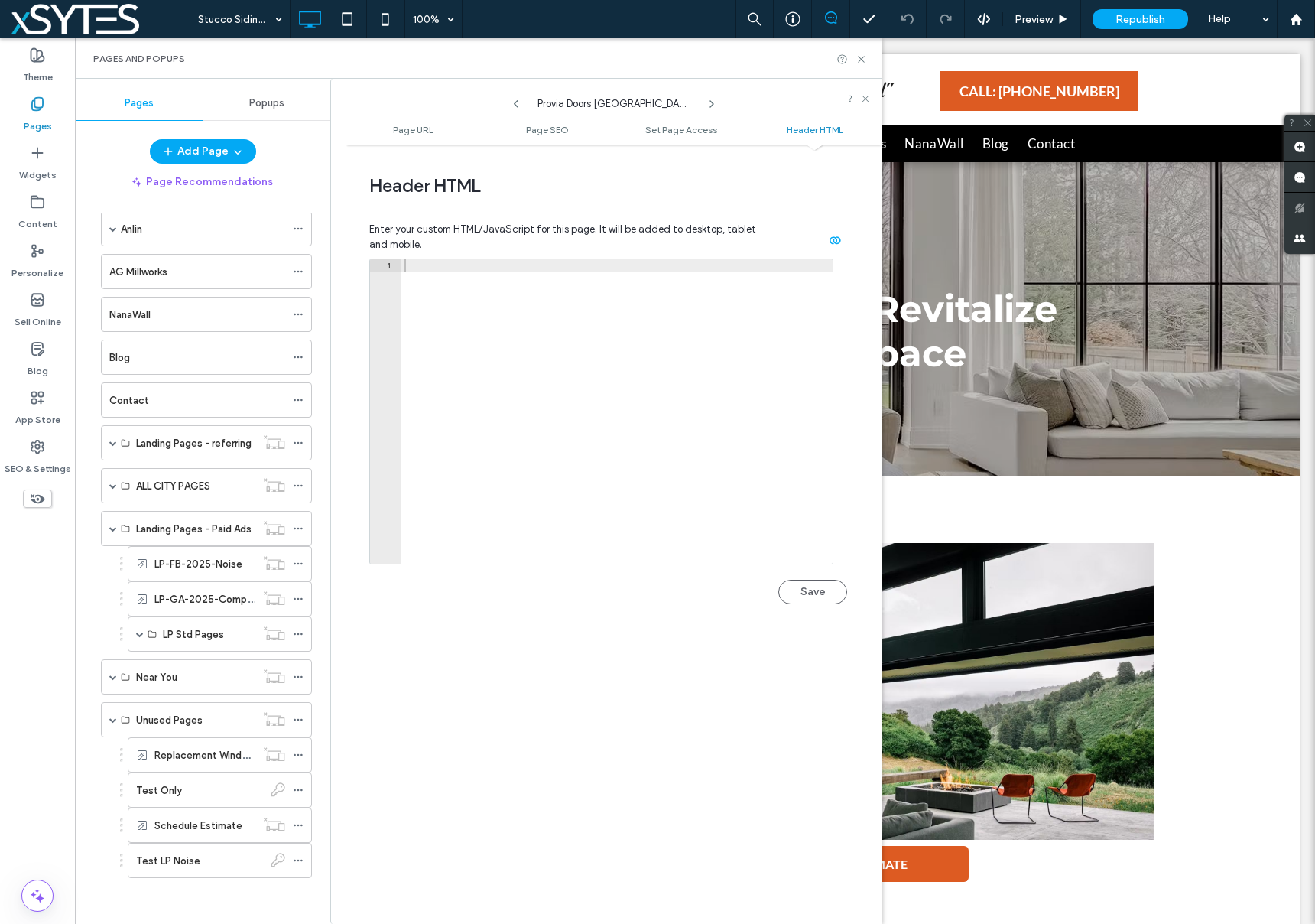
scroll to position [531, 0]
click at [111, 530] on span at bounding box center [113, 528] width 8 height 8
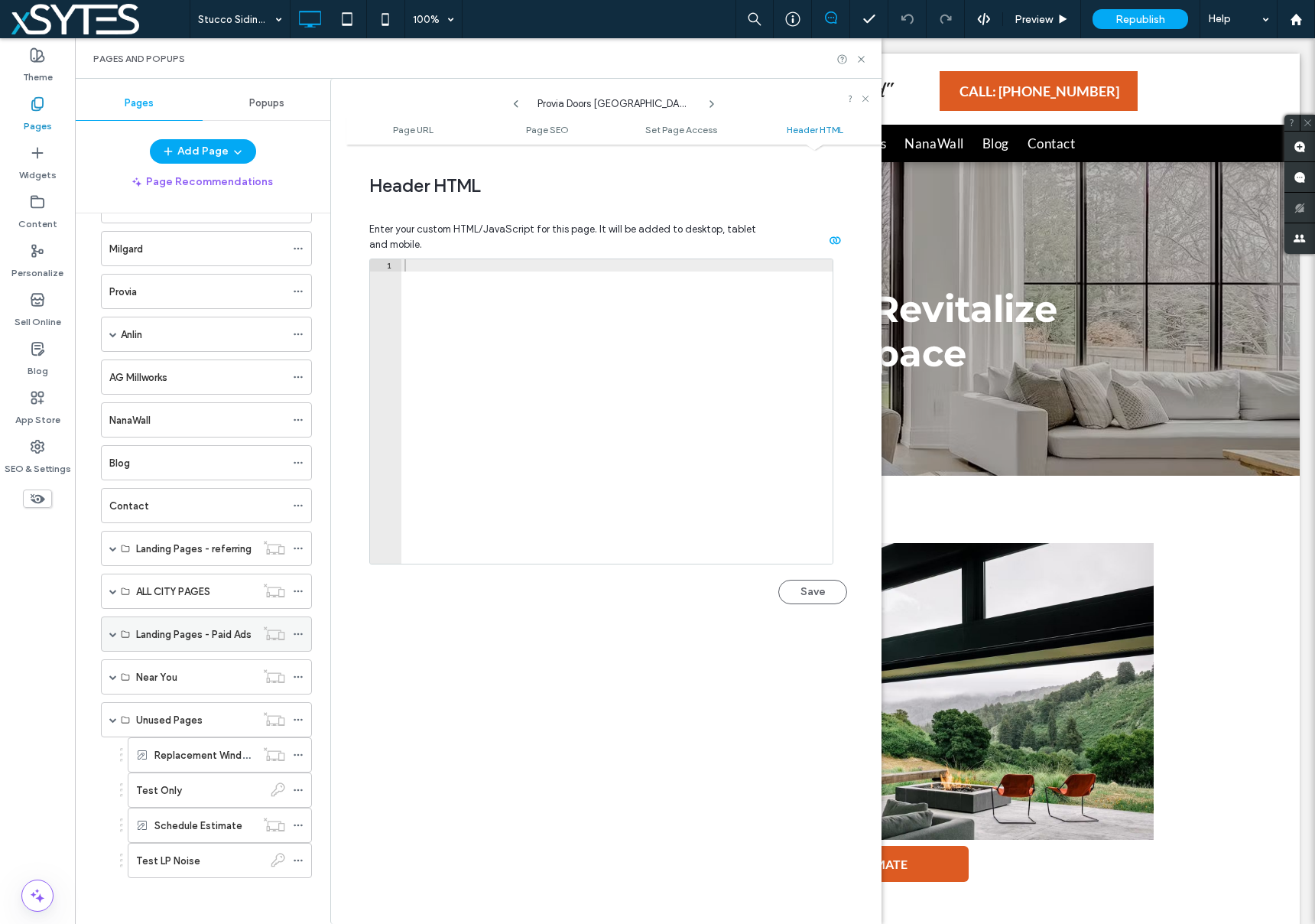
scroll to position [426, 0]
click at [110, 719] on span at bounding box center [113, 719] width 8 height 8
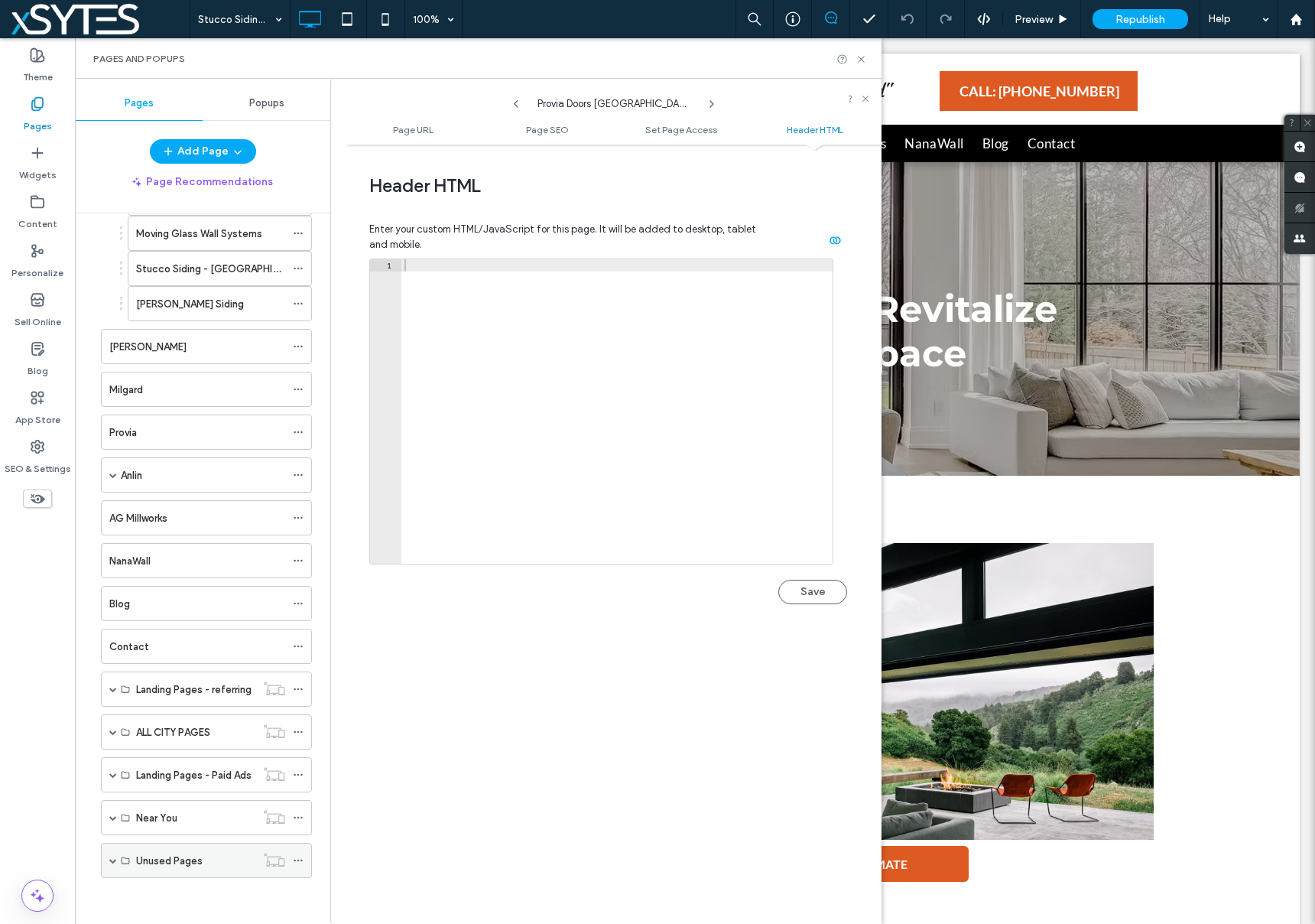
scroll to position [285, 0]
click at [115, 730] on span at bounding box center [113, 732] width 8 height 8
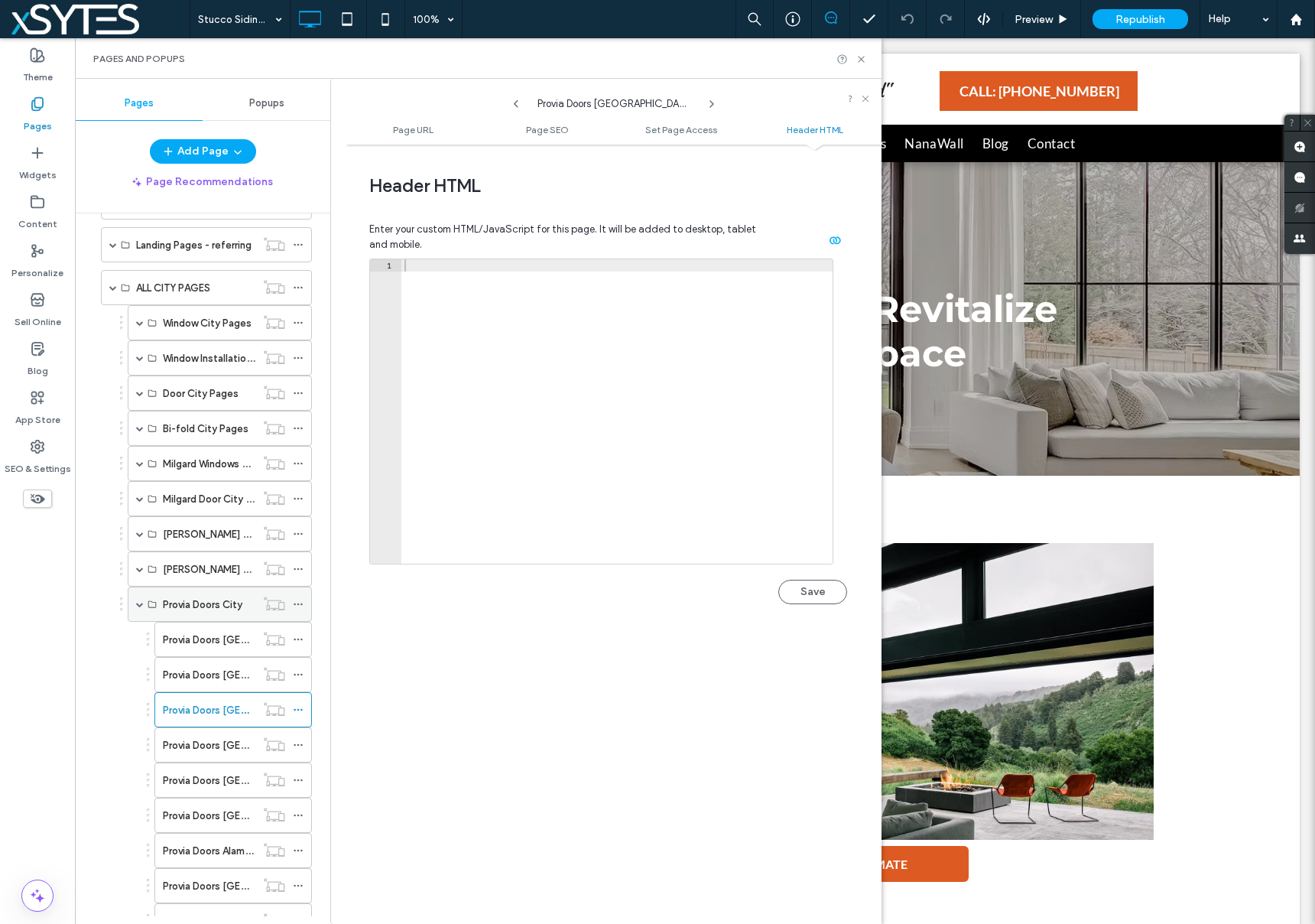
click at [137, 604] on span at bounding box center [140, 604] width 8 height 8
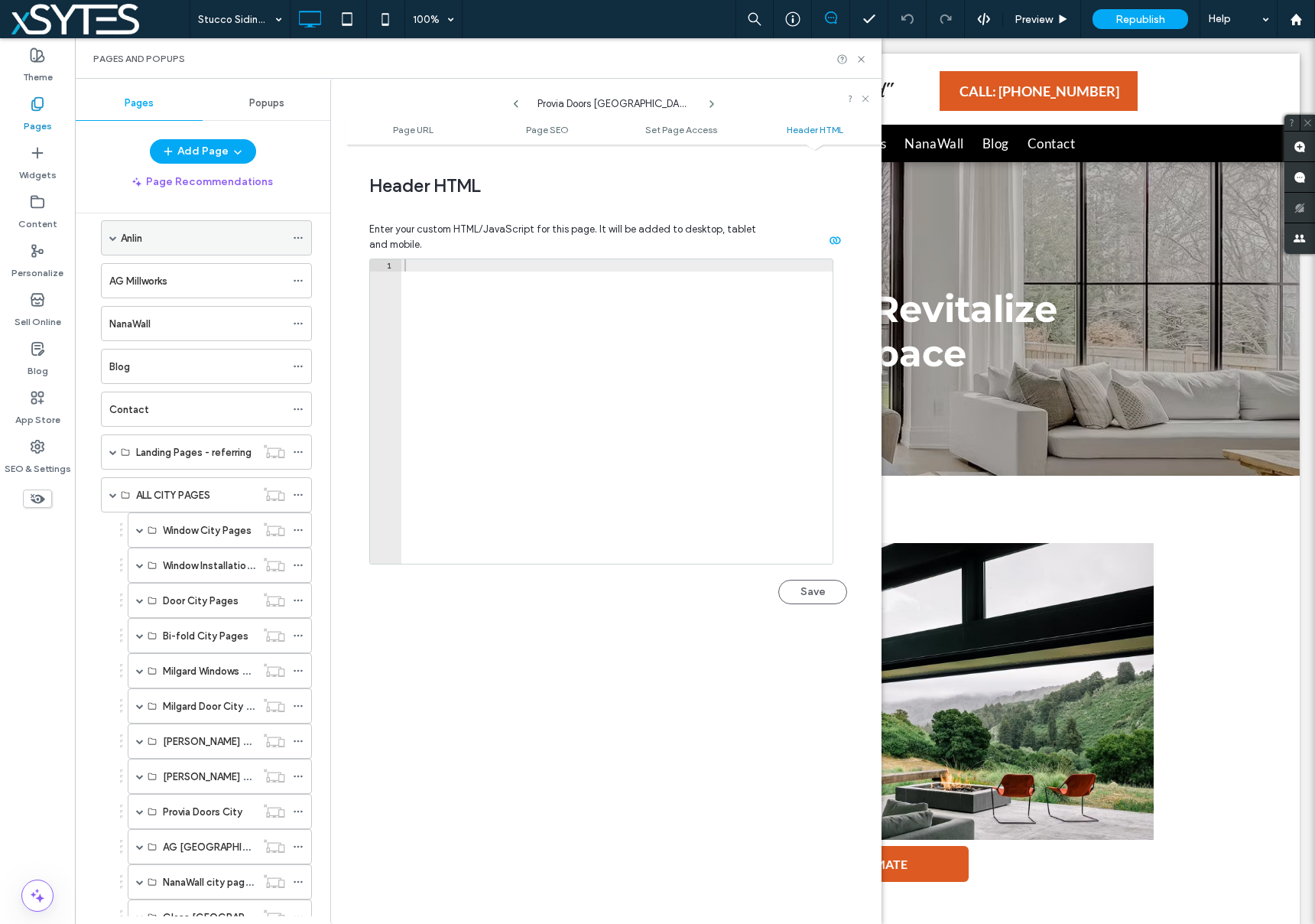
scroll to position [297, 0]
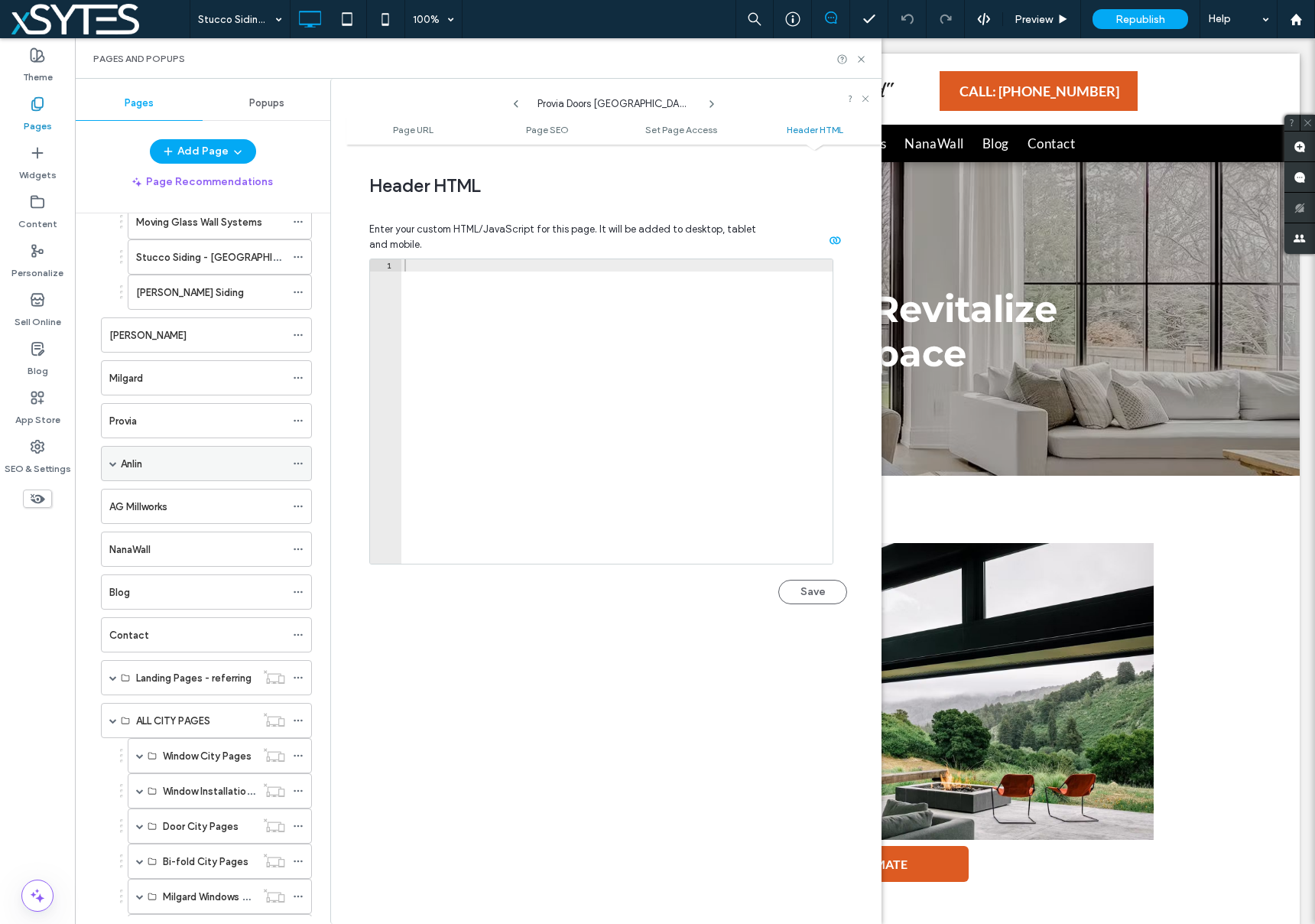
click at [113, 463] on span at bounding box center [113, 463] width 8 height 8
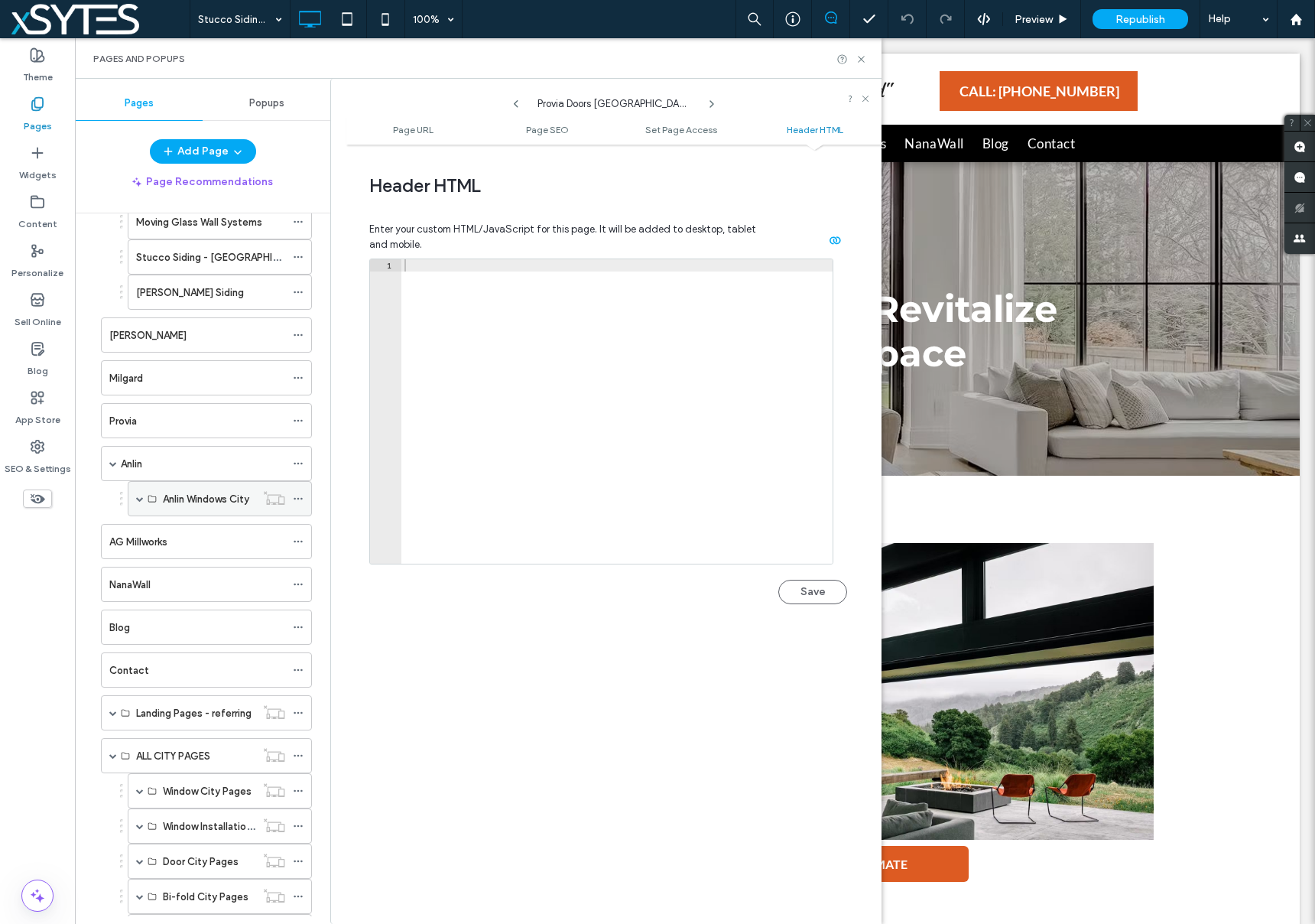
click at [138, 497] on span at bounding box center [140, 499] width 8 height 8
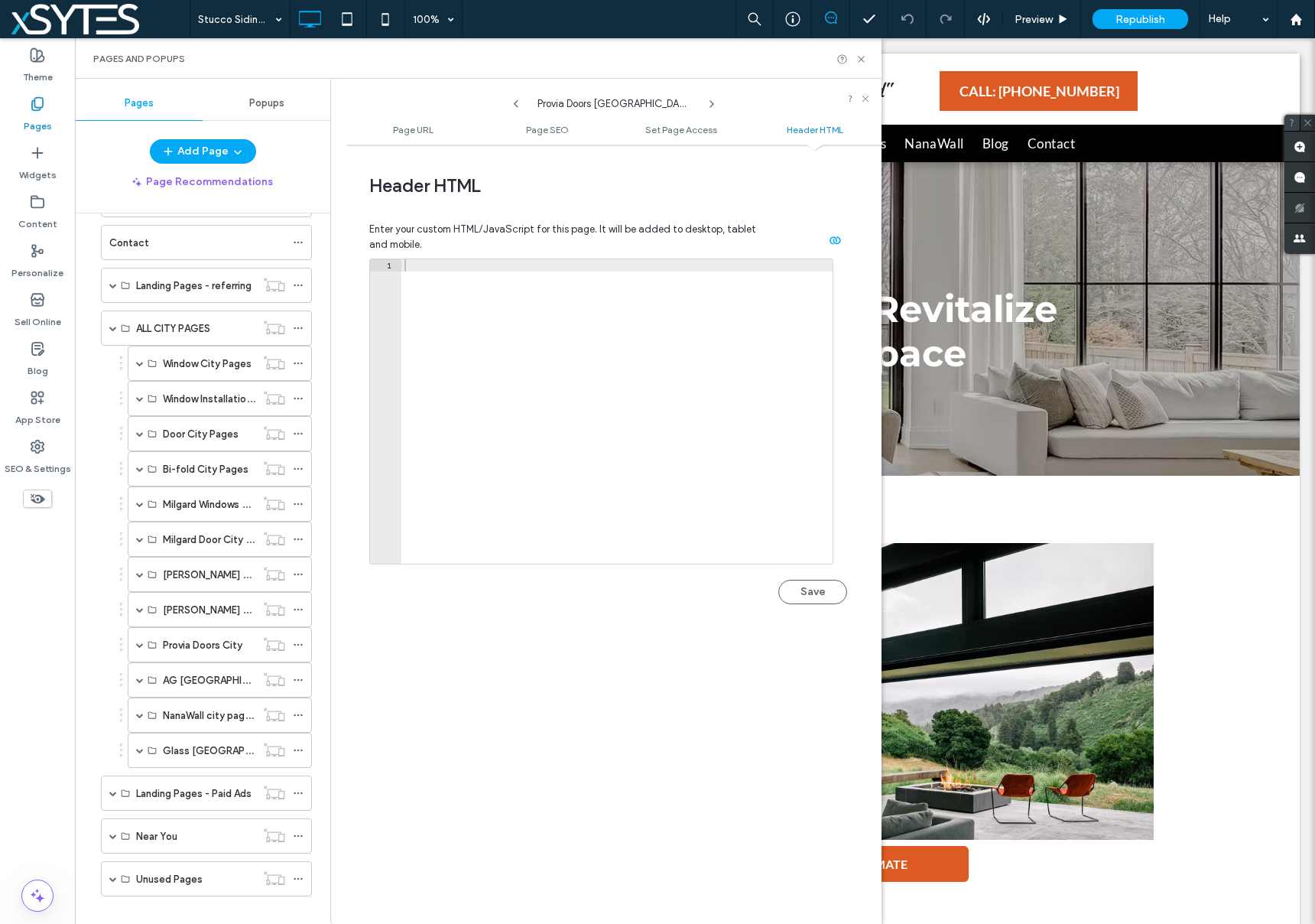
scroll to position [2184, 0]
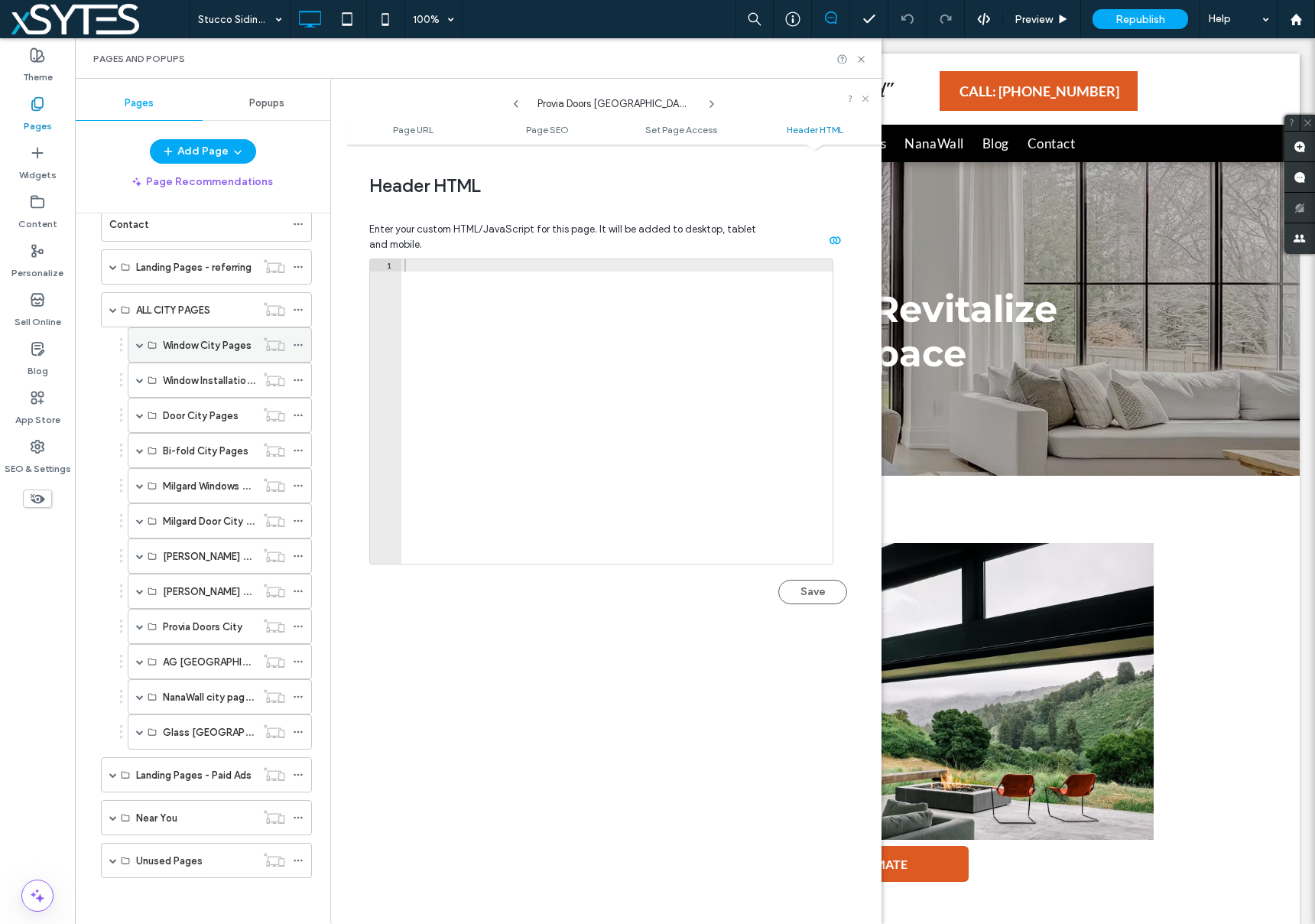
click at [138, 348] on span at bounding box center [140, 344] width 8 height 8
click at [138, 344] on span at bounding box center [140, 344] width 8 height 8
click at [141, 627] on span at bounding box center [140, 626] width 8 height 8
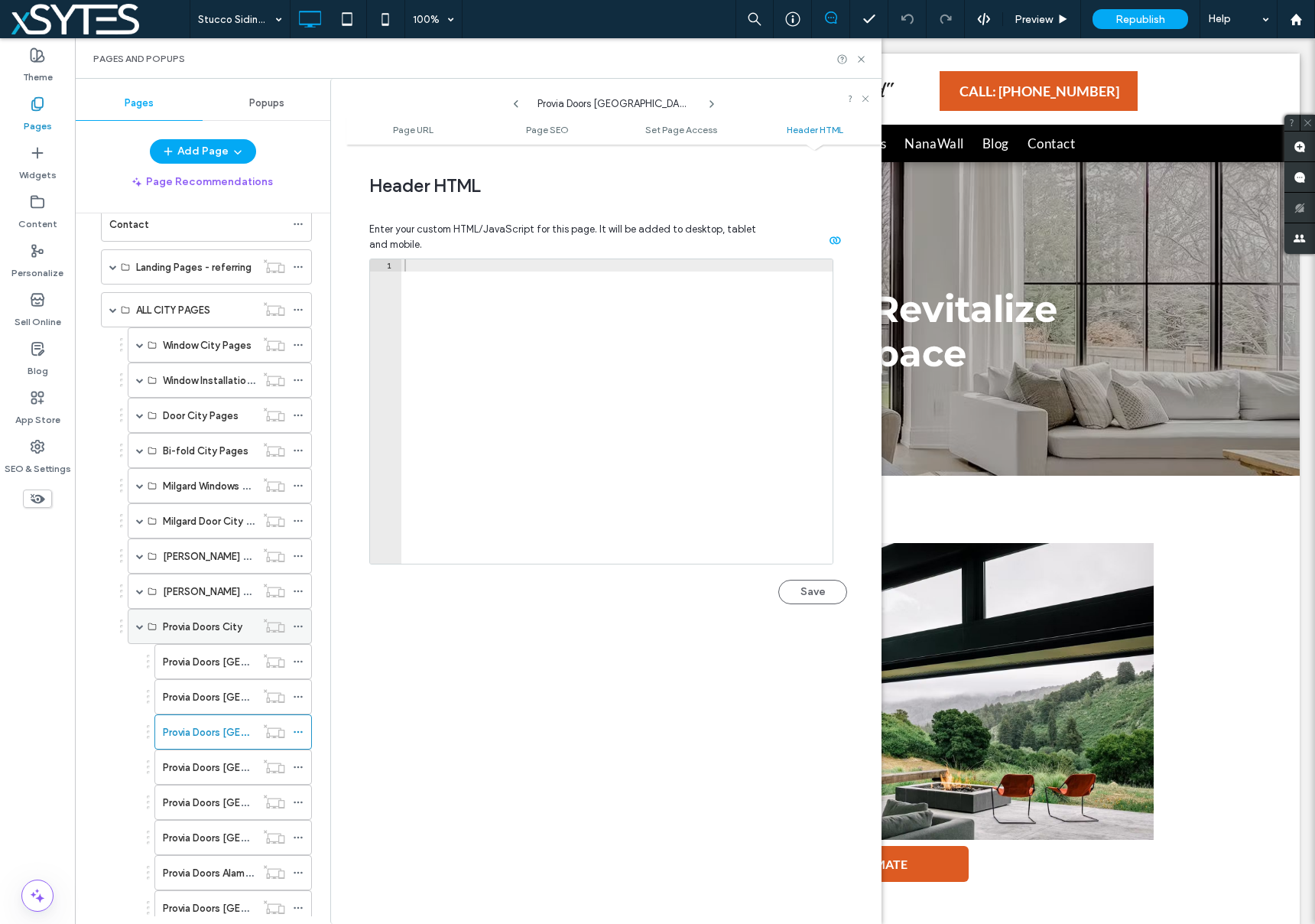
click at [136, 628] on span at bounding box center [140, 626] width 8 height 8
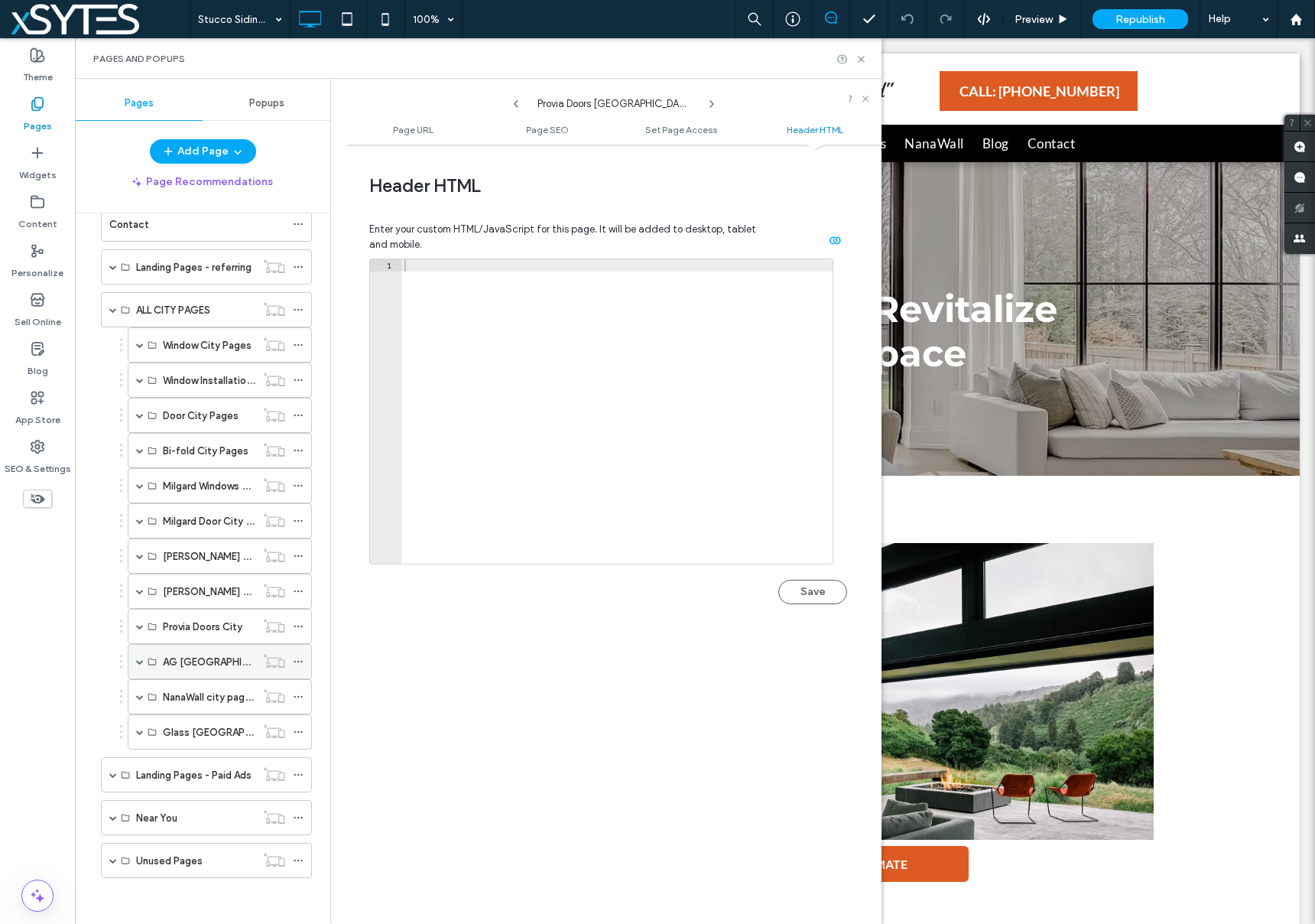
click at [138, 660] on span at bounding box center [140, 661] width 8 height 8
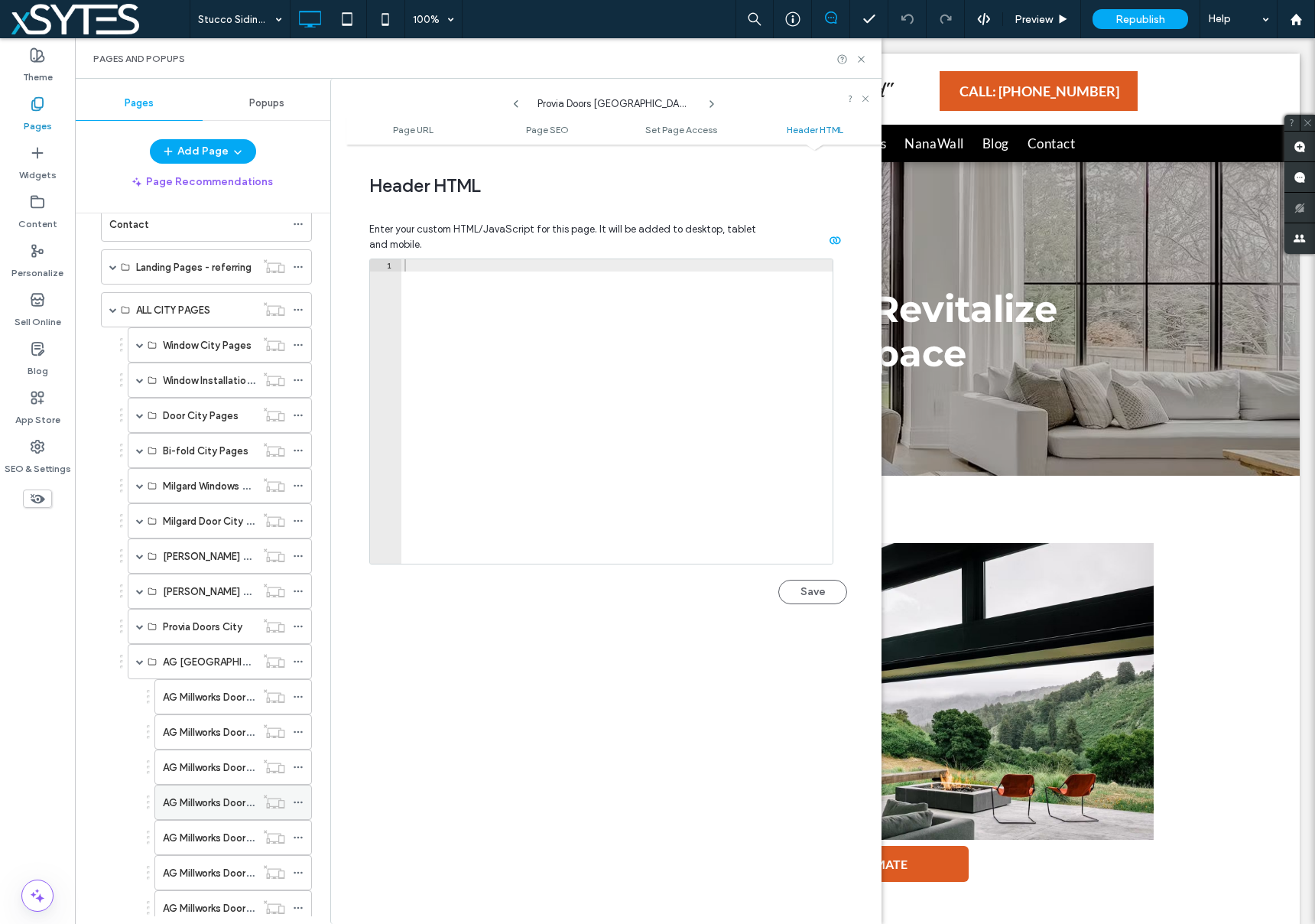
click at [298, 802] on use at bounding box center [298, 802] width 9 height 2
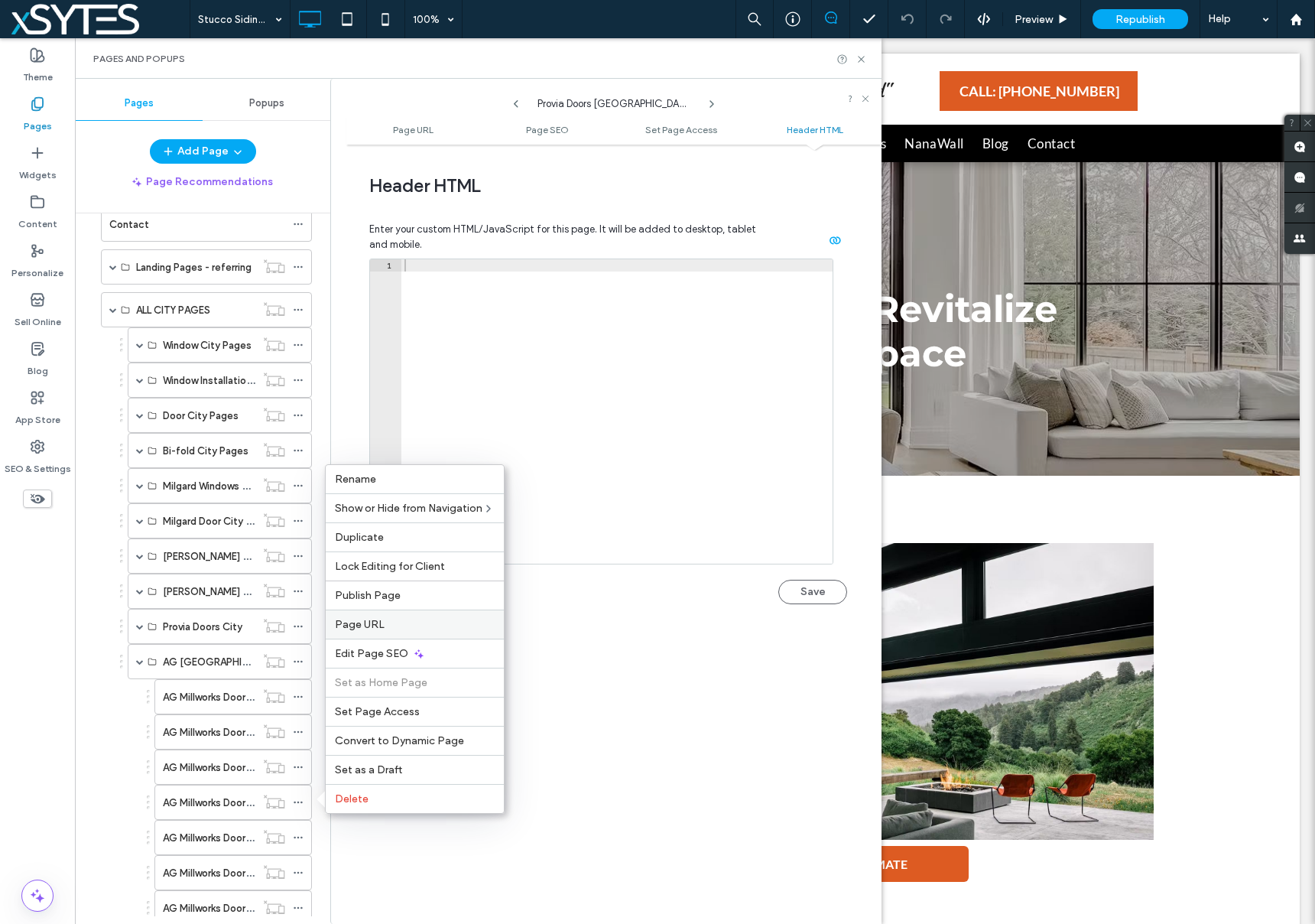
click at [415, 624] on label "Page URL" at bounding box center [415, 624] width 160 height 13
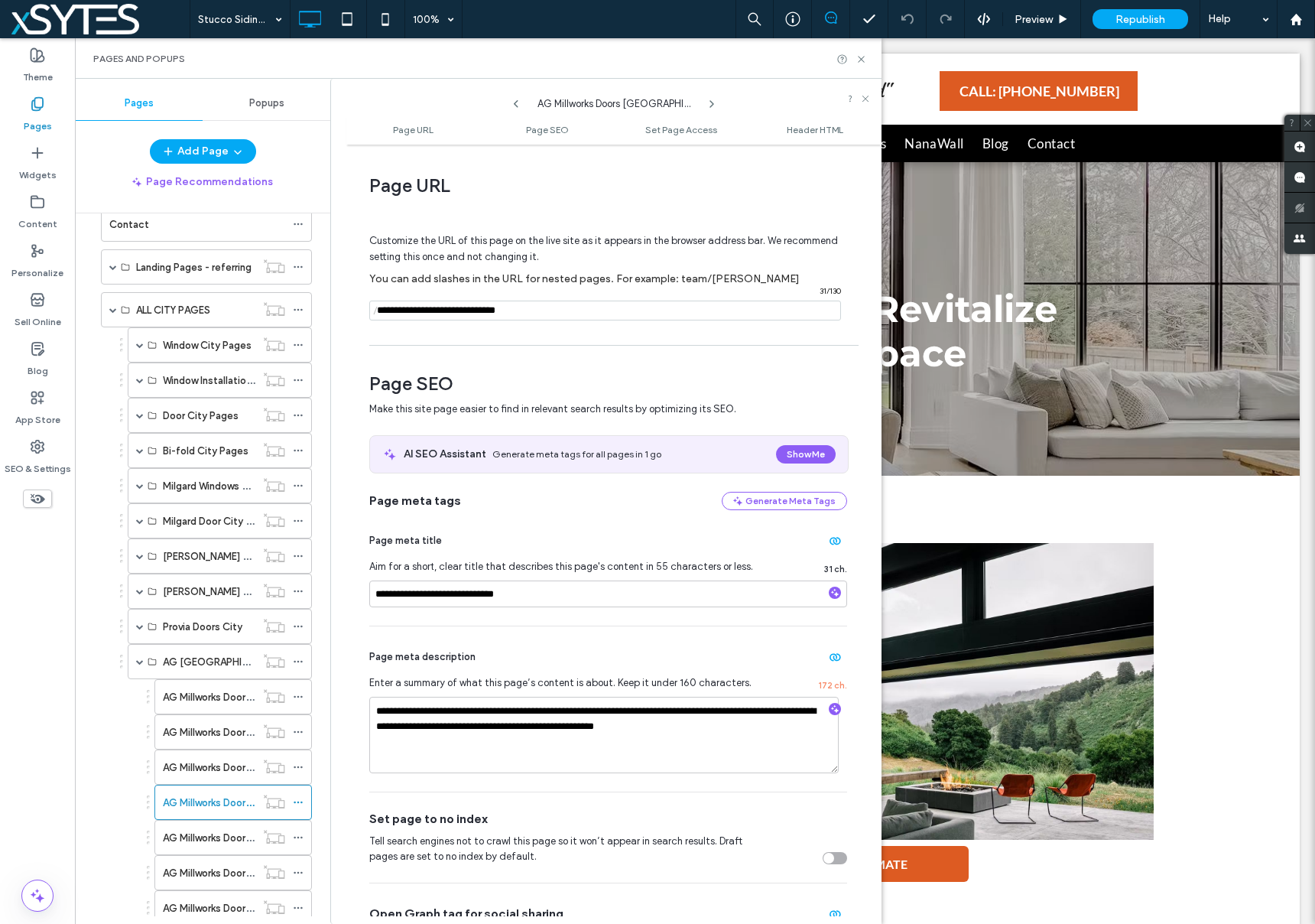
drag, startPoint x: 531, startPoint y: 313, endPoint x: 374, endPoint y: 313, distance: 157.0
click at [374, 313] on div "/ 31 / 130" at bounding box center [605, 310] width 472 height 20
click at [547, 313] on input "notEmpty" at bounding box center [605, 310] width 472 height 20
drag, startPoint x: 547, startPoint y: 313, endPoint x: 381, endPoint y: 309, distance: 166.0
click at [381, 309] on div "/ 31 / 130" at bounding box center [605, 310] width 472 height 20
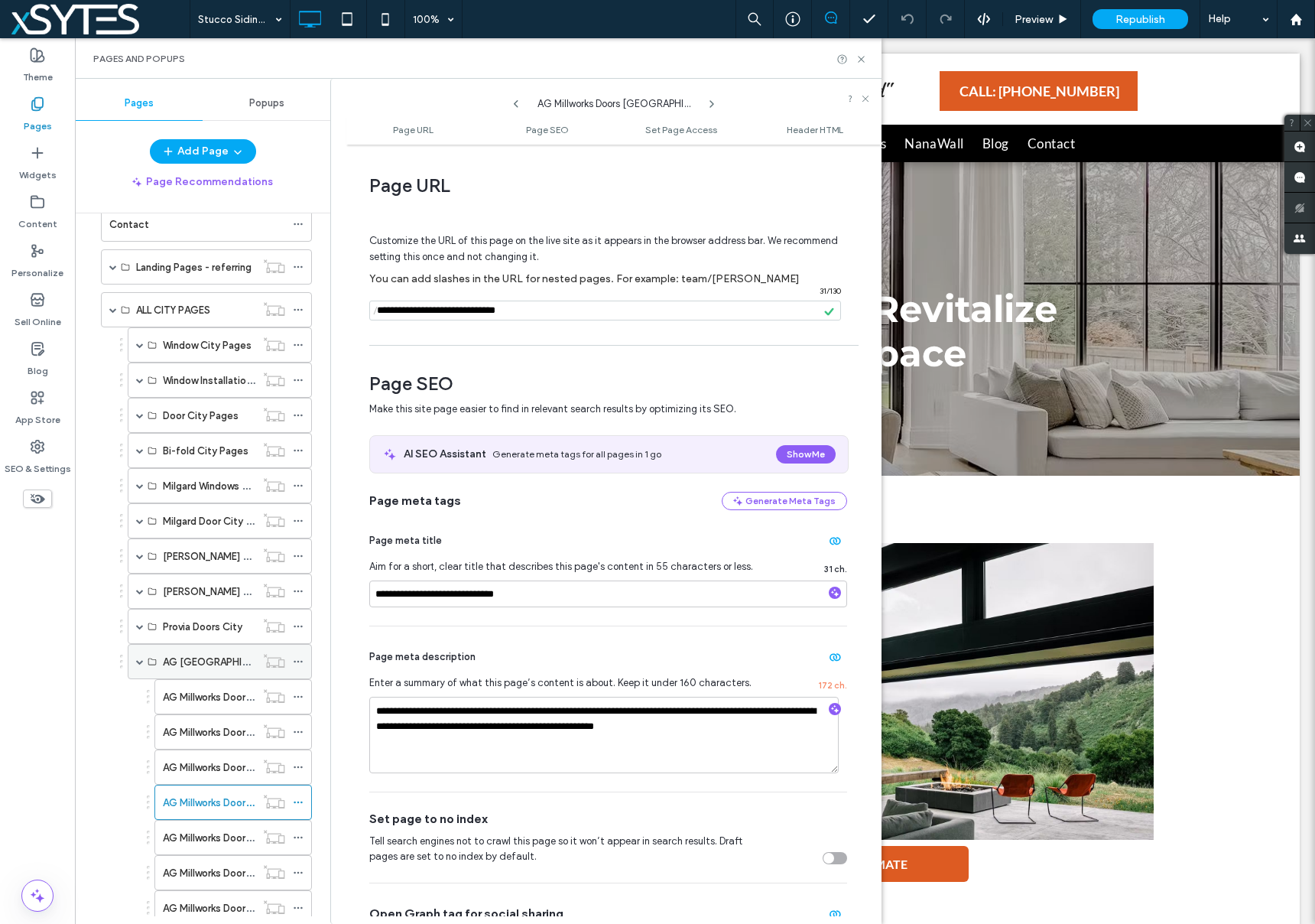
click at [136, 662] on span at bounding box center [140, 661] width 8 height 8
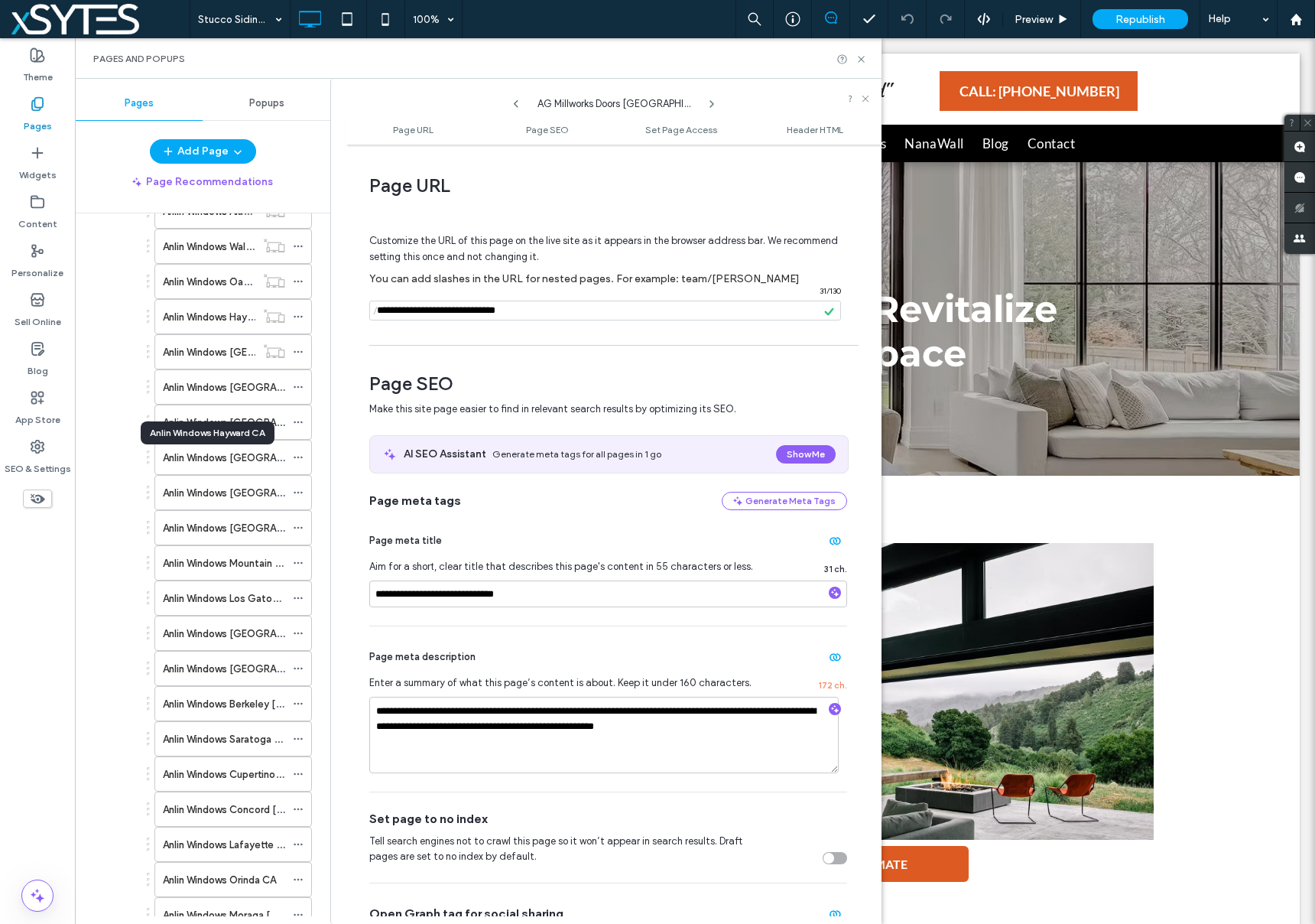
scroll to position [88, 0]
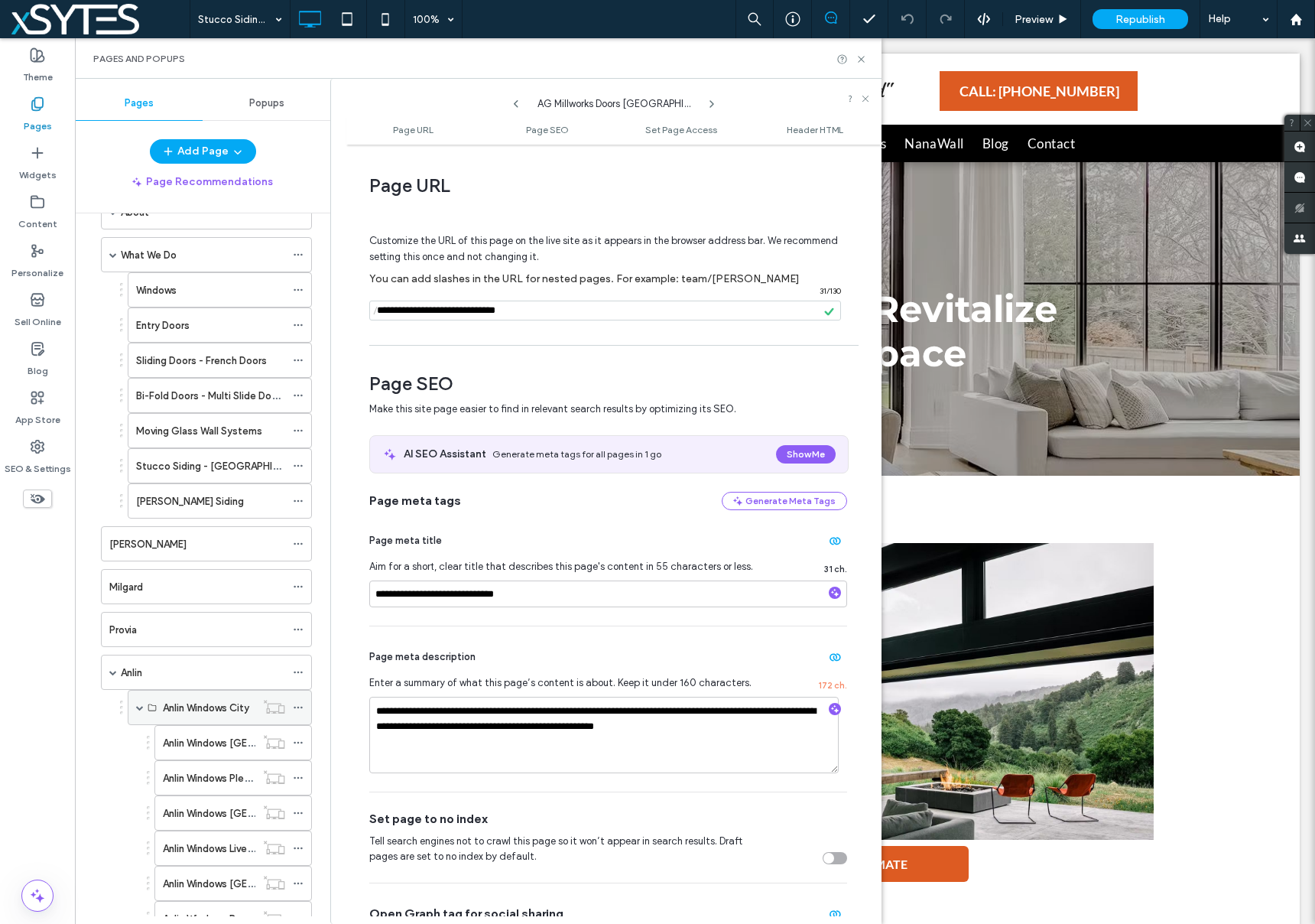
click at [140, 706] on span at bounding box center [140, 707] width 8 height 8
click at [111, 669] on span at bounding box center [113, 672] width 8 height 8
click at [148, 710] on label "AG Millworks" at bounding box center [138, 716] width 58 height 27
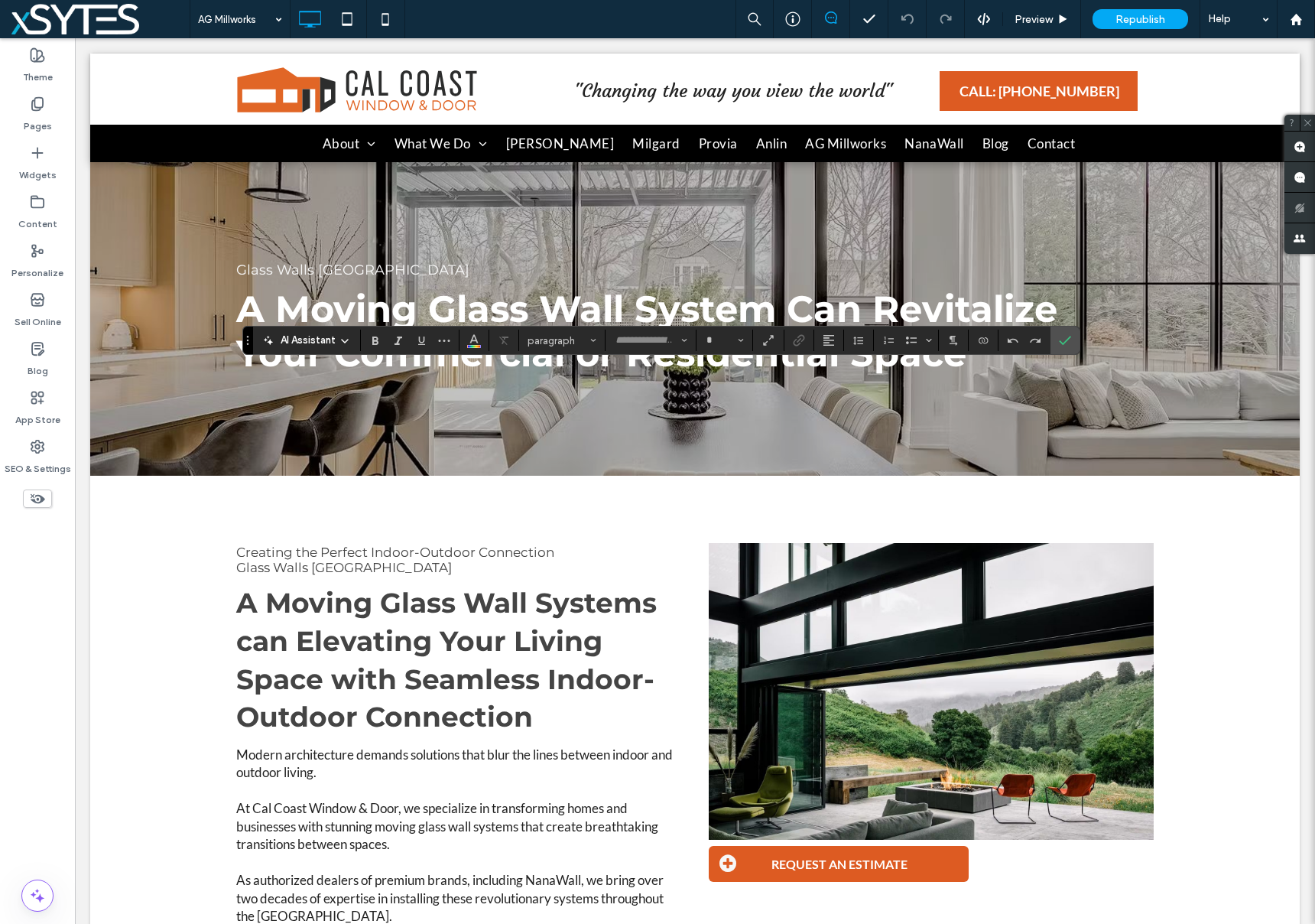
type input "****"
type input "**"
click at [800, 341] on icon "Link" at bounding box center [798, 340] width 12 height 12
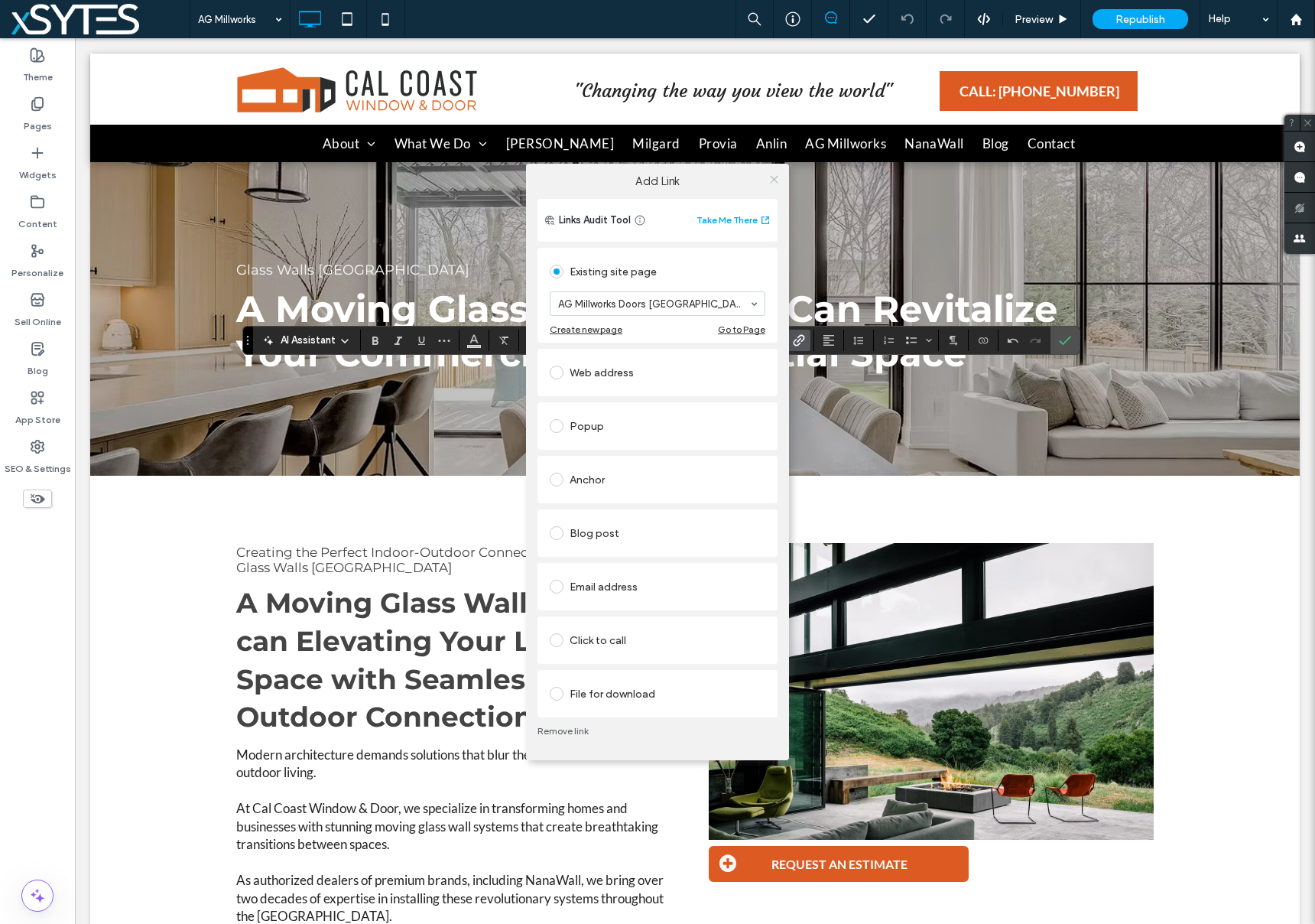
click at [775, 181] on use at bounding box center [774, 179] width 8 height 8
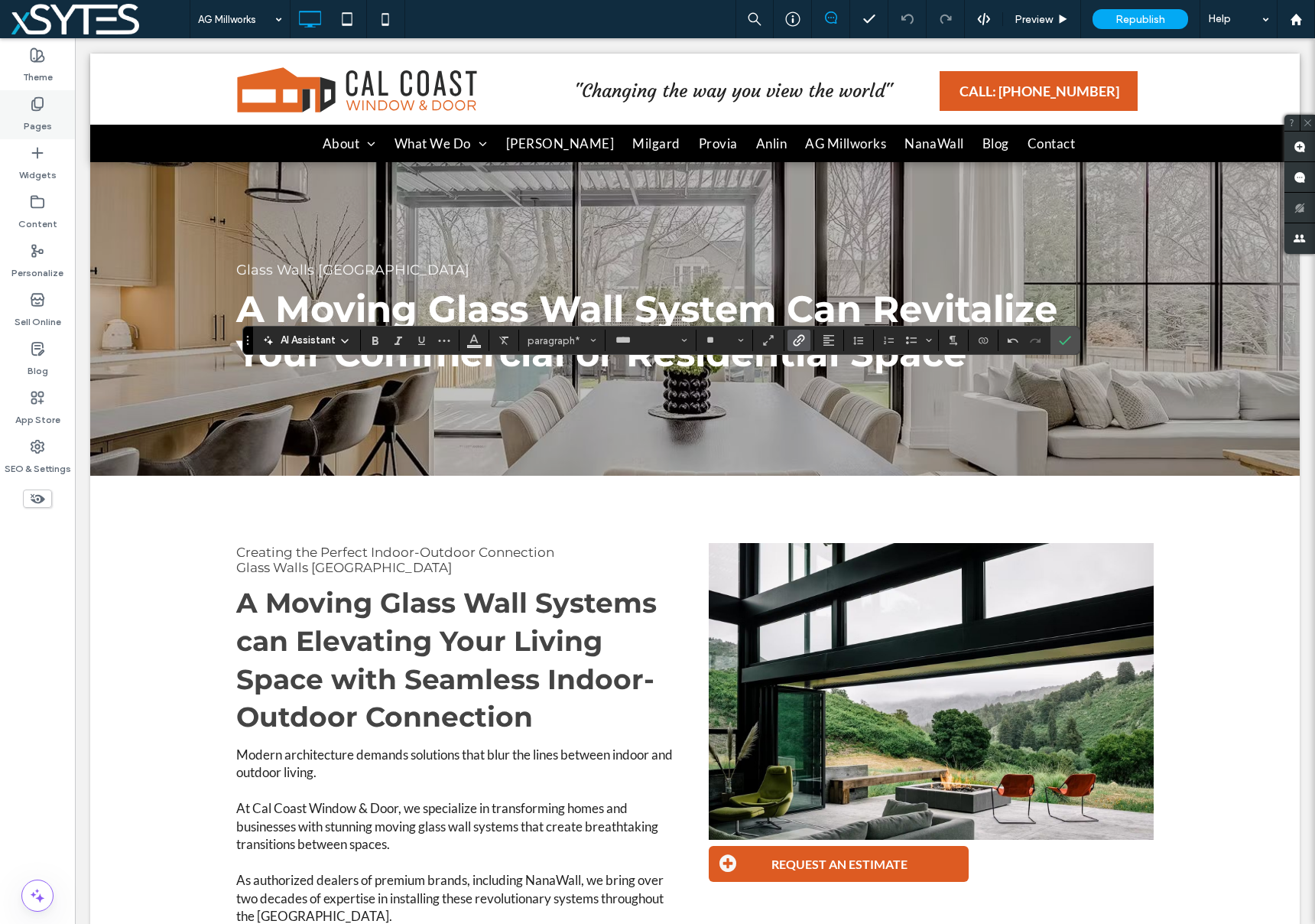
click at [45, 108] on icon at bounding box center [37, 104] width 15 height 15
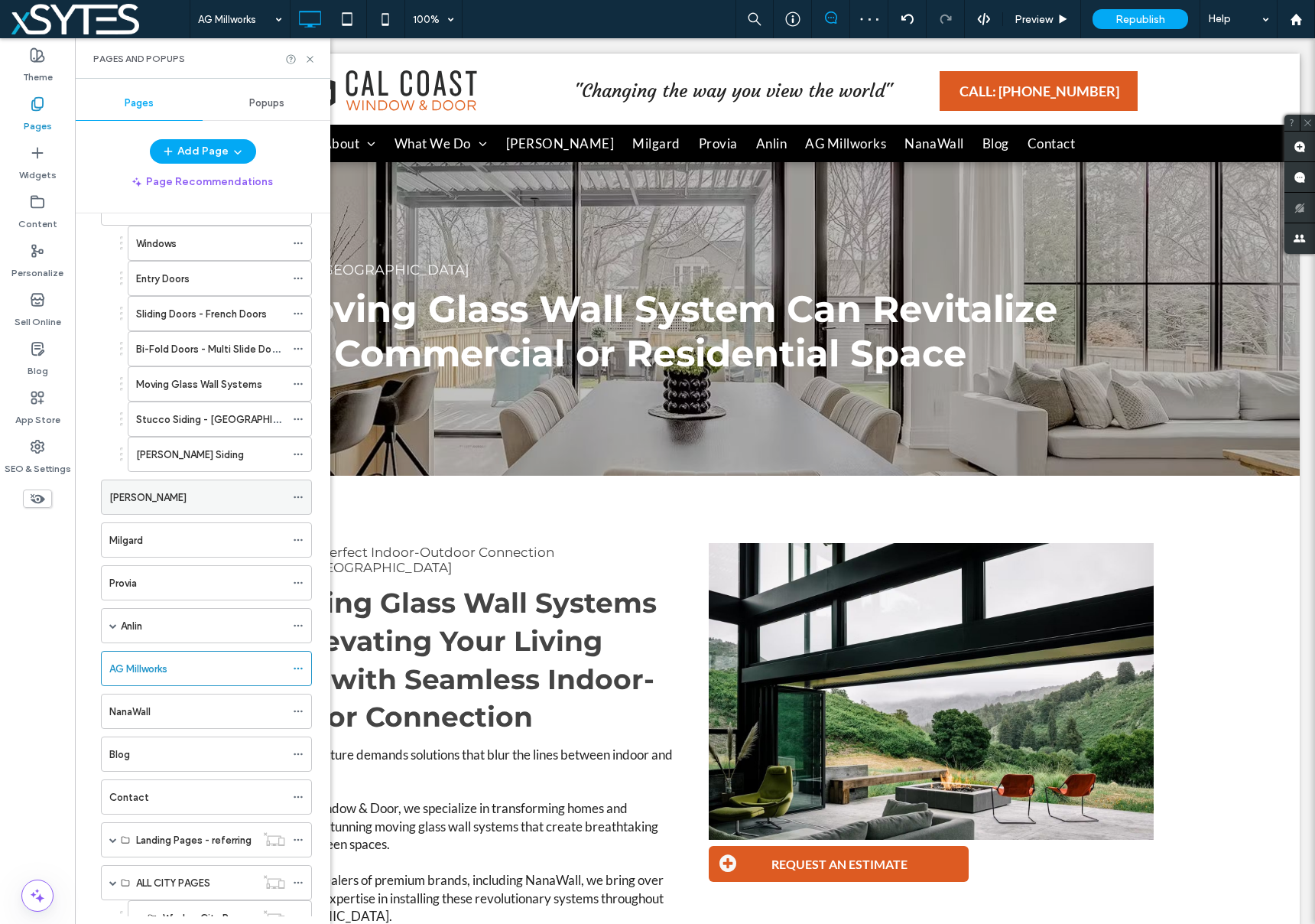
scroll to position [247, 0]
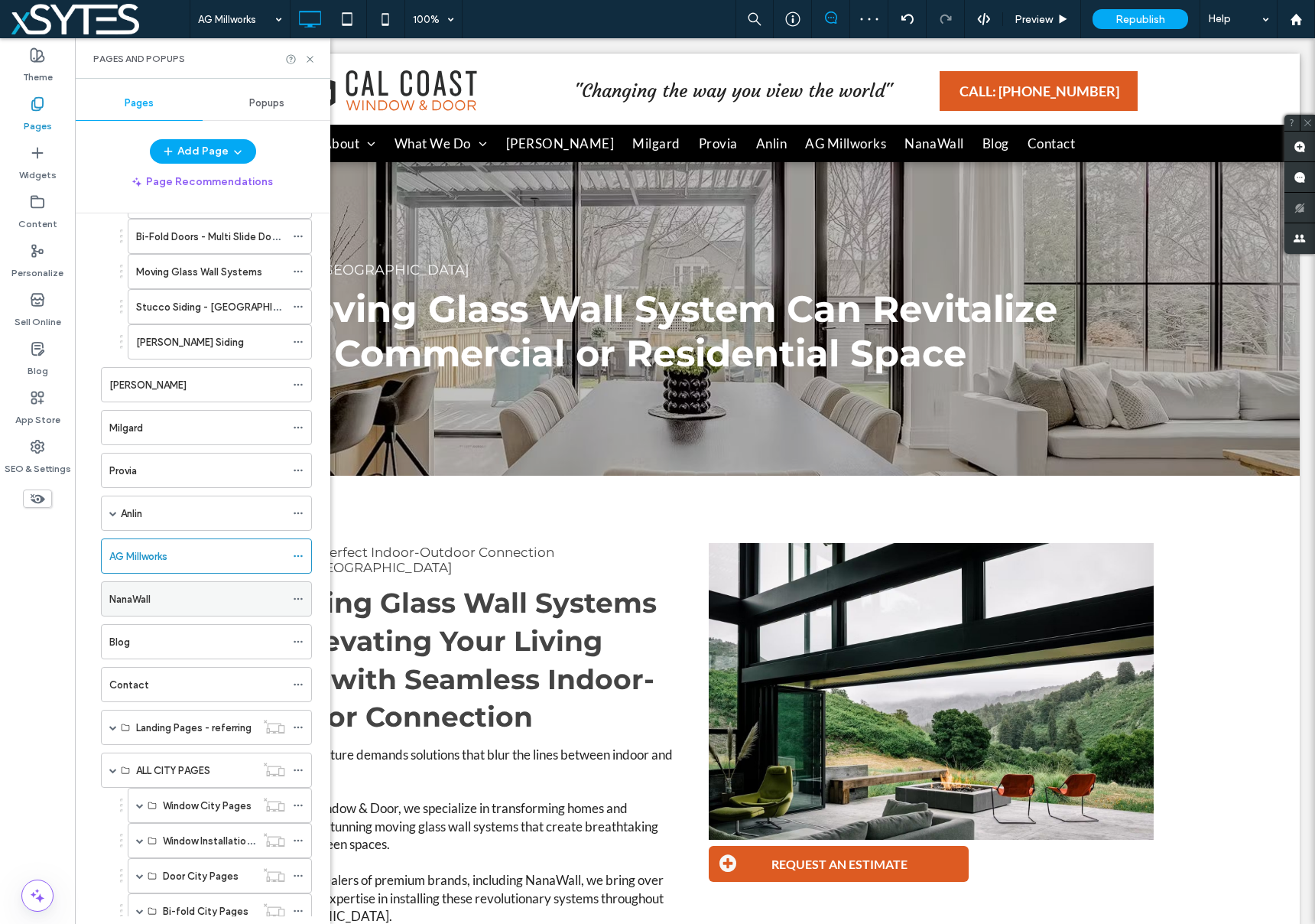
click at [222, 597] on div "NanaWall" at bounding box center [197, 599] width 176 height 16
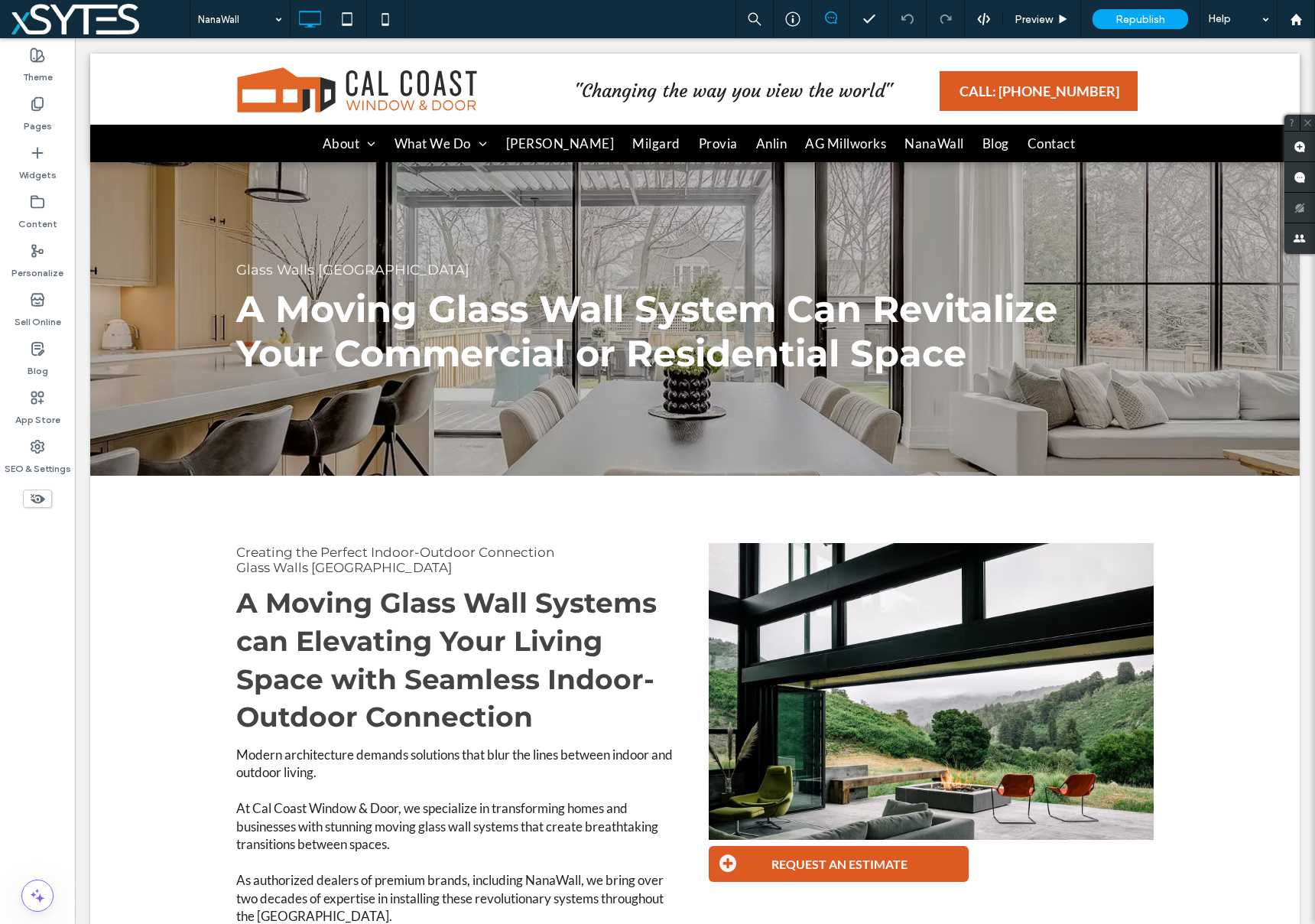
type input "****"
type input "**"
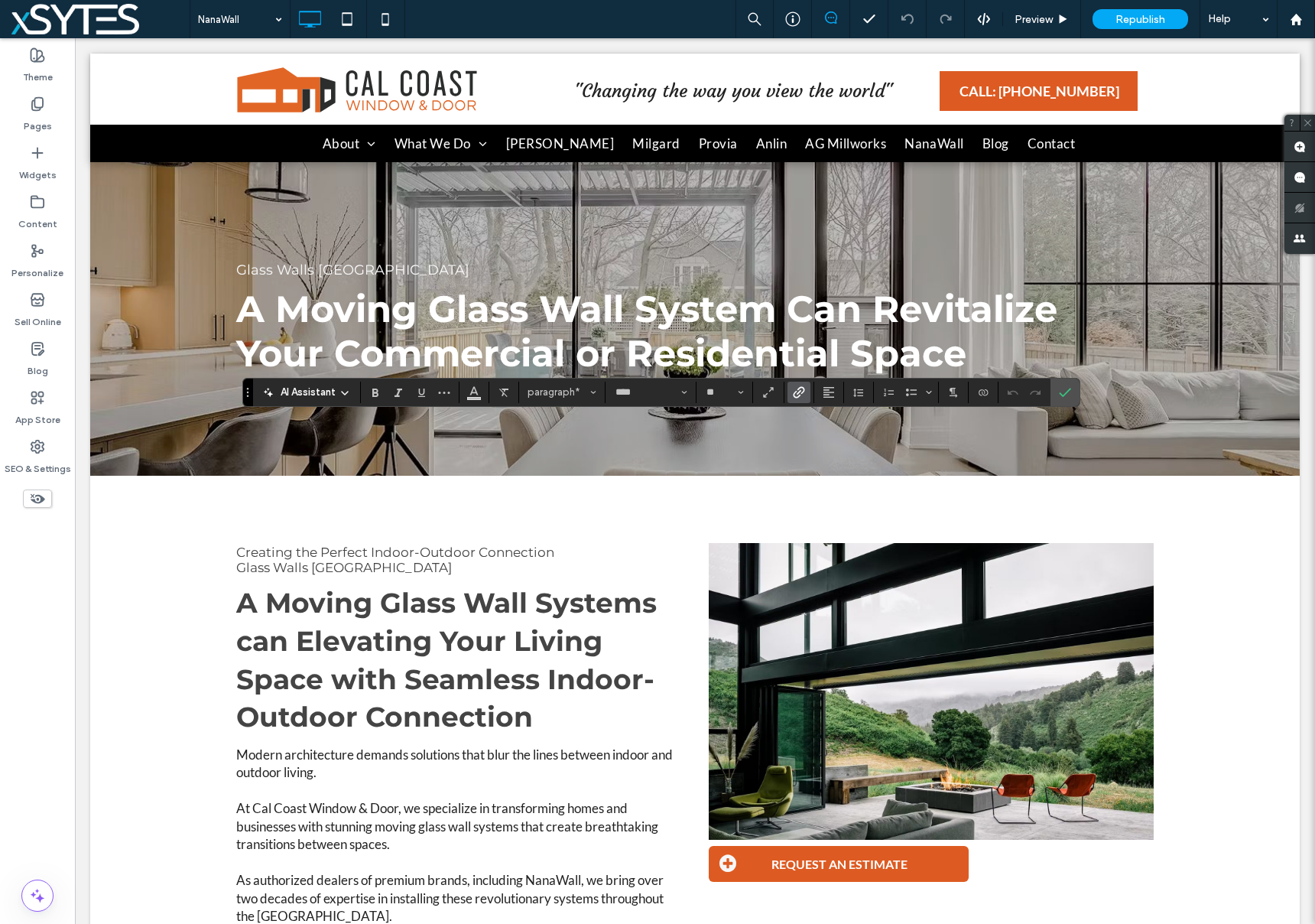
click at [797, 394] on icon "Link" at bounding box center [798, 392] width 12 height 12
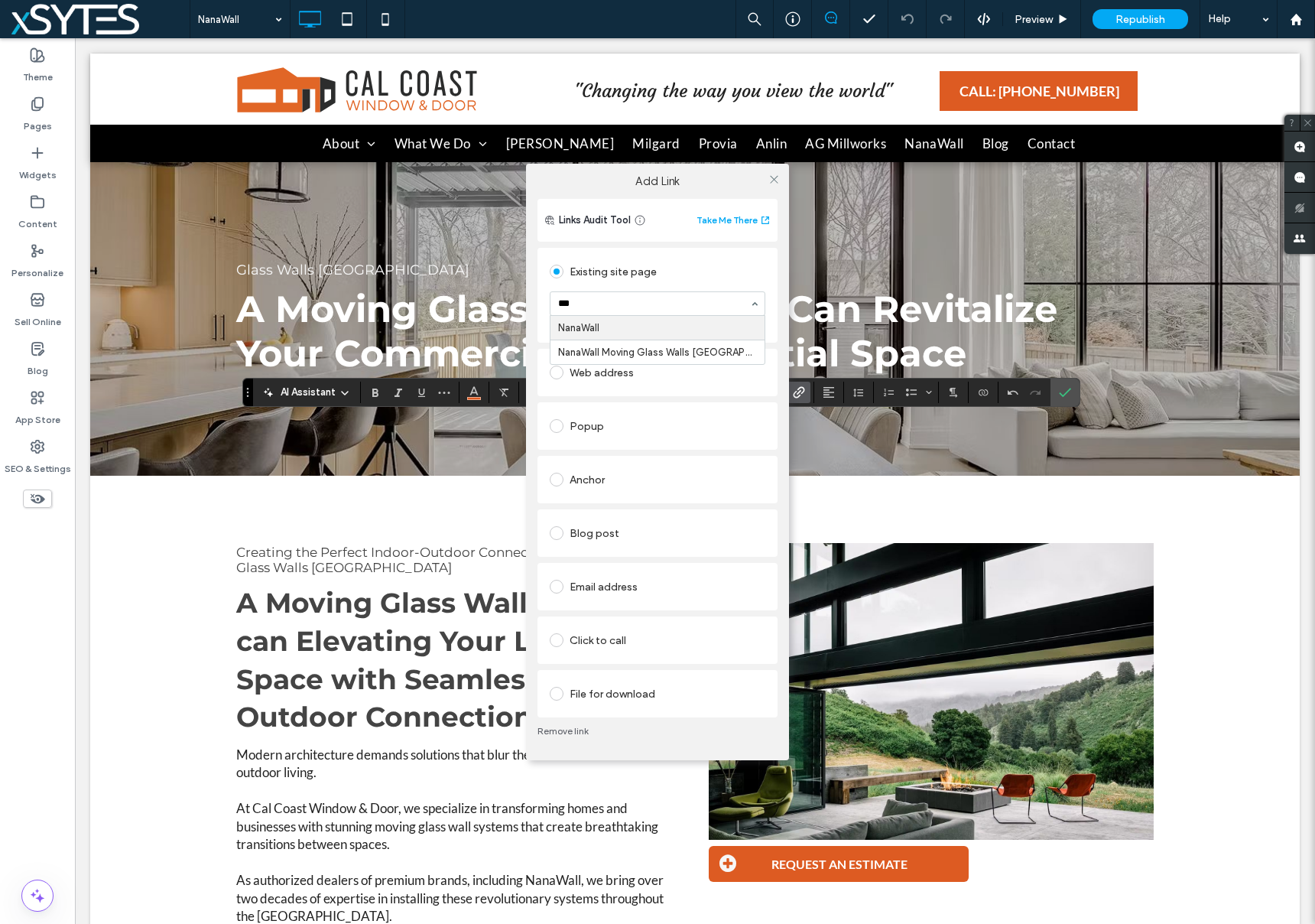
click at [611, 299] on input "***" at bounding box center [653, 303] width 191 height 10
drag, startPoint x: 627, startPoint y: 302, endPoint x: 520, endPoint y: 299, distance: 107.0
click at [520, 299] on div "Add Link Links Audit Tool Take Me There Existing site page *** NanaWall NanaWal…" at bounding box center [658, 462] width 1315 height 924
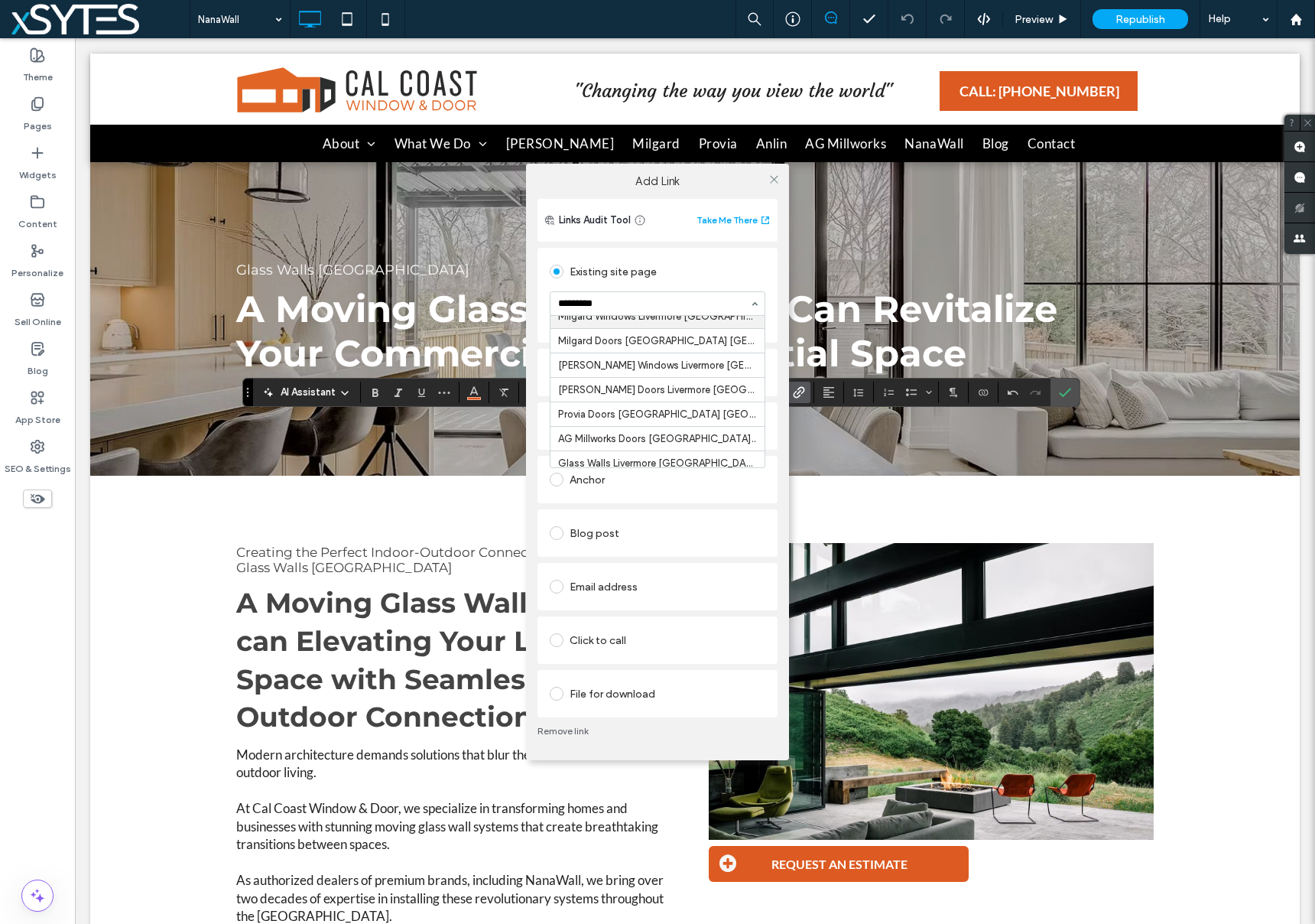
scroll to position [117, 0]
type input "*********"
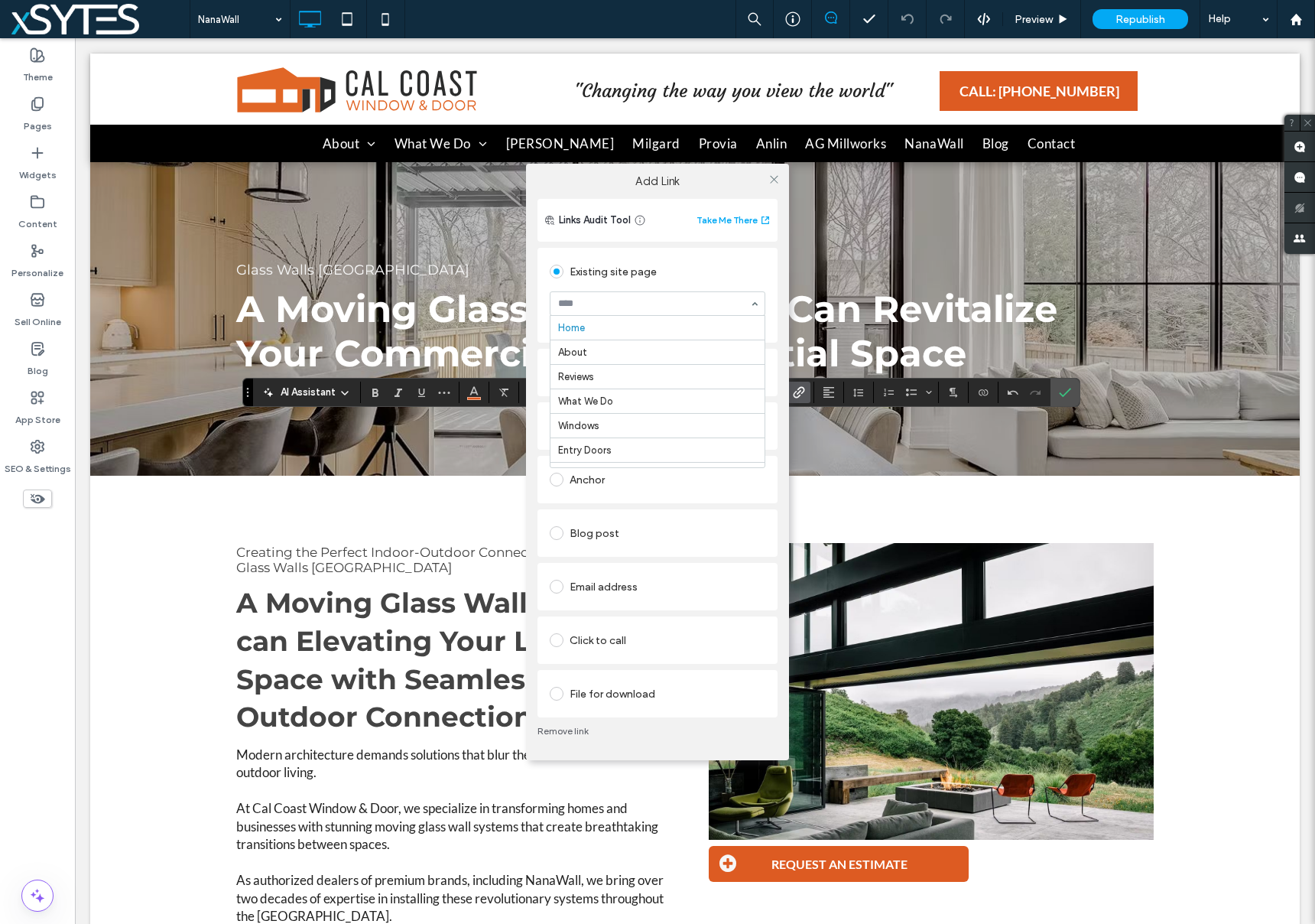
scroll to position [5731, 0]
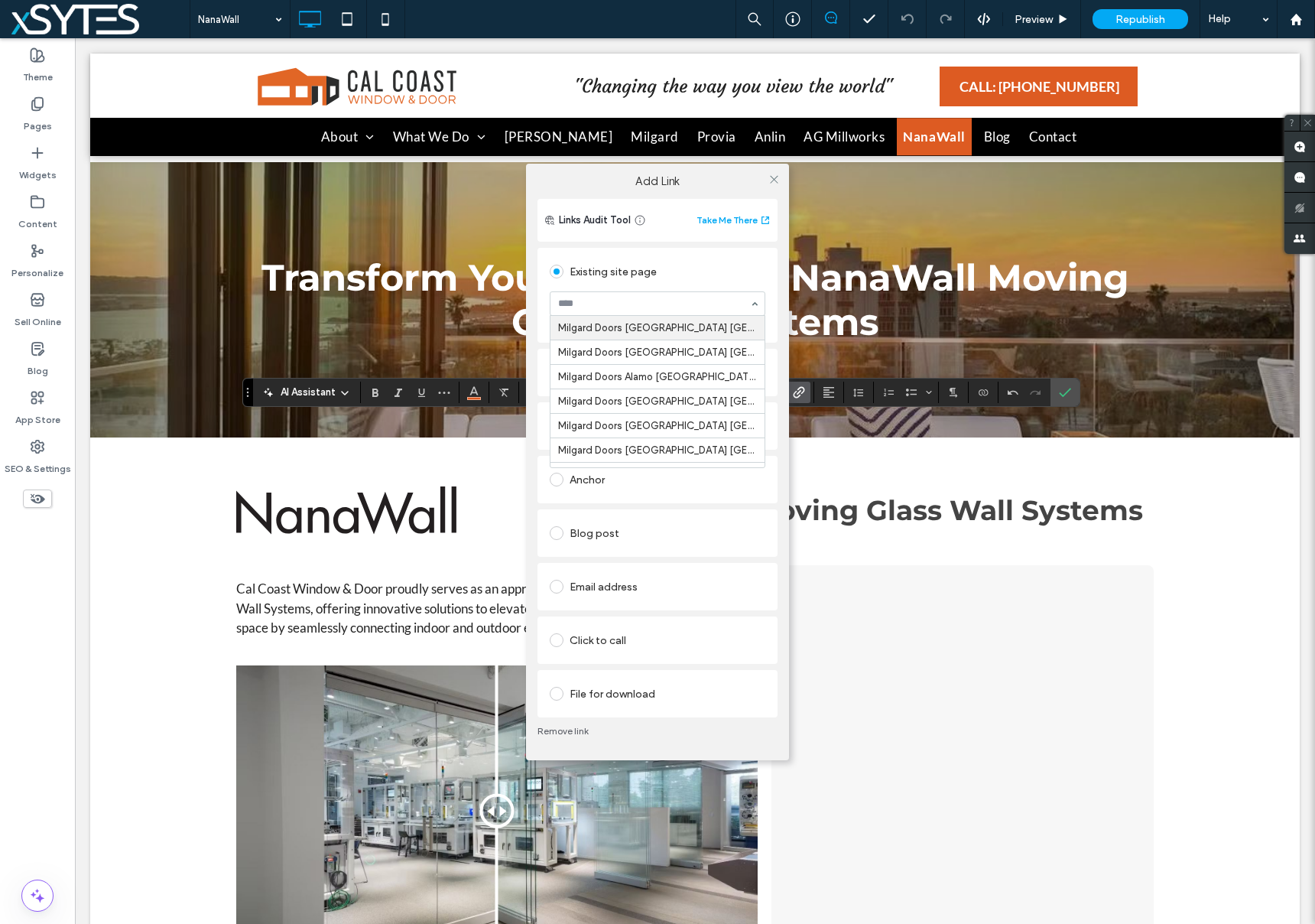
scroll to position [5392, 0]
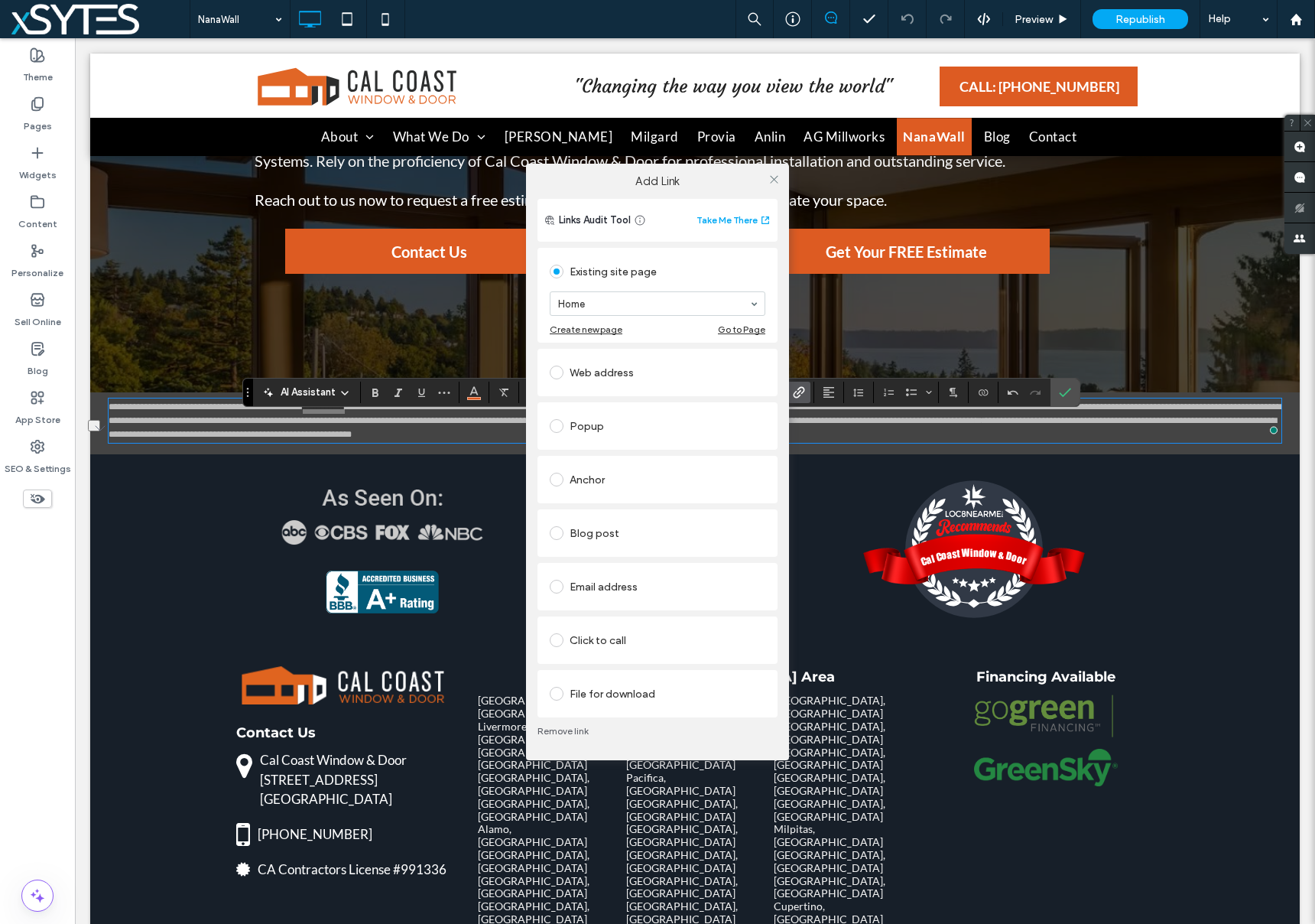
click at [23, 110] on div "Add Link Links Audit Tool Take Me There Existing site page Home Create new page…" at bounding box center [658, 462] width 1315 height 924
click at [773, 177] on icon at bounding box center [774, 179] width 11 height 11
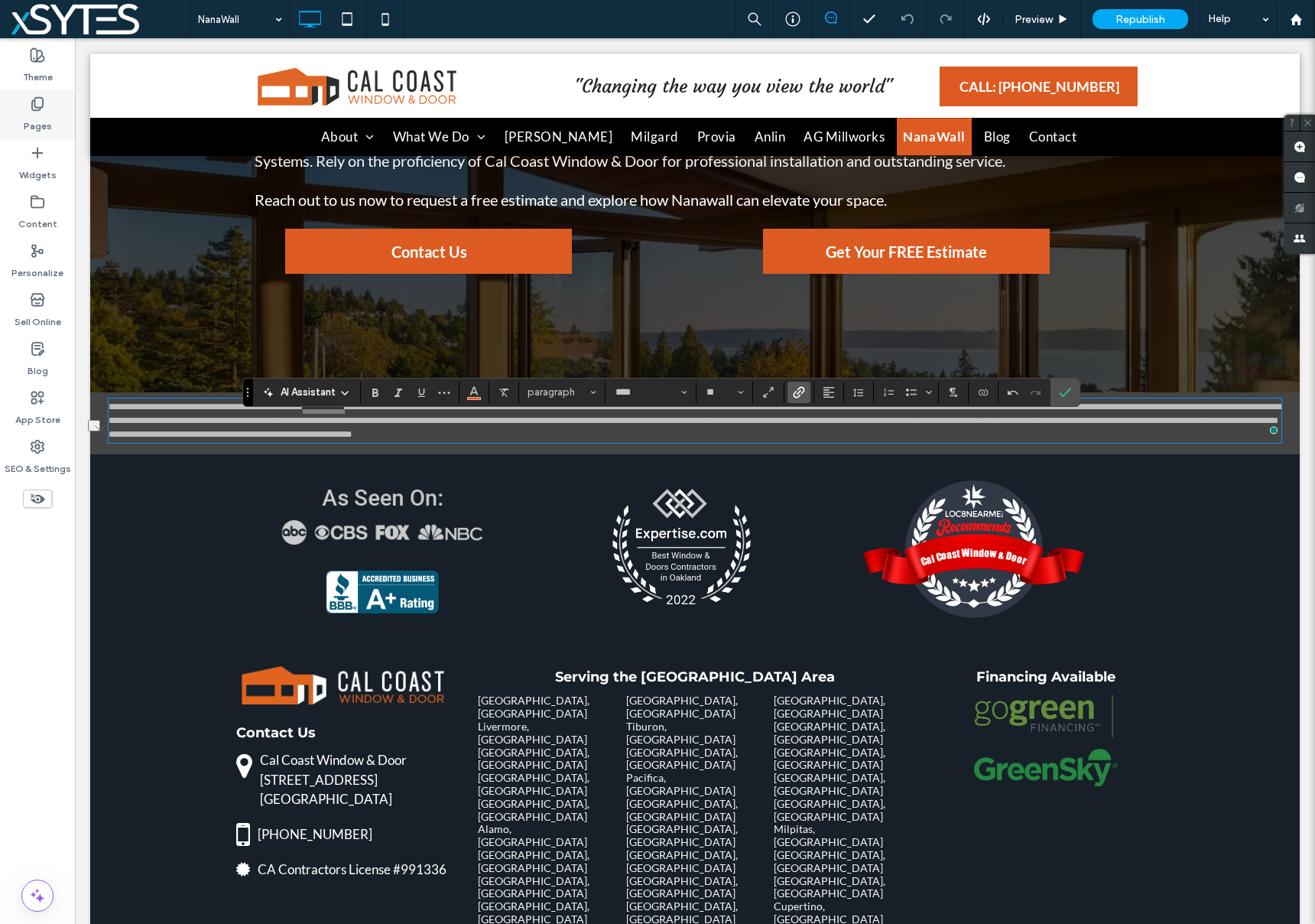
click at [42, 106] on use at bounding box center [37, 105] width 10 height 13
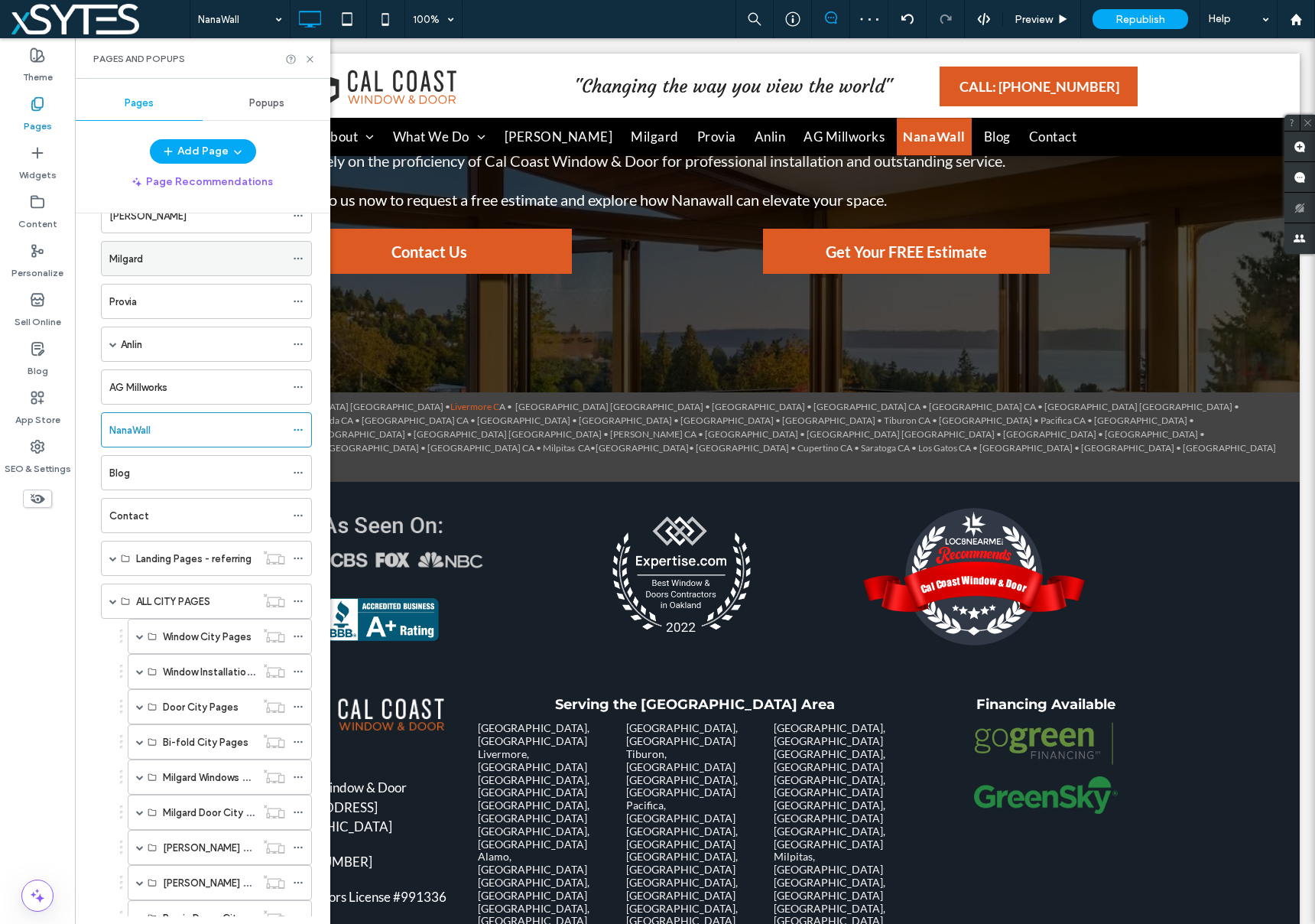
scroll to position [452, 0]
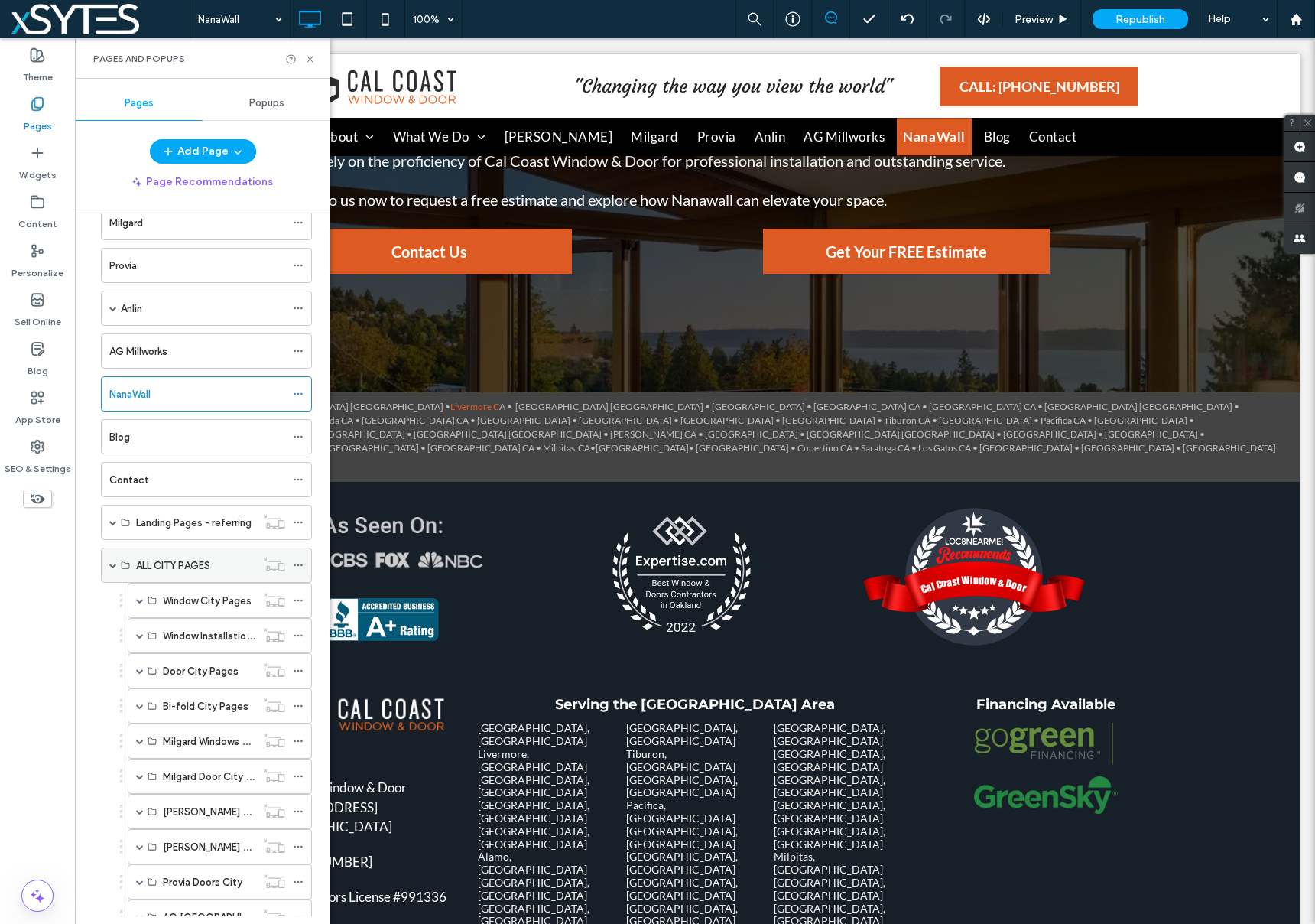
click at [110, 565] on span at bounding box center [113, 565] width 8 height 8
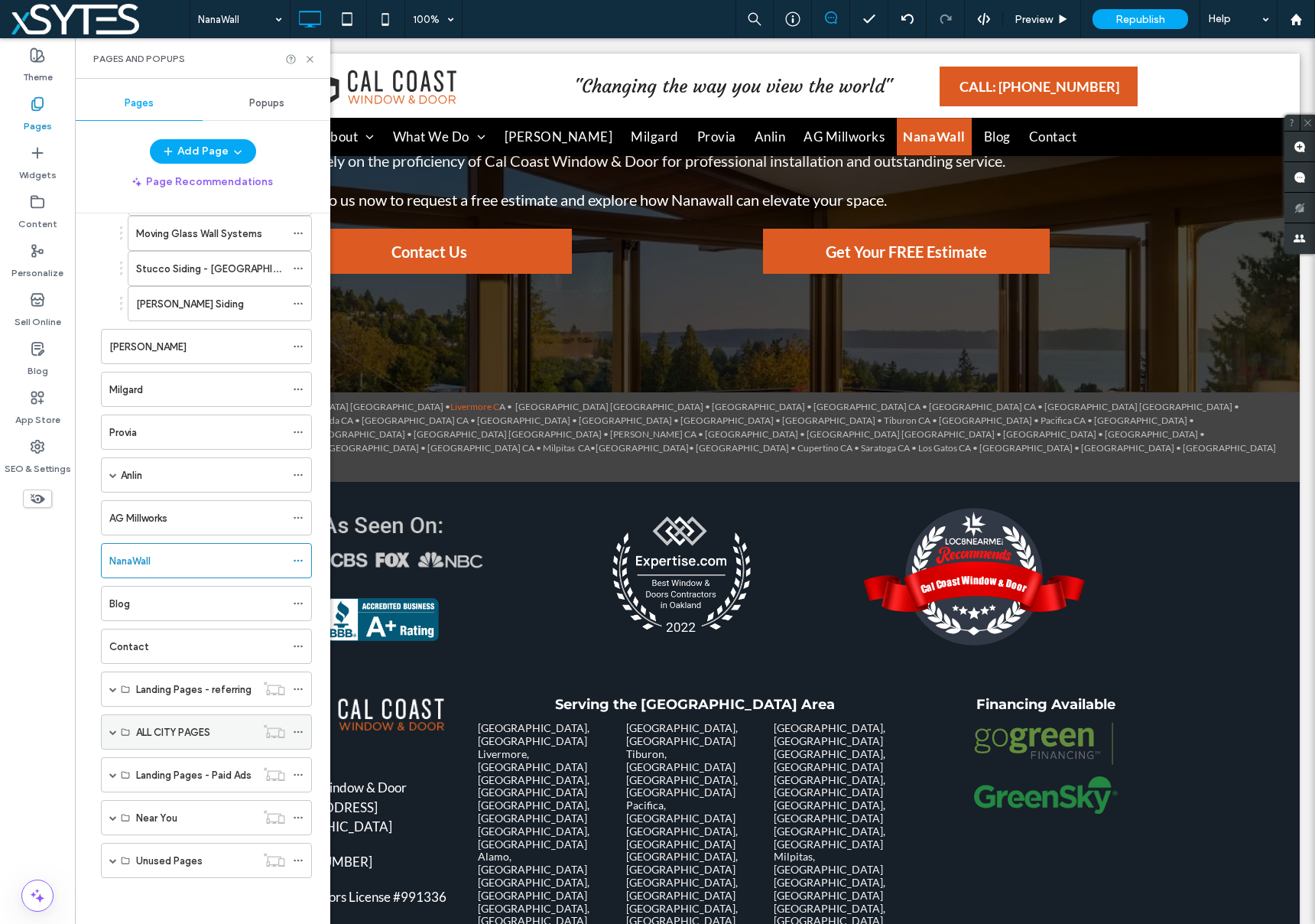
scroll to position [285, 0]
click at [109, 731] on span at bounding box center [113, 732] width 8 height 8
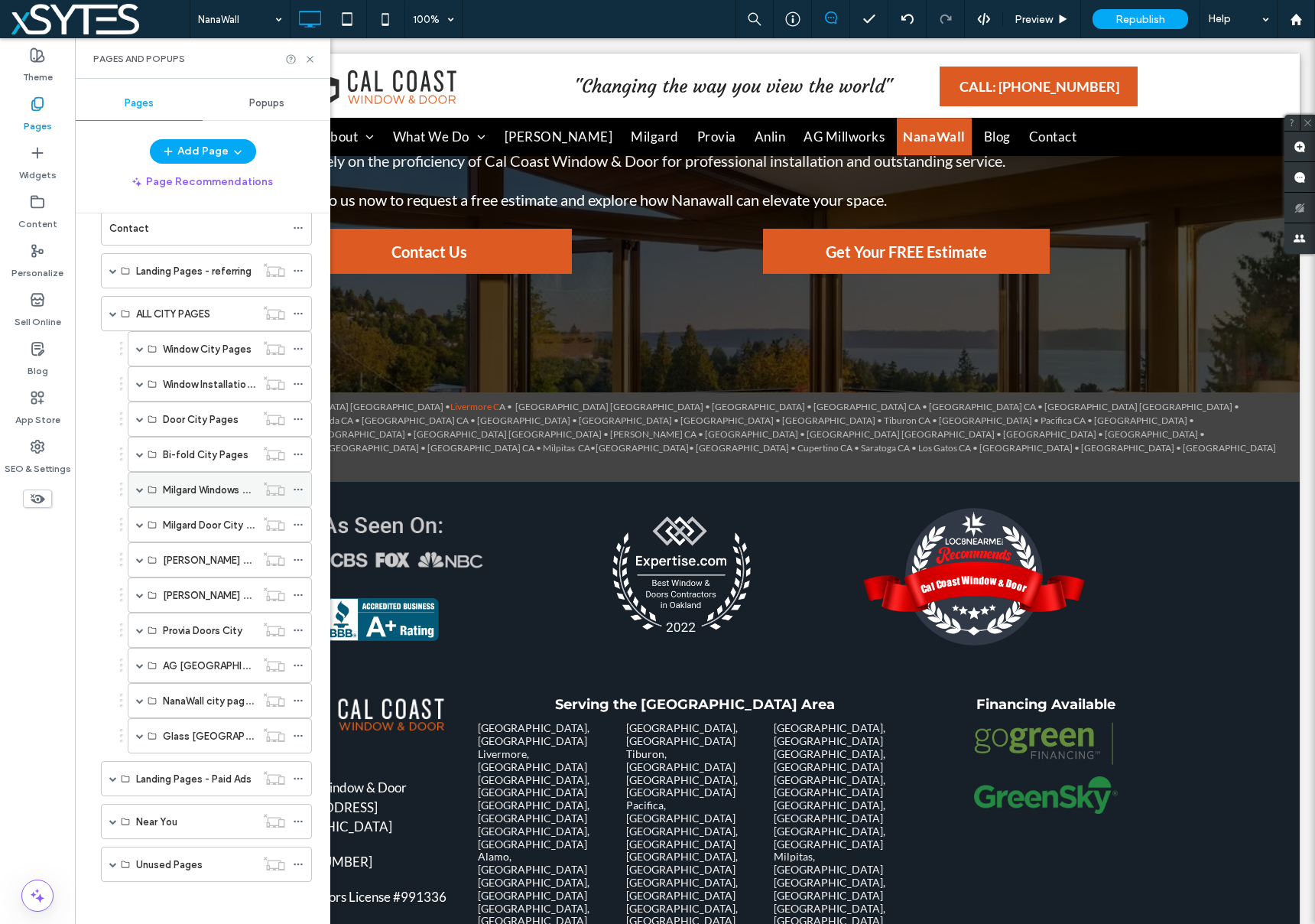
scroll to position [707, 0]
click at [141, 696] on span at bounding box center [140, 697] width 8 height 8
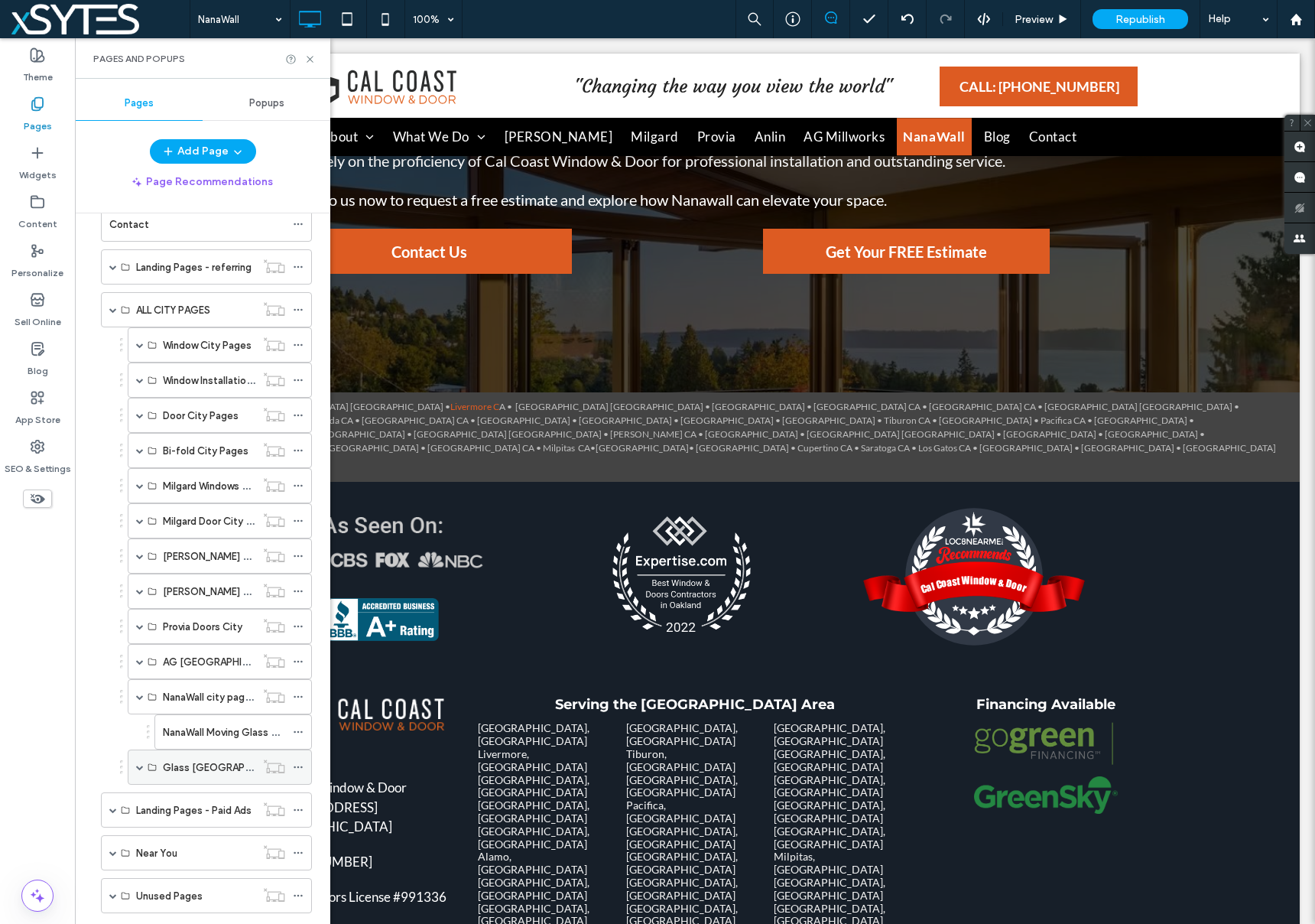
click at [140, 765] on span at bounding box center [140, 767] width 8 height 8
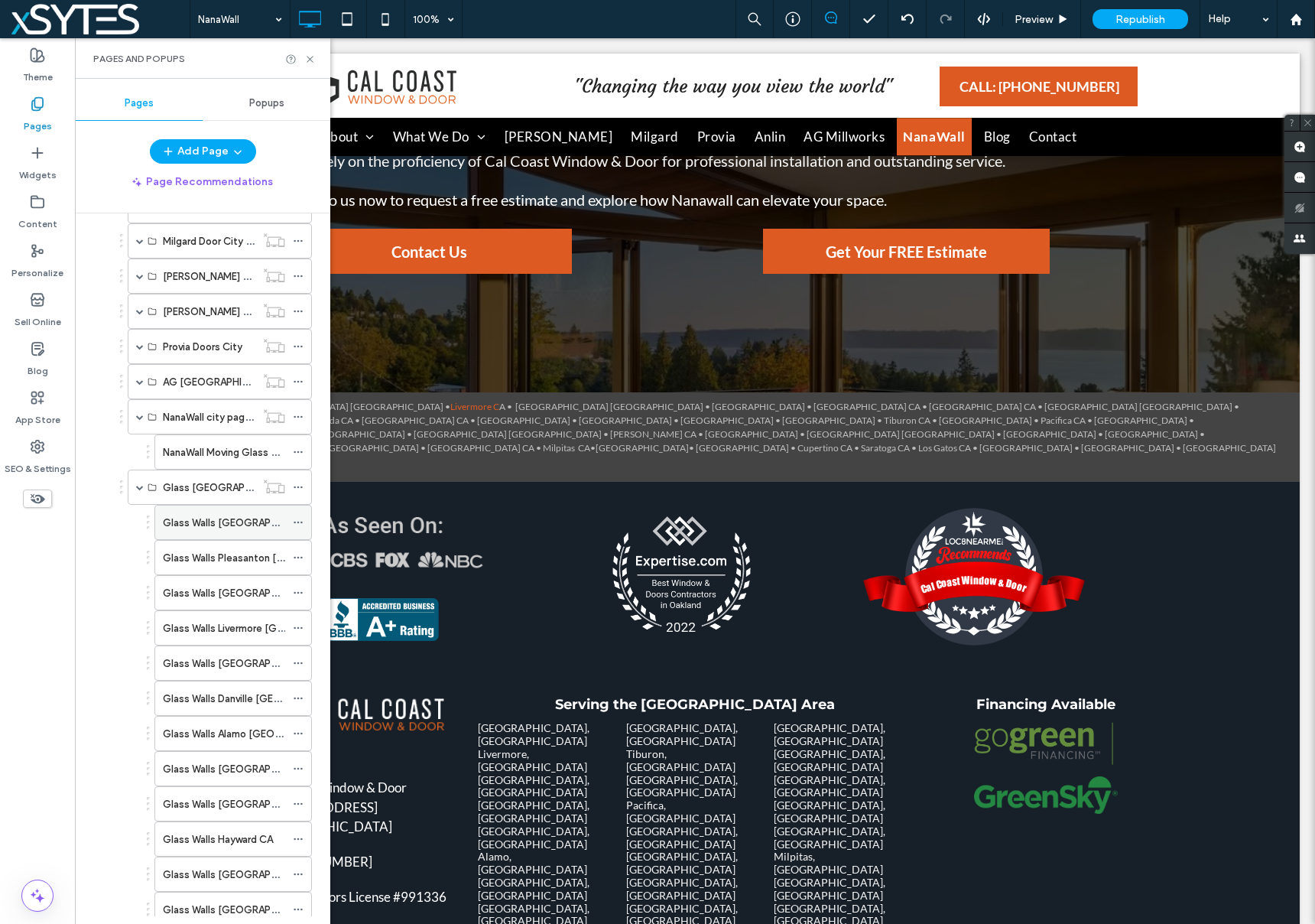
scroll to position [1080, 0]
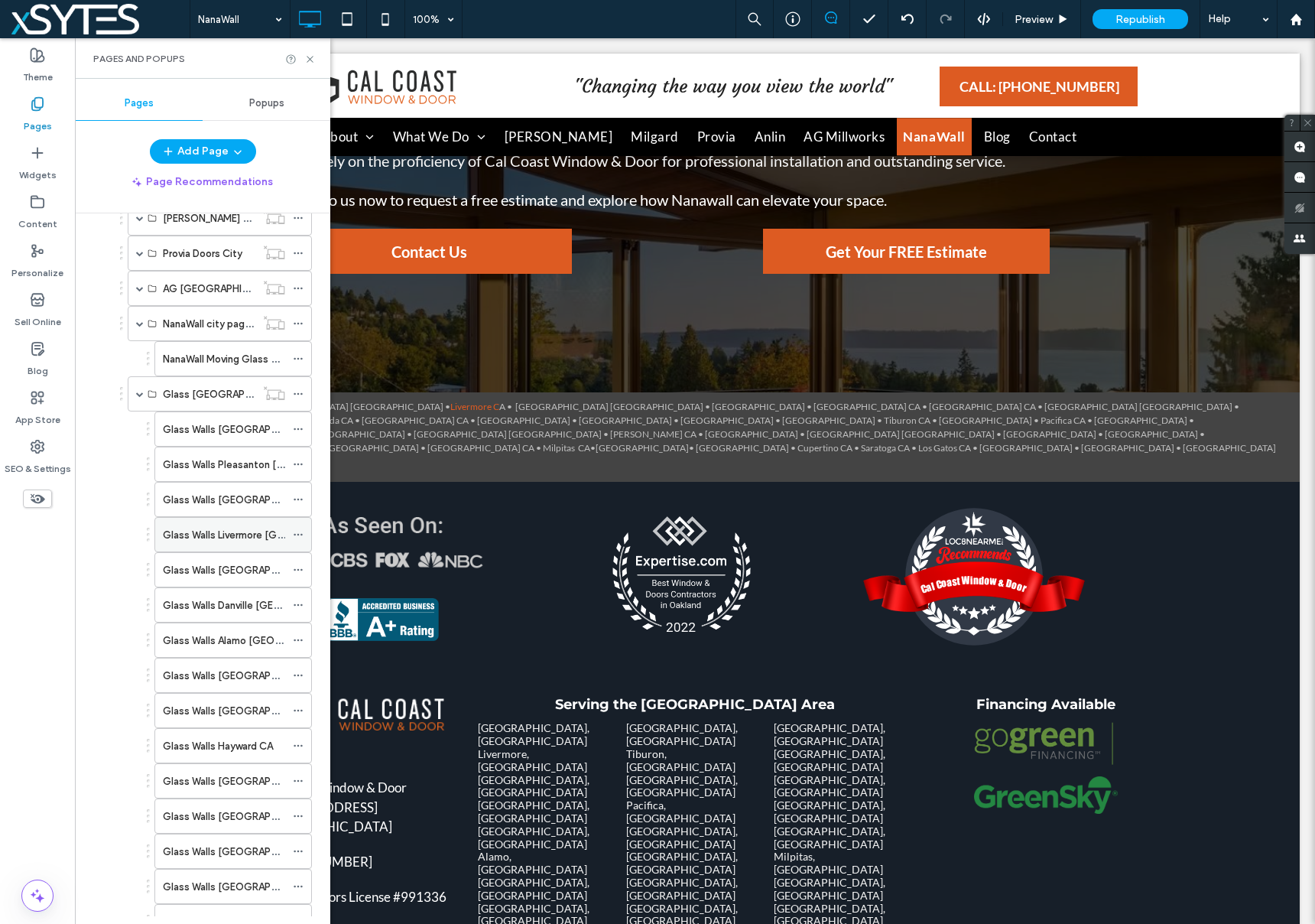
click at [219, 535] on label "Glass Walls Livermore [GEOGRAPHIC_DATA]" at bounding box center [265, 535] width 205 height 27
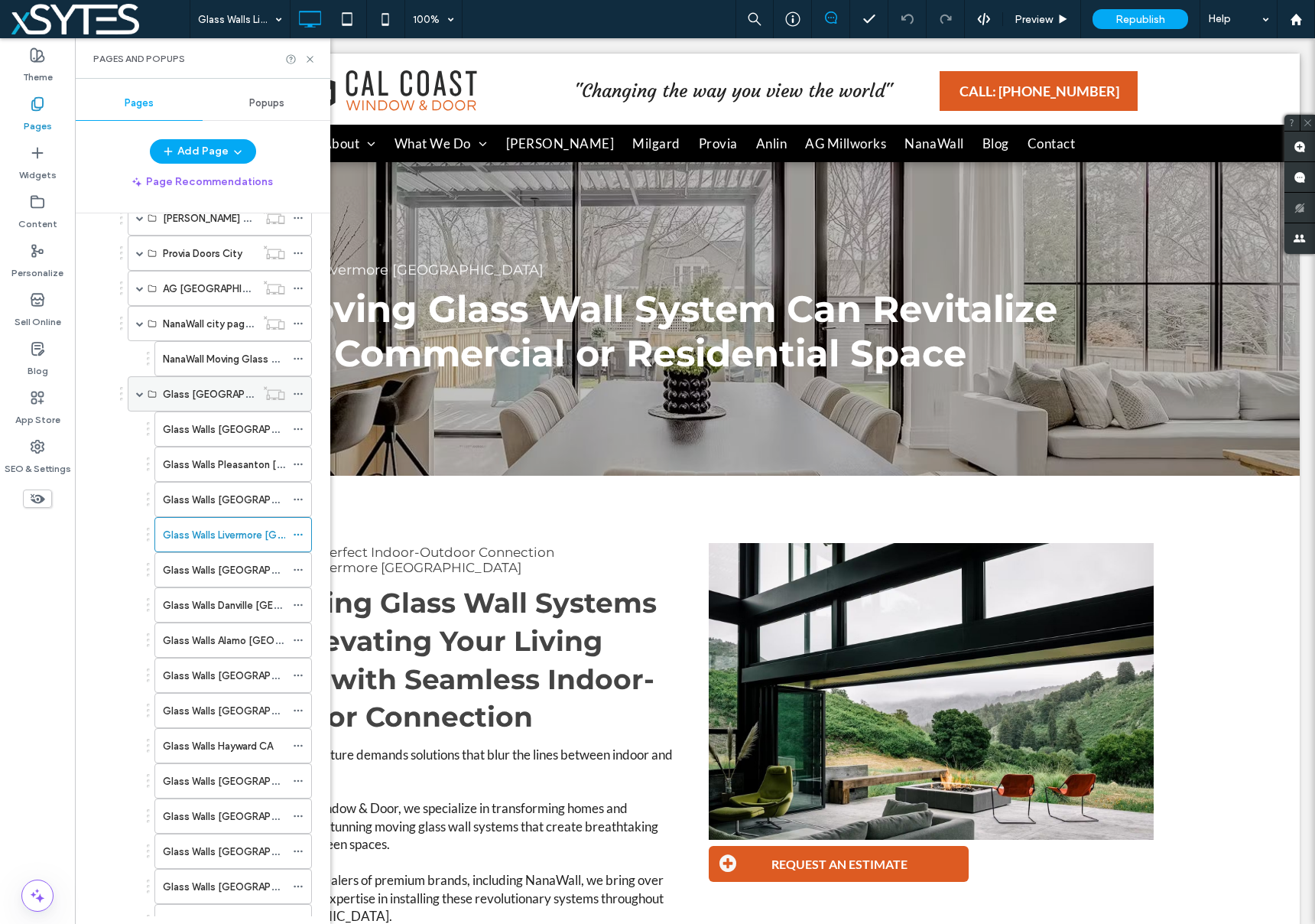
click at [138, 394] on span at bounding box center [140, 394] width 8 height 8
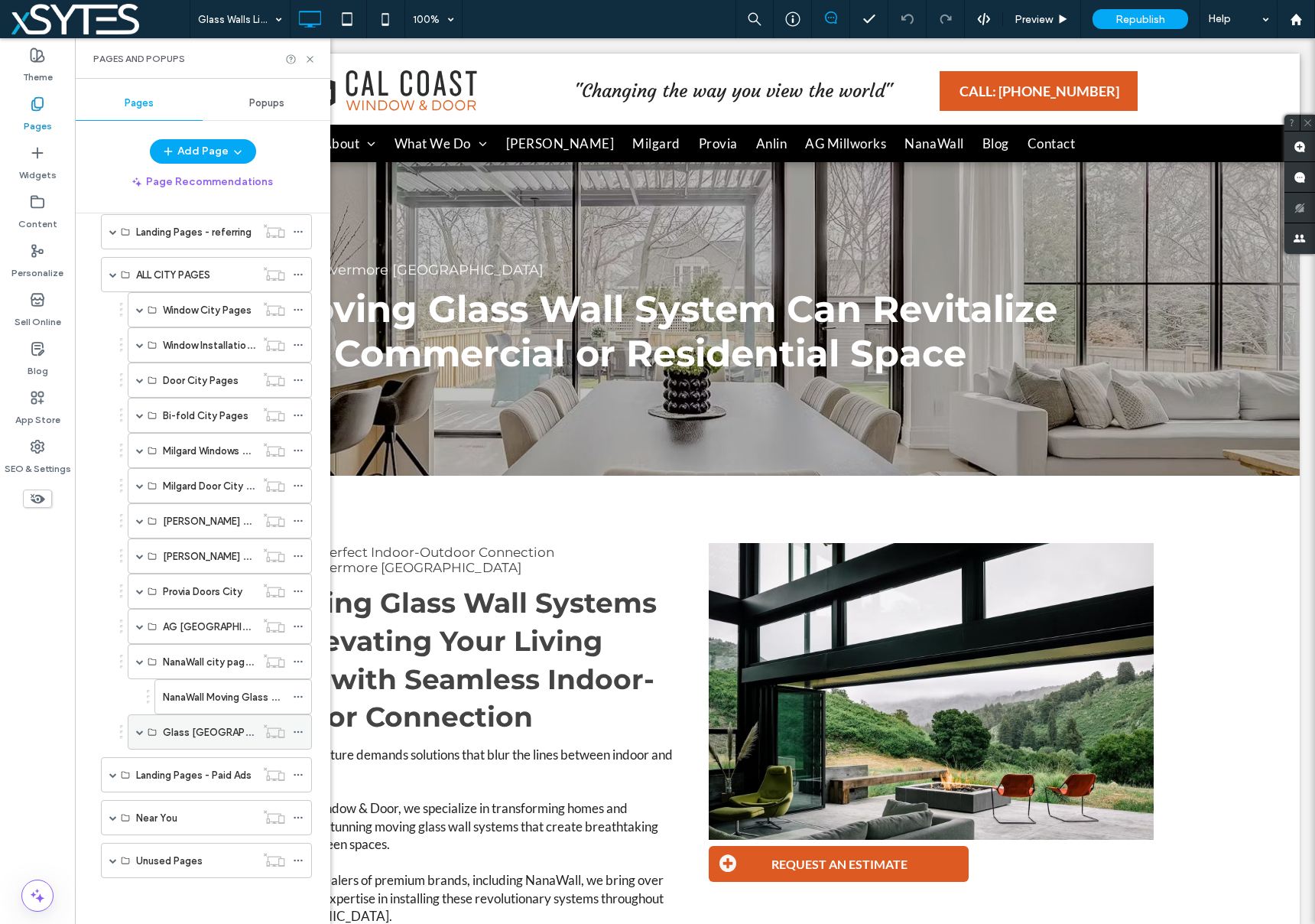
scroll to position [742, 0]
click at [215, 661] on label "NanaWall city pages" at bounding box center [209, 661] width 93 height 27
click at [205, 690] on label "NanaWall Moving Glass Walls [GEOGRAPHIC_DATA] [GEOGRAPHIC_DATA]" at bounding box center [333, 697] width 341 height 27
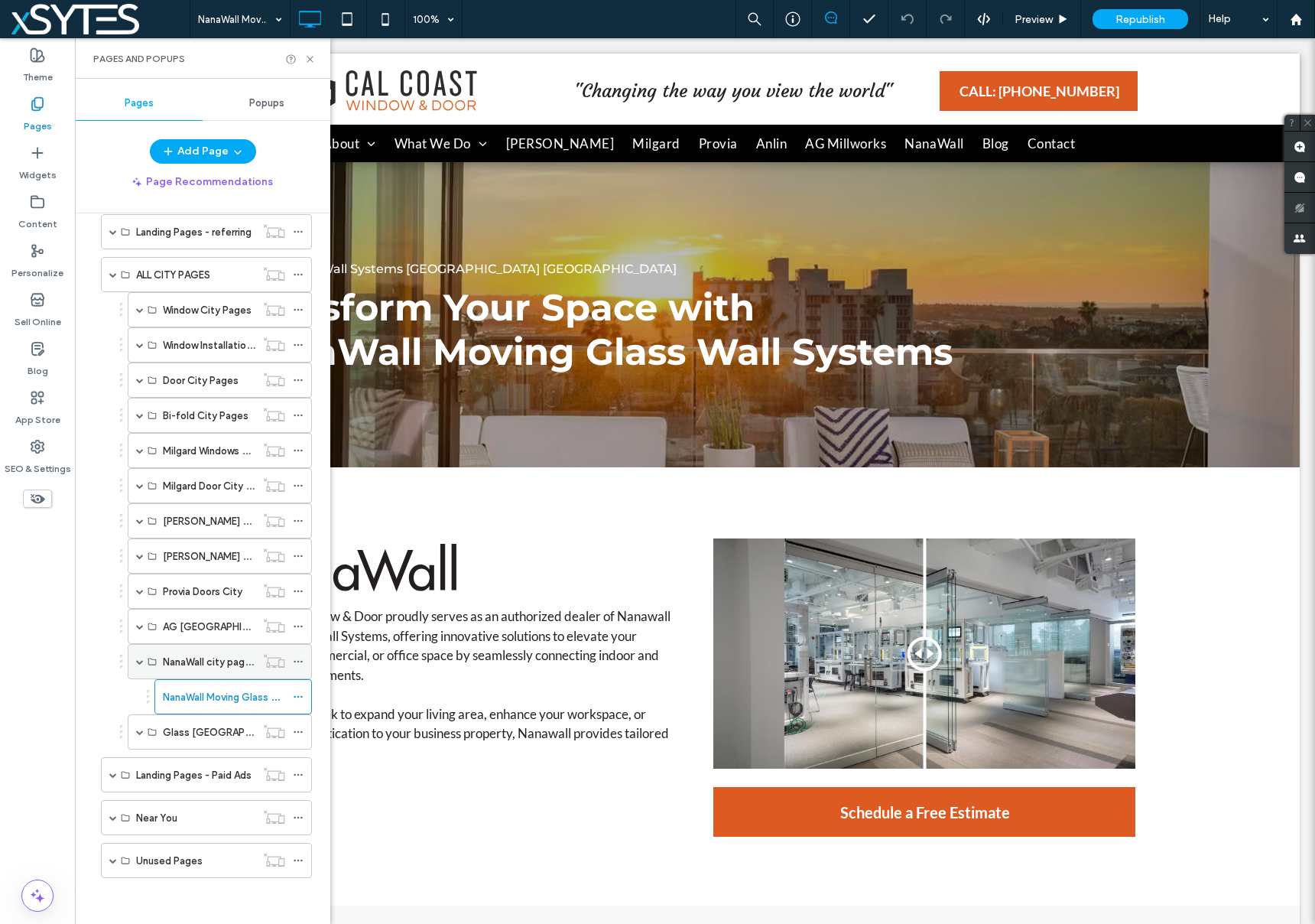
click at [138, 661] on span at bounding box center [140, 661] width 8 height 8
